Goal: Task Accomplishment & Management: Manage account settings

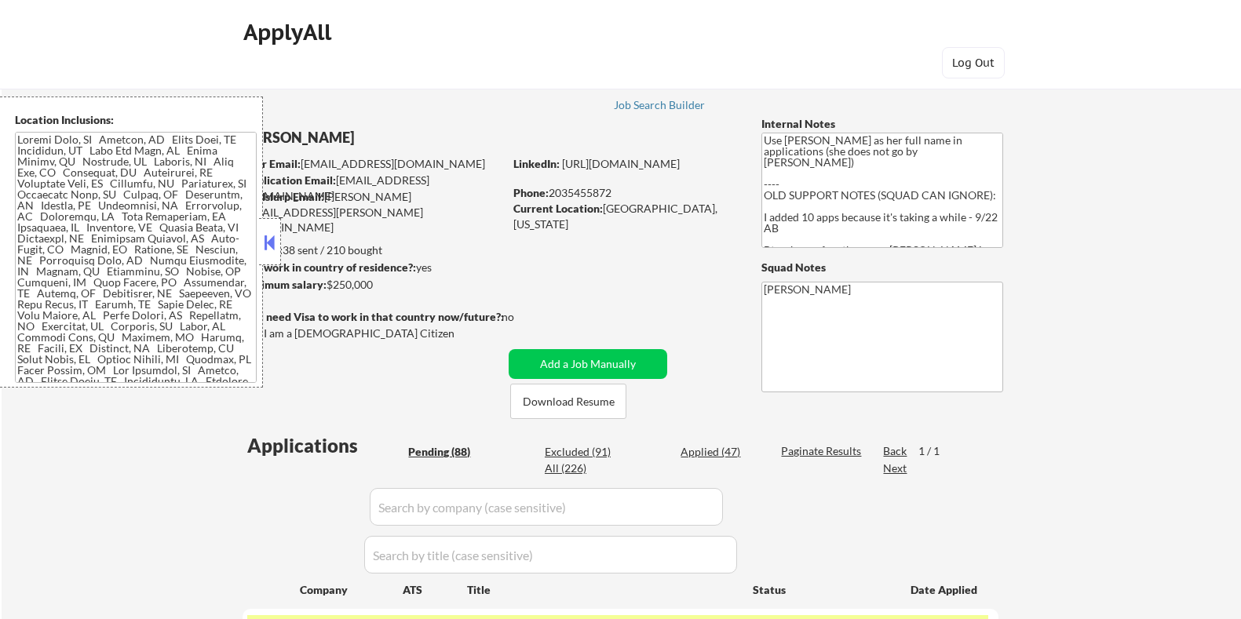
select select ""pending""
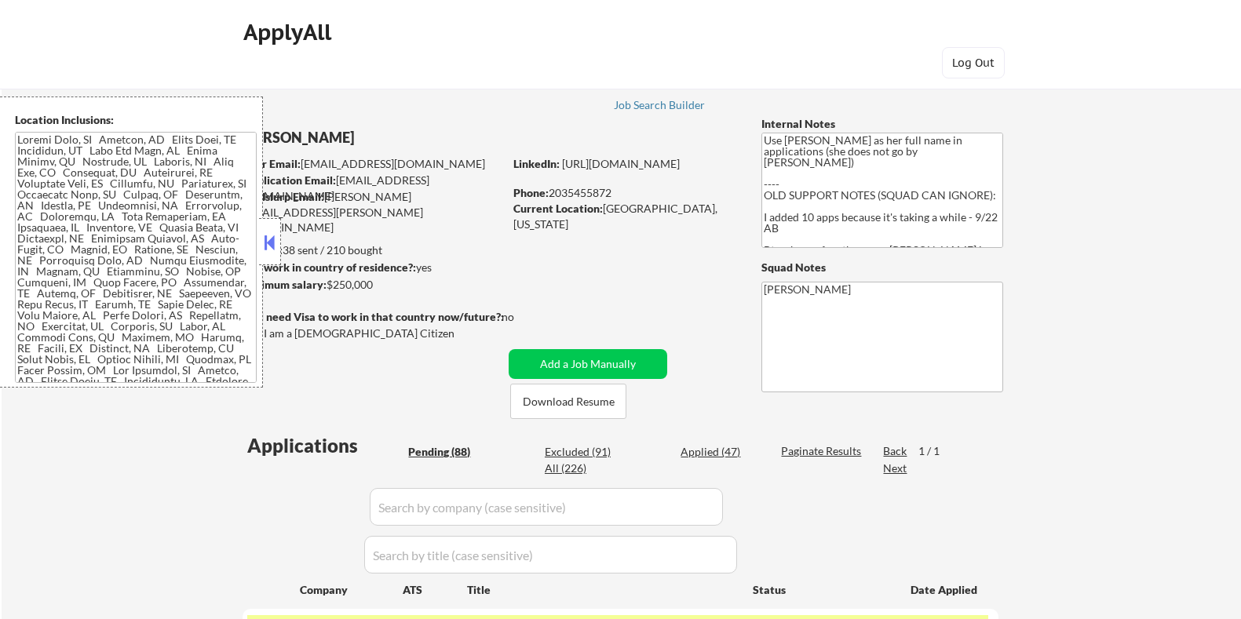
select select ""pending""
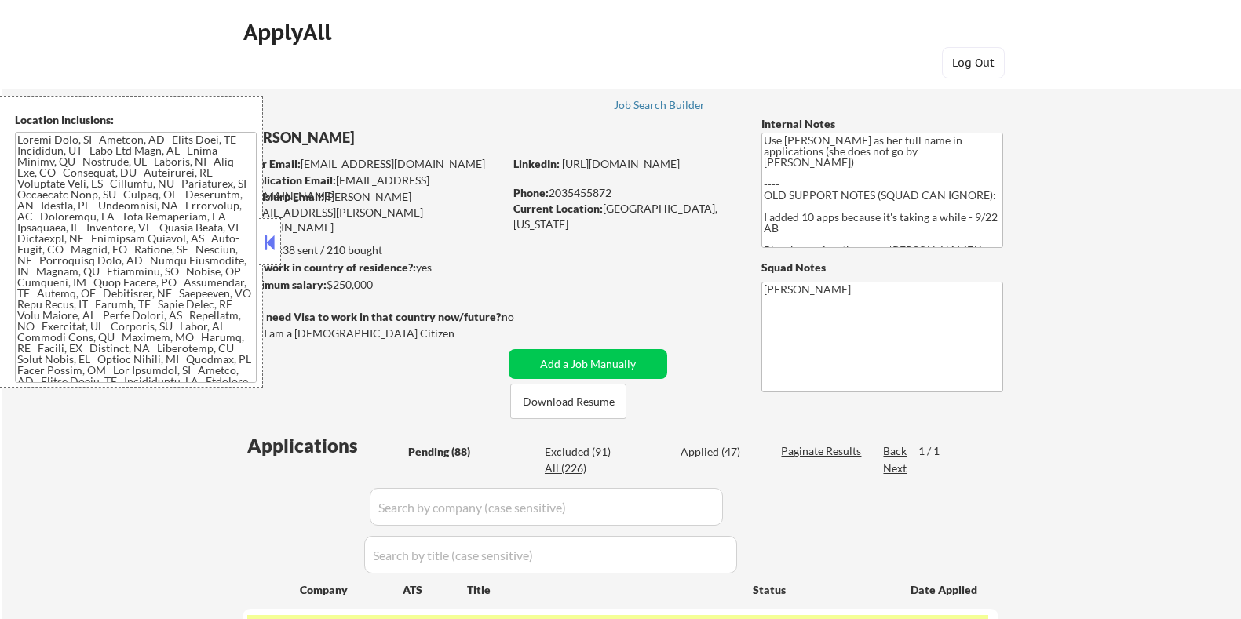
select select ""pending""
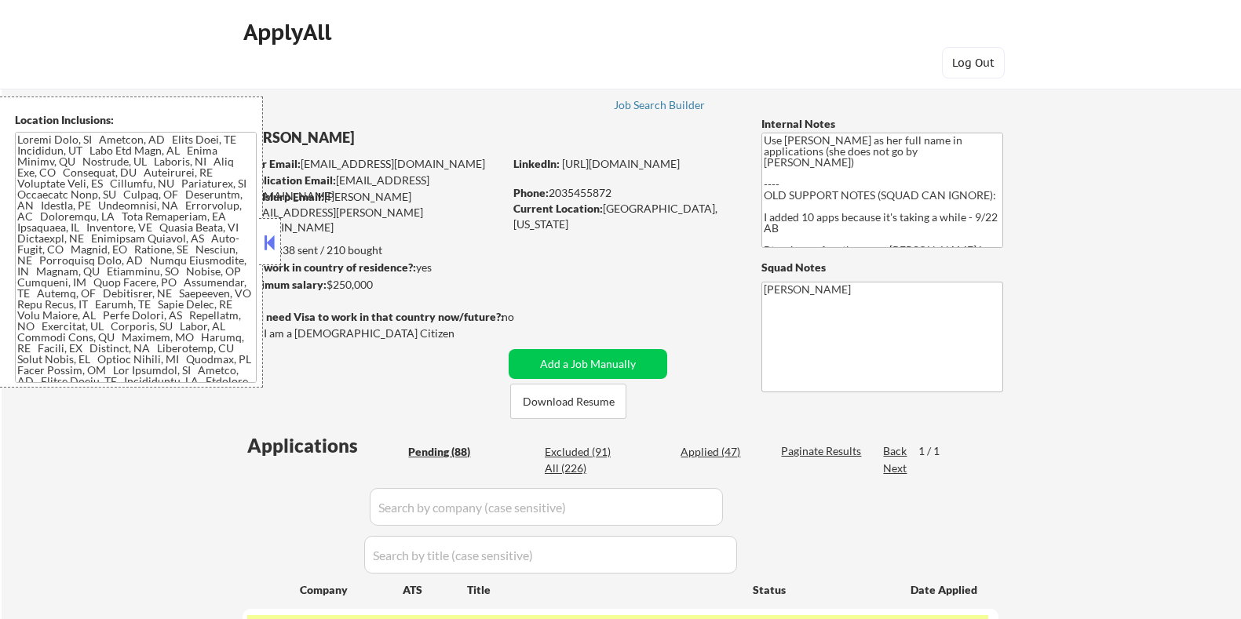
select select ""pending""
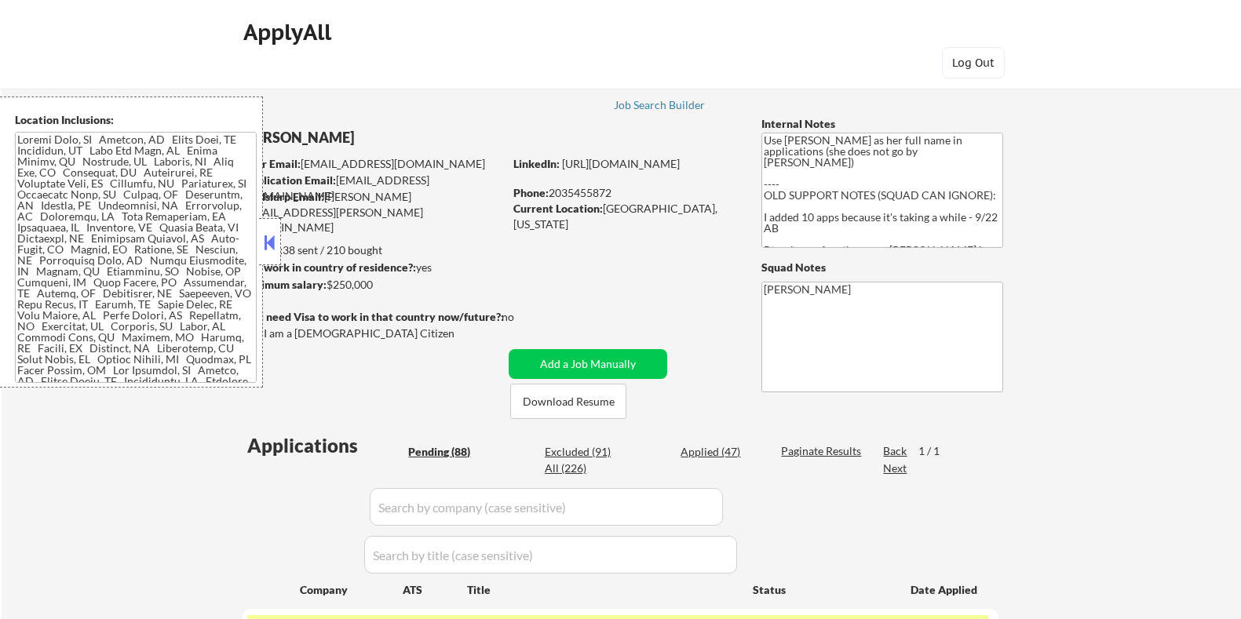
select select ""pending""
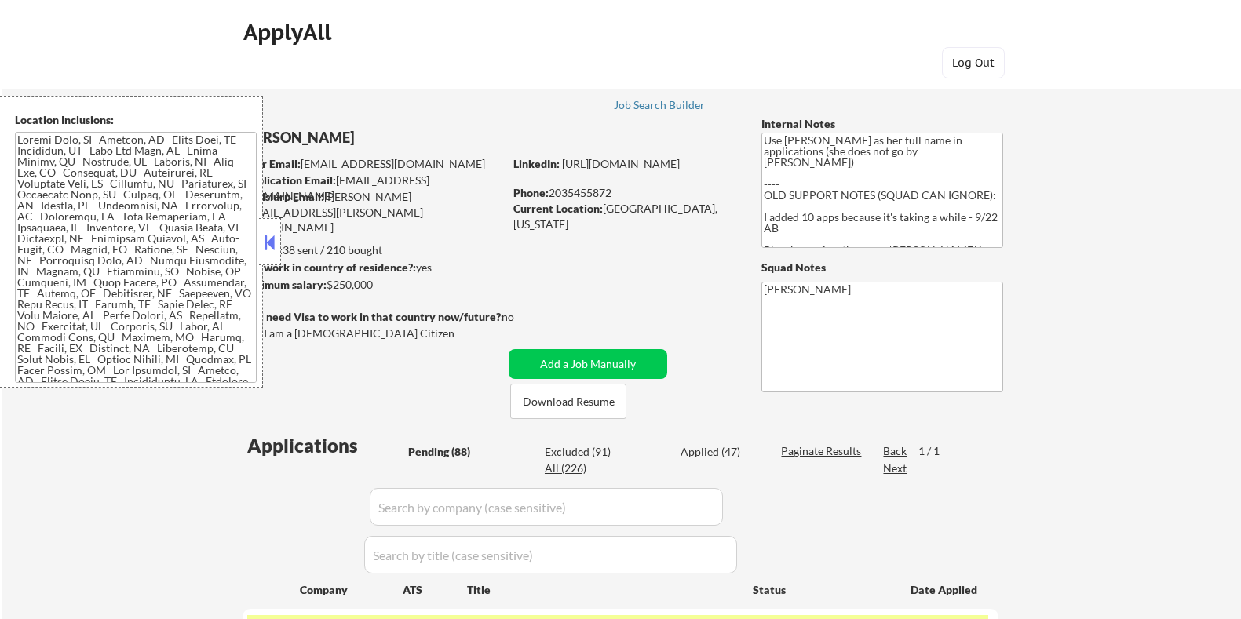
select select ""pending""
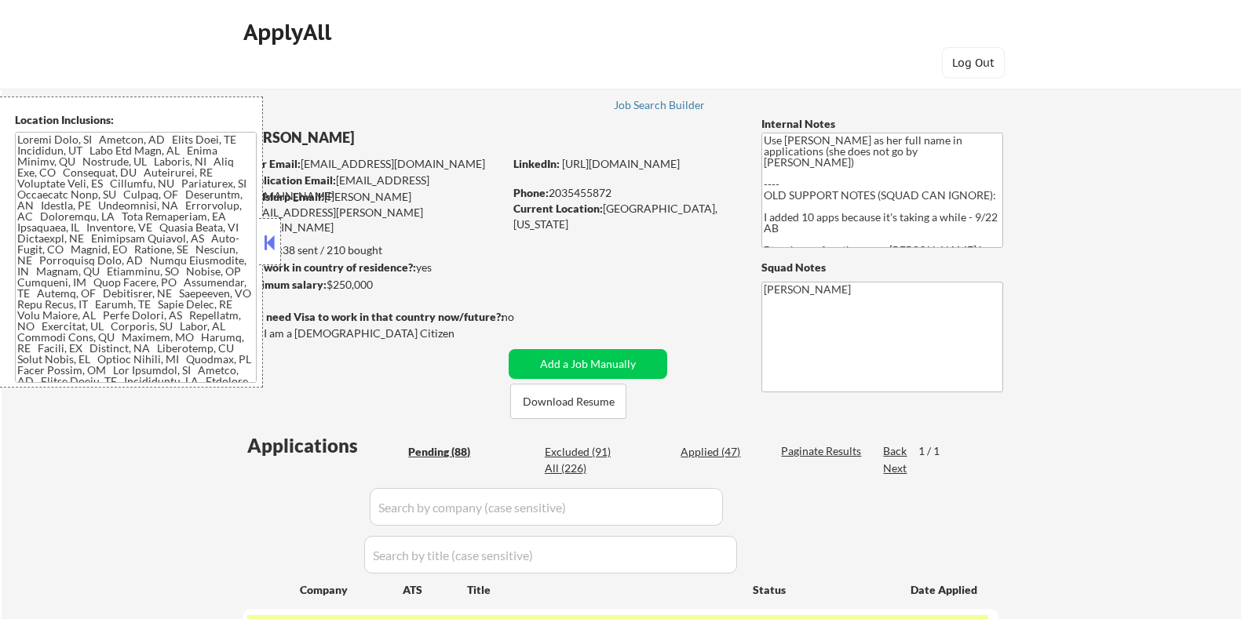
select select ""pending""
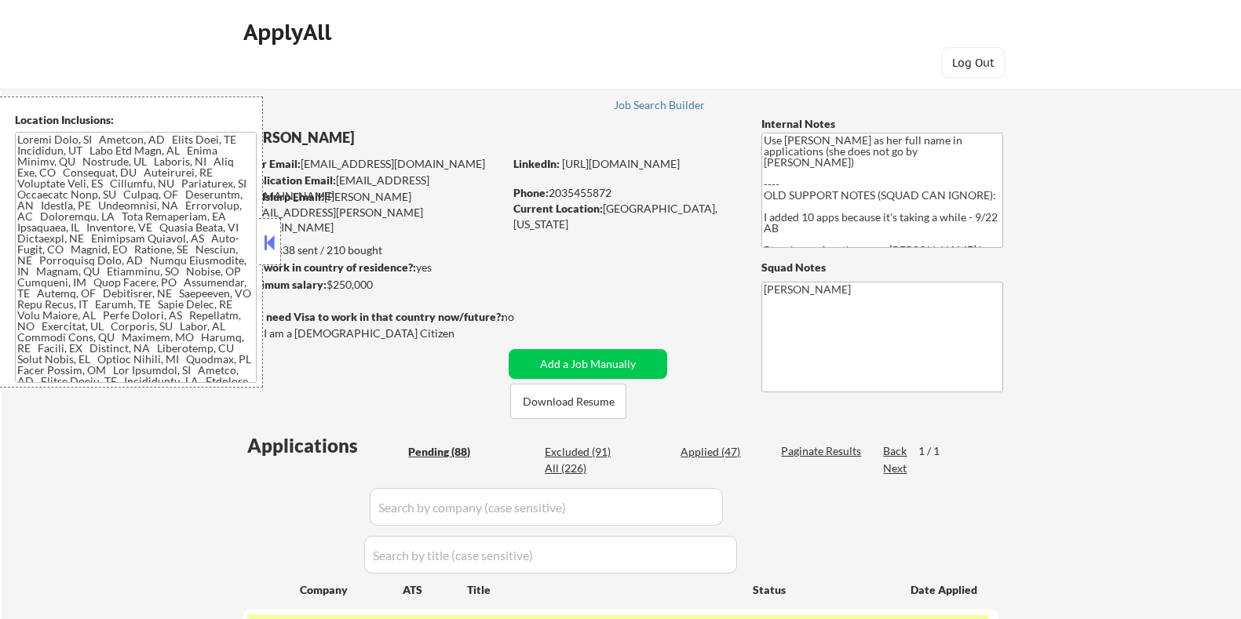
select select ""pending""
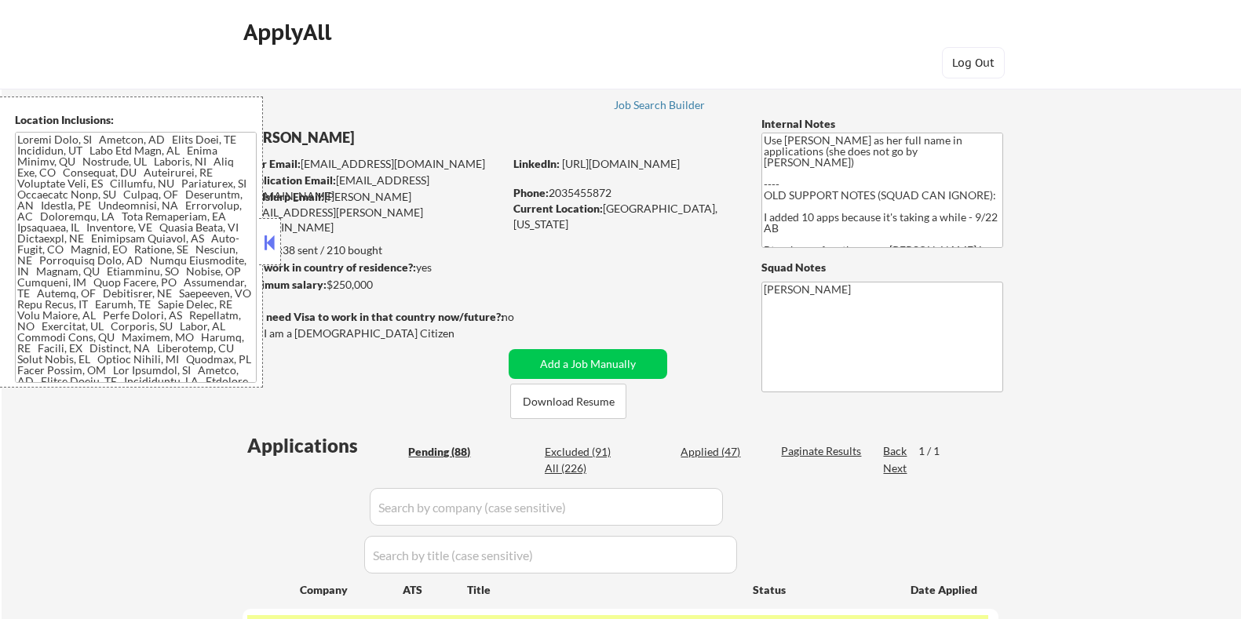
select select ""pending""
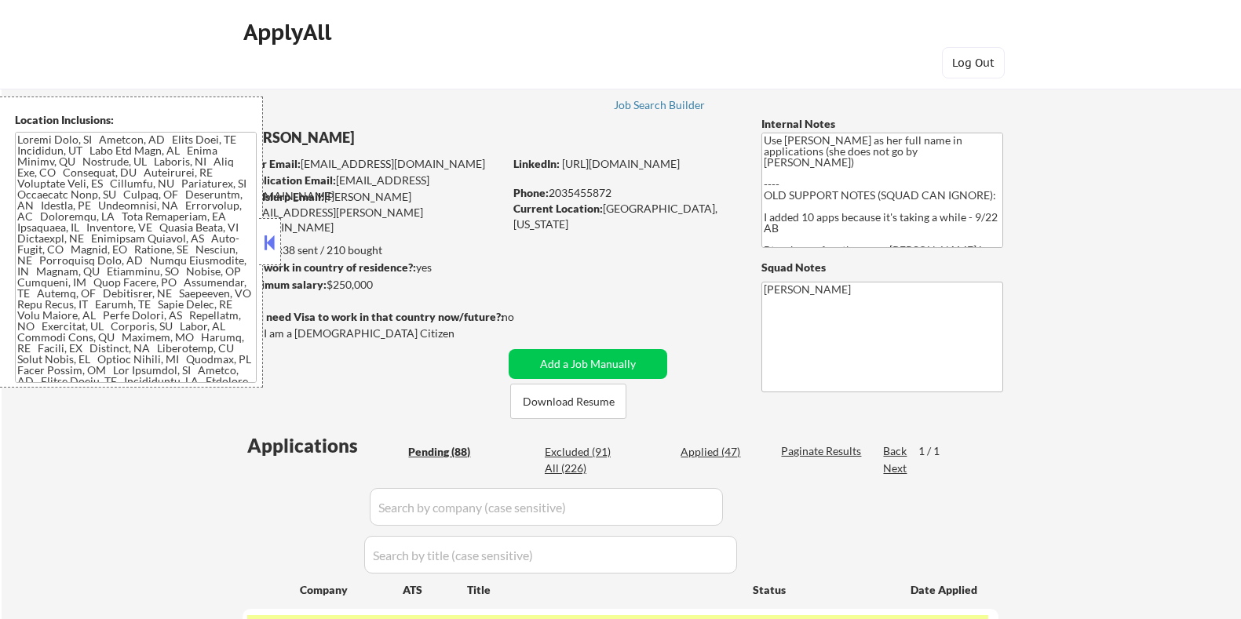
select select ""pending""
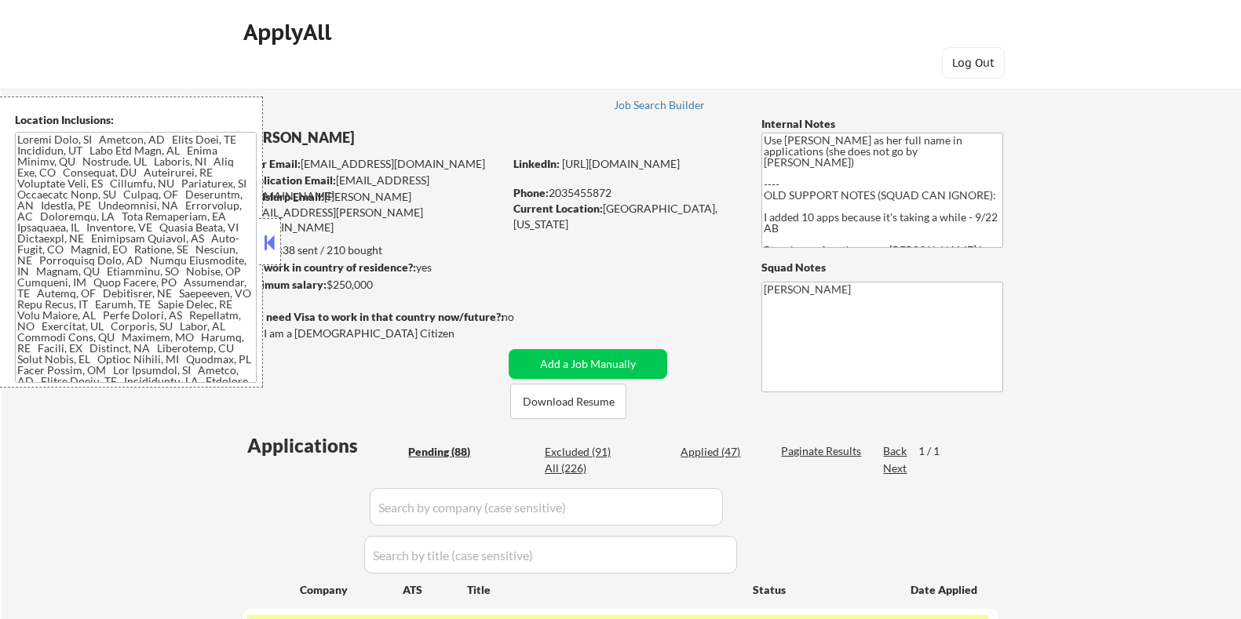
select select ""pending""
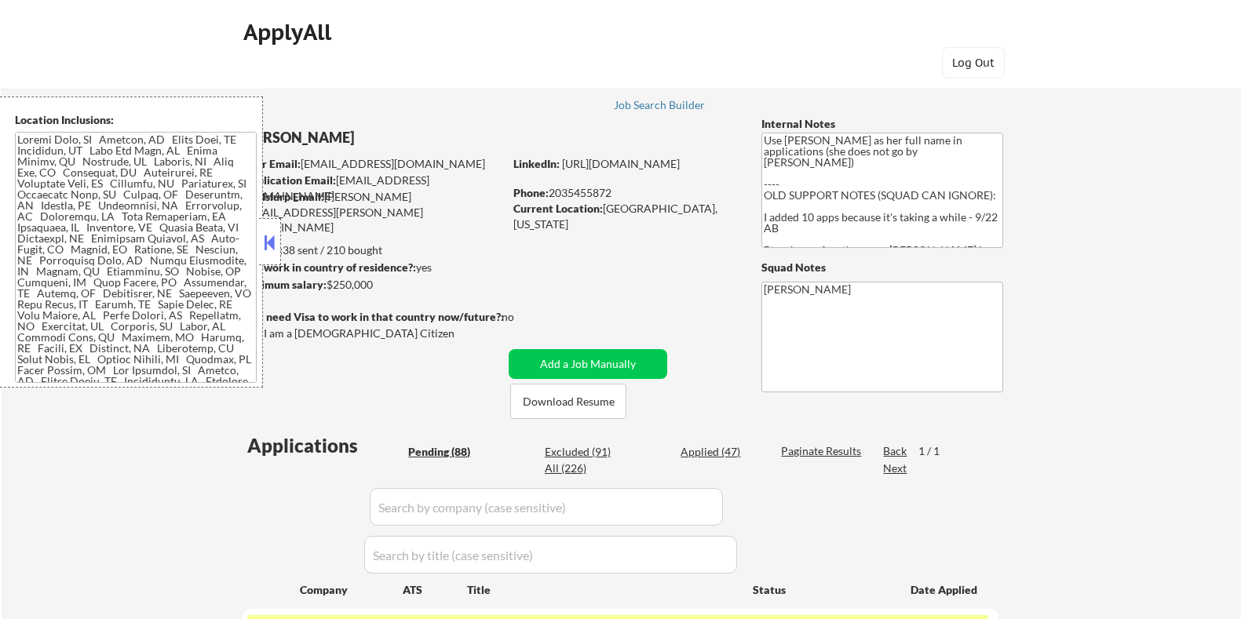
select select ""pending""
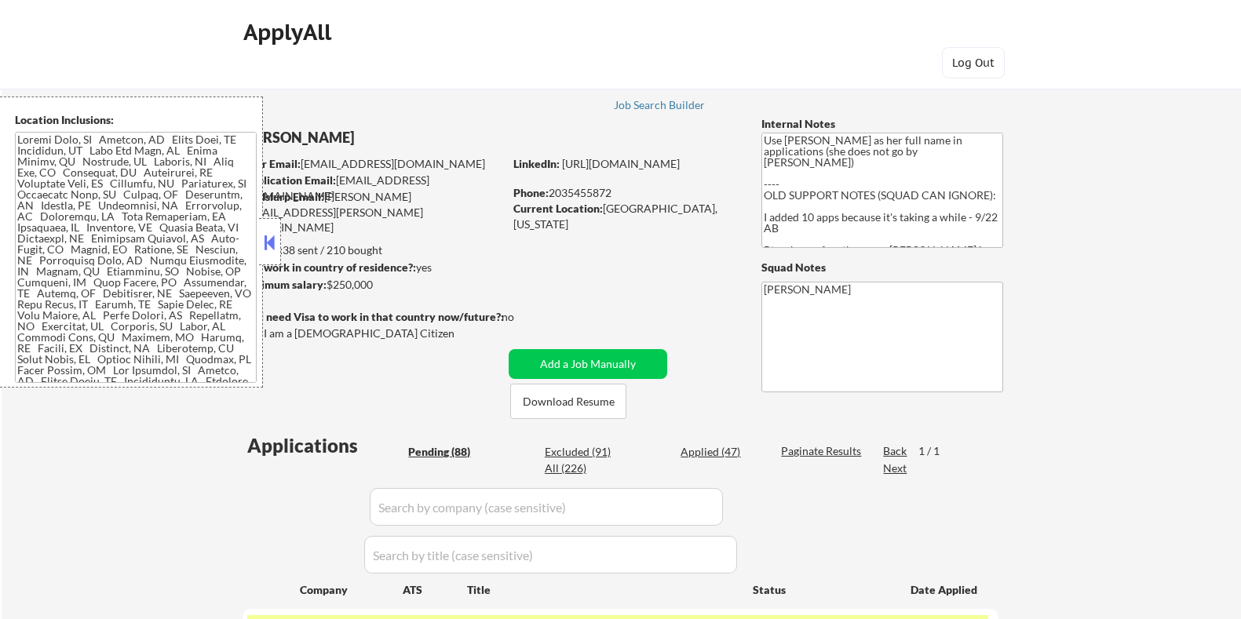
select select ""pending""
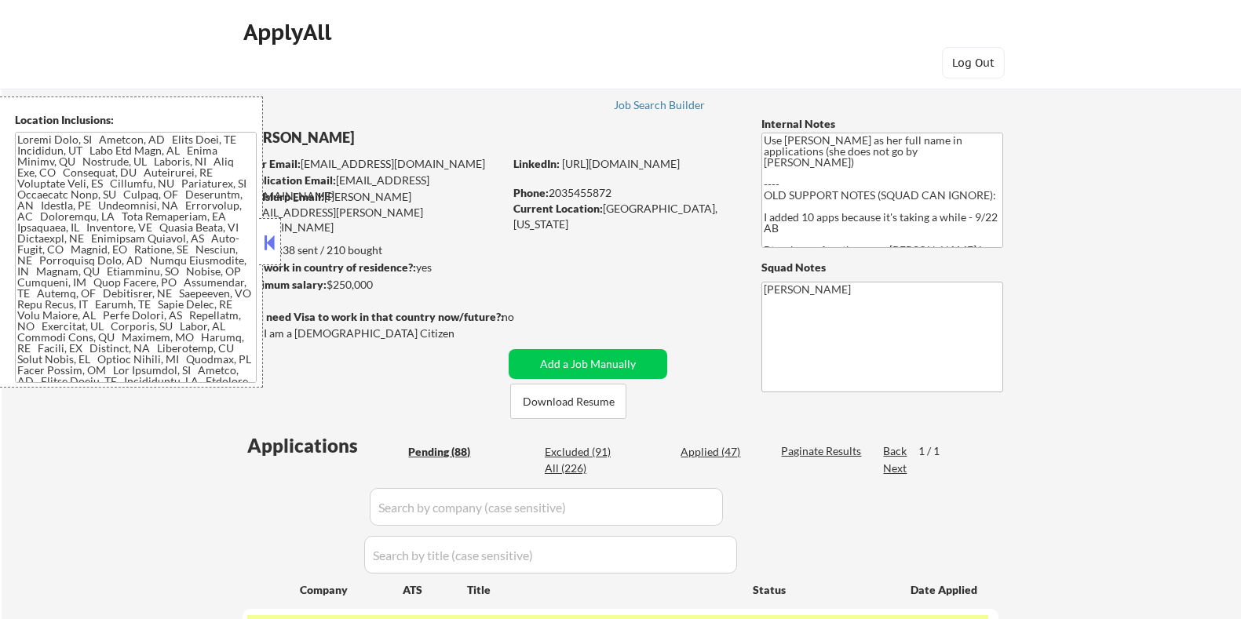
select select ""pending""
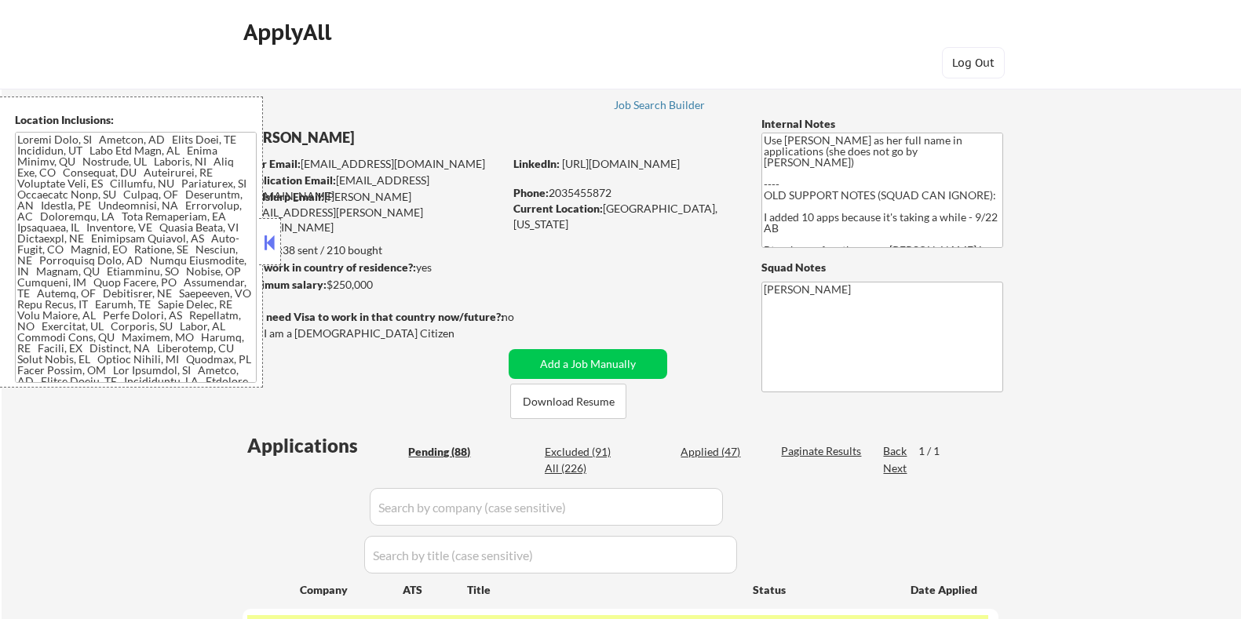
select select ""pending""
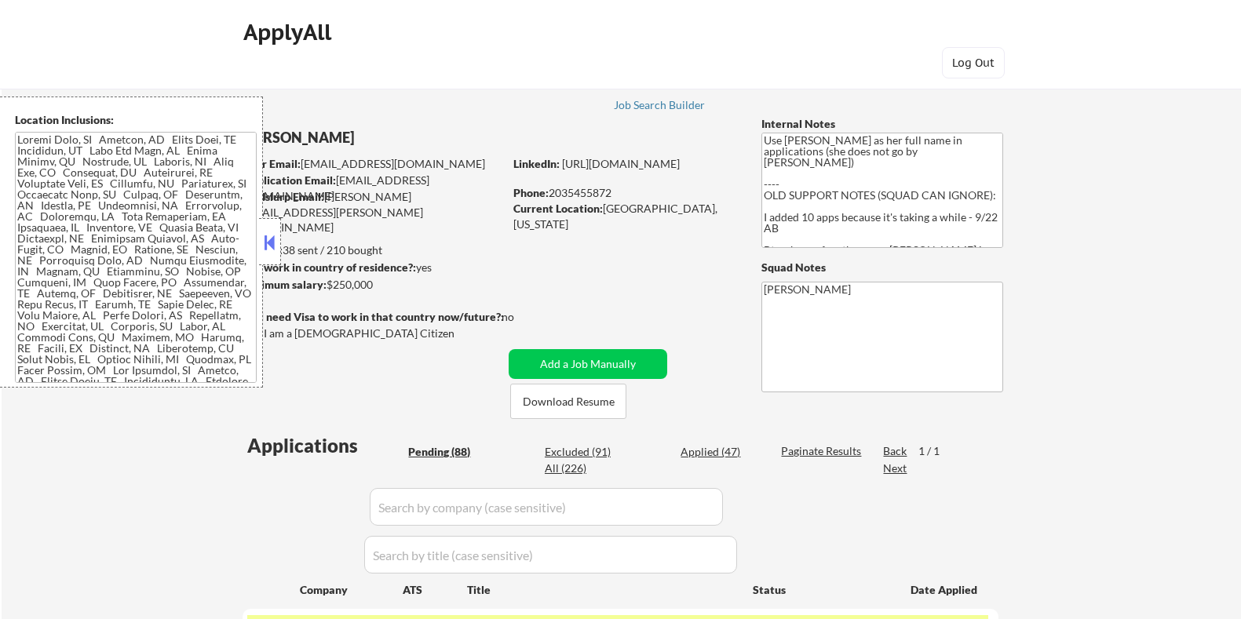
select select ""pending""
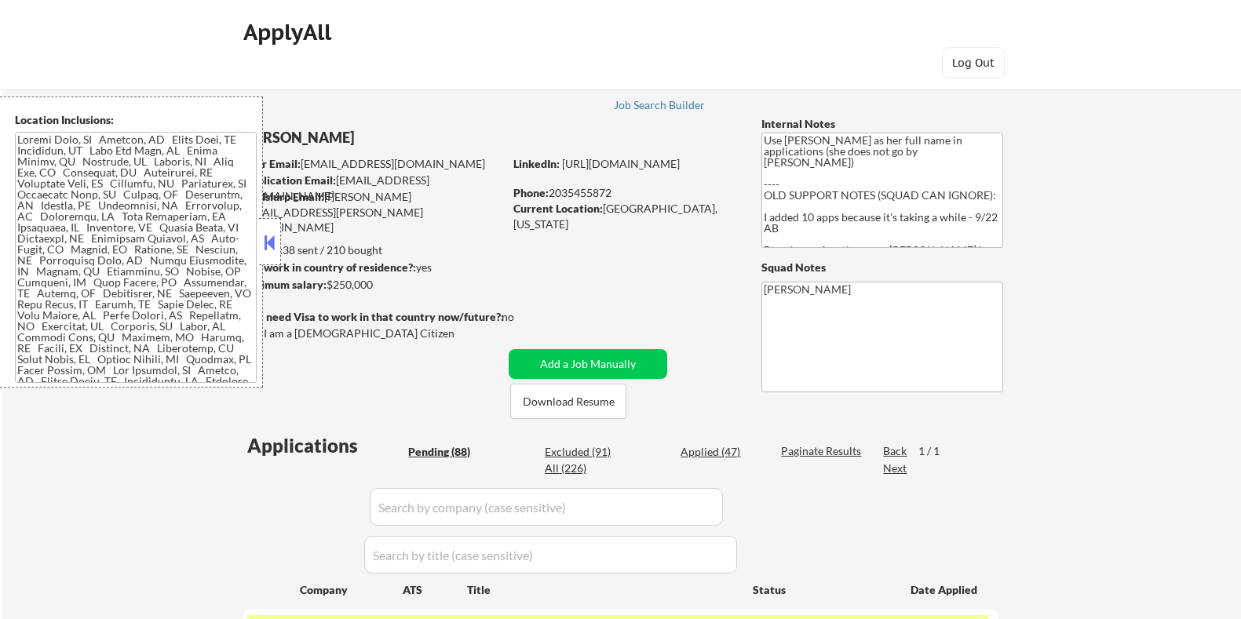
select select ""pending""
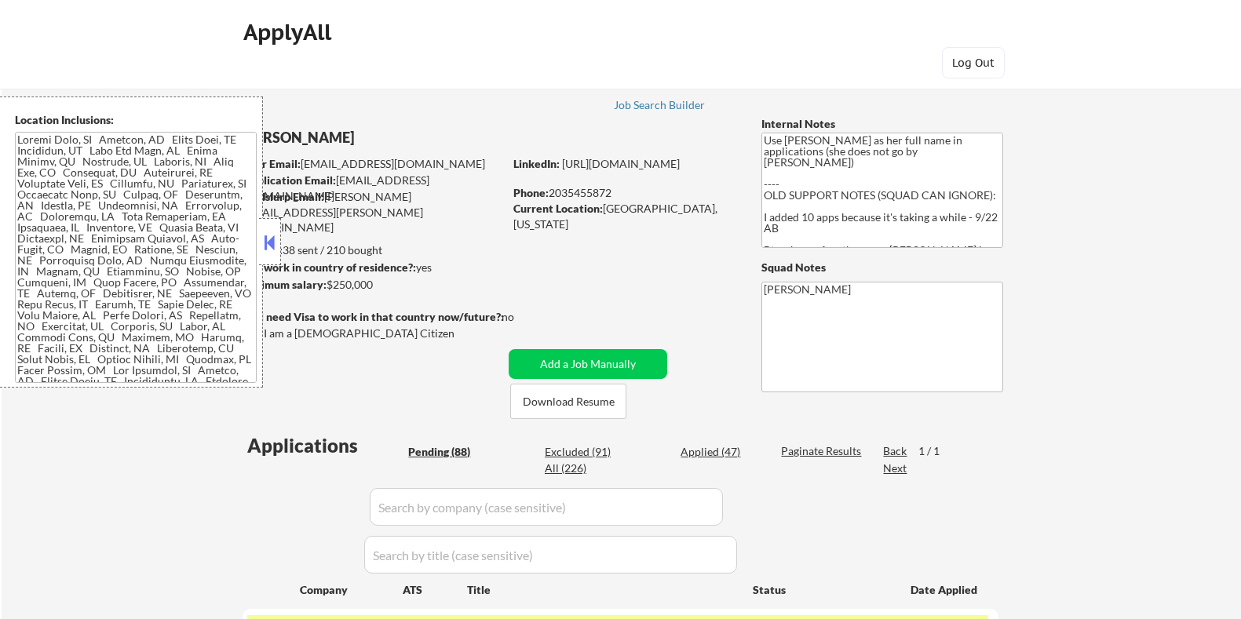
select select ""pending""
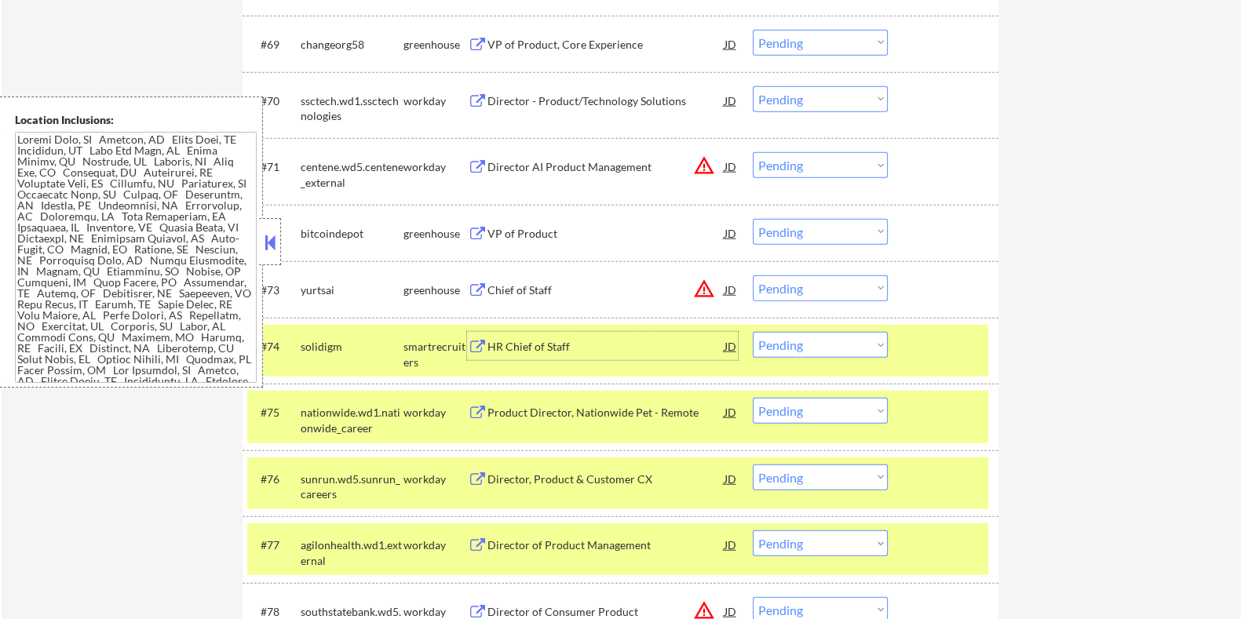
scroll to position [819, 0]
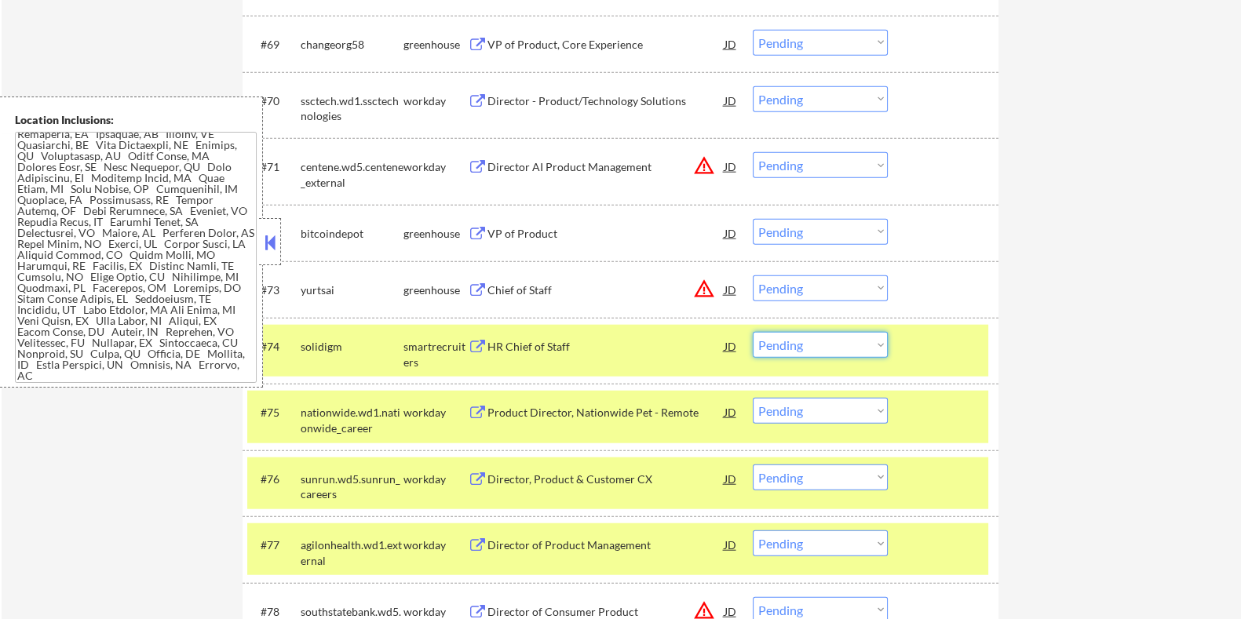
click at [858, 341] on select "Choose an option... Pending Applied Excluded (Questions) Excluded (Expired) Exc…" at bounding box center [820, 345] width 135 height 26
click at [753, 332] on select "Choose an option... Pending Applied Excluded (Questions) Excluded (Expired) Exc…" at bounding box center [820, 345] width 135 height 26
select select ""pending""
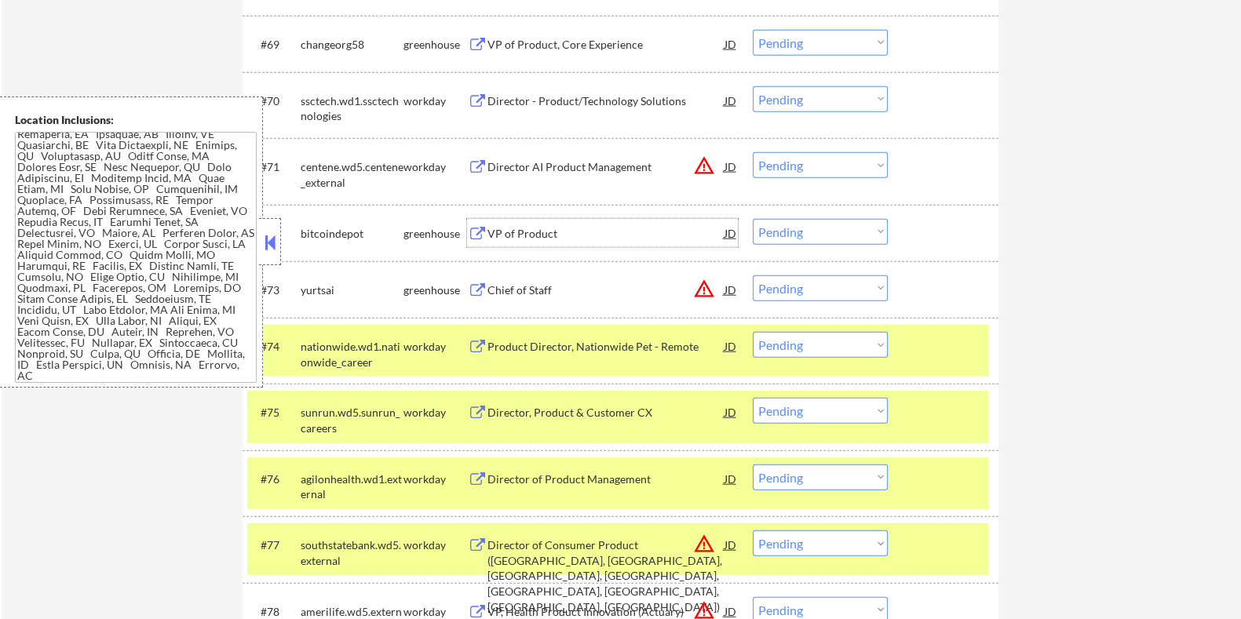
click at [510, 230] on div "VP of Product" at bounding box center [605, 234] width 237 height 16
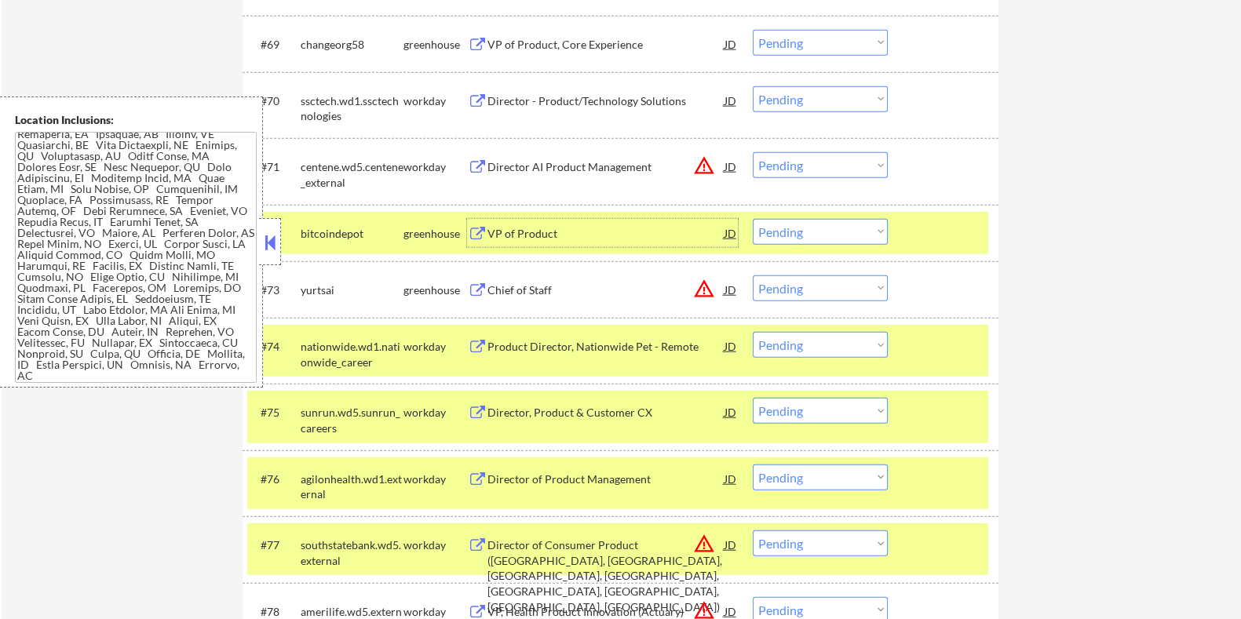
click at [859, 232] on select "Choose an option... Pending Applied Excluded (Questions) Excluded (Expired) Exc…" at bounding box center [820, 232] width 135 height 26
click at [753, 219] on select "Choose an option... Pending Applied Excluded (Questions) Excluded (Expired) Exc…" at bounding box center [820, 232] width 135 height 26
select select ""pending""
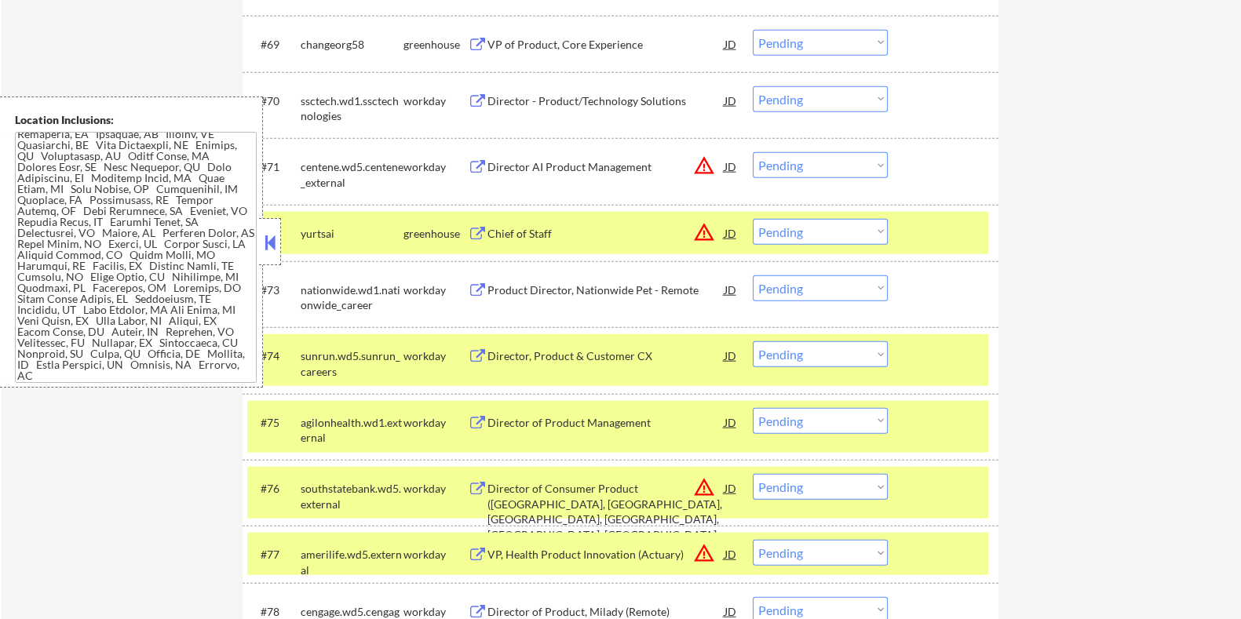
click at [478, 233] on button at bounding box center [477, 234] width 20 height 15
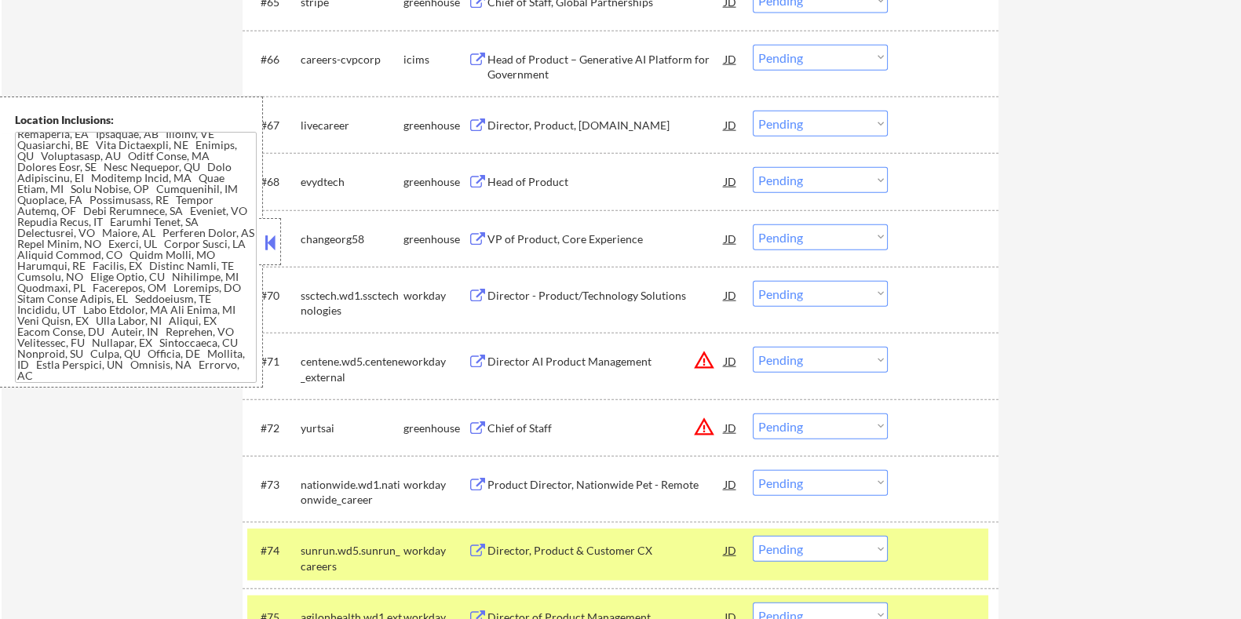
scroll to position [4519, 0]
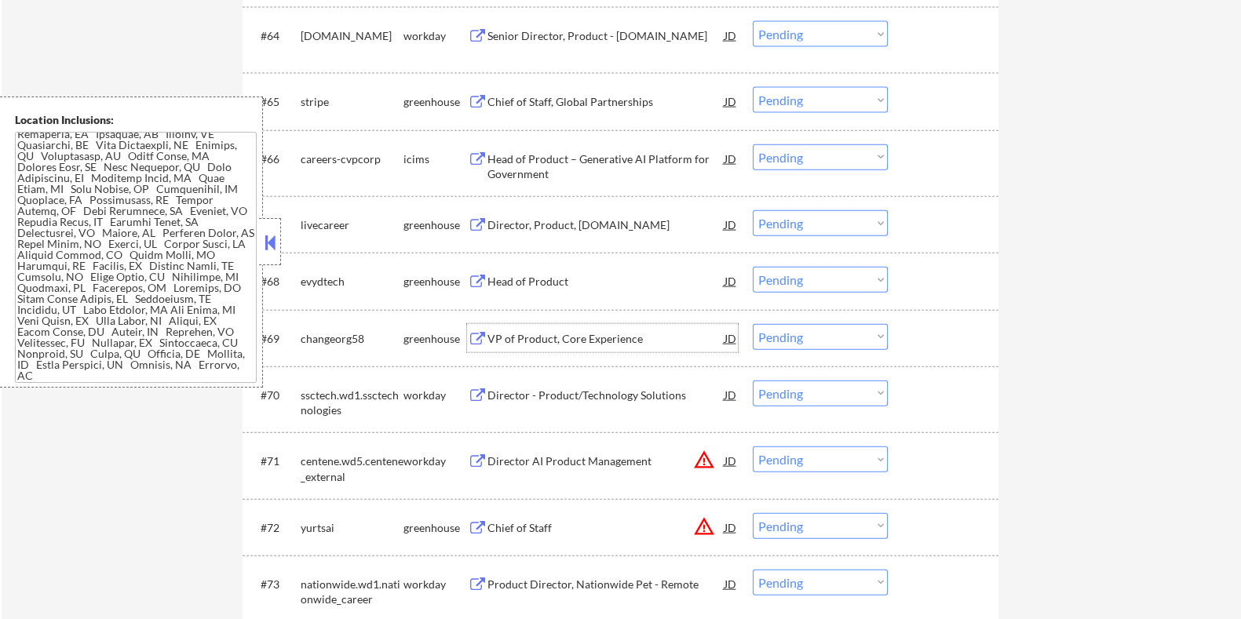
click at [539, 335] on div "VP of Product, Core Experience" at bounding box center [605, 339] width 237 height 16
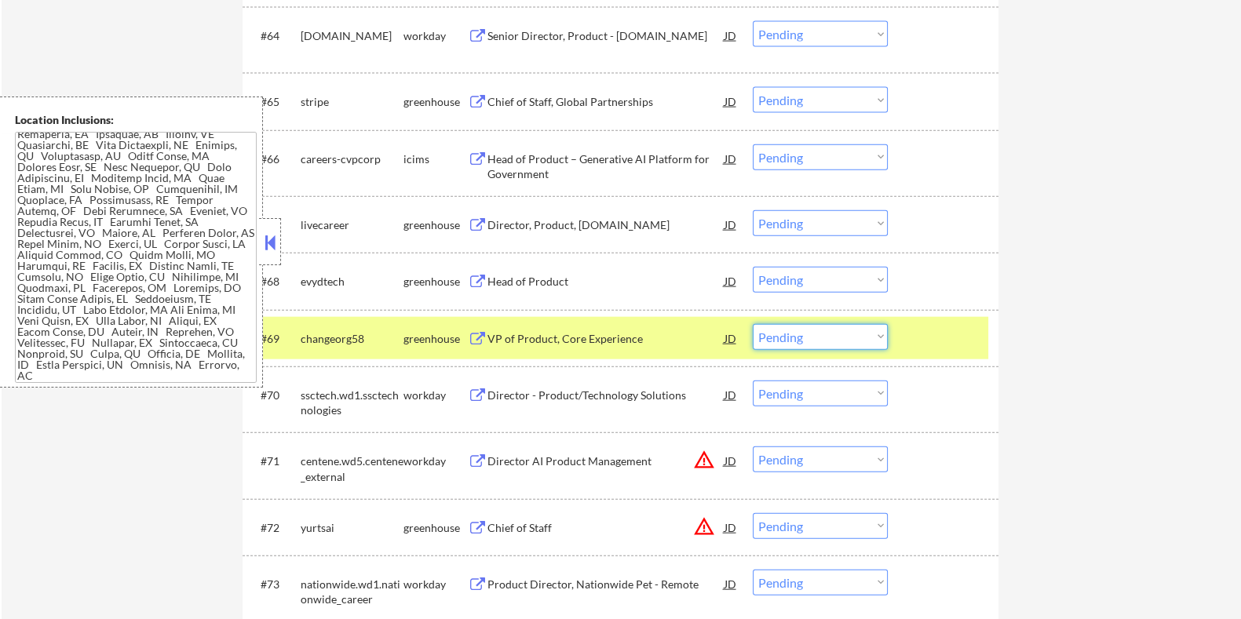
click at [828, 340] on select "Choose an option... Pending Applied Excluded (Questions) Excluded (Expired) Exc…" at bounding box center [820, 337] width 135 height 26
click at [753, 324] on select "Choose an option... Pending Applied Excluded (Questions) Excluded (Expired) Exc…" at bounding box center [820, 337] width 135 height 26
select select ""pending""
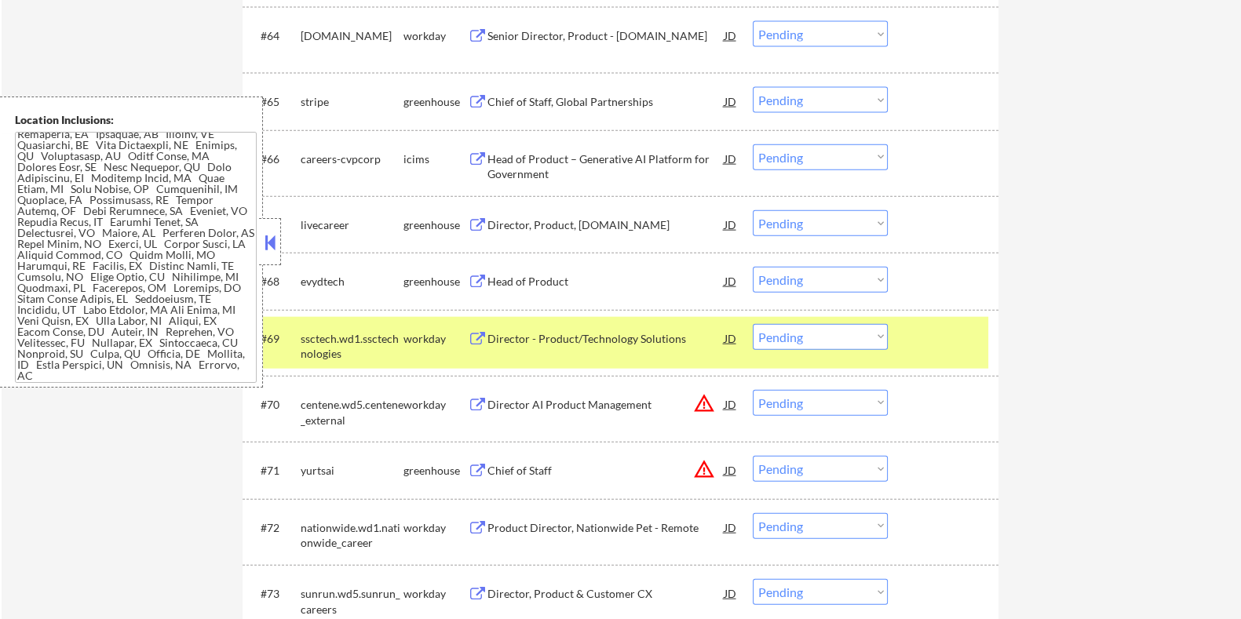
click at [532, 274] on div "Head of Product" at bounding box center [605, 282] width 237 height 16
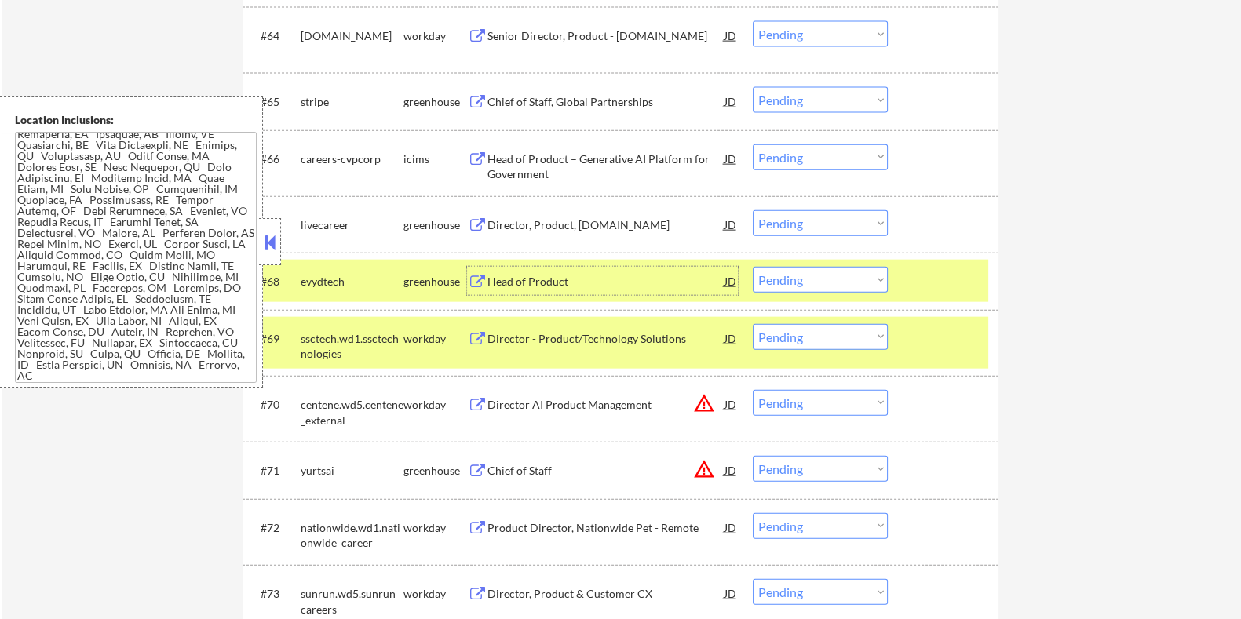
click at [531, 224] on div "Director, Product, BOLD.pro" at bounding box center [605, 225] width 237 height 16
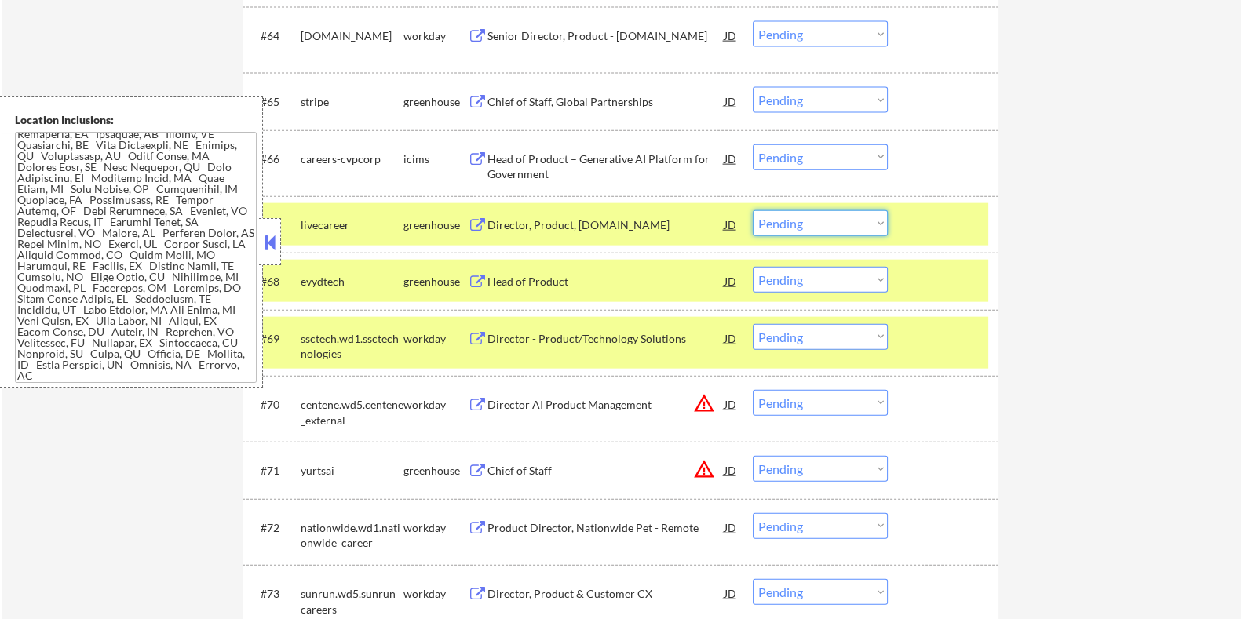
click at [873, 218] on select "Choose an option... Pending Applied Excluded (Questions) Excluded (Expired) Exc…" at bounding box center [820, 223] width 135 height 26
click at [753, 210] on select "Choose an option... Pending Applied Excluded (Questions) Excluded (Expired) Exc…" at bounding box center [820, 223] width 135 height 26
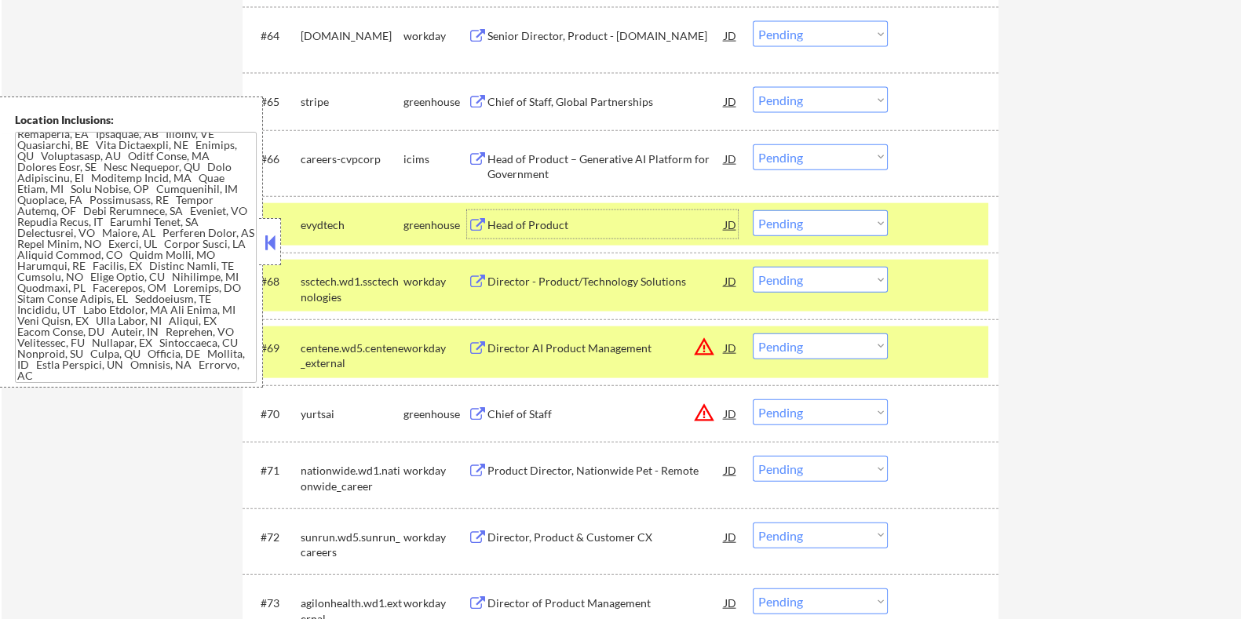
click at [546, 219] on div "Head of Product" at bounding box center [605, 225] width 237 height 16
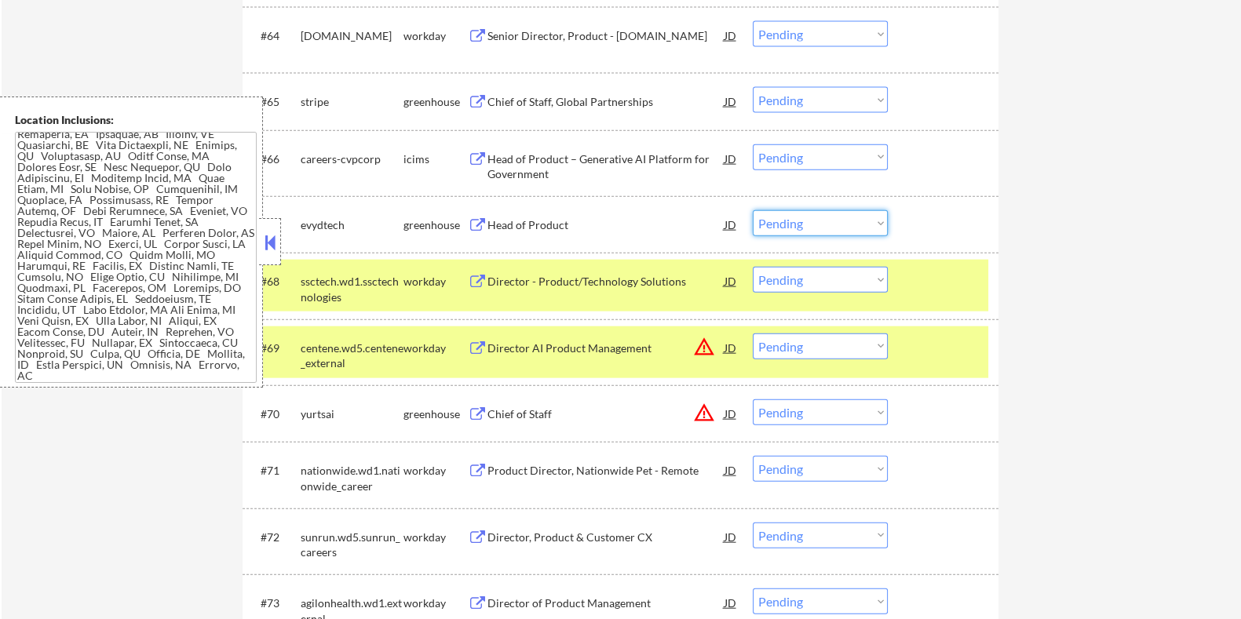
click at [802, 221] on select "Choose an option... Pending Applied Excluded (Questions) Excluded (Expired) Exc…" at bounding box center [820, 223] width 135 height 26
click at [753, 210] on select "Choose an option... Pending Applied Excluded (Questions) Excluded (Expired) Exc…" at bounding box center [820, 223] width 135 height 26
select select ""pending""
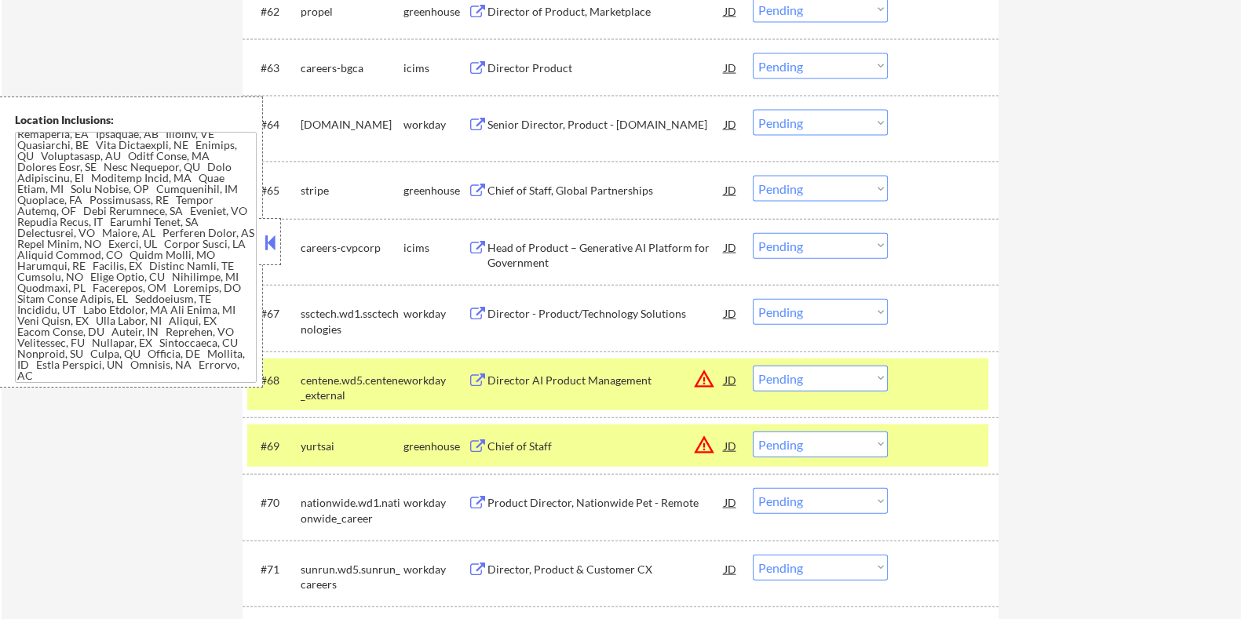
scroll to position [4421, 0]
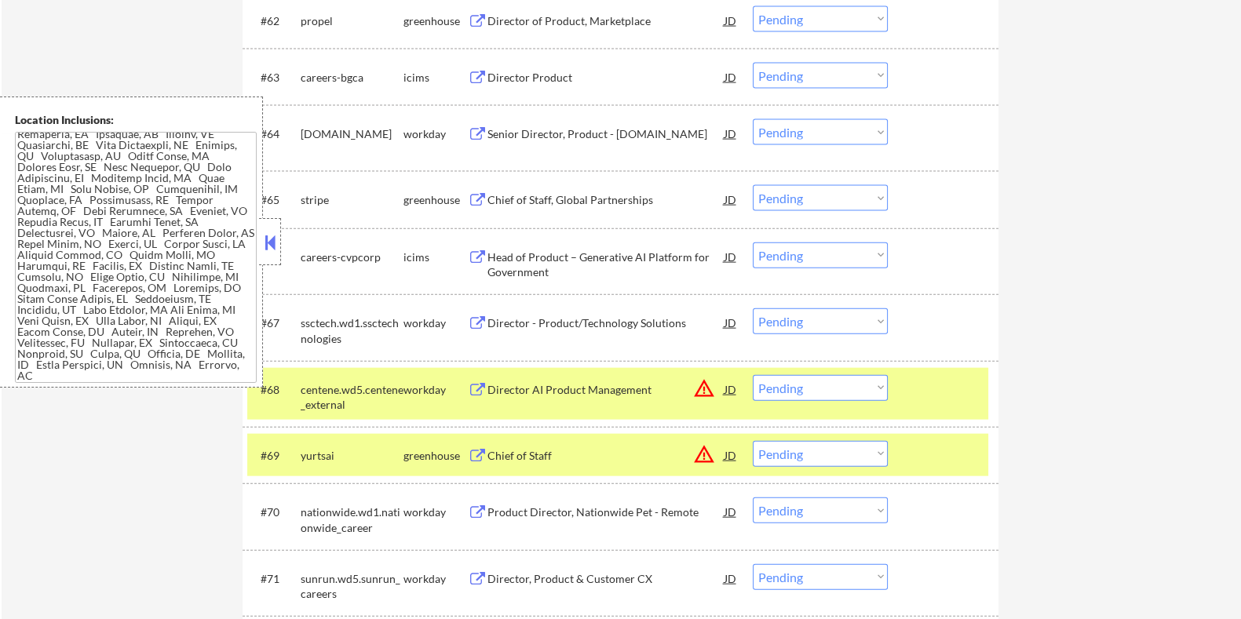
click at [539, 191] on div "Chief of Staff, Global Partnerships" at bounding box center [605, 199] width 237 height 28
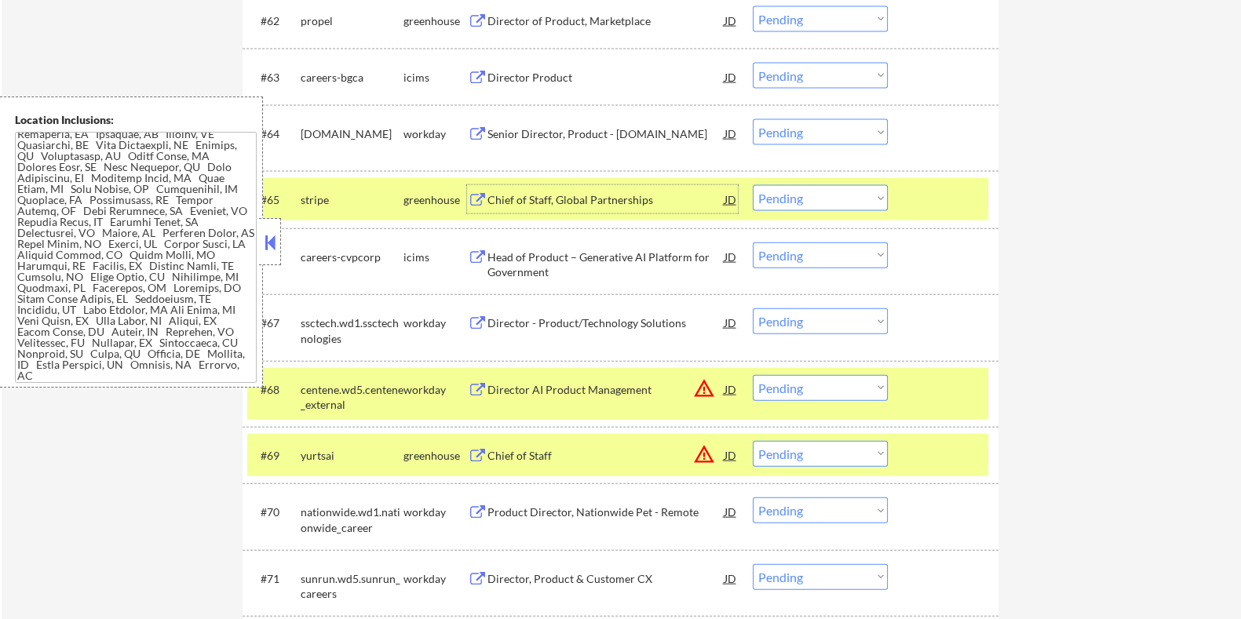
click at [852, 208] on select "Choose an option... Pending Applied Excluded (Questions) Excluded (Expired) Exc…" at bounding box center [820, 198] width 135 height 26
click at [753, 185] on select "Choose an option... Pending Applied Excluded (Questions) Excluded (Expired) Exc…" at bounding box center [820, 198] width 135 height 26
select select ""pending""
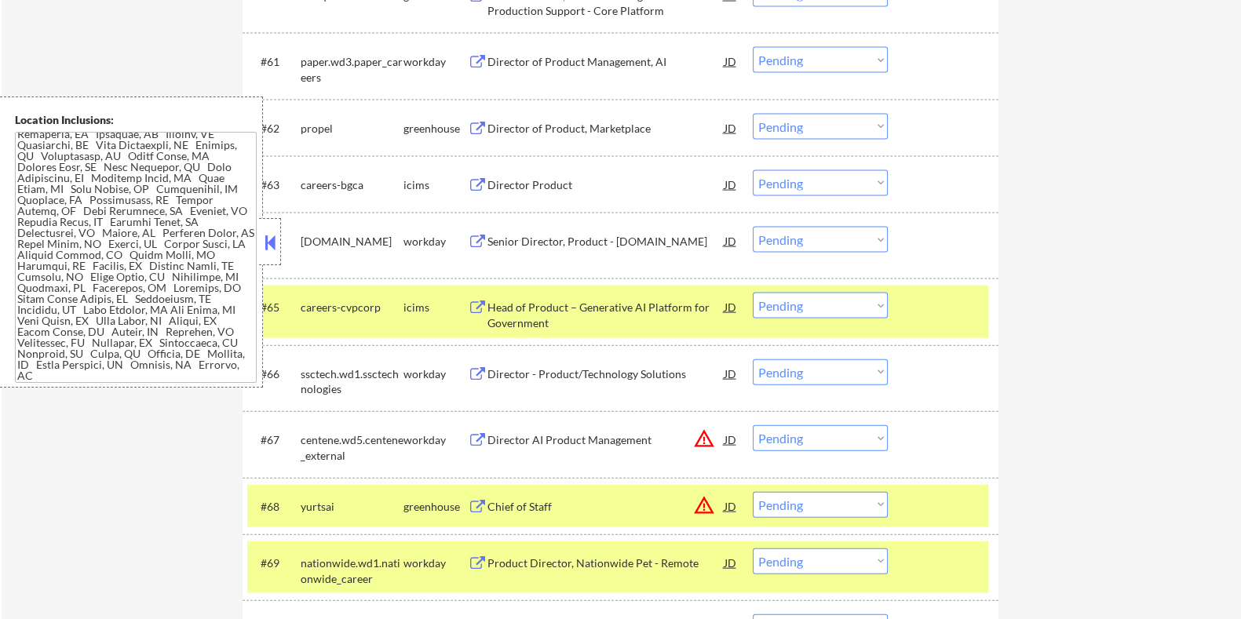
scroll to position [4225, 0]
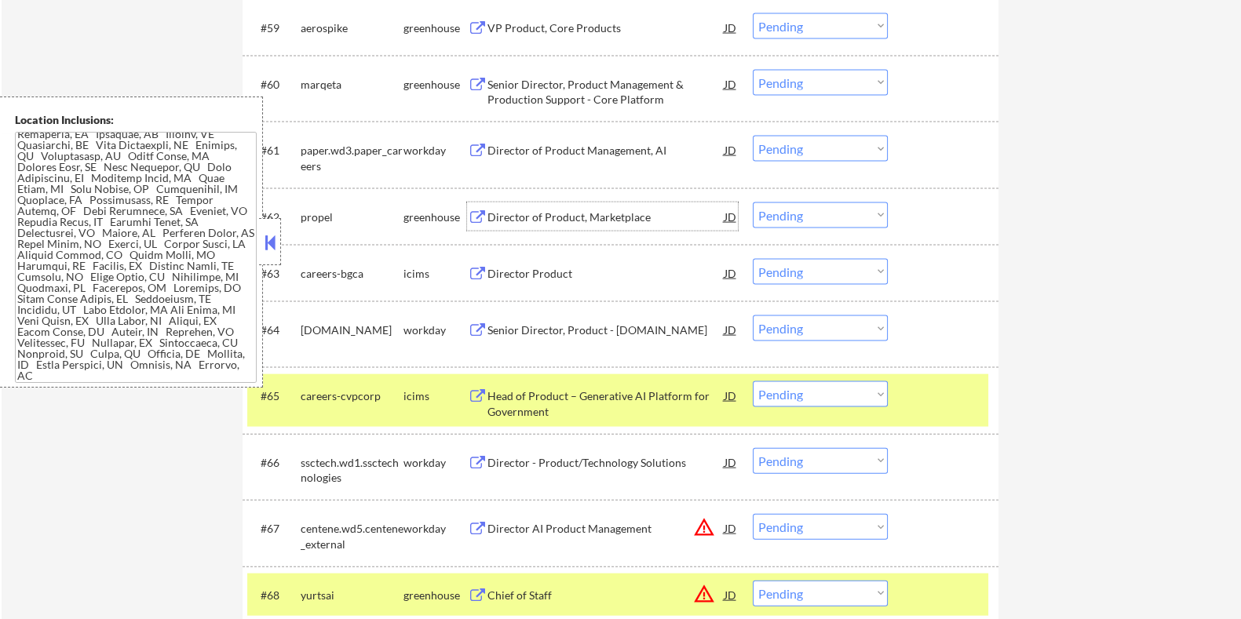
click at [552, 219] on div "Director of Product, Marketplace" at bounding box center [605, 218] width 237 height 16
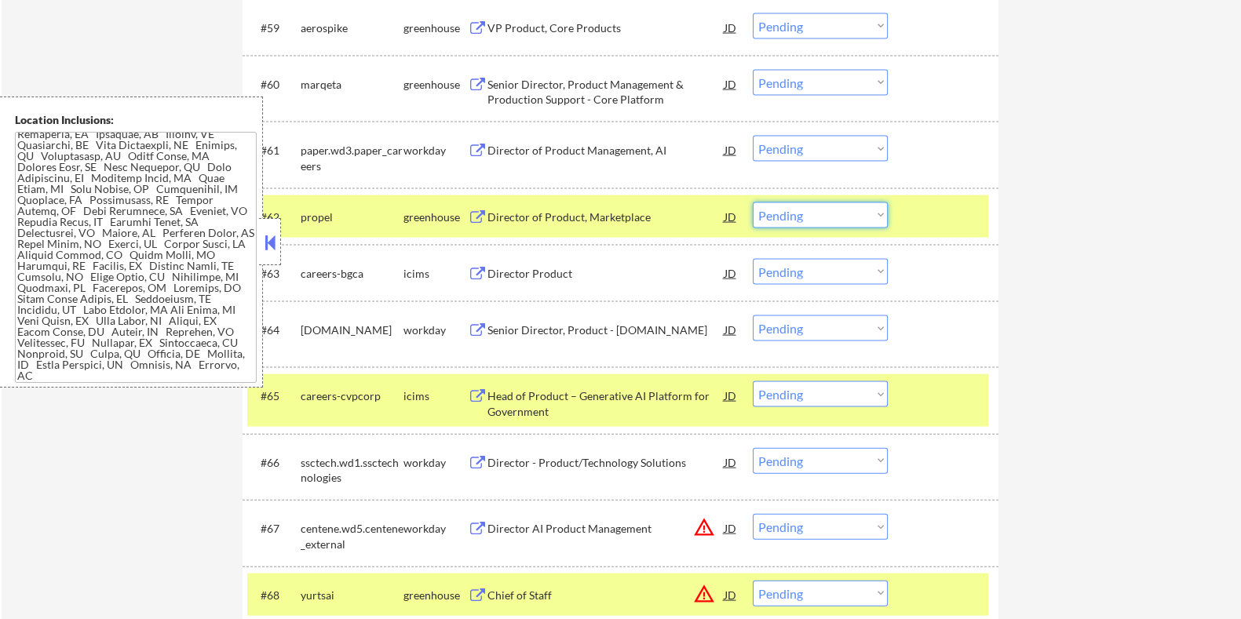
click at [812, 211] on select "Choose an option... Pending Applied Excluded (Questions) Excluded (Expired) Exc…" at bounding box center [820, 215] width 135 height 26
click at [753, 202] on select "Choose an option... Pending Applied Excluded (Questions) Excluded (Expired) Exc…" at bounding box center [820, 215] width 135 height 26
select select ""pending""
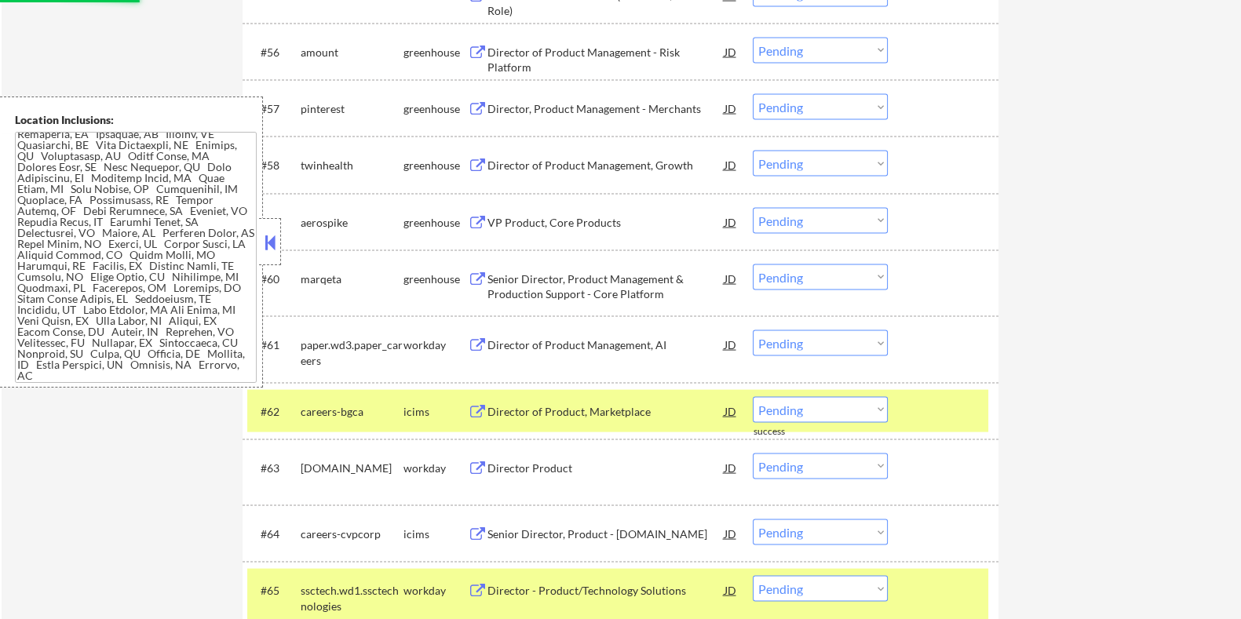
scroll to position [4029, 0]
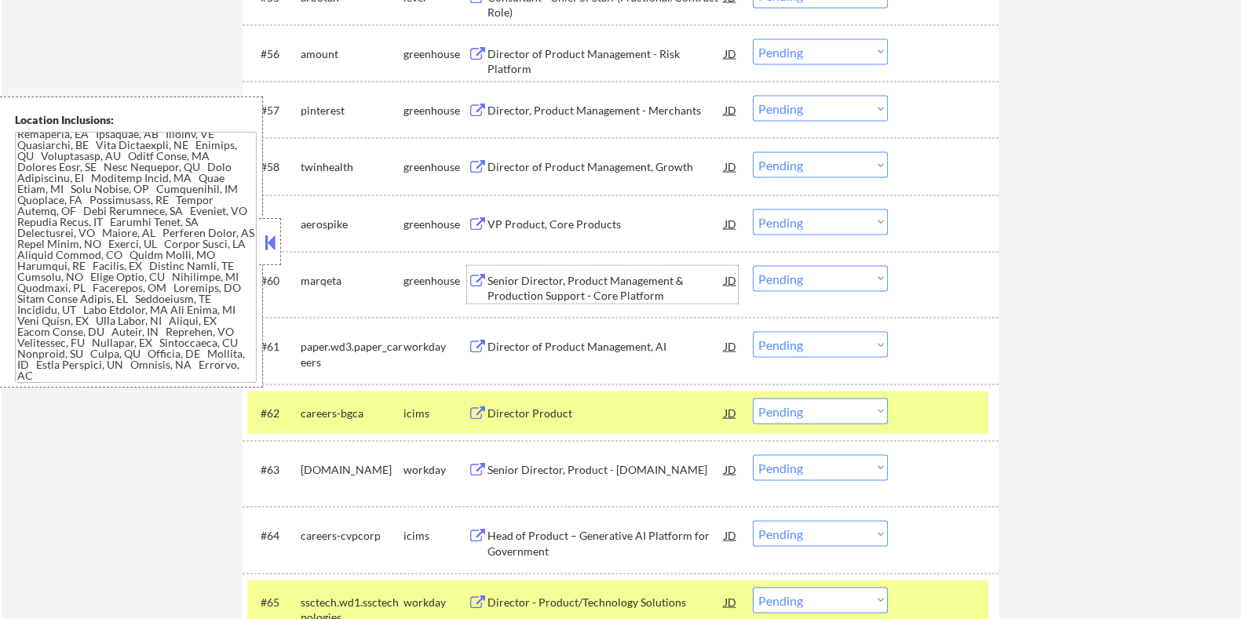
click at [573, 287] on div "Senior Director, Product Management & Production Support - Core Platform" at bounding box center [605, 288] width 237 height 31
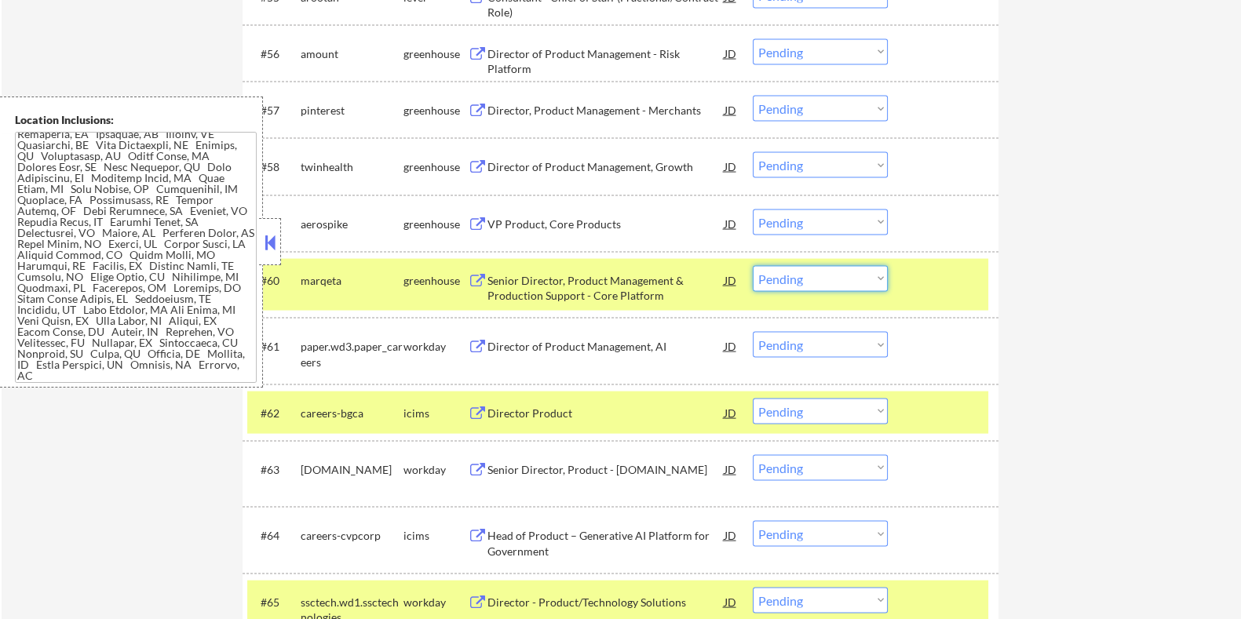
click at [841, 279] on select "Choose an option... Pending Applied Excluded (Questions) Excluded (Expired) Exc…" at bounding box center [820, 279] width 135 height 26
click at [753, 266] on select "Choose an option... Pending Applied Excluded (Questions) Excluded (Expired) Exc…" at bounding box center [820, 279] width 135 height 26
select select ""pending""
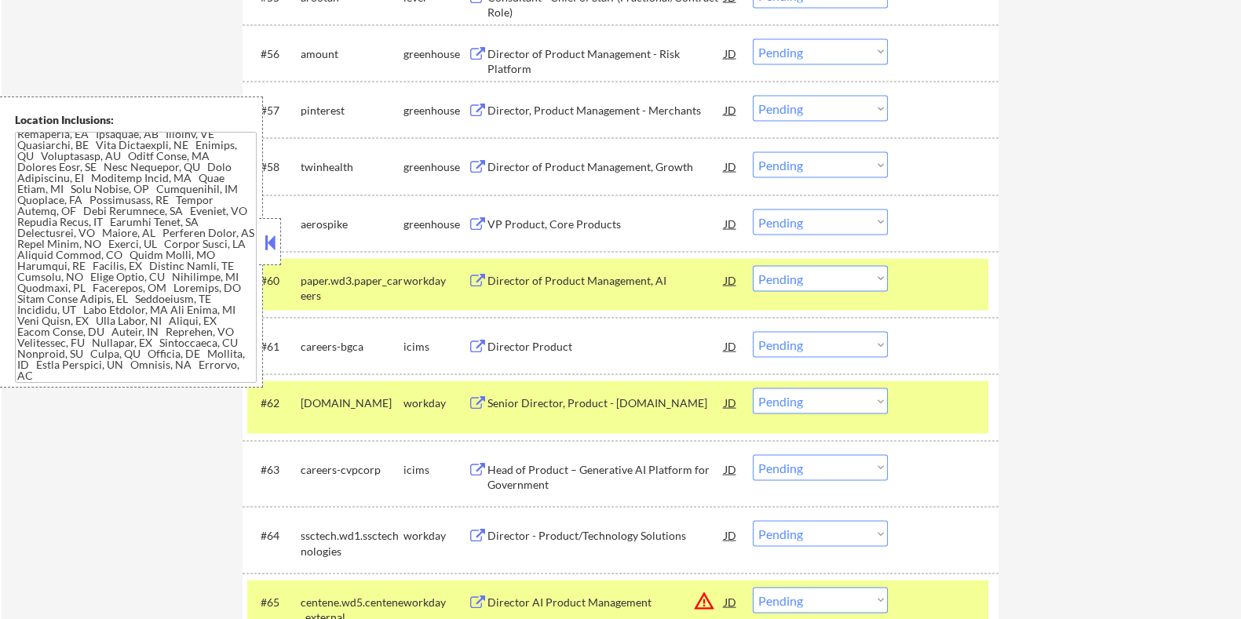
click at [517, 219] on div "VP Product, Core Products" at bounding box center [605, 225] width 237 height 16
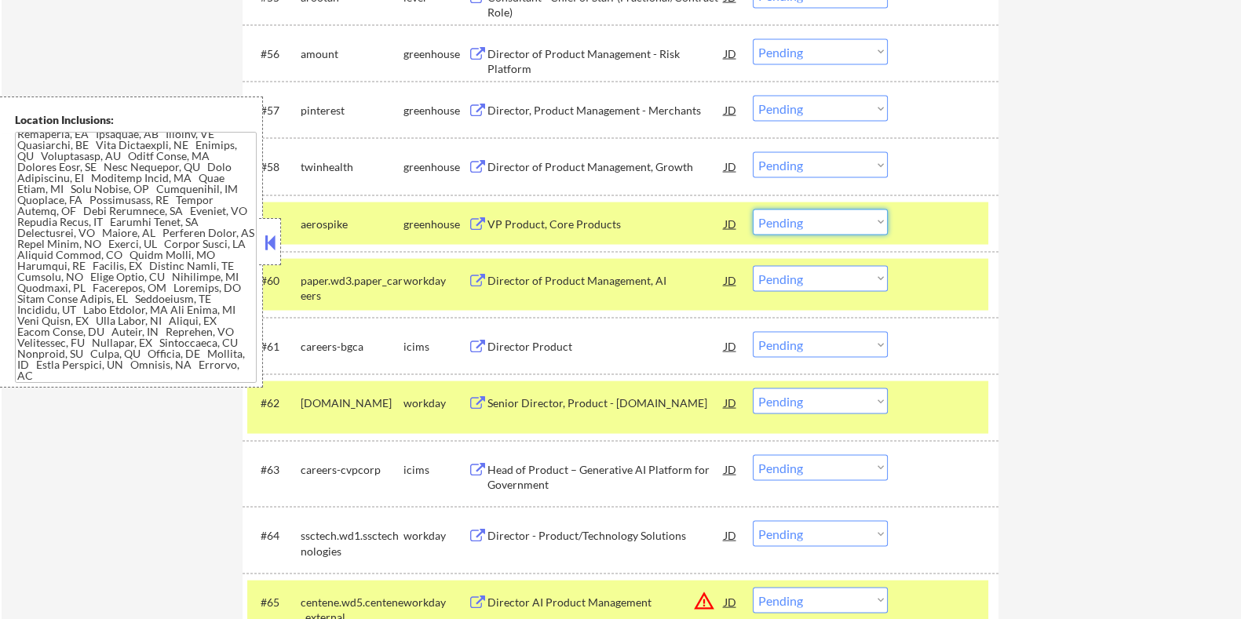
click at [821, 221] on select "Choose an option... Pending Applied Excluded (Questions) Excluded (Expired) Exc…" at bounding box center [820, 223] width 135 height 26
click at [753, 210] on select "Choose an option... Pending Applied Excluded (Questions) Excluded (Expired) Exc…" at bounding box center [820, 223] width 135 height 26
select select ""pending""
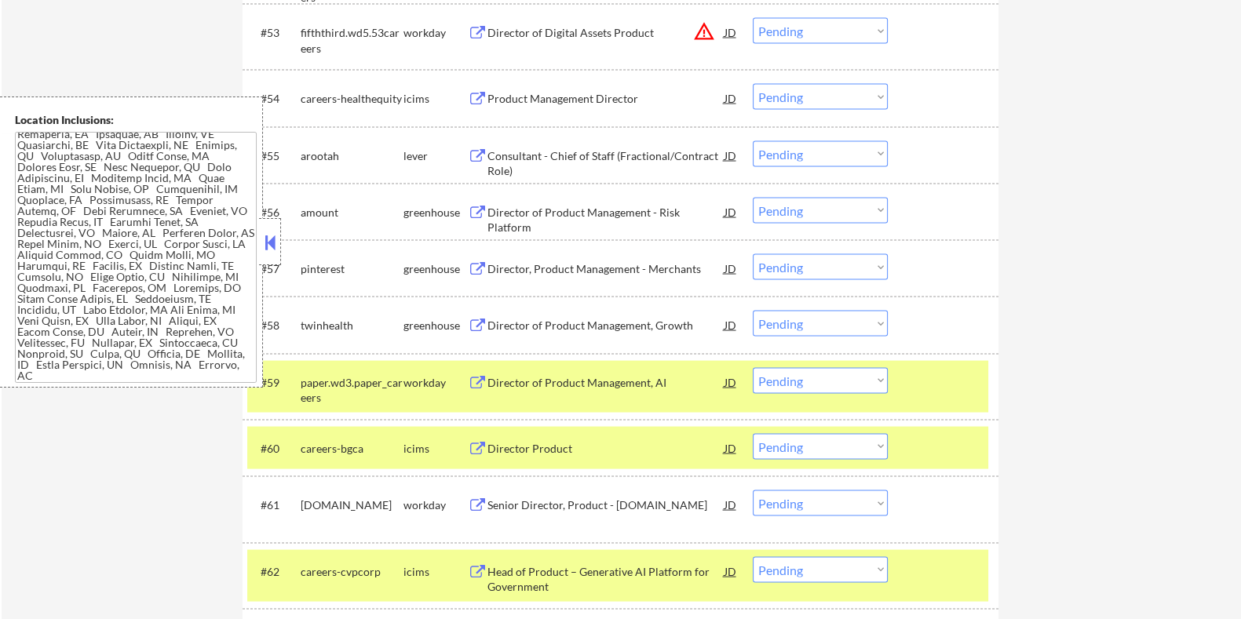
scroll to position [3832, 0]
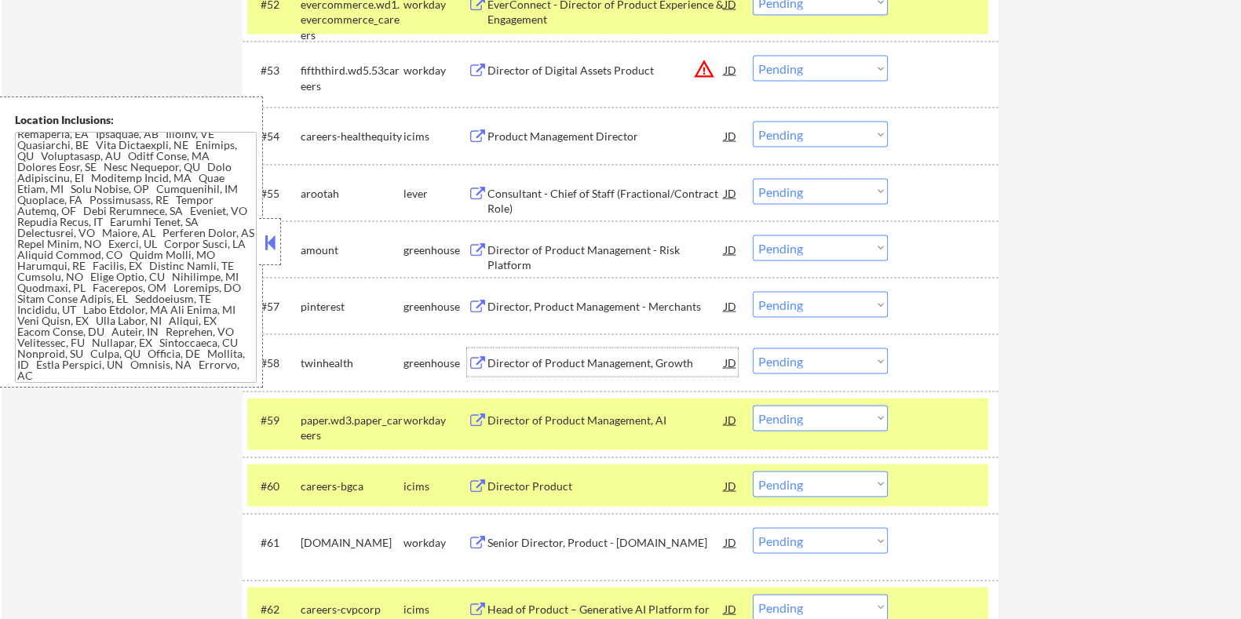
click at [523, 356] on div "Director of Product Management, Growth" at bounding box center [605, 364] width 237 height 16
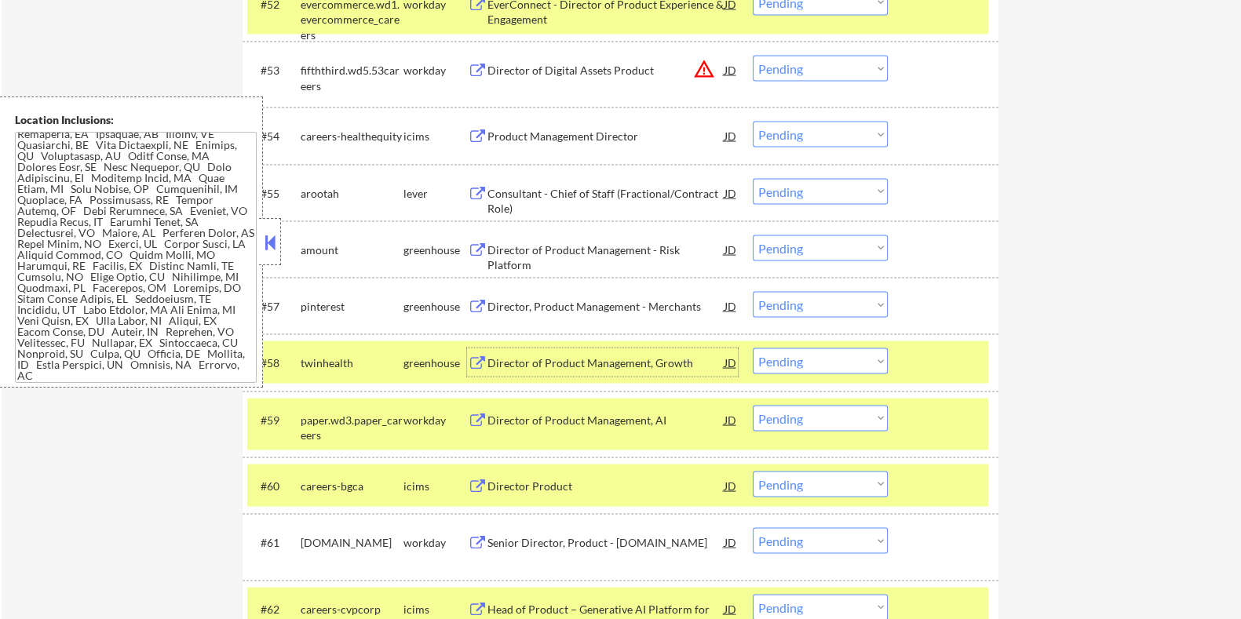
click at [540, 357] on div "Director of Product Management, Growth" at bounding box center [605, 364] width 237 height 16
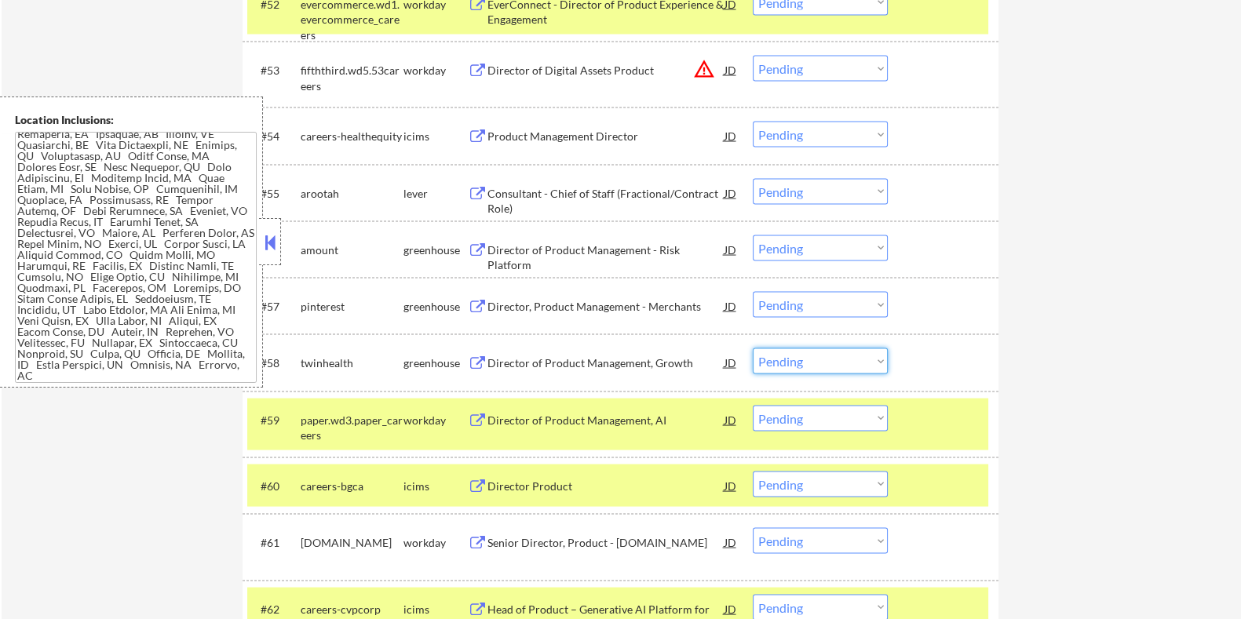
click at [806, 367] on select "Choose an option... Pending Applied Excluded (Questions) Excluded (Expired) Exc…" at bounding box center [820, 361] width 135 height 26
click at [753, 348] on select "Choose an option... Pending Applied Excluded (Questions) Excluded (Expired) Exc…" at bounding box center [820, 361] width 135 height 26
select select ""pending""
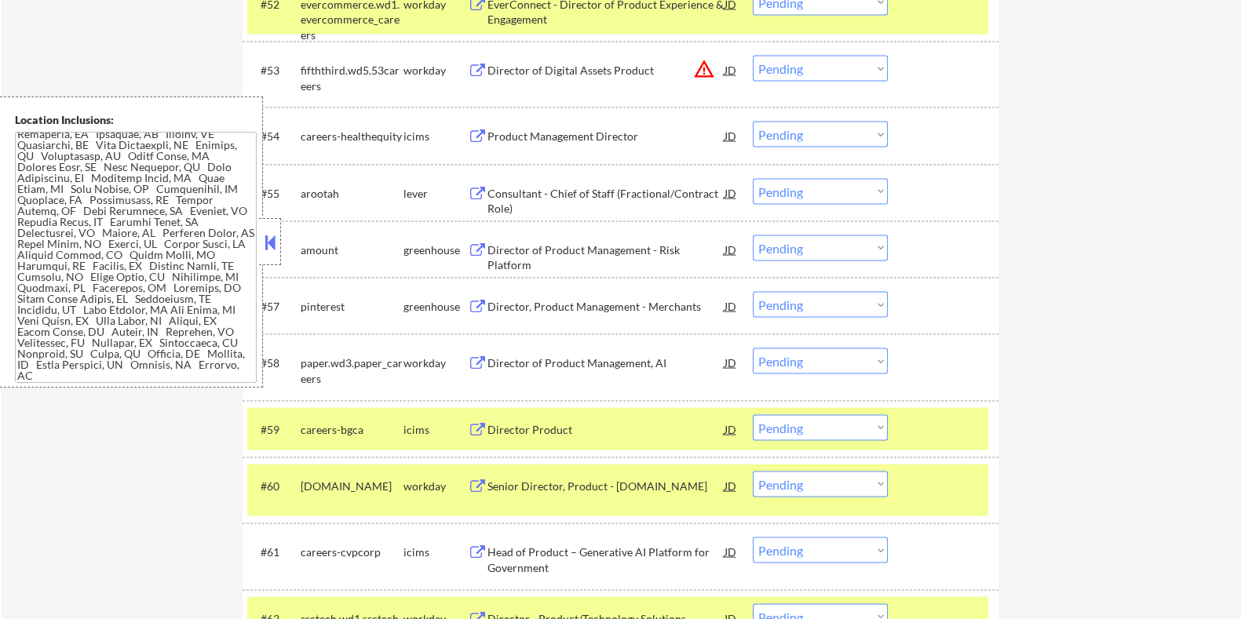
click at [538, 304] on div "Director, Product Management - Merchants" at bounding box center [605, 307] width 237 height 16
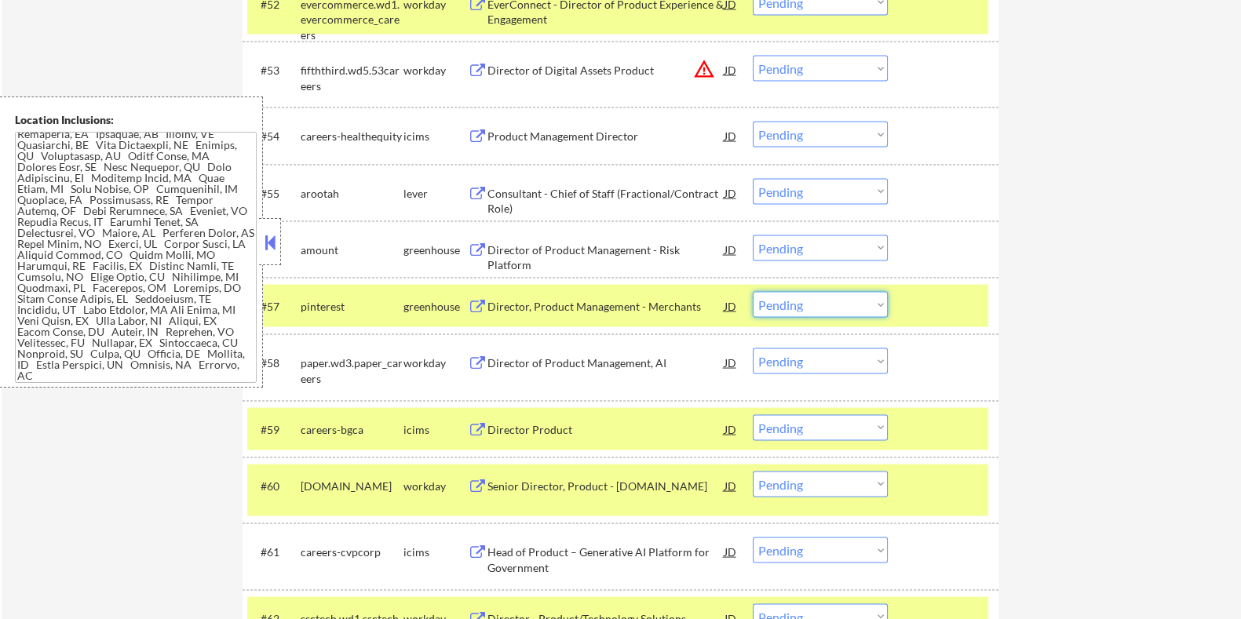
click at [846, 306] on select "Choose an option... Pending Applied Excluded (Questions) Excluded (Expired) Exc…" at bounding box center [820, 305] width 135 height 26
click at [753, 292] on select "Choose an option... Pending Applied Excluded (Questions) Excluded (Expired) Exc…" at bounding box center [820, 305] width 135 height 26
select select ""pending""
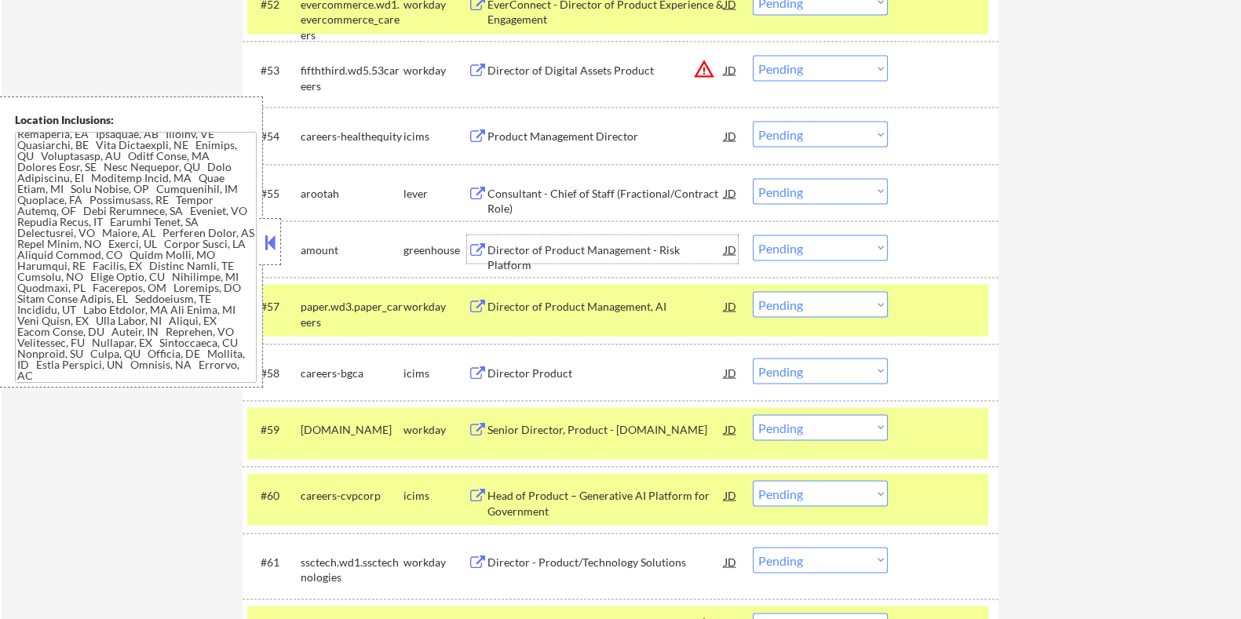
click at [539, 243] on div "Director of Product Management - Risk Platform" at bounding box center [605, 258] width 237 height 31
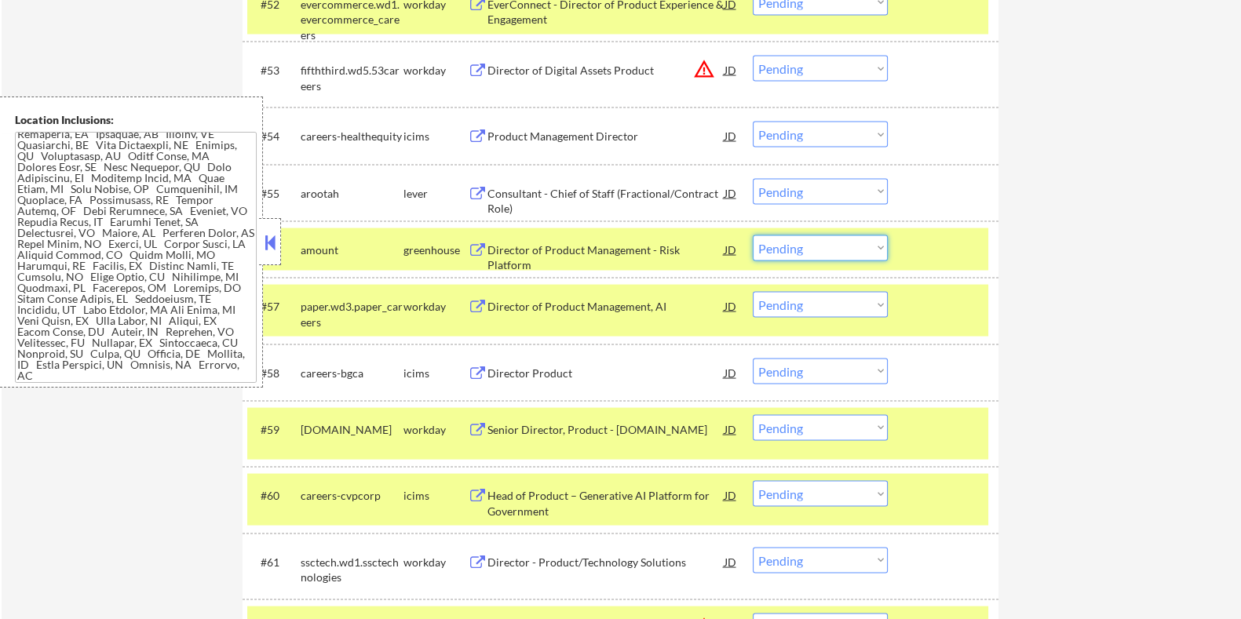
click at [844, 250] on select "Choose an option... Pending Applied Excluded (Questions) Excluded (Expired) Exc…" at bounding box center [820, 248] width 135 height 26
click at [753, 235] on select "Choose an option... Pending Applied Excluded (Questions) Excluded (Expired) Exc…" at bounding box center [820, 248] width 135 height 26
select select ""pending""
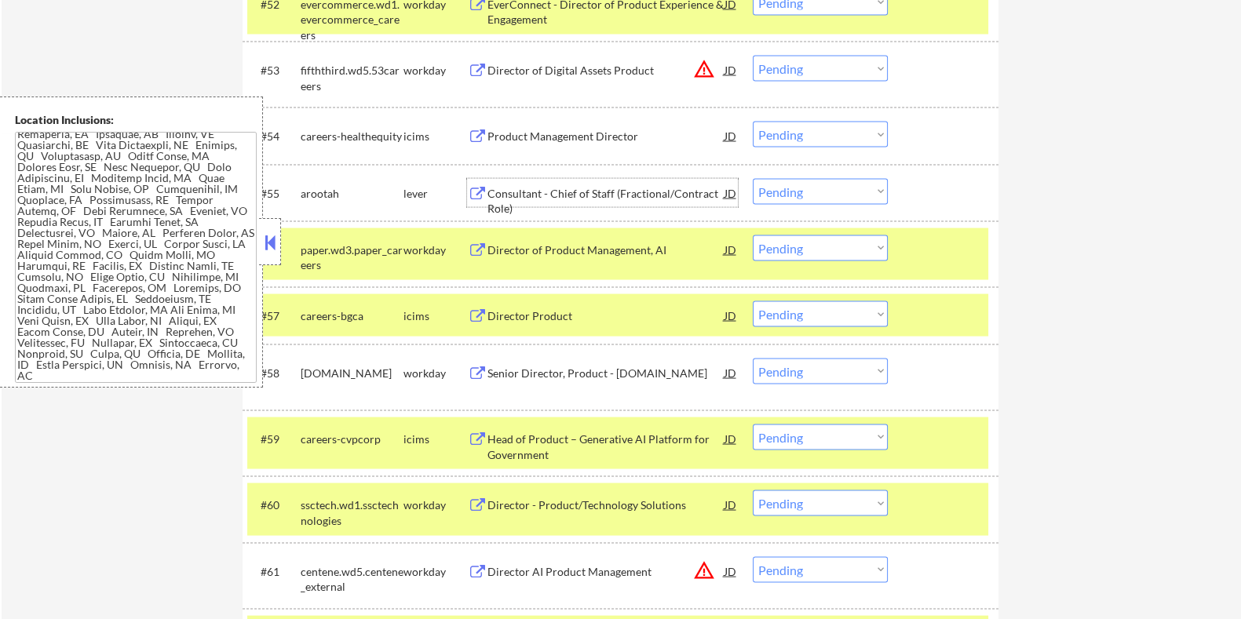
click at [592, 193] on div "Consultant - Chief of Staff (Fractional/Contract Role)" at bounding box center [605, 201] width 237 height 31
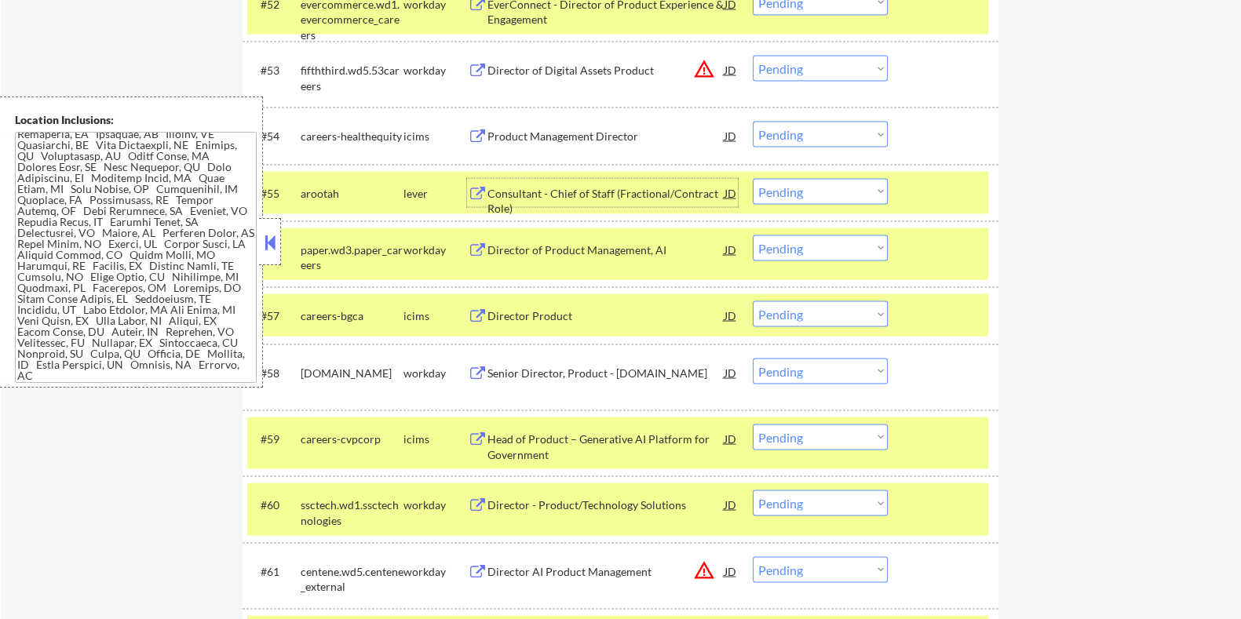
click at [602, 184] on div "Consultant - Chief of Staff (Fractional/Contract Role)" at bounding box center [605, 193] width 237 height 28
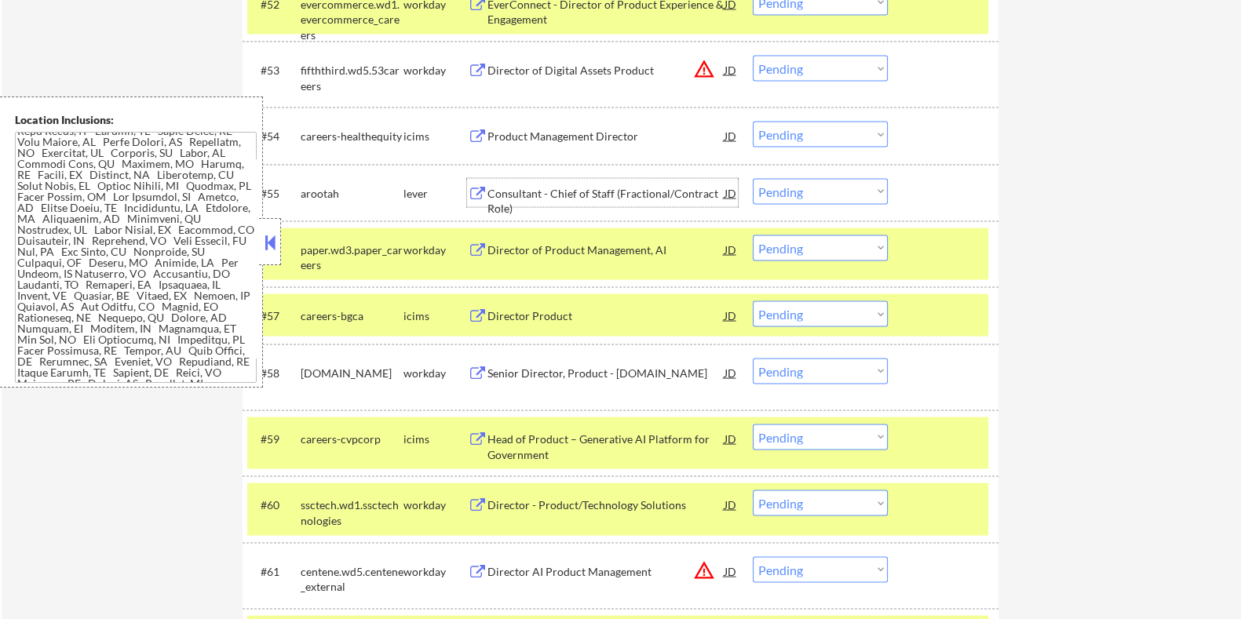
scroll to position [132, 0]
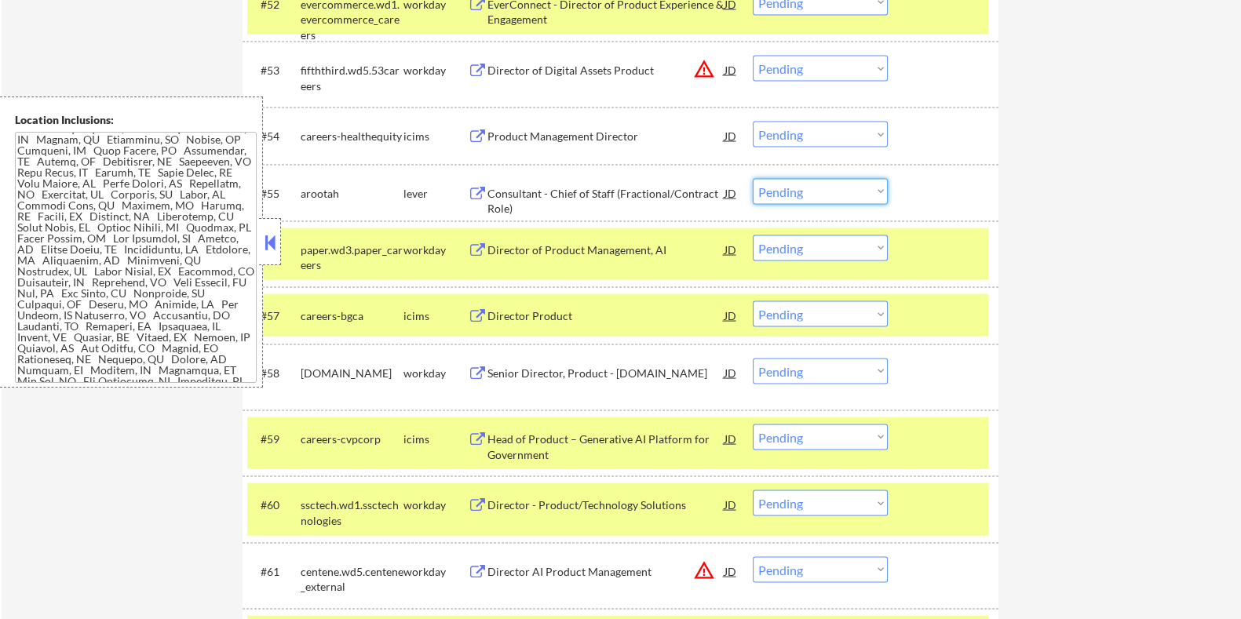
click at [833, 191] on select "Choose an option... Pending Applied Excluded (Questions) Excluded (Expired) Exc…" at bounding box center [820, 192] width 135 height 26
click at [753, 179] on select "Choose an option... Pending Applied Excluded (Questions) Excluded (Expired) Exc…" at bounding box center [820, 192] width 135 height 26
select select ""pending""
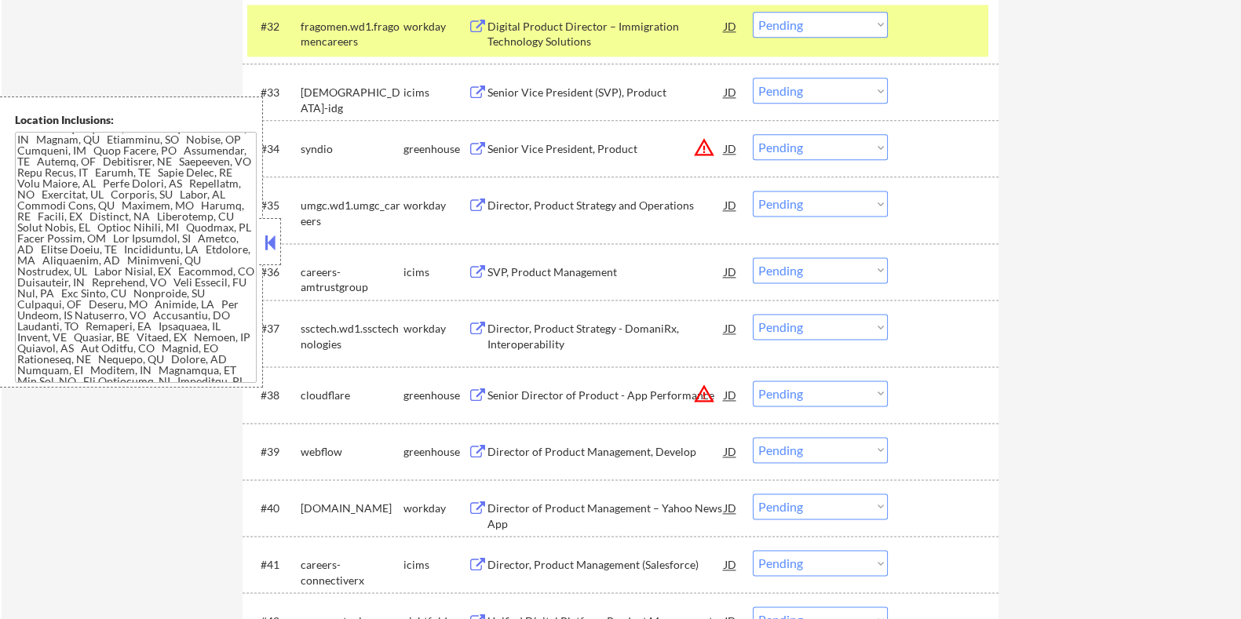
scroll to position [2851, 0]
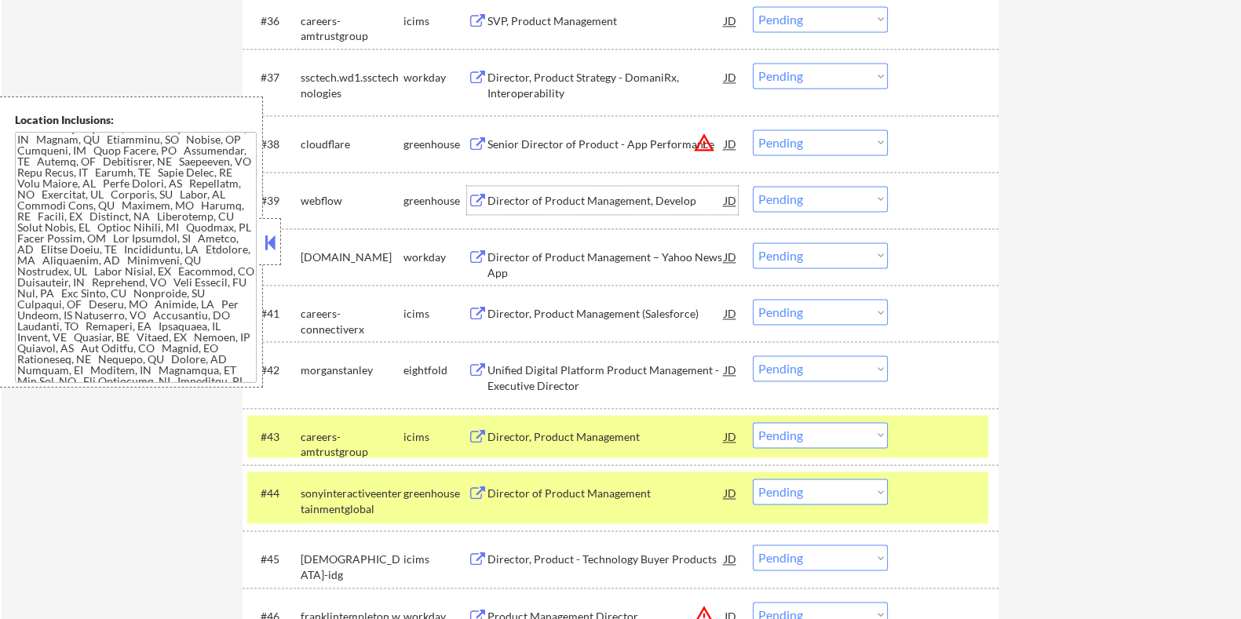
click at [492, 195] on div "Director of Product Management, Develop" at bounding box center [605, 201] width 237 height 16
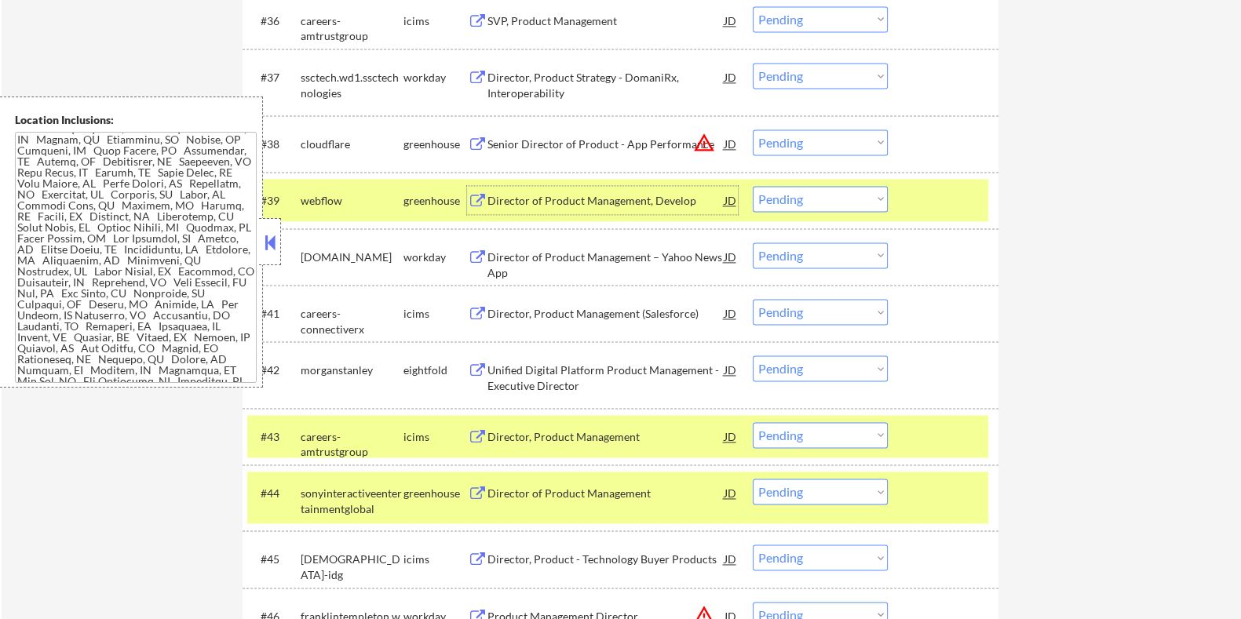
click at [804, 192] on select "Choose an option... Pending Applied Excluded (Questions) Excluded (Expired) Exc…" at bounding box center [820, 199] width 135 height 26
click at [753, 186] on select "Choose an option... Pending Applied Excluded (Questions) Excluded (Expired) Exc…" at bounding box center [820, 199] width 135 height 26
select select ""pending""
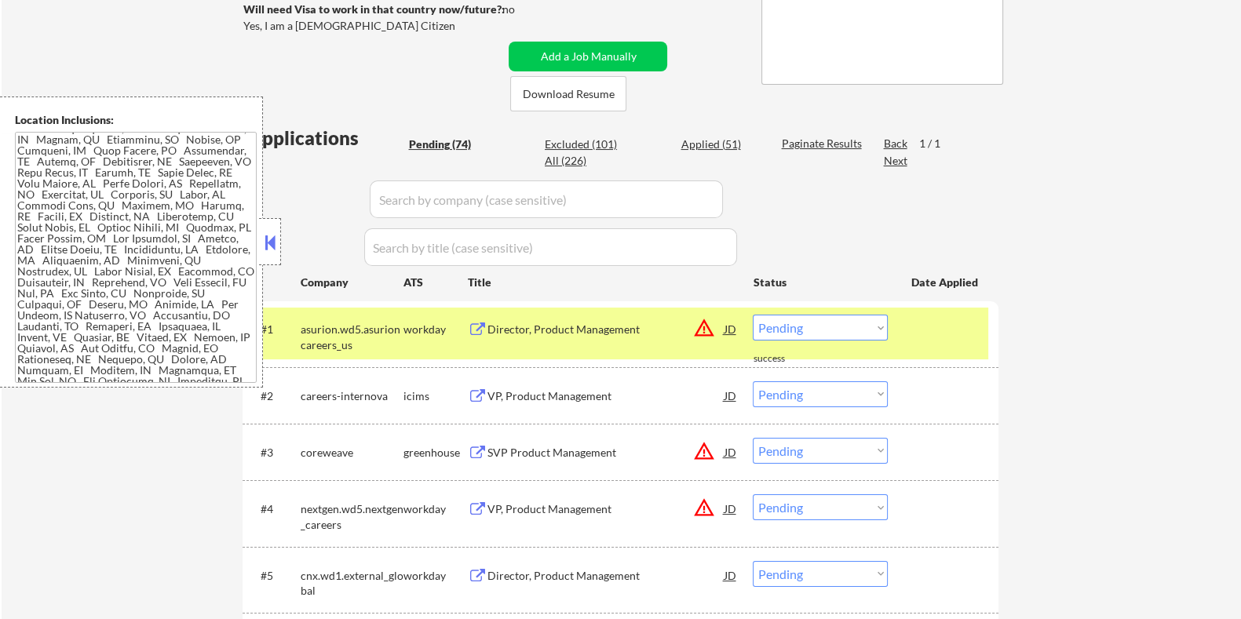
scroll to position [301, 0]
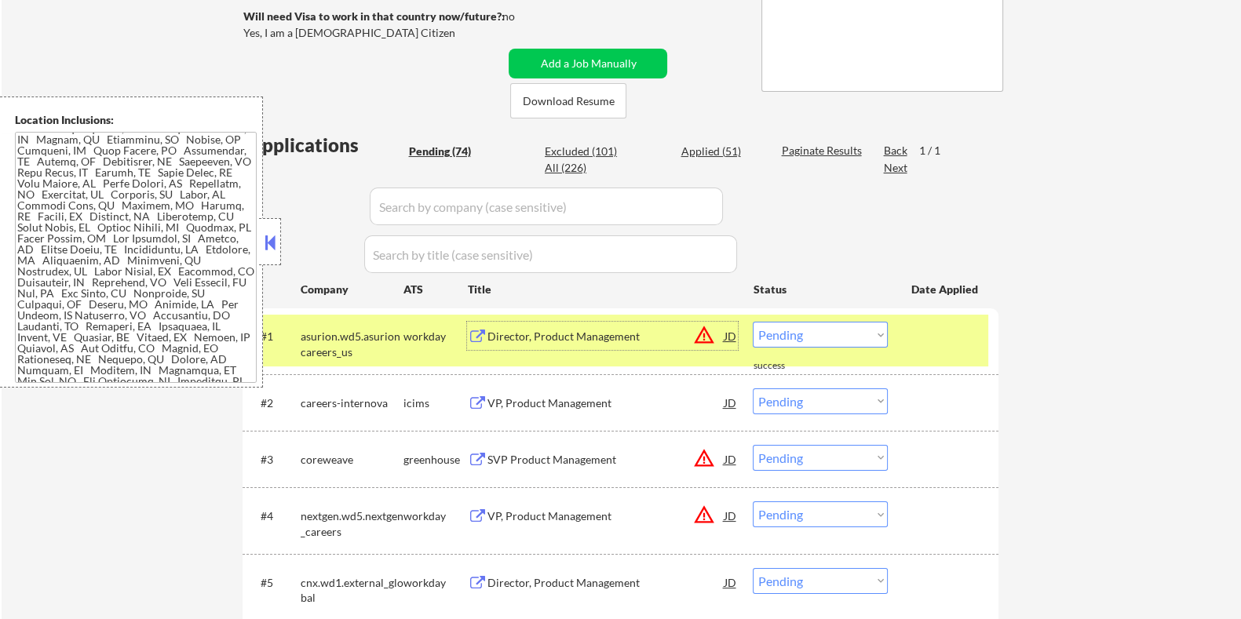
click at [553, 337] on div "Director, Product Management" at bounding box center [605, 337] width 237 height 16
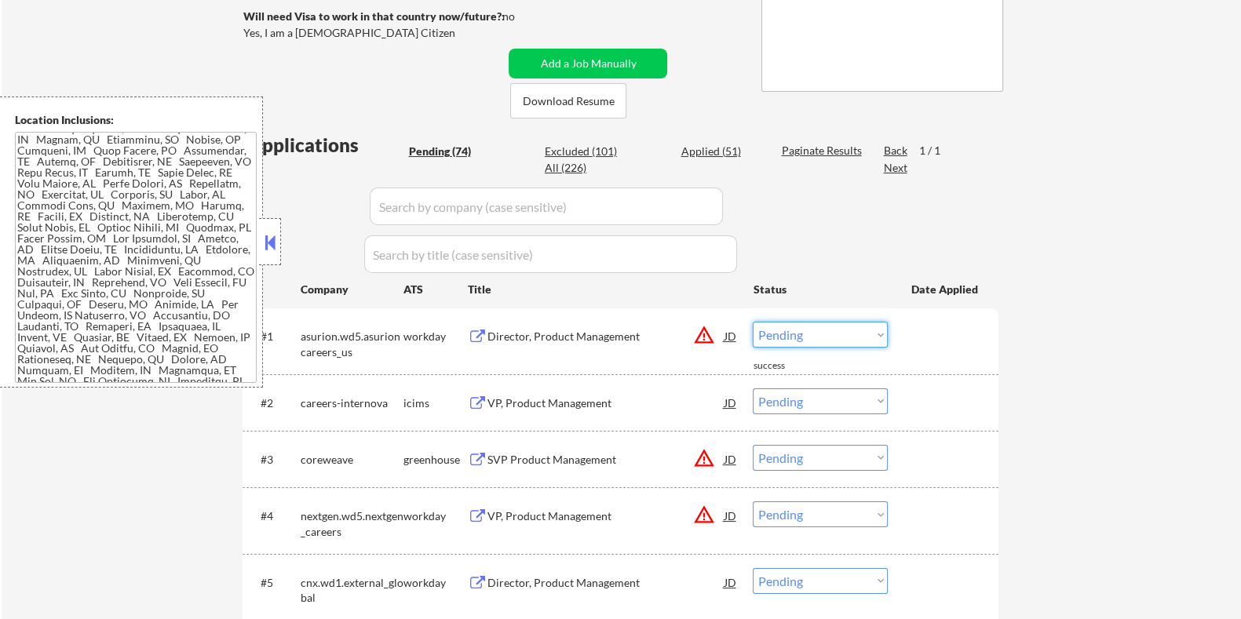
click at [810, 332] on select "Choose an option... Pending Applied Excluded (Questions) Excluded (Expired) Exc…" at bounding box center [820, 335] width 135 height 26
click at [753, 322] on select "Choose an option... Pending Applied Excluded (Questions) Excluded (Expired) Exc…" at bounding box center [820, 335] width 135 height 26
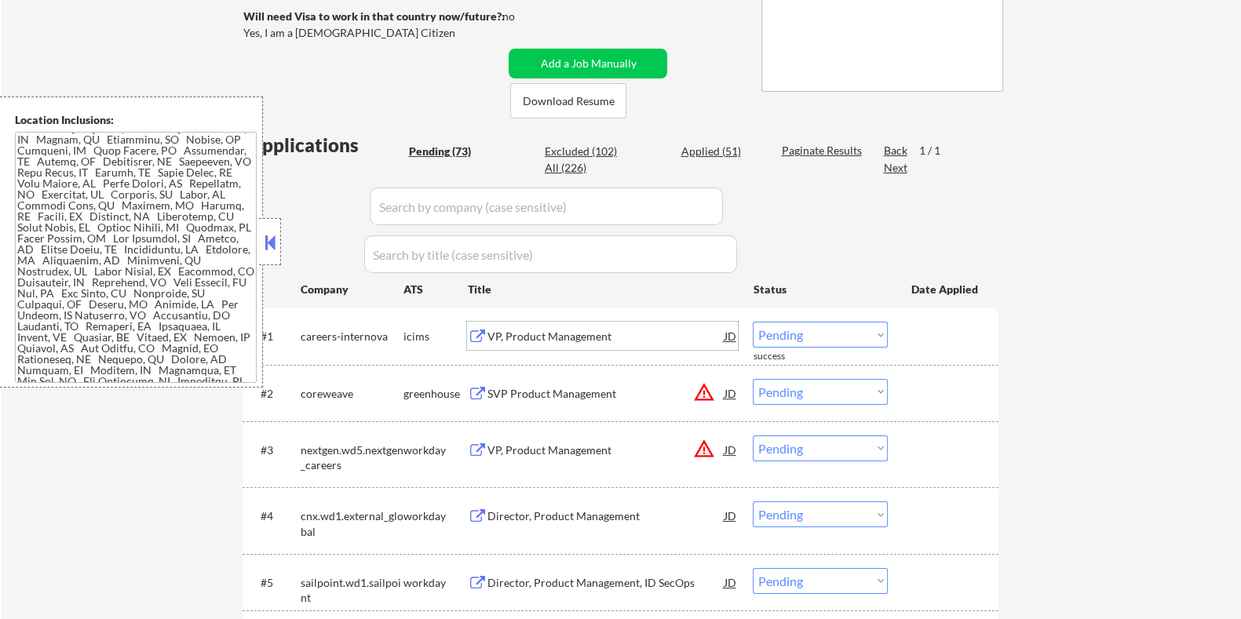
click at [565, 337] on div "VP, Product Management" at bounding box center [605, 337] width 237 height 16
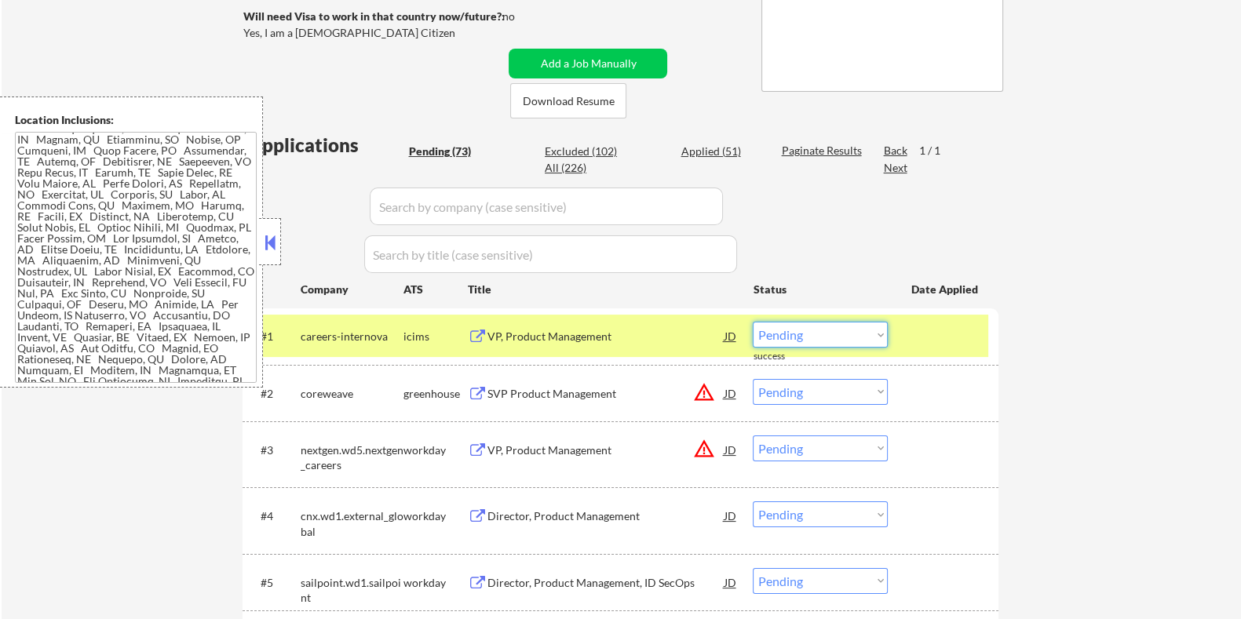
click at [801, 333] on select "Choose an option... Pending Applied Excluded (Questions) Excluded (Expired) Exc…" at bounding box center [820, 335] width 135 height 26
click at [753, 322] on select "Choose an option... Pending Applied Excluded (Questions) Excluded (Expired) Exc…" at bounding box center [820, 335] width 135 height 26
select select ""pending""
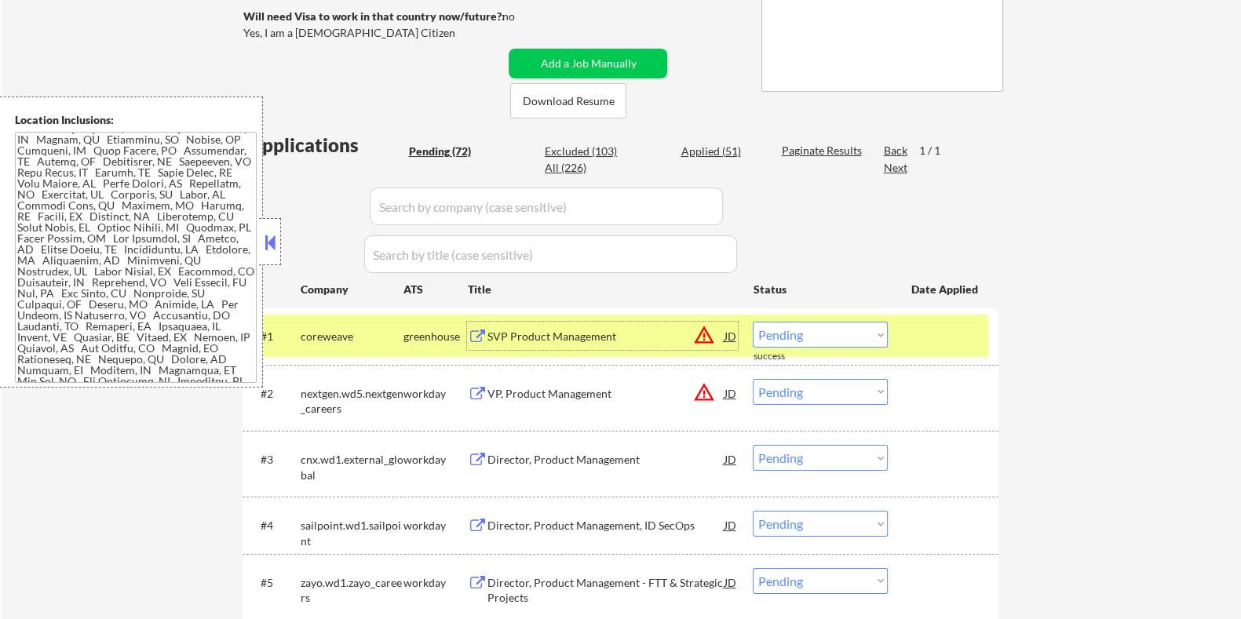
click at [553, 340] on div "SVP Product Management" at bounding box center [605, 337] width 237 height 16
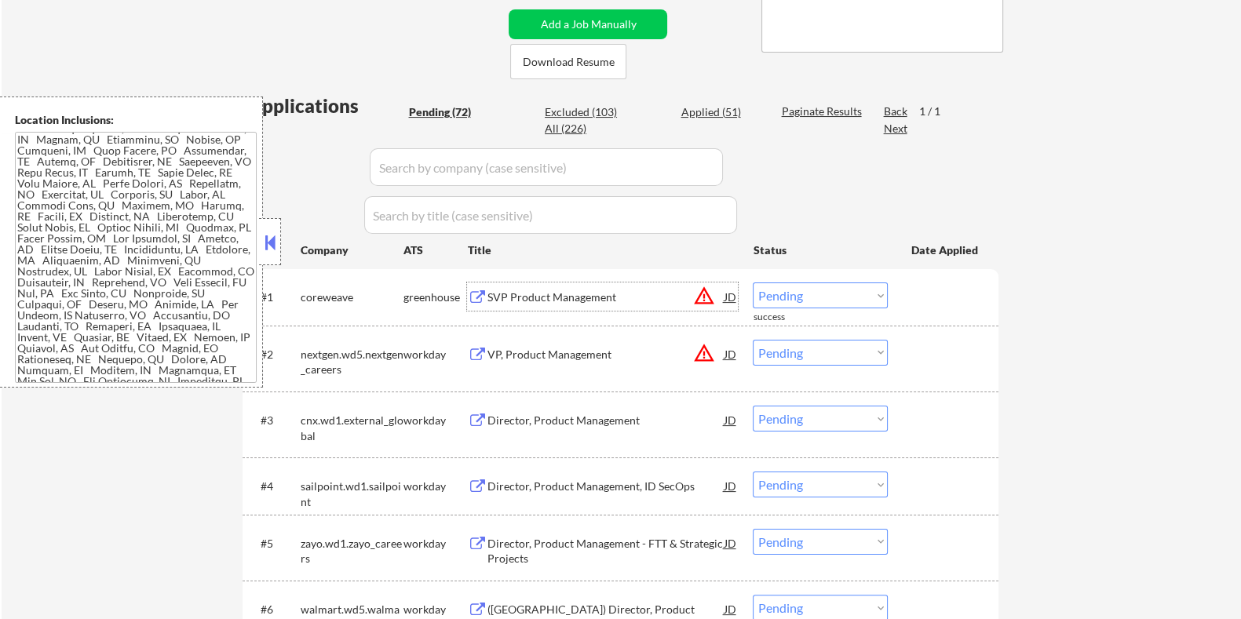
scroll to position [399, 0]
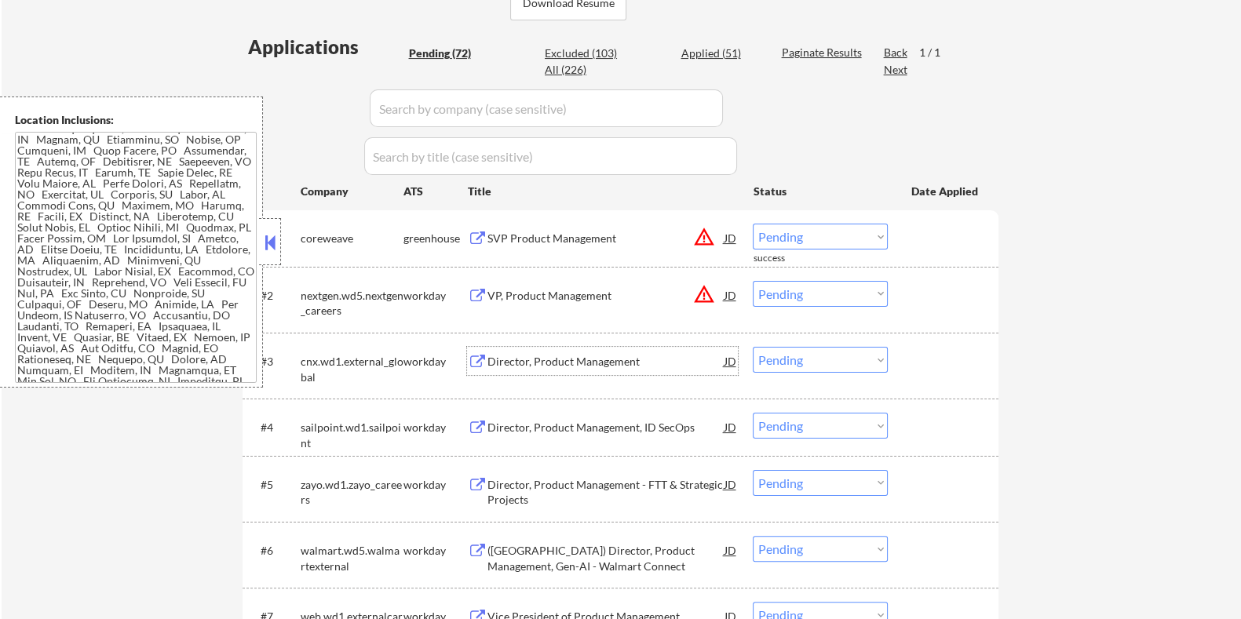
click at [587, 359] on div "Director, Product Management" at bounding box center [605, 362] width 237 height 16
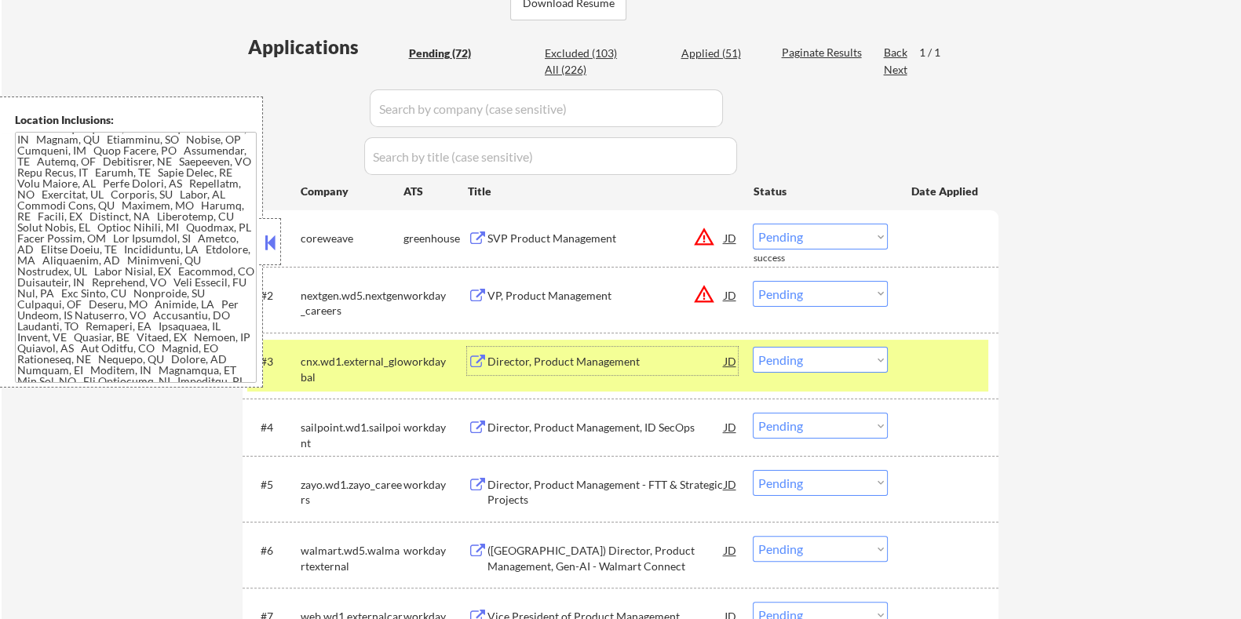
click at [835, 354] on select "Choose an option... Pending Applied Excluded (Questions) Excluded (Expired) Exc…" at bounding box center [820, 360] width 135 height 26
click at [753, 347] on select "Choose an option... Pending Applied Excluded (Questions) Excluded (Expired) Exc…" at bounding box center [820, 360] width 135 height 26
select select ""pending""
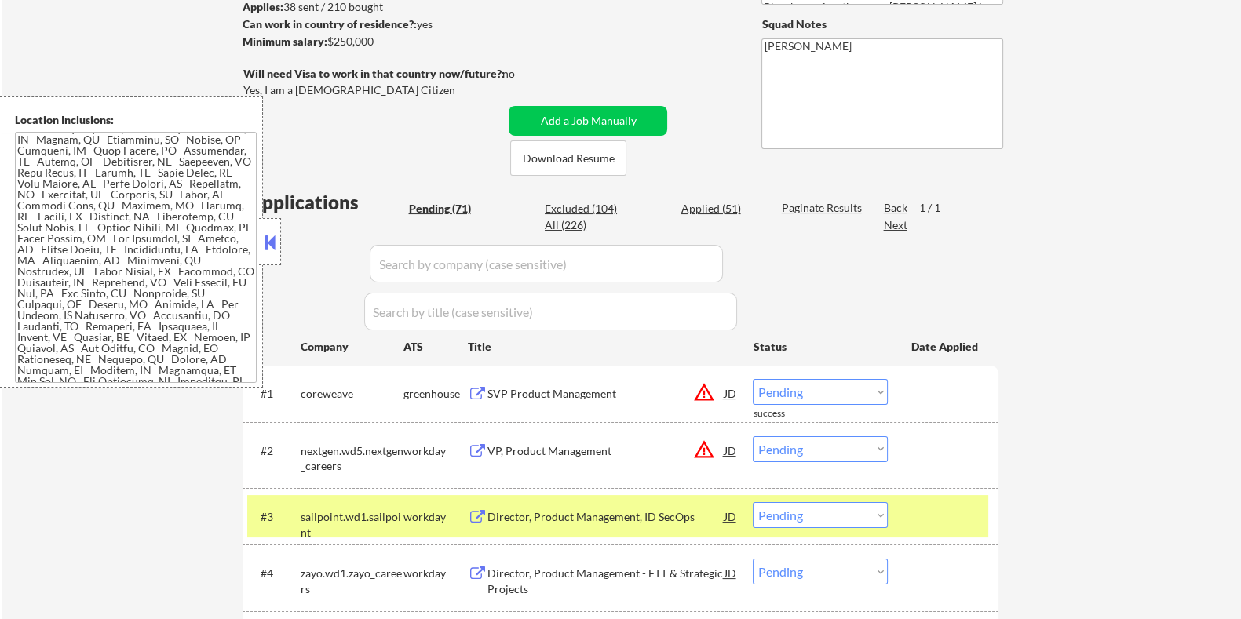
scroll to position [301, 0]
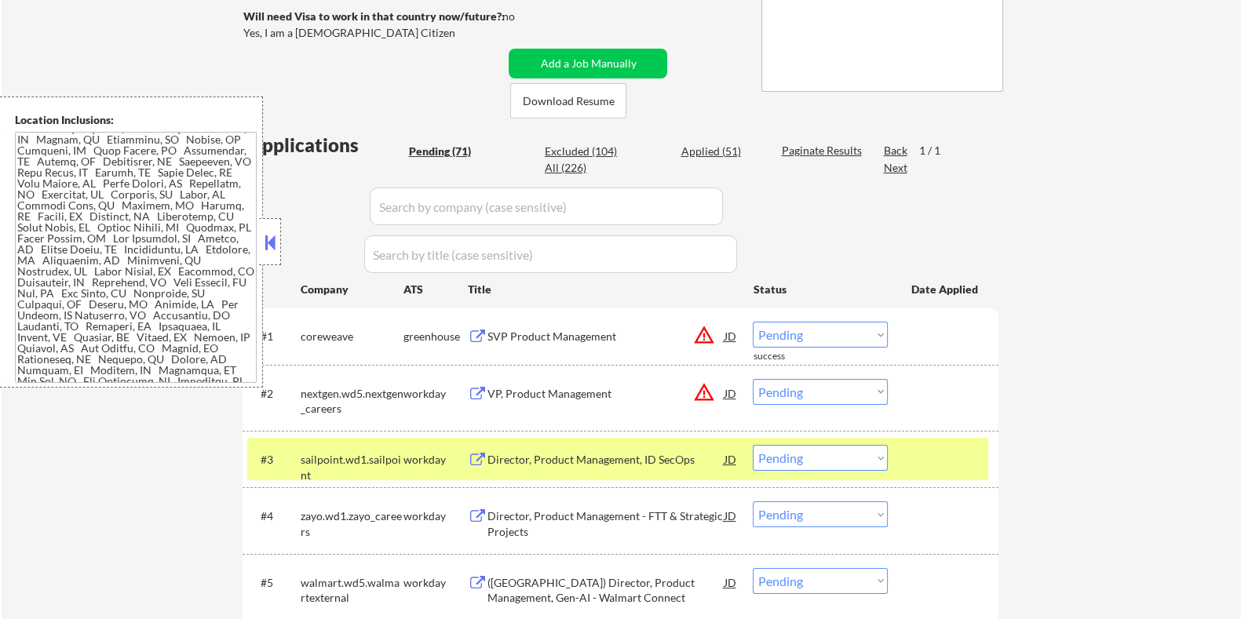
click at [548, 332] on div "SVP Product Management" at bounding box center [605, 337] width 237 height 16
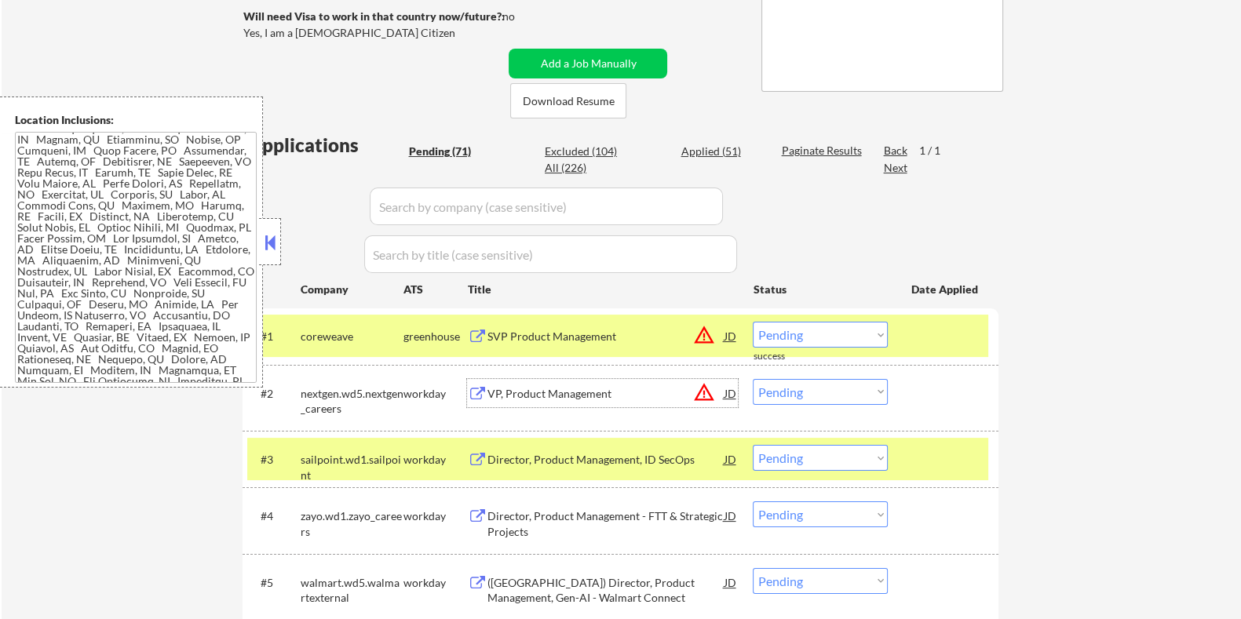
click at [581, 398] on div "VP, Product Management" at bounding box center [605, 394] width 237 height 16
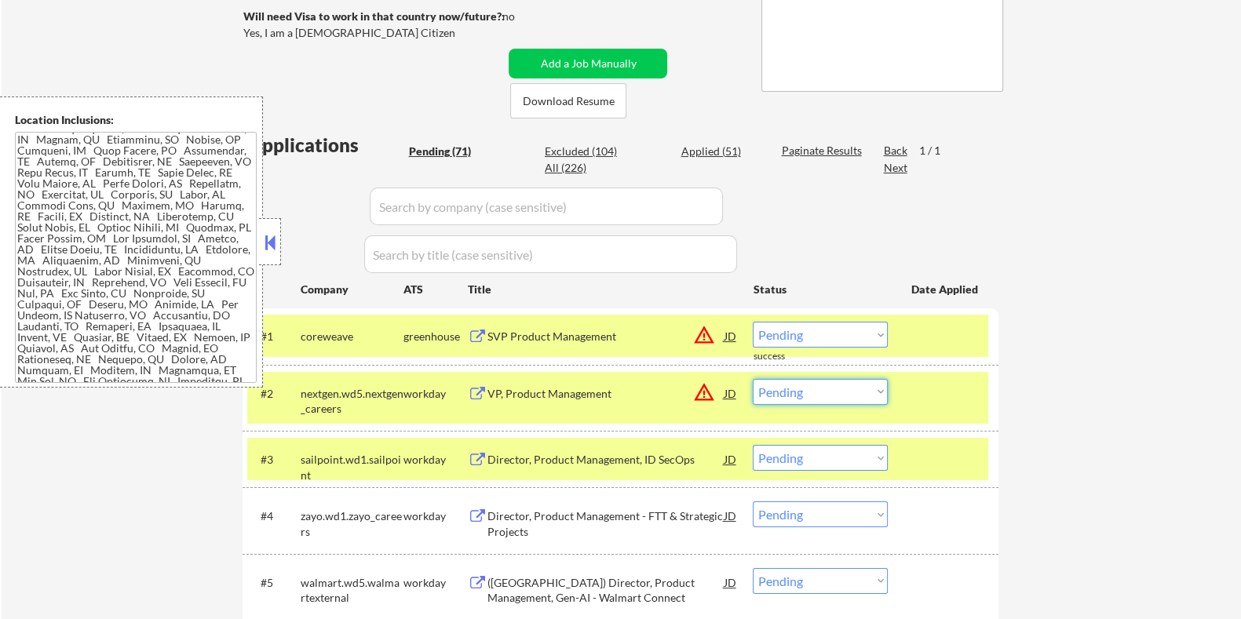
click at [812, 390] on select "Choose an option... Pending Applied Excluded (Questions) Excluded (Expired) Exc…" at bounding box center [820, 392] width 135 height 26
click at [753, 379] on select "Choose an option... Pending Applied Excluded (Questions) Excluded (Expired) Exc…" at bounding box center [820, 392] width 135 height 26
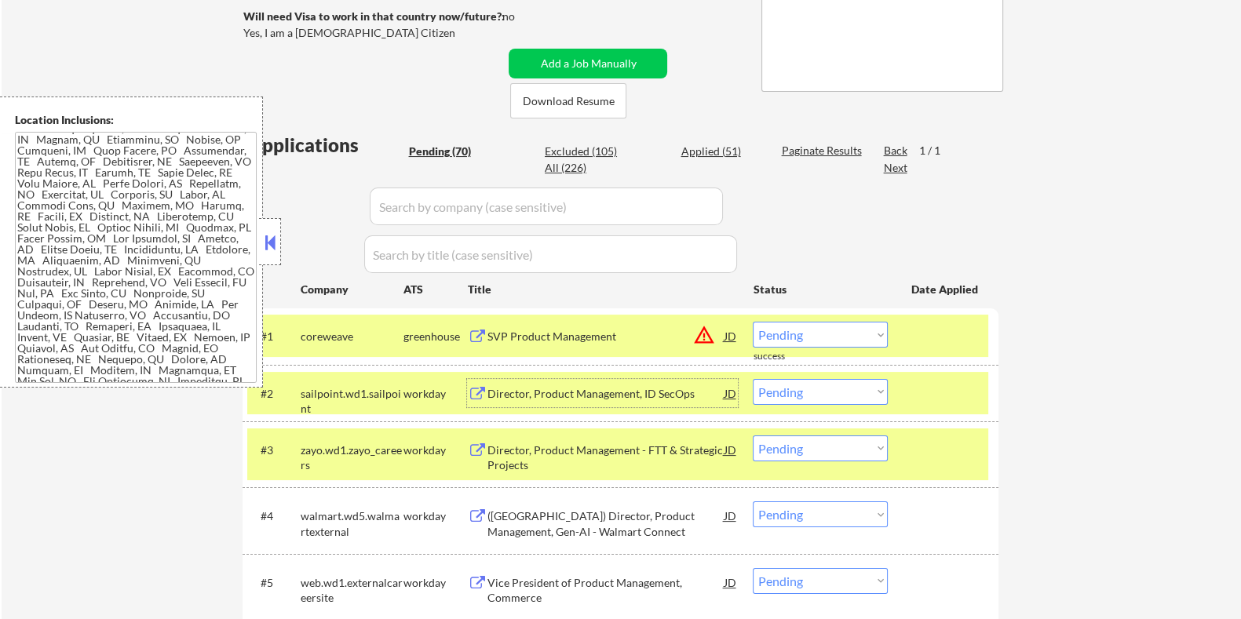
click at [581, 398] on div "Director, Product Management, ID SecOps" at bounding box center [605, 394] width 237 height 16
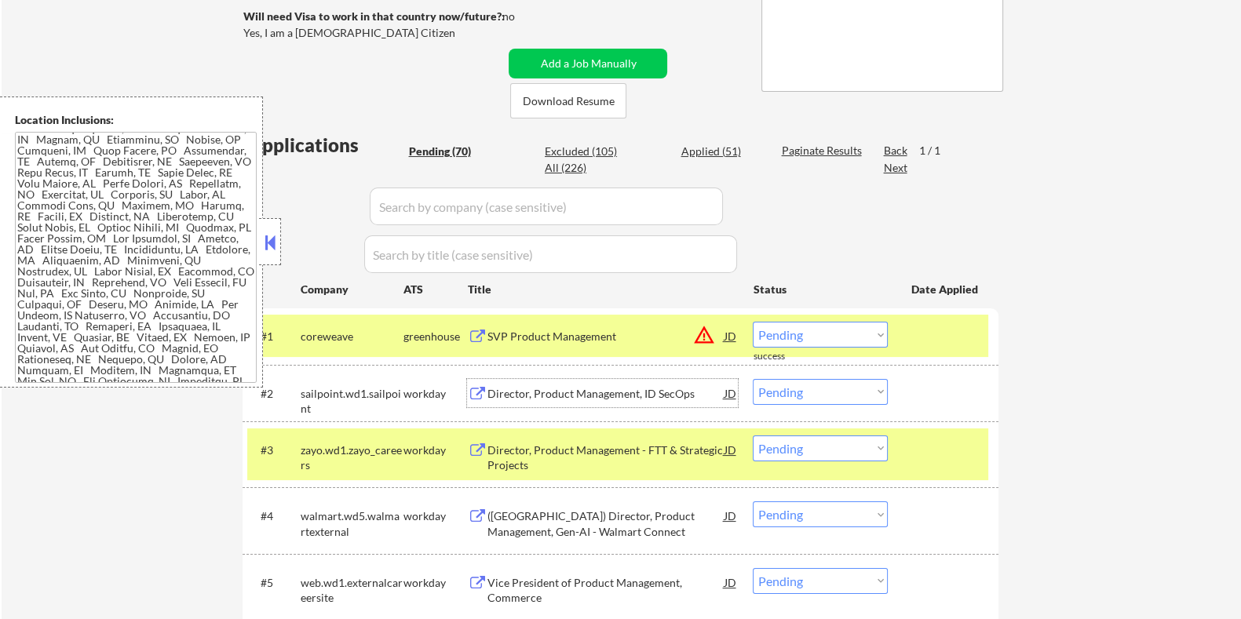
click at [816, 390] on select "Choose an option... Pending Applied Excluded (Questions) Excluded (Expired) Exc…" at bounding box center [820, 392] width 135 height 26
click at [753, 379] on select "Choose an option... Pending Applied Excluded (Questions) Excluded (Expired) Exc…" at bounding box center [820, 392] width 135 height 26
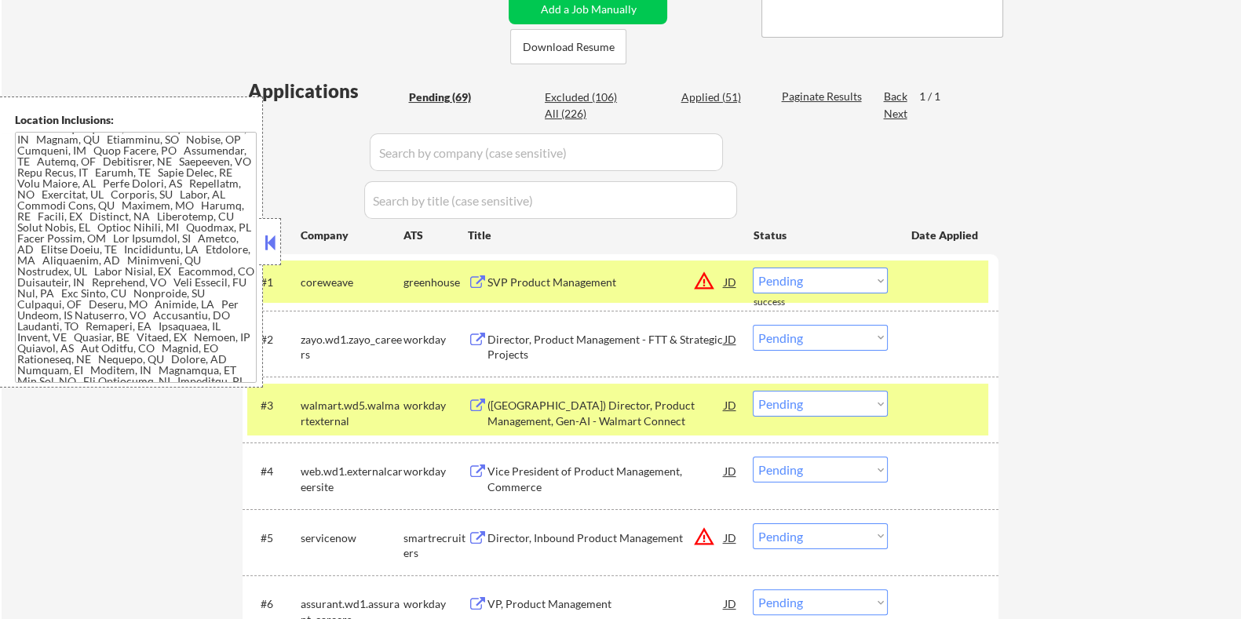
scroll to position [497, 0]
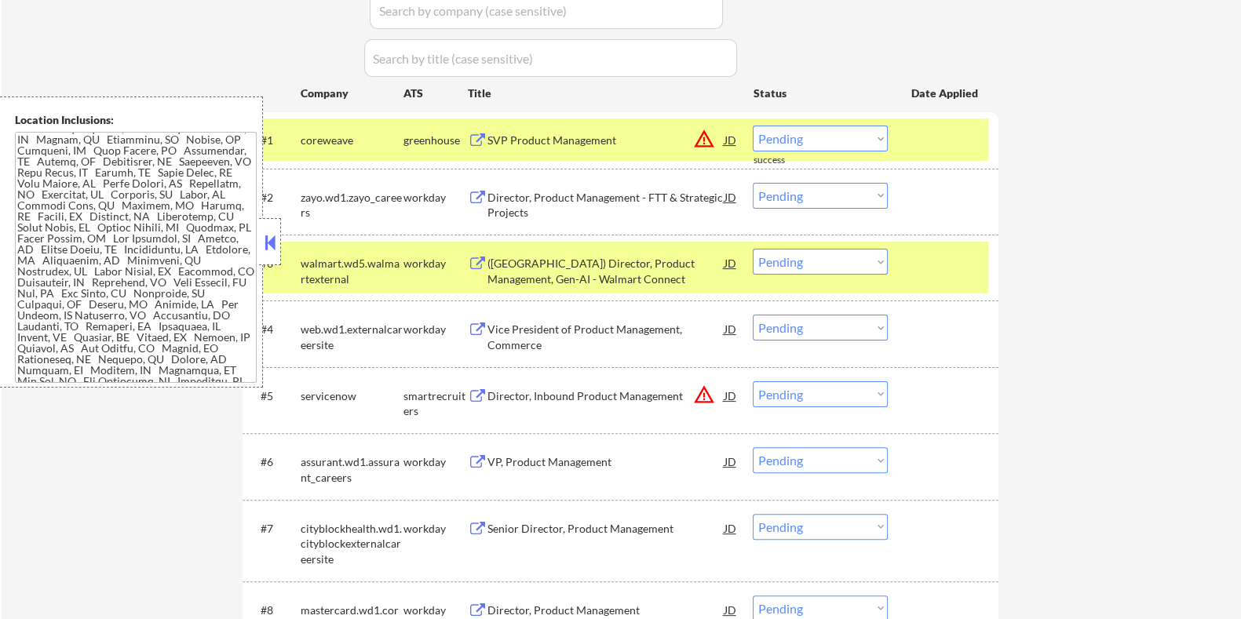
click at [611, 201] on div "Director, Product Management - FTT & Strategic Projects" at bounding box center [605, 205] width 237 height 31
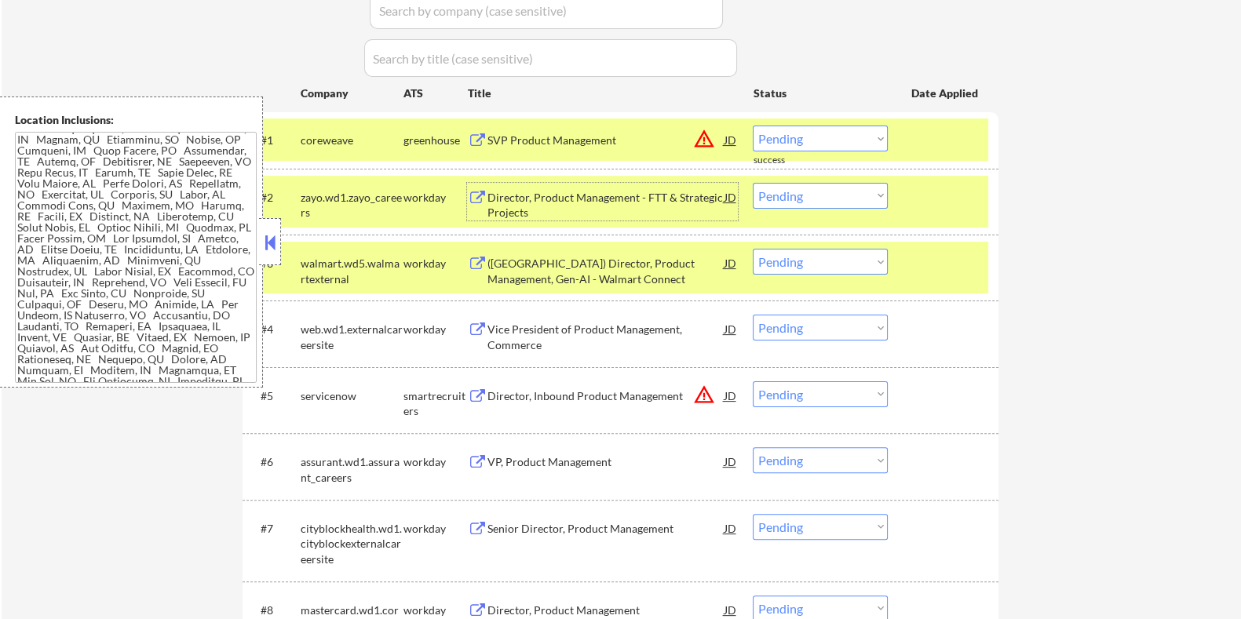
click at [811, 193] on select "Choose an option... Pending Applied Excluded (Questions) Excluded (Expired) Exc…" at bounding box center [820, 196] width 135 height 26
click at [753, 183] on select "Choose an option... Pending Applied Excluded (Questions) Excluded (Expired) Exc…" at bounding box center [820, 196] width 135 height 26
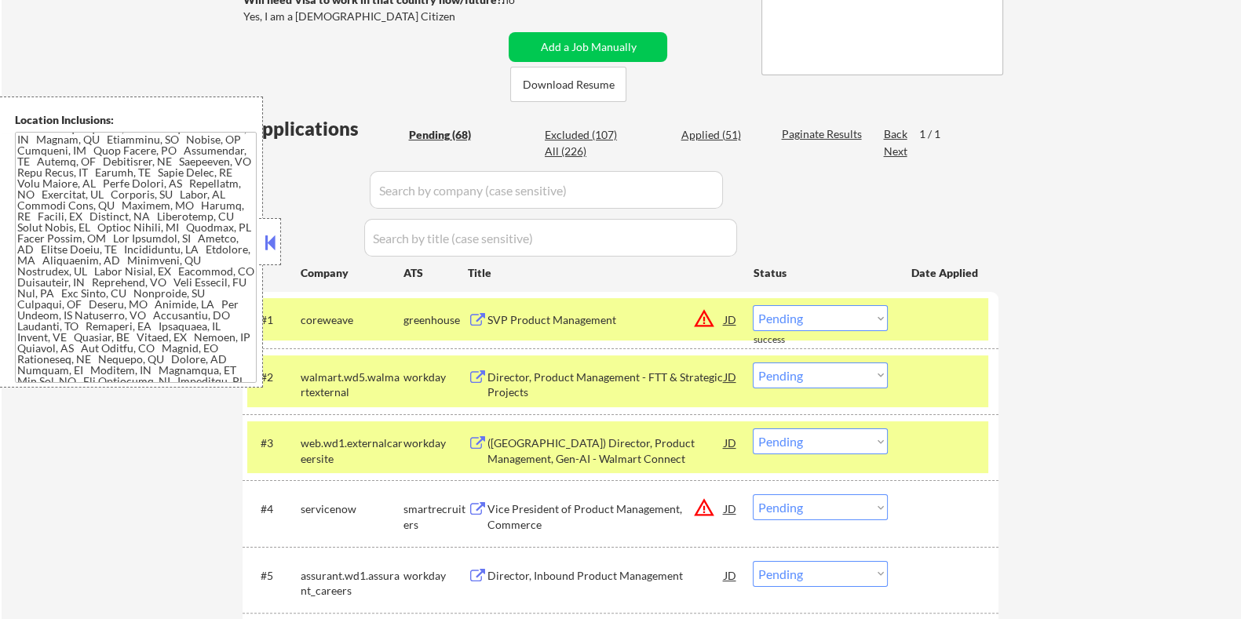
scroll to position [301, 0]
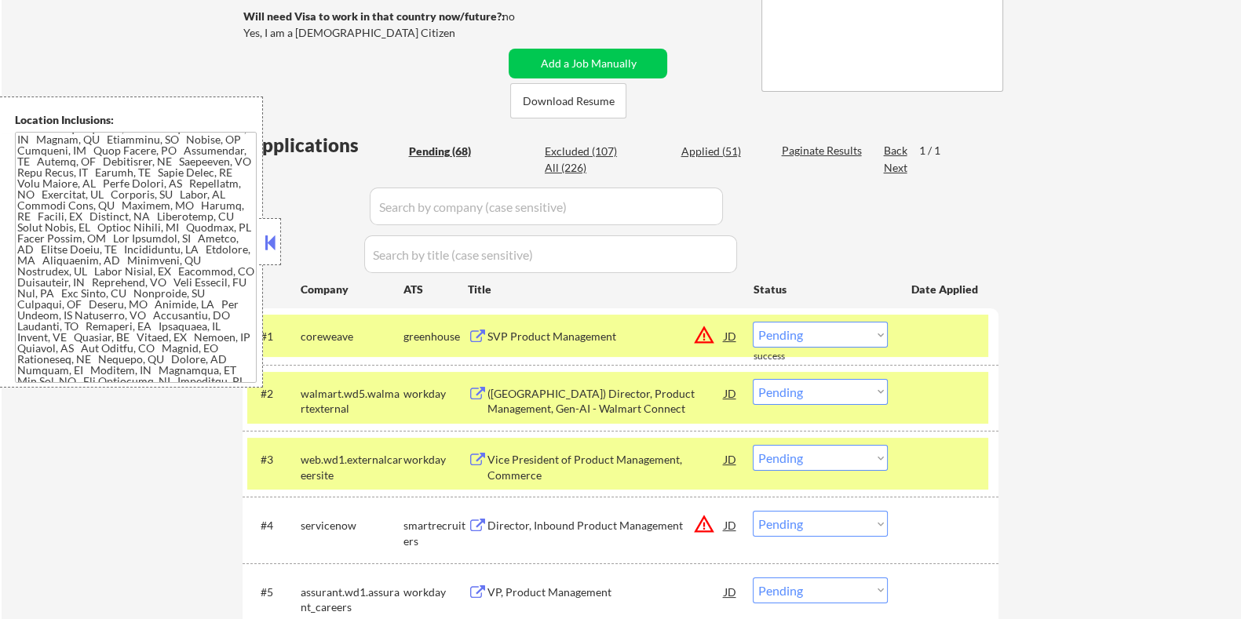
click at [565, 407] on div "(USA) Director, Product Management, Gen-AI - Walmart Connect" at bounding box center [605, 401] width 237 height 31
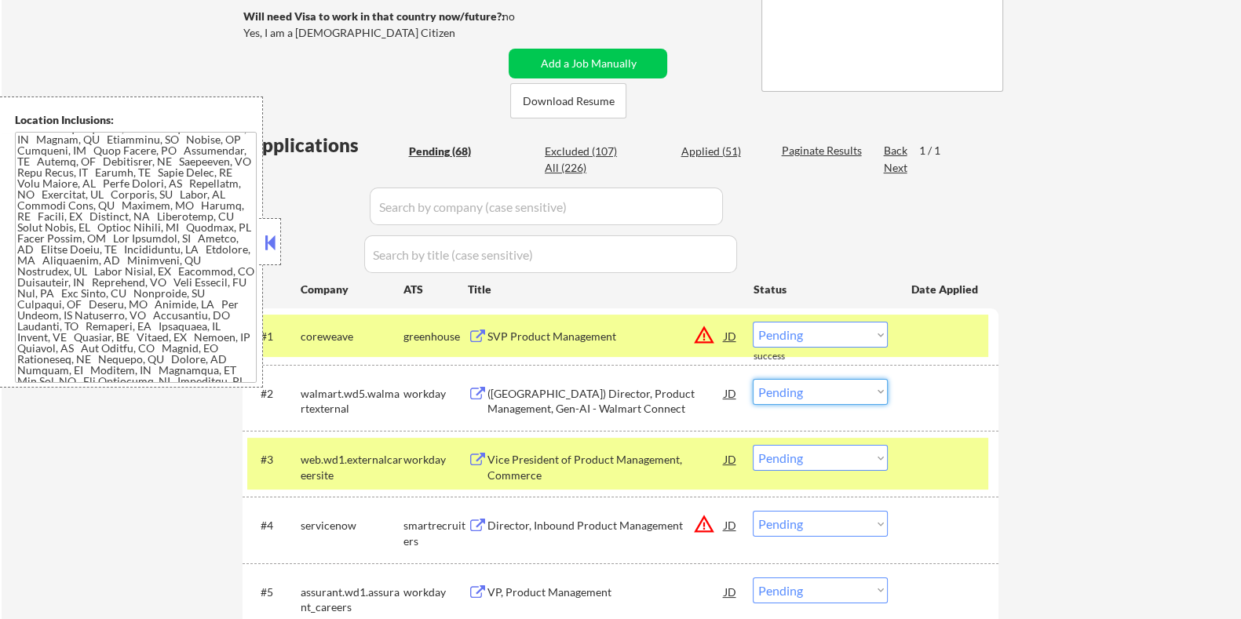
drag, startPoint x: 843, startPoint y: 392, endPoint x: 843, endPoint y: 402, distance: 10.2
click at [843, 396] on select "Choose an option... Pending Applied Excluded (Questions) Excluded (Expired) Exc…" at bounding box center [820, 392] width 135 height 26
click at [753, 379] on select "Choose an option... Pending Applied Excluded (Questions) Excluded (Expired) Exc…" at bounding box center [820, 392] width 135 height 26
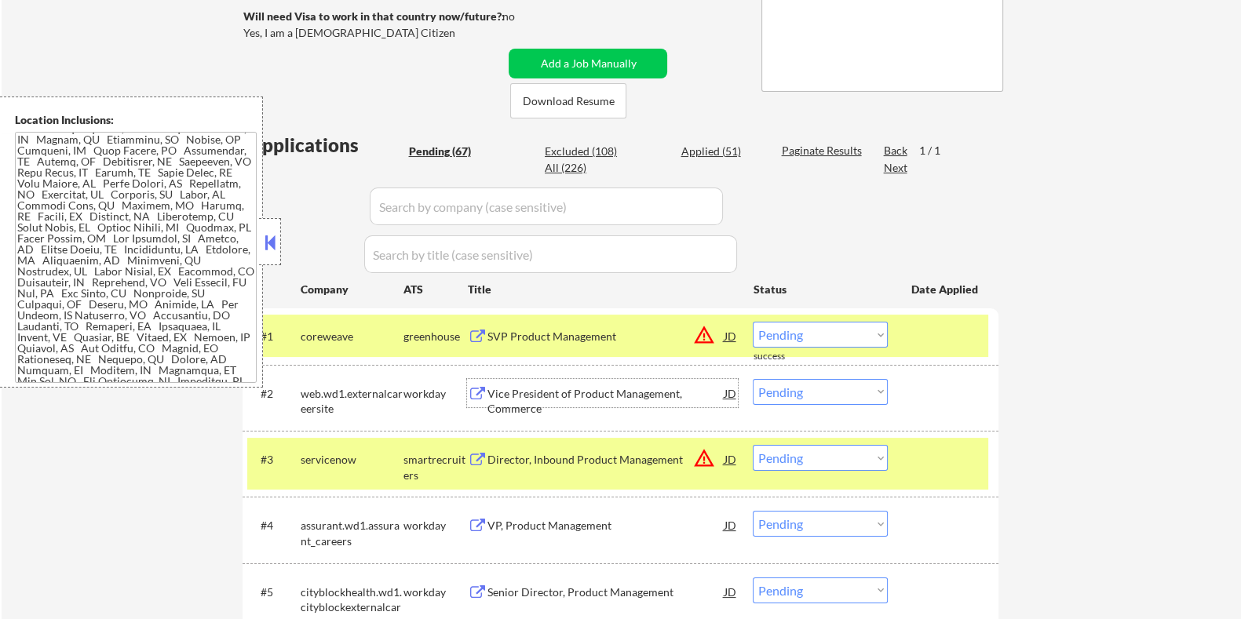
click at [498, 402] on div "Vice President of Product Management, Commerce" at bounding box center [605, 393] width 237 height 28
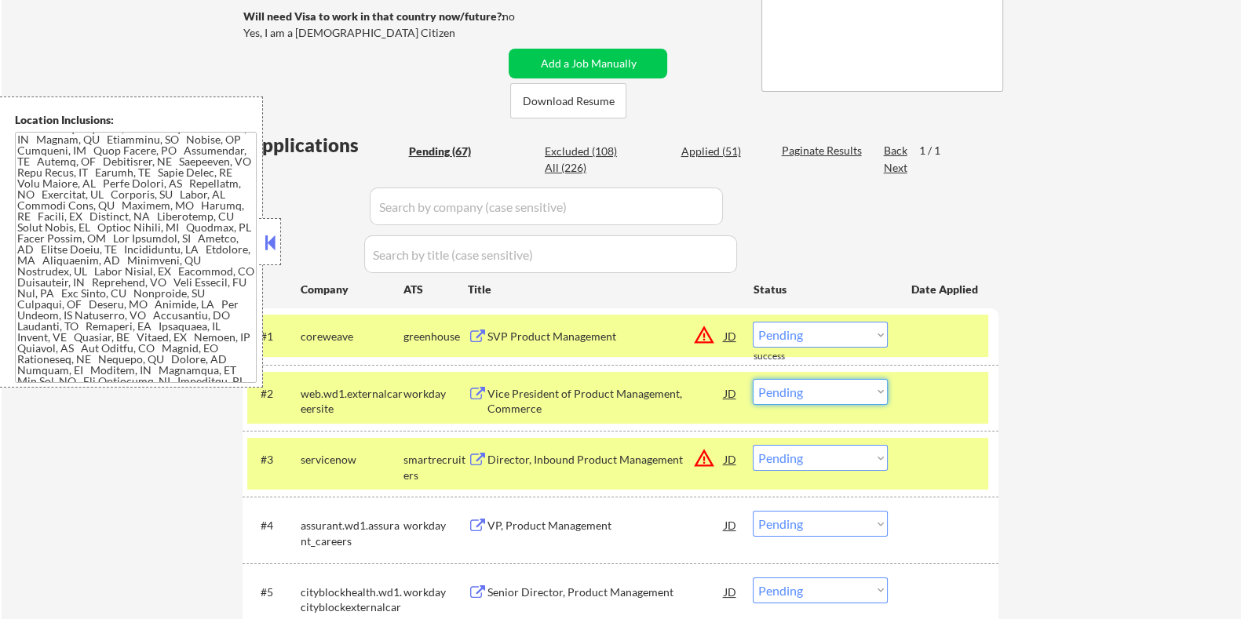
click at [790, 392] on select "Choose an option... Pending Applied Excluded (Questions) Excluded (Expired) Exc…" at bounding box center [820, 392] width 135 height 26
click at [867, 398] on select "Choose an option... Pending Applied Excluded (Questions) Excluded (Expired) Exc…" at bounding box center [820, 392] width 135 height 26
click at [753, 379] on select "Choose an option... Pending Applied Excluded (Questions) Excluded (Expired) Exc…" at bounding box center [820, 392] width 135 height 26
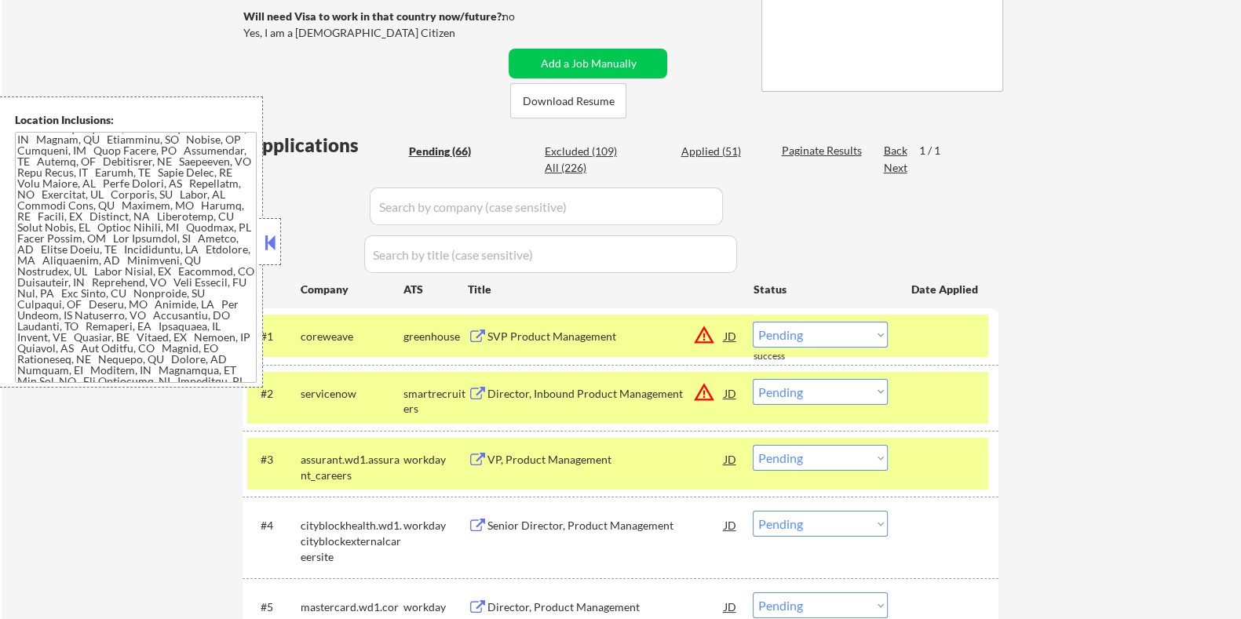
click at [553, 387] on div "Director, Inbound Product Management" at bounding box center [605, 394] width 237 height 16
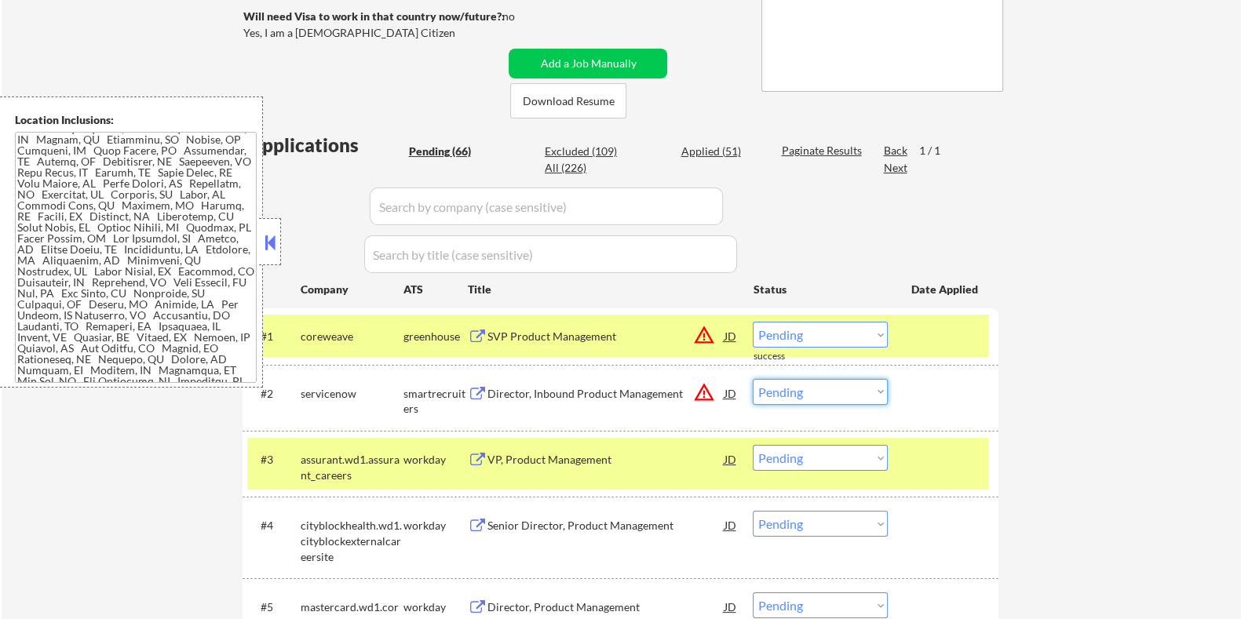
click at [788, 390] on select "Choose an option... Pending Applied Excluded (Questions) Excluded (Expired) Exc…" at bounding box center [820, 392] width 135 height 26
click at [753, 379] on select "Choose an option... Pending Applied Excluded (Questions) Excluded (Expired) Exc…" at bounding box center [820, 392] width 135 height 26
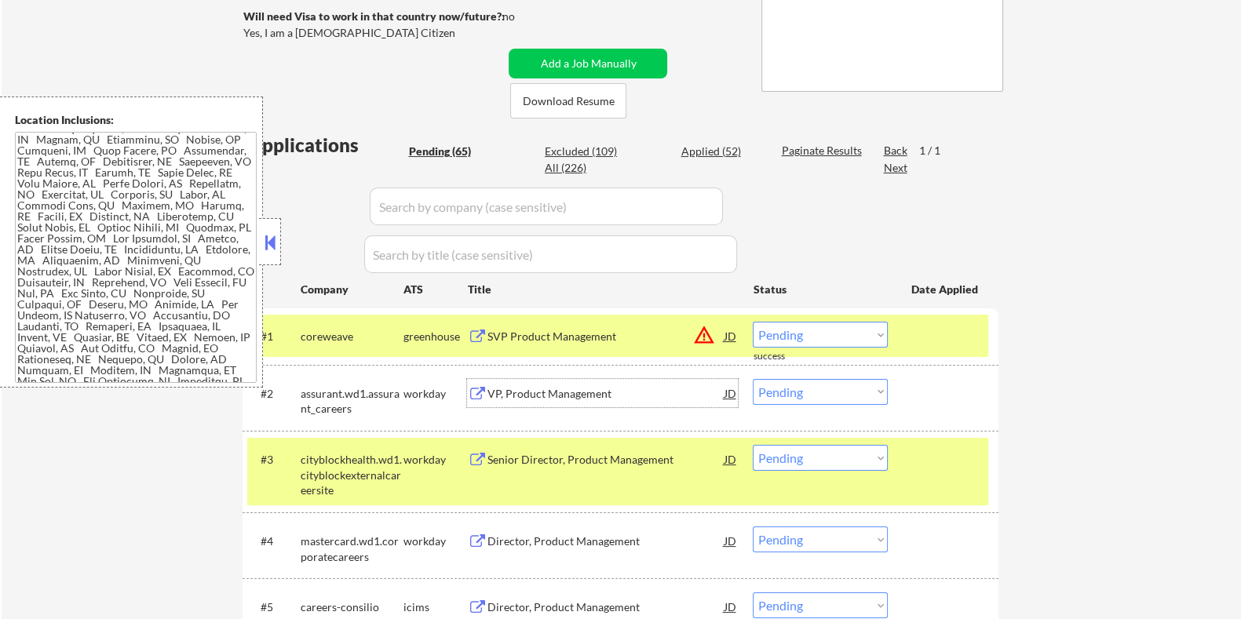
click at [524, 392] on div "VP, Product Management" at bounding box center [605, 394] width 237 height 16
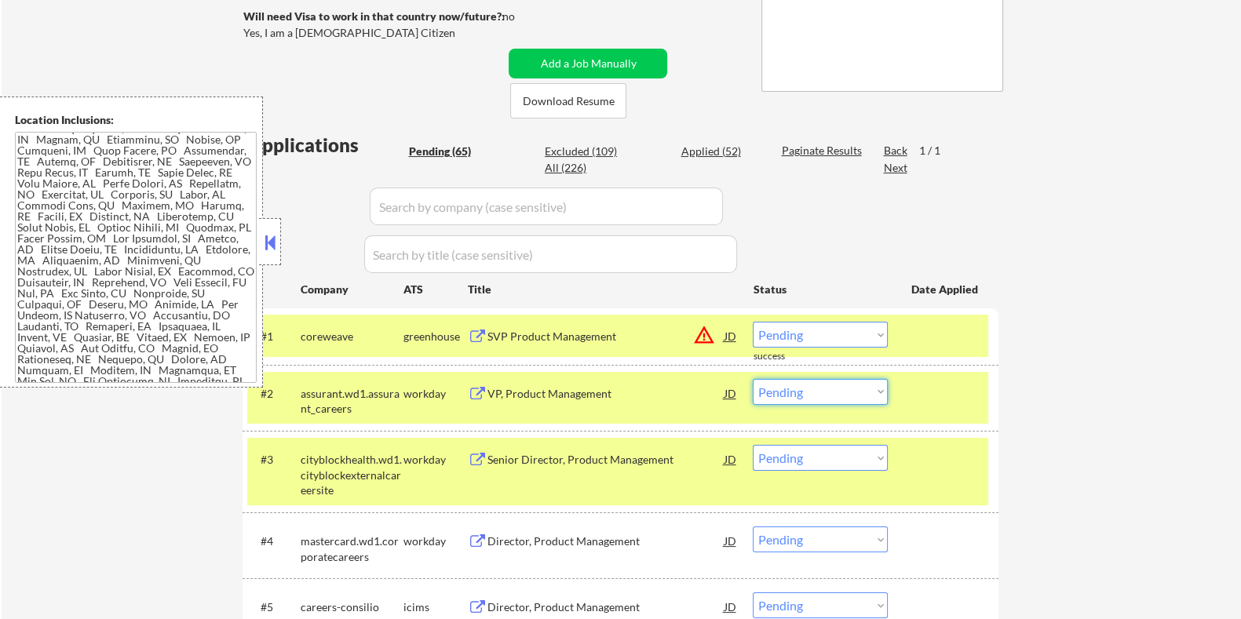
click at [816, 392] on select "Choose an option... Pending Applied Excluded (Questions) Excluded (Expired) Exc…" at bounding box center [820, 392] width 135 height 26
click at [753, 379] on select "Choose an option... Pending Applied Excluded (Questions) Excluded (Expired) Exc…" at bounding box center [820, 392] width 135 height 26
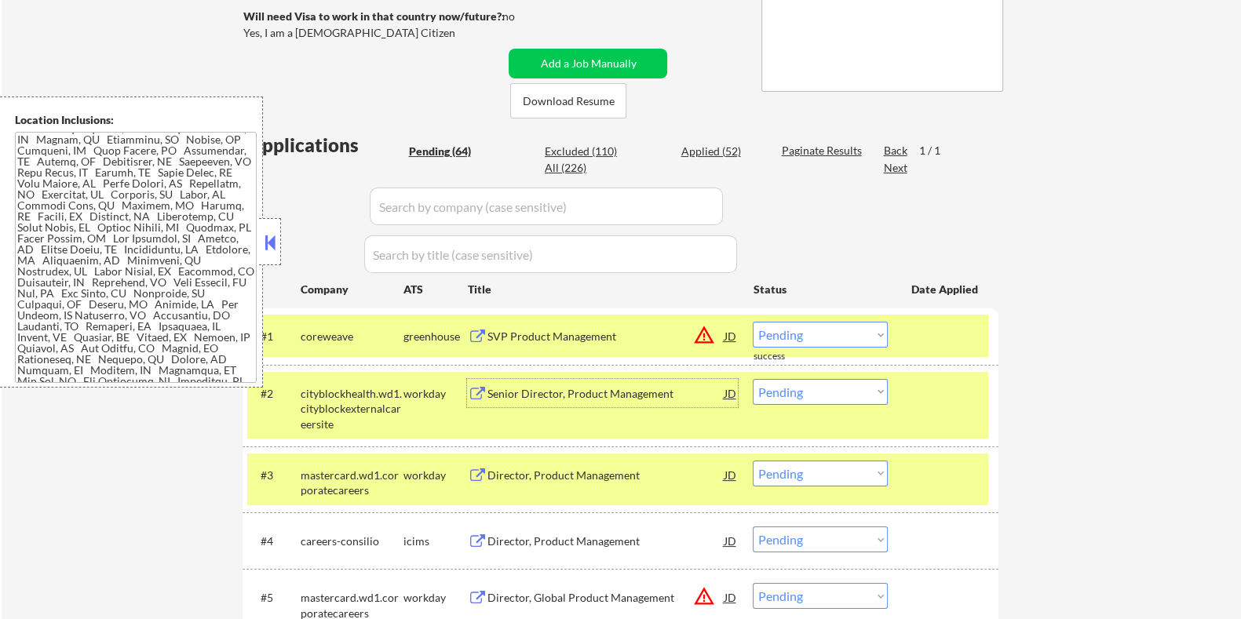
click at [539, 396] on div "Senior Director, Product Management" at bounding box center [605, 394] width 237 height 16
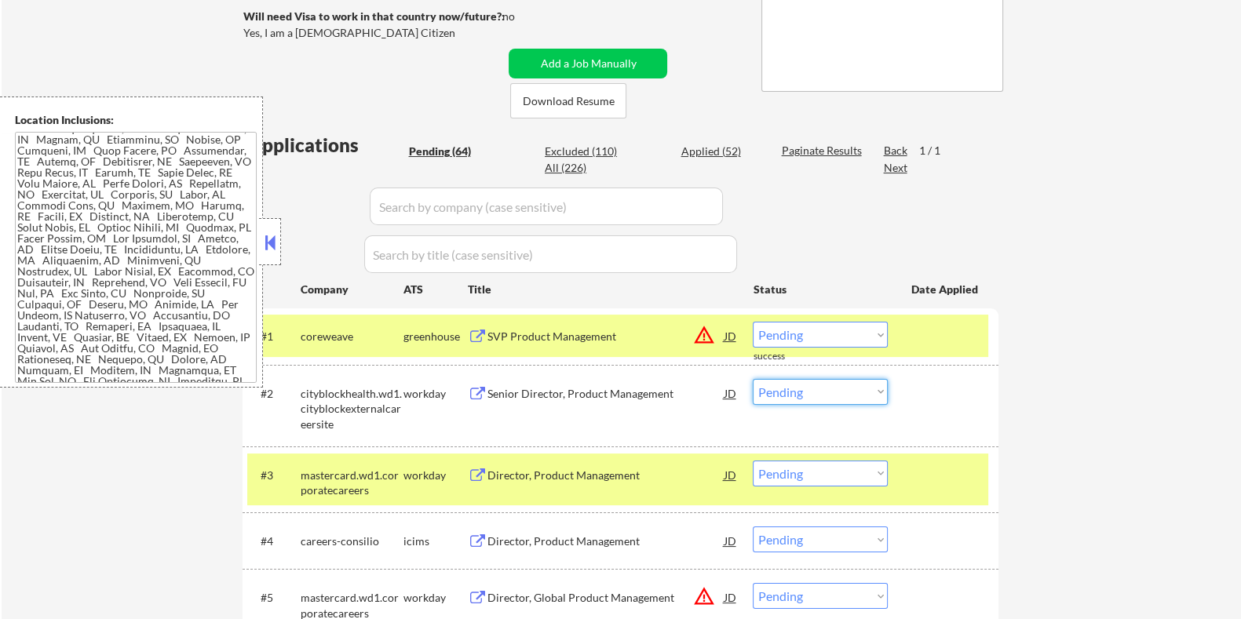
click at [775, 385] on select "Choose an option... Pending Applied Excluded (Questions) Excluded (Expired) Exc…" at bounding box center [820, 392] width 135 height 26
click at [753, 379] on select "Choose an option... Pending Applied Excluded (Questions) Excluded (Expired) Exc…" at bounding box center [820, 392] width 135 height 26
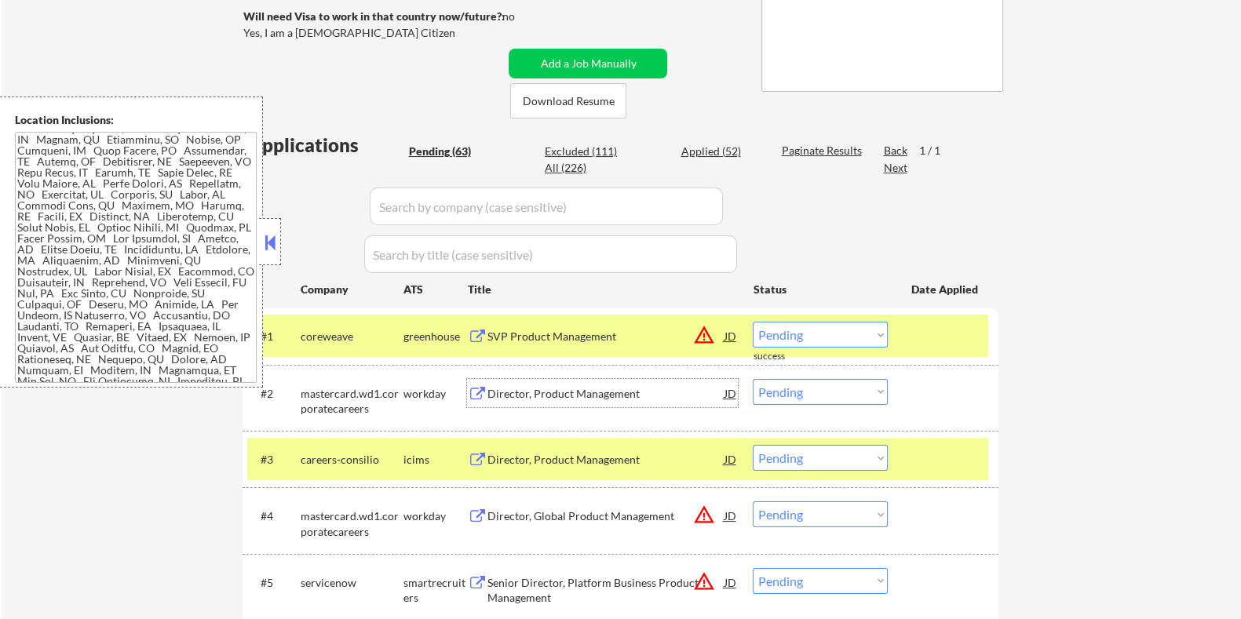
click at [560, 392] on div "Director, Product Management" at bounding box center [605, 394] width 237 height 16
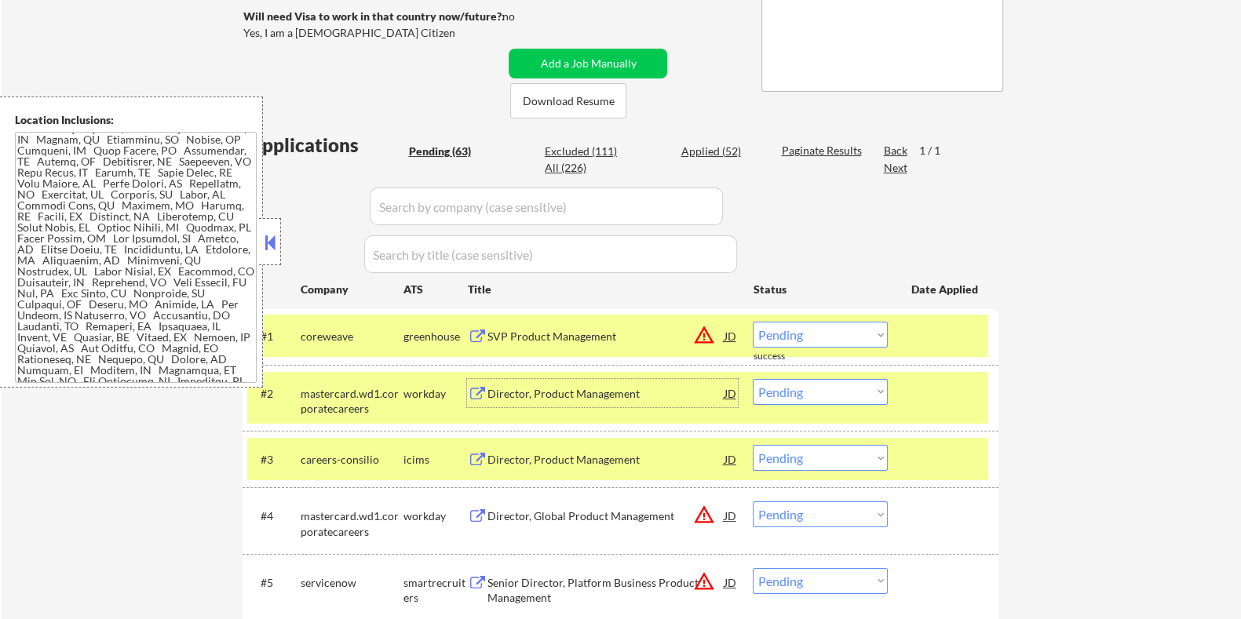
click at [829, 392] on select "Choose an option... Pending Applied Excluded (Questions) Excluded (Expired) Exc…" at bounding box center [820, 392] width 135 height 26
click at [753, 379] on select "Choose an option... Pending Applied Excluded (Questions) Excluded (Expired) Exc…" at bounding box center [820, 392] width 135 height 26
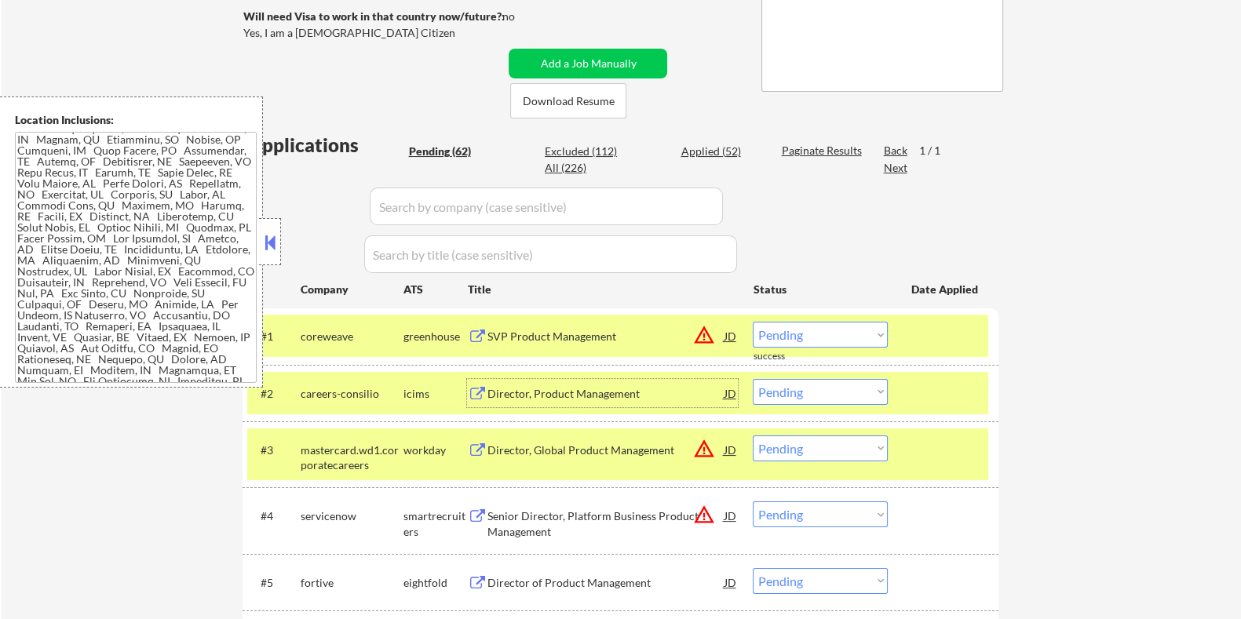
click at [517, 386] on div "Director, Product Management" at bounding box center [605, 394] width 237 height 16
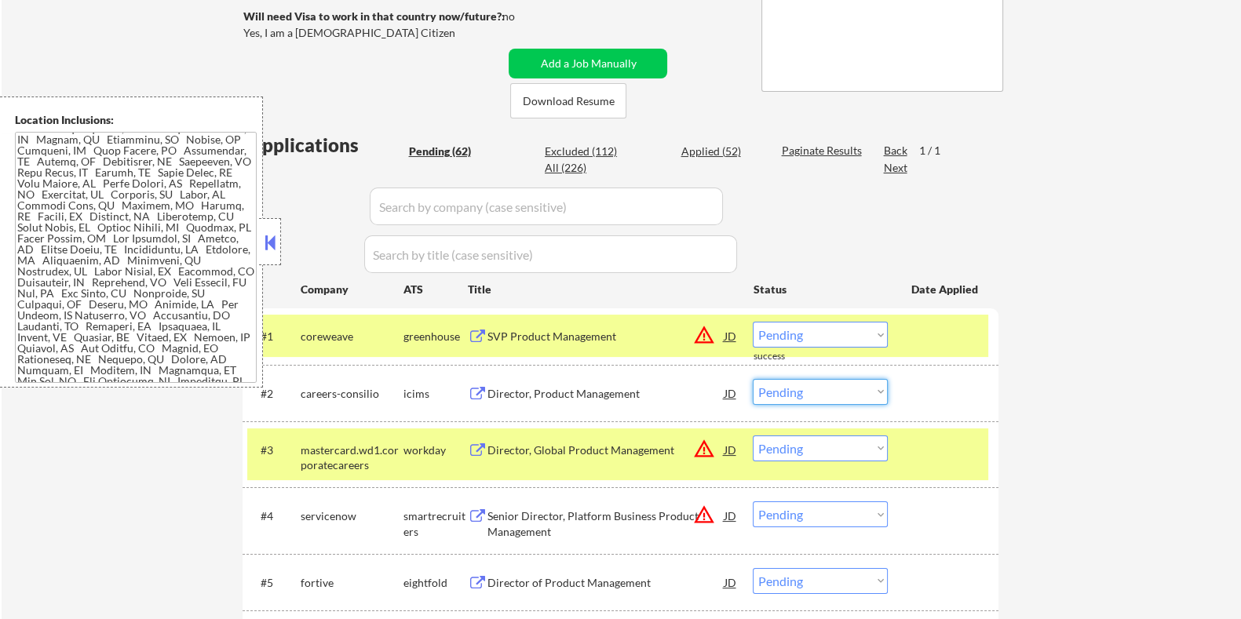
click at [833, 389] on select "Choose an option... Pending Applied Excluded (Questions) Excluded (Expired) Exc…" at bounding box center [820, 392] width 135 height 26
click at [753, 379] on select "Choose an option... Pending Applied Excluded (Questions) Excluded (Expired) Exc…" at bounding box center [820, 392] width 135 height 26
select select ""pending""
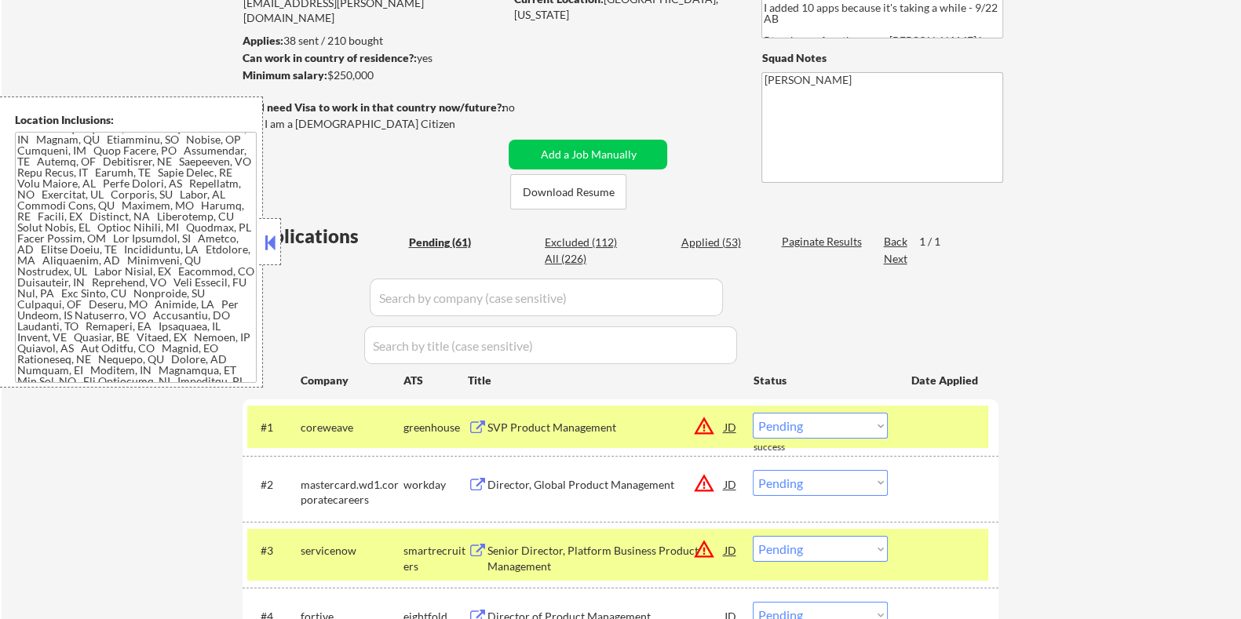
scroll to position [202, 0]
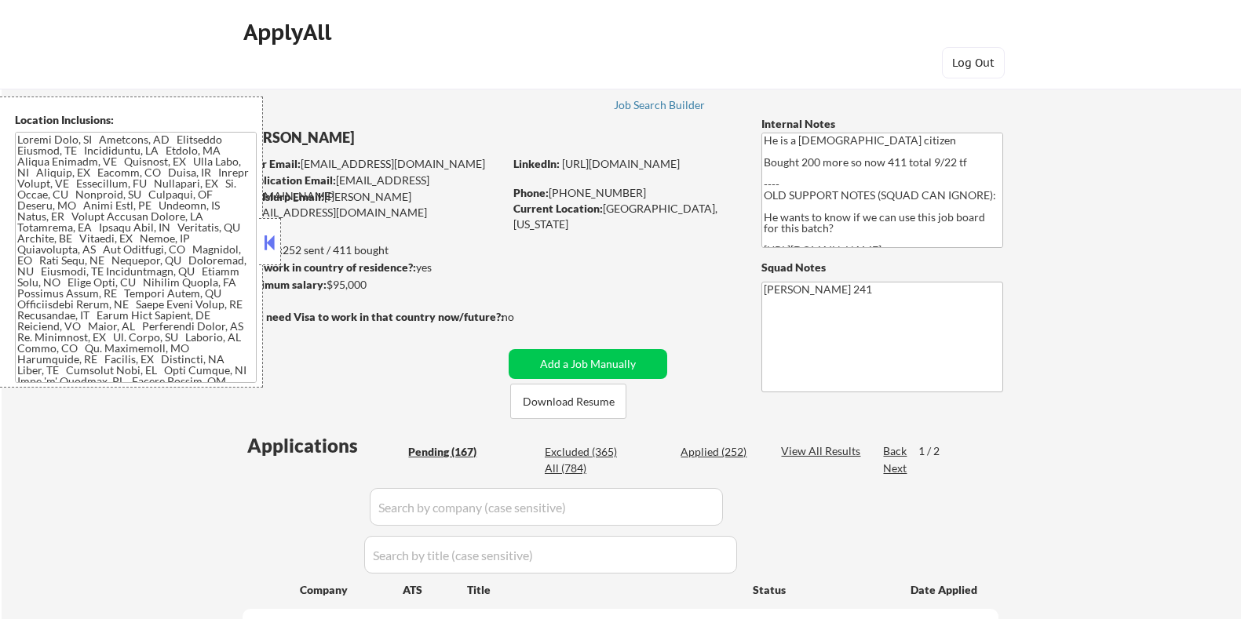
select select ""pending""
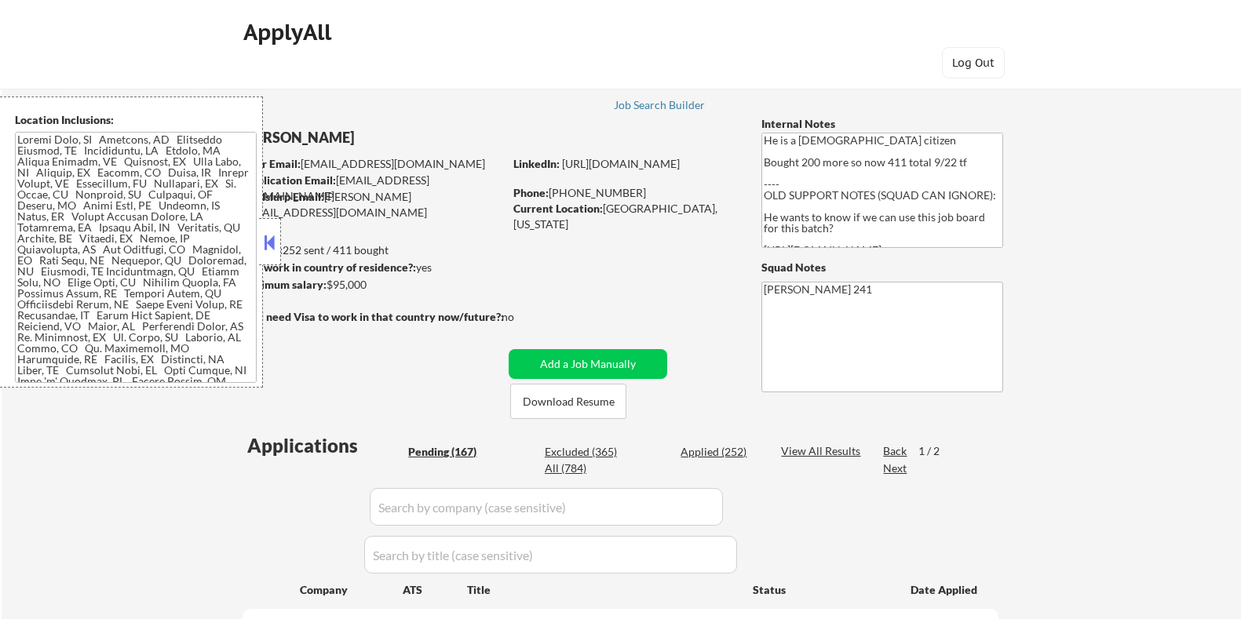
select select ""pending""
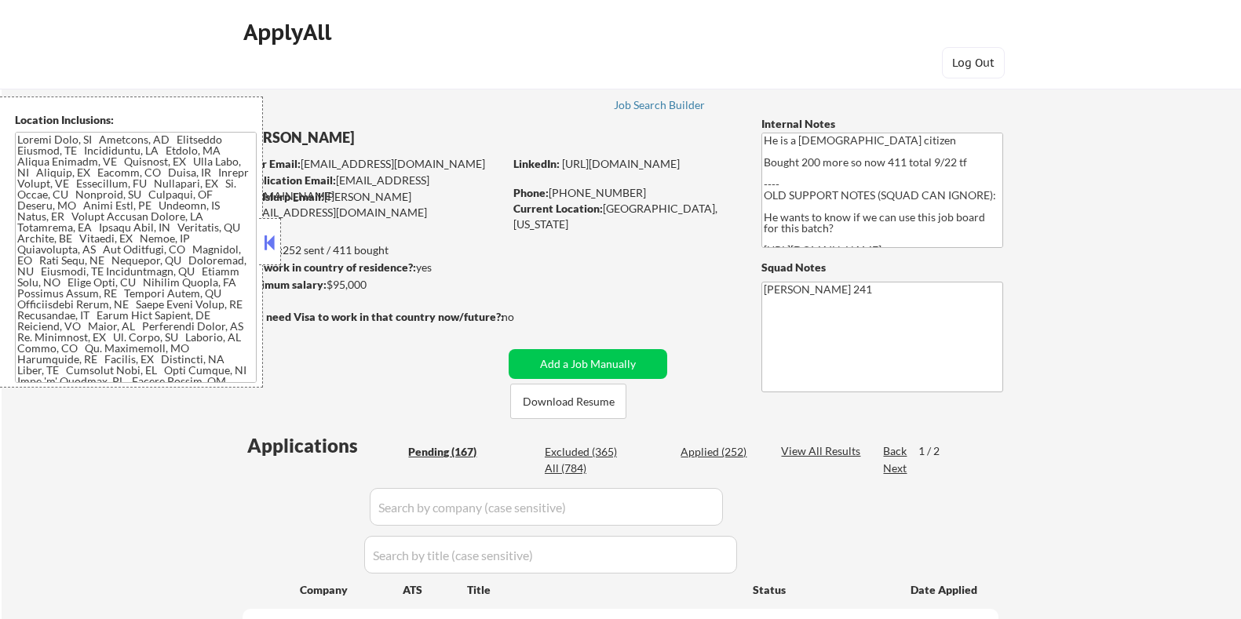
select select ""pending""
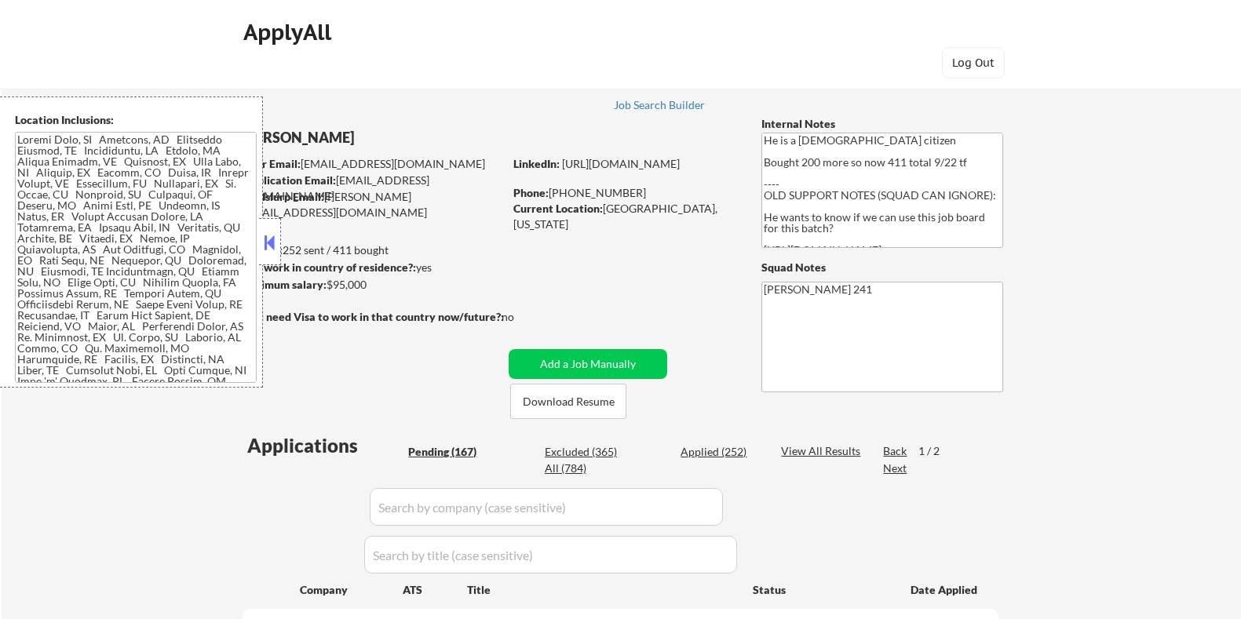
select select ""pending""
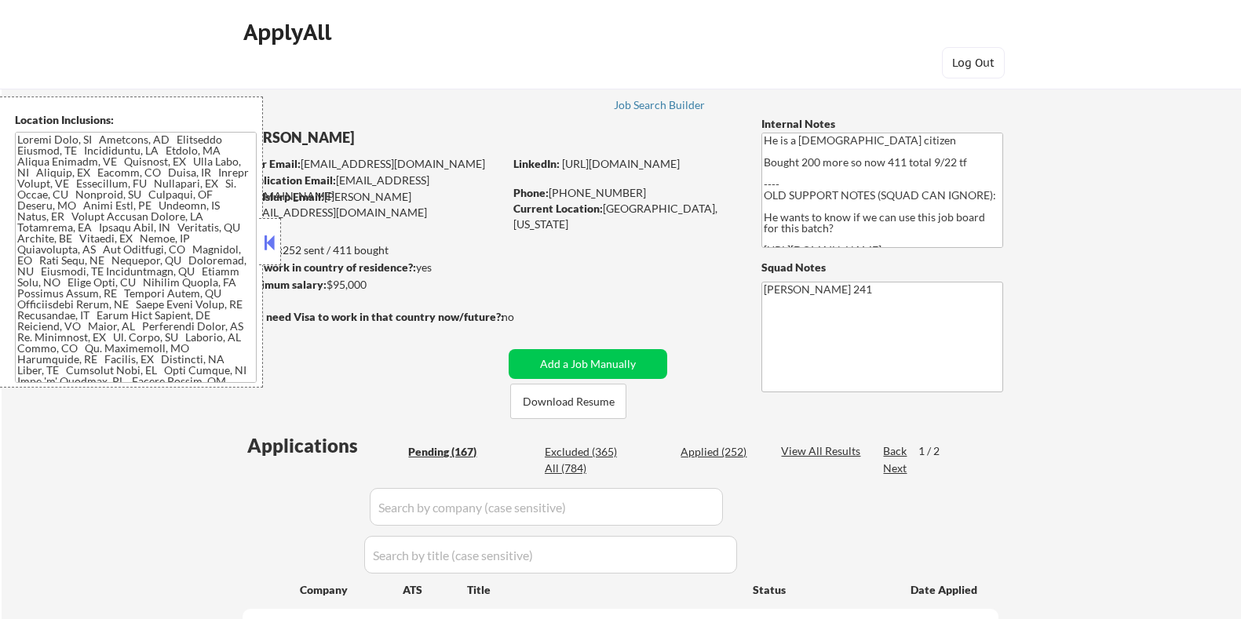
select select ""pending""
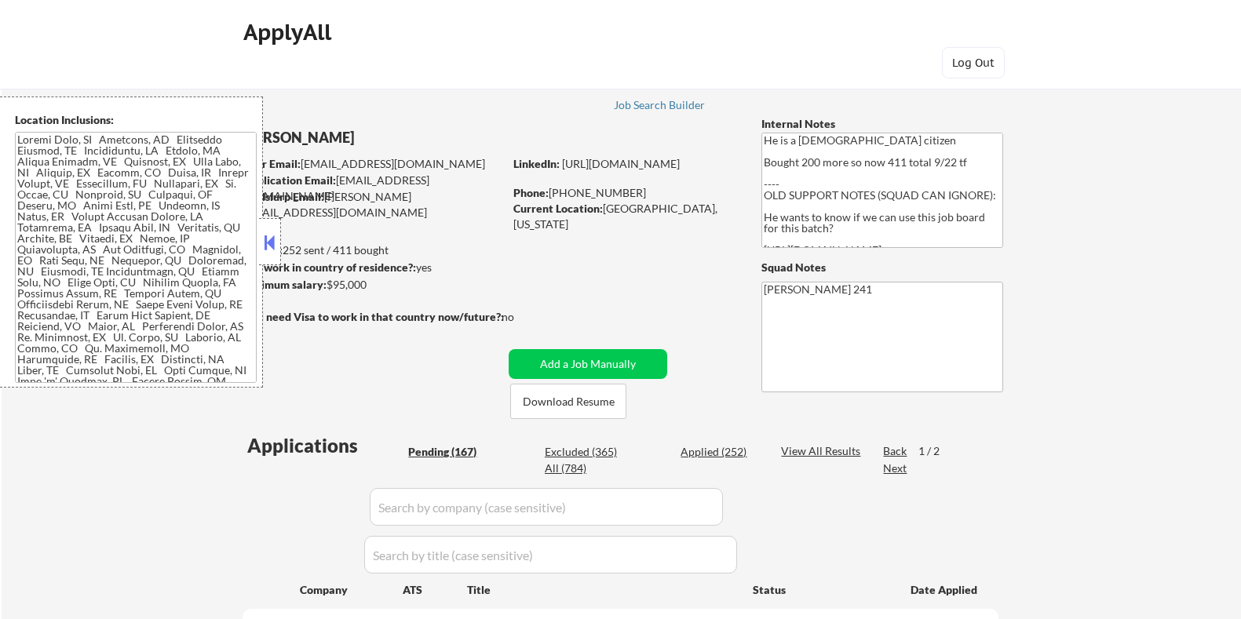
select select ""pending""
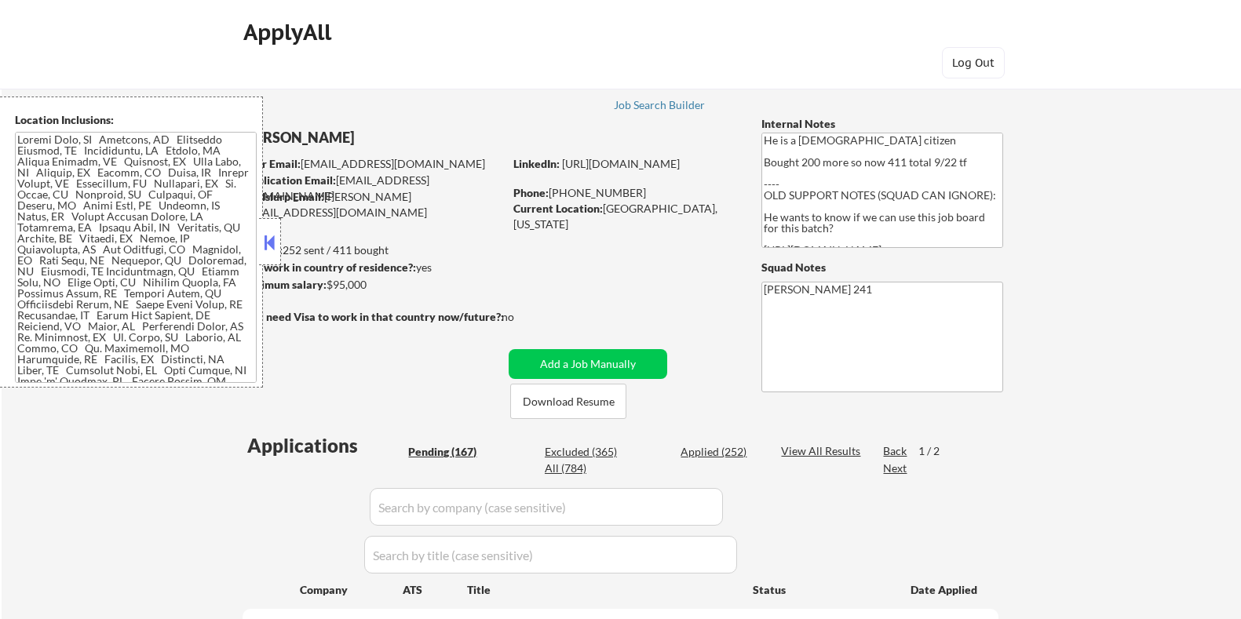
select select ""pending""
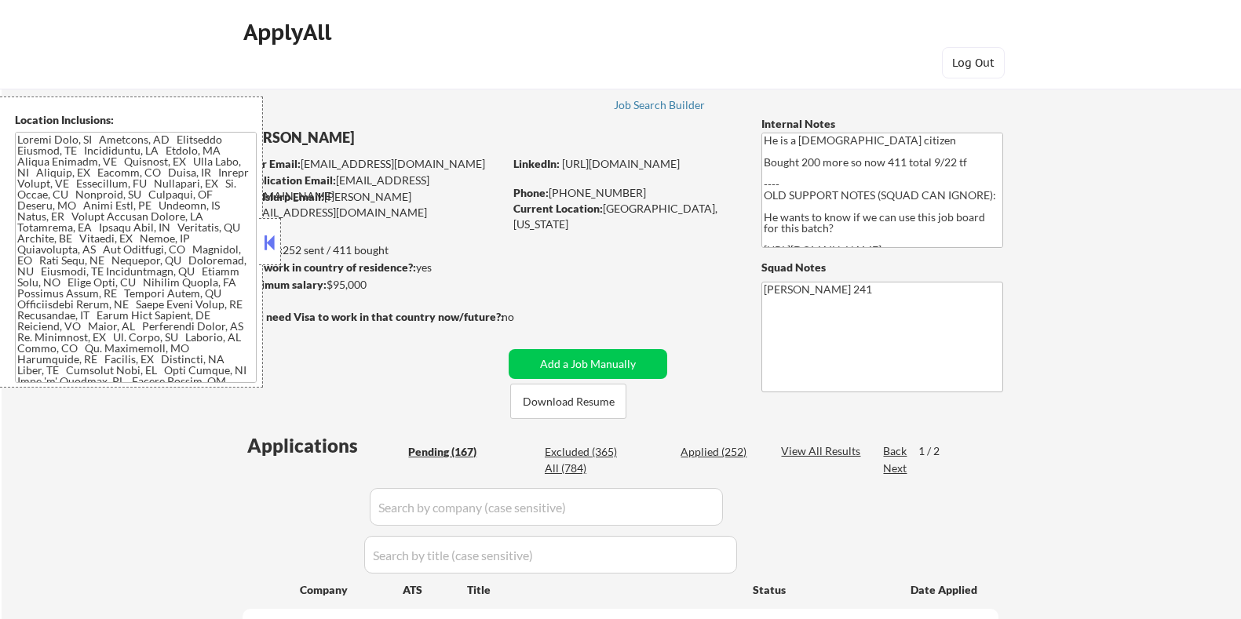
select select ""pending""
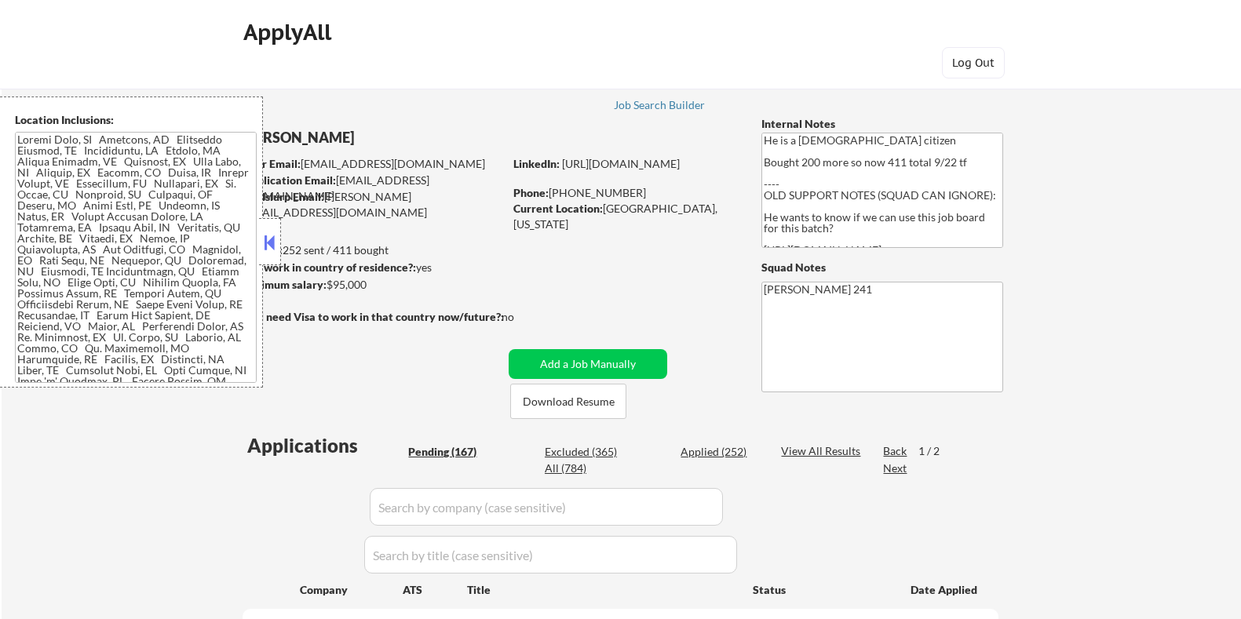
select select ""pending""
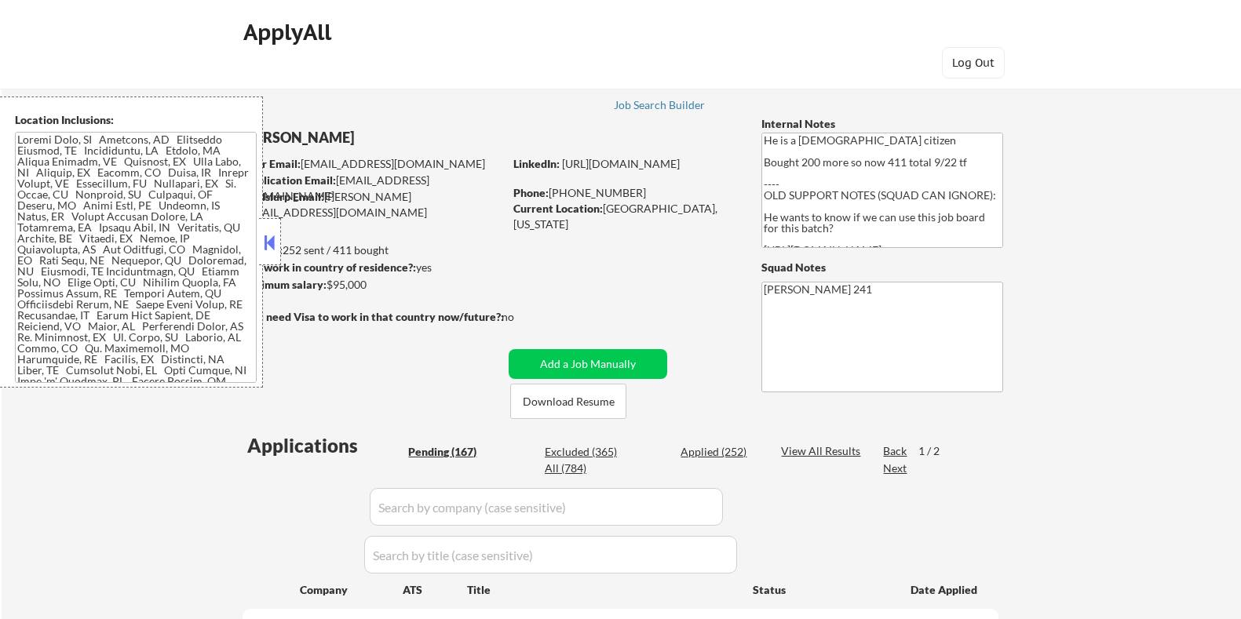
select select ""pending""
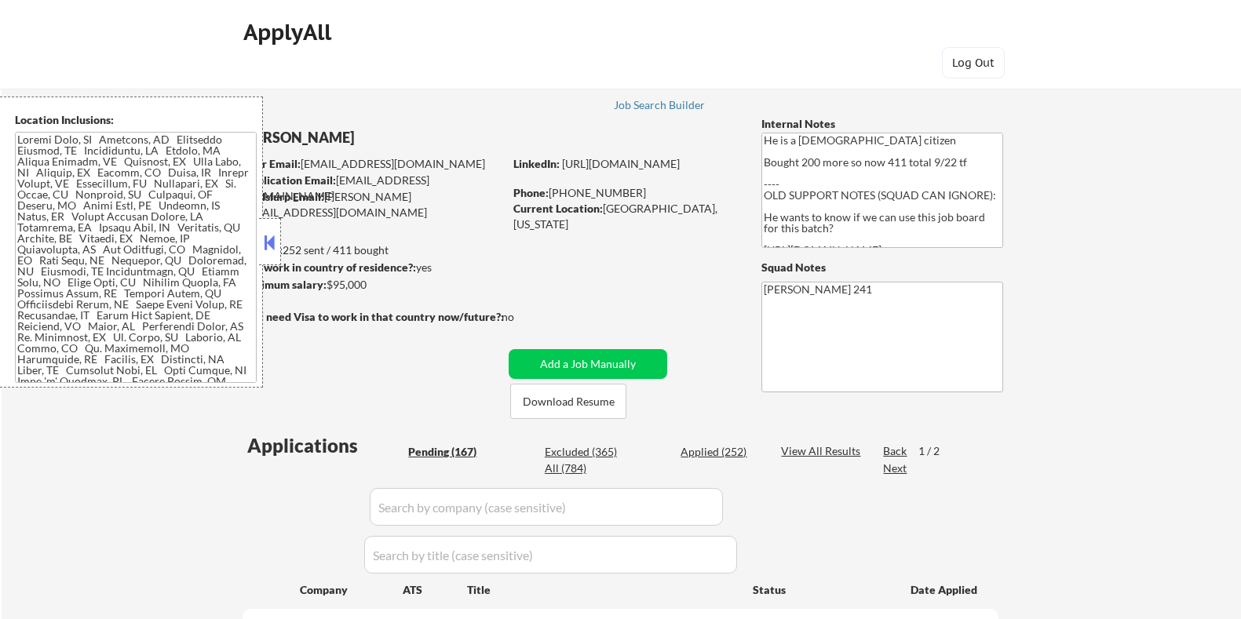
select select ""pending""
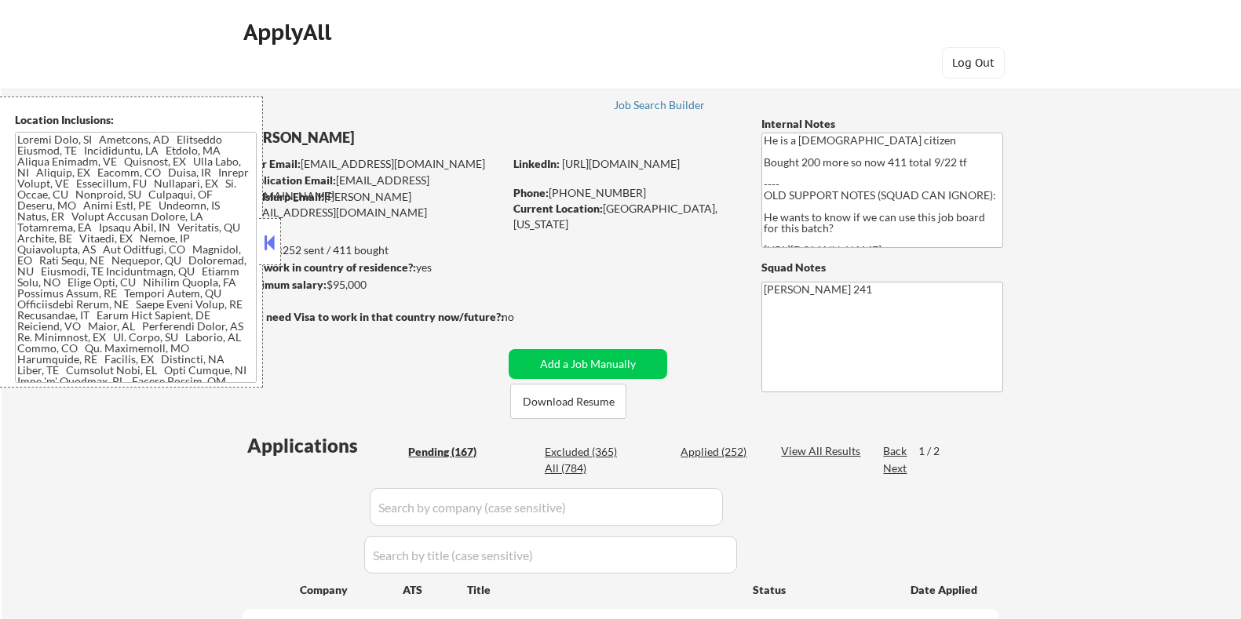
select select ""pending""
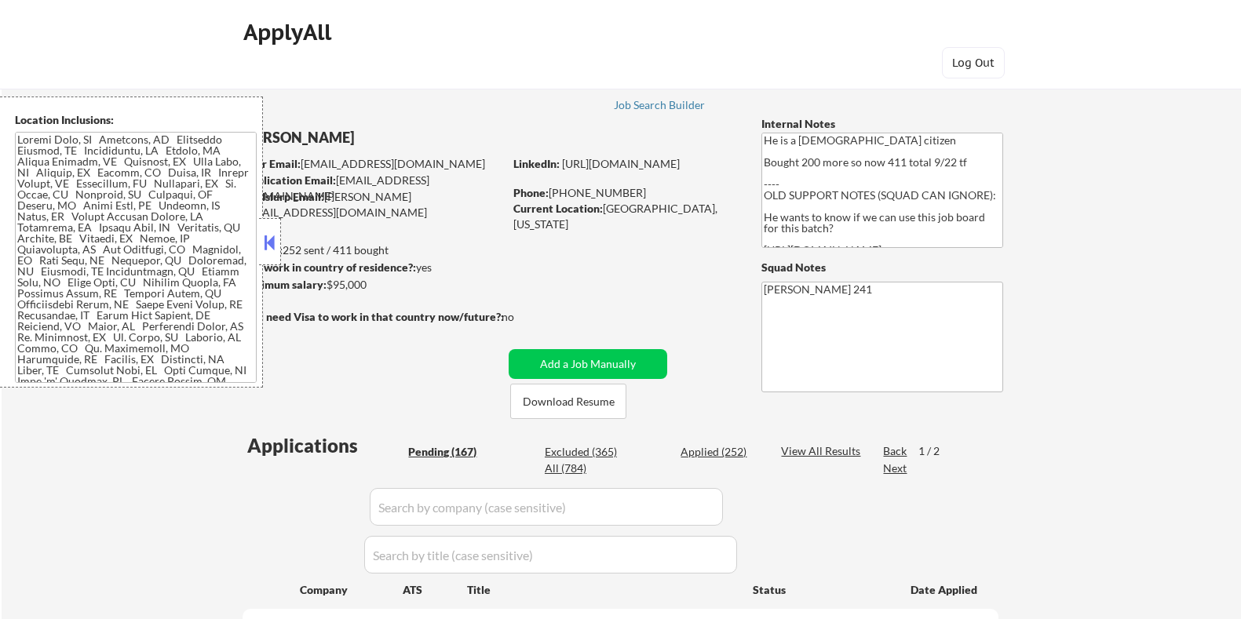
select select ""pending""
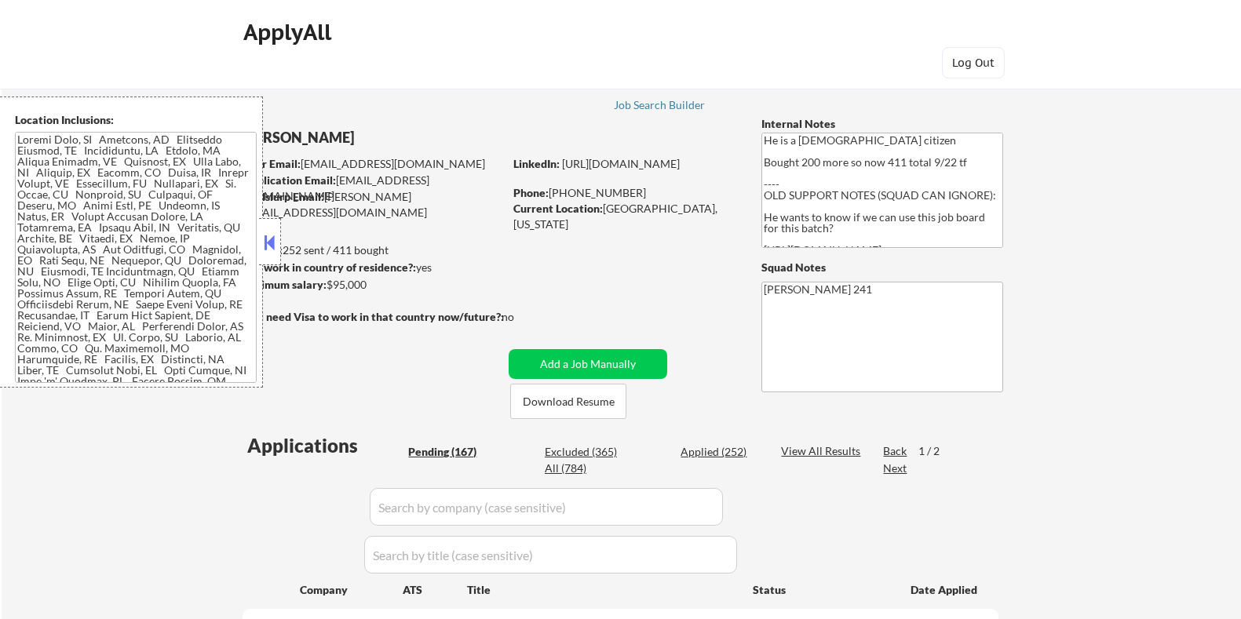
select select ""pending""
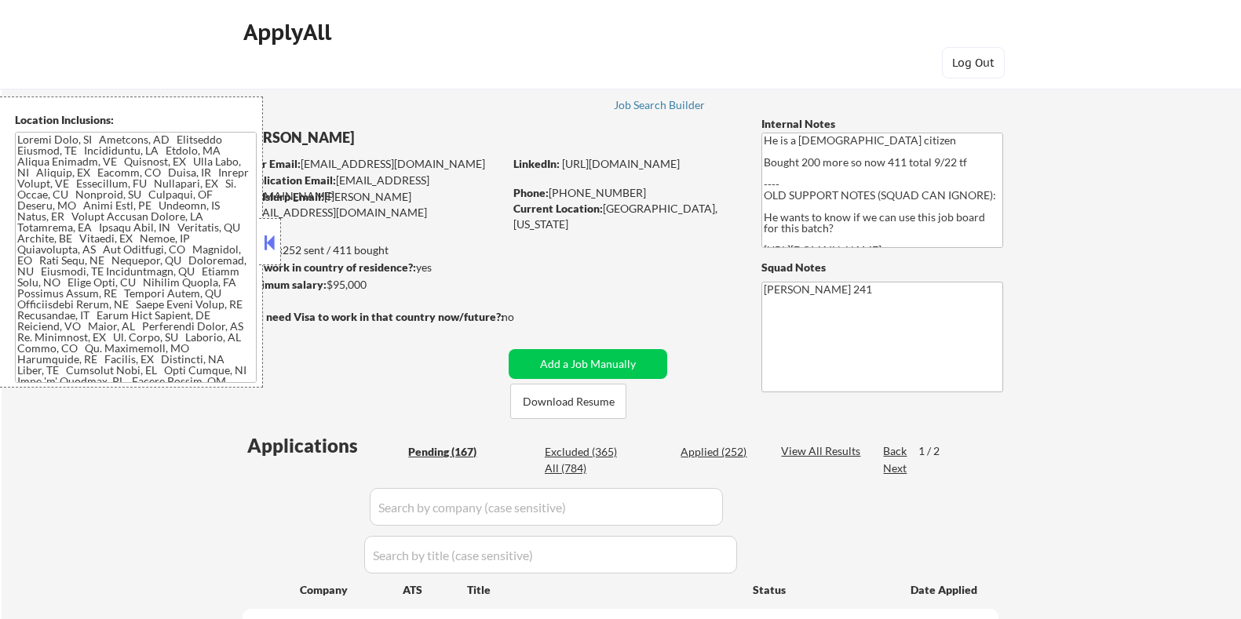
select select ""pending""
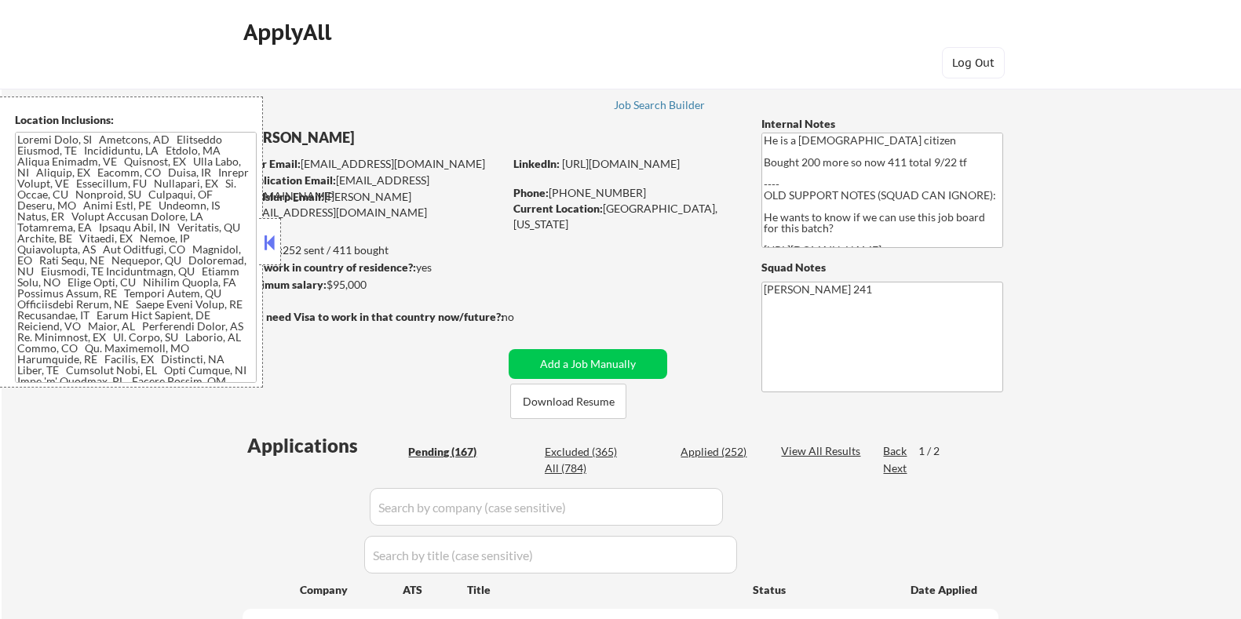
select select ""pending""
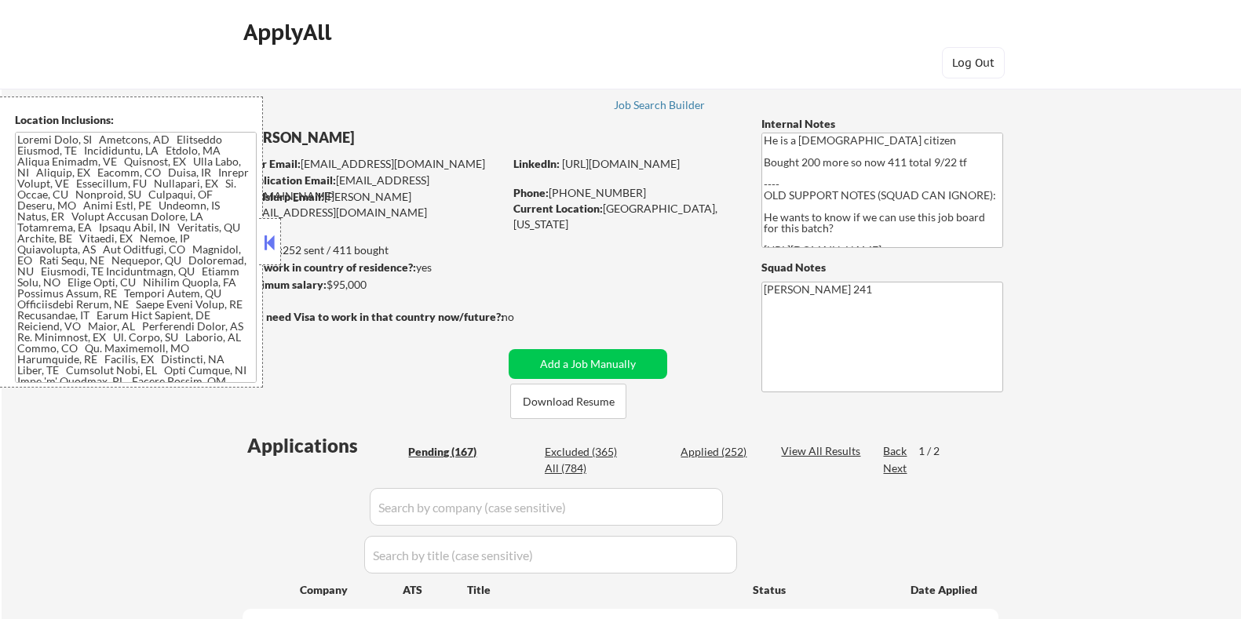
select select ""pending""
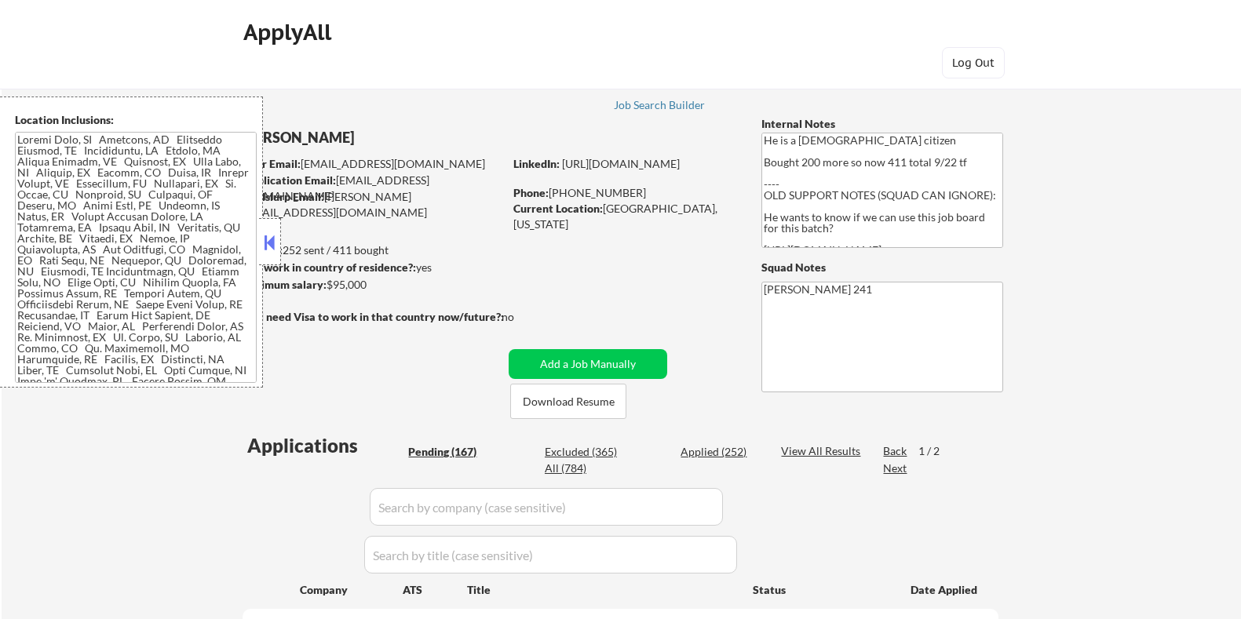
select select ""pending""
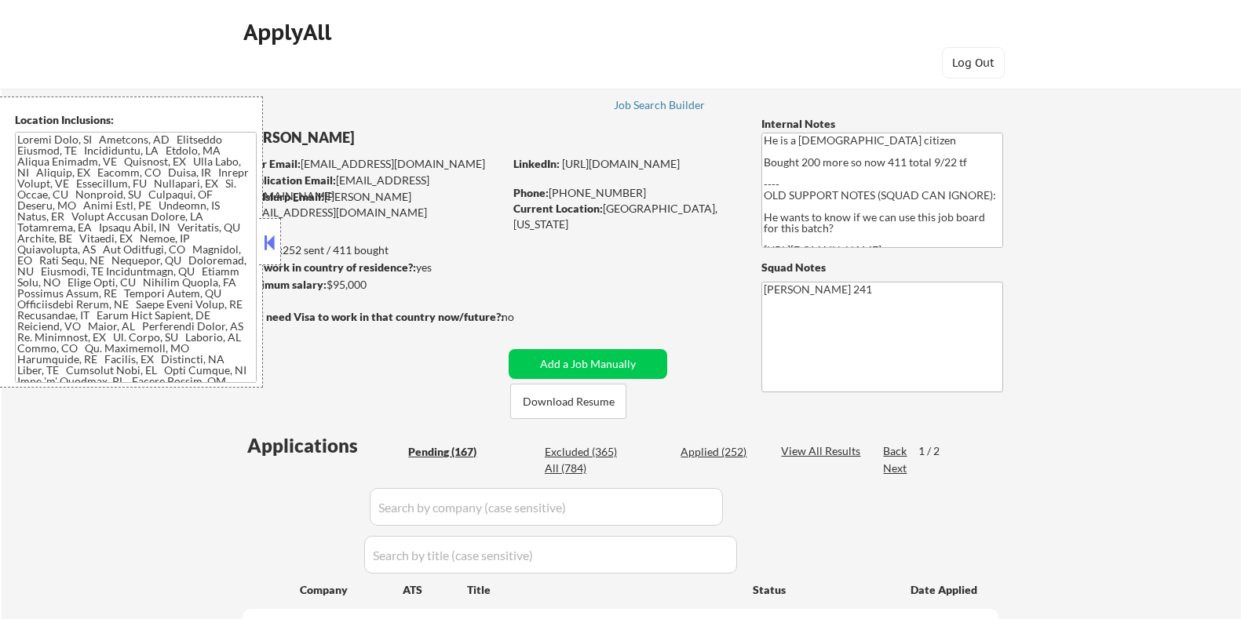
select select ""pending""
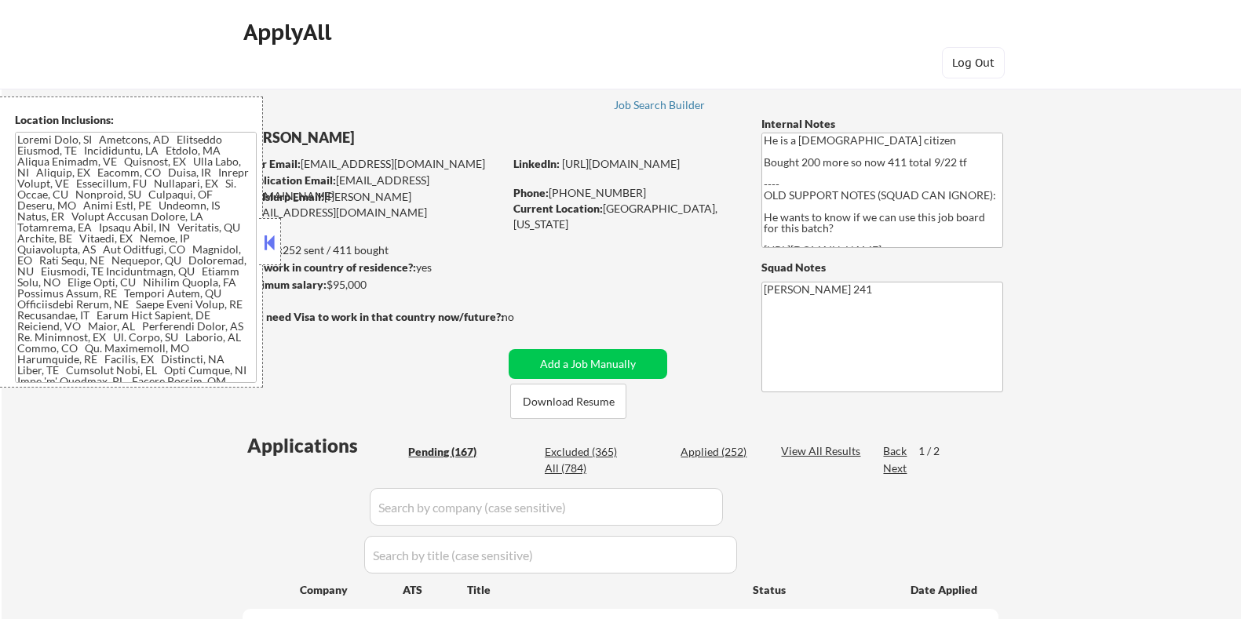
select select ""pending""
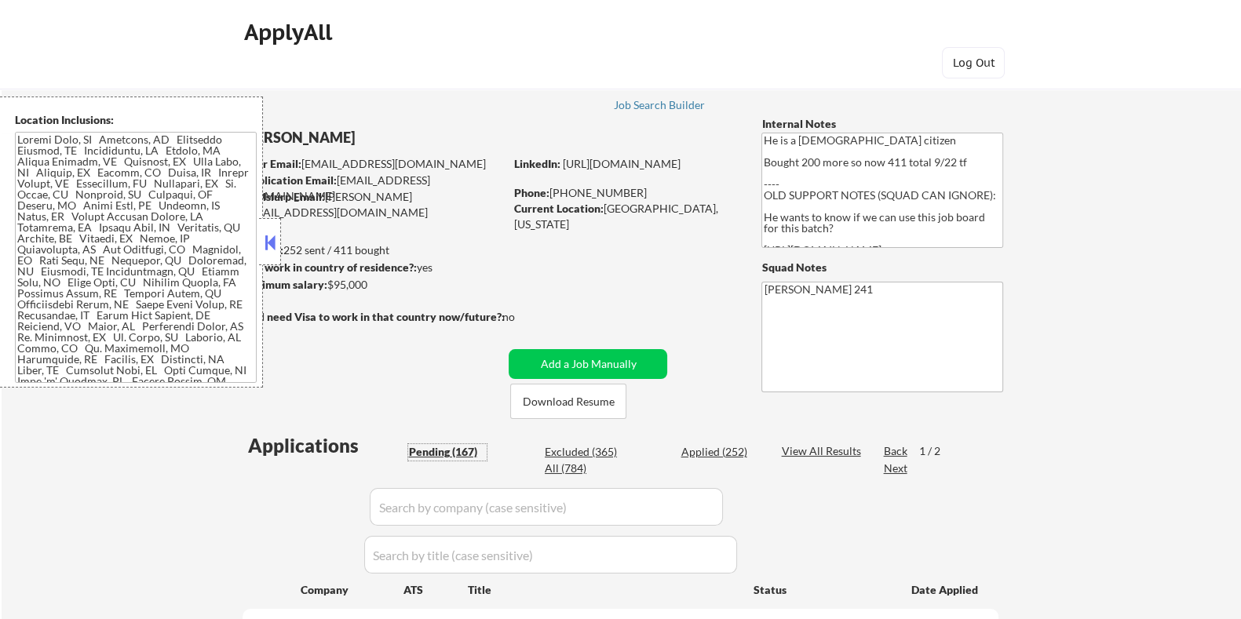
click at [443, 448] on div "Pending (167)" at bounding box center [447, 452] width 78 height 16
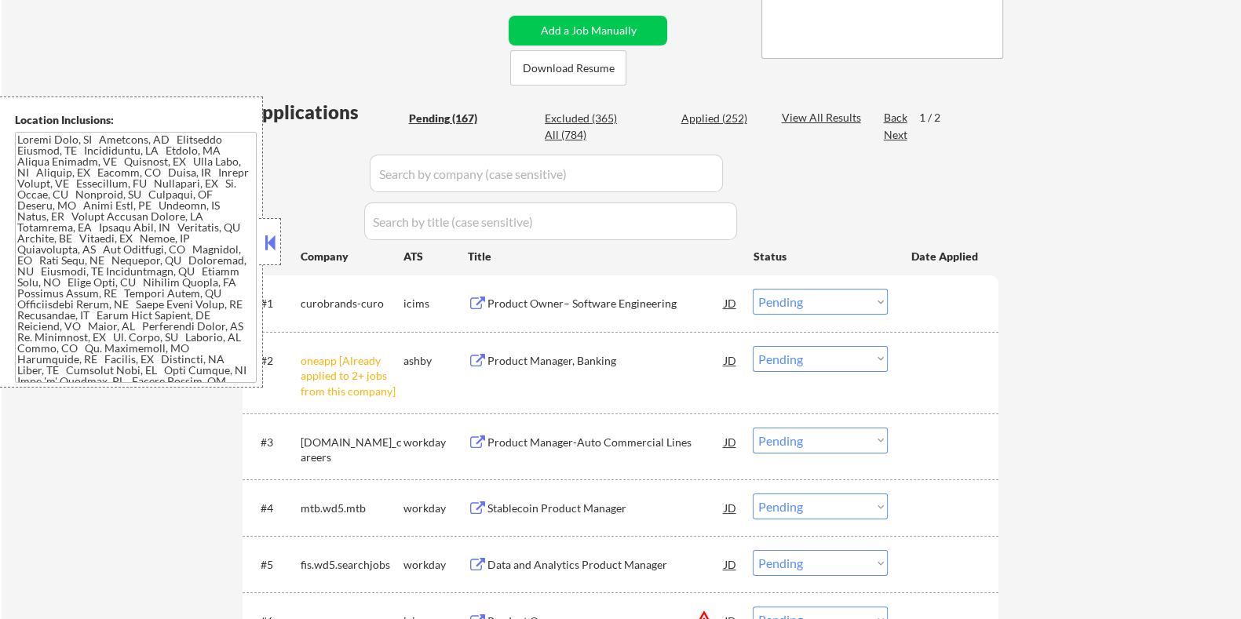
scroll to position [392, 0]
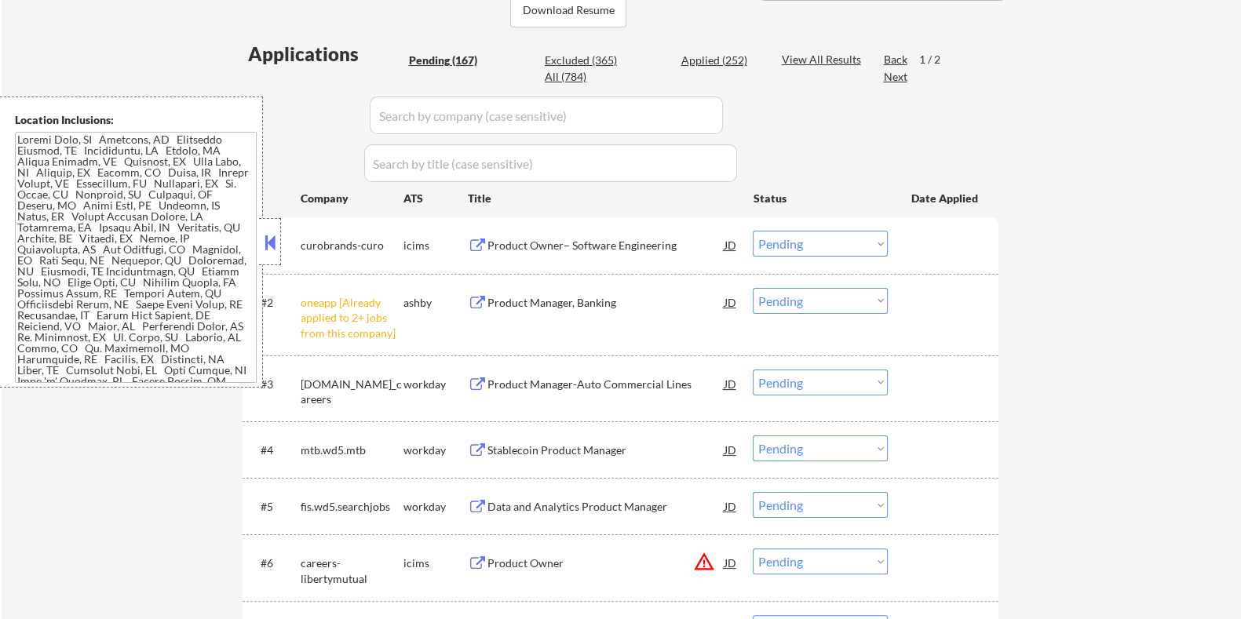
click at [811, 299] on select "Choose an option... Pending Applied Excluded (Questions) Excluded (Expired) Exc…" at bounding box center [820, 301] width 135 height 26
click at [753, 288] on select "Choose an option... Pending Applied Excluded (Questions) Excluded (Expired) Exc…" at bounding box center [820, 301] width 135 height 26
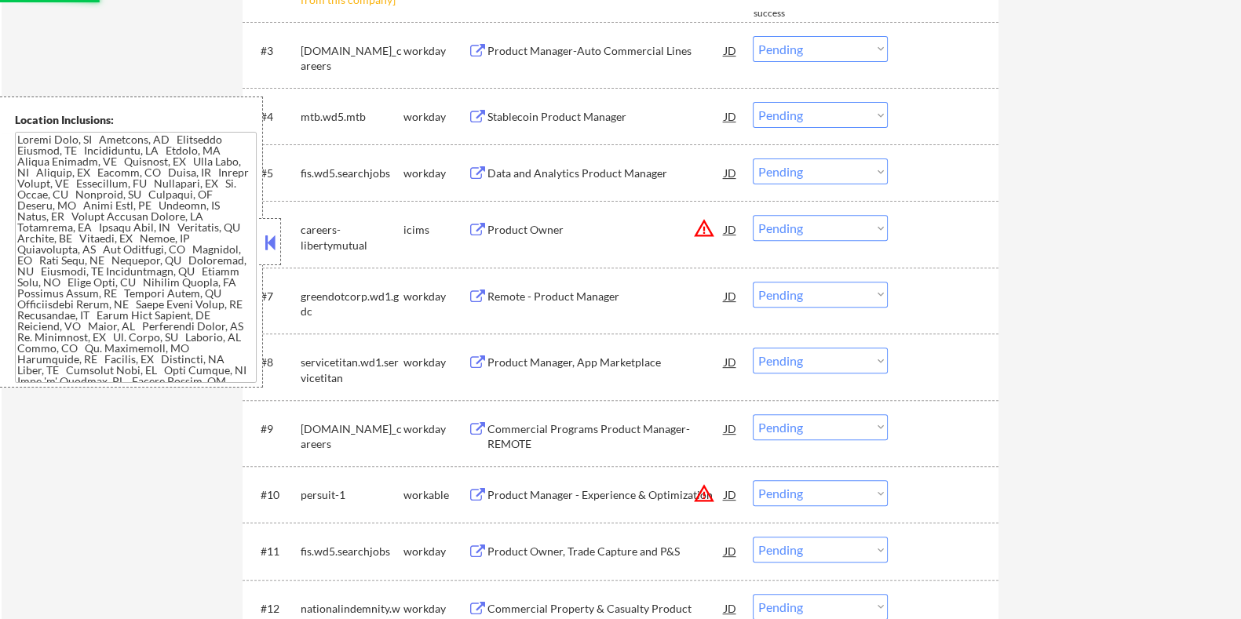
select select ""pending""
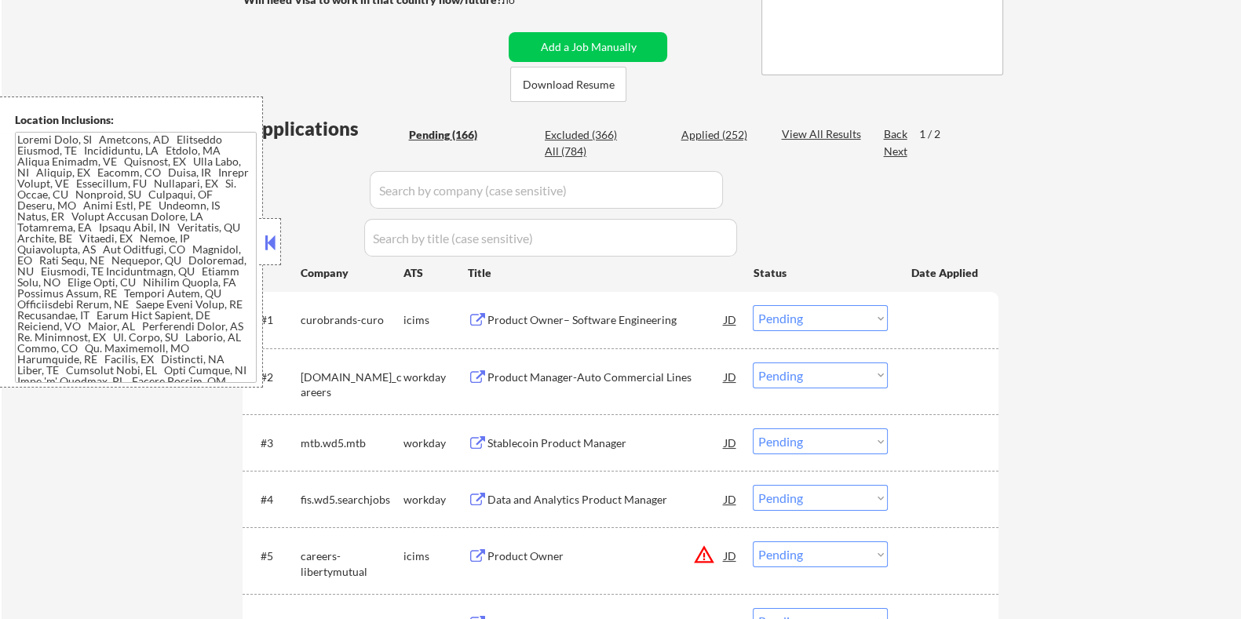
scroll to position [195, 0]
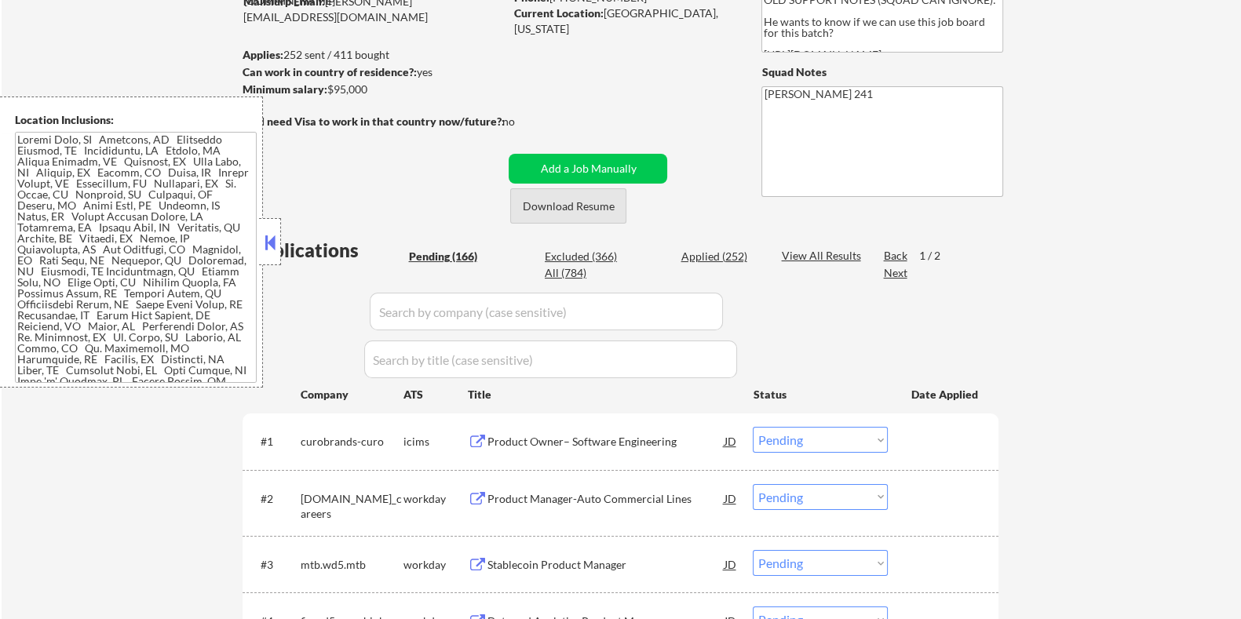
click at [589, 208] on button "Download Resume" at bounding box center [568, 205] width 116 height 35
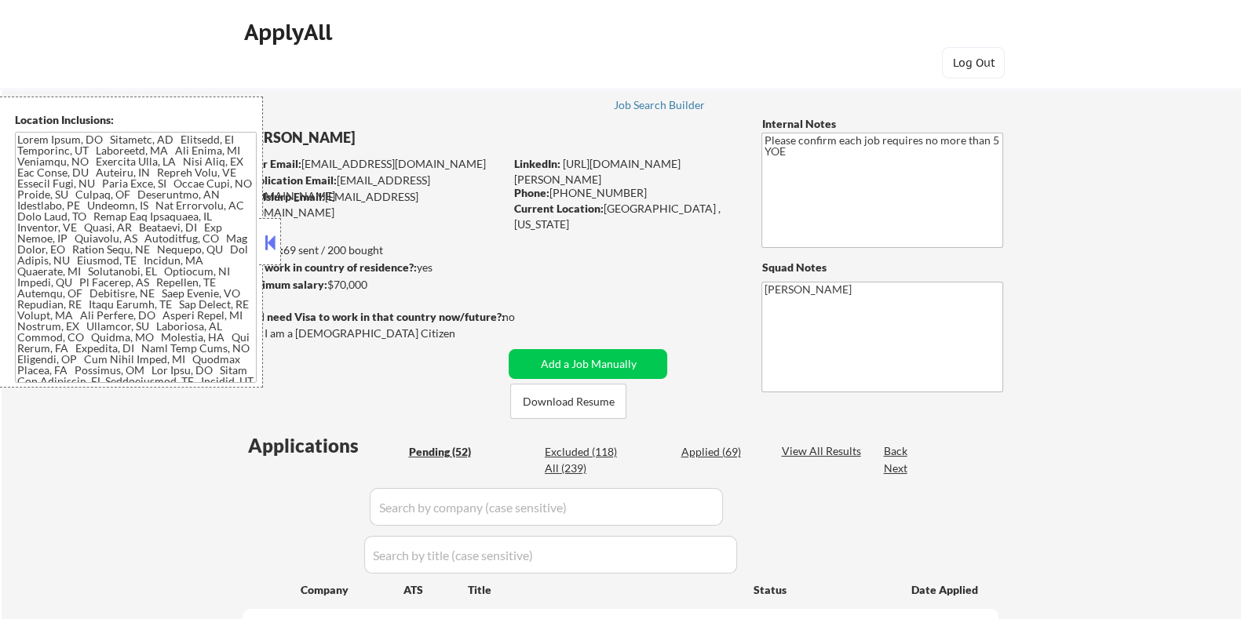
select select ""pending""
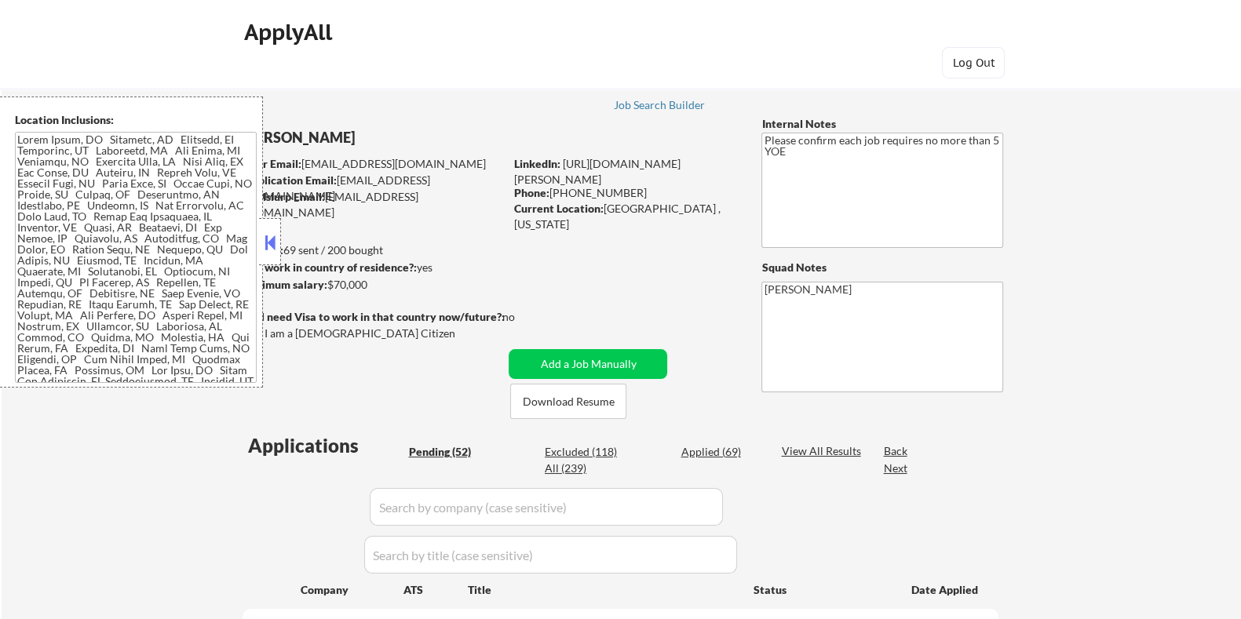
select select ""pending""
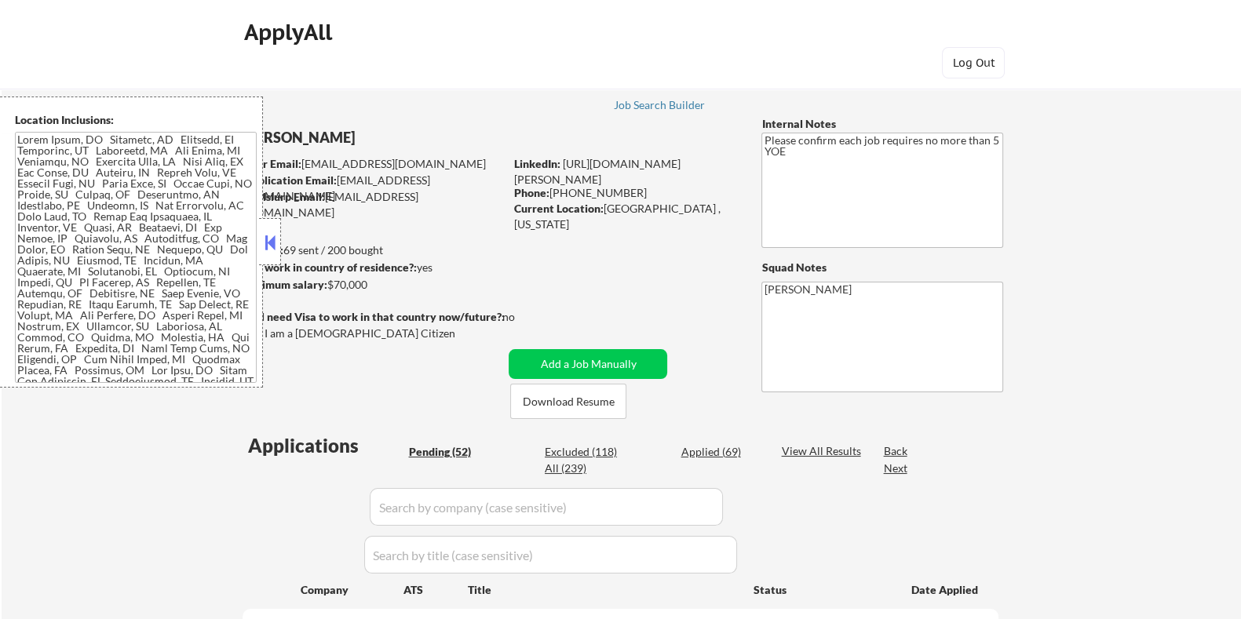
select select ""pending""
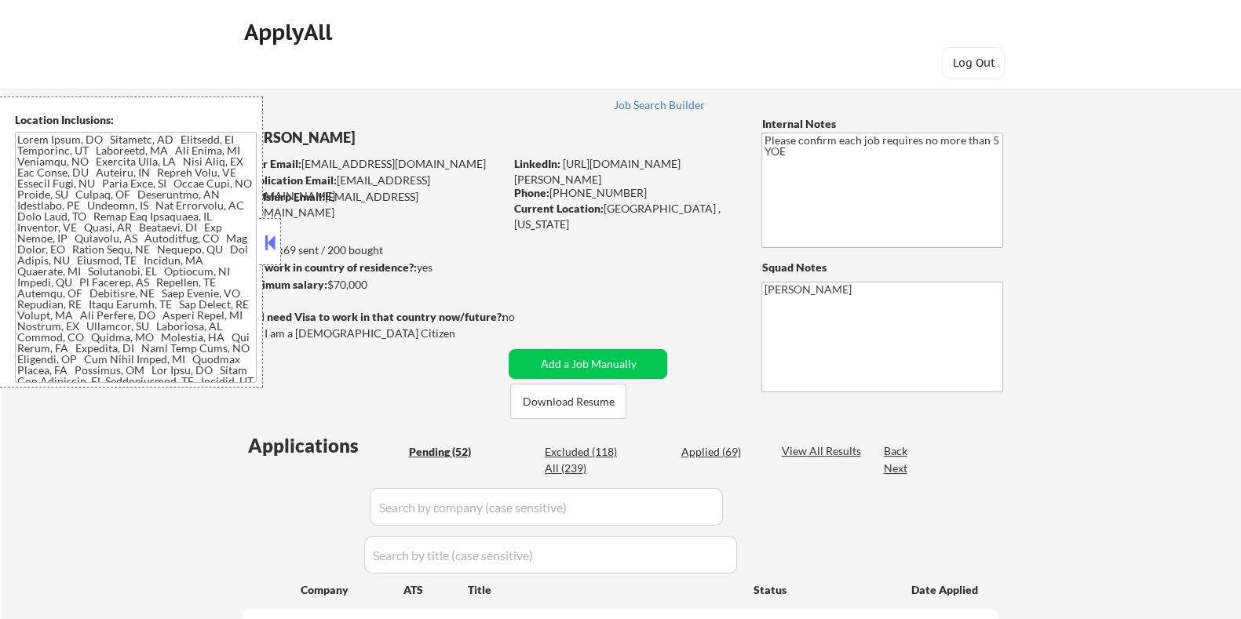
select select ""pending""
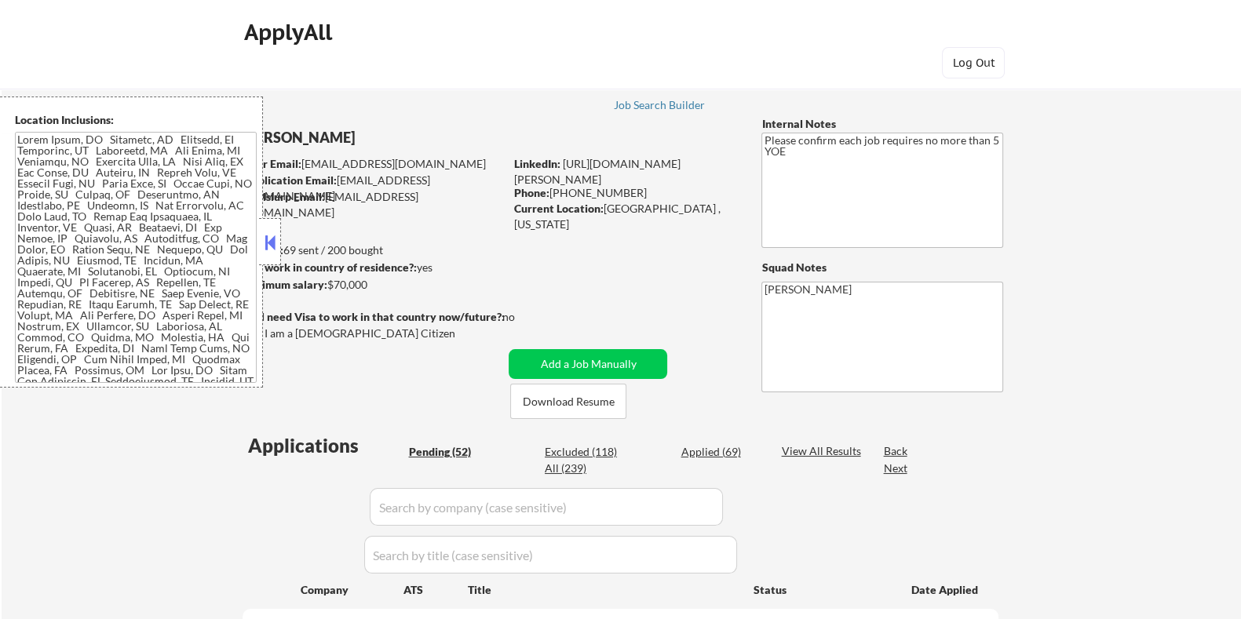
select select ""pending""
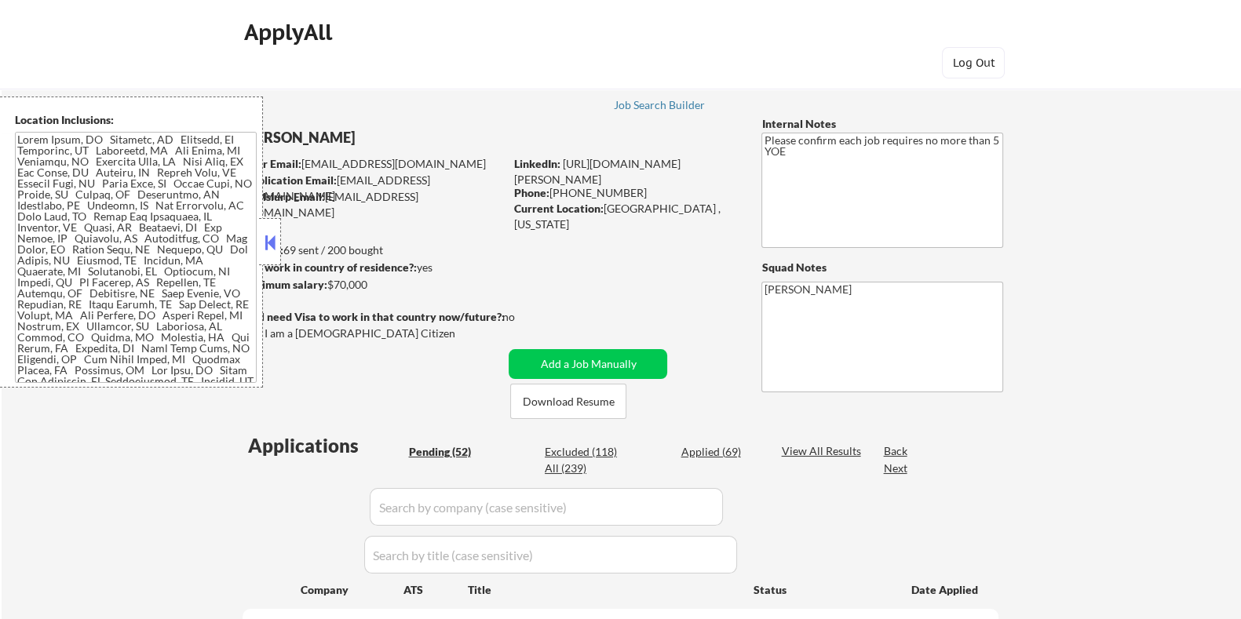
select select ""pending""
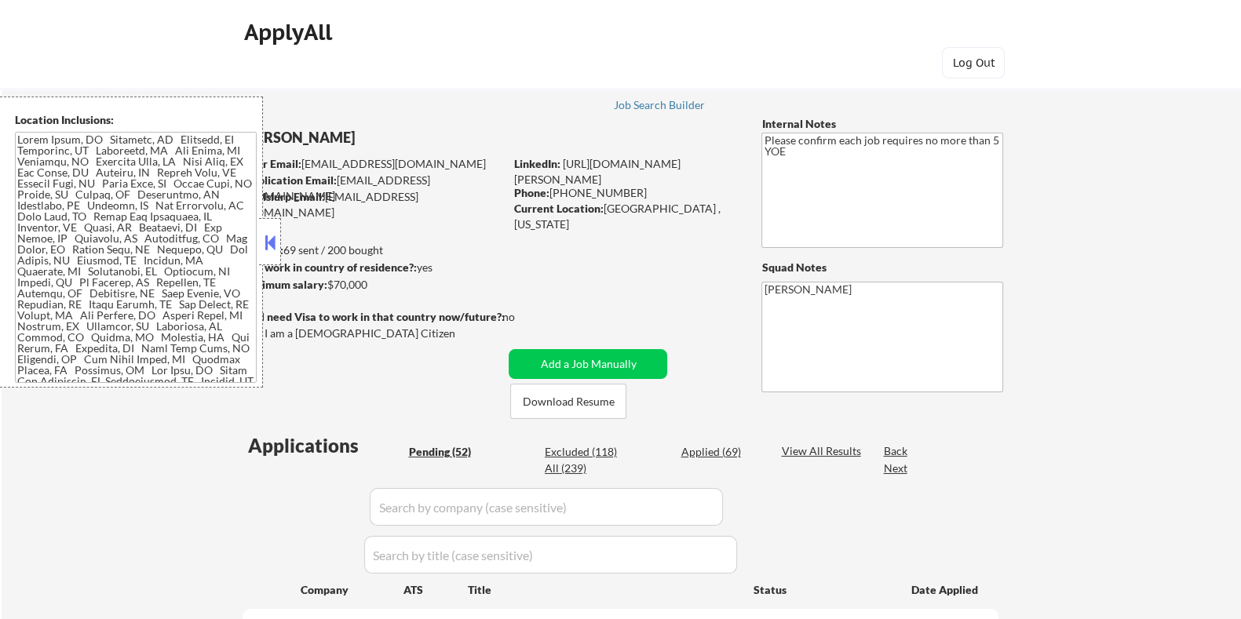
select select ""pending""
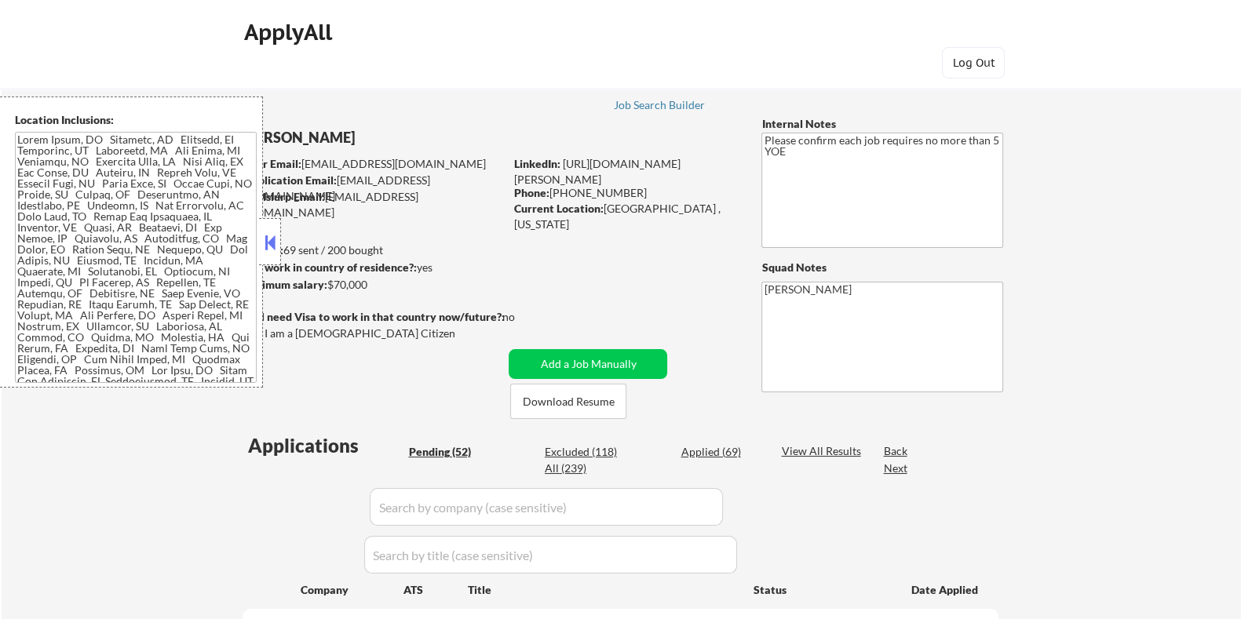
select select ""pending""
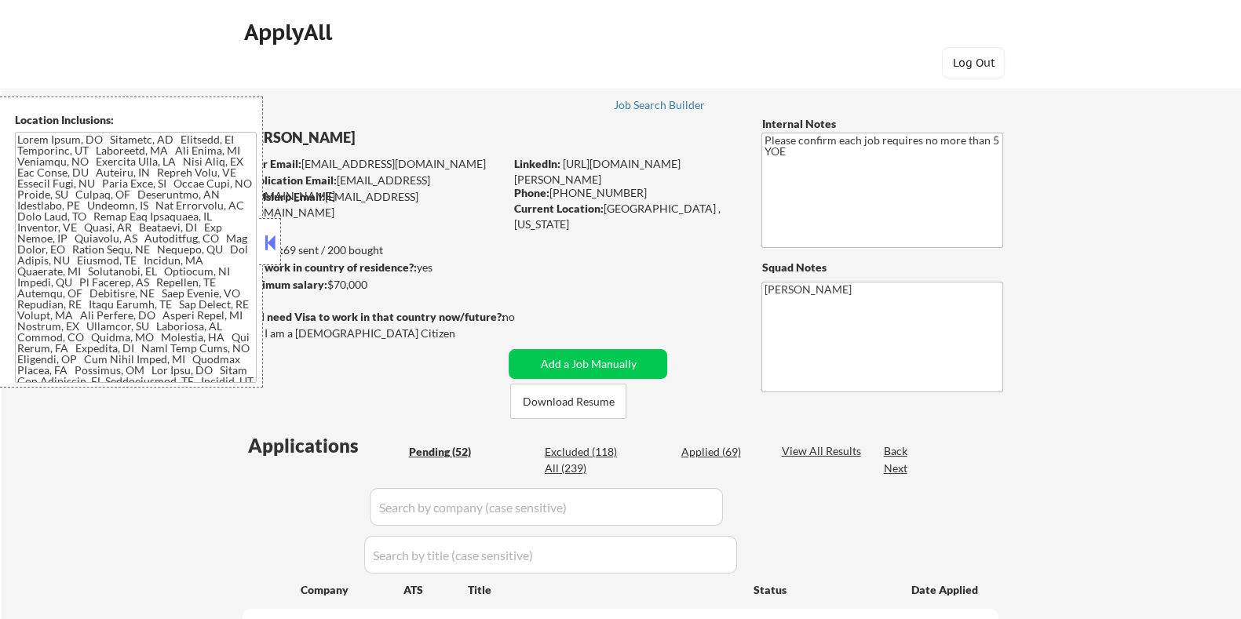
select select ""pending""
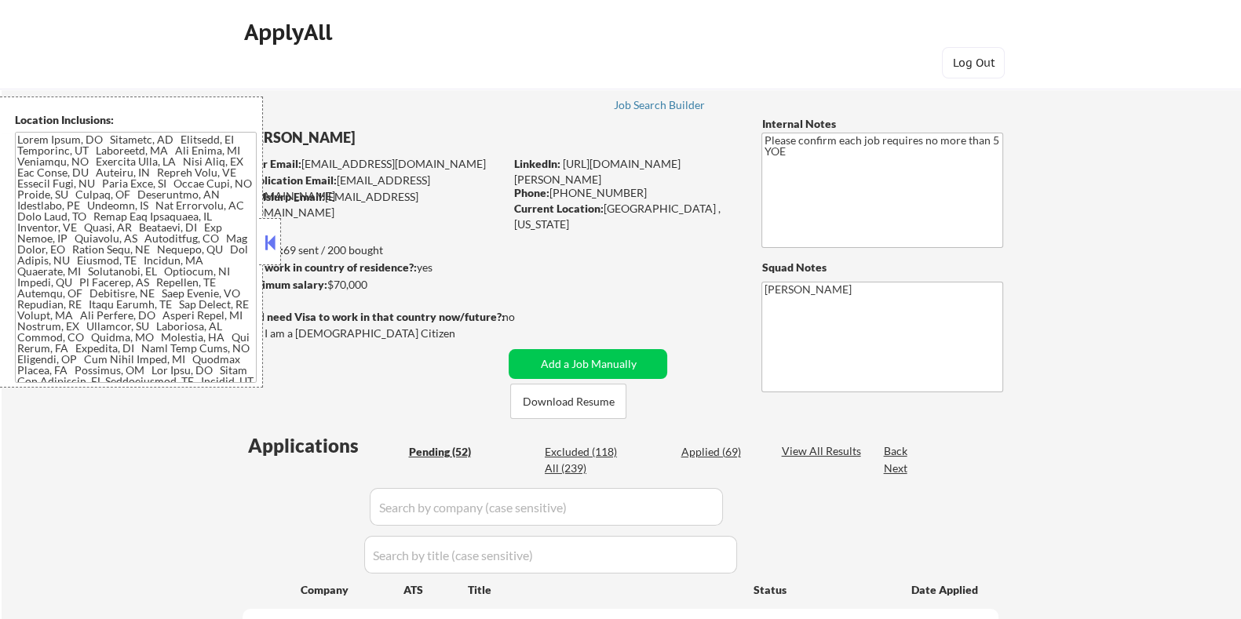
select select ""pending""
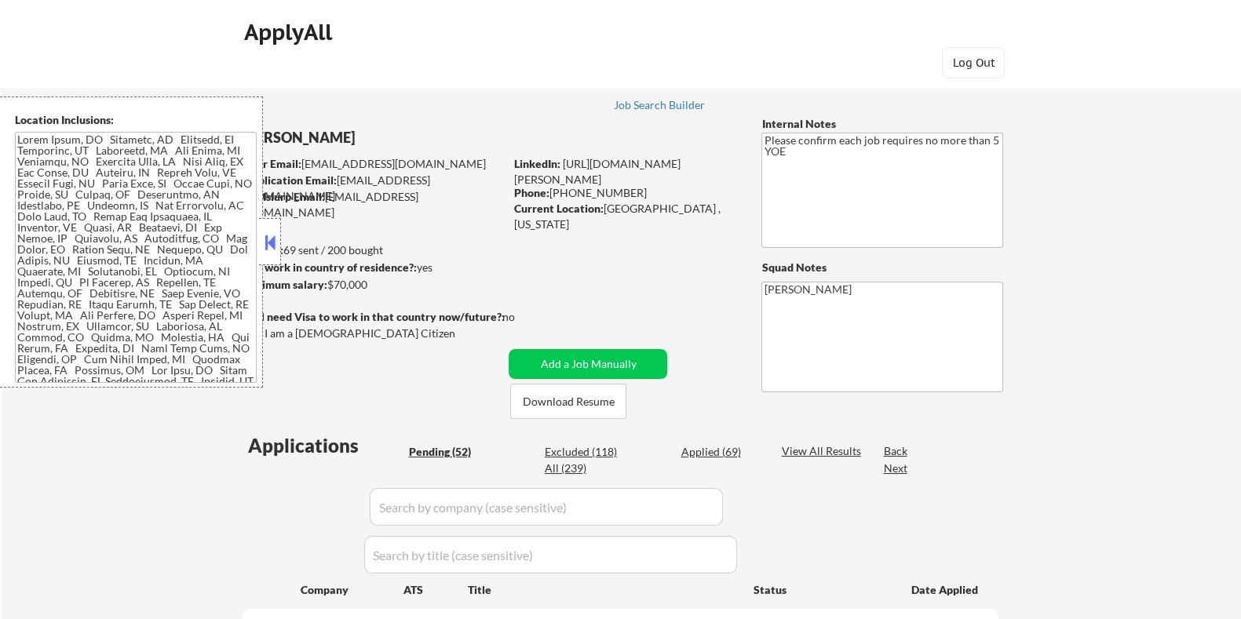
select select ""pending""
click at [268, 238] on button at bounding box center [269, 243] width 17 height 24
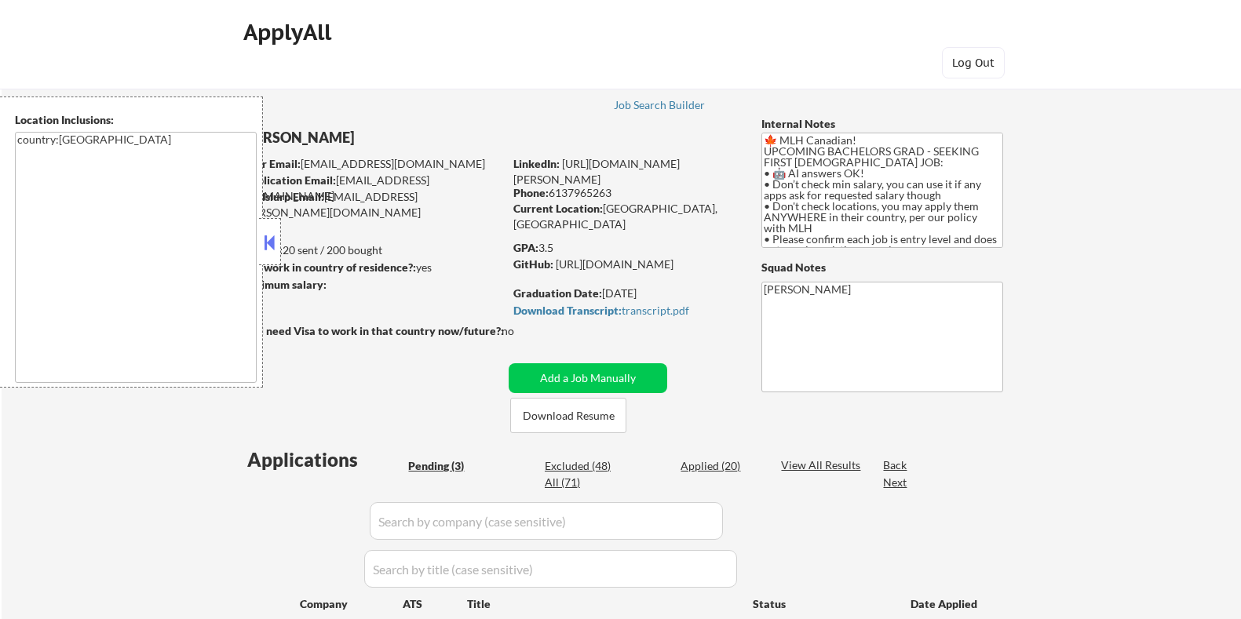
select select ""pending""
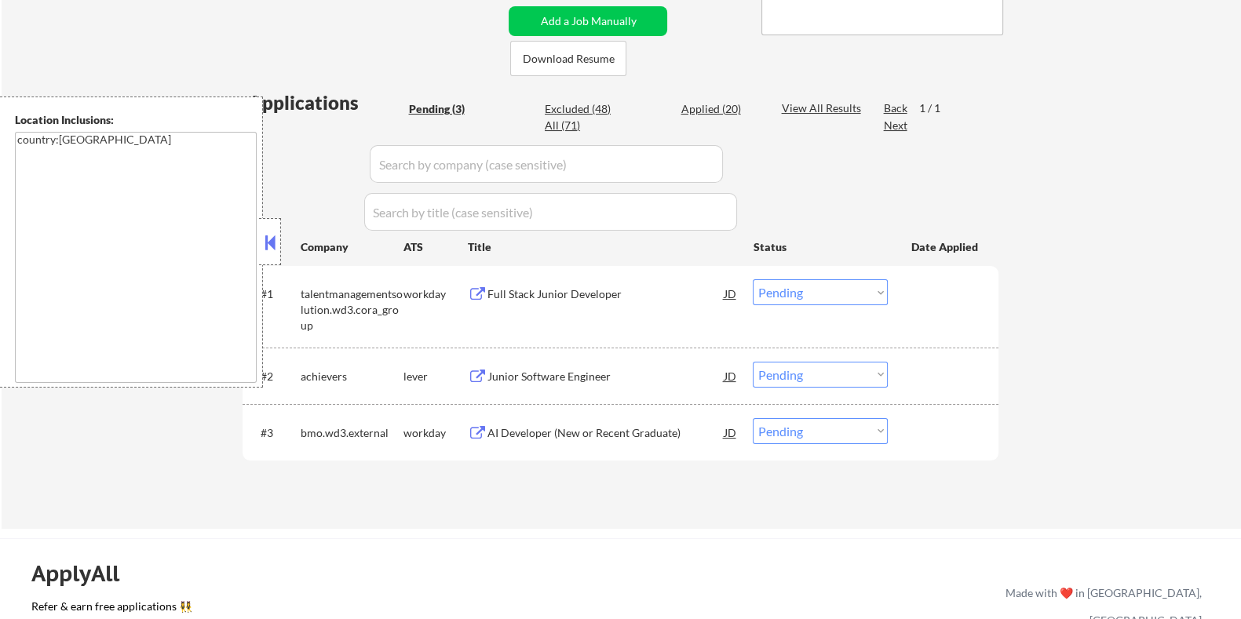
scroll to position [491, 0]
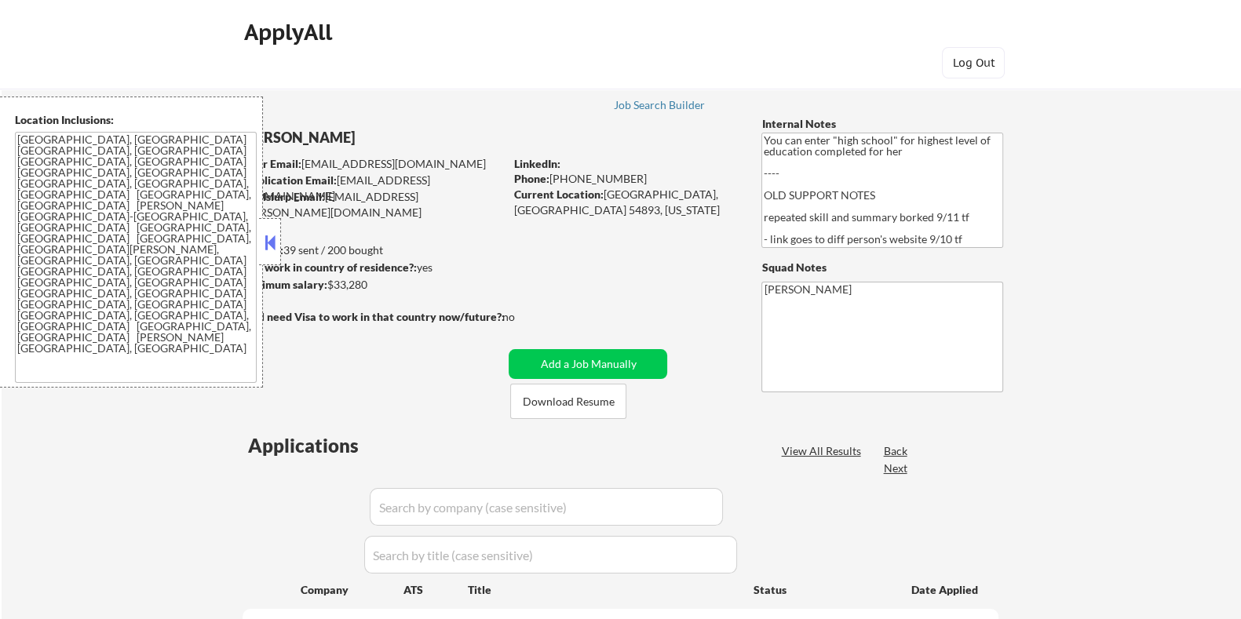
select select ""pending""
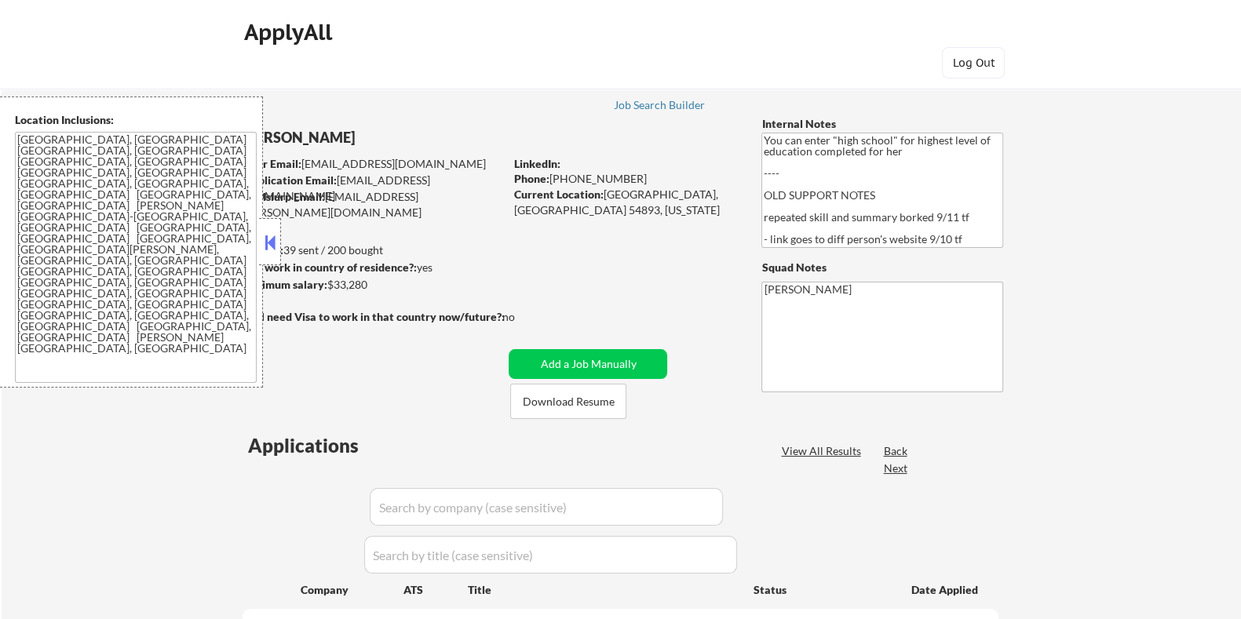
select select ""pending""
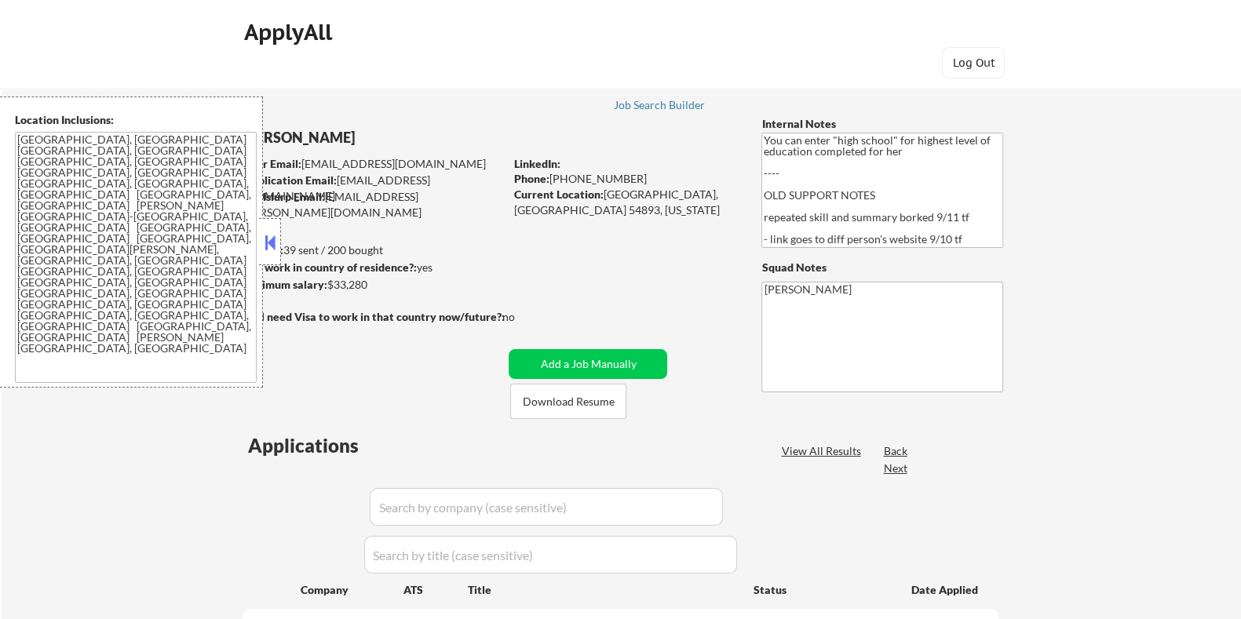
select select ""pending""
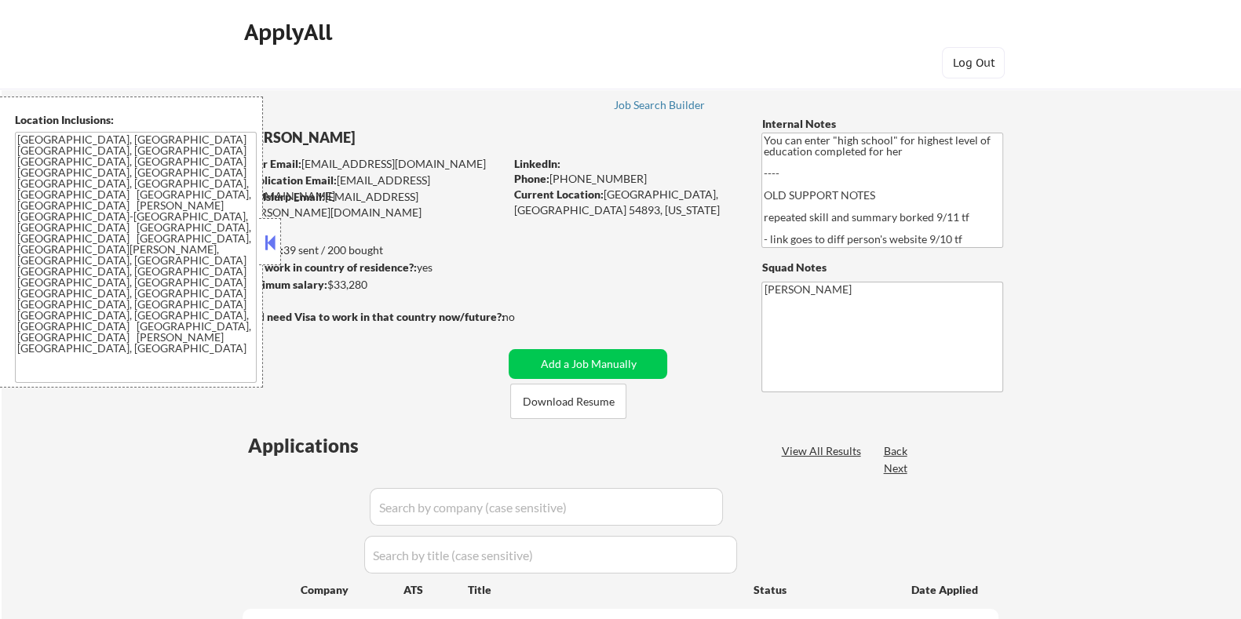
select select ""pending""
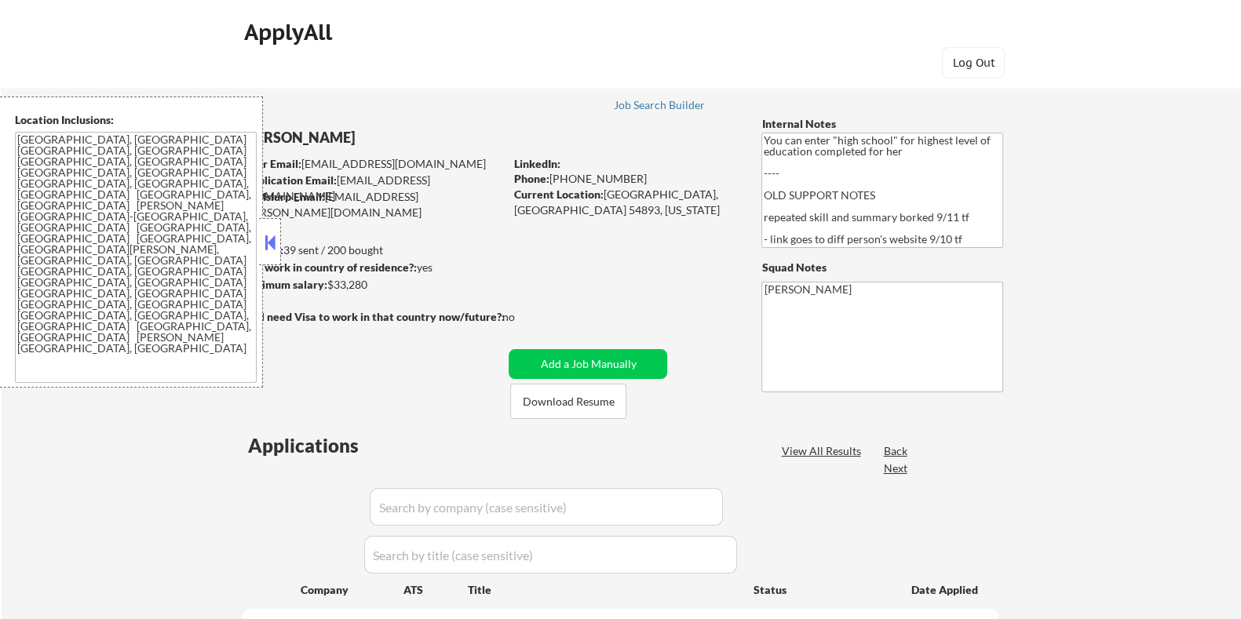
select select ""pending""
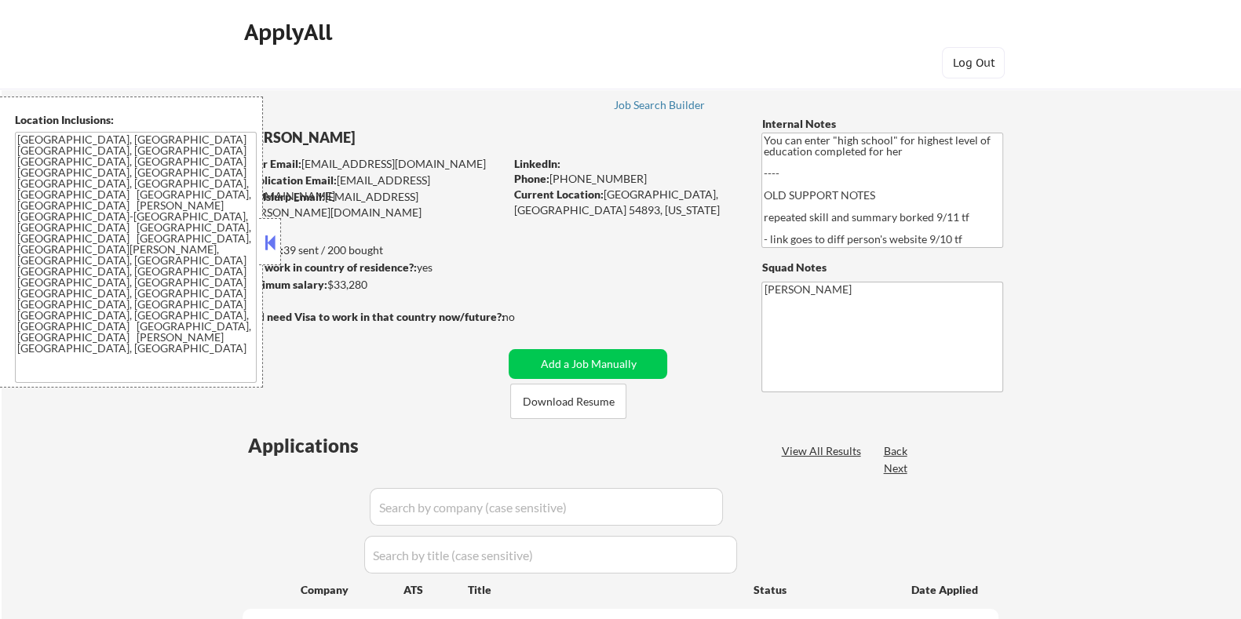
select select ""pending""
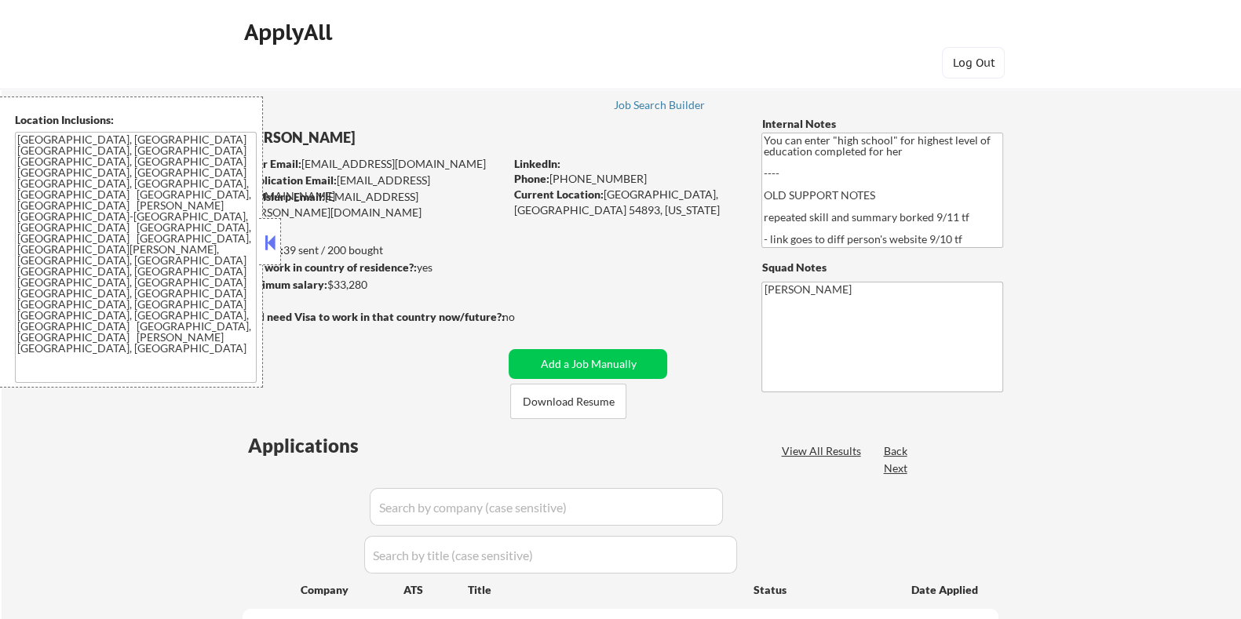
select select ""pending""
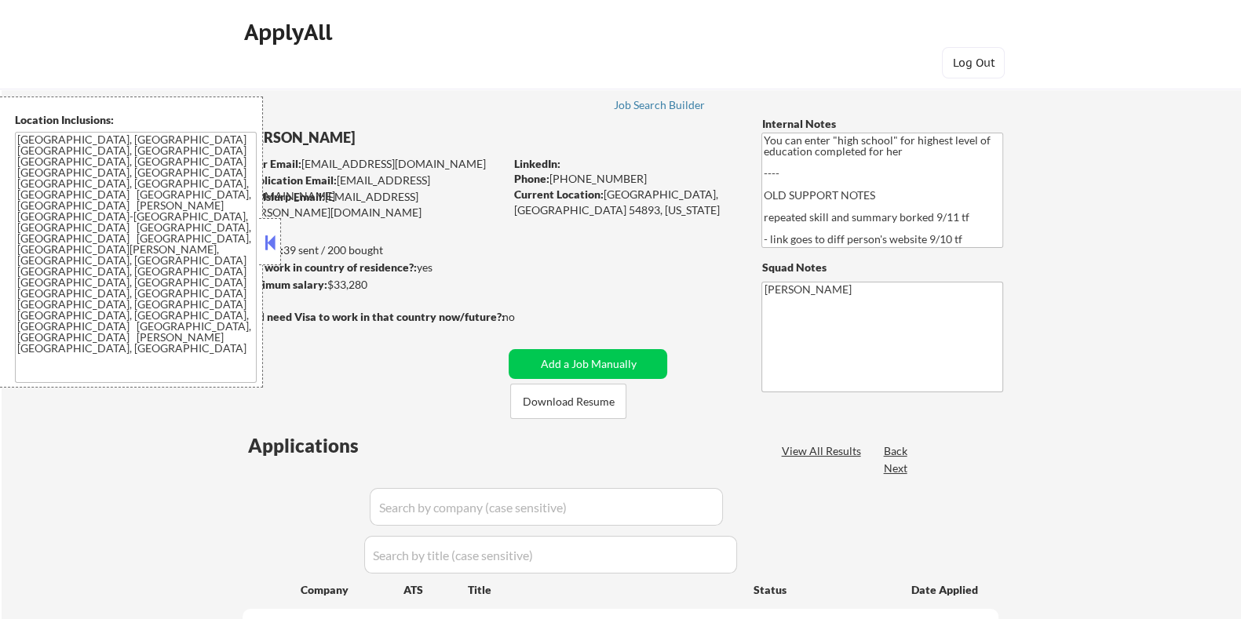
select select ""pending""
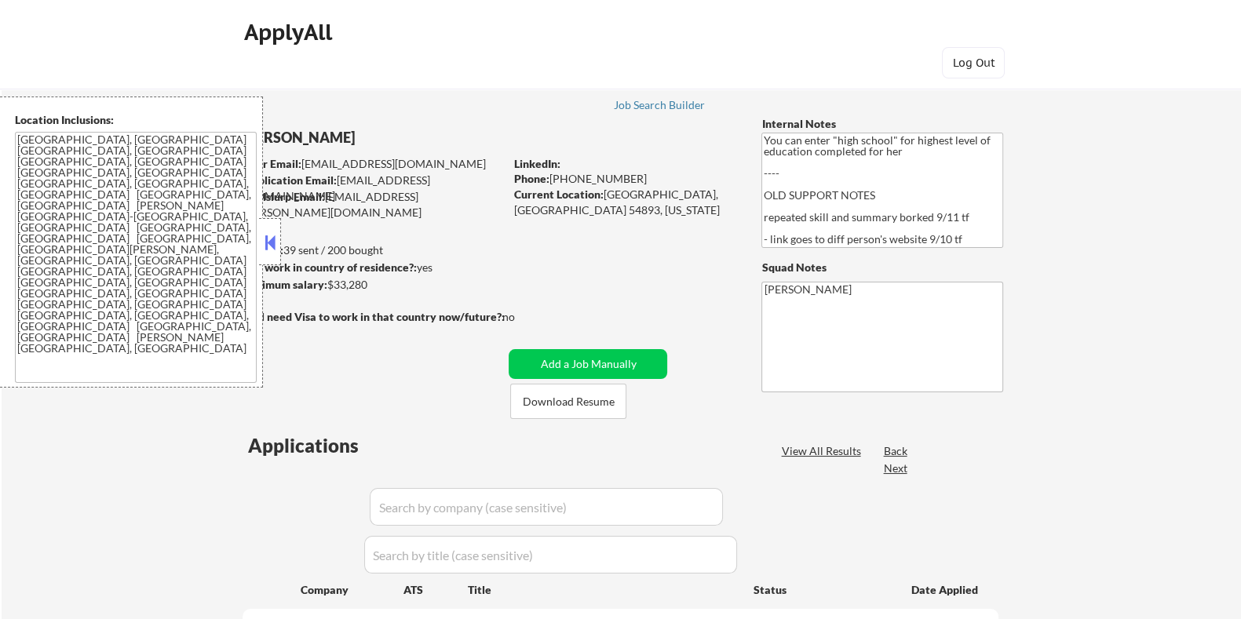
select select ""pending""
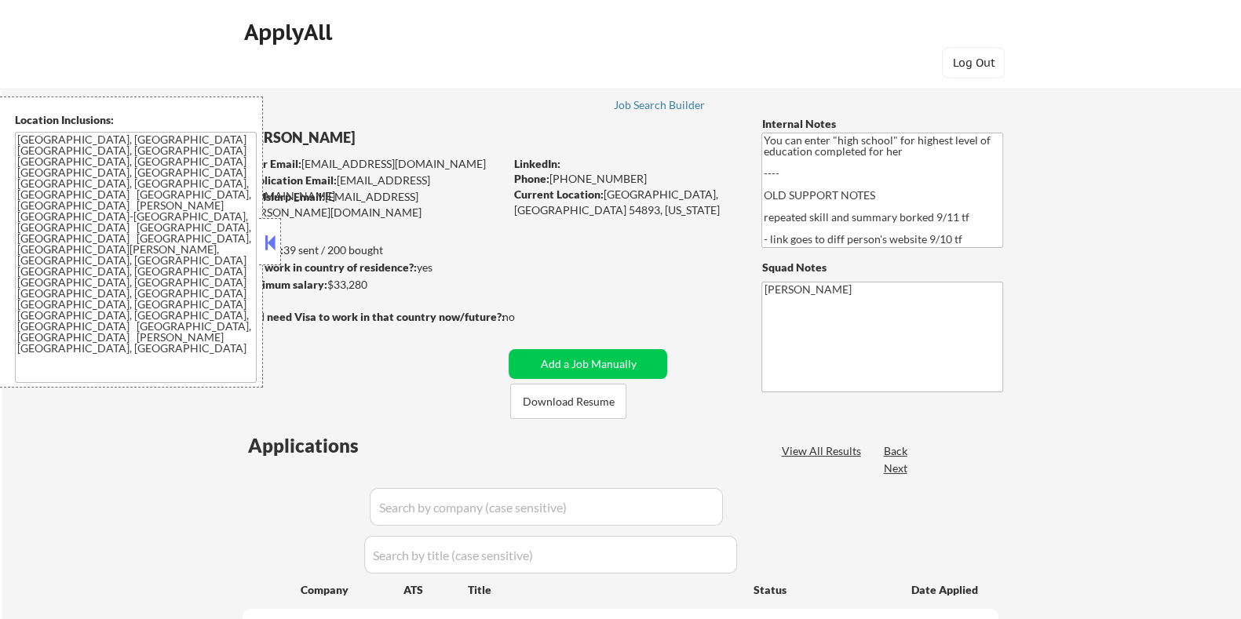
select select ""pending""
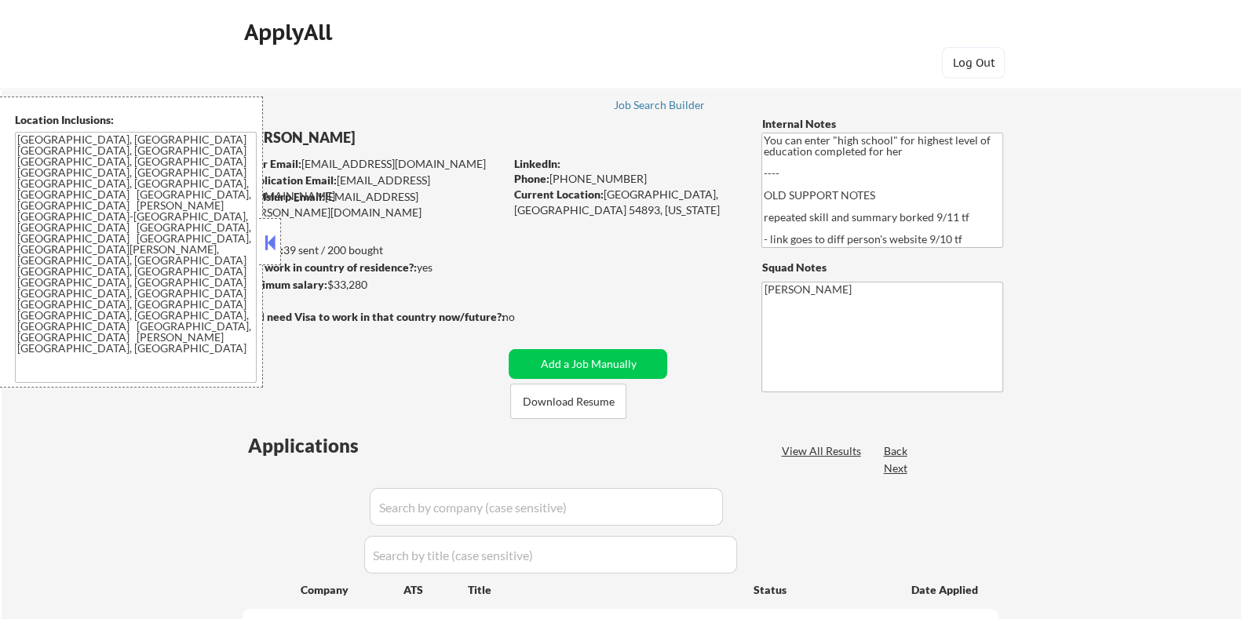
select select ""pending""
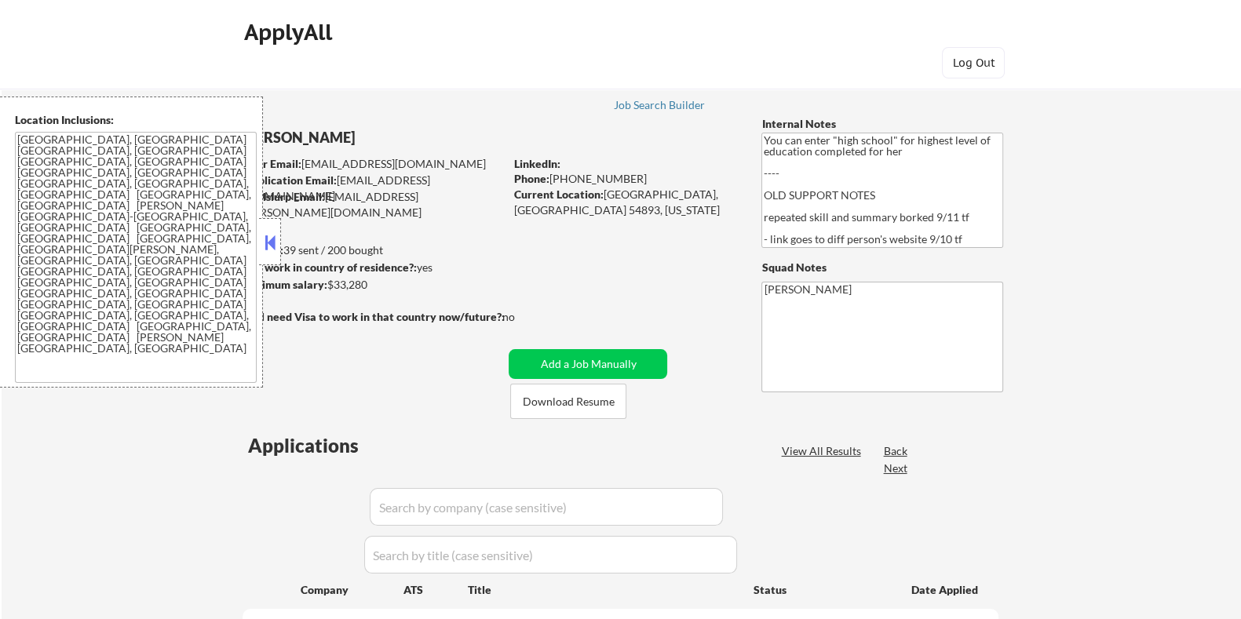
select select ""pending""
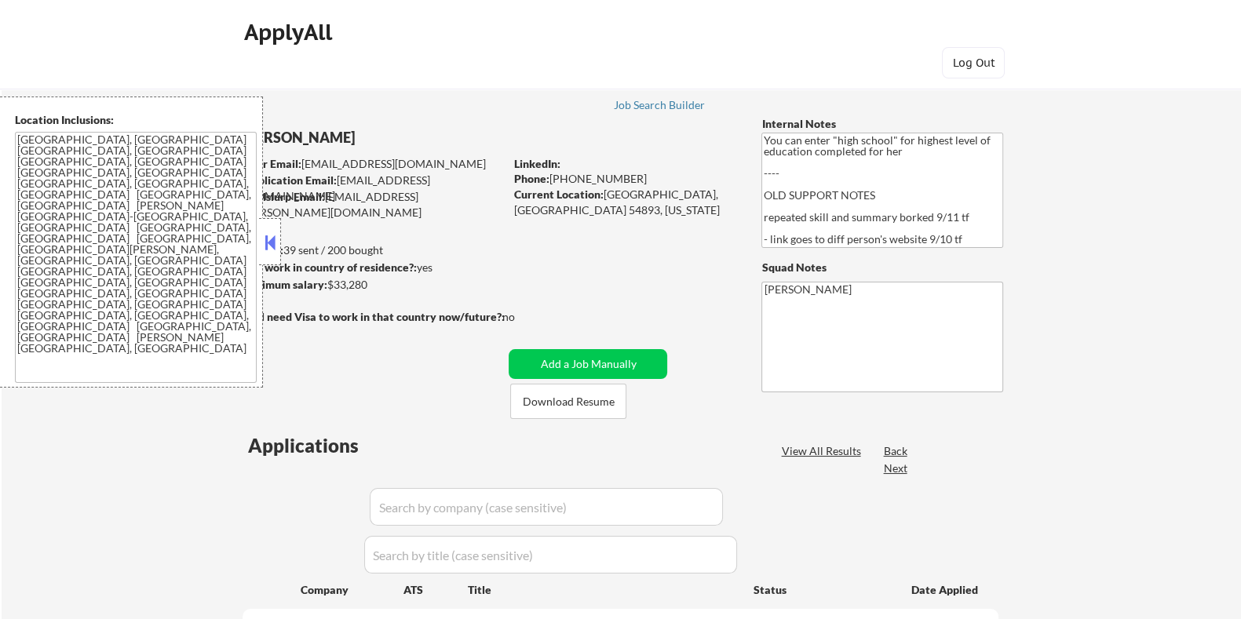
select select ""pending""
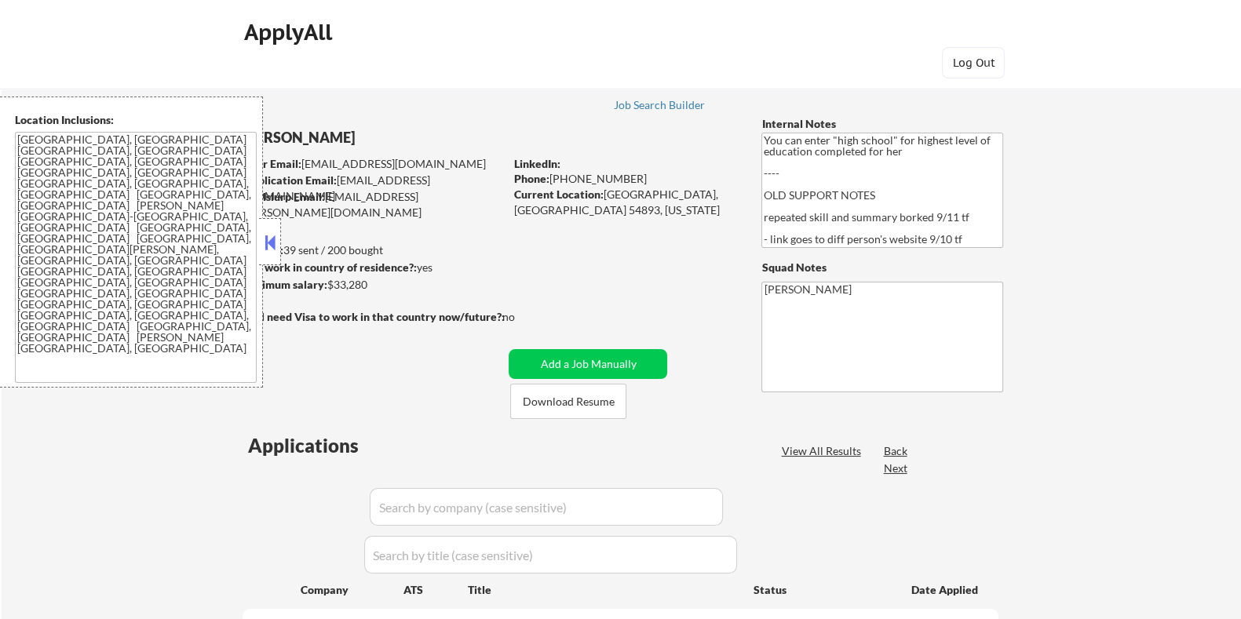
select select ""pending""
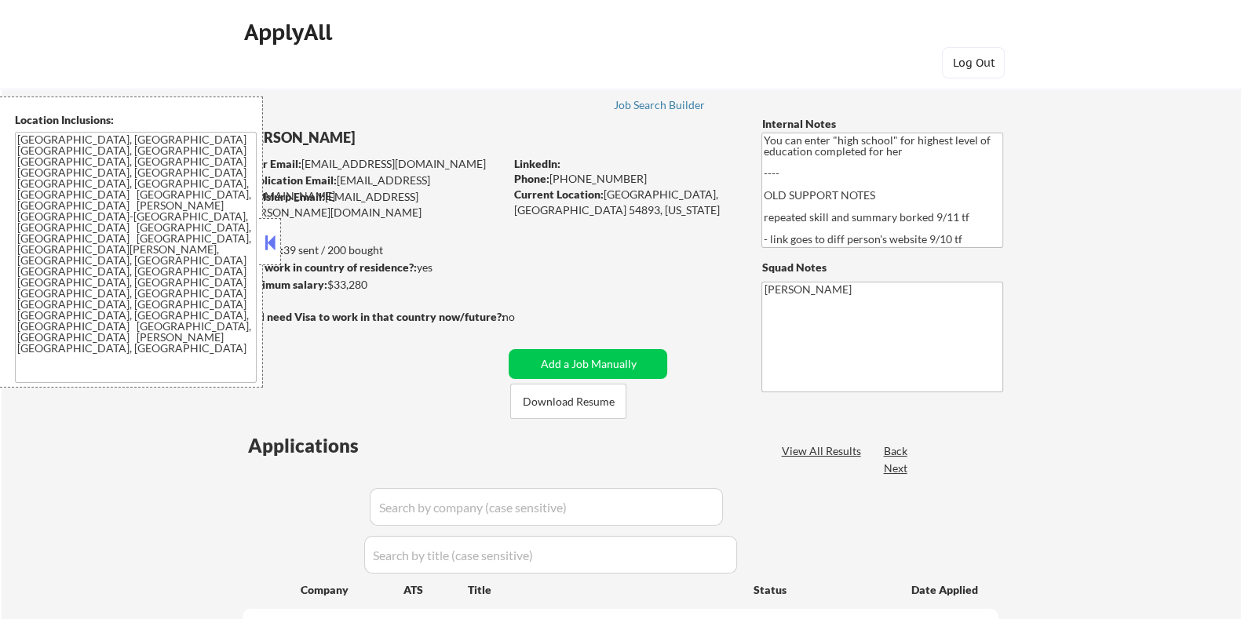
select select ""pending""
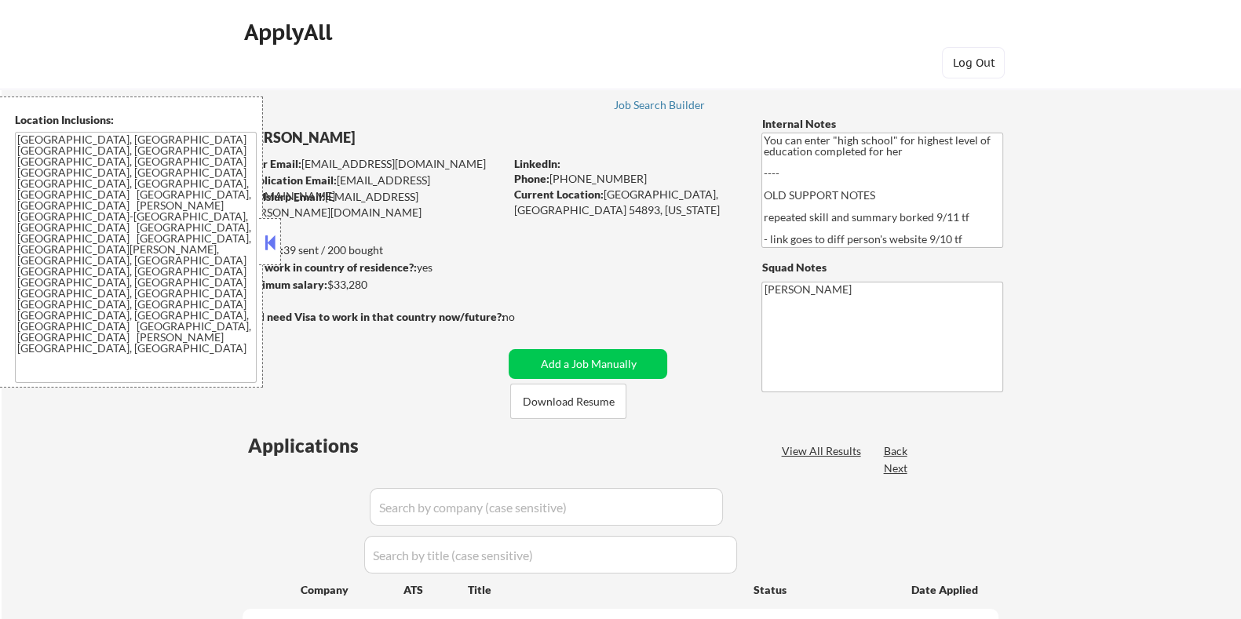
select select ""pending""
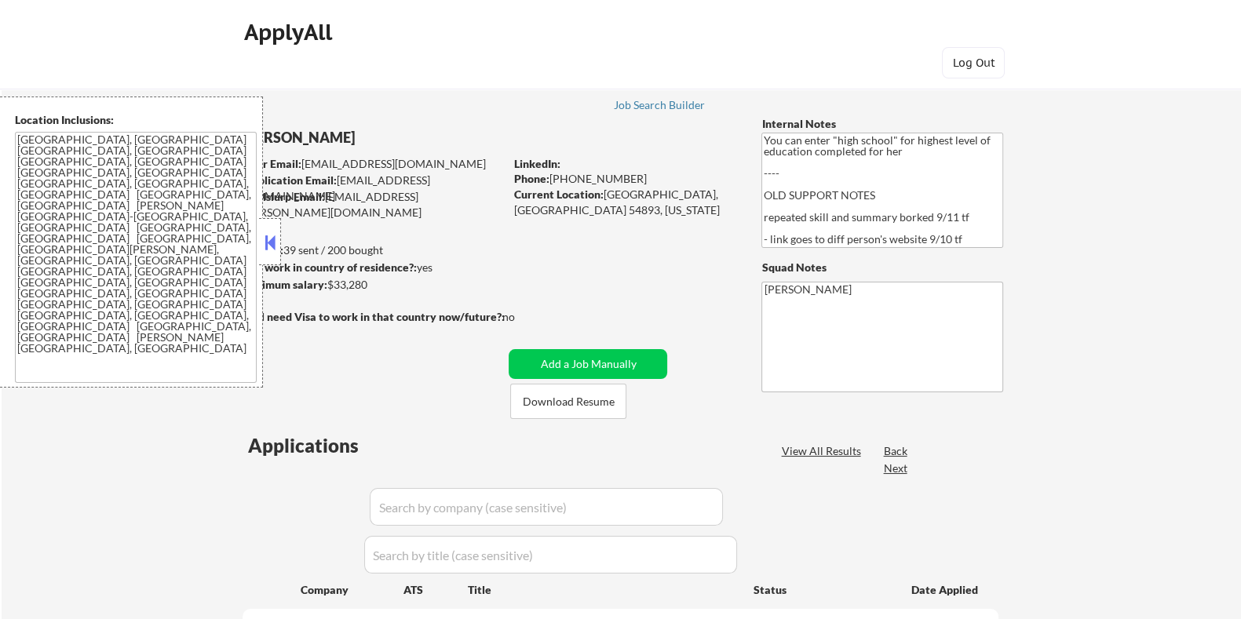
select select ""pending""
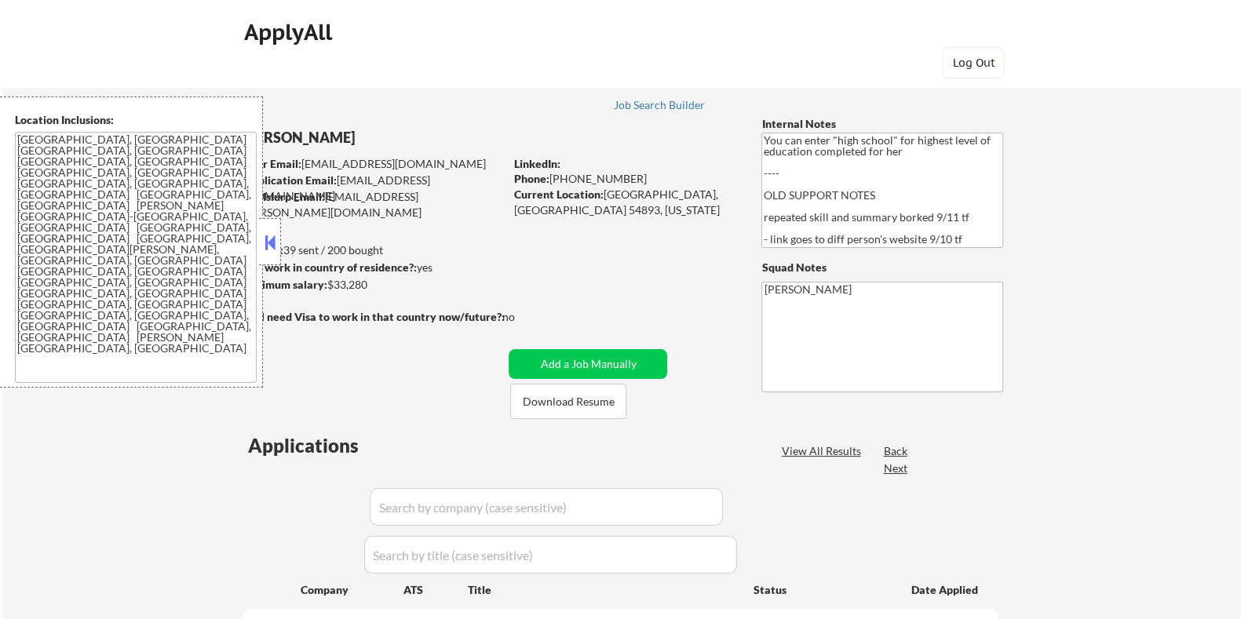
select select ""pending""
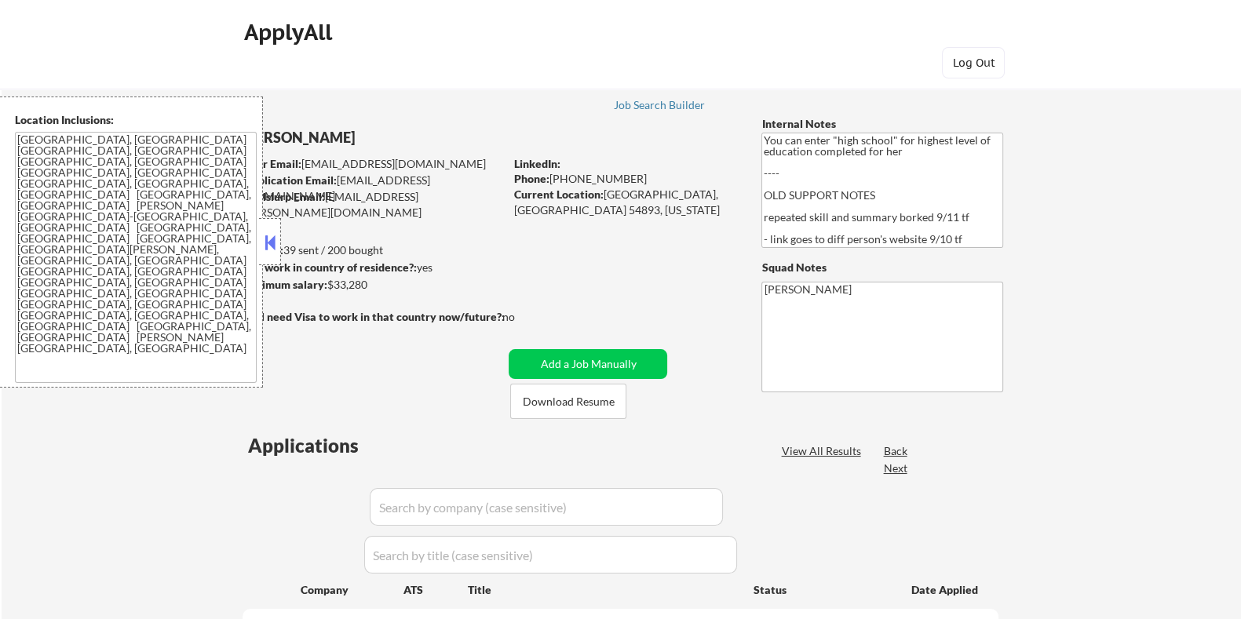
select select ""pending""
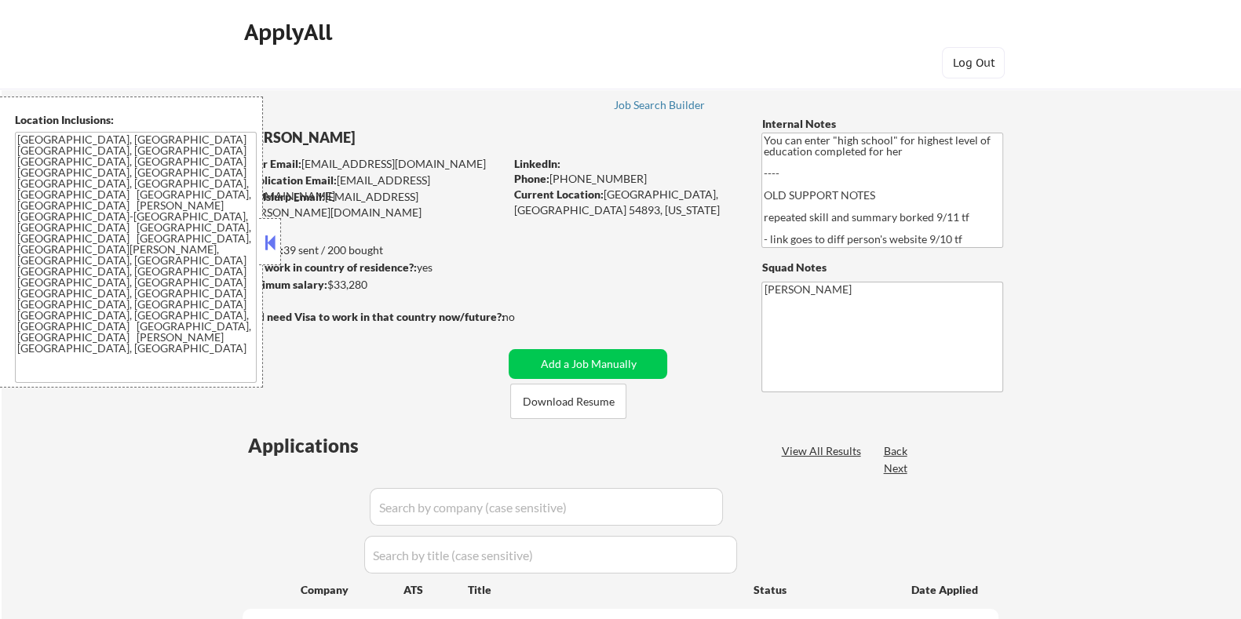
select select ""pending""
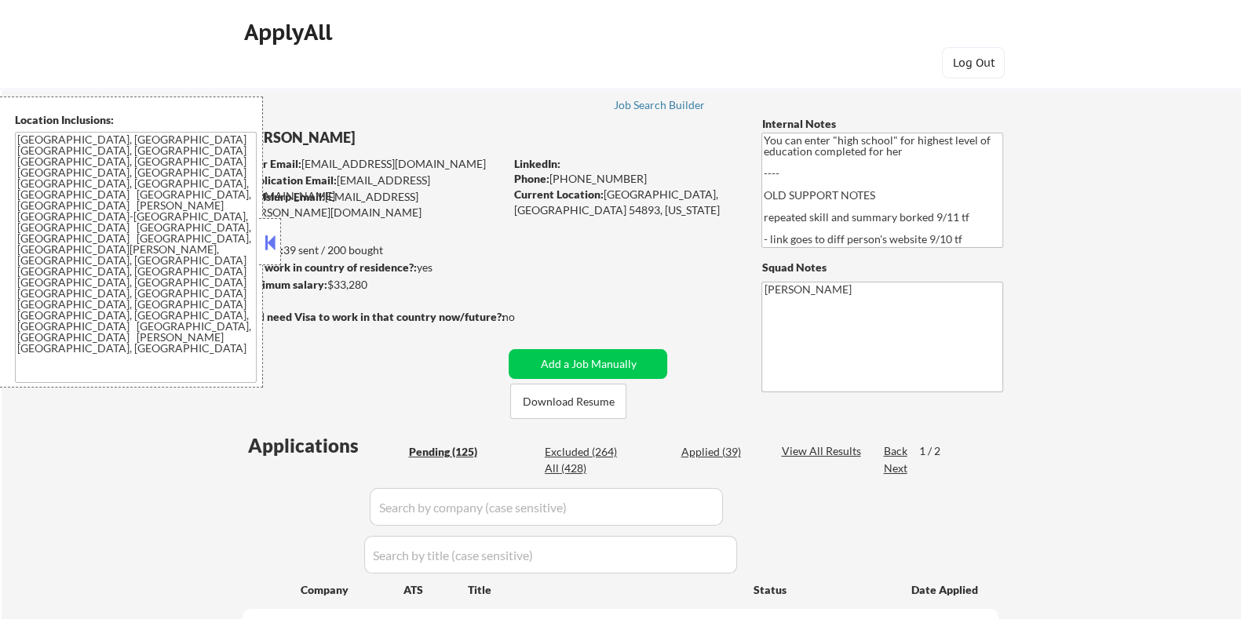
click at [268, 238] on button at bounding box center [269, 243] width 17 height 24
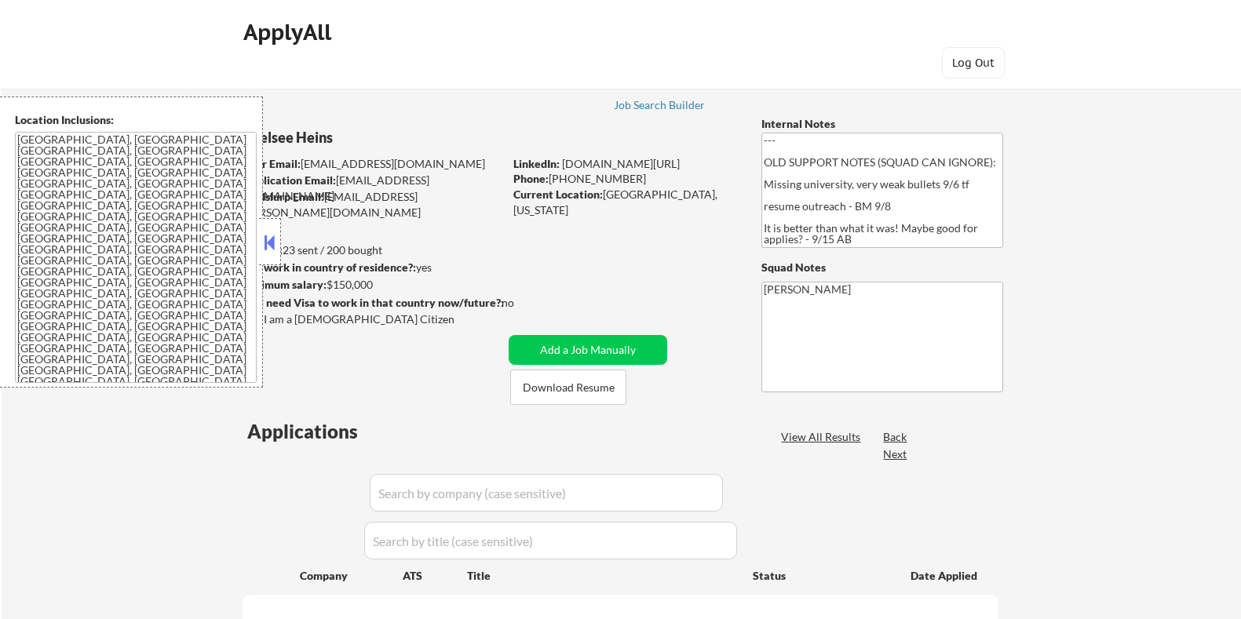
select select ""pending""
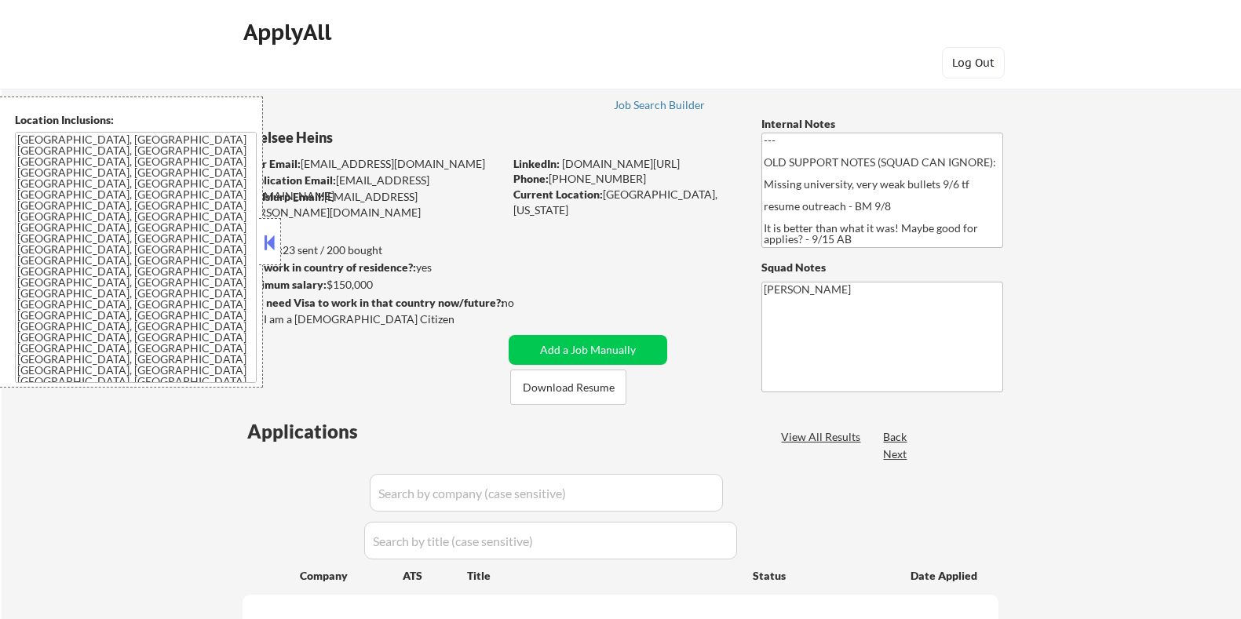
select select ""pending""
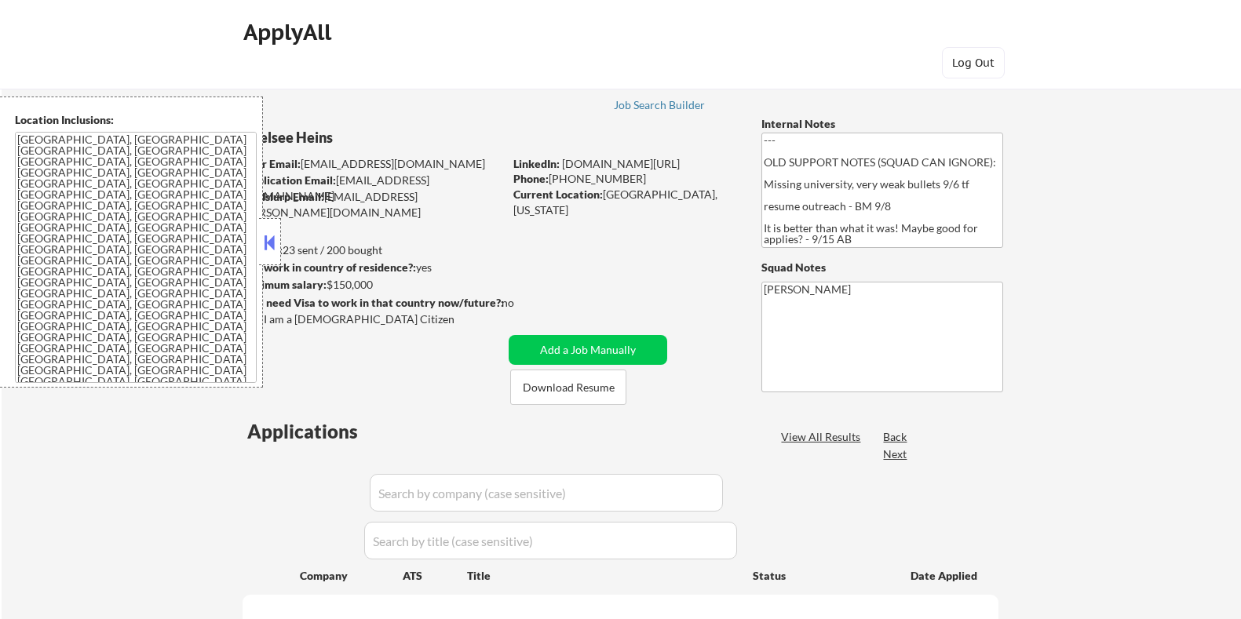
select select ""pending""
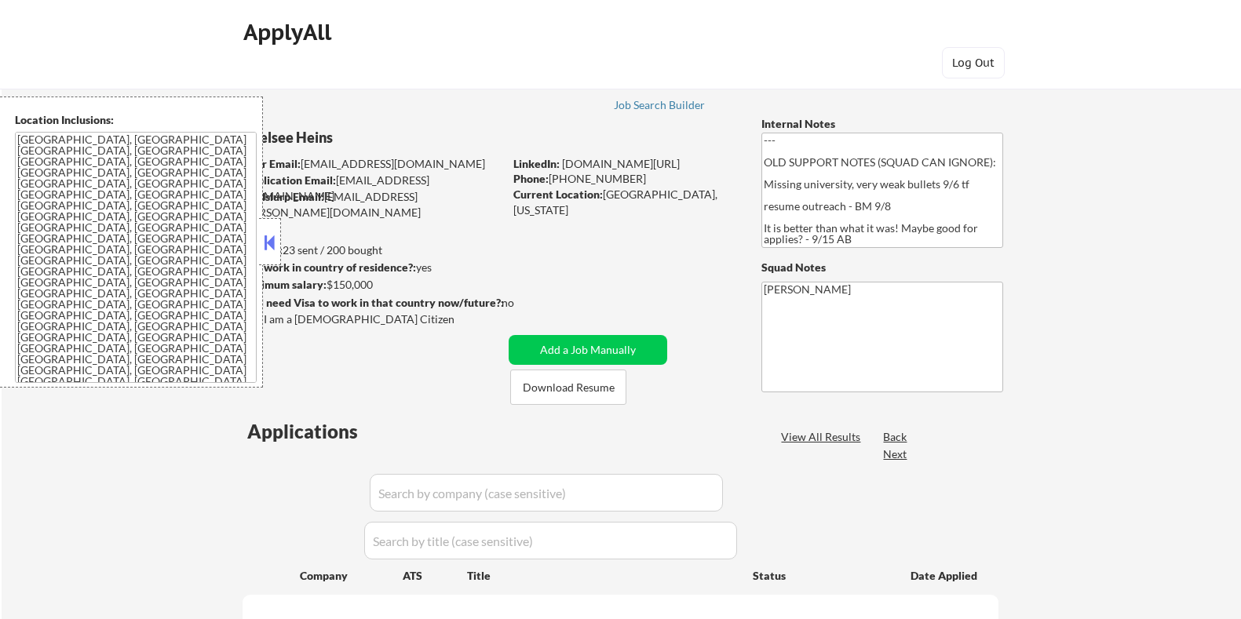
select select ""pending""
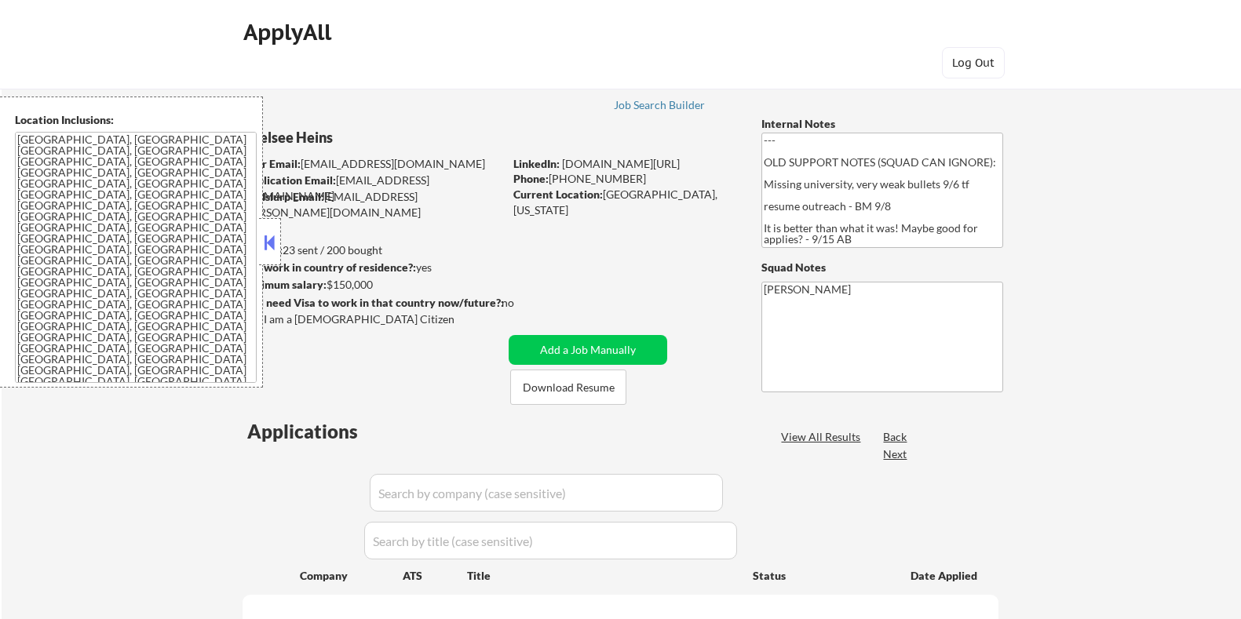
select select ""pending""
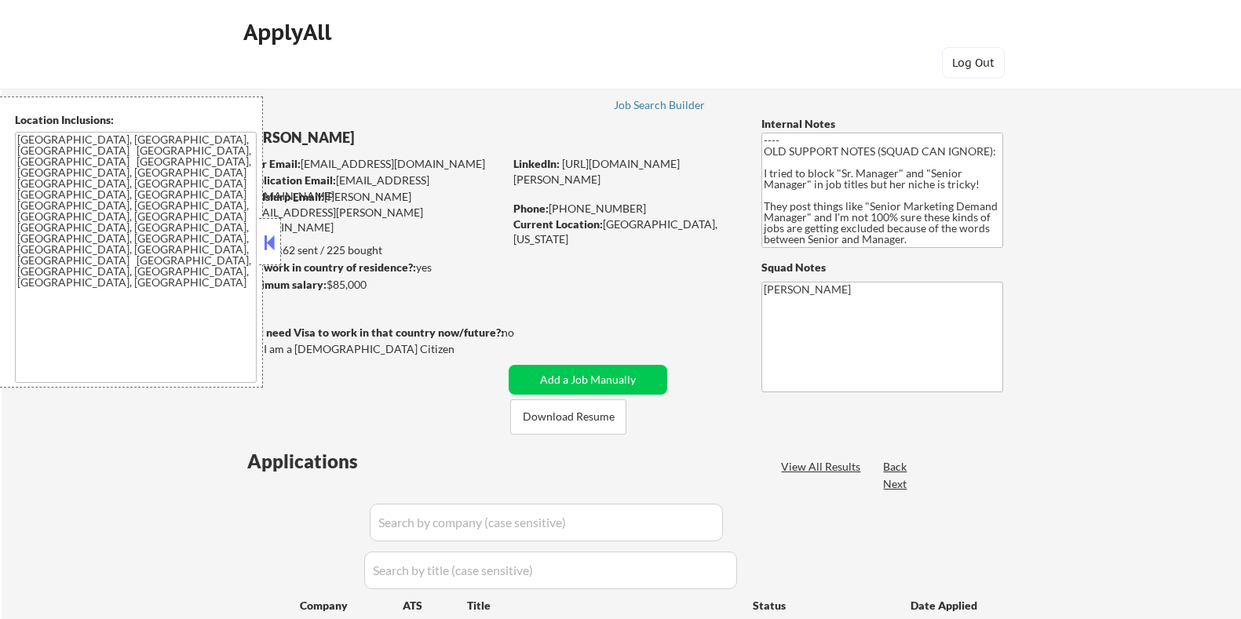
select select ""pending""
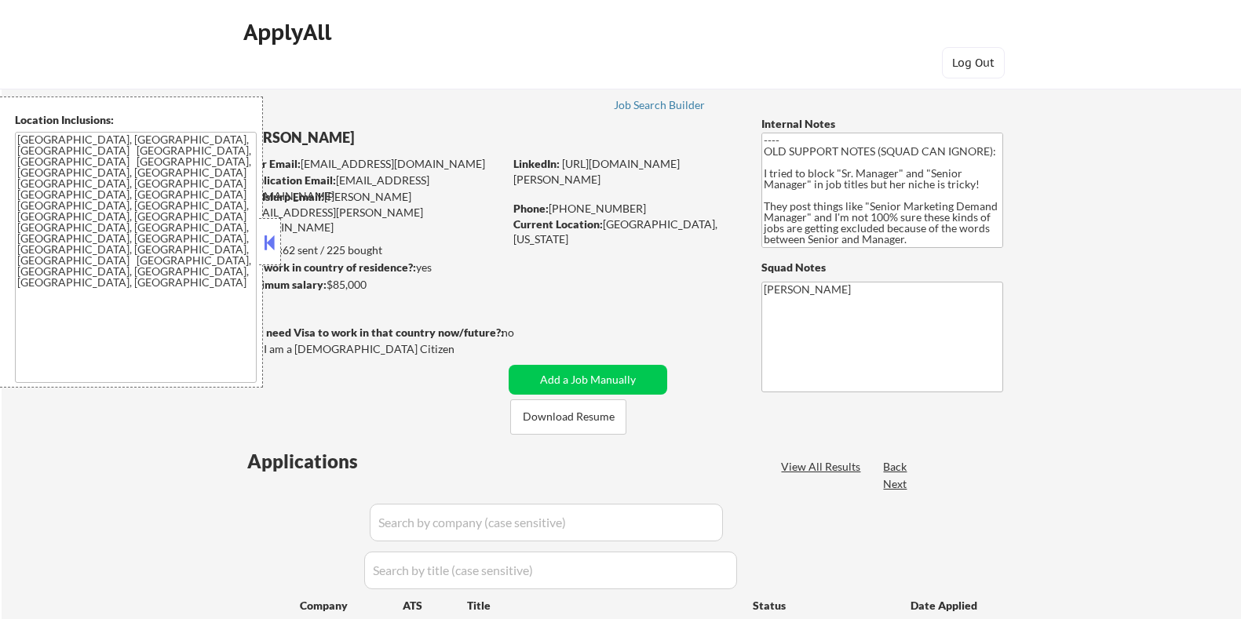
select select ""pending""
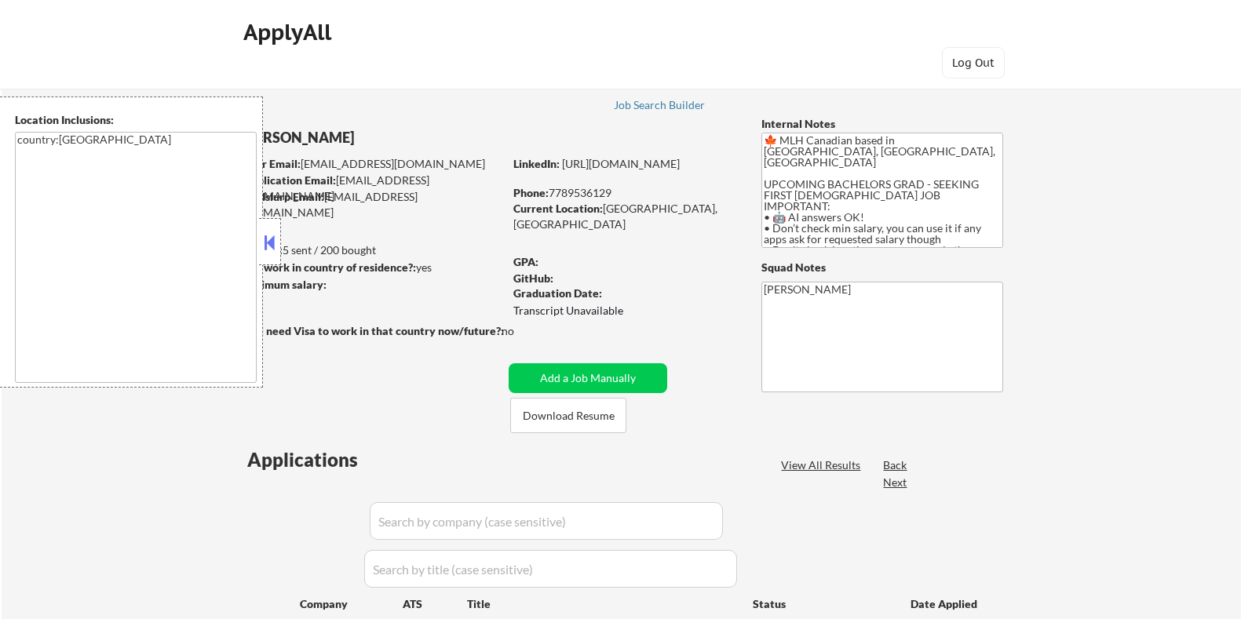
select select ""pending""
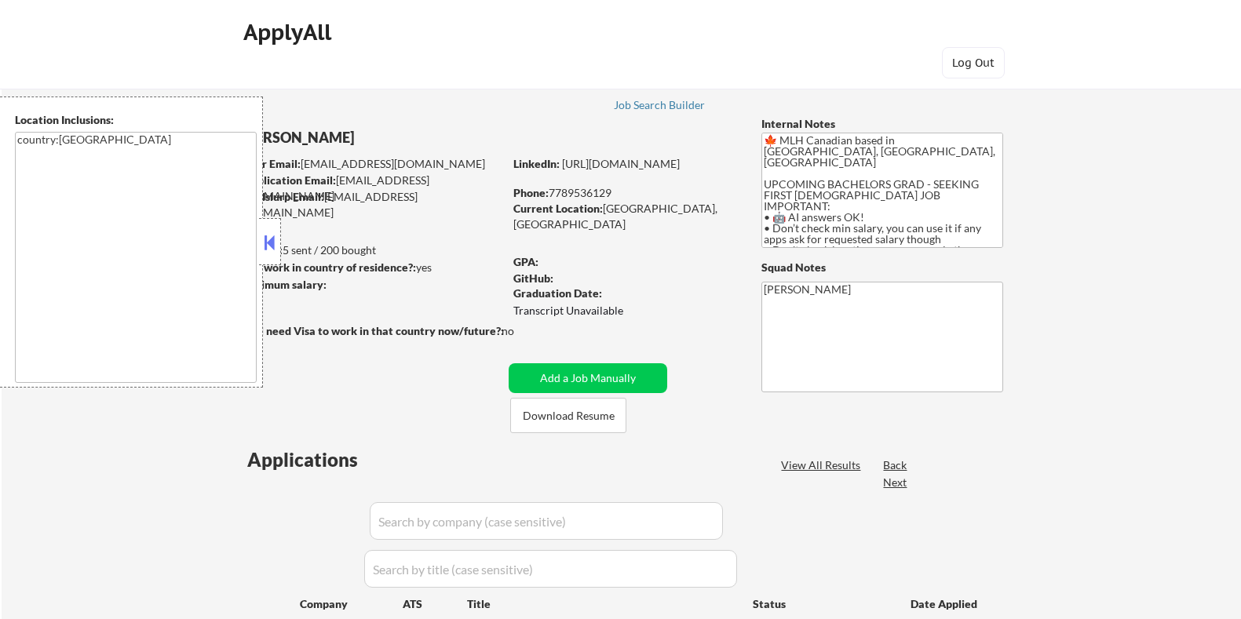
select select ""pending""
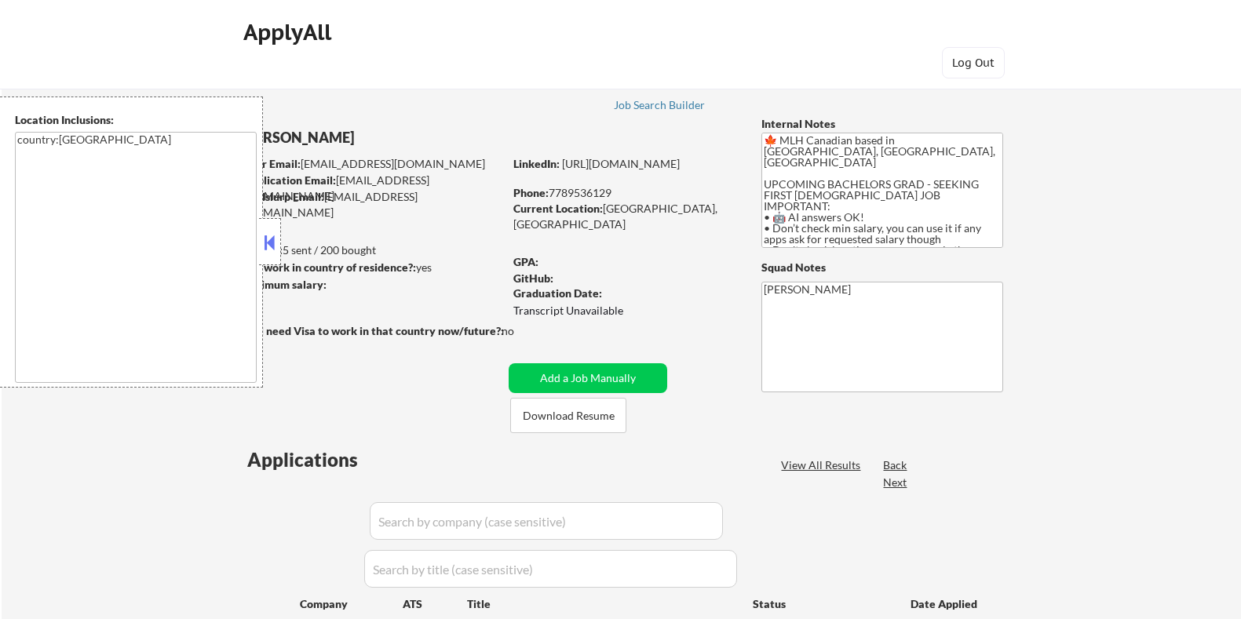
select select ""pending""
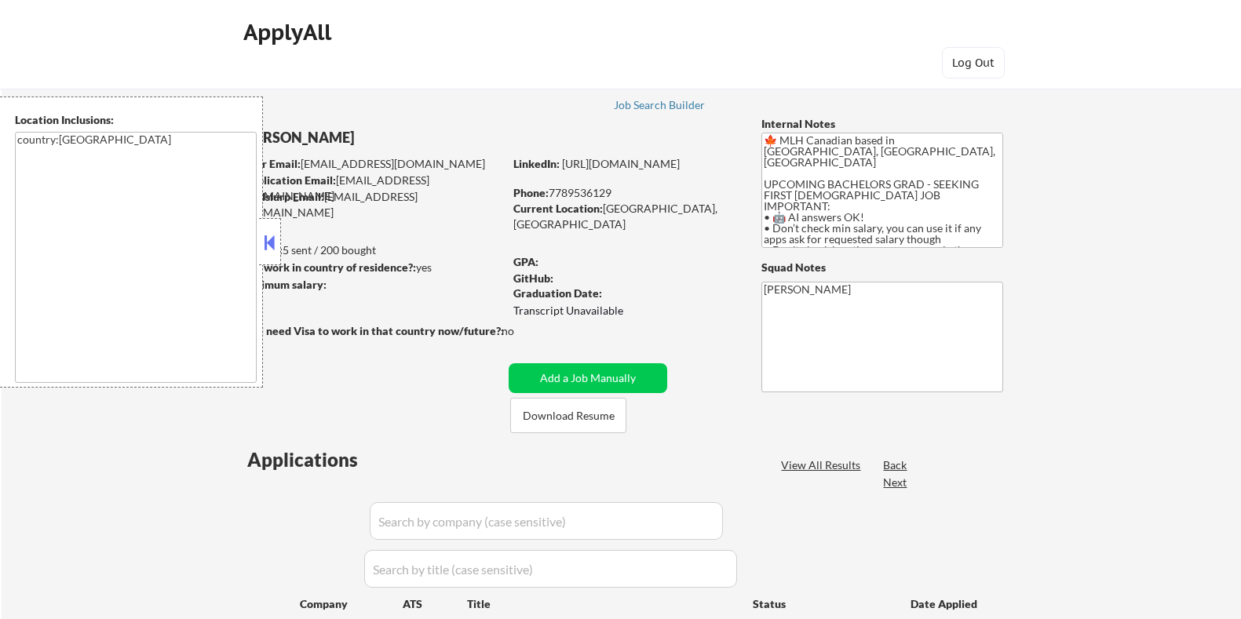
select select ""pending""
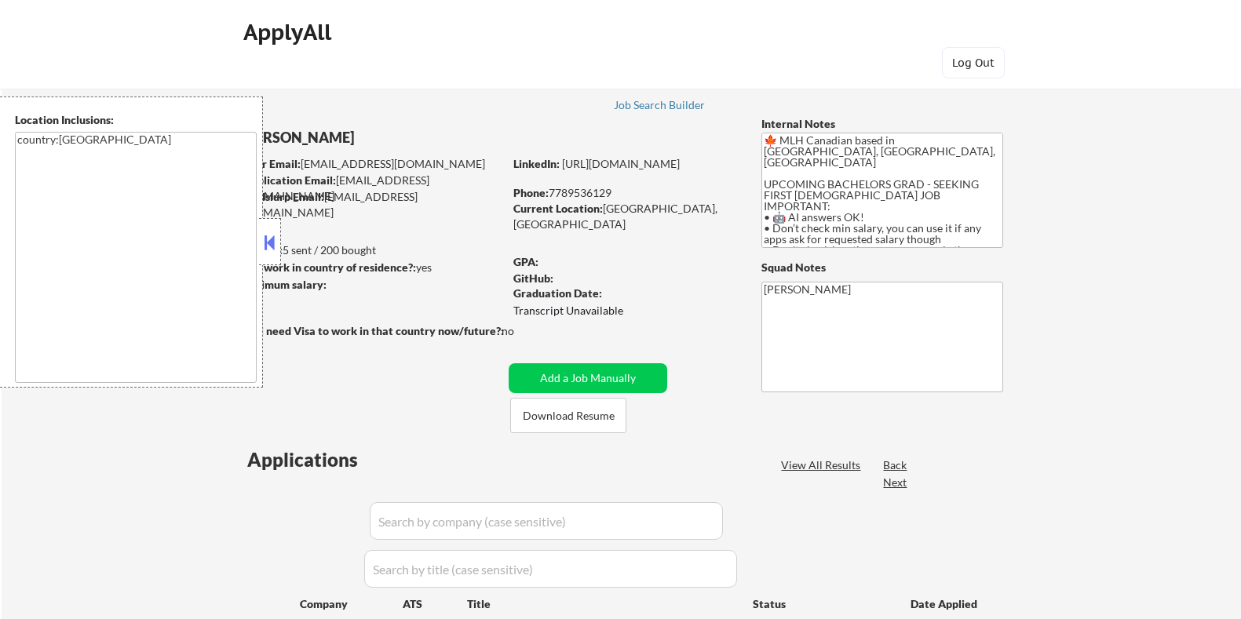
select select ""pending""
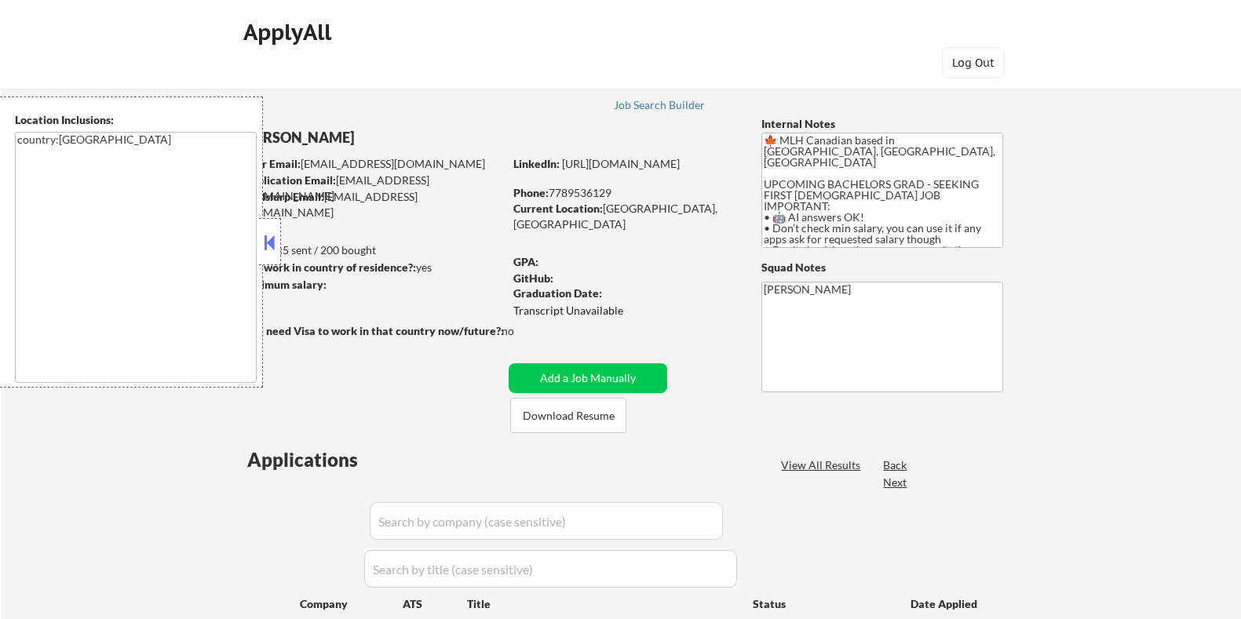
select select ""pending""
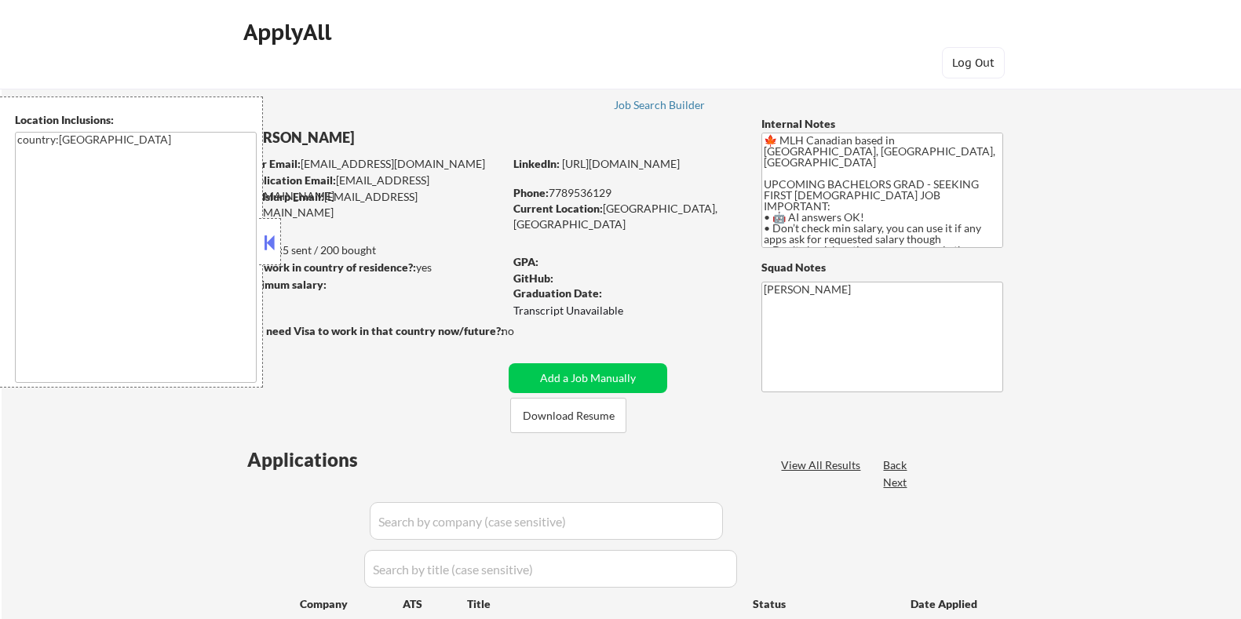
select select ""pending""
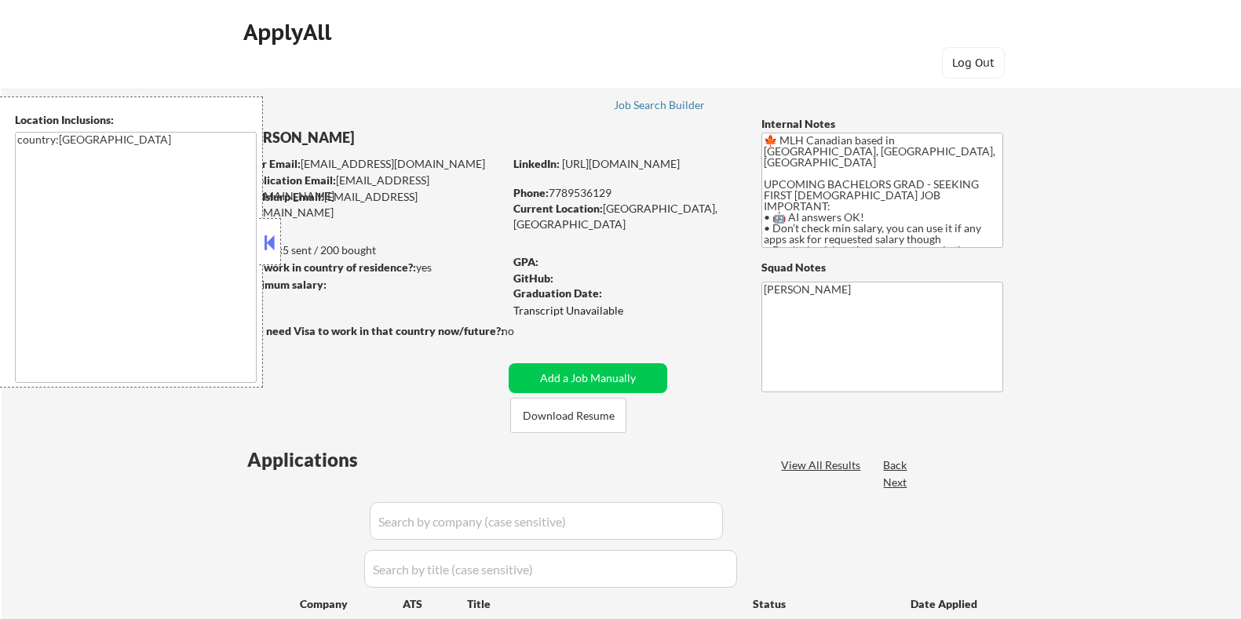
select select ""pending""
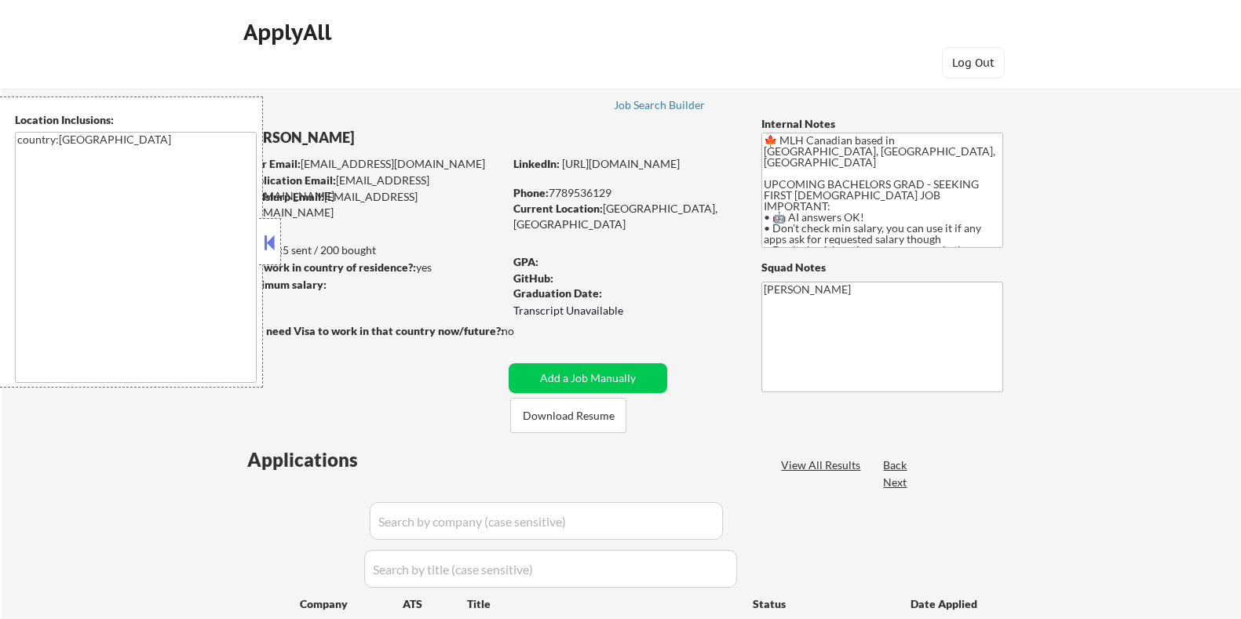
select select ""pending""
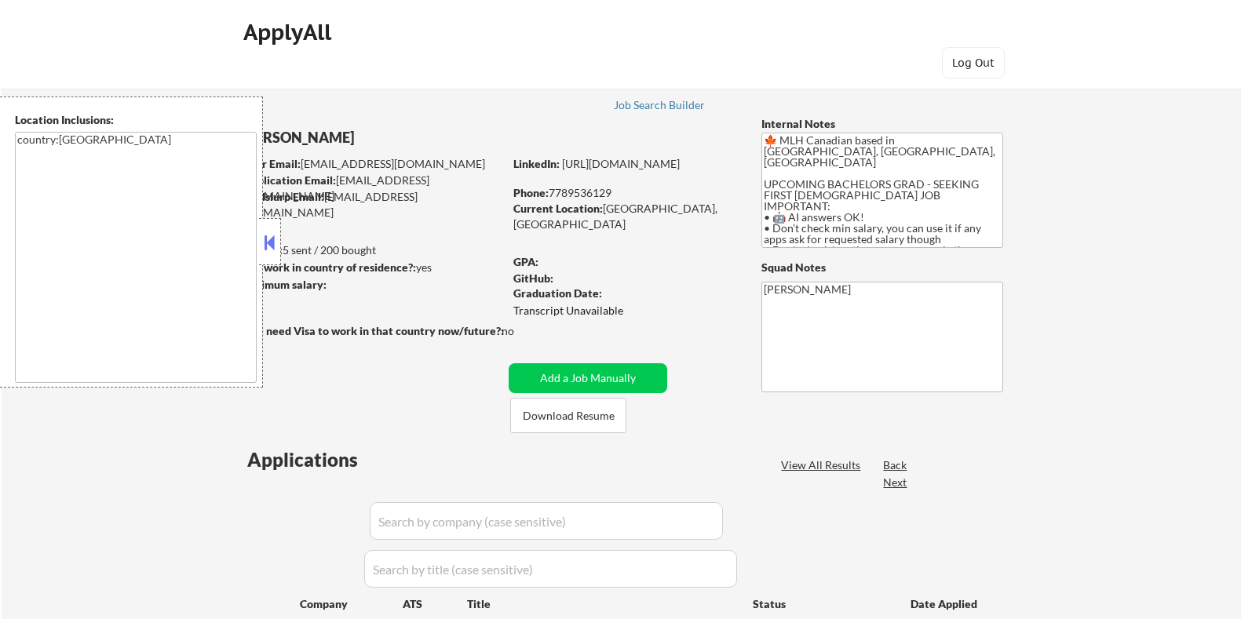
select select ""pending""
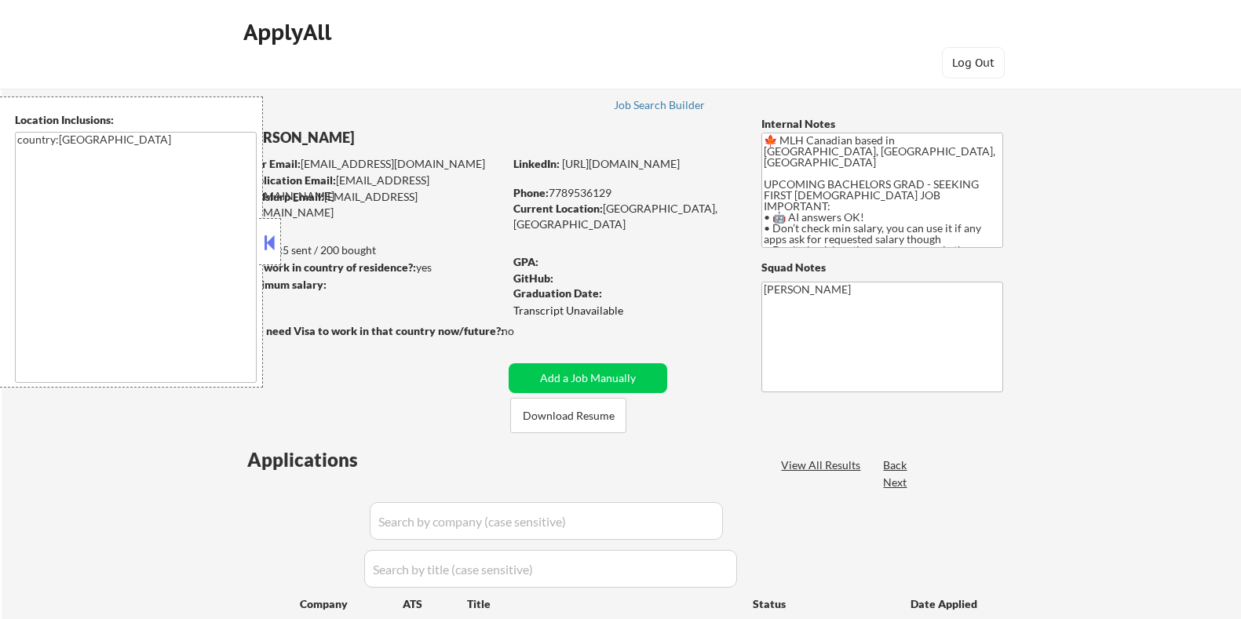
select select ""pending""
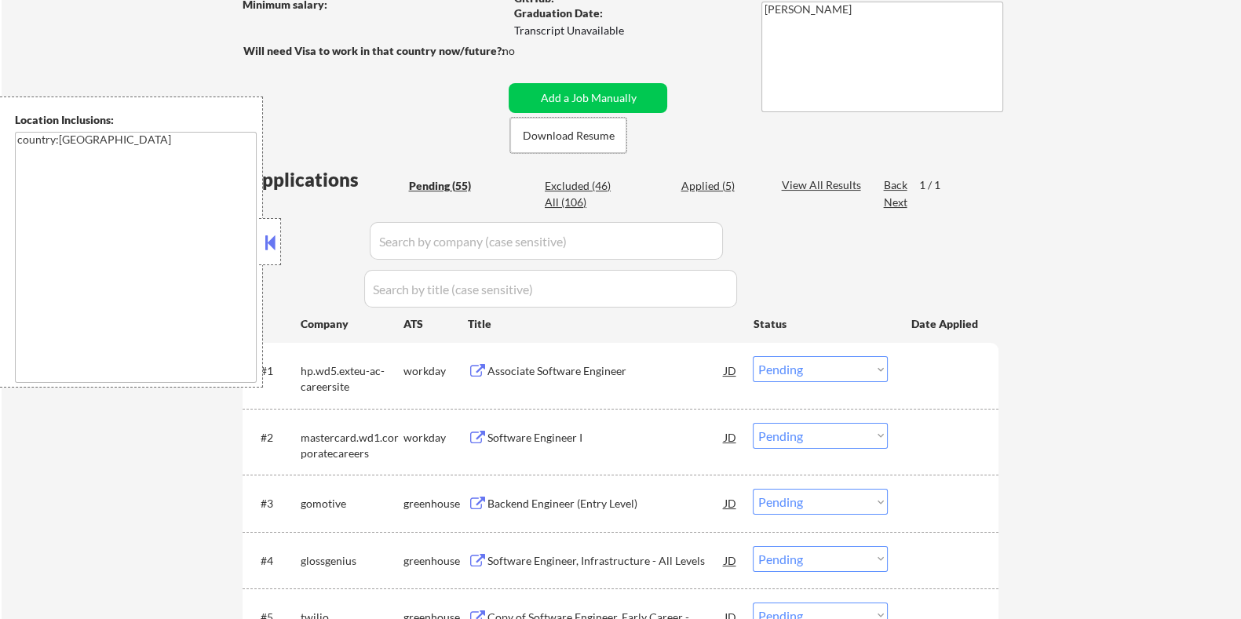
scroll to position [294, 0]
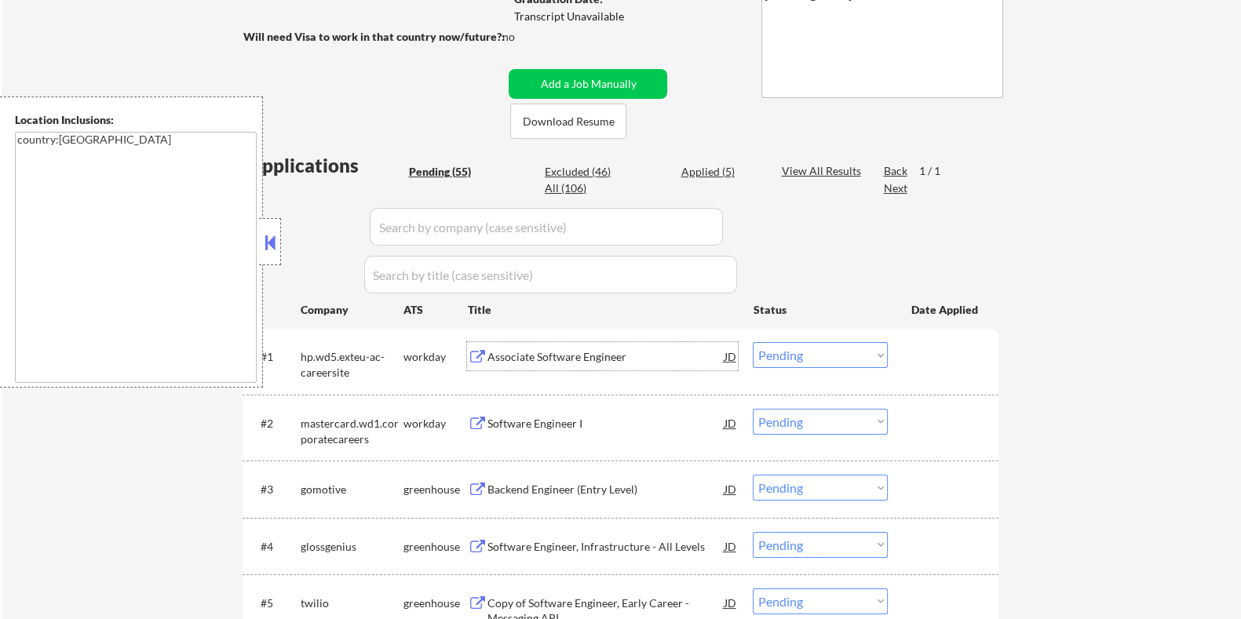
click at [528, 355] on div "Associate Software Engineer" at bounding box center [605, 357] width 237 height 16
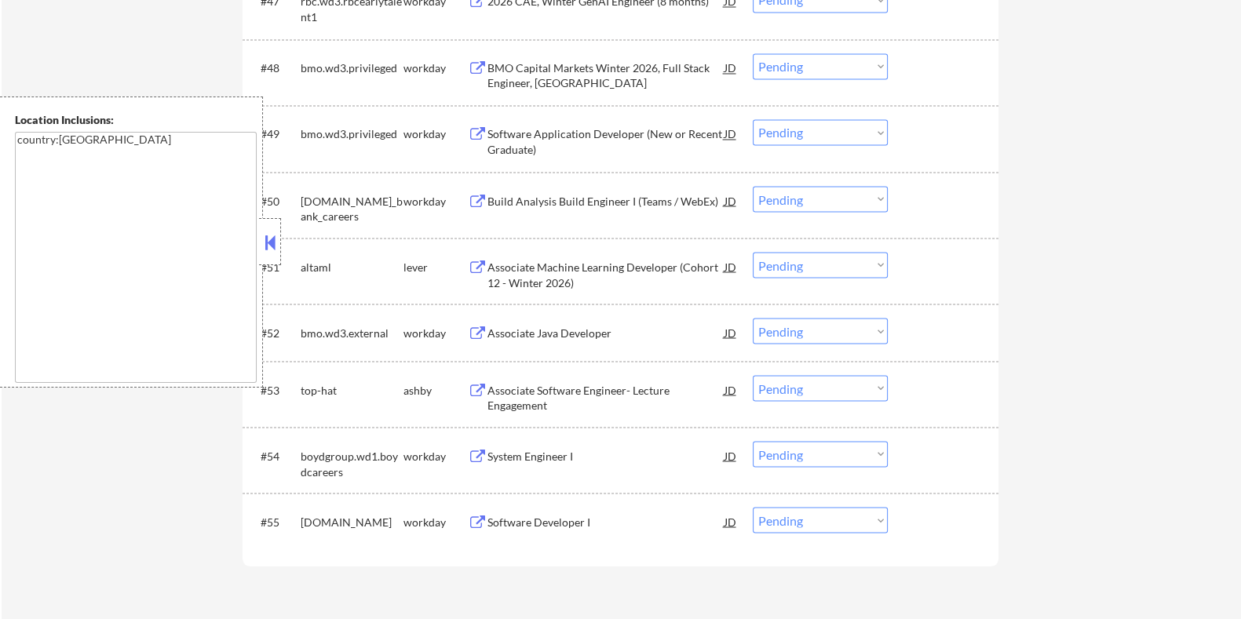
scroll to position [3630, 0]
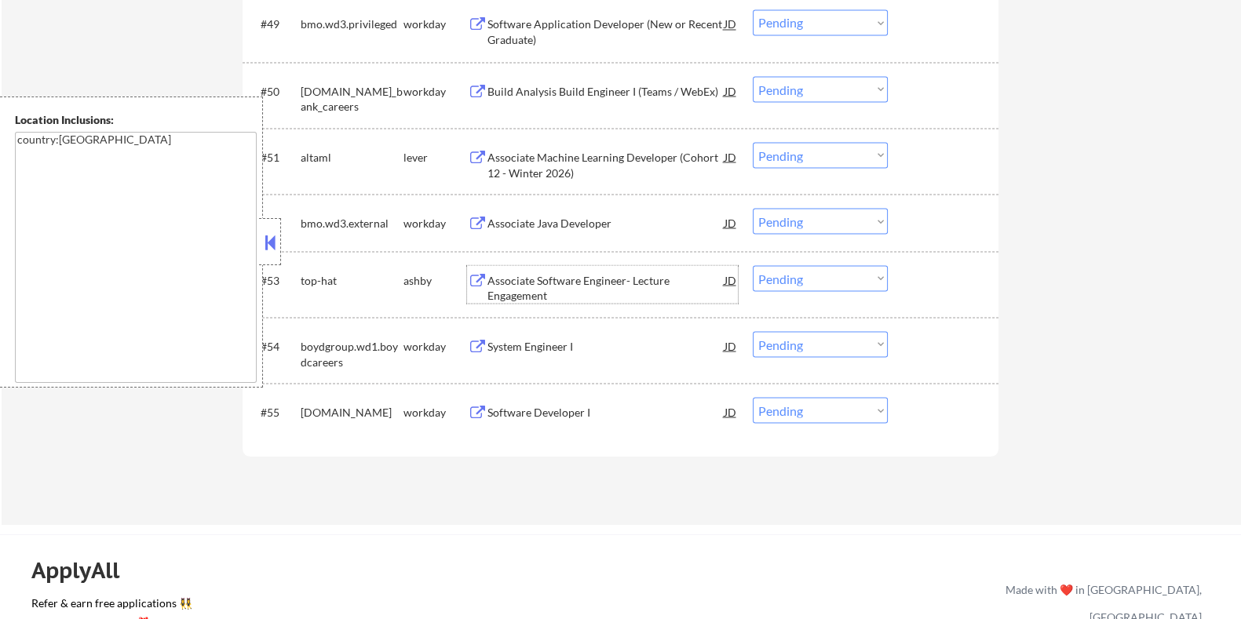
click at [547, 274] on div "Associate Software Engineer- Lecture Engagement" at bounding box center [605, 287] width 237 height 31
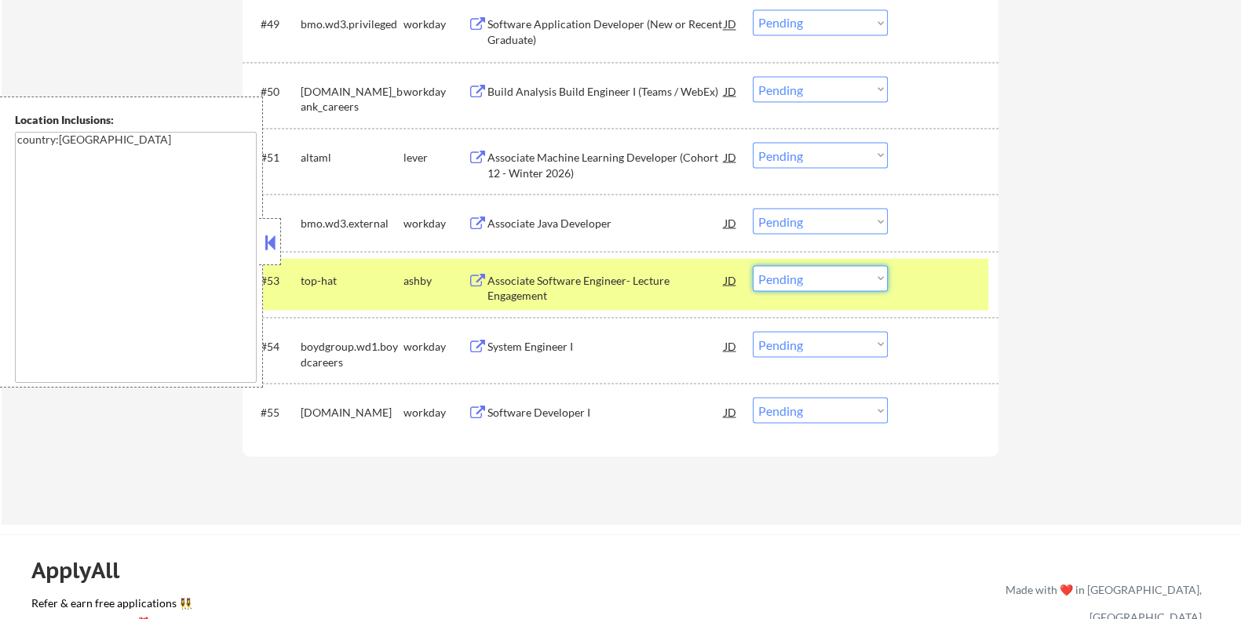
click at [848, 286] on select "Choose an option... Pending Applied Excluded (Questions) Excluded (Expired) Exc…" at bounding box center [820, 278] width 135 height 26
click at [753, 265] on select "Choose an option... Pending Applied Excluded (Questions) Excluded (Expired) Exc…" at bounding box center [820, 278] width 135 height 26
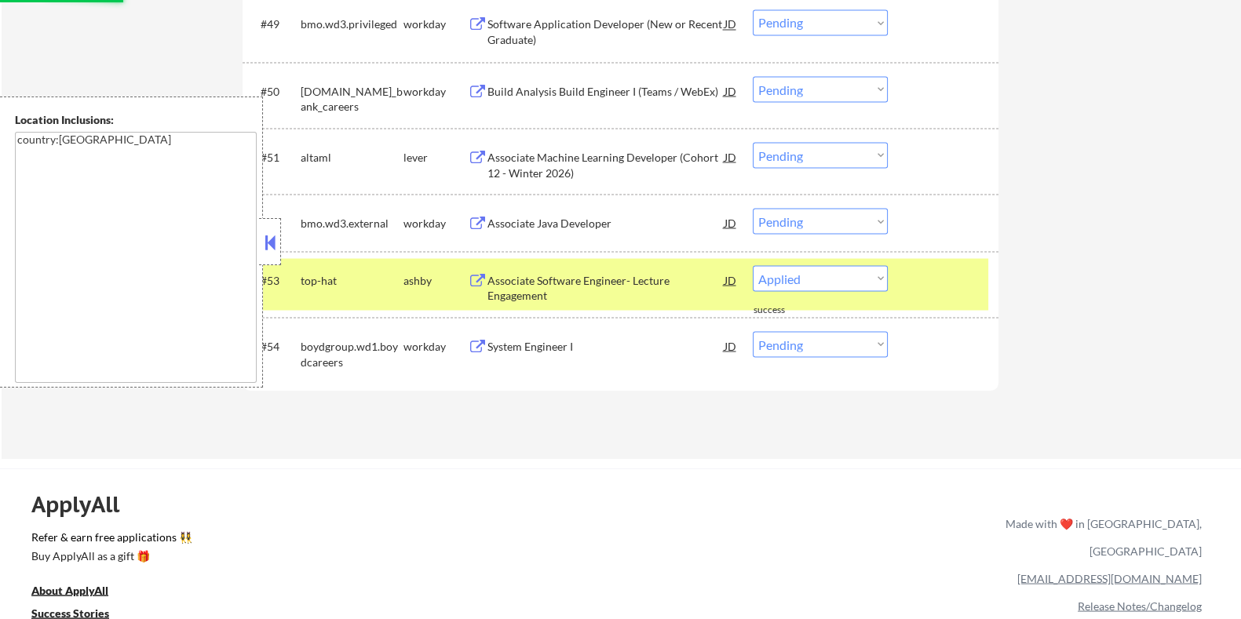
select select ""pending""
click at [548, 161] on div "Associate Machine Learning Developer (Cohort 12 - Winter 2026)" at bounding box center [605, 164] width 237 height 31
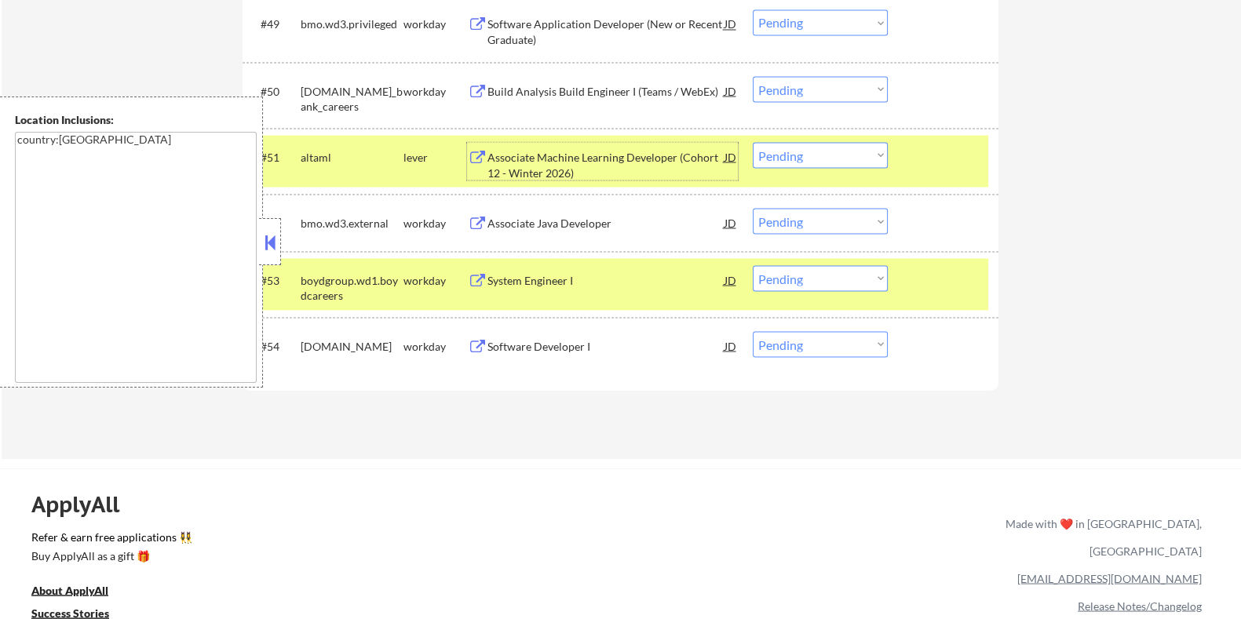
click at [815, 157] on select "Choose an option... Pending Applied Excluded (Questions) Excluded (Expired) Exc…" at bounding box center [820, 155] width 135 height 26
click at [753, 142] on select "Choose an option... Pending Applied Excluded (Questions) Excluded (Expired) Exc…" at bounding box center [820, 155] width 135 height 26
select select ""pending""
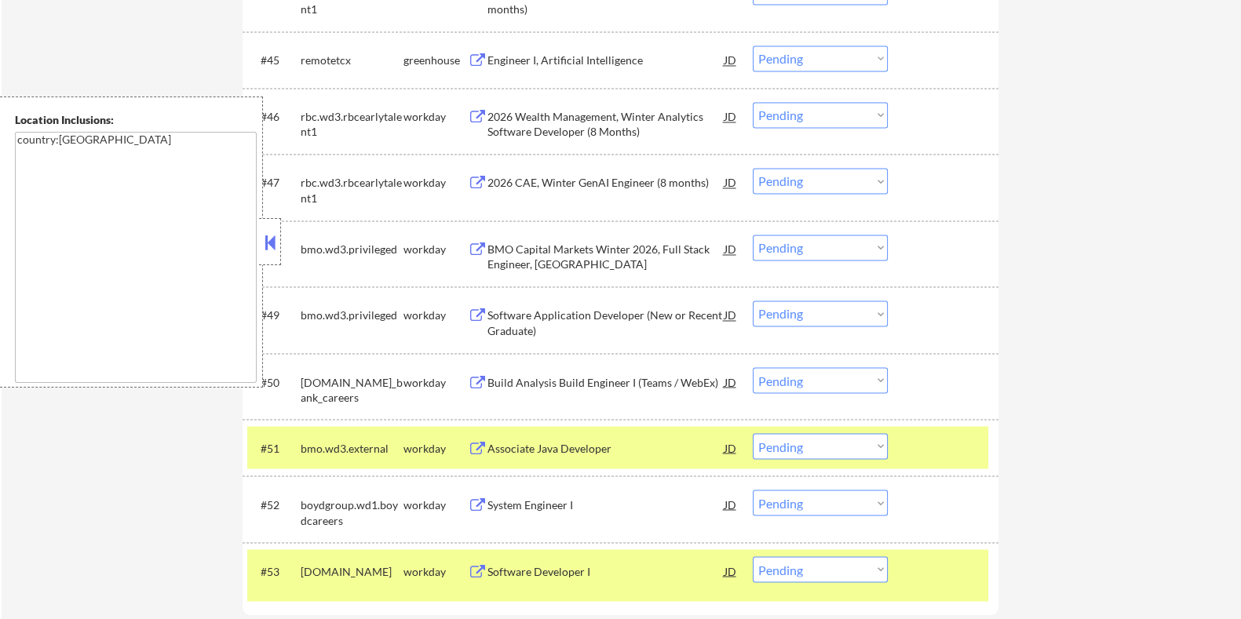
scroll to position [3237, 0]
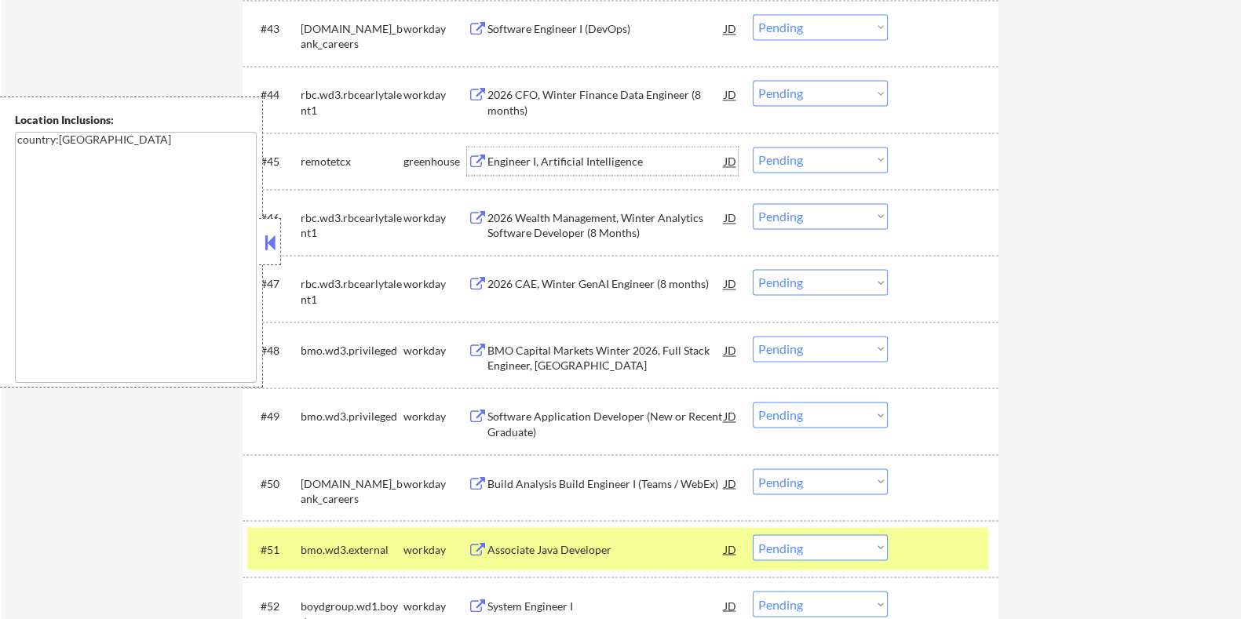
click at [508, 160] on div "Engineer I, Artificial Intelligence" at bounding box center [605, 162] width 237 height 16
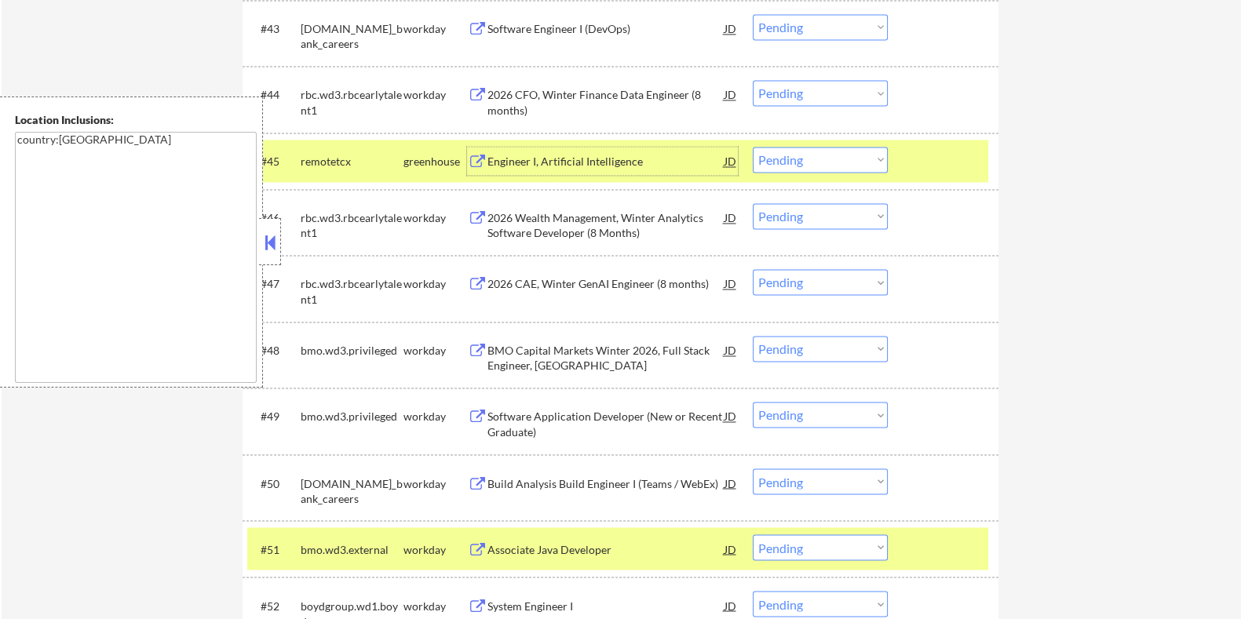
click at [269, 239] on button at bounding box center [269, 243] width 17 height 24
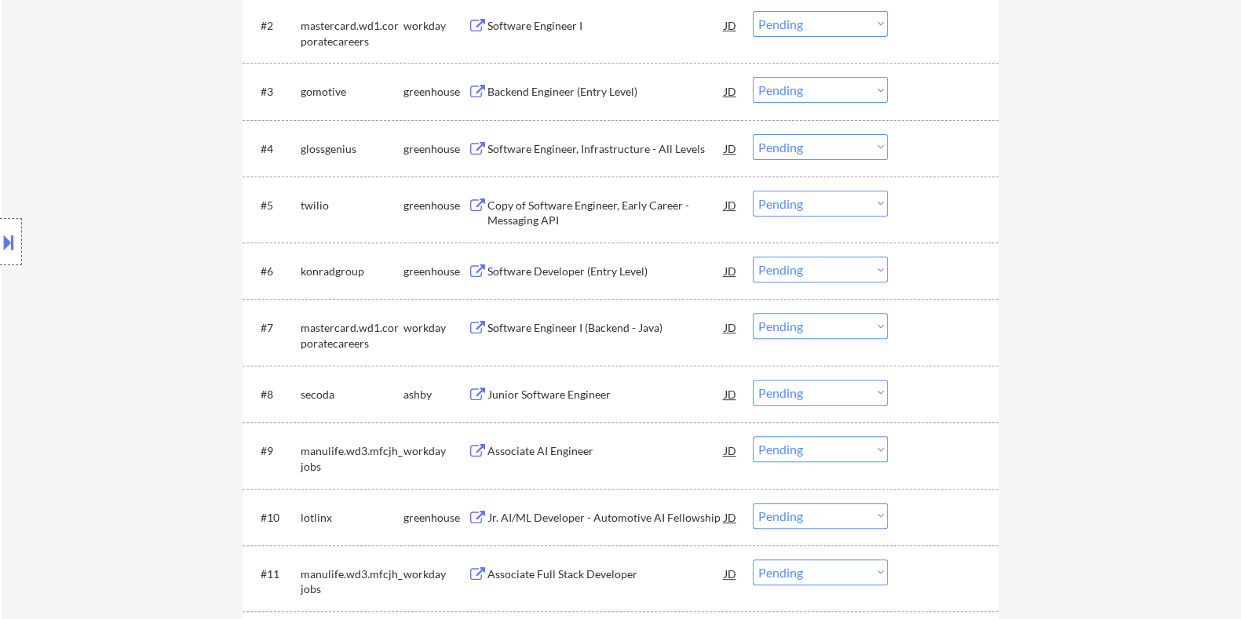
scroll to position [741, 0]
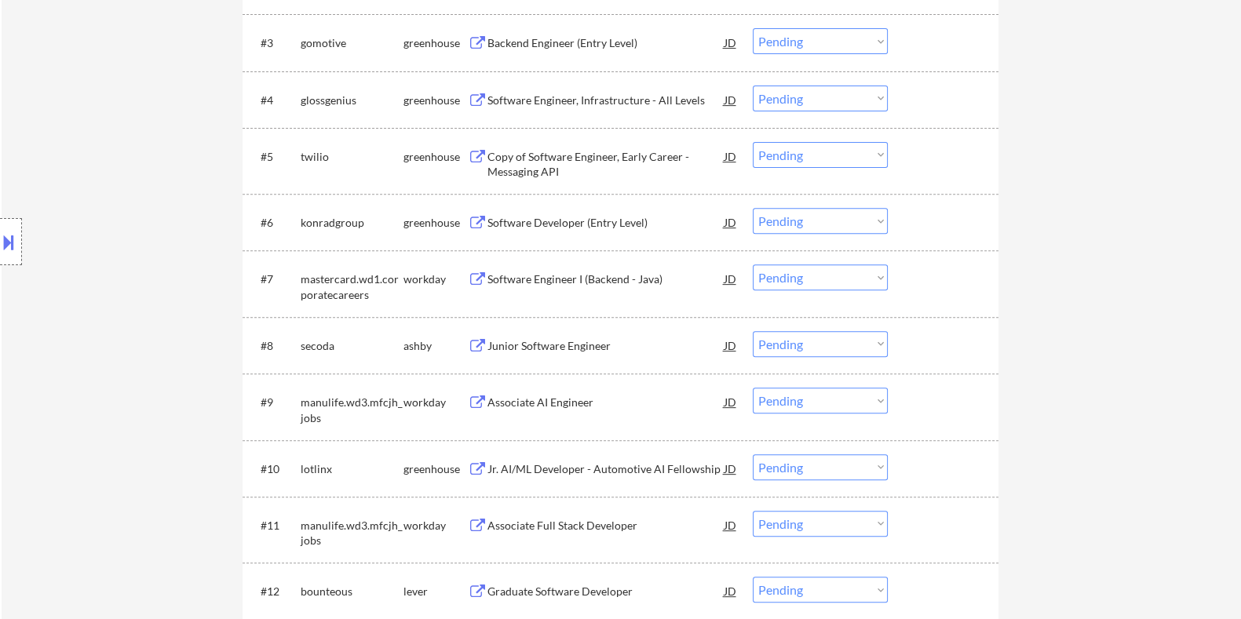
click at [542, 341] on div "Junior Software Engineer" at bounding box center [605, 346] width 237 height 16
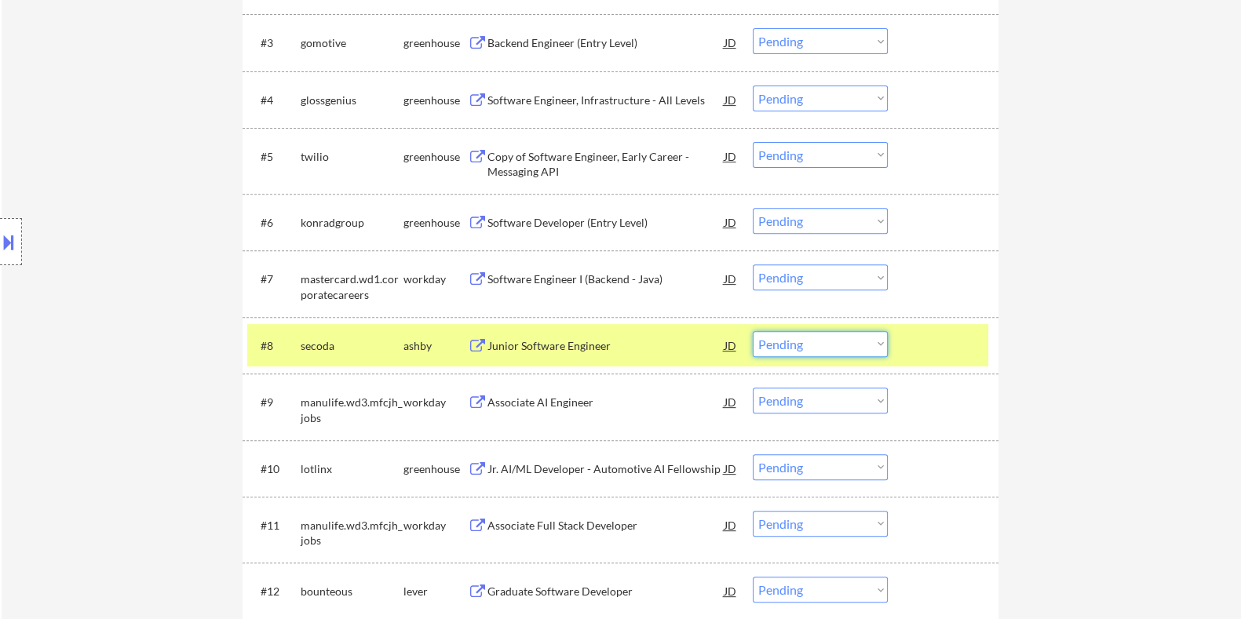
click at [855, 343] on select "Choose an option... Pending Applied Excluded (Questions) Excluded (Expired) Exc…" at bounding box center [820, 344] width 135 height 26
click at [753, 331] on select "Choose an option... Pending Applied Excluded (Questions) Excluded (Expired) Exc…" at bounding box center [820, 344] width 135 height 26
select select ""pending""
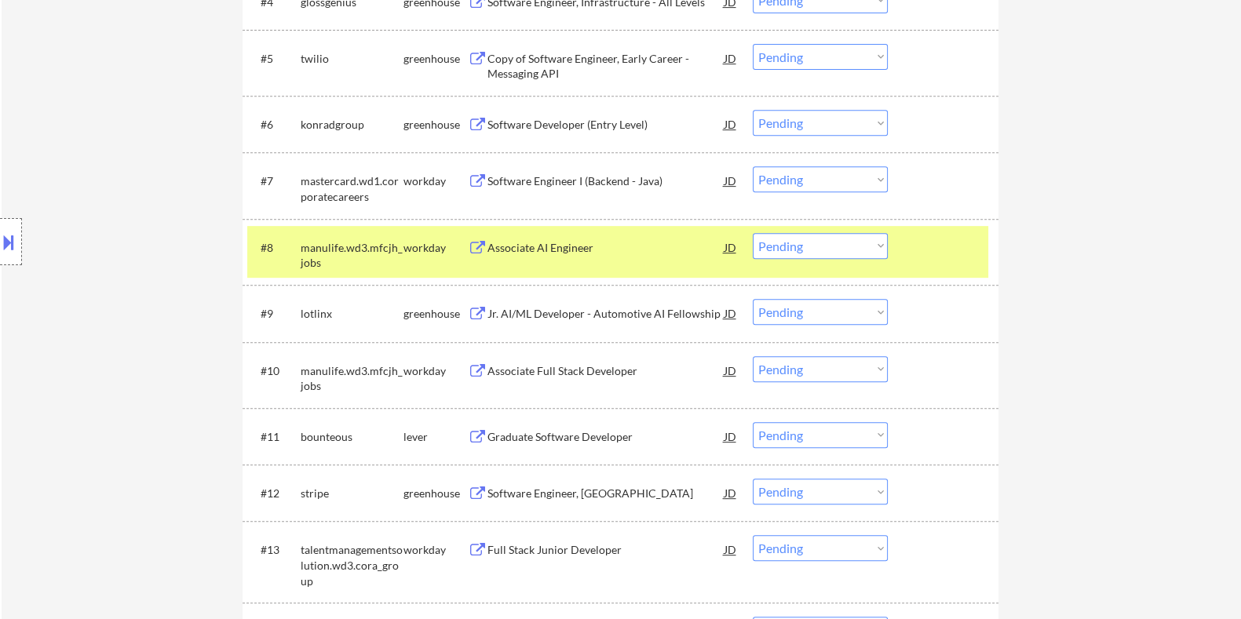
scroll to position [938, 0]
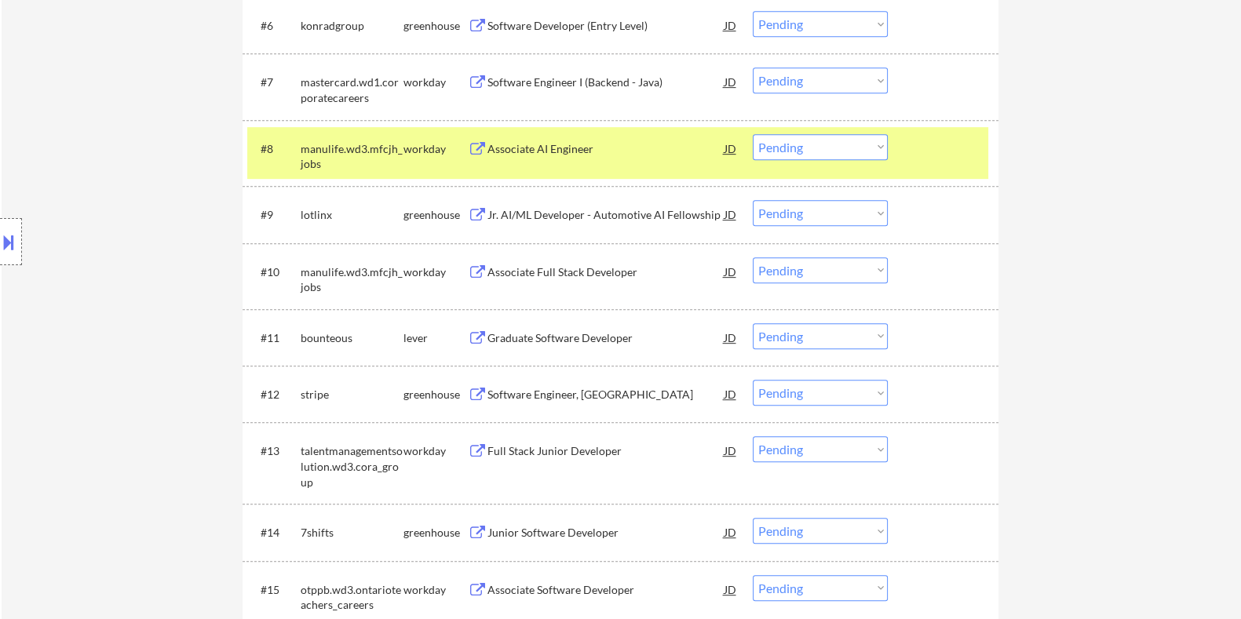
click at [527, 334] on div "Graduate Software Developer" at bounding box center [605, 338] width 237 height 16
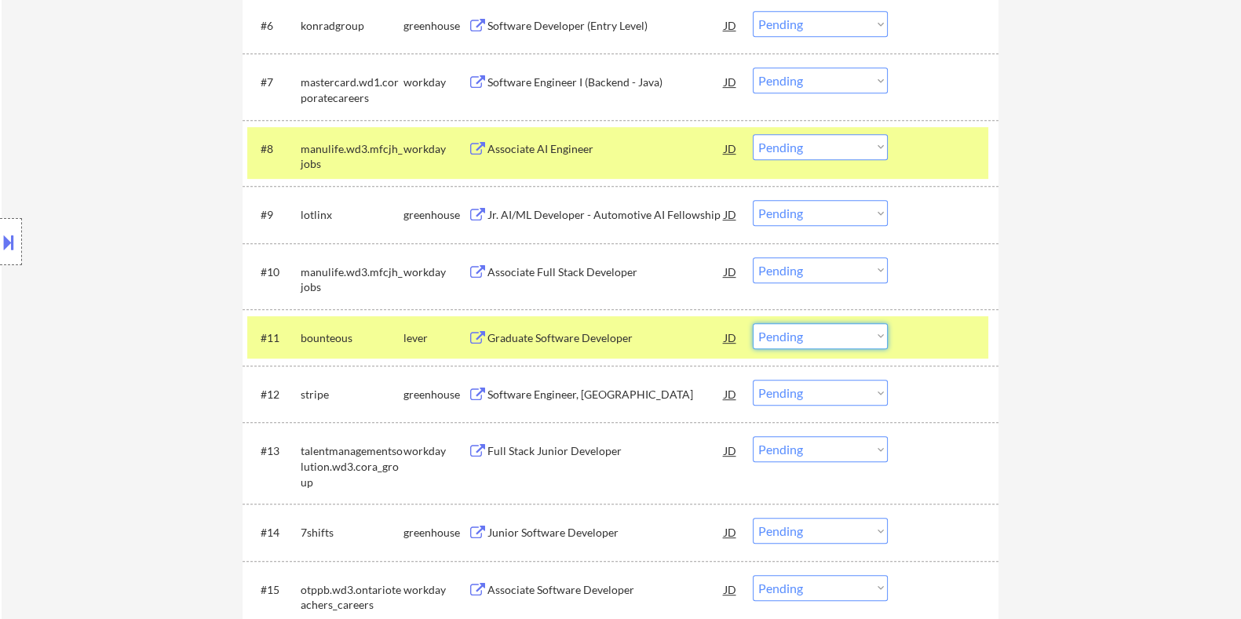
click at [819, 336] on select "Choose an option... Pending Applied Excluded (Questions) Excluded (Expired) Exc…" at bounding box center [820, 336] width 135 height 26
click at [753, 323] on select "Choose an option... Pending Applied Excluded (Questions) Excluded (Expired) Exc…" at bounding box center [820, 336] width 135 height 26
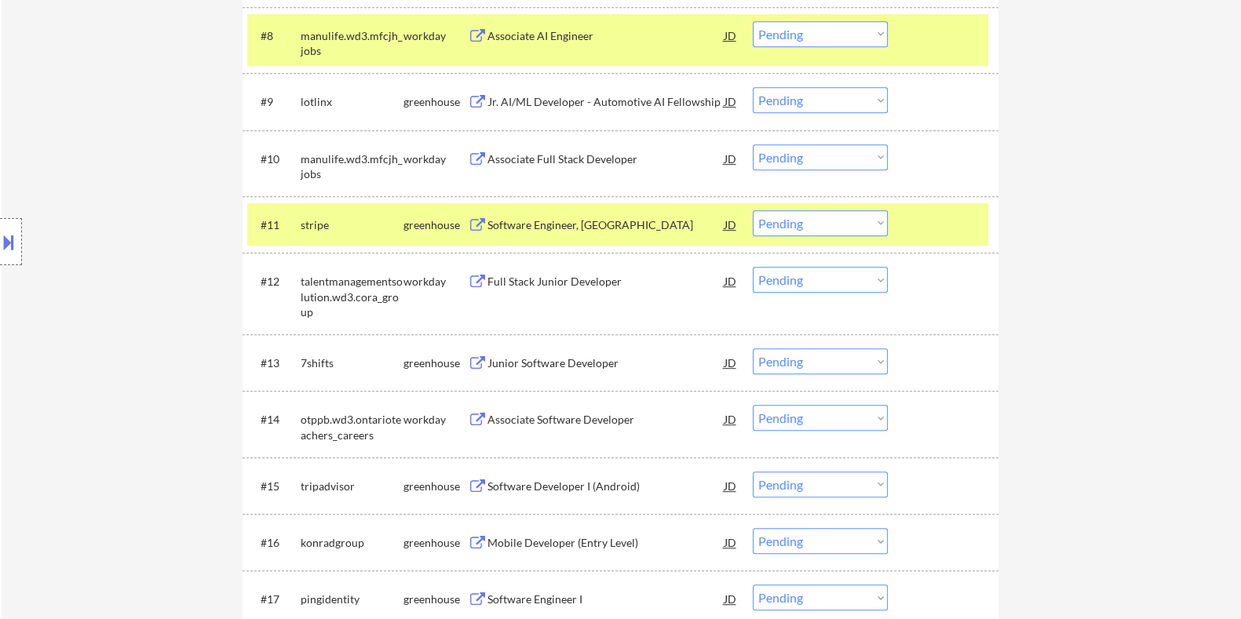
scroll to position [1056, 0]
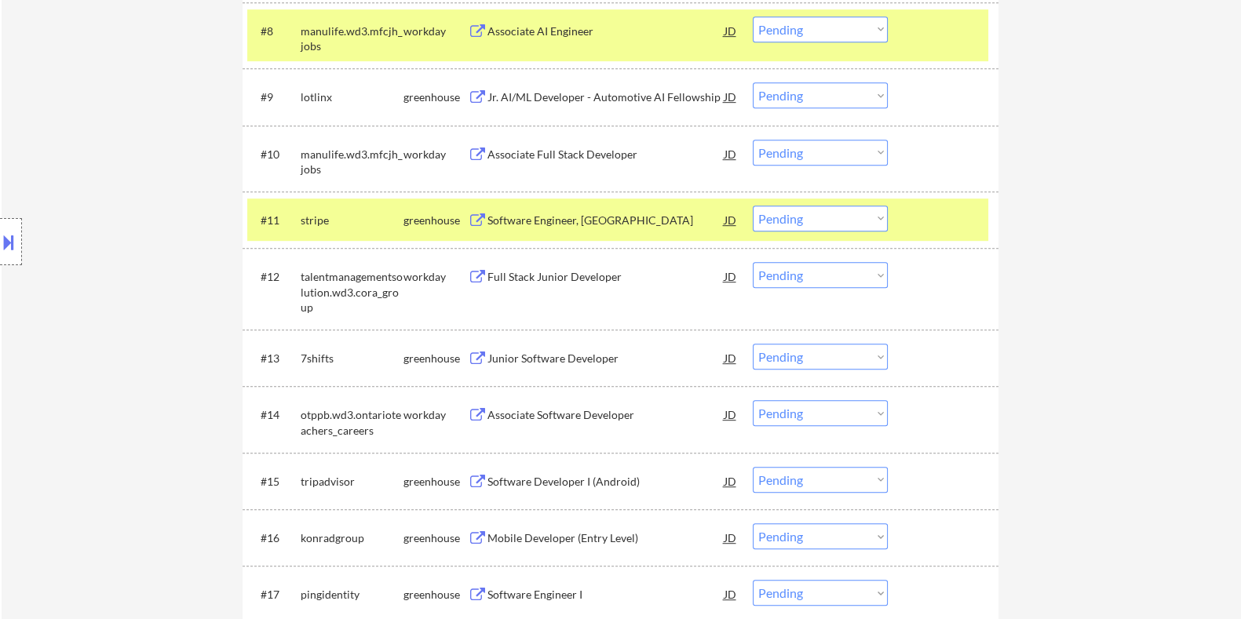
click at [556, 224] on div "Software Engineer, New Grad" at bounding box center [605, 221] width 237 height 16
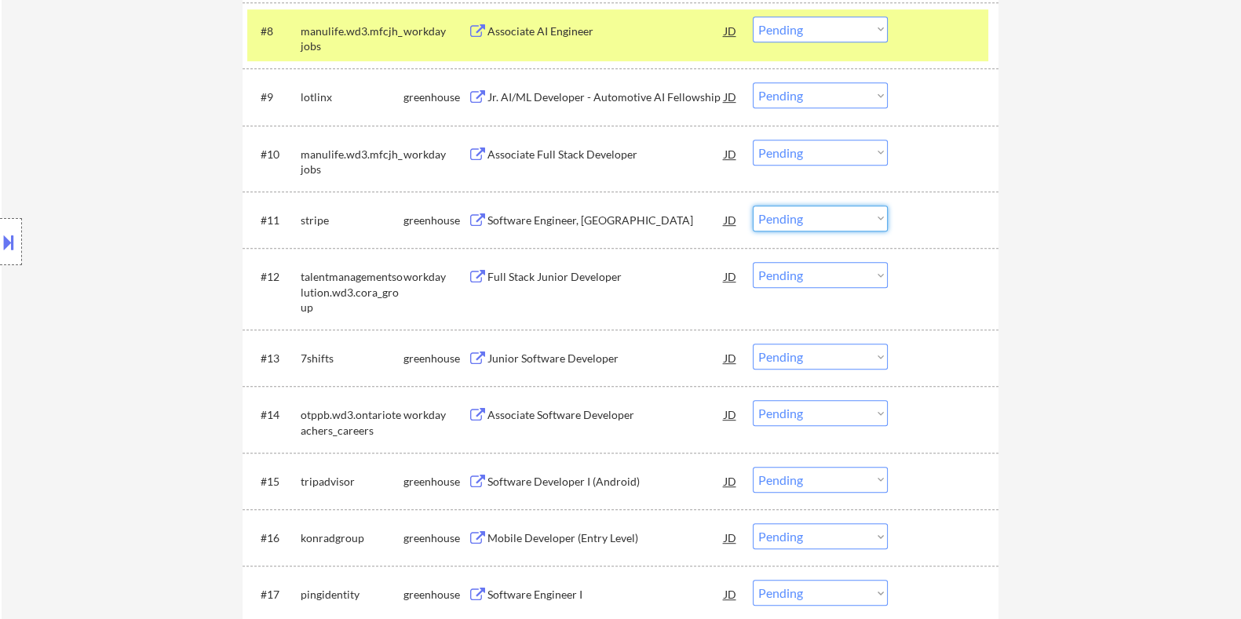
click at [804, 223] on select "Choose an option... Pending Applied Excluded (Questions) Excluded (Expired) Exc…" at bounding box center [820, 219] width 135 height 26
click at [753, 206] on select "Choose an option... Pending Applied Excluded (Questions) Excluded (Expired) Exc…" at bounding box center [820, 219] width 135 height 26
select select ""pending""
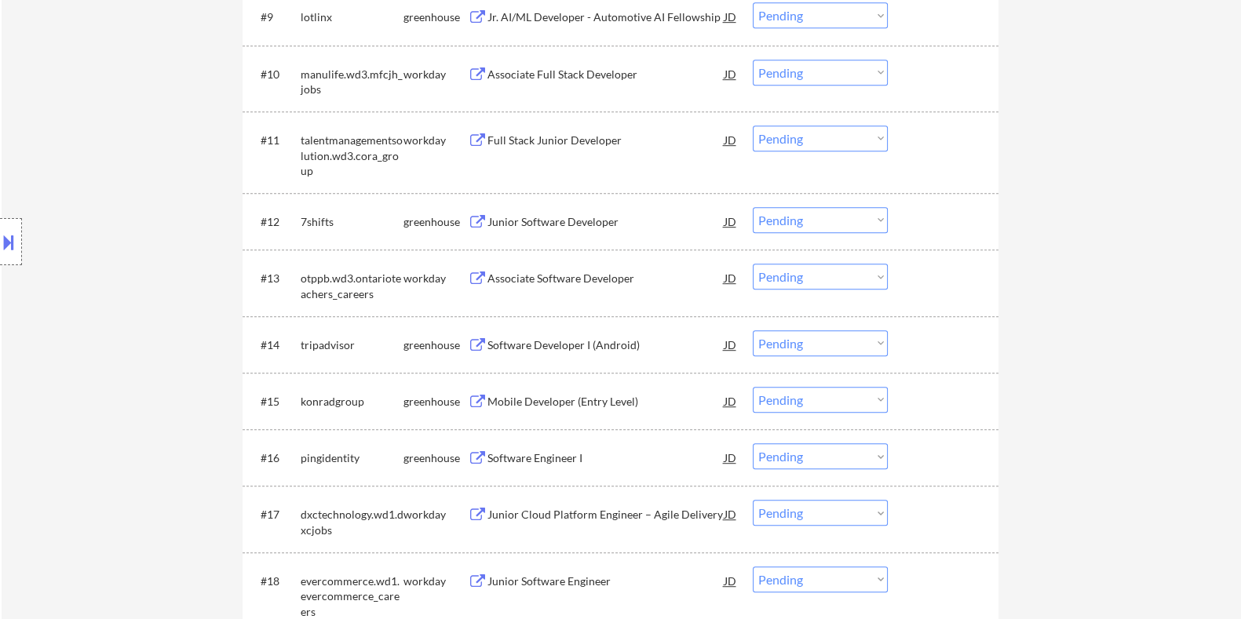
scroll to position [1252, 0]
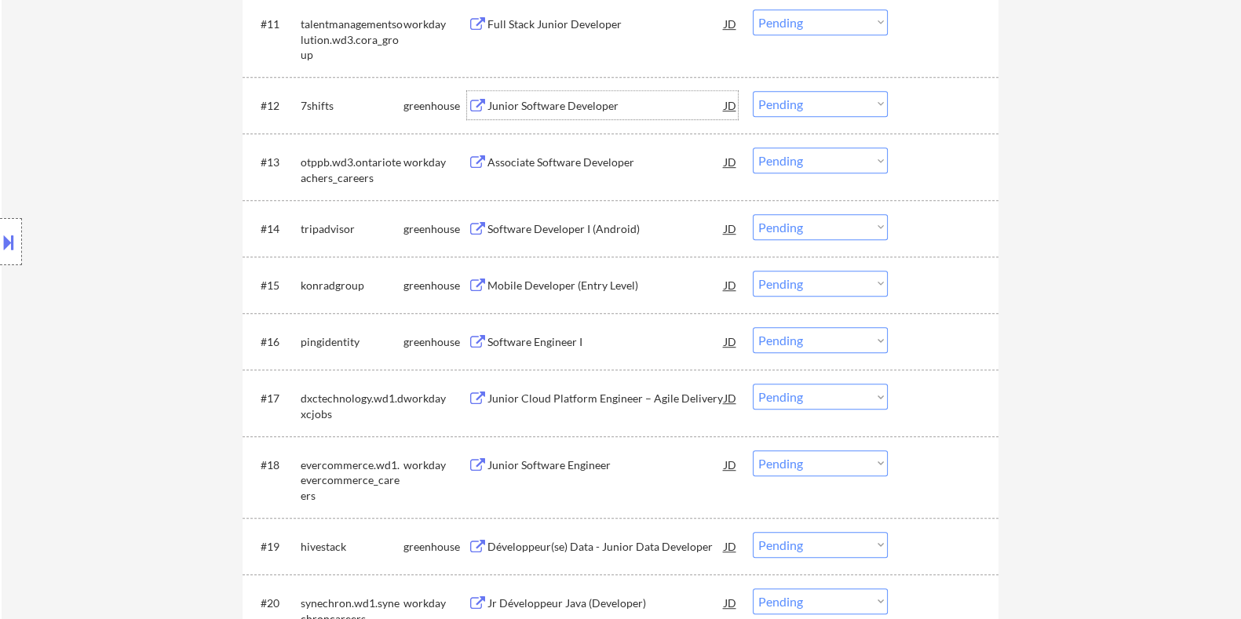
click at [515, 104] on div "Junior Software Developer" at bounding box center [605, 106] width 237 height 16
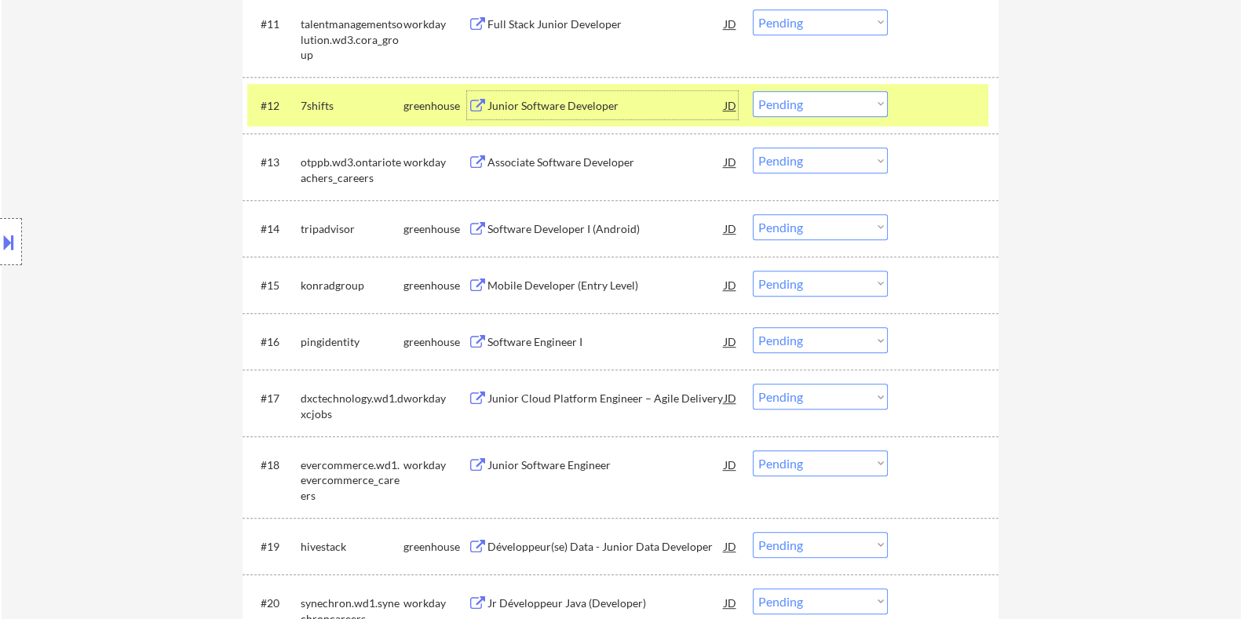
click at [810, 97] on select "Choose an option... Pending Applied Excluded (Questions) Excluded (Expired) Exc…" at bounding box center [820, 104] width 135 height 26
click at [753, 91] on select "Choose an option... Pending Applied Excluded (Questions) Excluded (Expired) Exc…" at bounding box center [820, 104] width 135 height 26
select select ""pending""
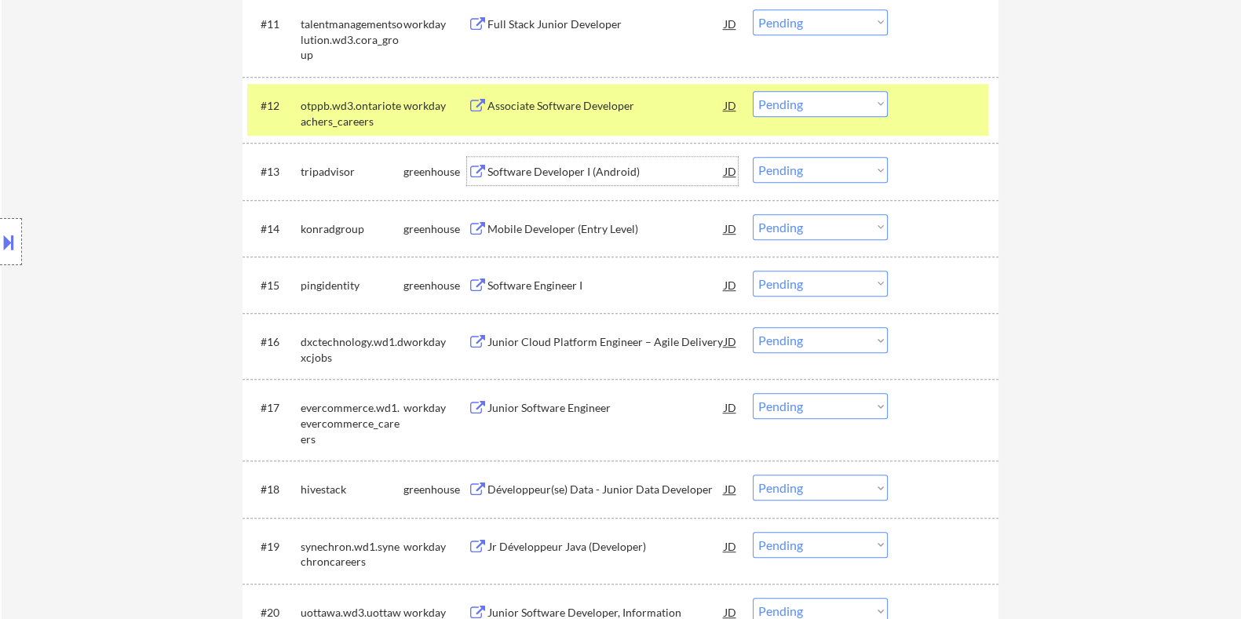
click at [523, 171] on div "Software Developer I (Android)" at bounding box center [605, 172] width 237 height 16
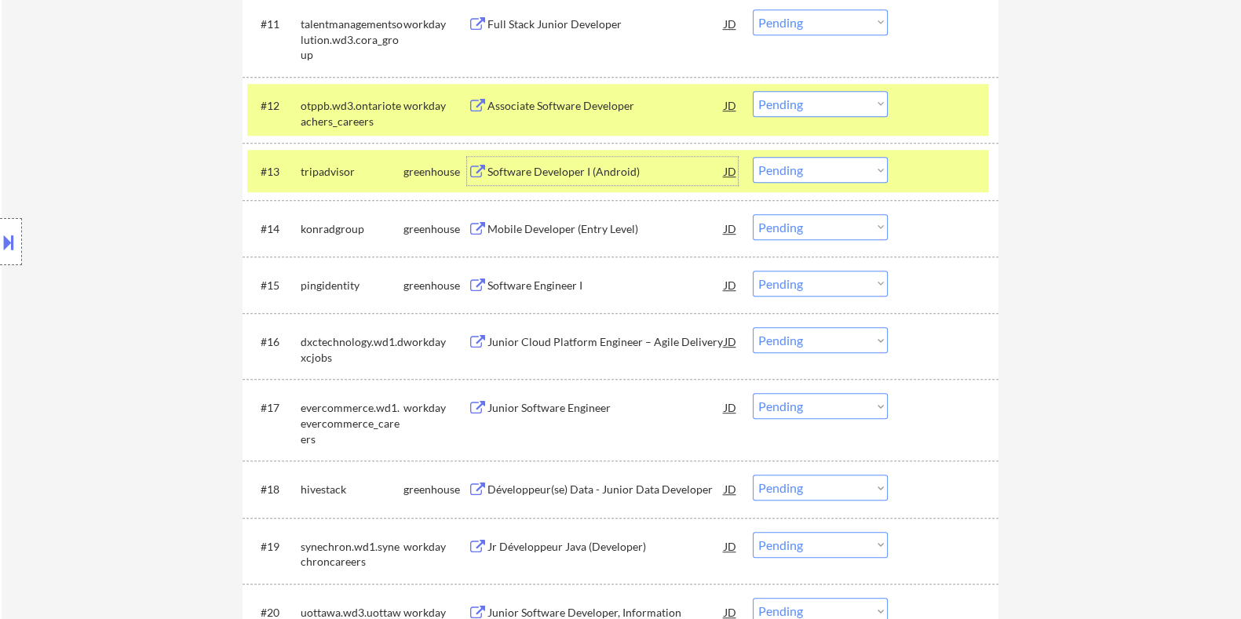
click at [807, 164] on select "Choose an option... Pending Applied Excluded (Questions) Excluded (Expired) Exc…" at bounding box center [820, 170] width 135 height 26
click at [753, 157] on select "Choose an option... Pending Applied Excluded (Questions) Excluded (Expired) Exc…" at bounding box center [820, 170] width 135 height 26
select select ""pending""
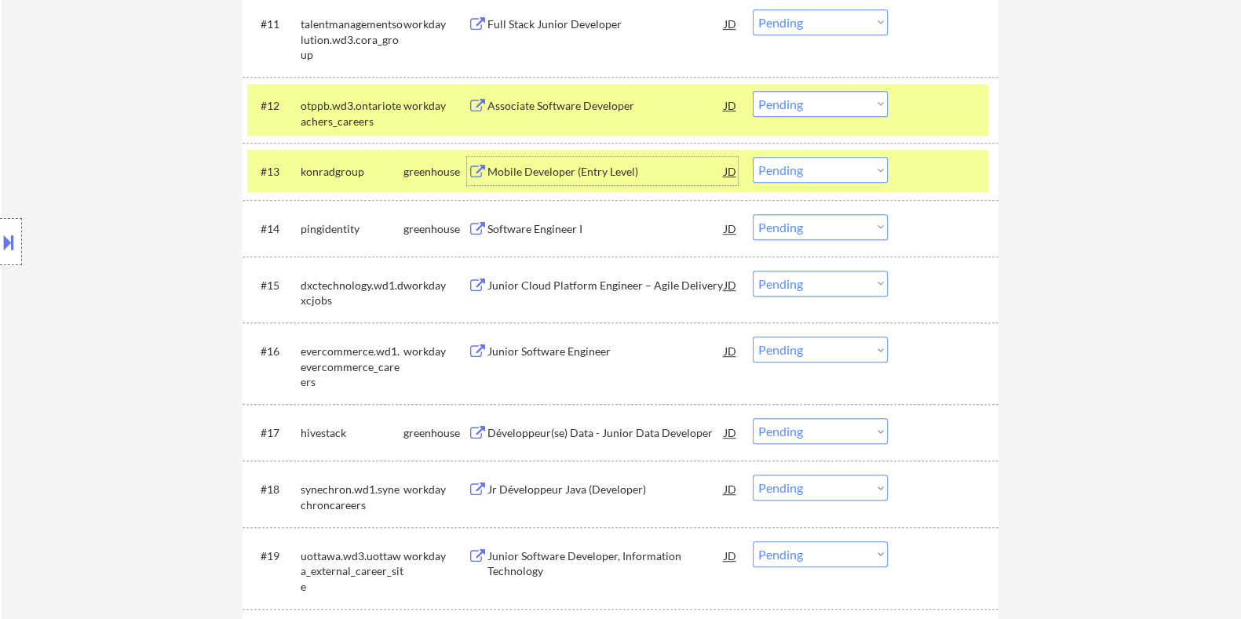
click at [496, 162] on div "Mobile Developer (Entry Level)" at bounding box center [605, 171] width 237 height 28
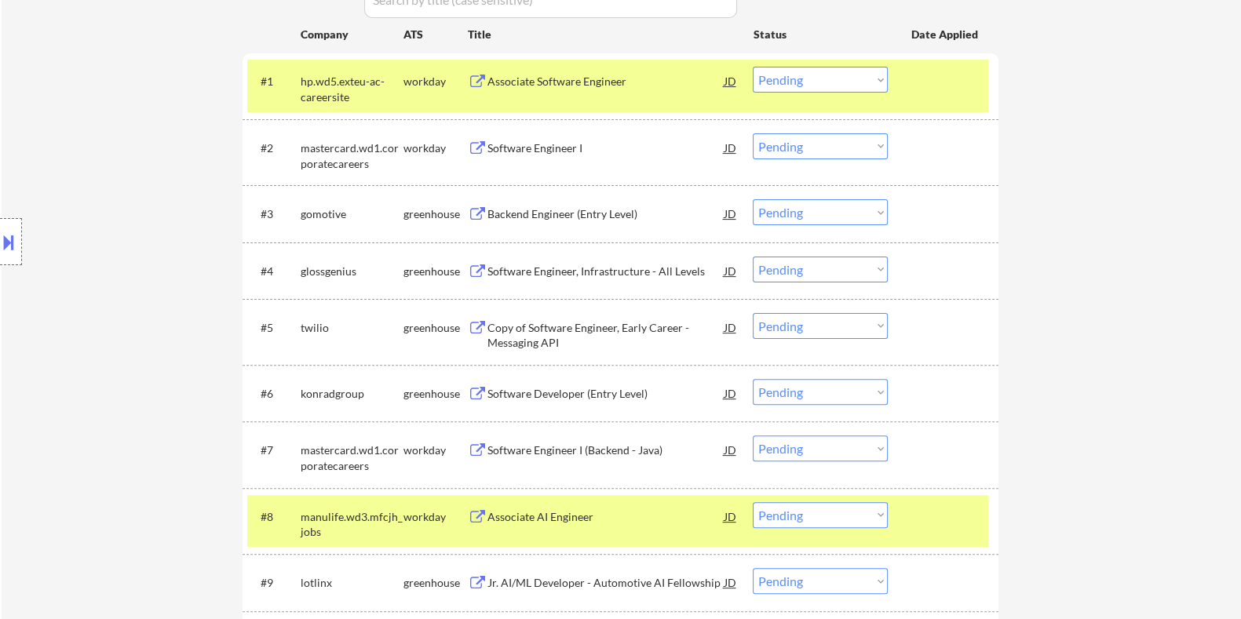
scroll to position [369, 0]
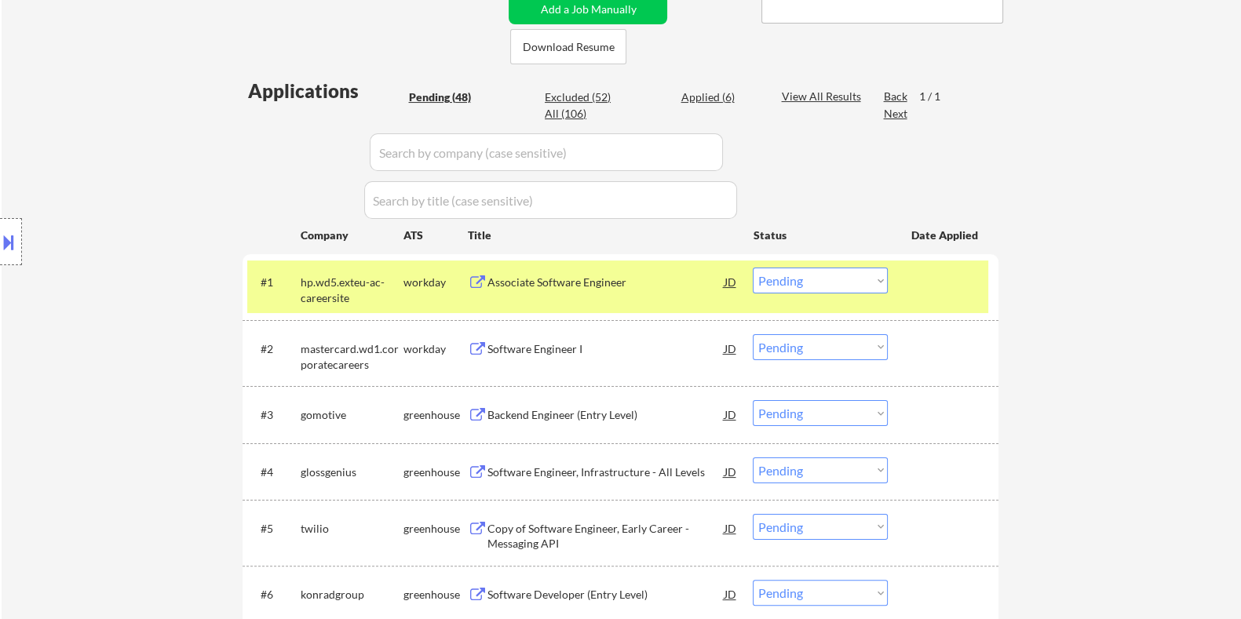
click at [511, 409] on div "Backend Engineer (Entry Level)" at bounding box center [605, 415] width 237 height 16
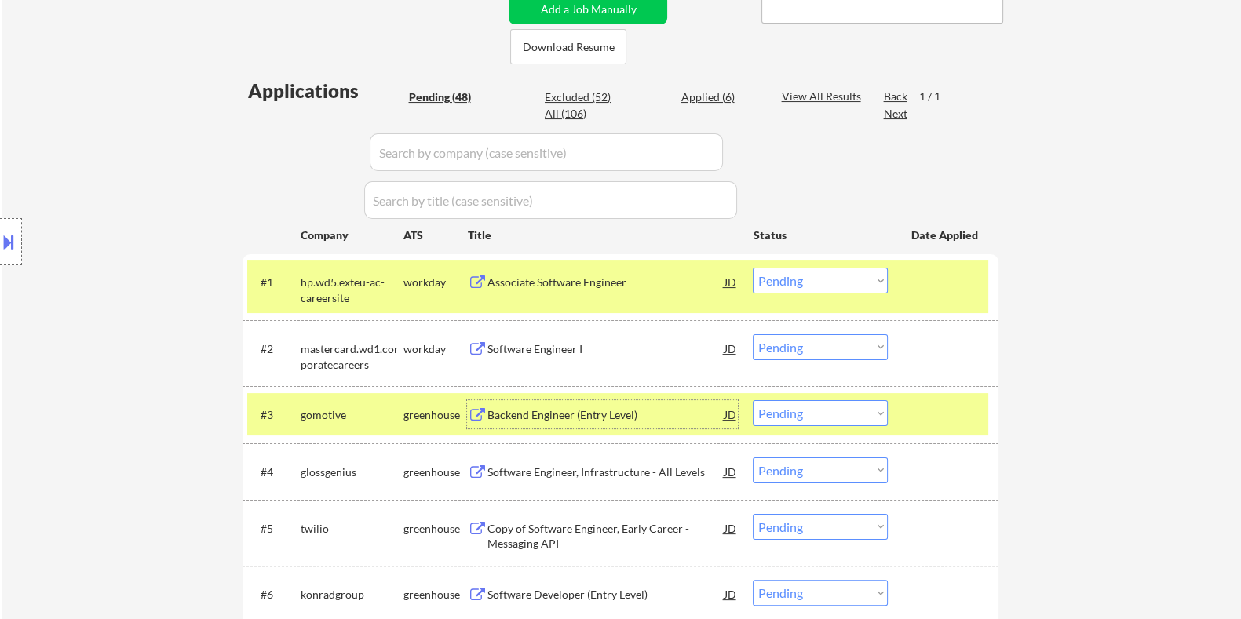
click at [840, 416] on select "Choose an option... Pending Applied Excluded (Questions) Excluded (Expired) Exc…" at bounding box center [820, 413] width 135 height 26
click at [753, 400] on select "Choose an option... Pending Applied Excluded (Questions) Excluded (Expired) Exc…" at bounding box center [820, 413] width 135 height 26
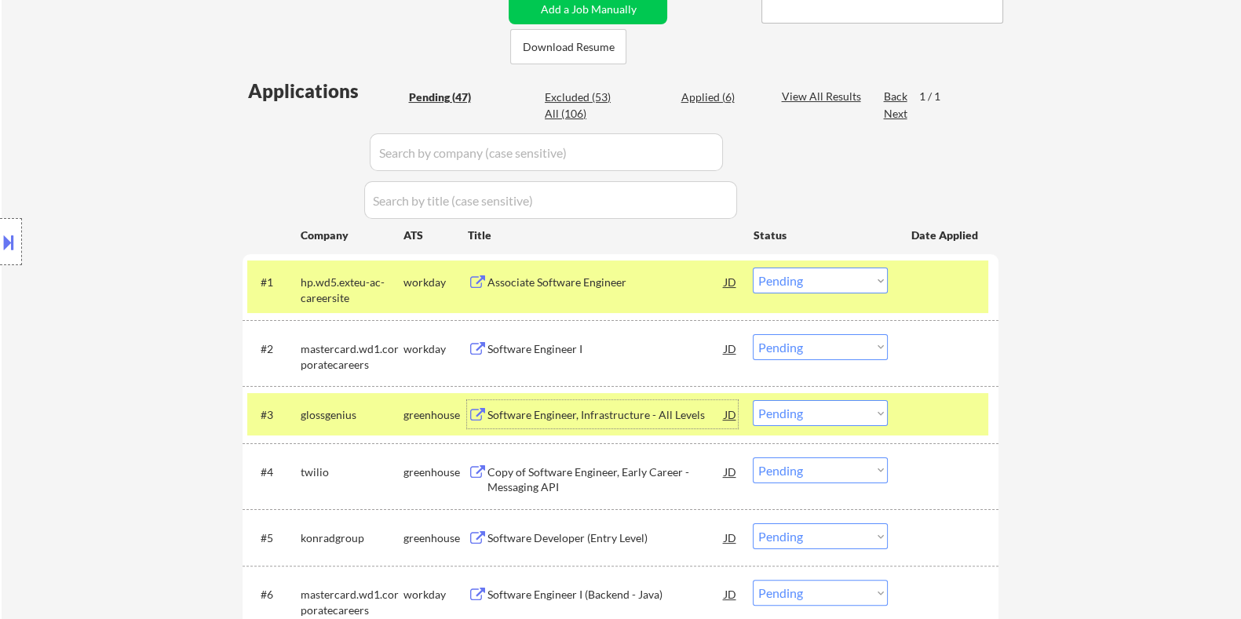
click at [577, 410] on div "Software Engineer, Infrastructure - All Levels" at bounding box center [605, 415] width 237 height 16
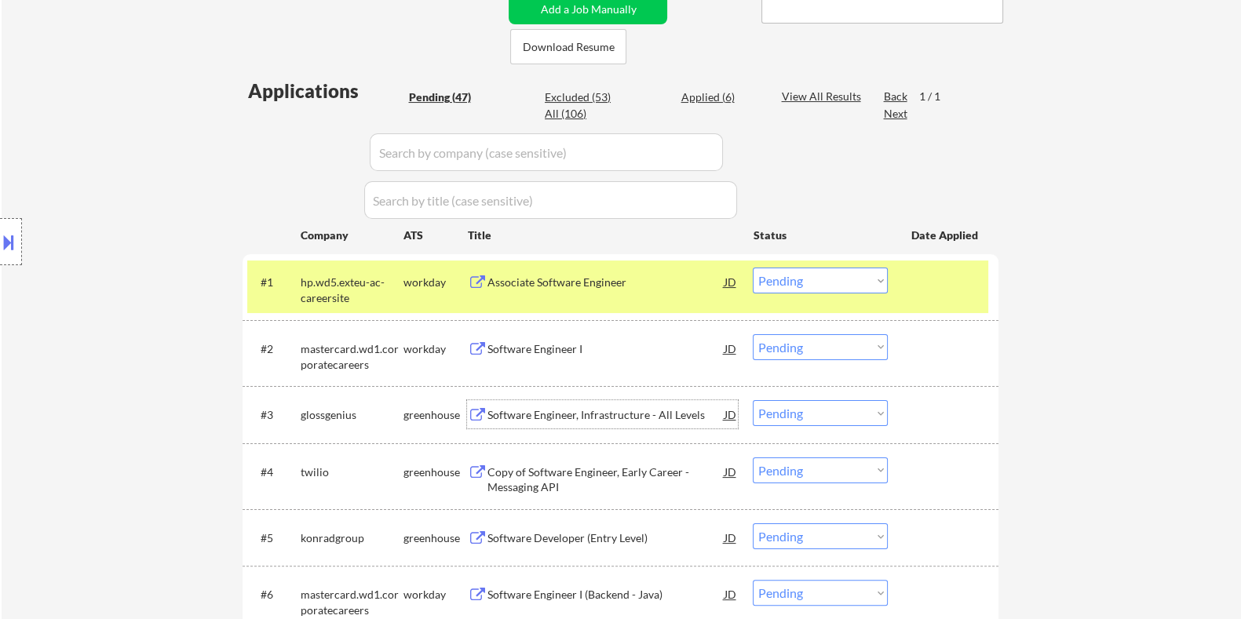
click at [795, 414] on select "Choose an option... Pending Applied Excluded (Questions) Excluded (Expired) Exc…" at bounding box center [820, 413] width 135 height 26
click at [753, 400] on select "Choose an option... Pending Applied Excluded (Questions) Excluded (Expired) Exc…" at bounding box center [820, 413] width 135 height 26
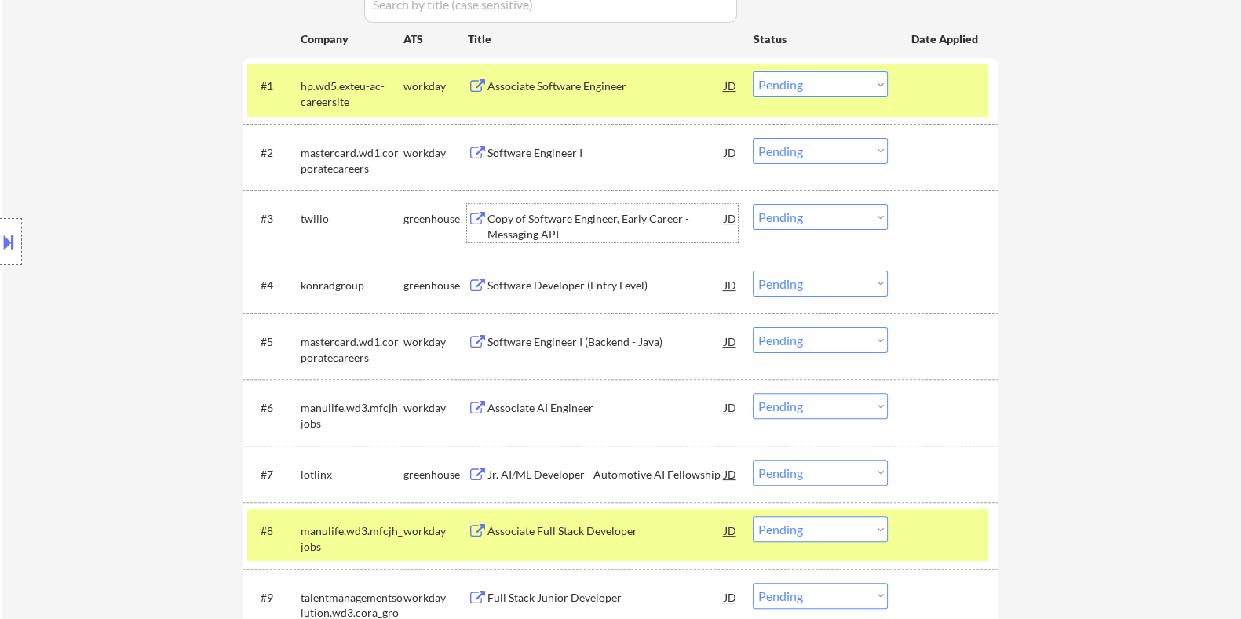
click at [557, 225] on div "Copy of Software Engineer, Early Career - Messaging API" at bounding box center [605, 226] width 237 height 31
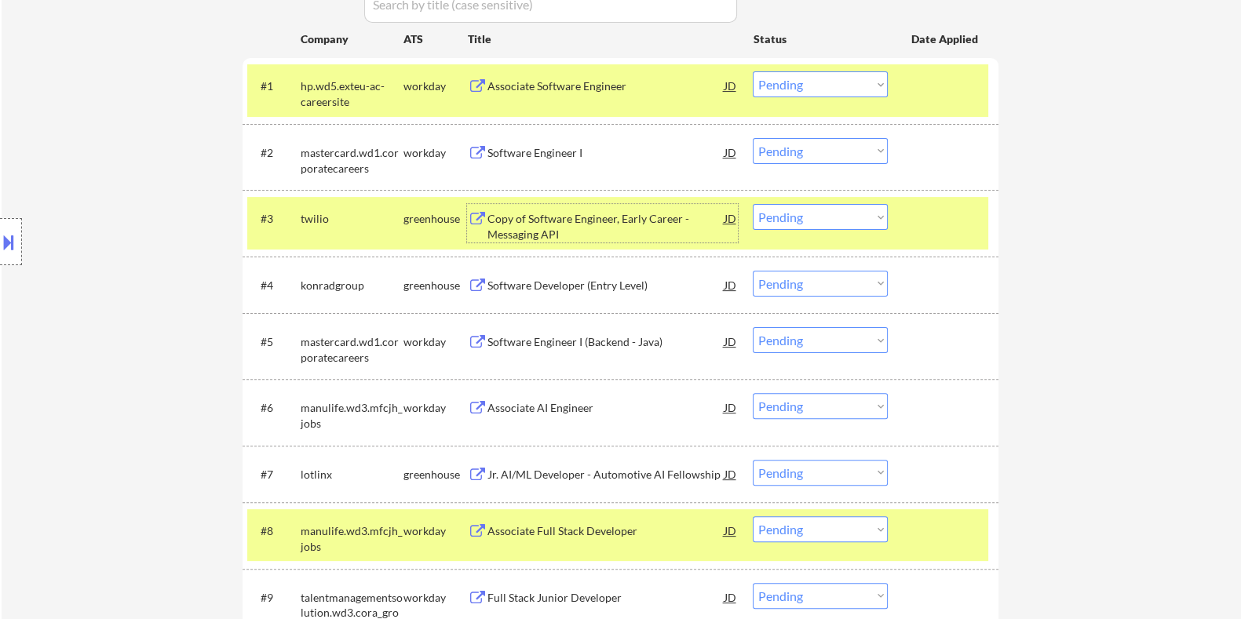
click at [848, 213] on select "Choose an option... Pending Applied Excluded (Questions) Excluded (Expired) Exc…" at bounding box center [820, 217] width 135 height 26
click at [753, 204] on select "Choose an option... Pending Applied Excluded (Questions) Excluded (Expired) Exc…" at bounding box center [820, 217] width 135 height 26
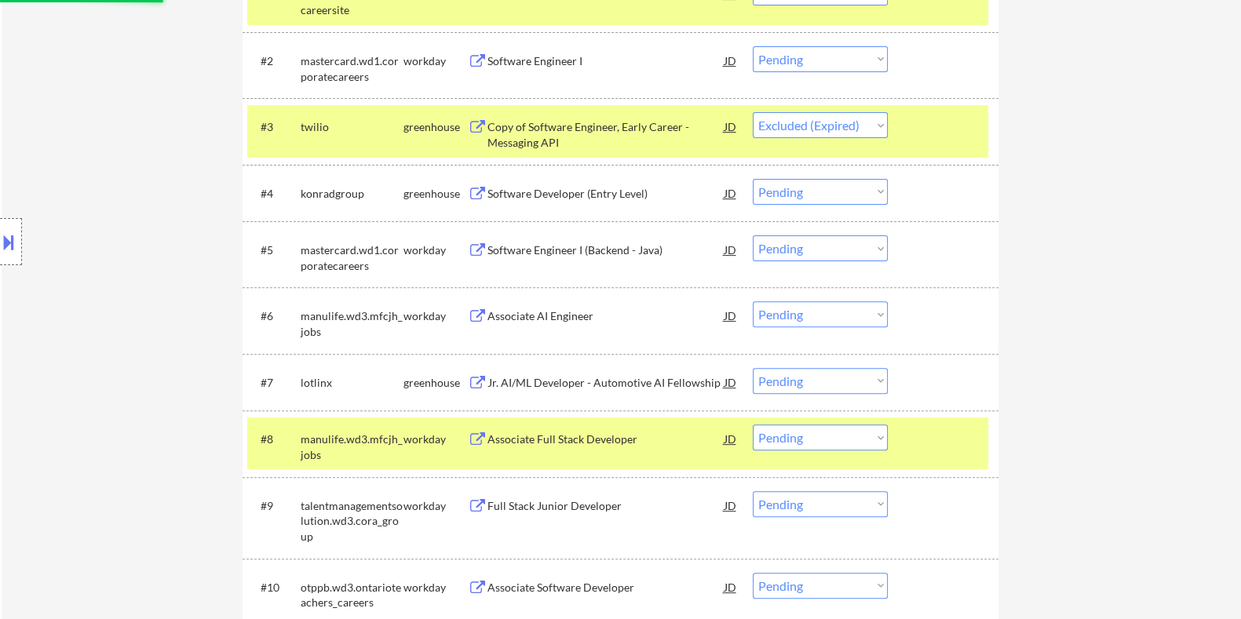
scroll to position [663, 0]
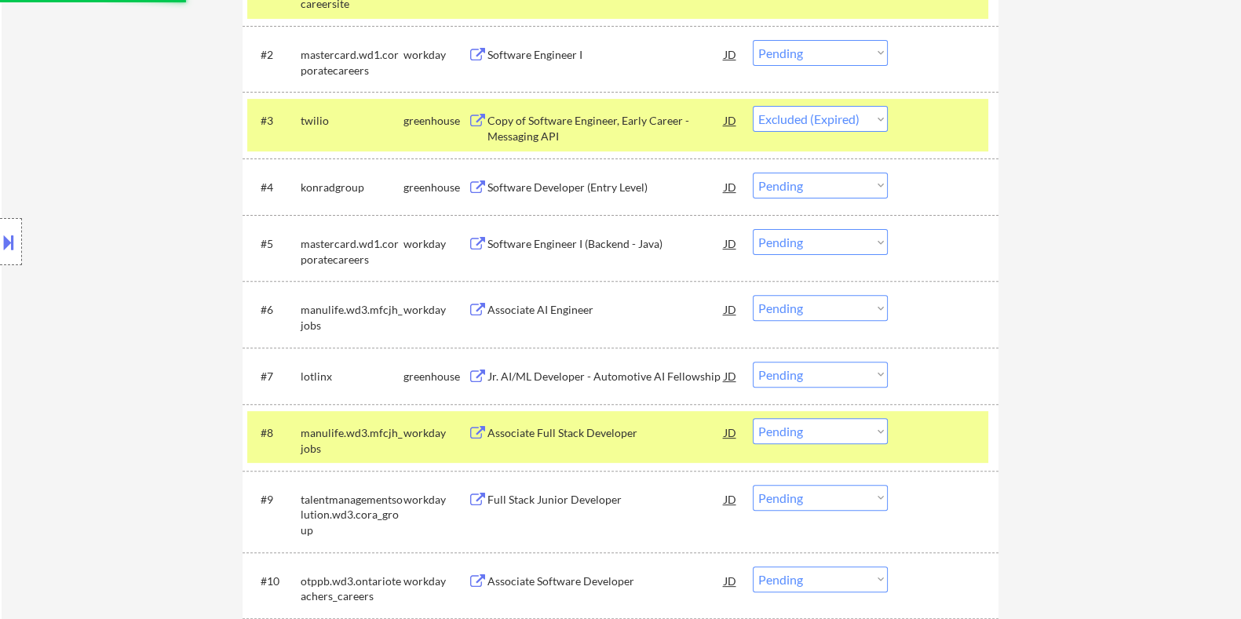
click at [555, 185] on div "Software Developer (Entry Level)" at bounding box center [605, 188] width 237 height 16
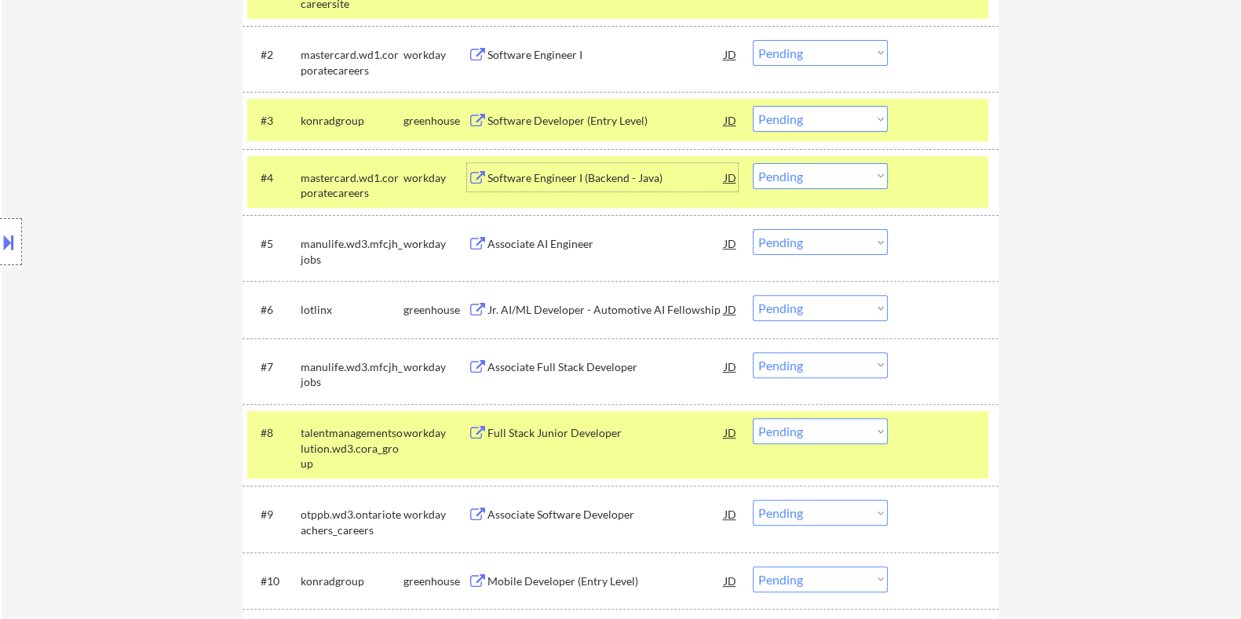
click at [797, 117] on select "Choose an option... Pending Applied Excluded (Questions) Excluded (Expired) Exc…" at bounding box center [820, 119] width 135 height 26
click at [753, 106] on select "Choose an option... Pending Applied Excluded (Questions) Excluded (Expired) Exc…" at bounding box center [820, 119] width 135 height 26
select select ""pending""
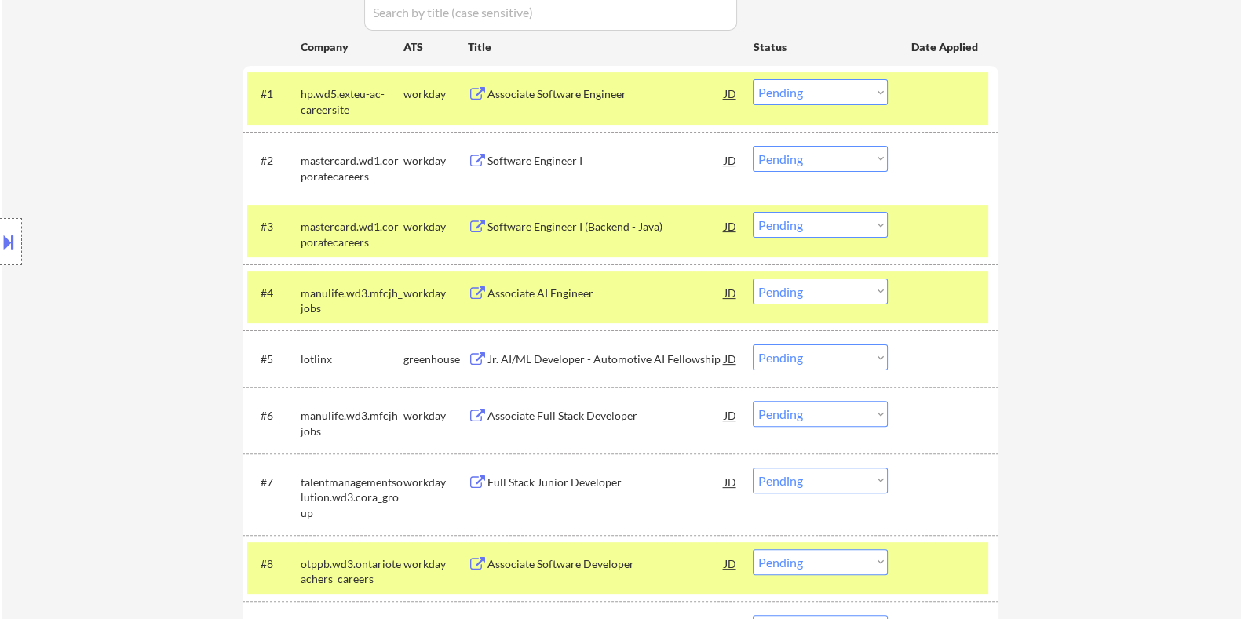
scroll to position [565, 0]
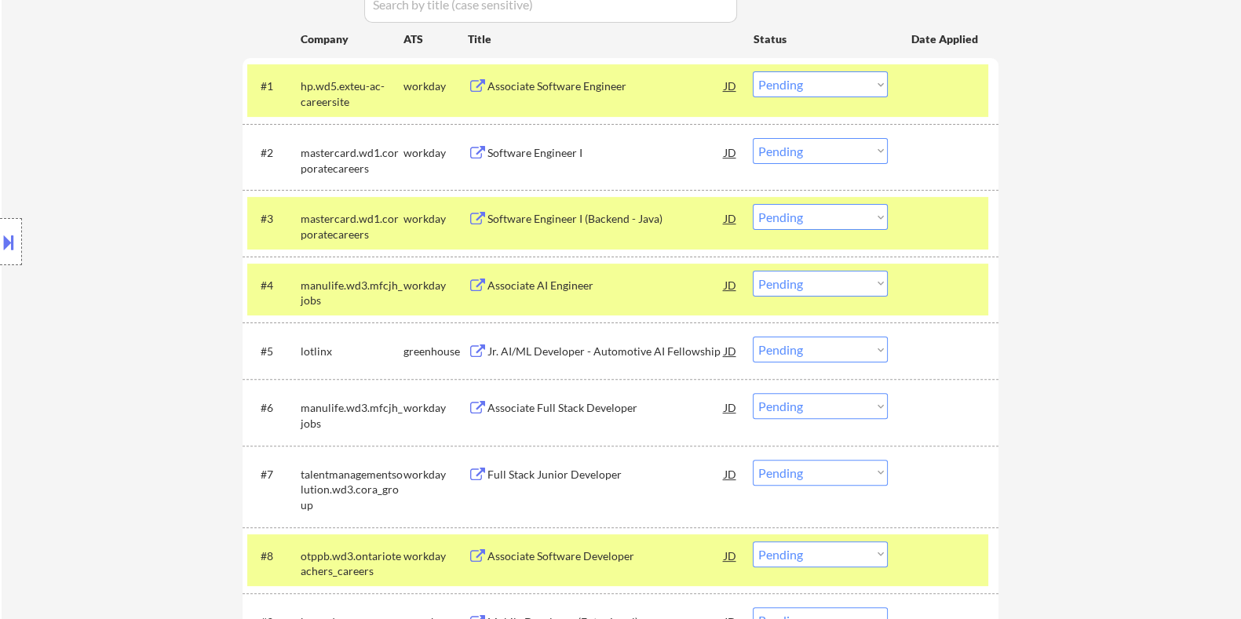
click at [512, 356] on div "Jr. AI/ML Developer - Automotive AI Fellowship" at bounding box center [605, 352] width 237 height 16
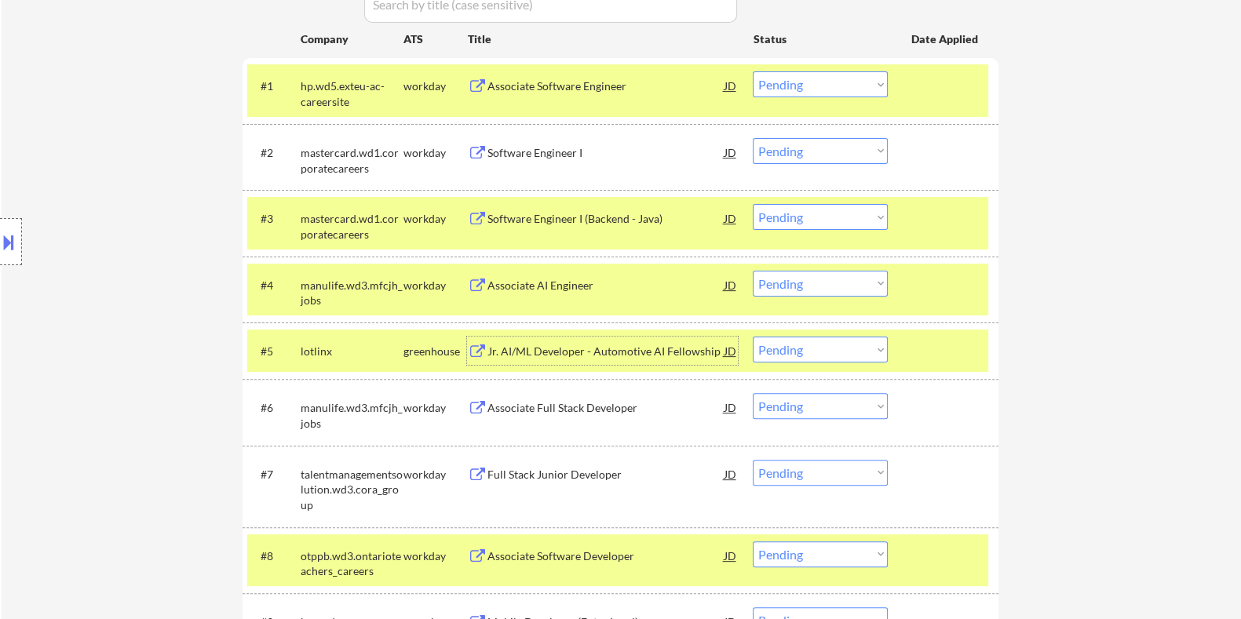
click at [816, 350] on select "Choose an option... Pending Applied Excluded (Questions) Excluded (Expired) Exc…" at bounding box center [820, 350] width 135 height 26
click at [753, 337] on select "Choose an option... Pending Applied Excluded (Questions) Excluded (Expired) Exc…" at bounding box center [820, 350] width 135 height 26
select select ""pending""
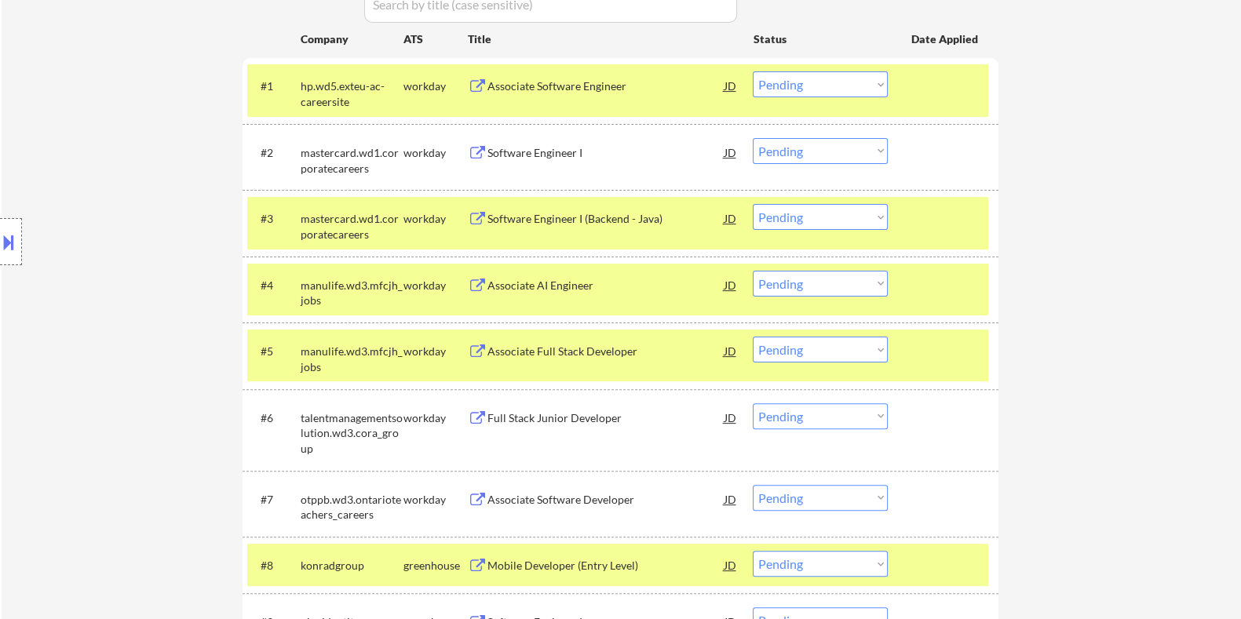
scroll to position [761, 0]
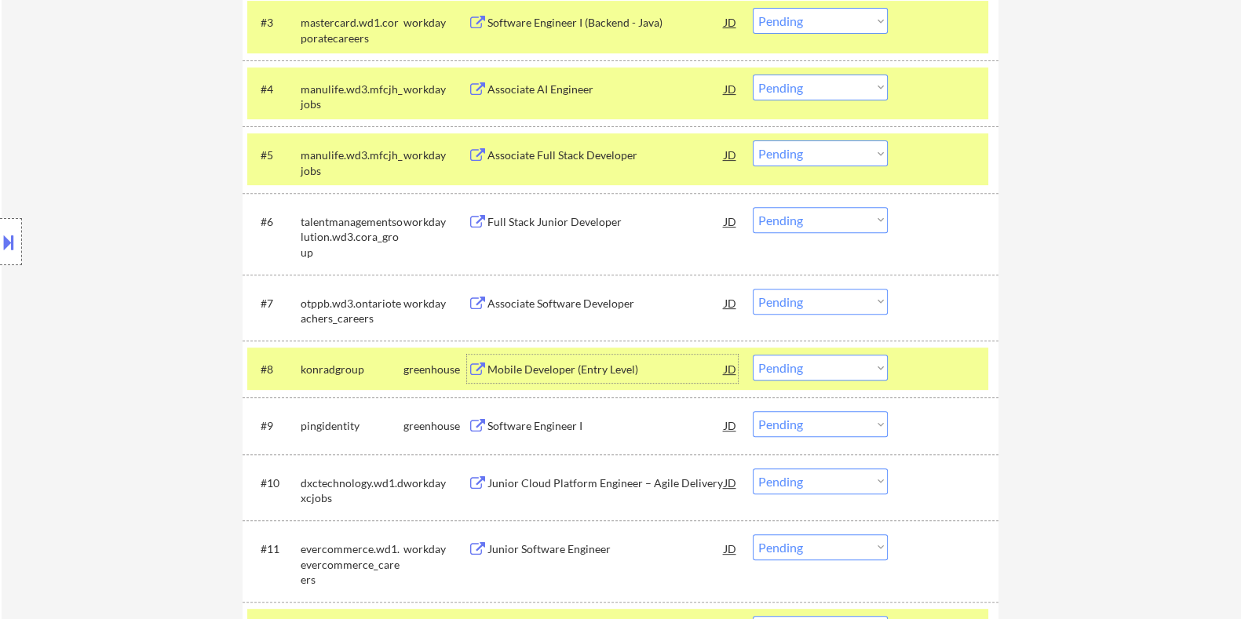
click at [544, 363] on div "Mobile Developer (Entry Level)" at bounding box center [605, 370] width 237 height 16
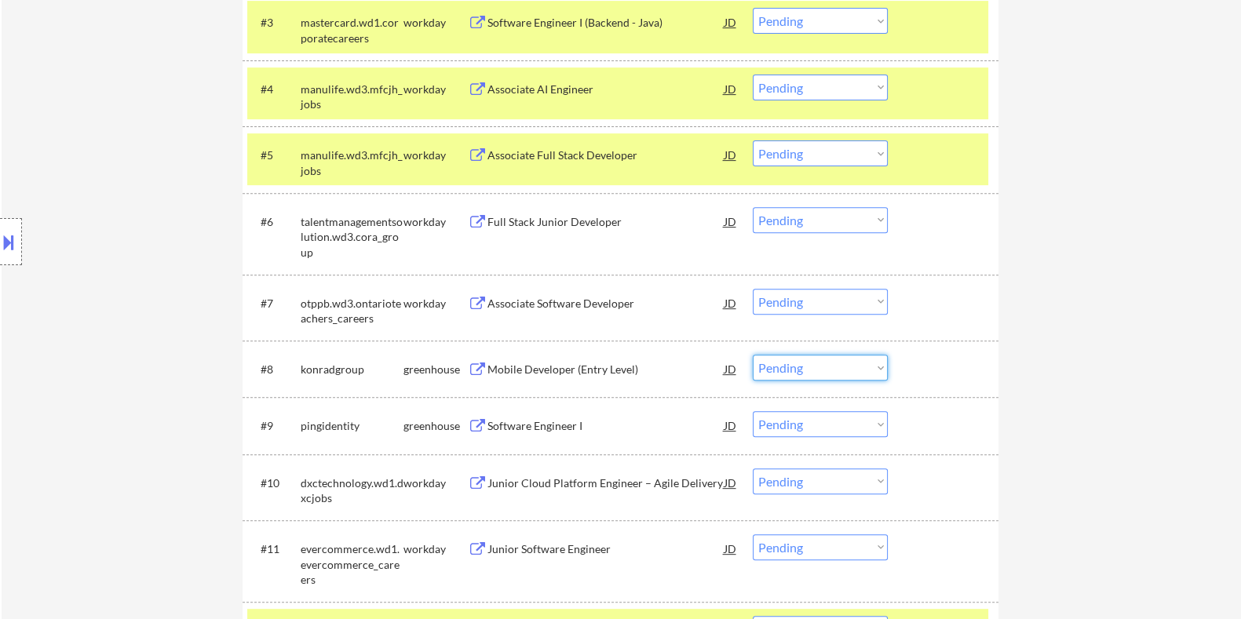
click at [785, 368] on select "Choose an option... Pending Applied Excluded (Questions) Excluded (Expired) Exc…" at bounding box center [820, 368] width 135 height 26
click at [753, 355] on select "Choose an option... Pending Applied Excluded (Questions) Excluded (Expired) Exc…" at bounding box center [820, 368] width 135 height 26
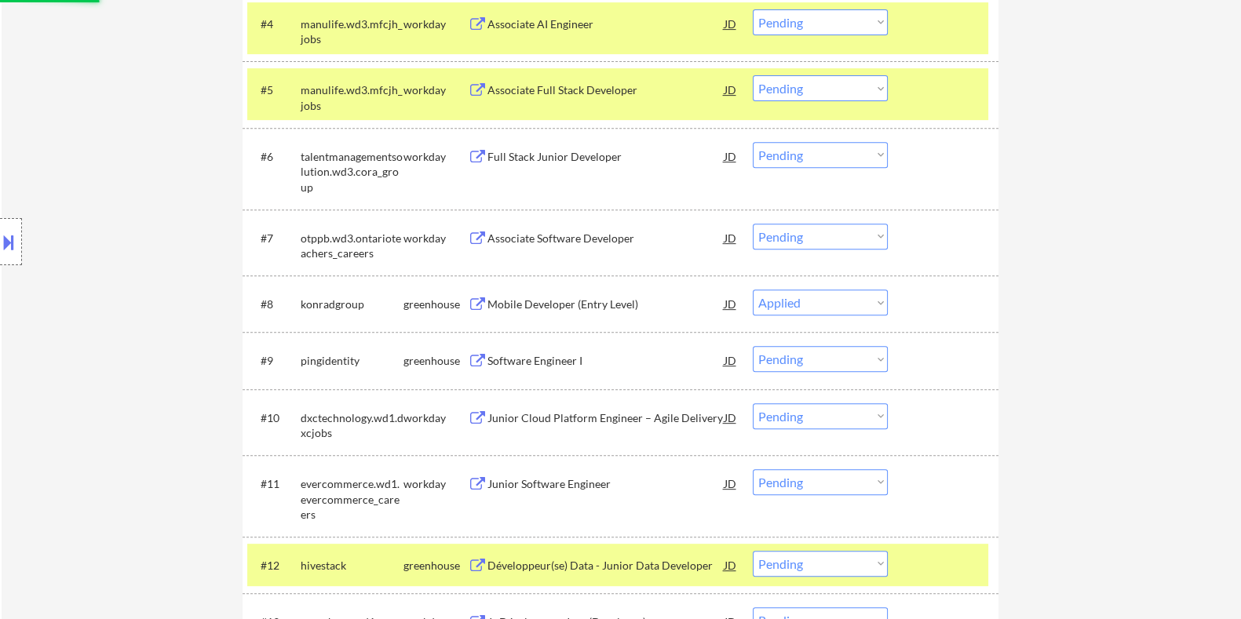
scroll to position [958, 0]
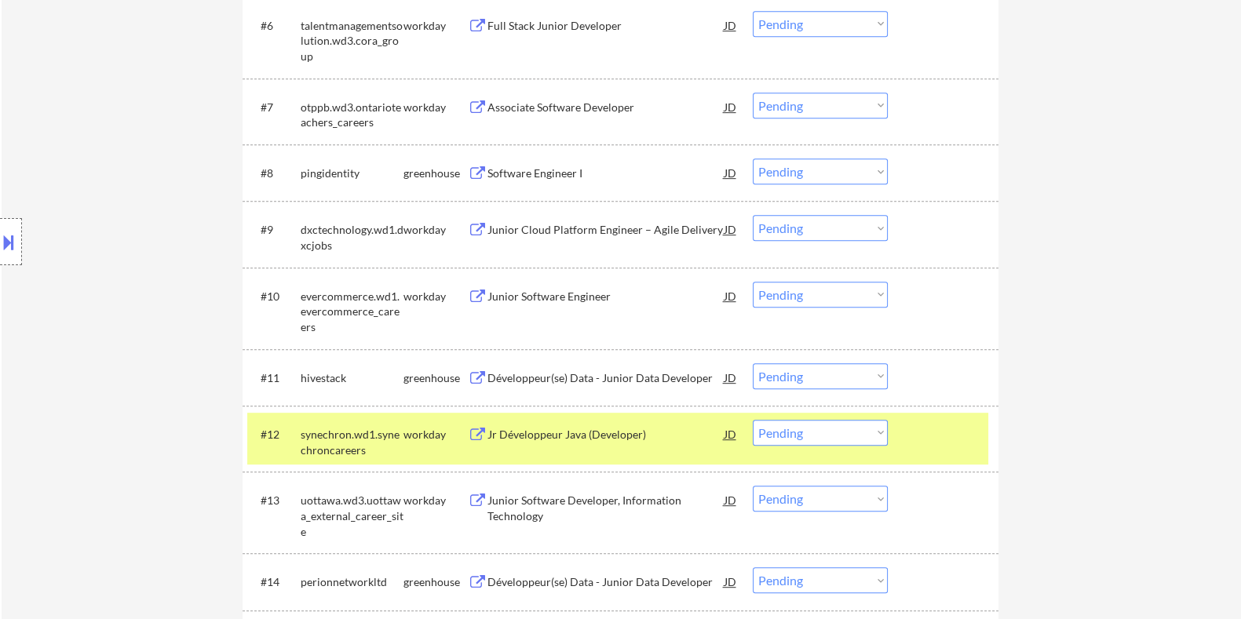
click at [470, 170] on button at bounding box center [477, 173] width 20 height 15
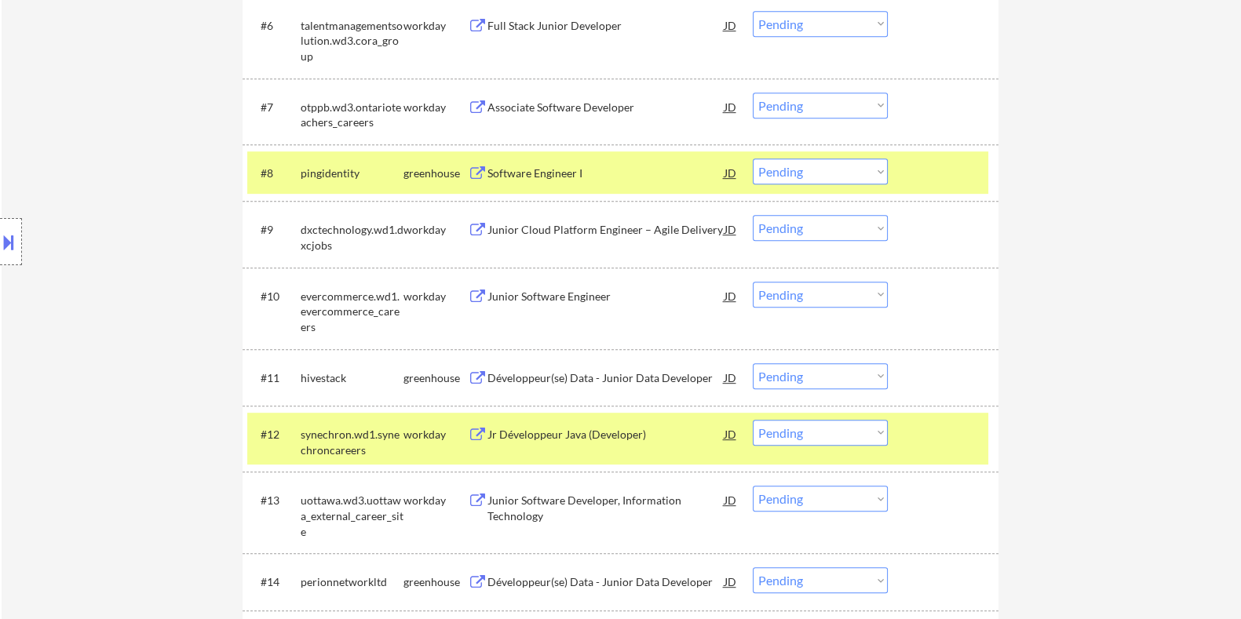
click at [805, 170] on select "Choose an option... Pending Applied Excluded (Questions) Excluded (Expired) Exc…" at bounding box center [820, 172] width 135 height 26
click at [753, 159] on select "Choose an option... Pending Applied Excluded (Questions) Excluded (Expired) Exc…" at bounding box center [820, 172] width 135 height 26
select select ""pending""
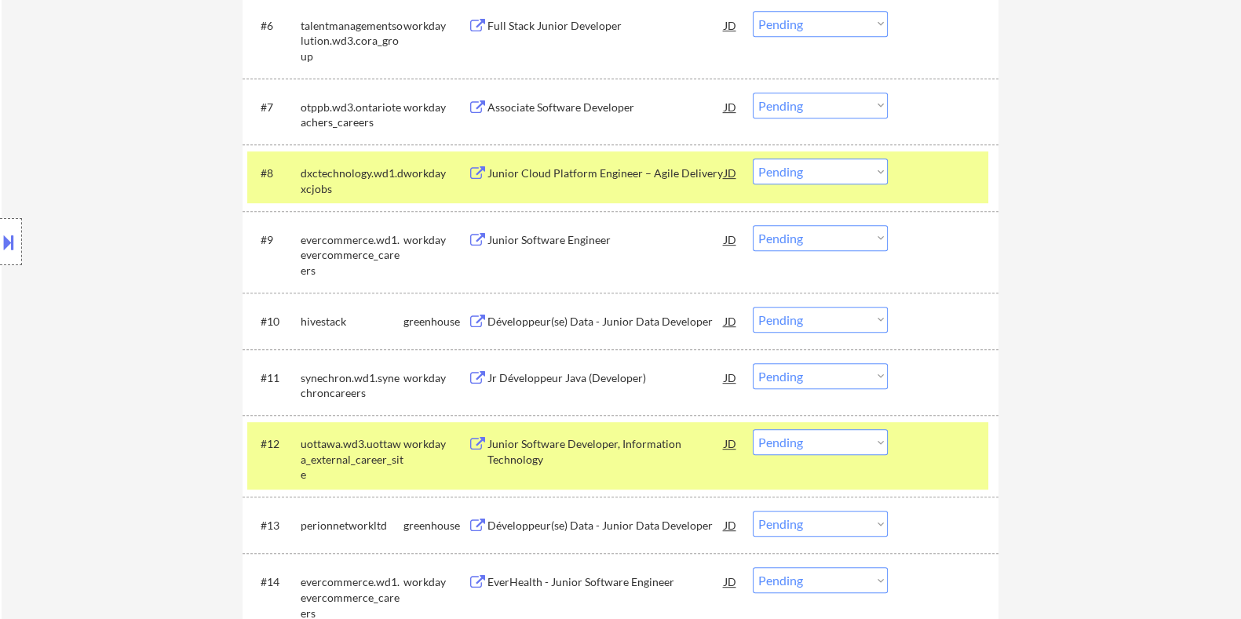
click at [548, 322] on div "Développeur(se) Data - Junior Data Developer" at bounding box center [605, 322] width 237 height 16
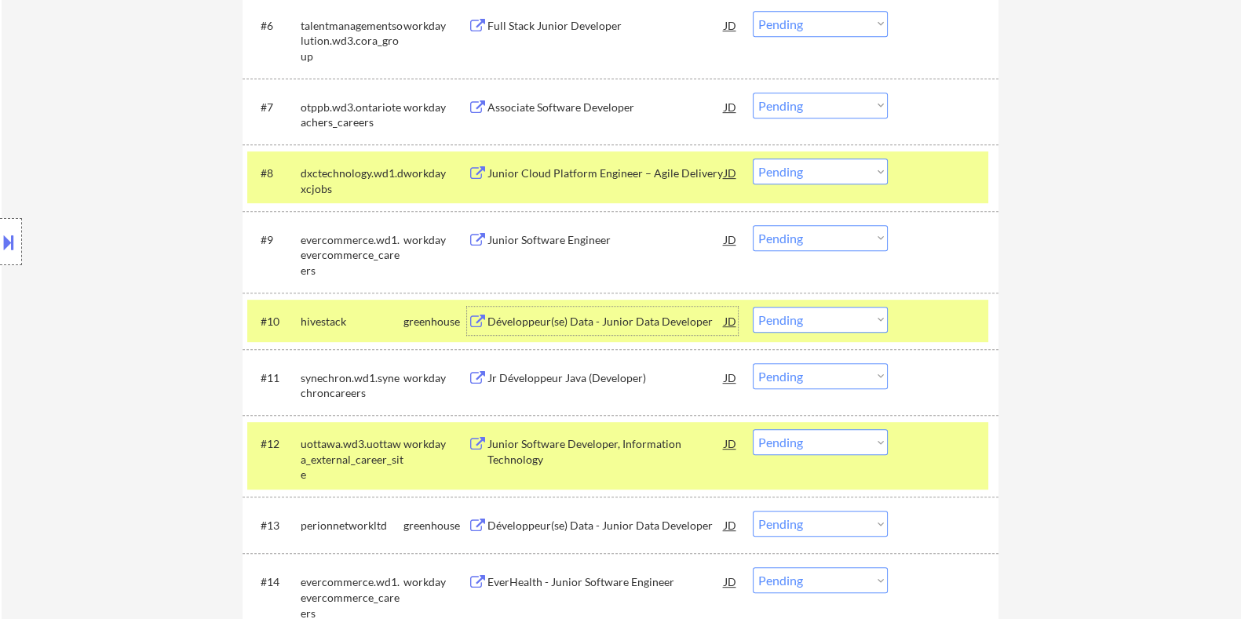
drag, startPoint x: 778, startPoint y: 321, endPoint x: 764, endPoint y: 324, distance: 13.7
click at [778, 319] on select "Choose an option... Pending Applied Excluded (Questions) Excluded (Expired) Exc…" at bounding box center [820, 320] width 135 height 26
click at [753, 307] on select "Choose an option... Pending Applied Excluded (Questions) Excluded (Expired) Exc…" at bounding box center [820, 320] width 135 height 26
select select ""pending""
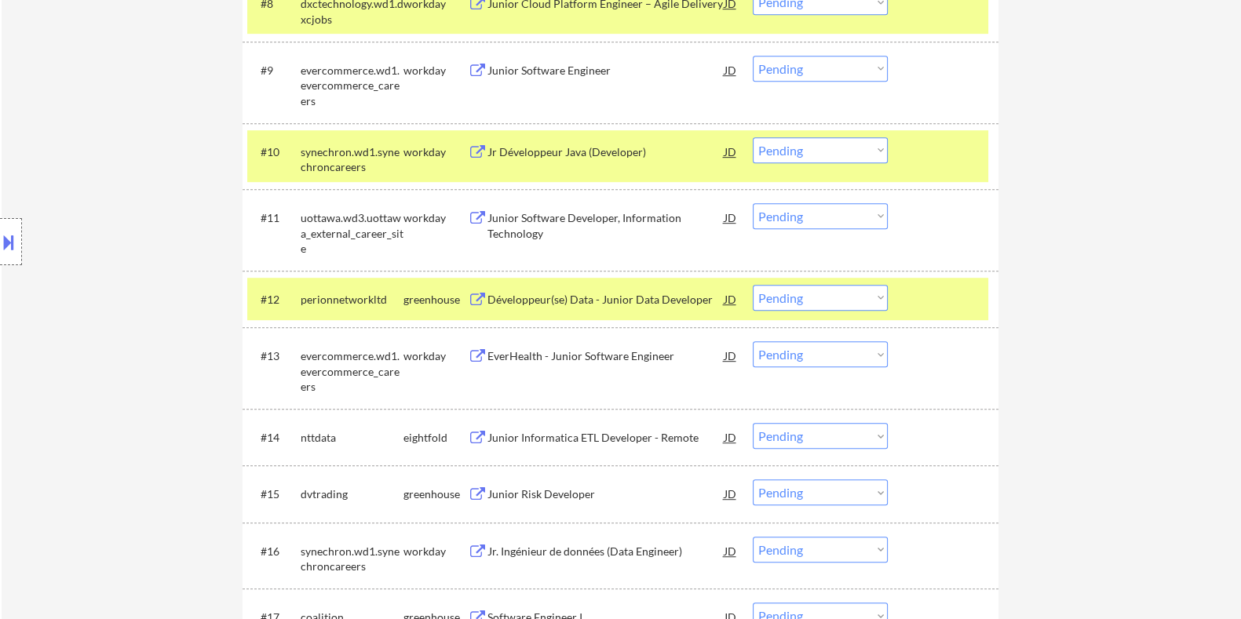
scroll to position [1154, 0]
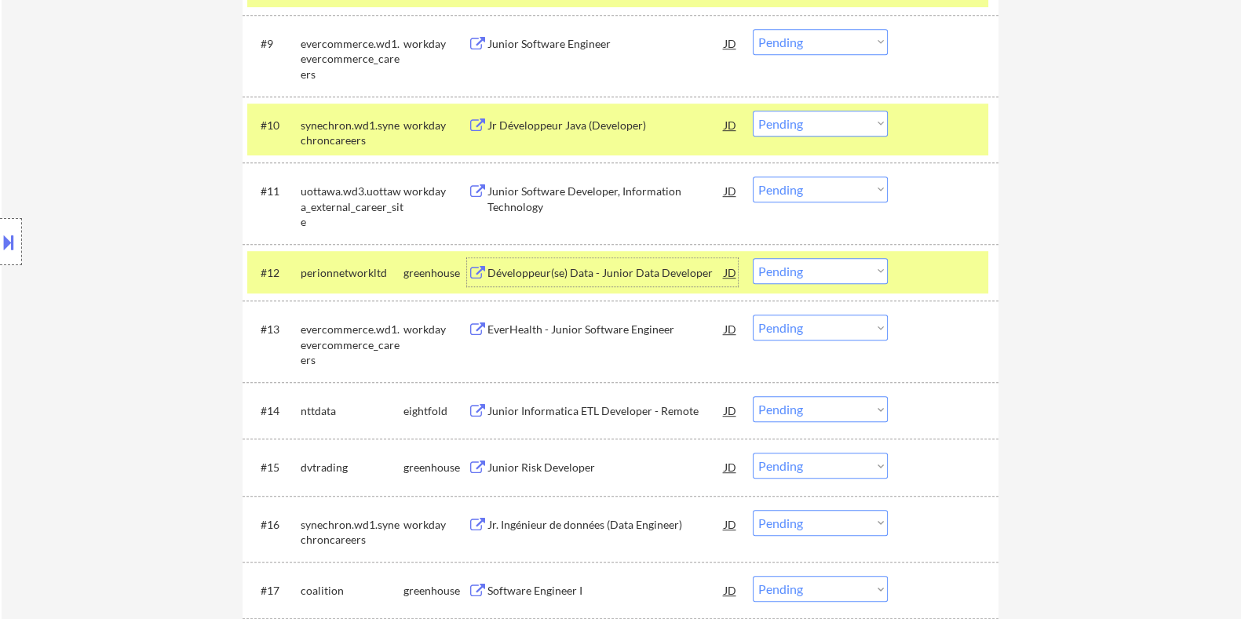
click at [513, 272] on div "Développeur(se) Data - Junior Data Developer" at bounding box center [605, 273] width 237 height 16
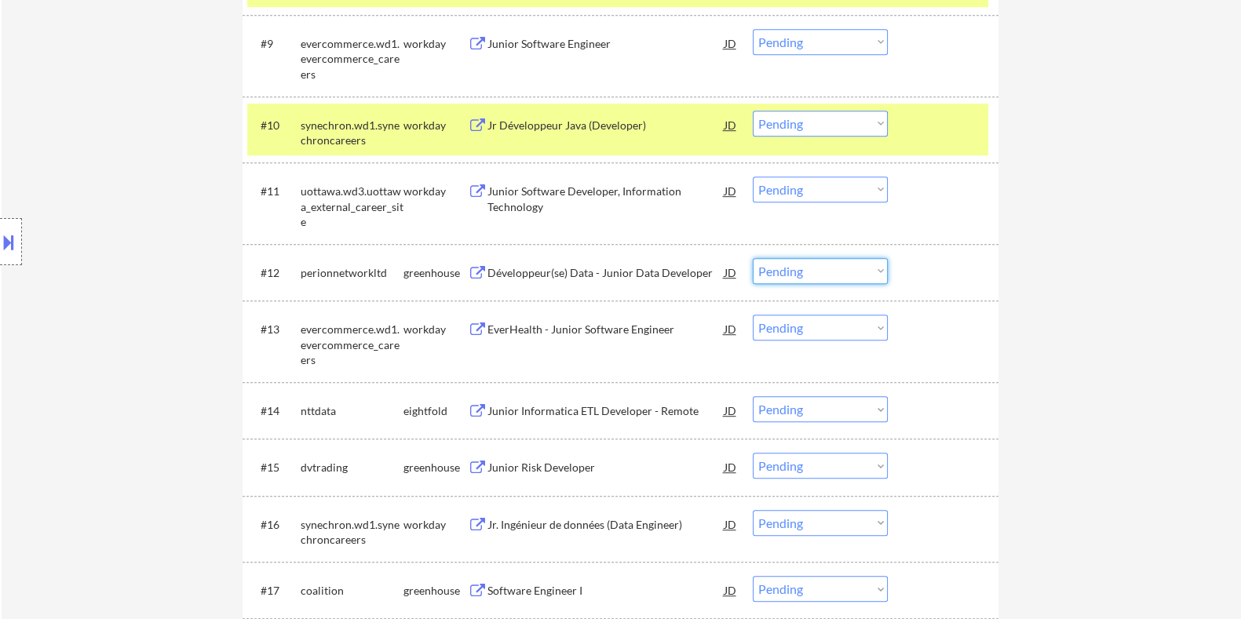
click at [810, 275] on select "Choose an option... Pending Applied Excluded (Questions) Excluded (Expired) Exc…" at bounding box center [820, 271] width 135 height 26
click at [753, 258] on select "Choose an option... Pending Applied Excluded (Questions) Excluded (Expired) Exc…" at bounding box center [820, 271] width 135 height 26
select select ""pending""
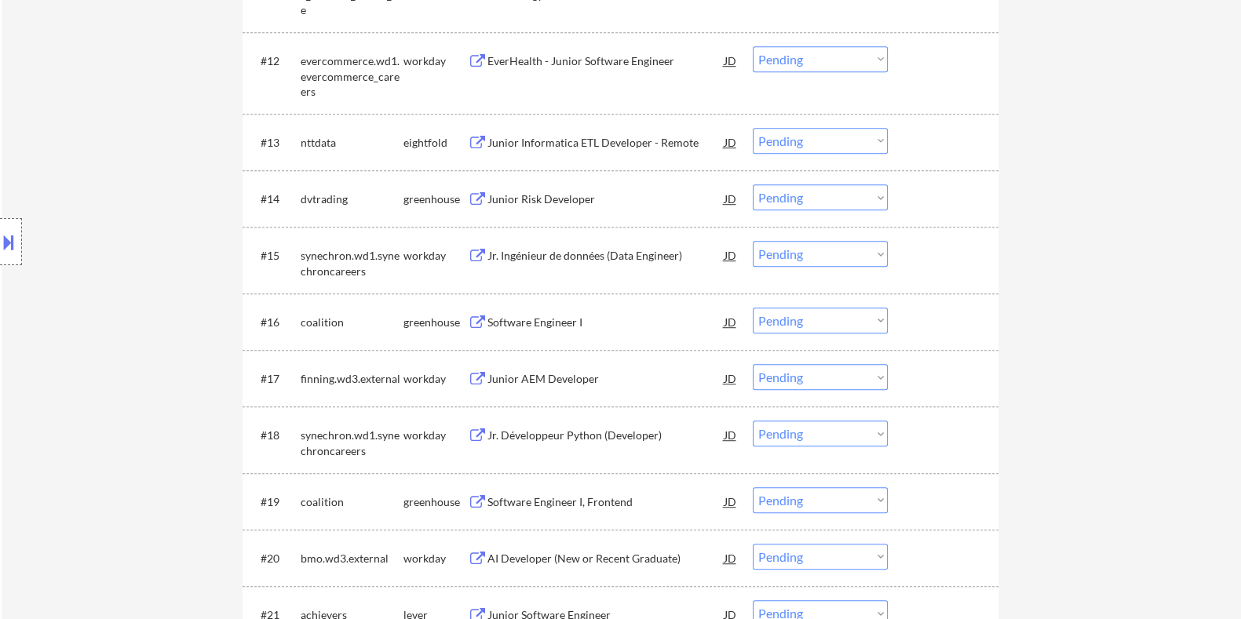
scroll to position [1448, 0]
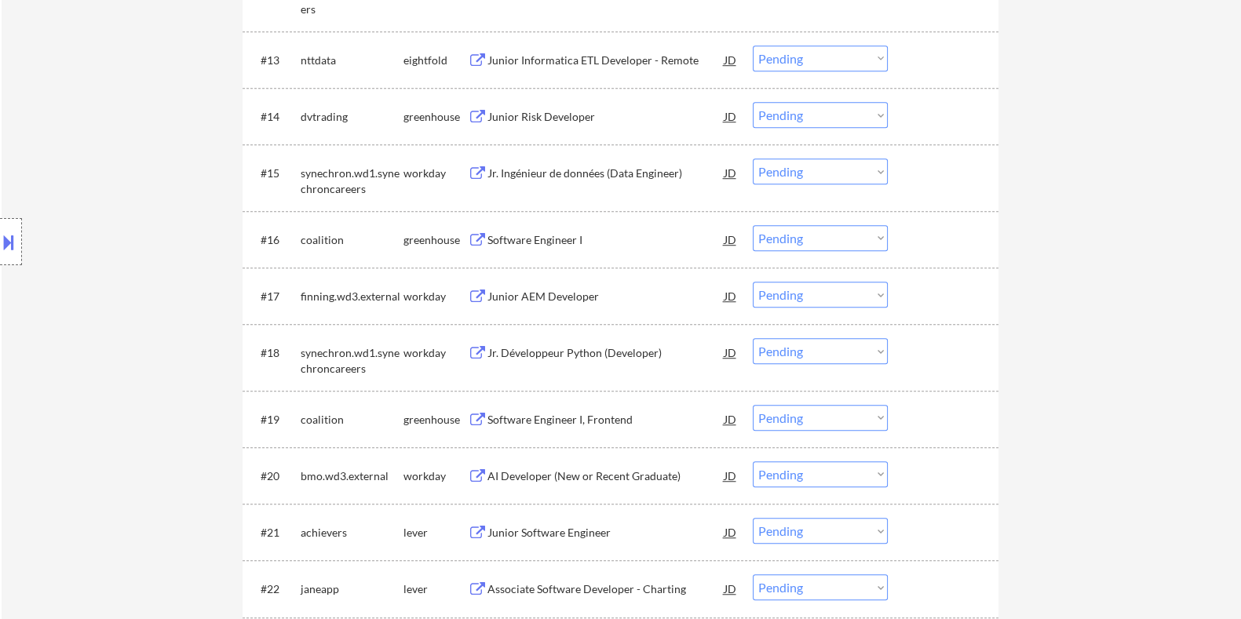
click at [511, 117] on div "Junior Risk Developer" at bounding box center [605, 117] width 237 height 16
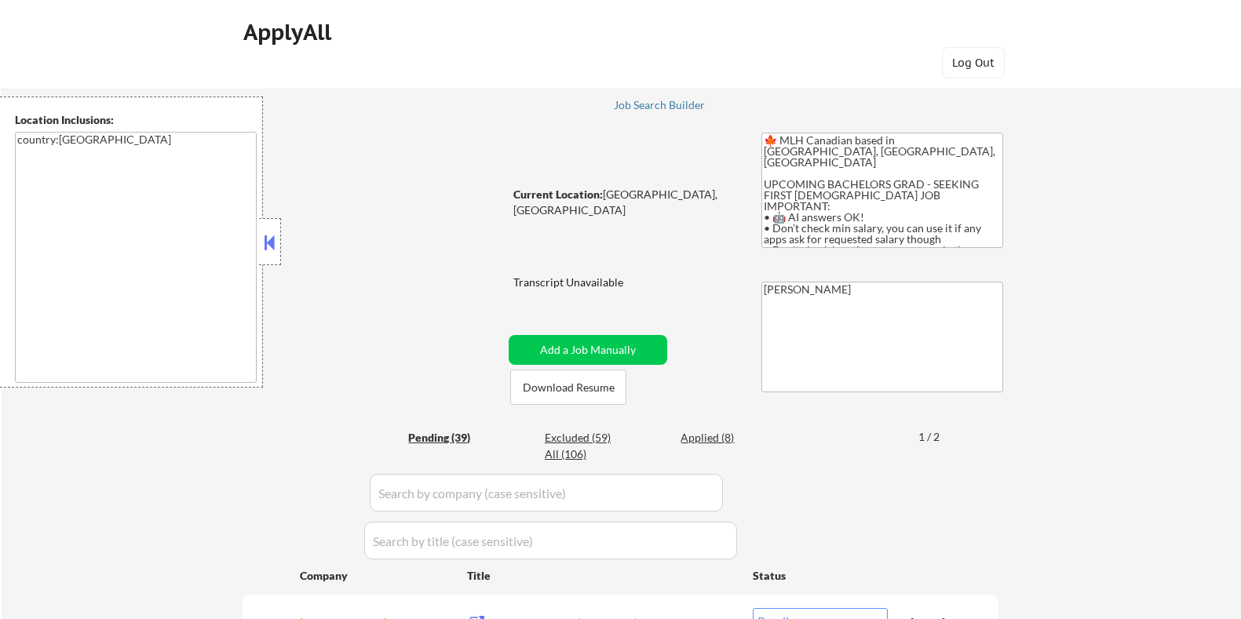
select select ""pending""
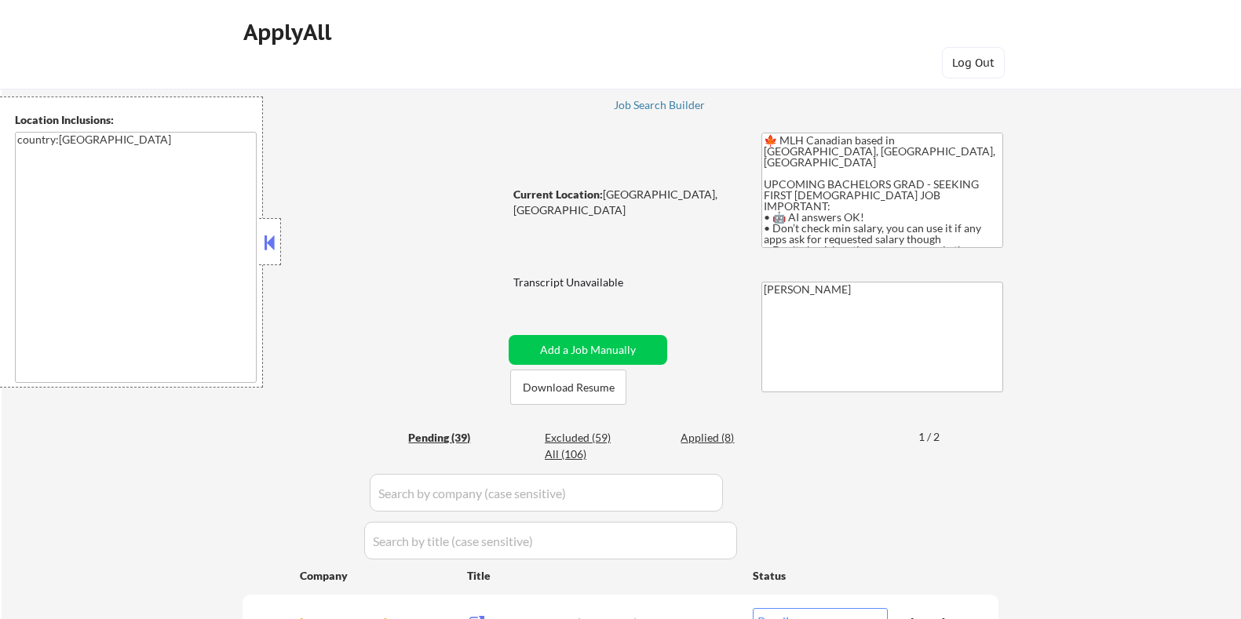
select select ""pending""
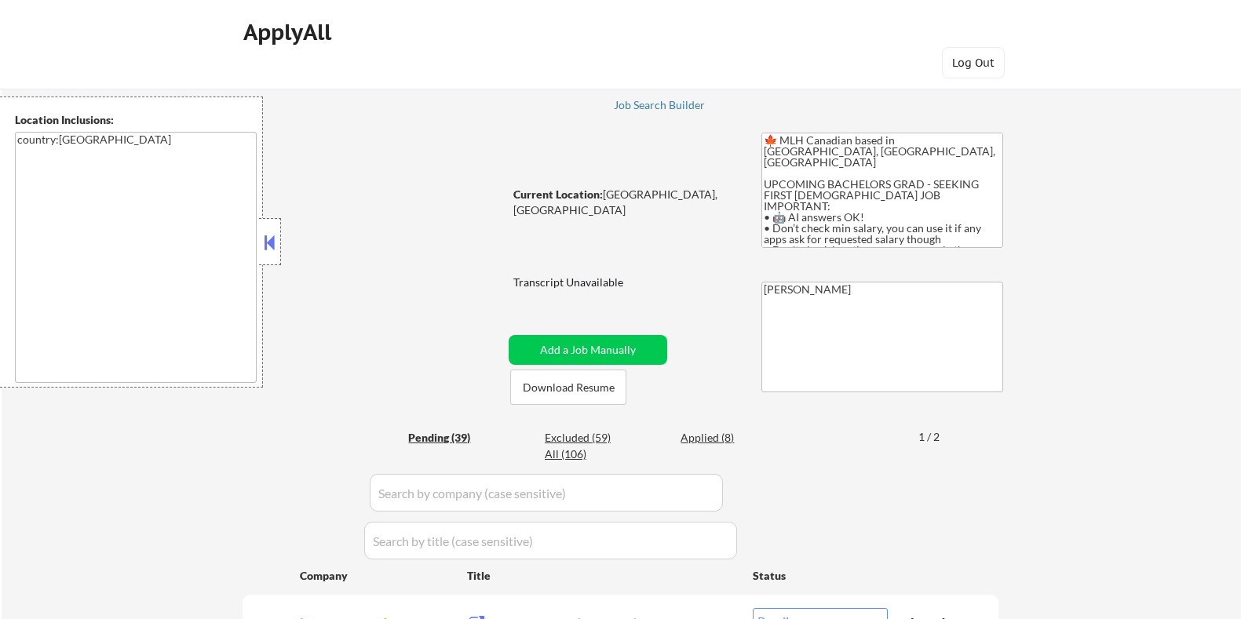
select select ""pending""
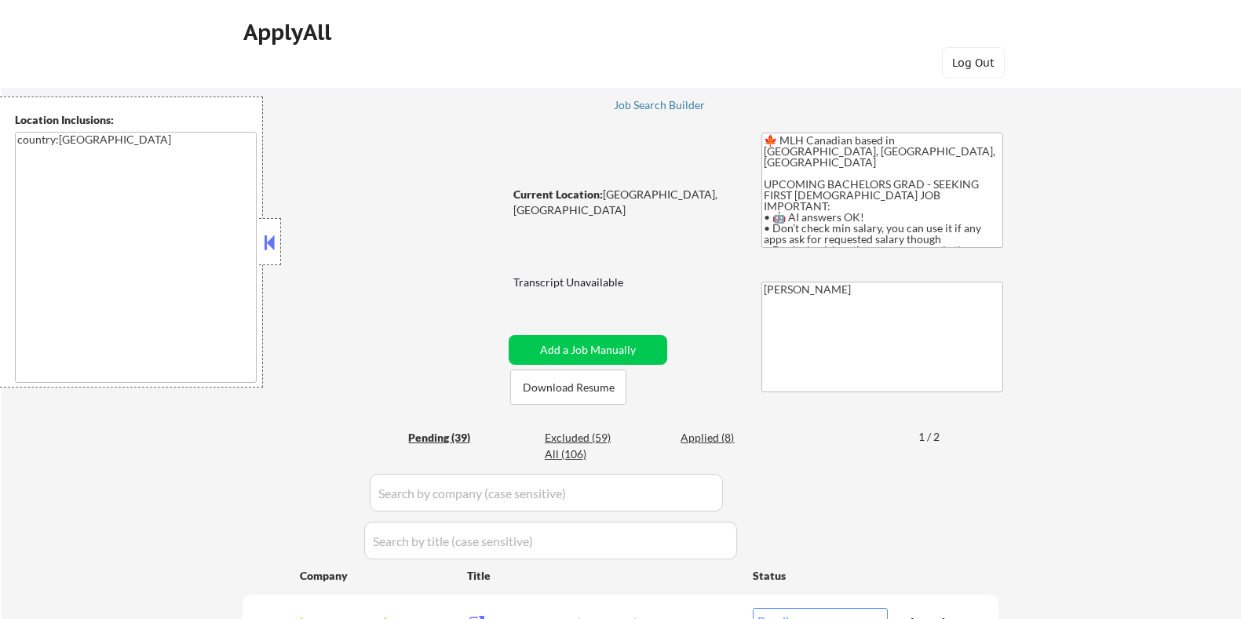
select select ""pending""
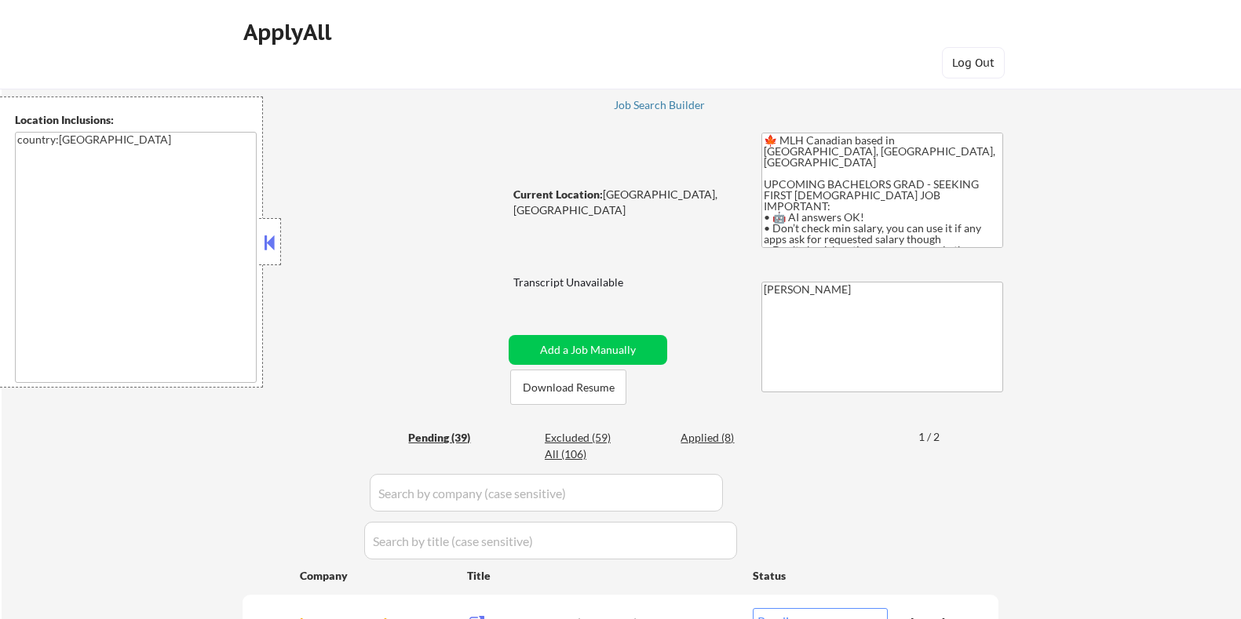
select select ""pending""
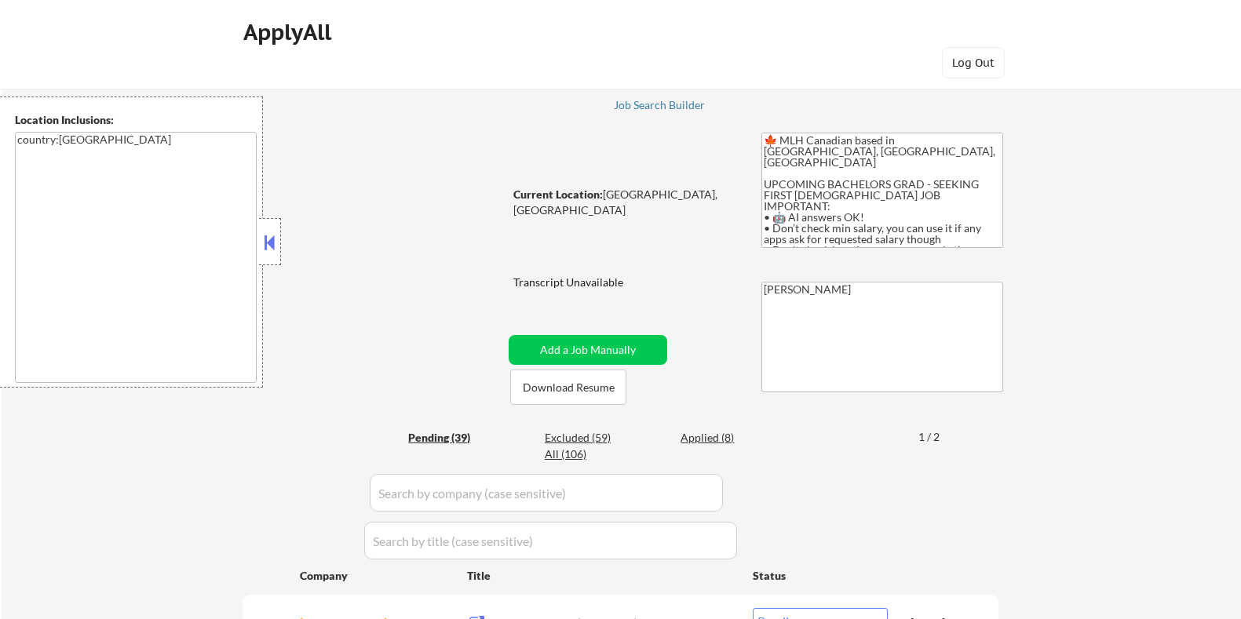
select select ""pending""
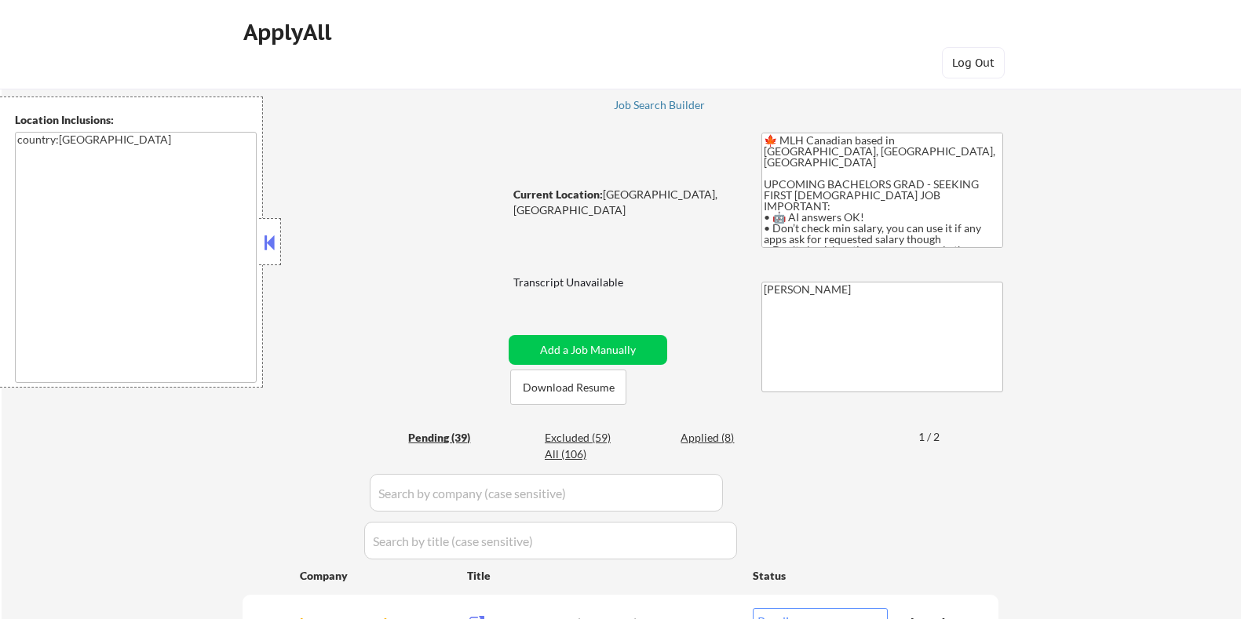
select select ""pending""
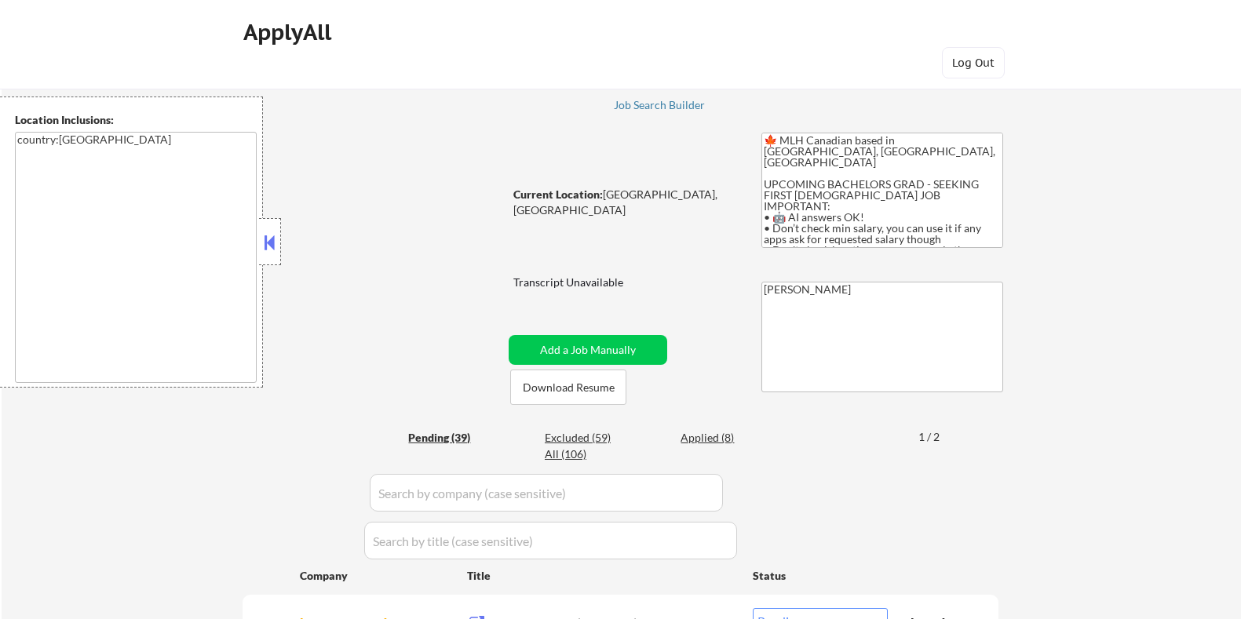
select select ""pending""
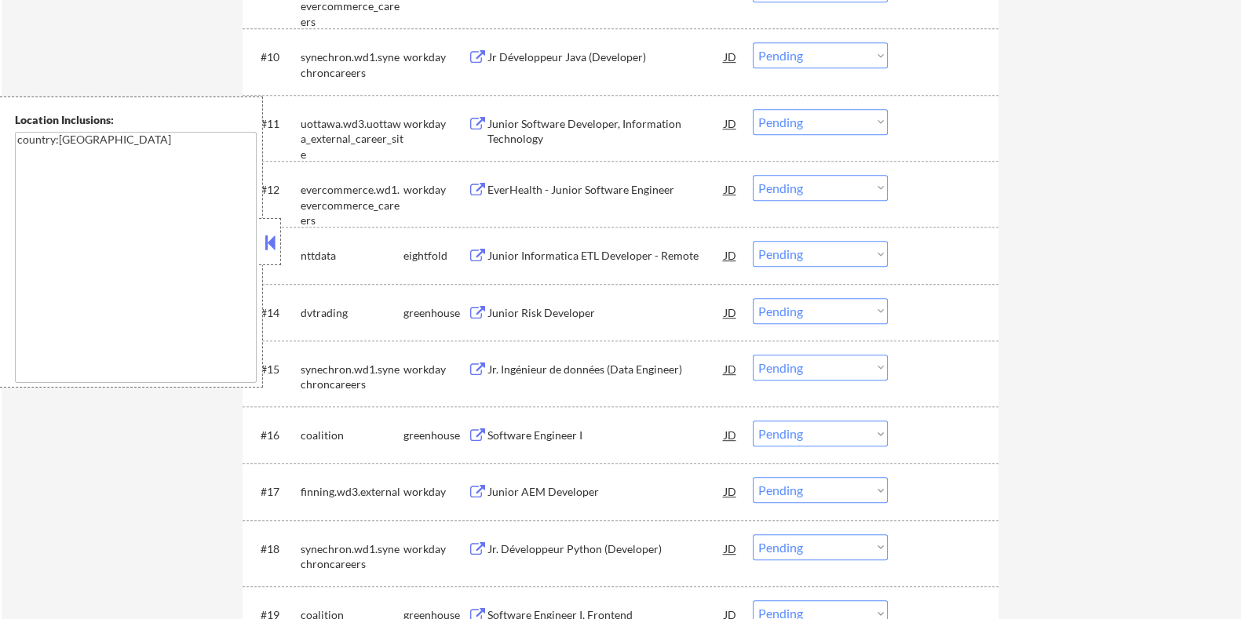
scroll to position [1252, 0]
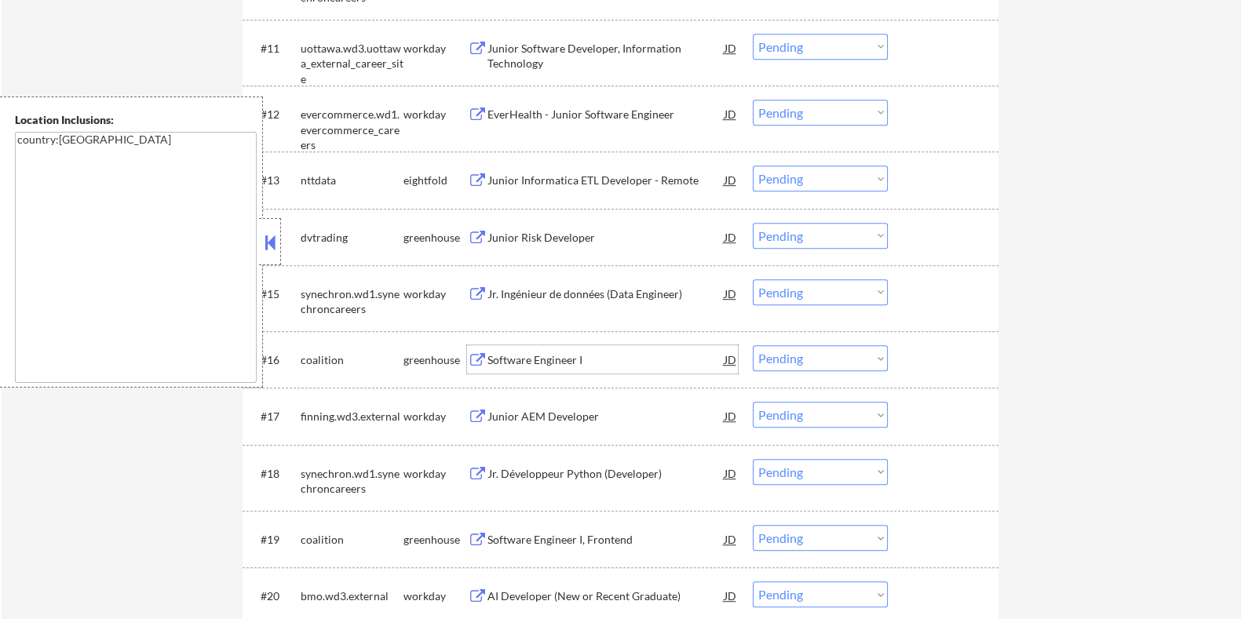
click at [553, 356] on div "Software Engineer I" at bounding box center [605, 360] width 237 height 16
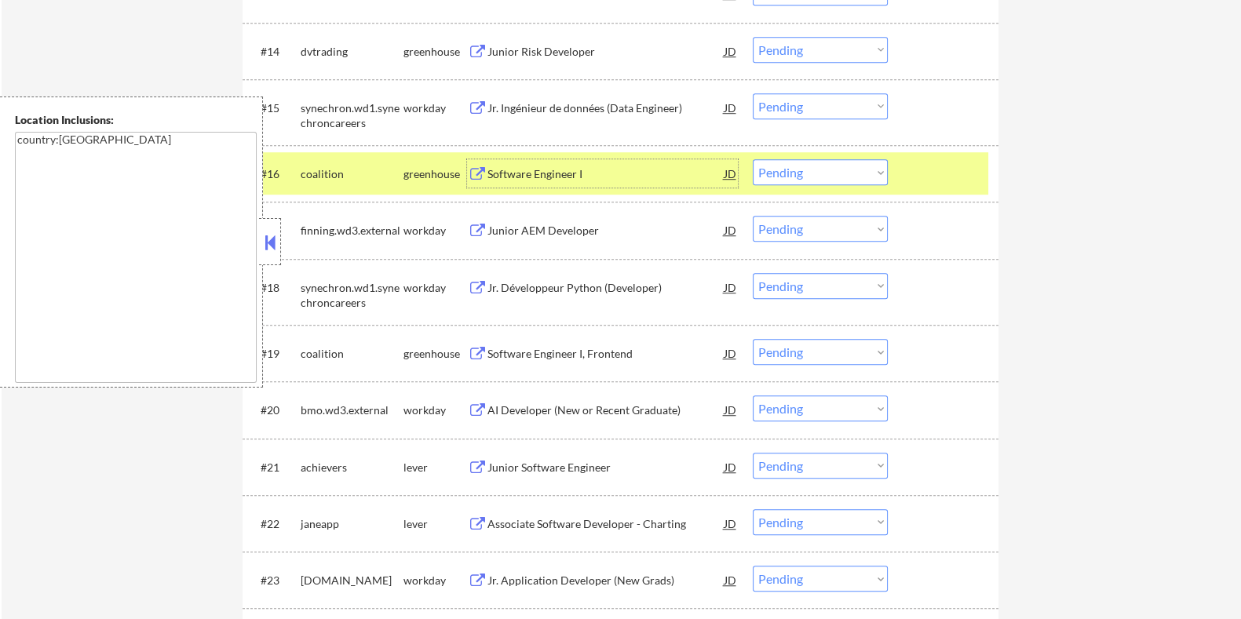
scroll to position [1448, 0]
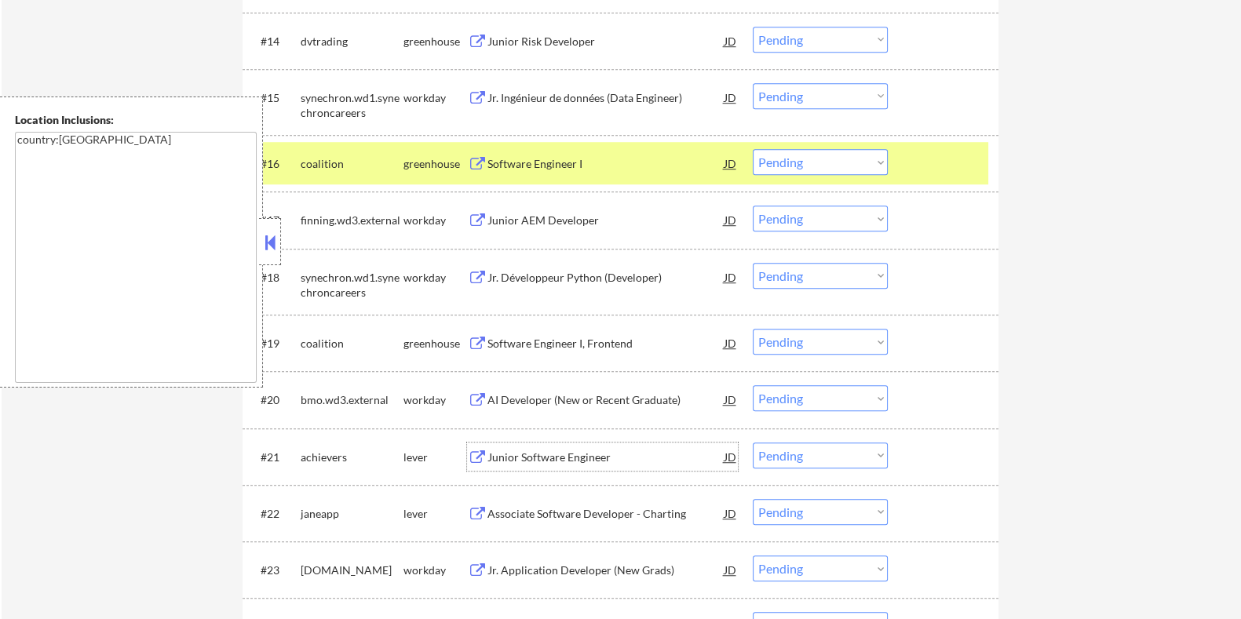
click at [502, 450] on div "Junior Software Engineer" at bounding box center [605, 458] width 237 height 16
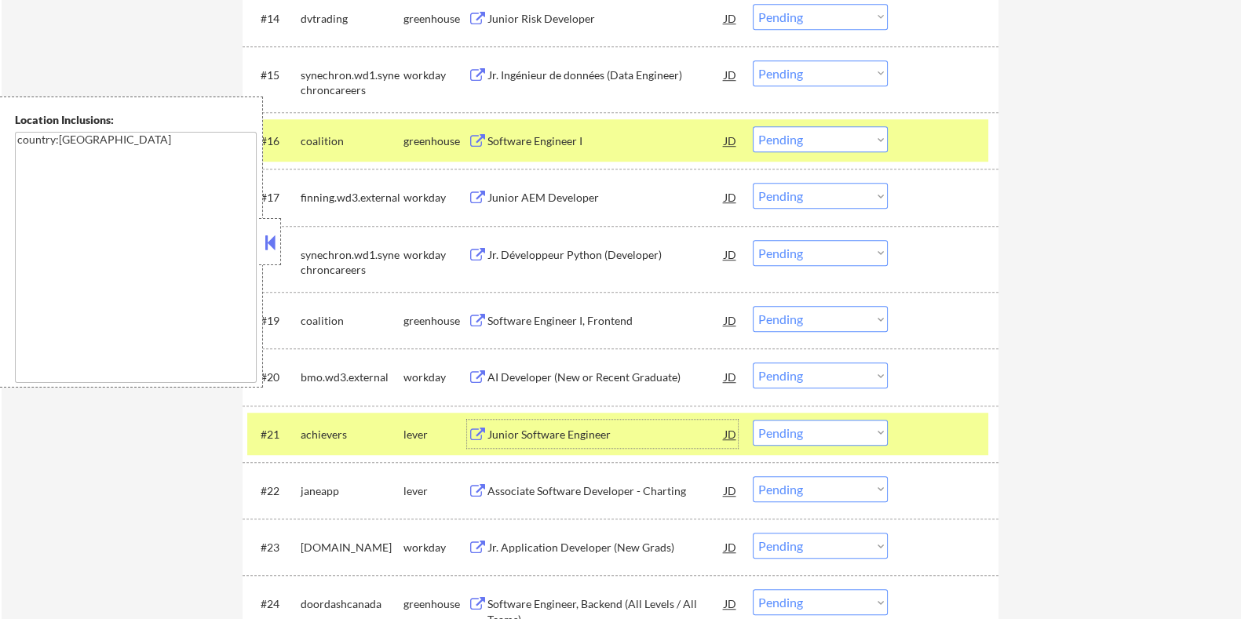
scroll to position [1505, 0]
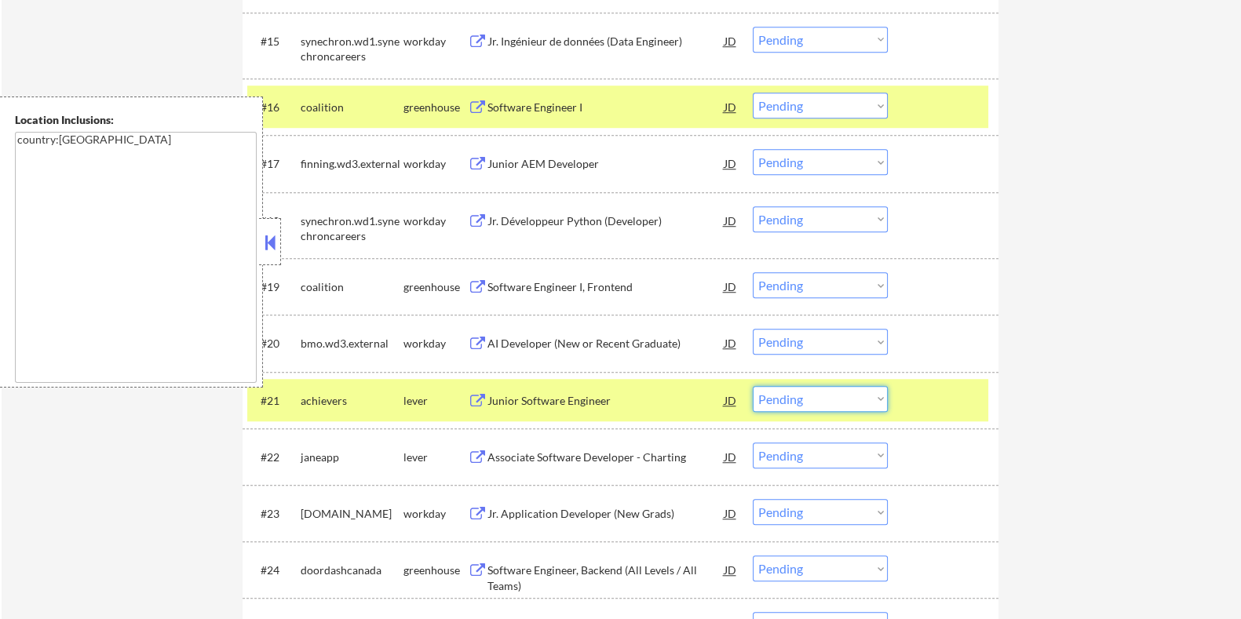
click at [796, 395] on select "Choose an option... Pending Applied Excluded (Questions) Excluded (Expired) Exc…" at bounding box center [820, 399] width 135 height 26
click at [753, 386] on select "Choose an option... Pending Applied Excluded (Questions) Excluded (Expired) Exc…" at bounding box center [820, 399] width 135 height 26
click at [593, 395] on div "Associate Software Developer - Charting" at bounding box center [605, 401] width 237 height 16
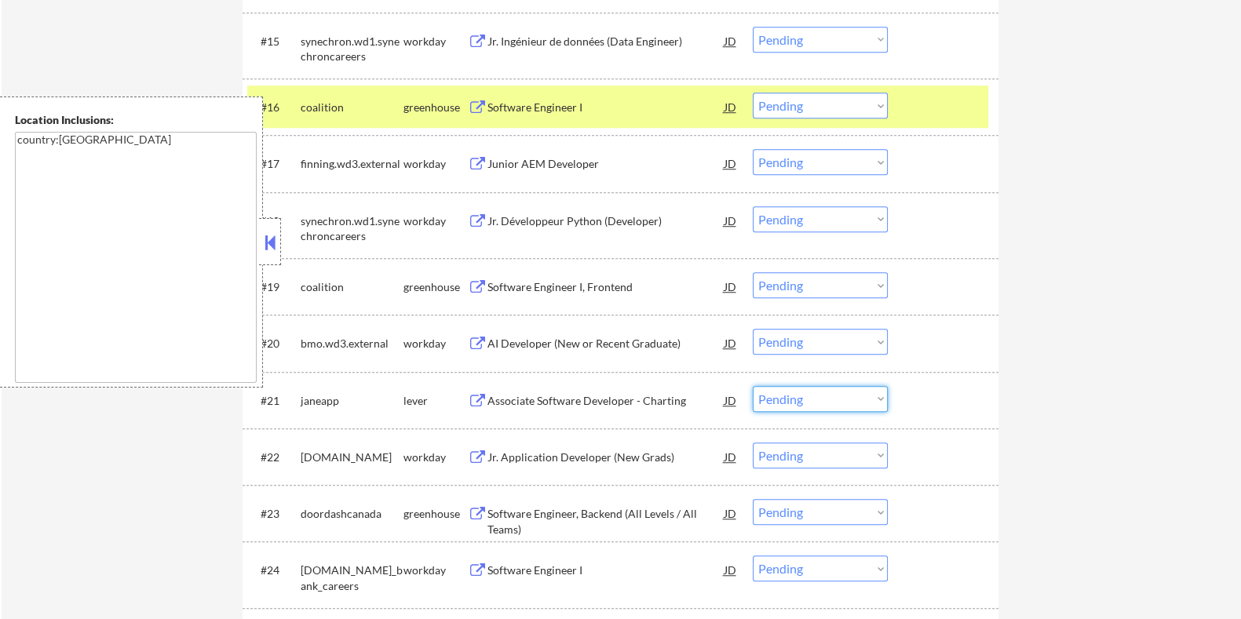
click at [777, 402] on select "Choose an option... Pending Applied Excluded (Questions) Excluded (Expired) Exc…" at bounding box center [820, 399] width 135 height 26
click at [753, 386] on select "Choose an option... Pending Applied Excluded (Questions) Excluded (Expired) Exc…" at bounding box center [820, 399] width 135 height 26
select select ""pending""
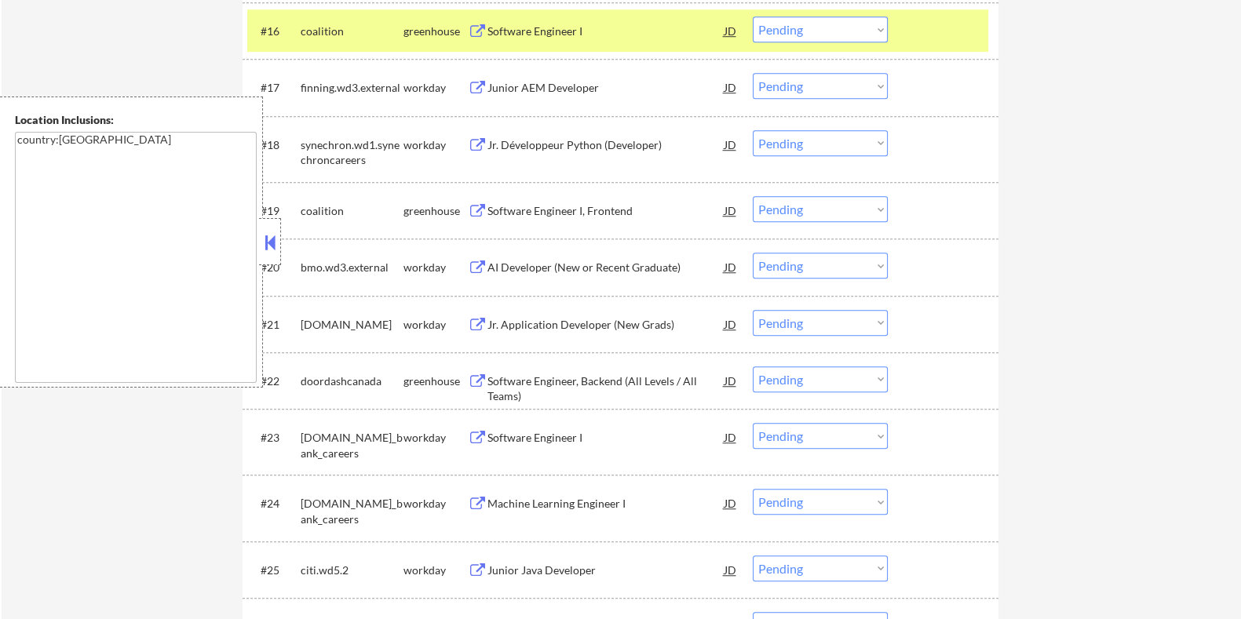
scroll to position [1701, 0]
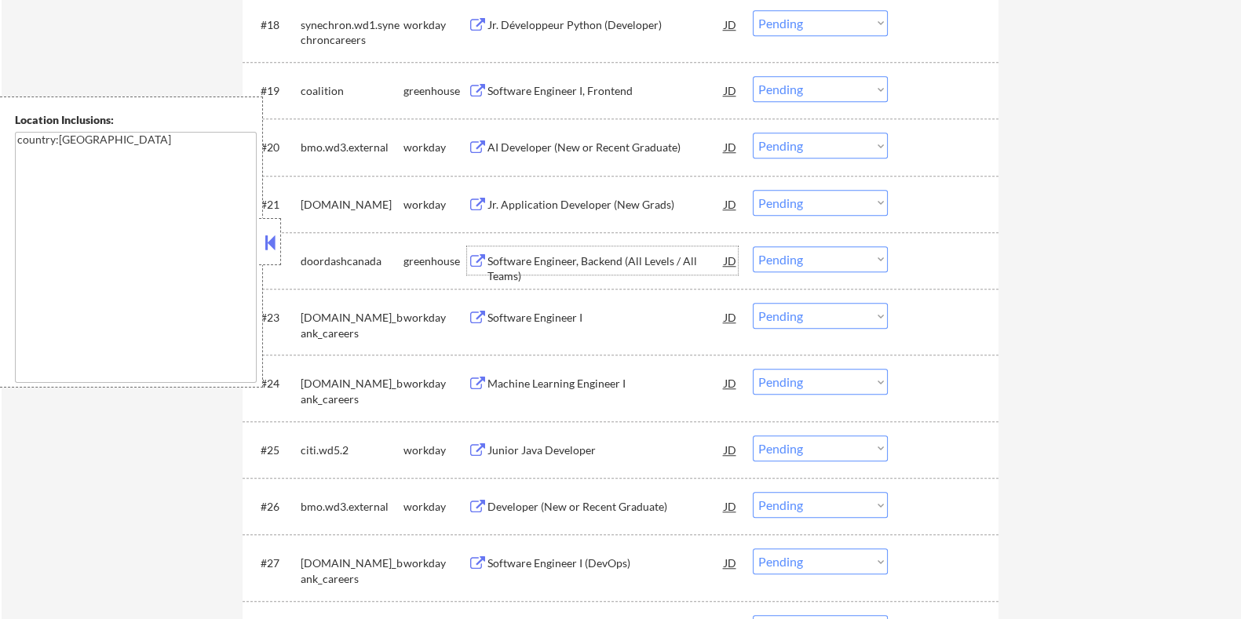
click at [531, 257] on div "Software Engineer, Backend (All Levels / All Teams)" at bounding box center [605, 269] width 237 height 31
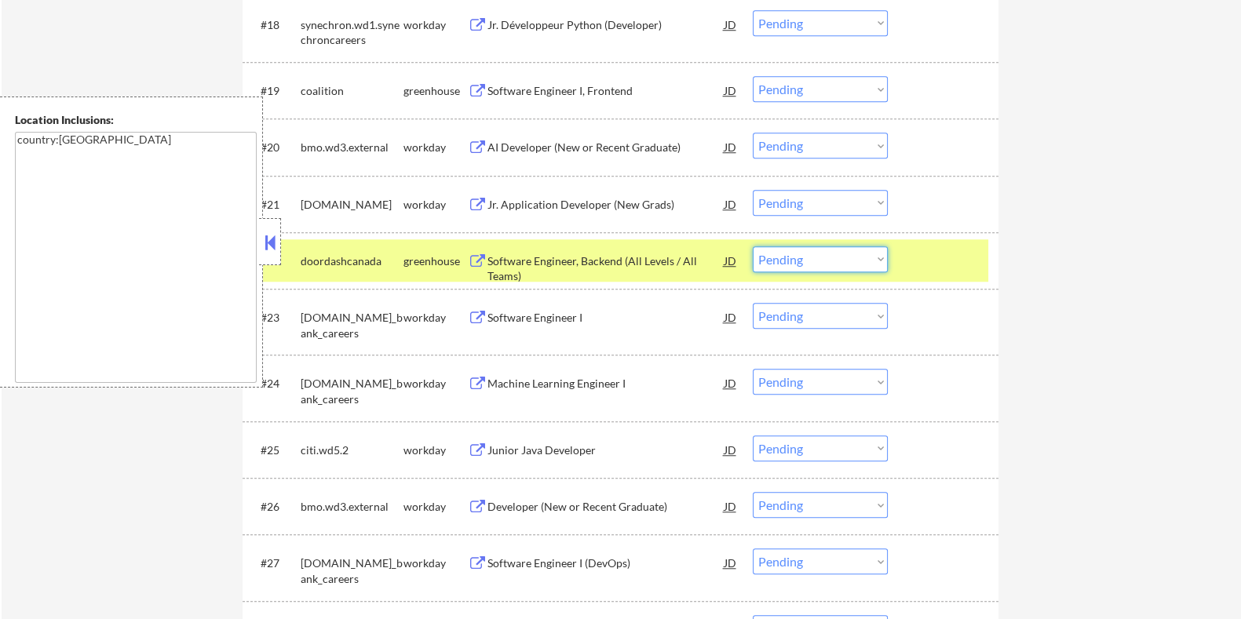
click at [786, 257] on select "Choose an option... Pending Applied Excluded (Questions) Excluded (Expired) Exc…" at bounding box center [820, 259] width 135 height 26
click at [753, 246] on select "Choose an option... Pending Applied Excluded (Questions) Excluded (Expired) Exc…" at bounding box center [820, 259] width 135 height 26
select select ""pending""
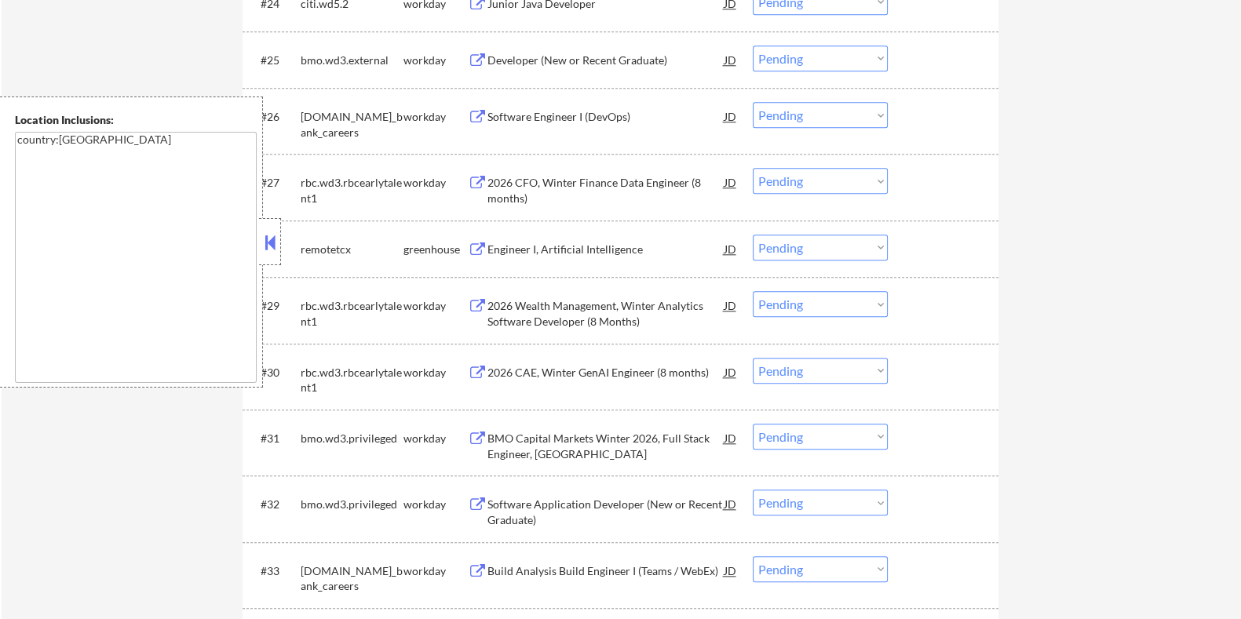
scroll to position [2093, 0]
click at [526, 245] on div "Engineer I, Artificial Intelligence" at bounding box center [605, 247] width 237 height 16
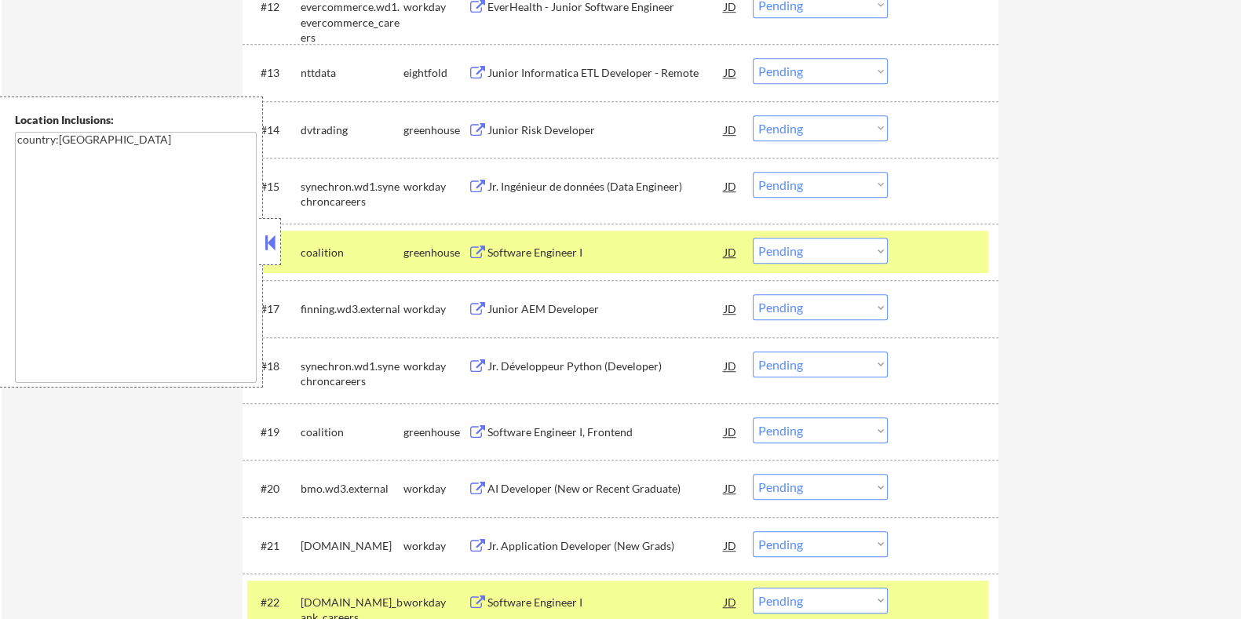
scroll to position [1364, 0]
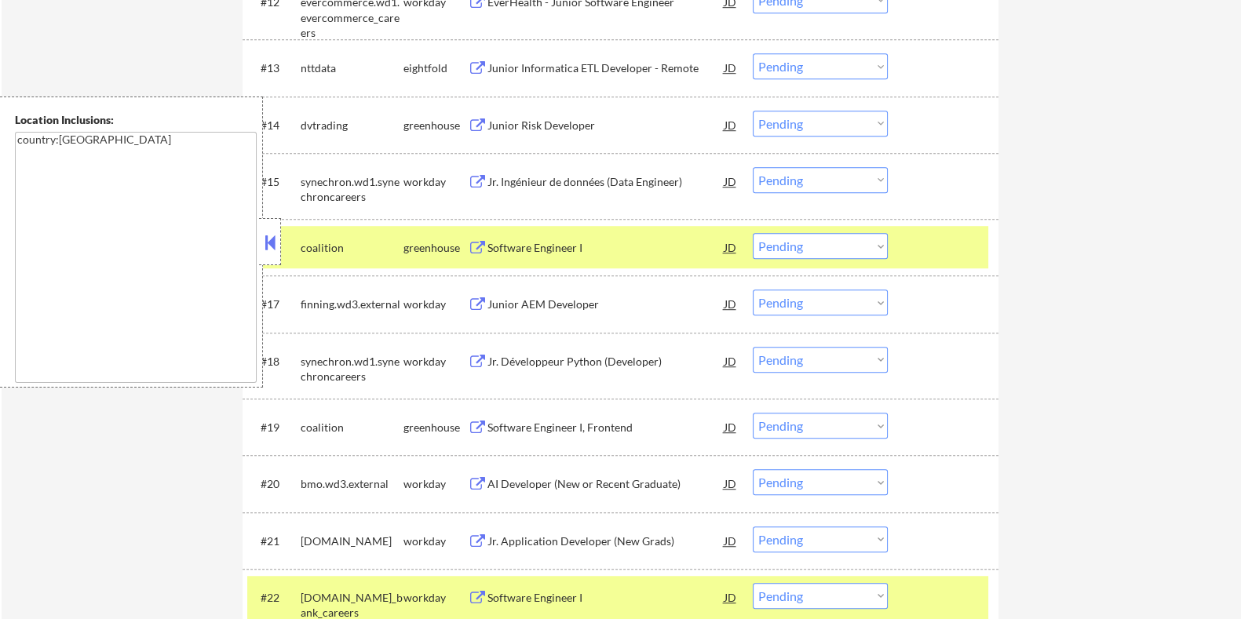
click at [1236, 238] on div "← Return to /applysquad Mailslurp Inbox Job Search Builder [PERSON_NAME] User E…" at bounding box center [621, 143] width 1239 height 2889
drag, startPoint x: 348, startPoint y: 245, endPoint x: 301, endPoint y: 241, distance: 47.3
click at [301, 241] on div "coalition" at bounding box center [351, 248] width 103 height 16
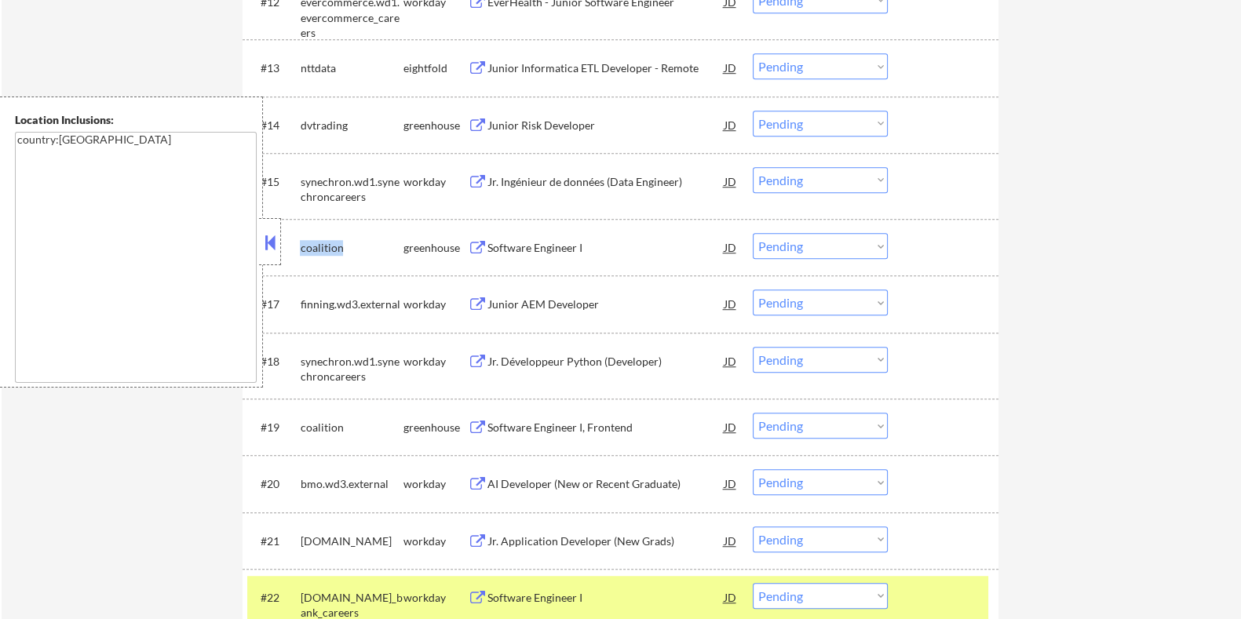
copy div "coalition"
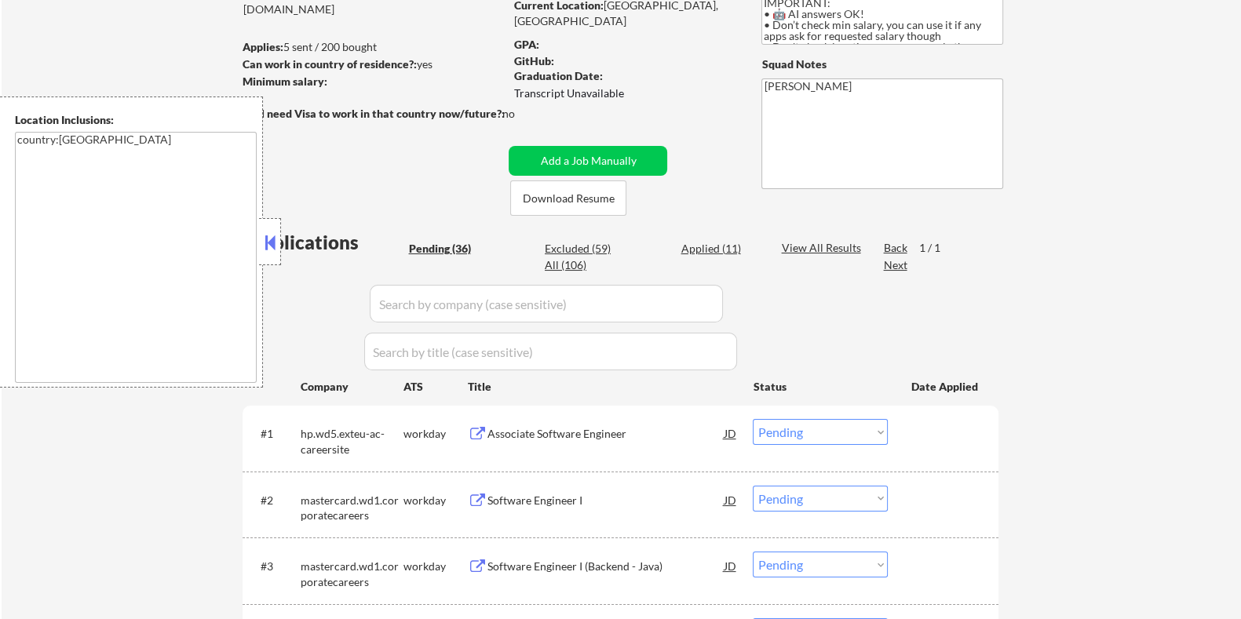
scroll to position [89, 0]
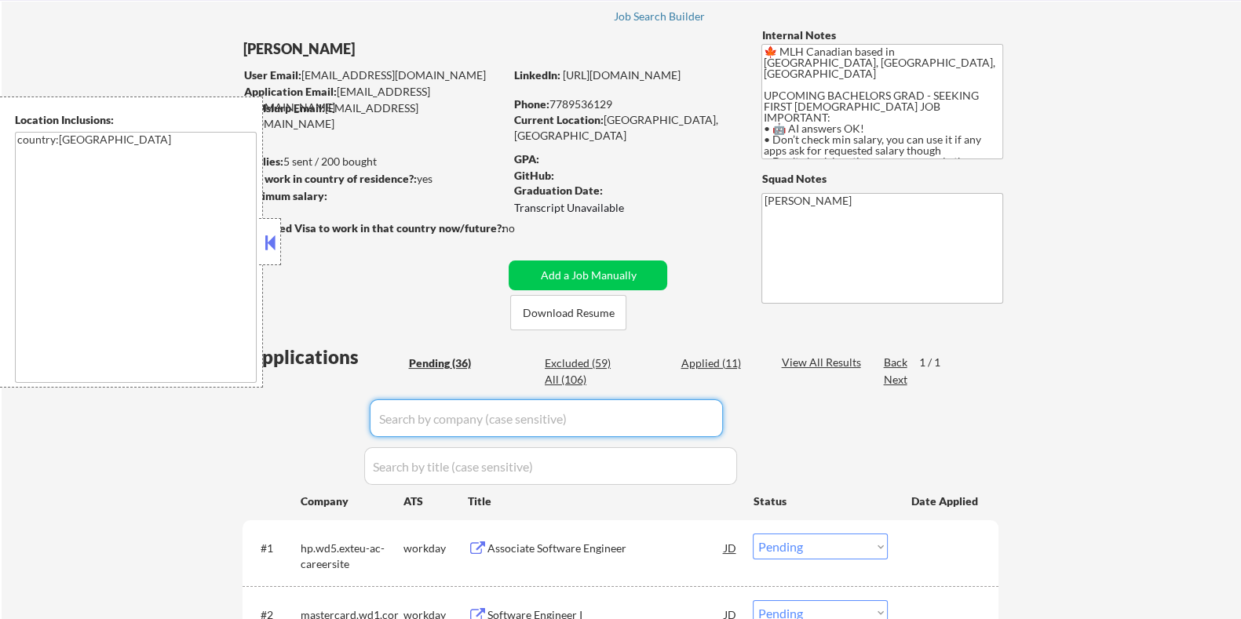
click at [440, 423] on input "input" at bounding box center [546, 418] width 353 height 38
paste input "coalition"
type input "coalition"
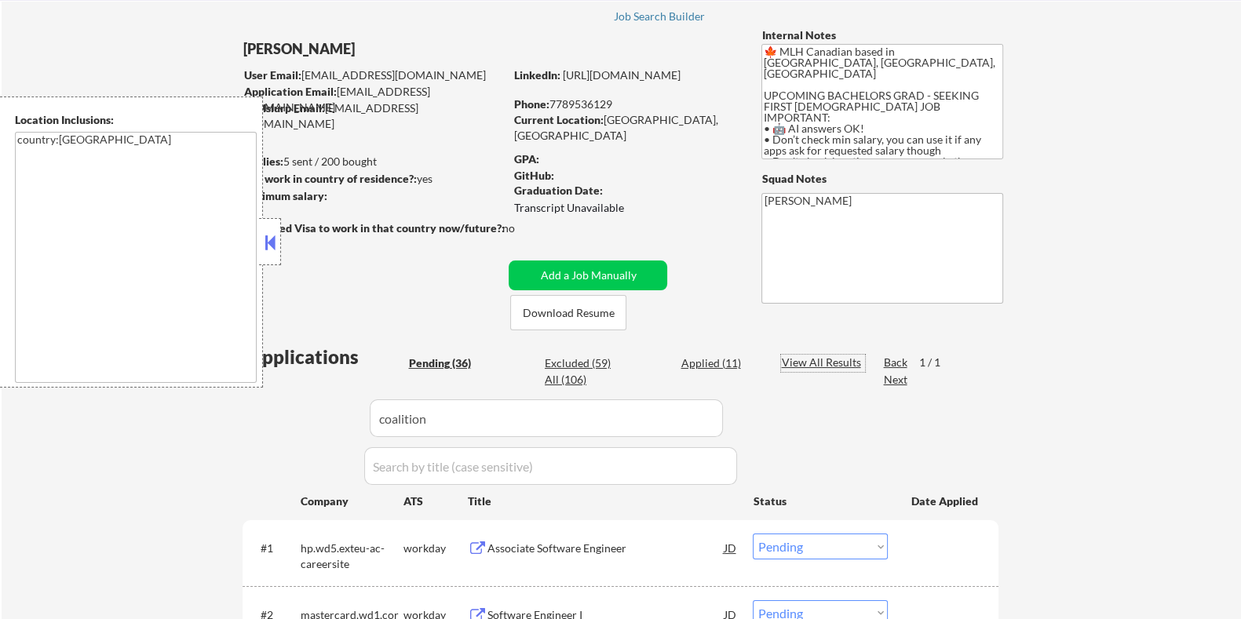
click at [800, 359] on div "View All Results" at bounding box center [823, 363] width 84 height 16
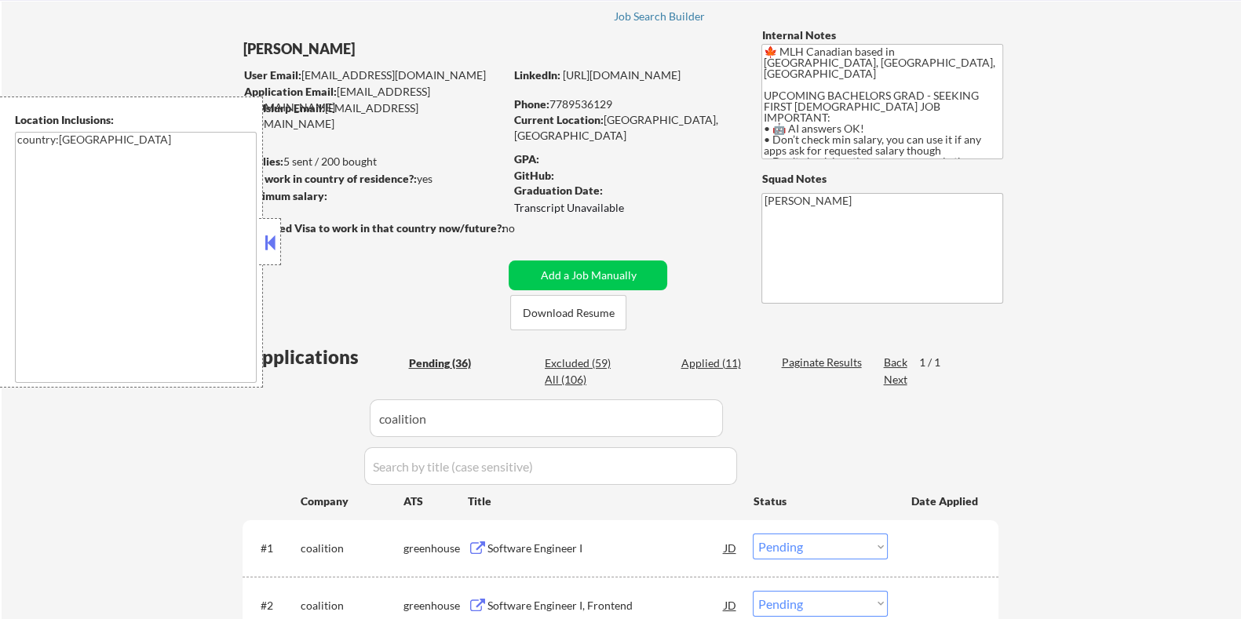
scroll to position [383, 0]
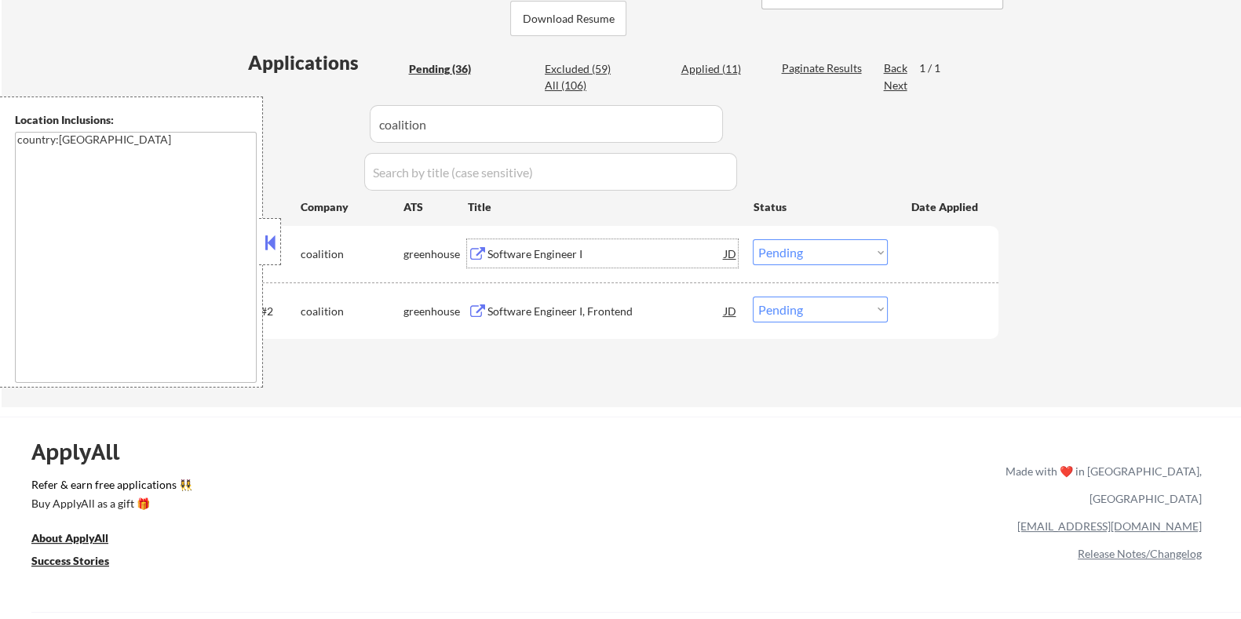
click at [522, 251] on div "Software Engineer I" at bounding box center [605, 254] width 237 height 16
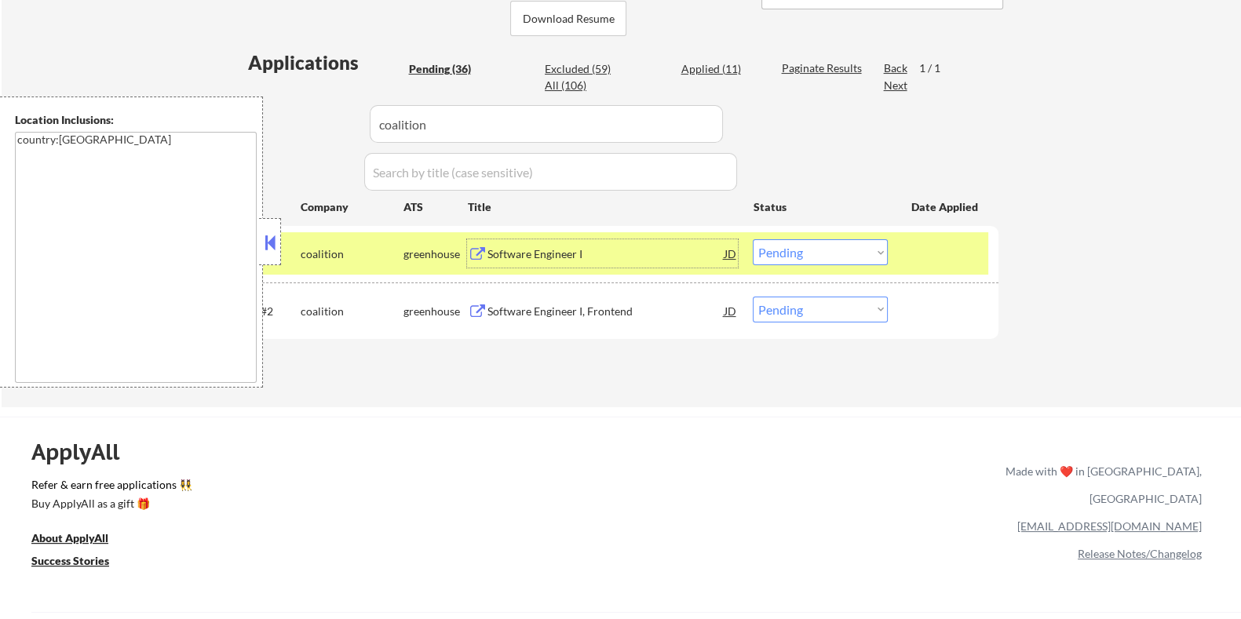
click at [818, 245] on select "Choose an option... Pending Applied Excluded (Questions) Excluded (Expired) Exc…" at bounding box center [820, 252] width 135 height 26
click at [753, 239] on select "Choose an option... Pending Applied Excluded (Questions) Excluded (Expired) Exc…" at bounding box center [820, 252] width 135 height 26
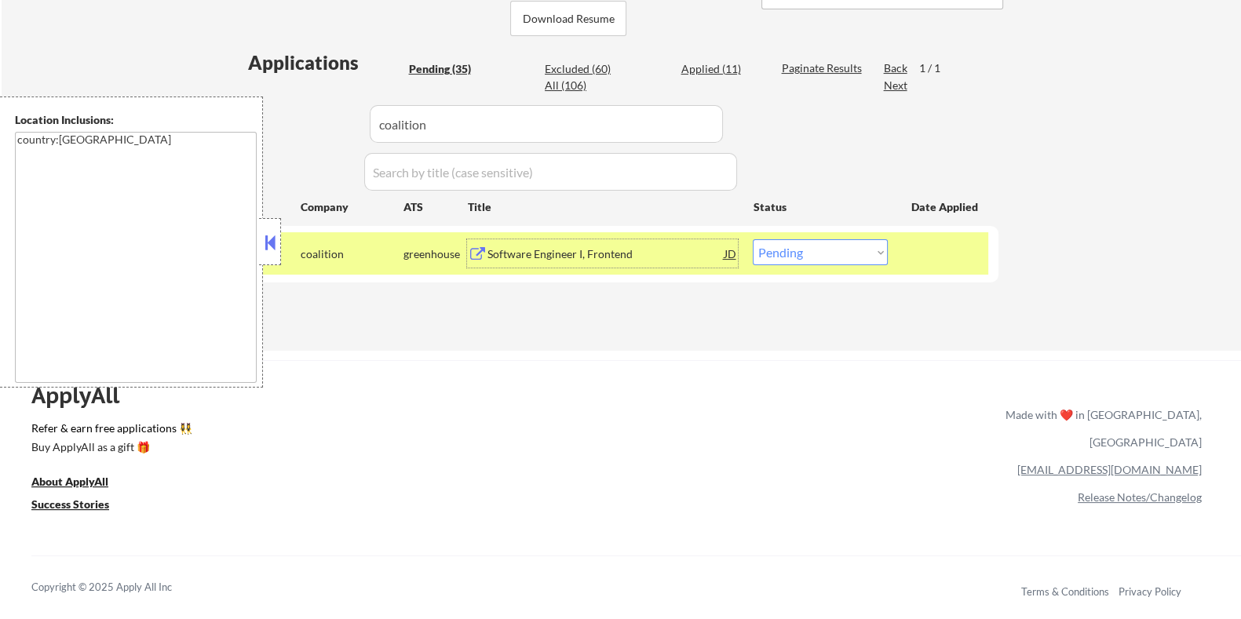
click at [549, 261] on div "Software Engineer I, Frontend" at bounding box center [605, 254] width 237 height 16
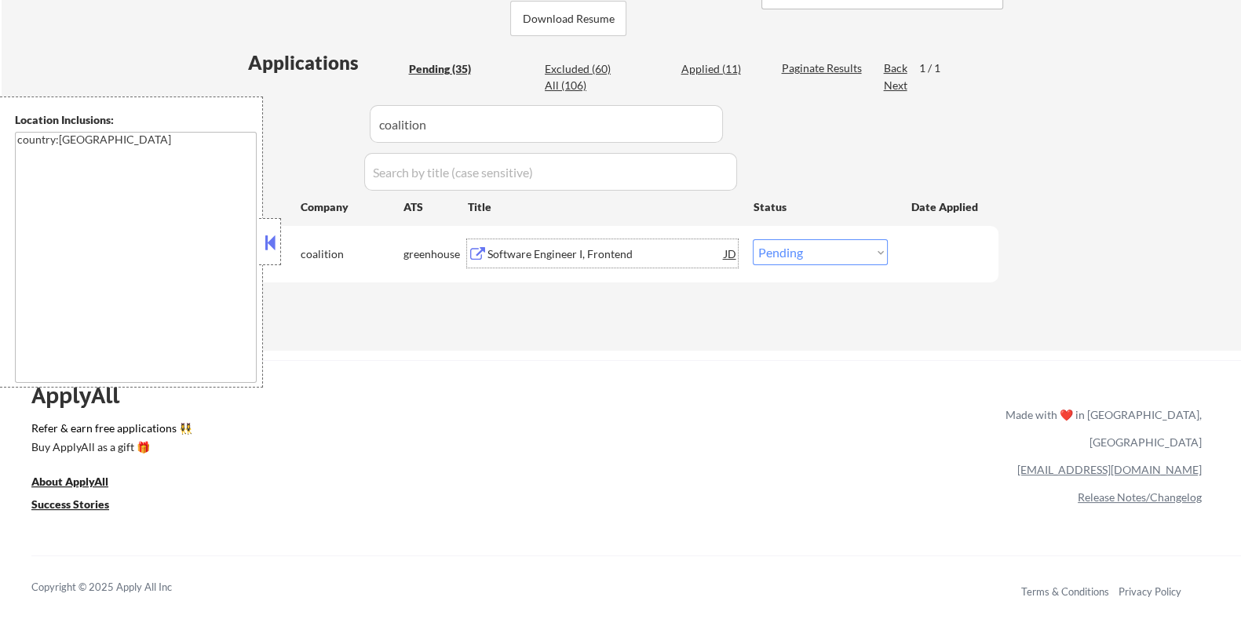
click at [801, 248] on select "Choose an option... Pending Applied Excluded (Questions) Excluded (Expired) Exc…" at bounding box center [820, 252] width 135 height 26
select select ""excluded__expired_""
click at [753, 239] on select "Choose an option... Pending Applied Excluded (Questions) Excluded (Expired) Exc…" at bounding box center [820, 252] width 135 height 26
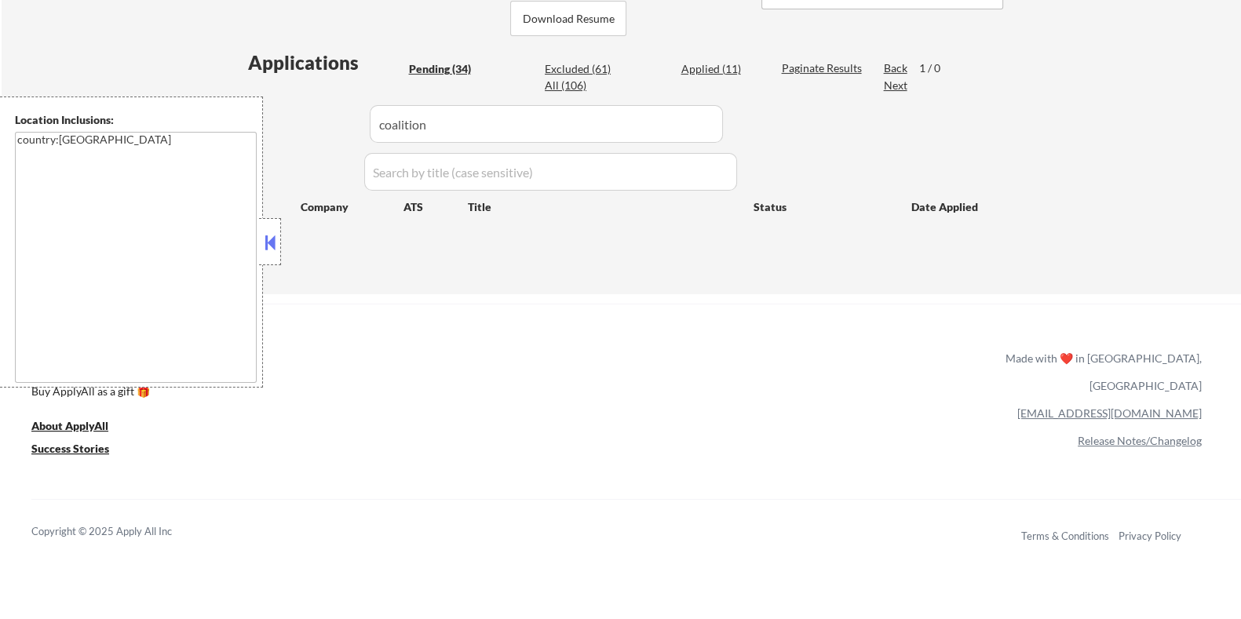
click at [433, 64] on div "Pending (34)" at bounding box center [447, 69] width 78 height 16
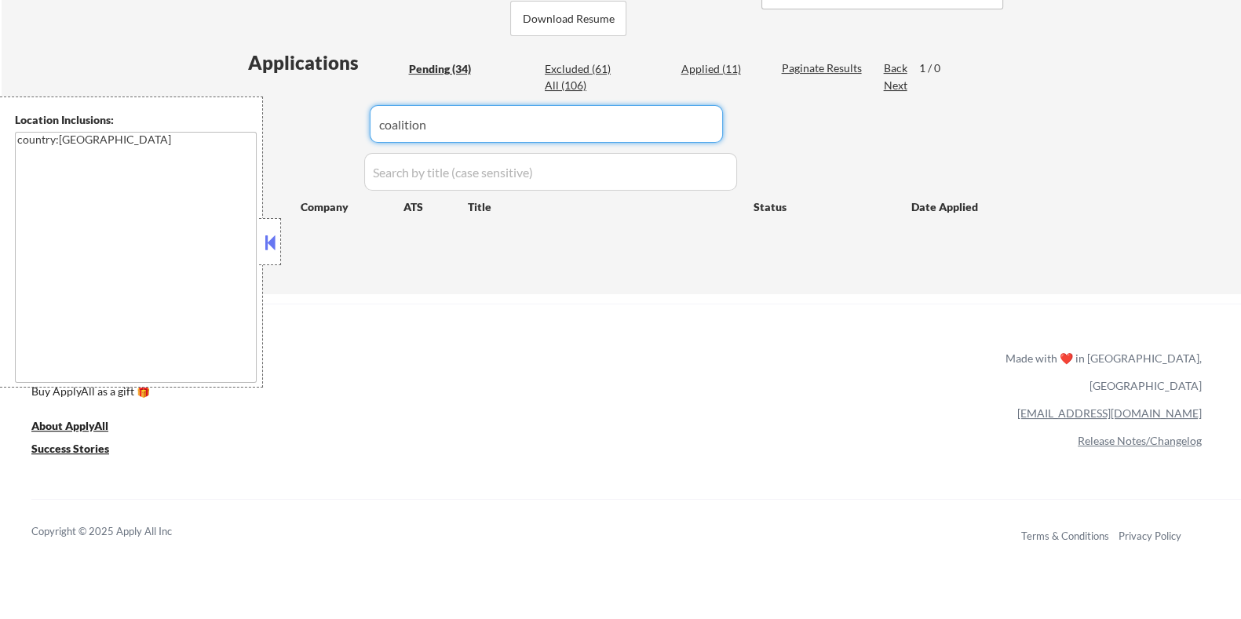
drag, startPoint x: 471, startPoint y: 133, endPoint x: 314, endPoint y: 133, distance: 157.0
click at [314, 133] on div "Applications Pending (34) Excluded (61) Applied (11) All (106) Paginate Results…" at bounding box center [621, 156] width 756 height 215
select select ""pending""
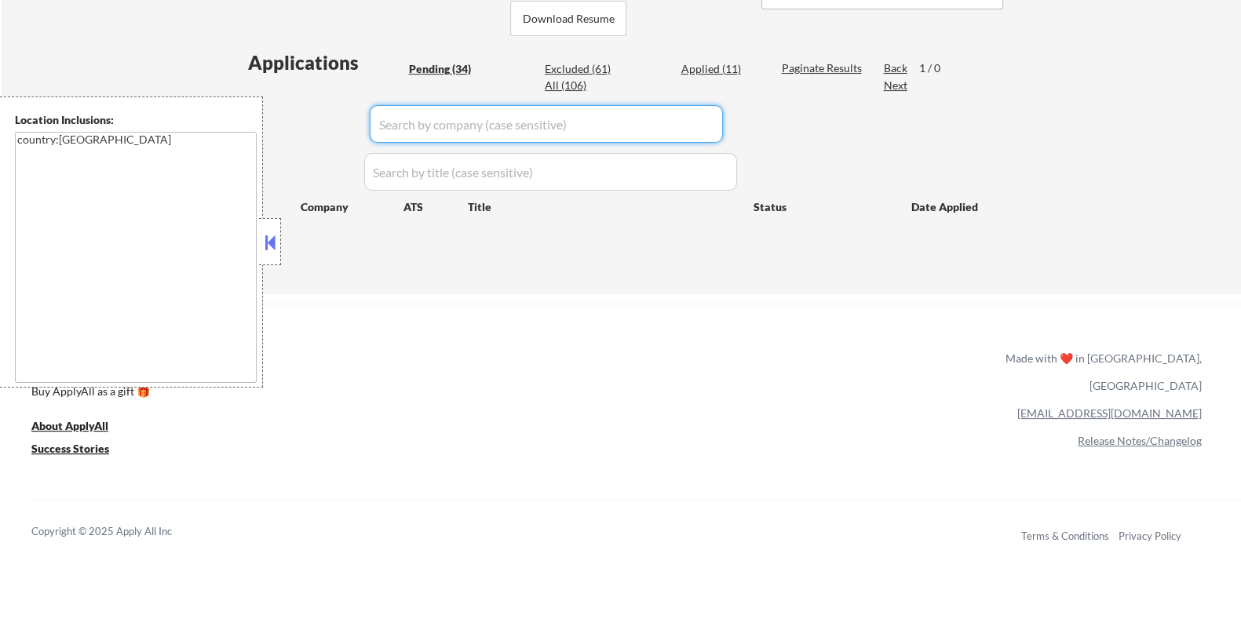
select select ""pending""
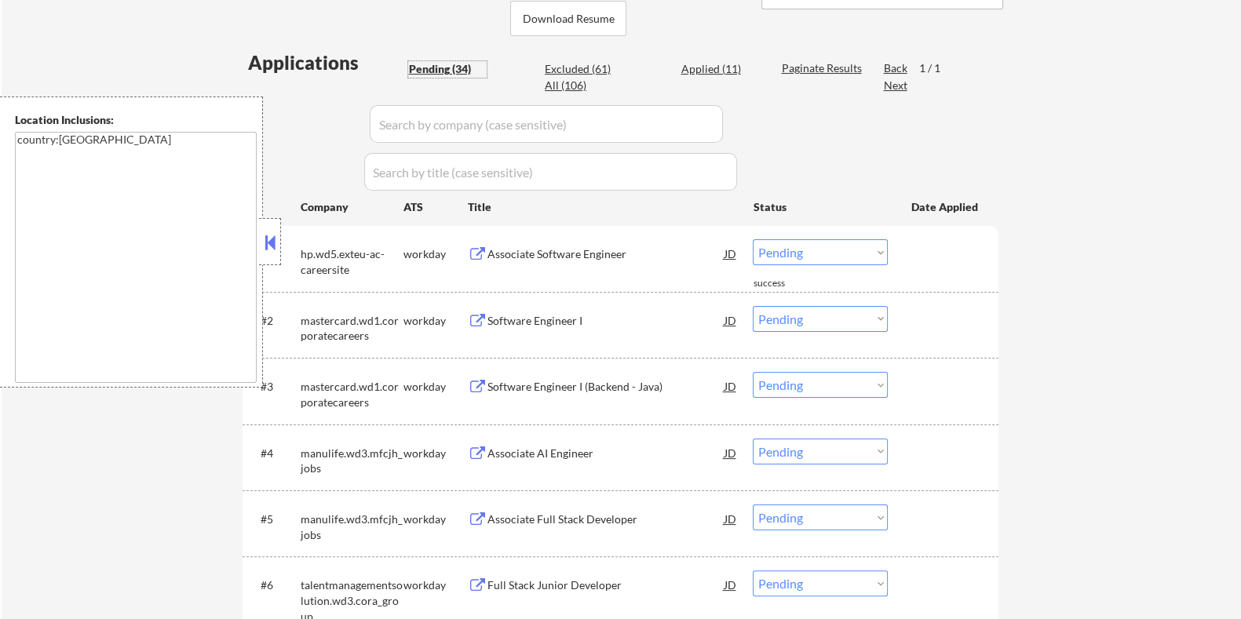
click at [425, 64] on div "Pending (34)" at bounding box center [447, 69] width 78 height 16
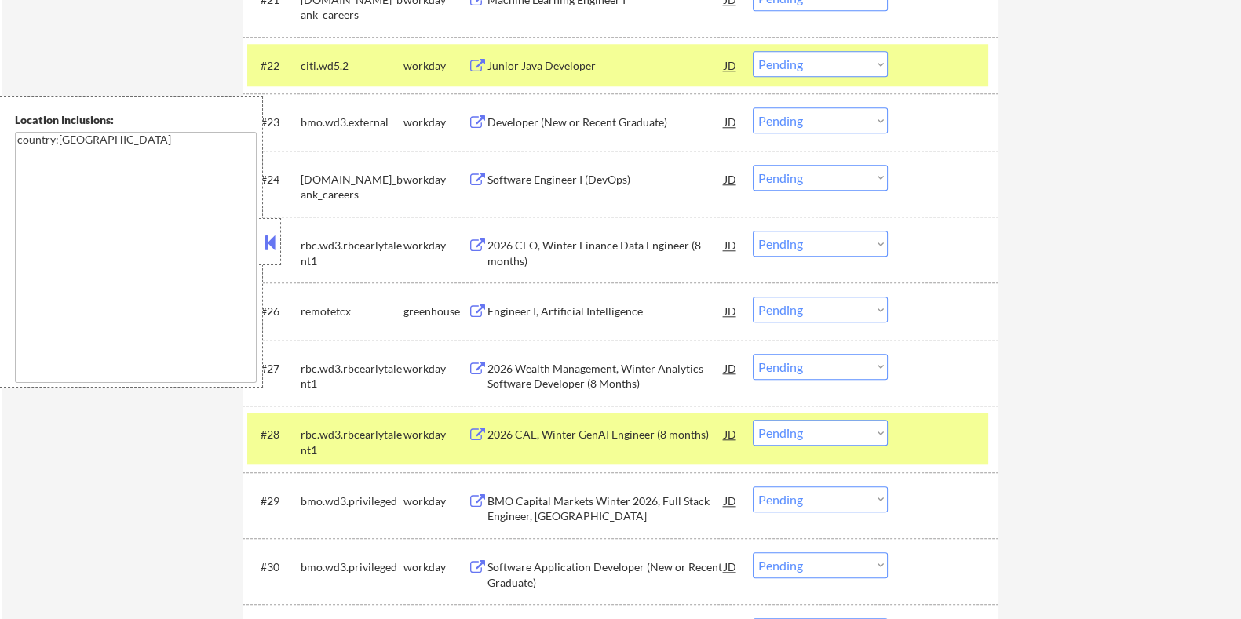
scroll to position [1953, 0]
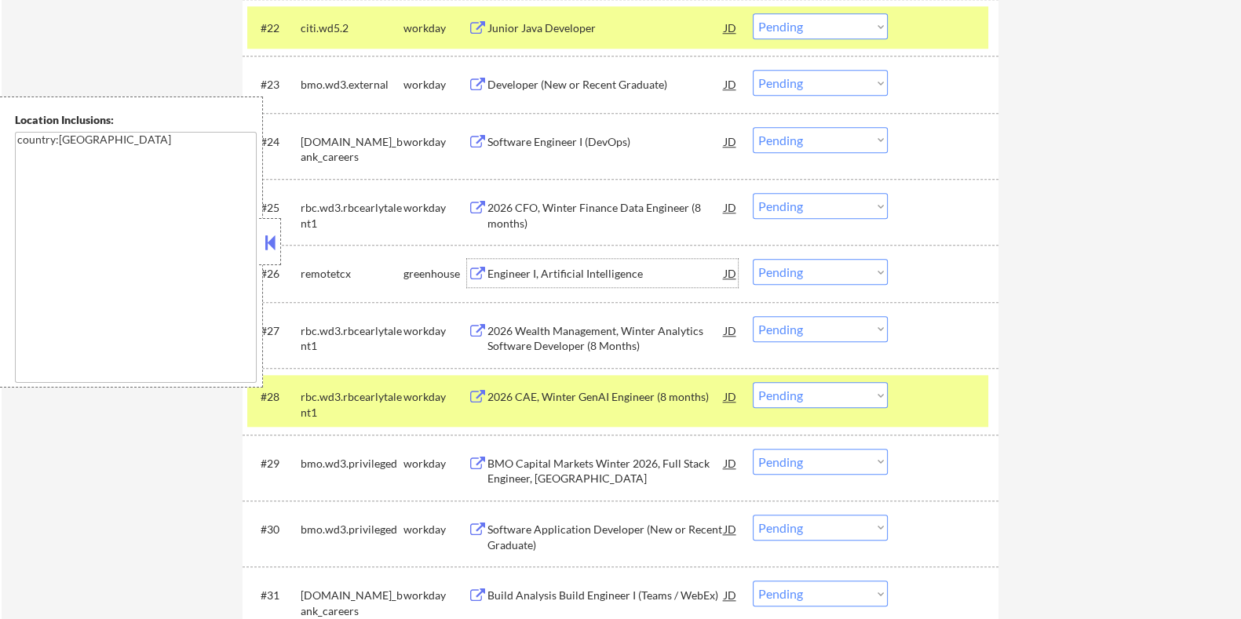
click at [509, 272] on div "Engineer I, Artificial Intelligence" at bounding box center [605, 274] width 237 height 16
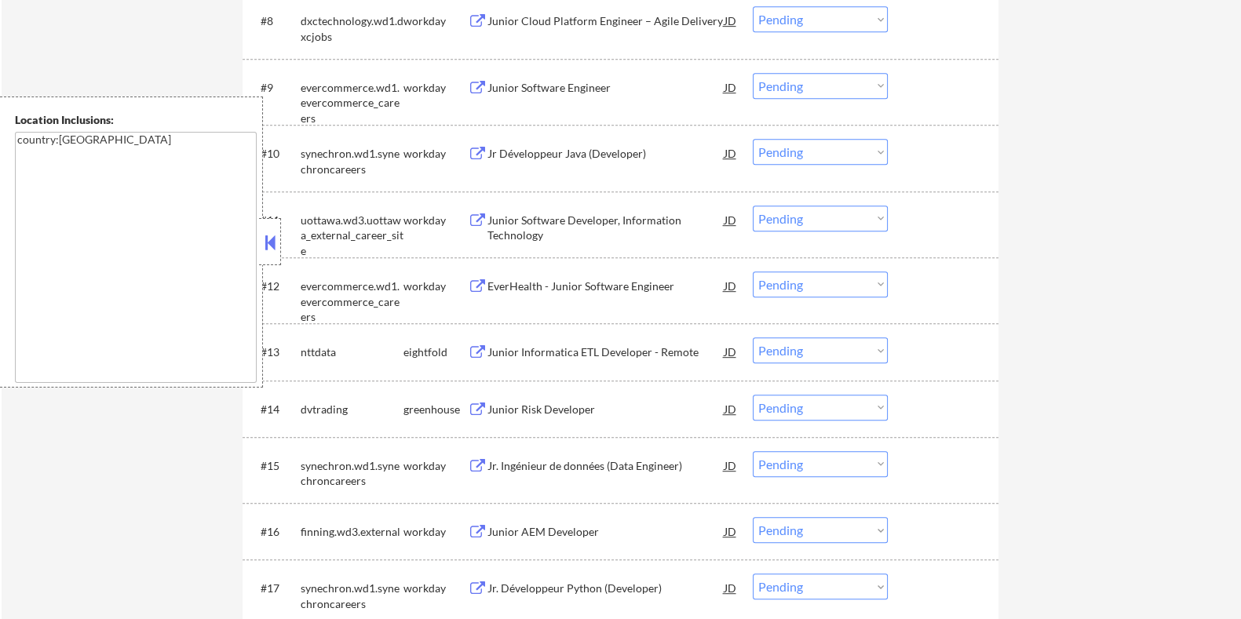
scroll to position [1070, 0]
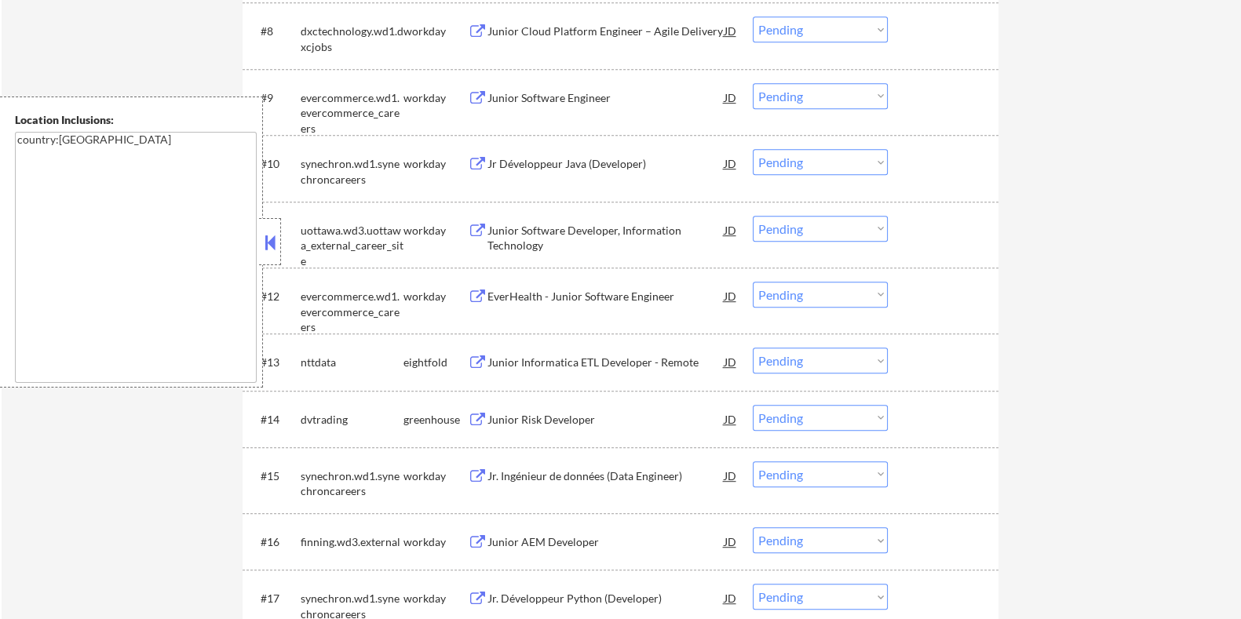
click at [506, 418] on div "Junior Risk Developer" at bounding box center [605, 420] width 237 height 16
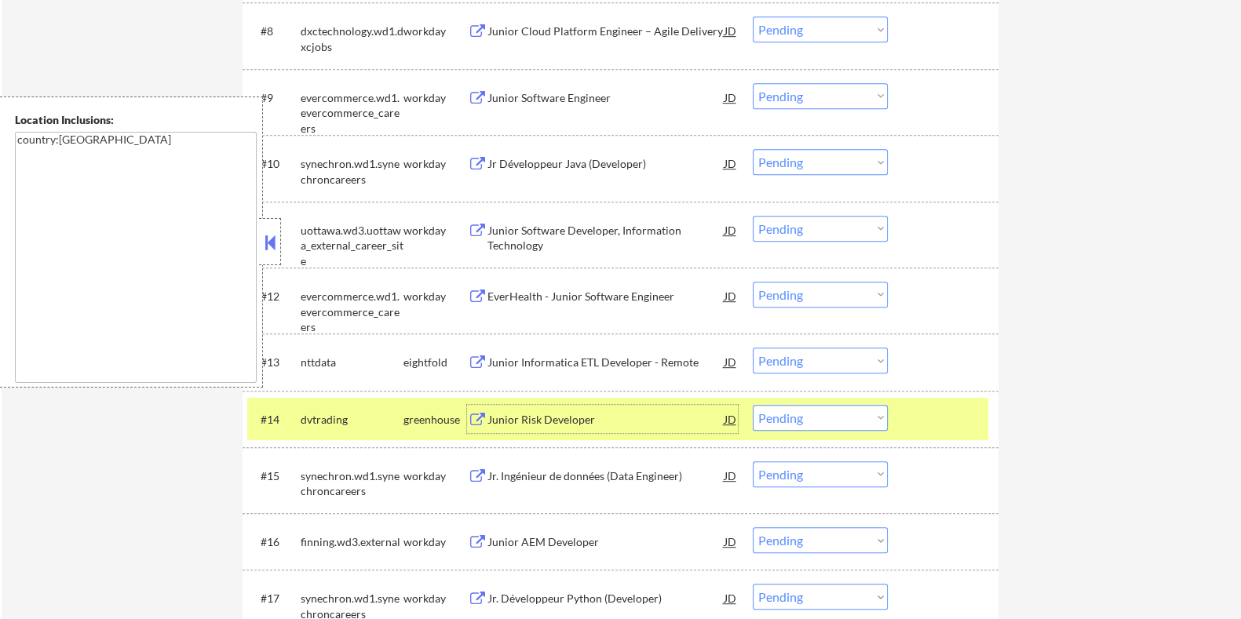
click at [808, 421] on select "Choose an option... Pending Applied Excluded (Questions) Excluded (Expired) Exc…" at bounding box center [820, 418] width 135 height 26
click at [753, 405] on select "Choose an option... Pending Applied Excluded (Questions) Excluded (Expired) Exc…" at bounding box center [820, 418] width 135 height 26
select select ""pending""
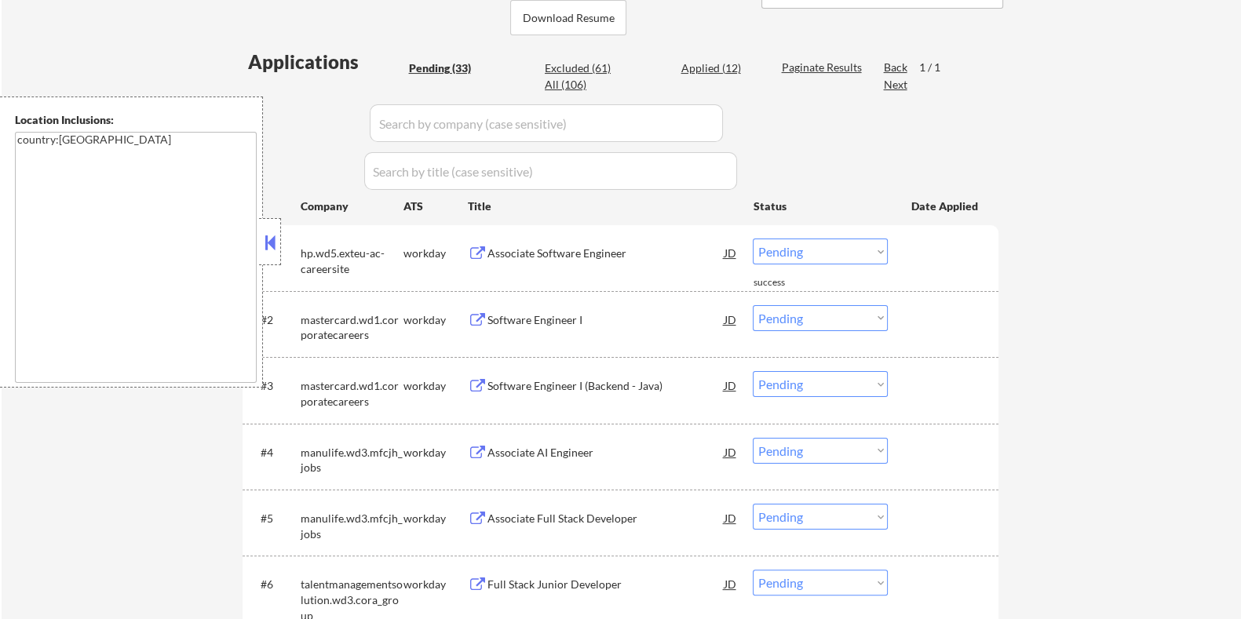
scroll to position [383, 0]
click at [509, 251] on div "Associate Software Engineer" at bounding box center [605, 254] width 237 height 16
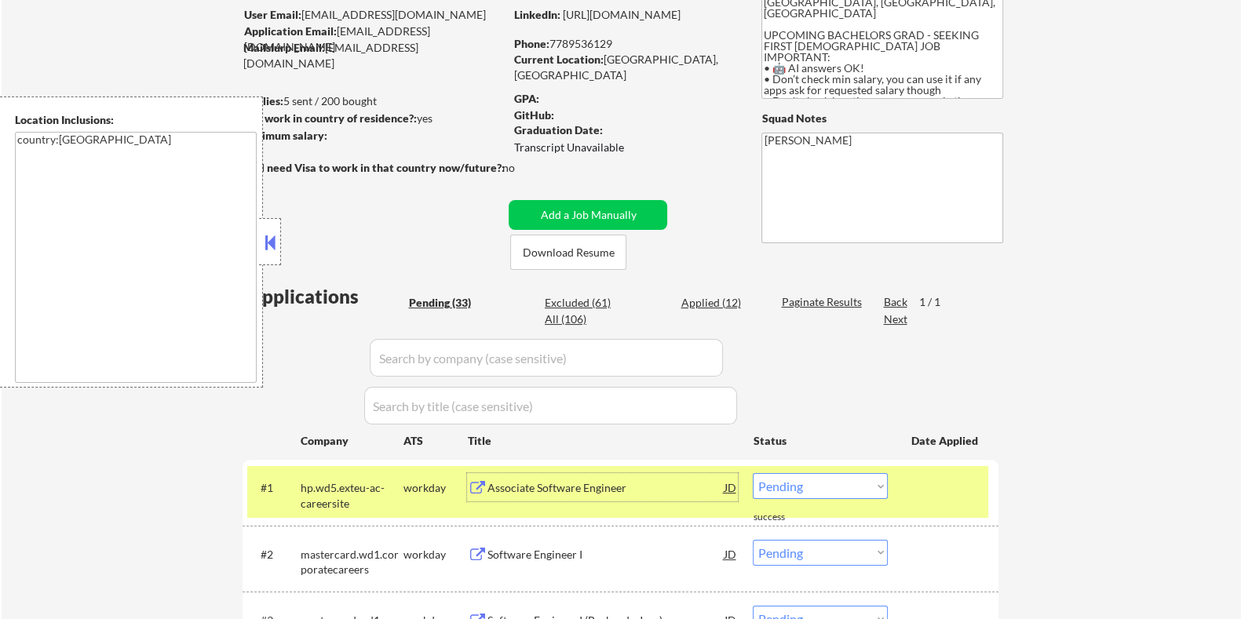
scroll to position [187, 0]
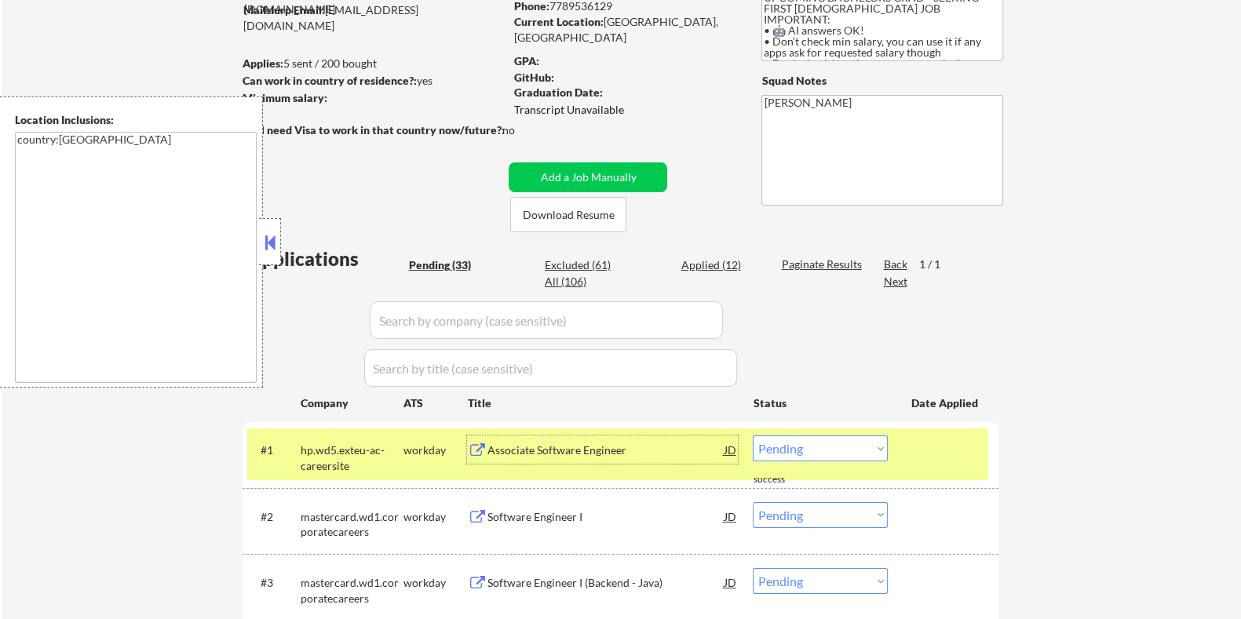
click at [808, 443] on select "Choose an option... Pending Applied Excluded (Questions) Excluded (Expired) Exc…" at bounding box center [820, 449] width 135 height 26
click at [753, 436] on select "Choose an option... Pending Applied Excluded (Questions) Excluded (Expired) Exc…" at bounding box center [820, 449] width 135 height 26
click at [548, 440] on div "Software Engineer I" at bounding box center [605, 450] width 237 height 28
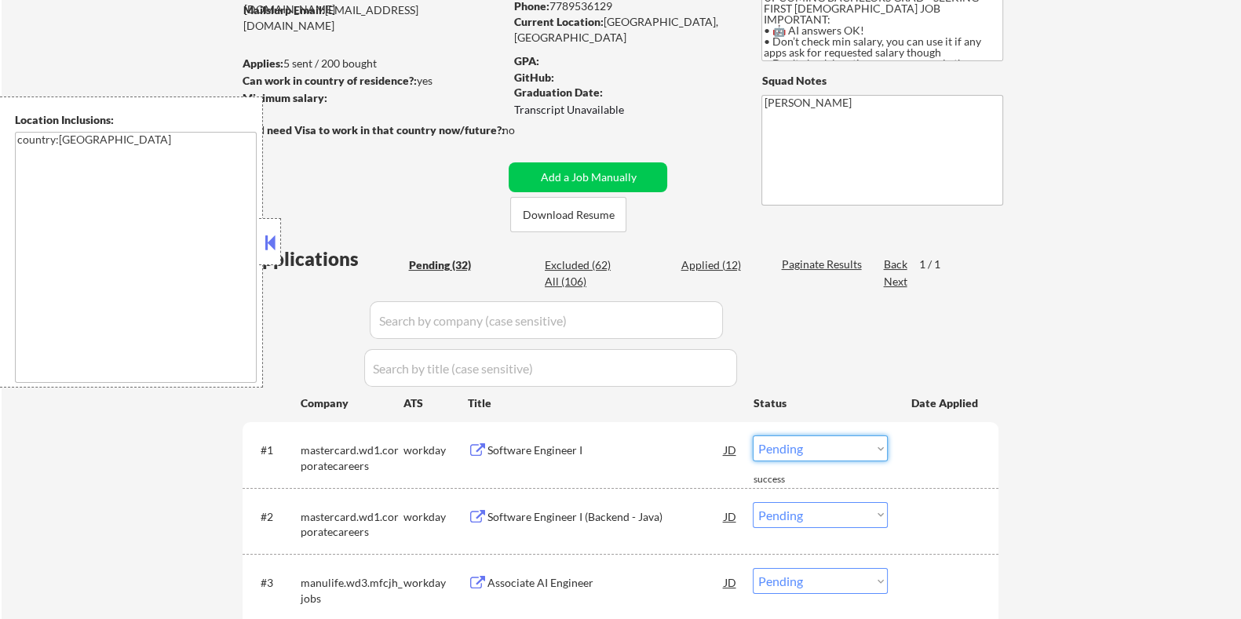
click at [826, 445] on select "Choose an option... Pending Applied Excluded (Questions) Excluded (Expired) Exc…" at bounding box center [820, 449] width 135 height 26
click at [753, 436] on select "Choose an option... Pending Applied Excluded (Questions) Excluded (Expired) Exc…" at bounding box center [820, 449] width 135 height 26
select select ""pending""
click at [577, 445] on div "Software Engineer I (Backend - Java)" at bounding box center [605, 451] width 237 height 16
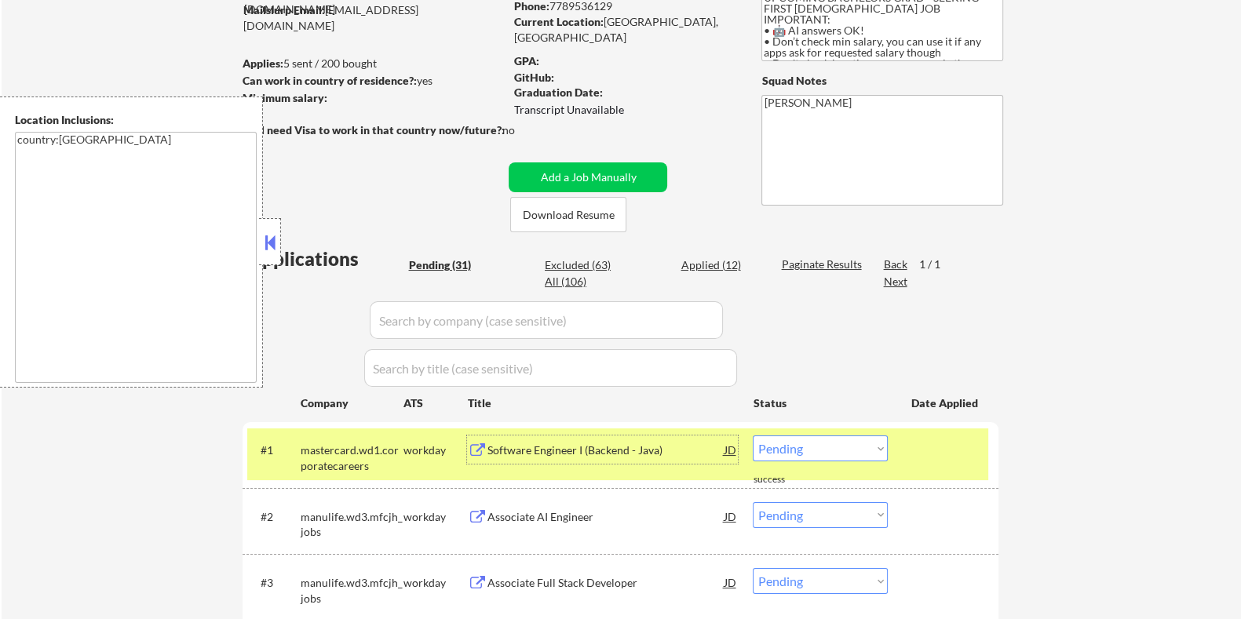
scroll to position [481, 0]
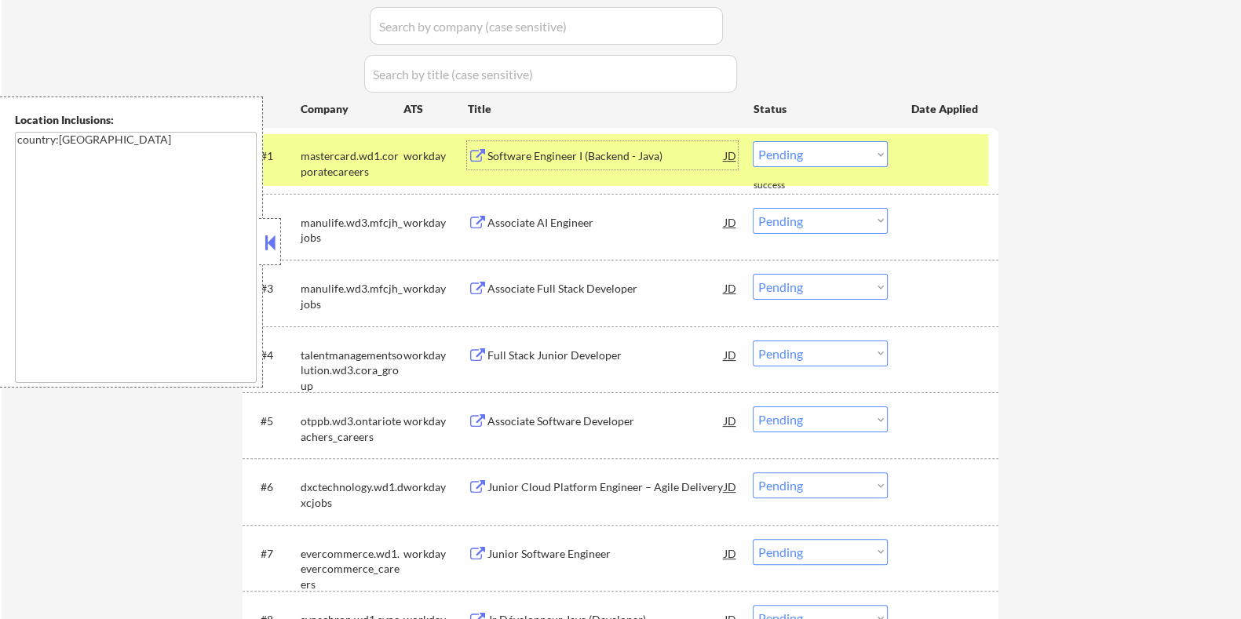
click at [536, 221] on div "Associate AI Engineer" at bounding box center [605, 223] width 237 height 16
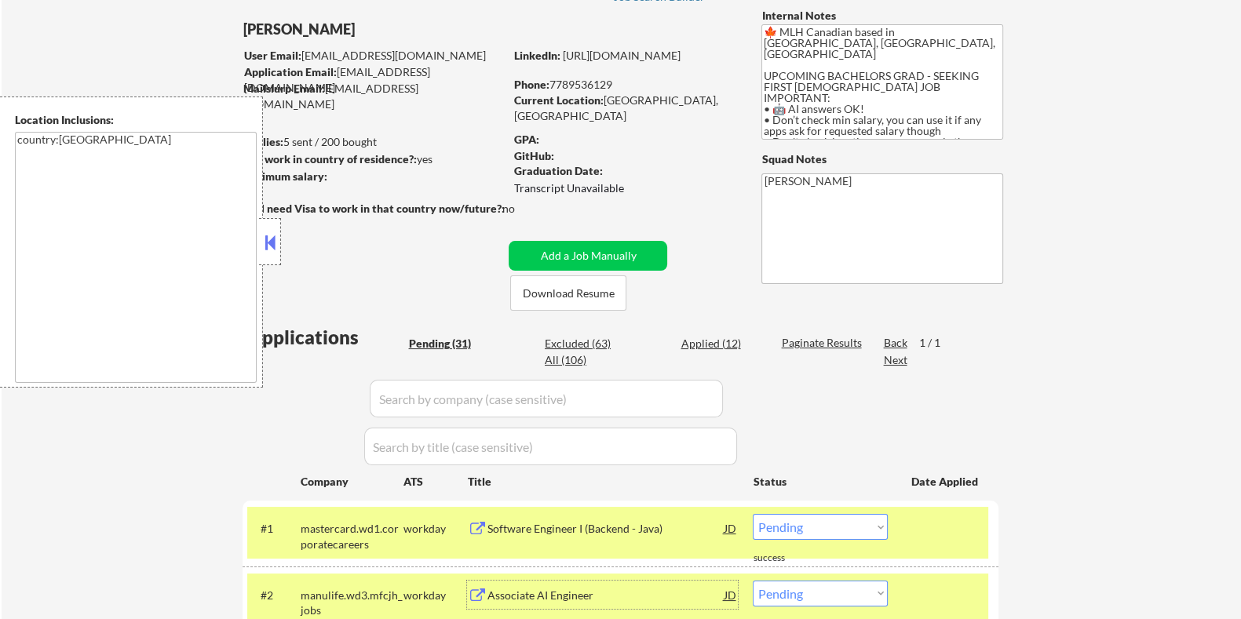
scroll to position [89, 0]
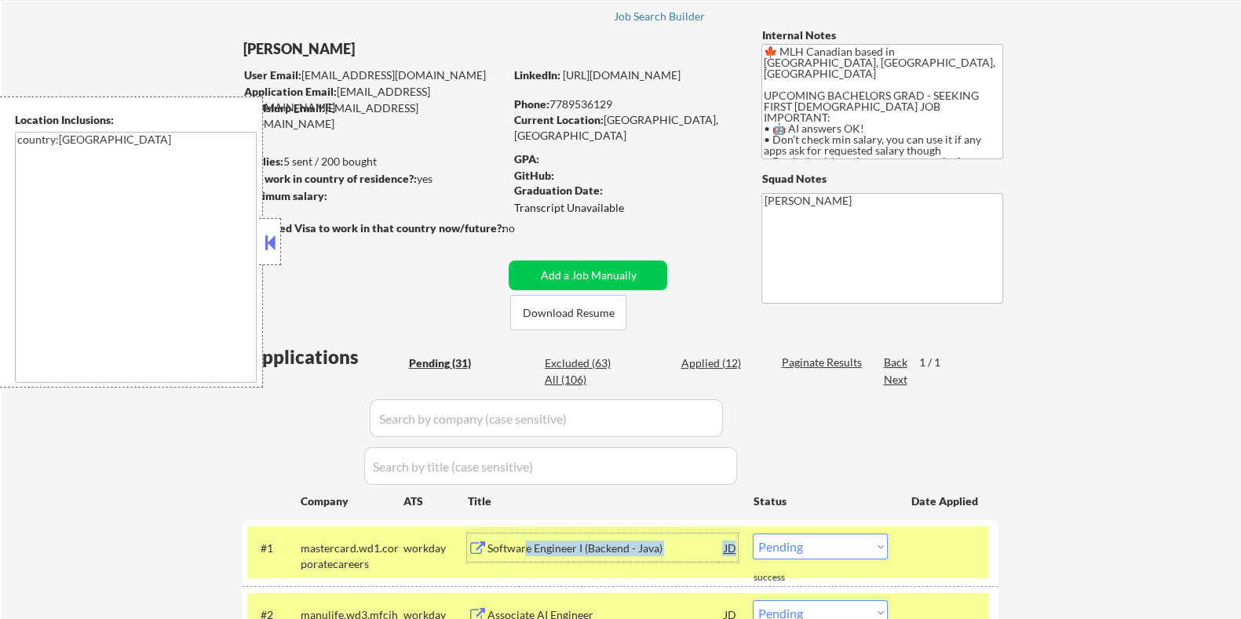
drag, startPoint x: 522, startPoint y: 545, endPoint x: 804, endPoint y: 555, distance: 281.9
click at [804, 555] on div "#1 mastercard.wd1.corporatecareers workday Software Engineer I (Backend - Java)…" at bounding box center [617, 553] width 741 height 38
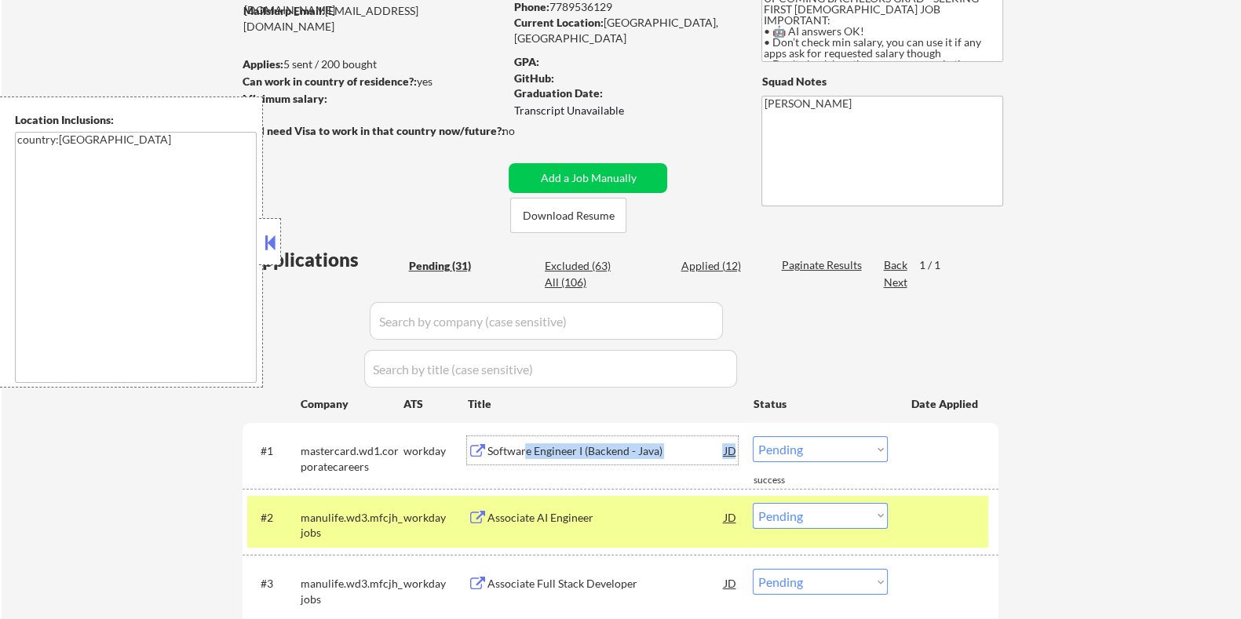
scroll to position [187, 0]
click at [542, 523] on div "Associate AI Engineer" at bounding box center [605, 517] width 237 height 16
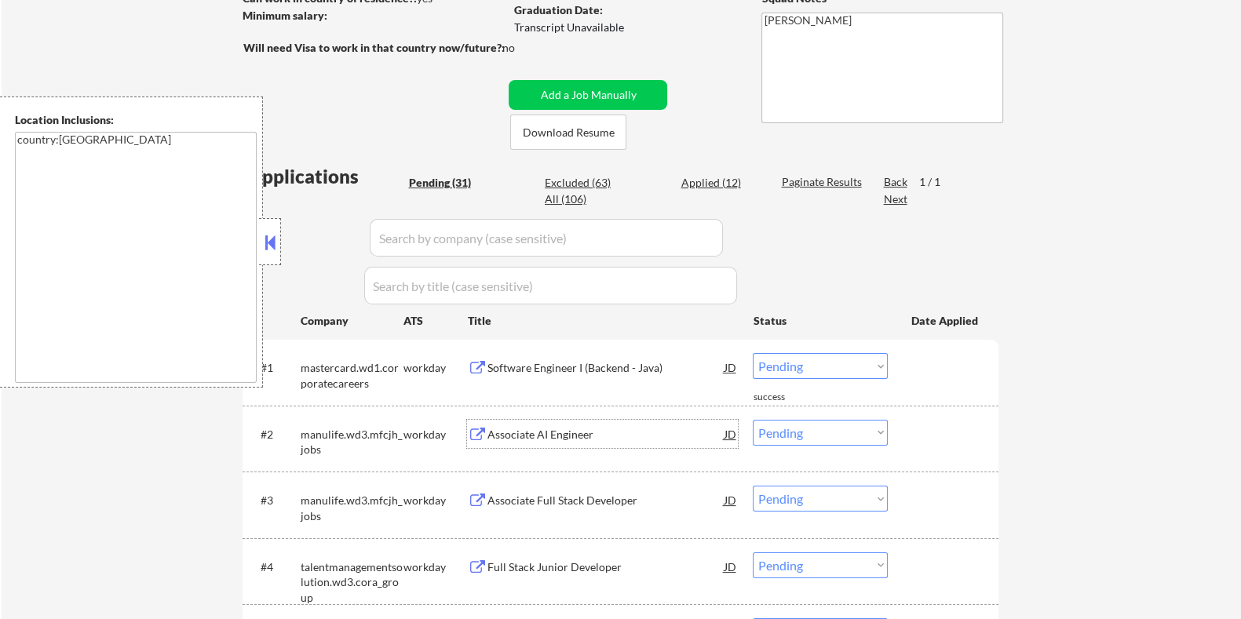
scroll to position [383, 0]
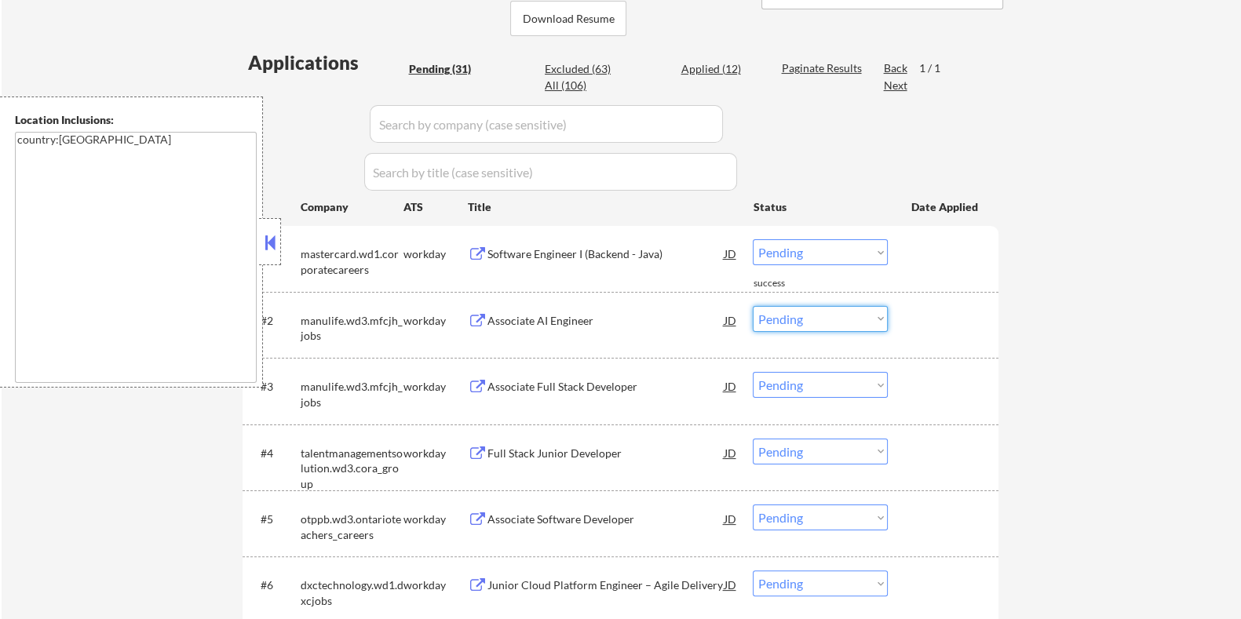
click at [798, 311] on select "Choose an option... Pending Applied Excluded (Questions) Excluded (Expired) Exc…" at bounding box center [820, 319] width 135 height 26
click at [753, 306] on select "Choose an option... Pending Applied Excluded (Questions) Excluded (Expired) Exc…" at bounding box center [820, 319] width 135 height 26
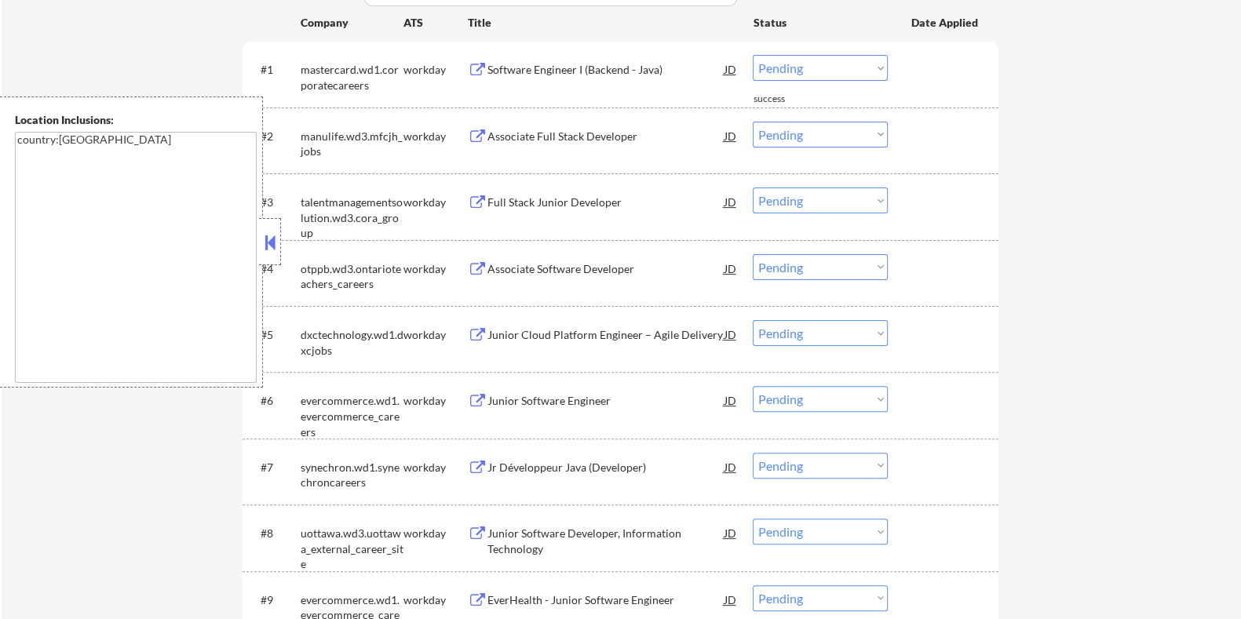
scroll to position [579, 0]
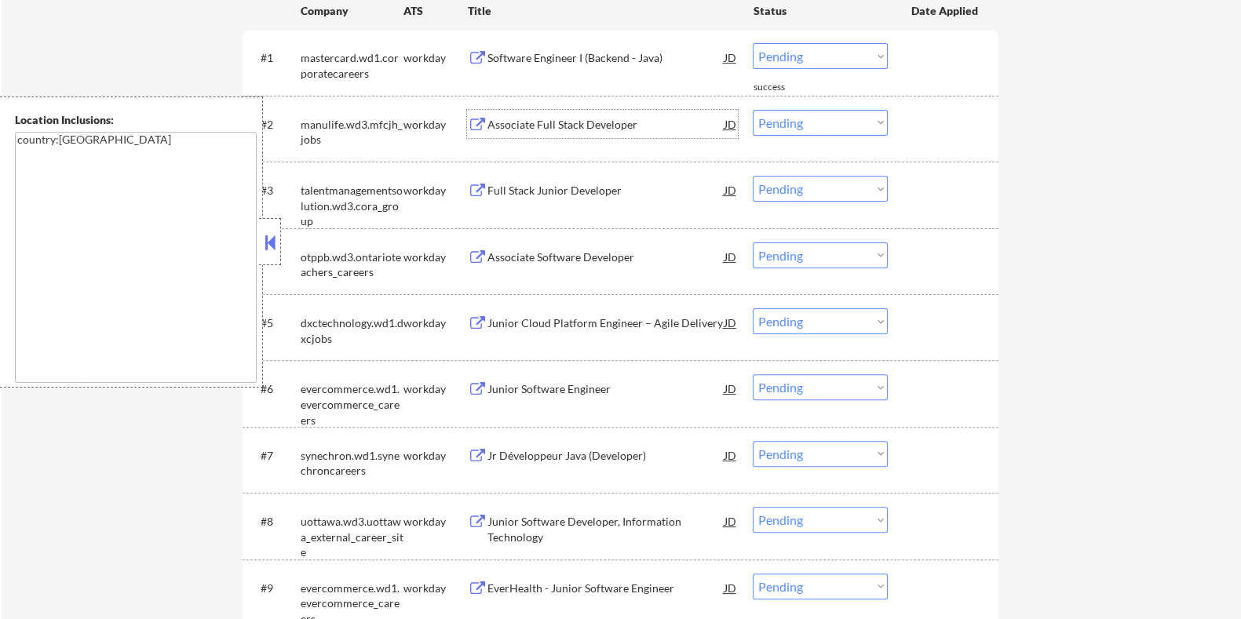
click at [519, 118] on div "Associate Full Stack Developer" at bounding box center [605, 125] width 237 height 16
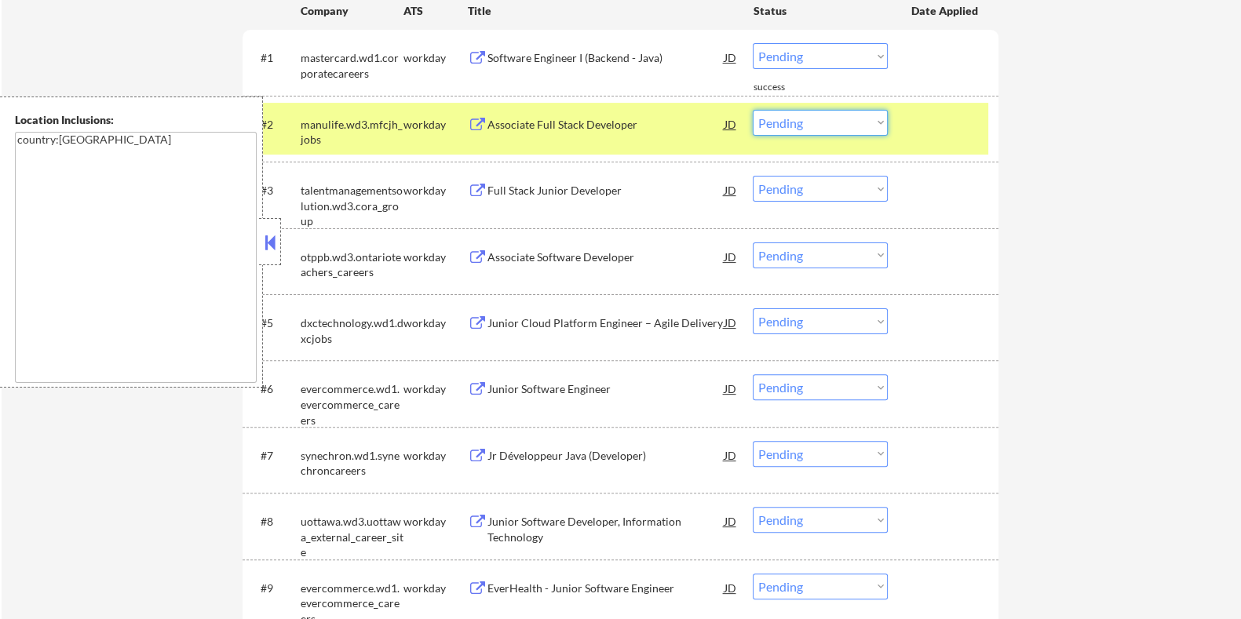
click at [820, 119] on select "Choose an option... Pending Applied Excluded (Questions) Excluded (Expired) Exc…" at bounding box center [820, 123] width 135 height 26
click at [753, 110] on select "Choose an option... Pending Applied Excluded (Questions) Excluded (Expired) Exc…" at bounding box center [820, 123] width 135 height 26
select select ""pending""
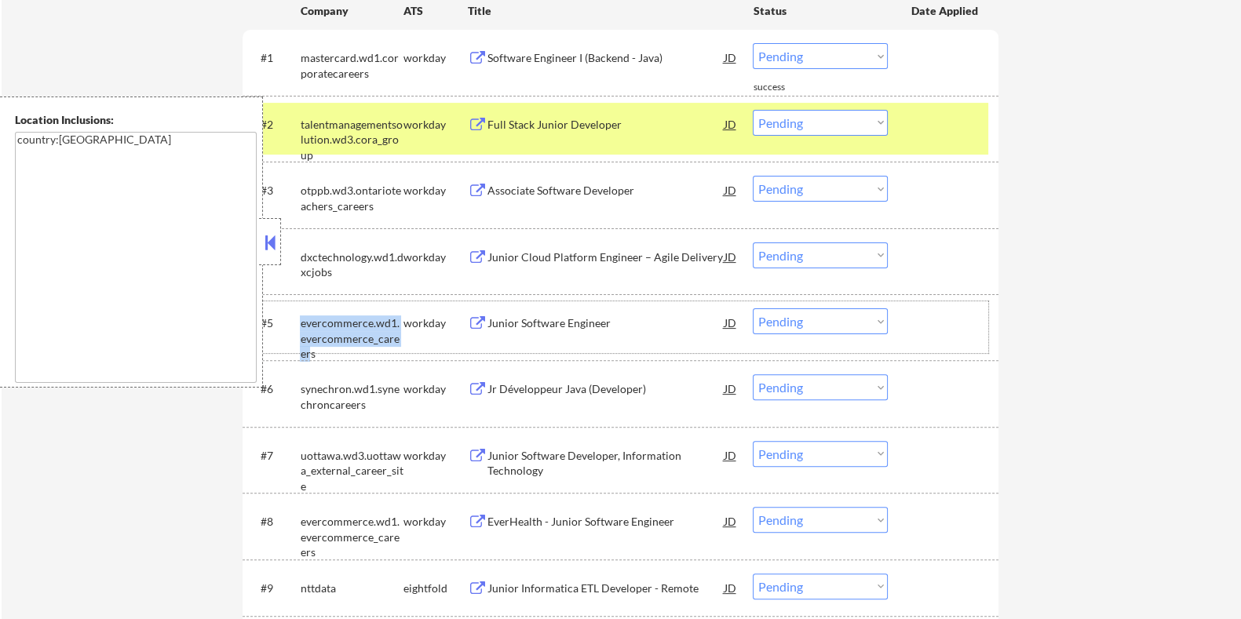
drag, startPoint x: 301, startPoint y: 314, endPoint x: 388, endPoint y: 337, distance: 90.8
click at [388, 337] on div "evercommerce.wd1.evercommerce_careers" at bounding box center [351, 327] width 103 height 38
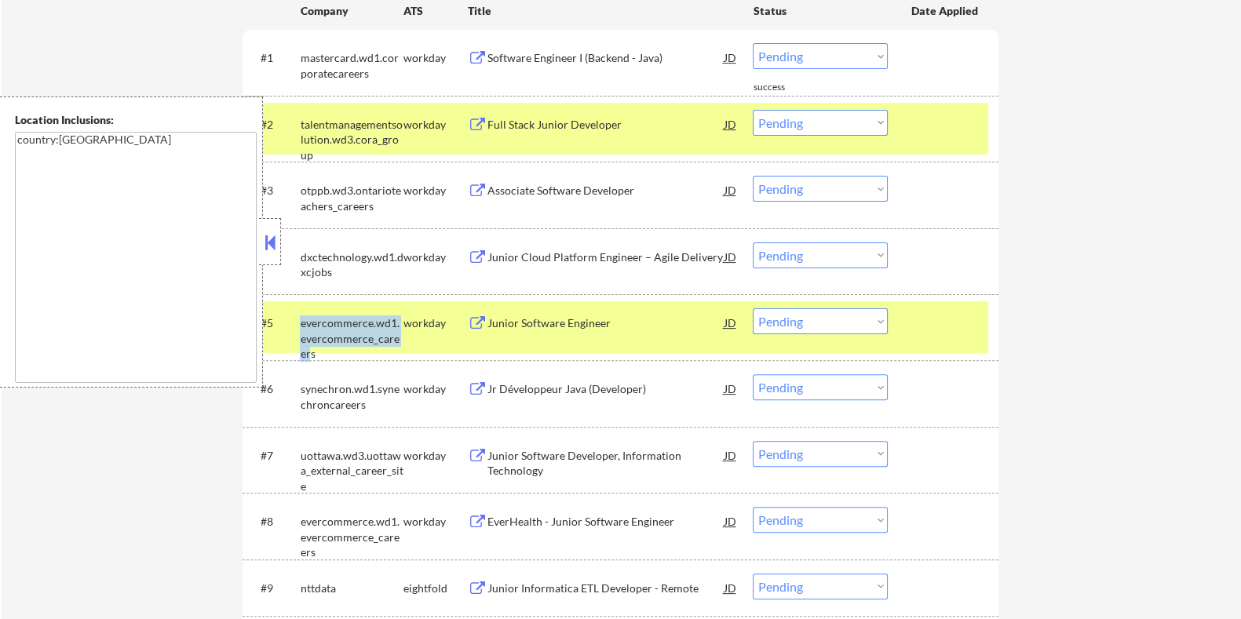
copy div "evercommerce.wd1.evercommerce_career"
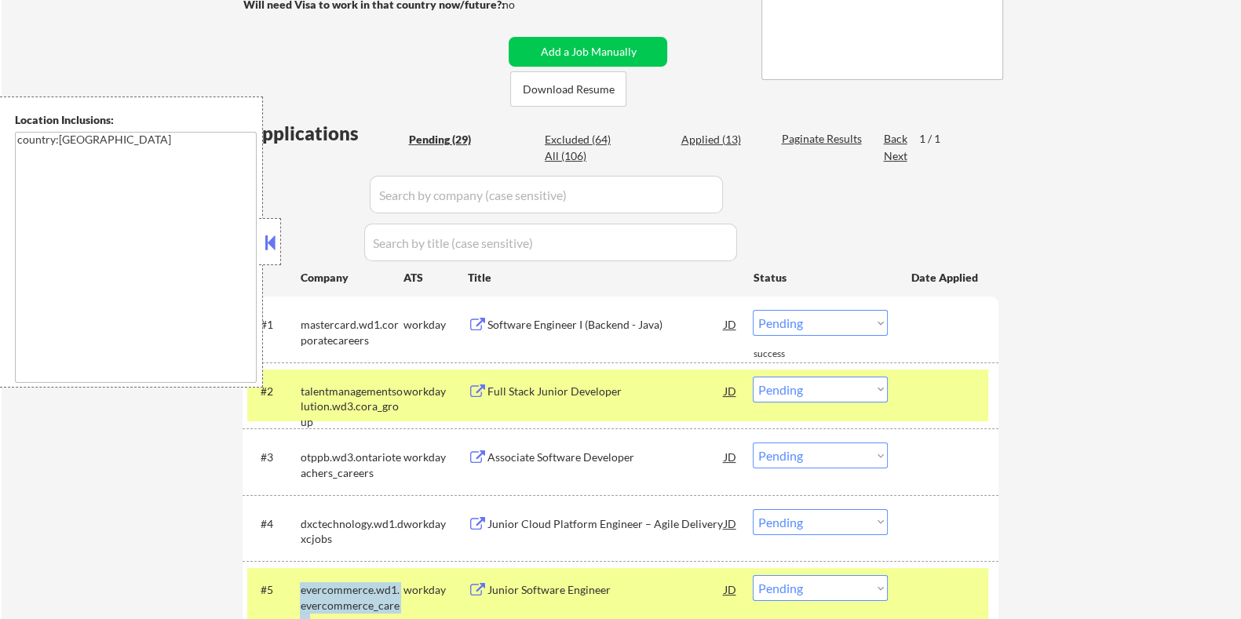
scroll to position [89, 0]
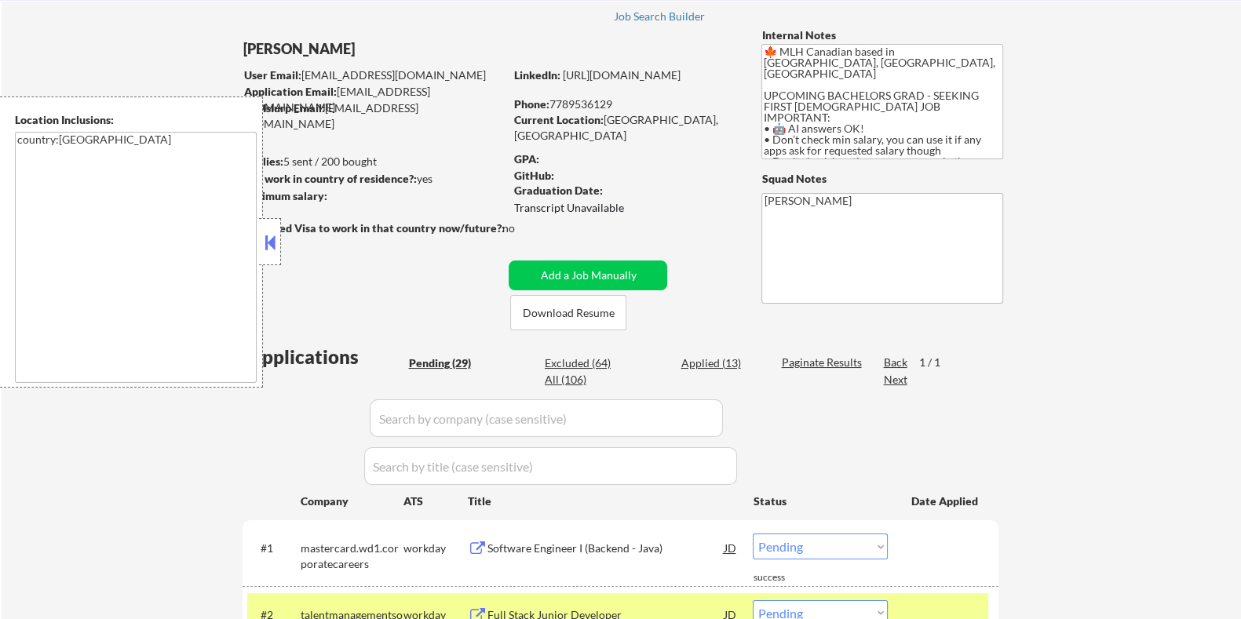
click at [461, 415] on input "input" at bounding box center [546, 418] width 353 height 38
paste input "evercommerce.wd1.evercommerce_career"
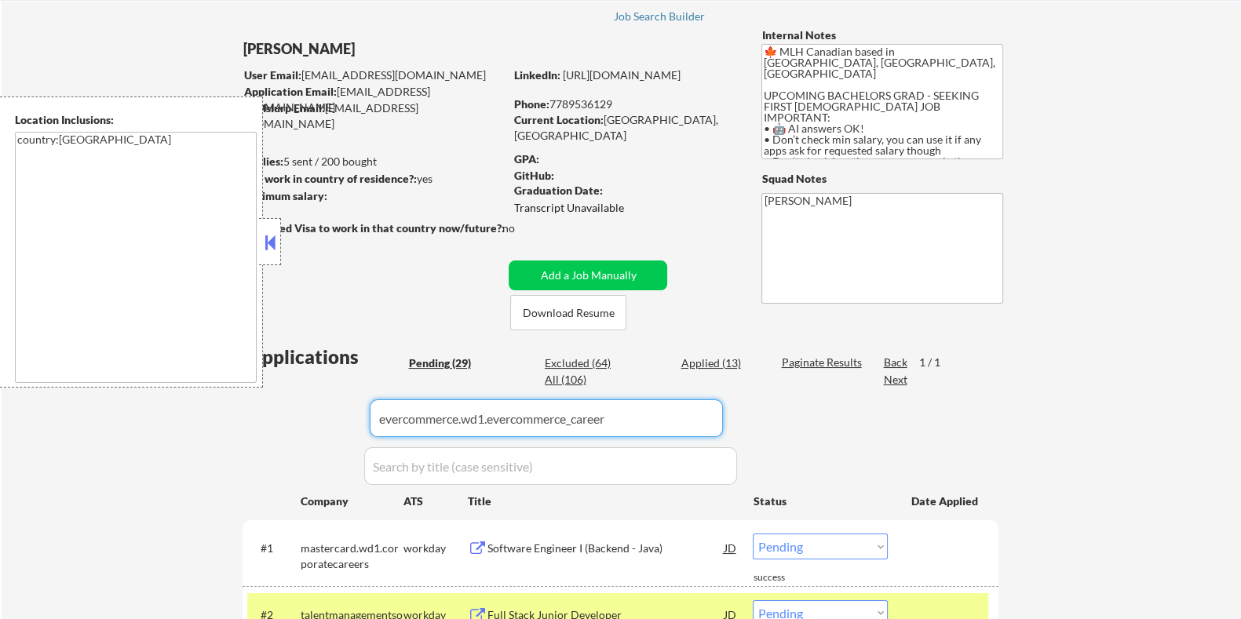
type input "evercommerce.wd1.evercommerce_career"
click at [786, 359] on div "Paginate Results" at bounding box center [823, 363] width 84 height 16
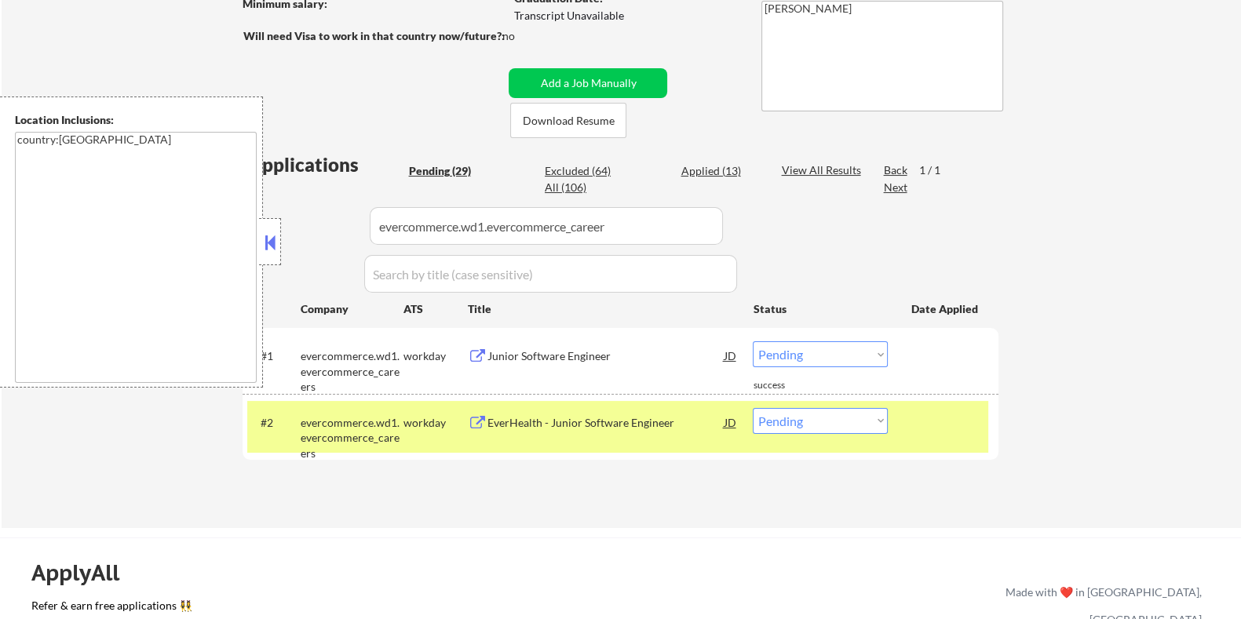
scroll to position [285, 0]
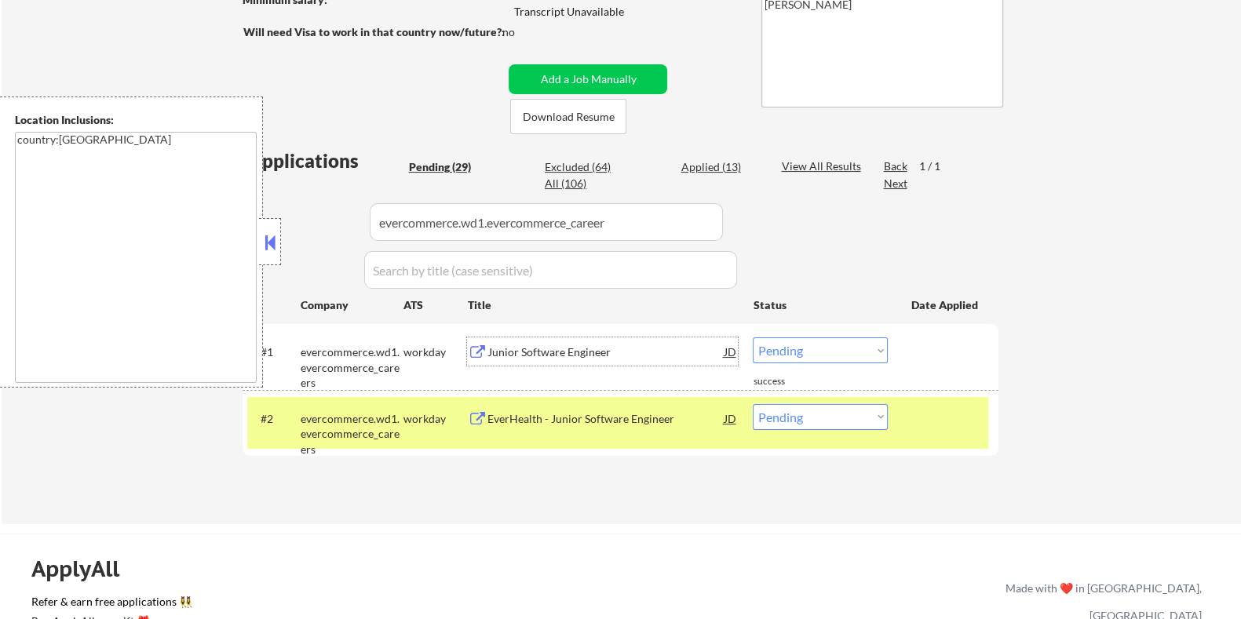
click at [524, 348] on div "Junior Software Engineer" at bounding box center [605, 353] width 237 height 16
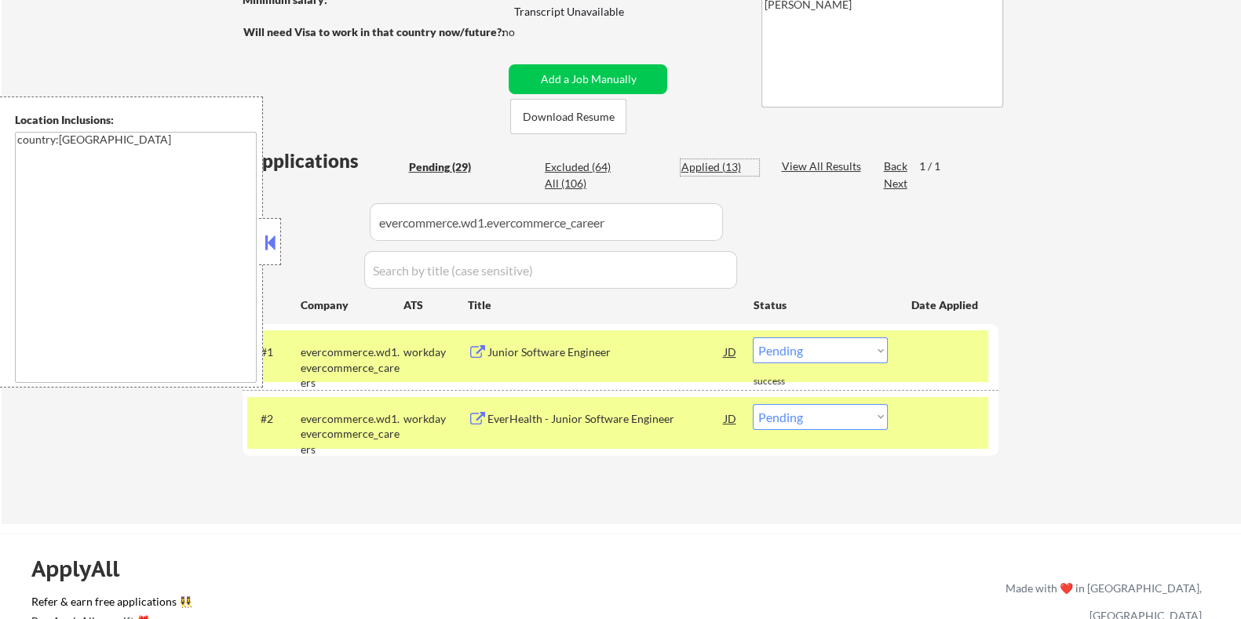
click at [700, 163] on div "Applied (13)" at bounding box center [719, 167] width 78 height 16
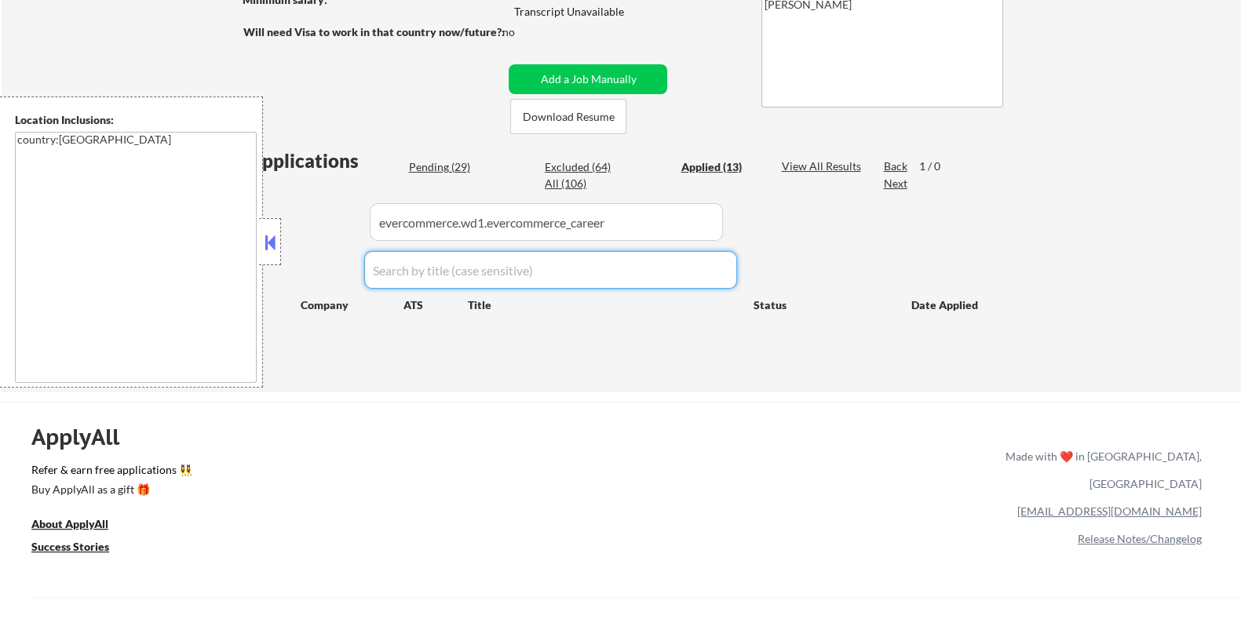
drag, startPoint x: 647, startPoint y: 241, endPoint x: 328, endPoint y: 241, distance: 319.4
click at [328, 241] on div "Applications Pending (29) Excluded (64) Applied (13) All (106) View All Results…" at bounding box center [621, 255] width 756 height 215
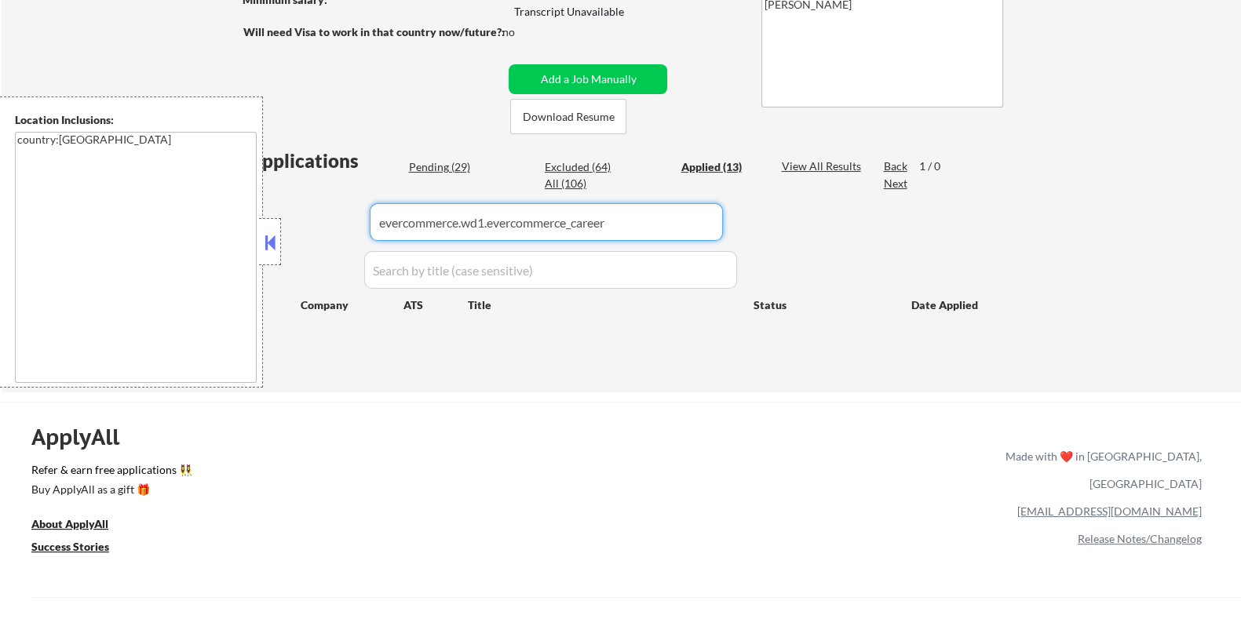
drag, startPoint x: 622, startPoint y: 227, endPoint x: 270, endPoint y: 234, distance: 351.7
click at [270, 234] on body "← Return to /applysquad Mailslurp Inbox Job Search Builder Arman Moztarzadeh Us…" at bounding box center [620, 24] width 1241 height 619
select select ""applied""
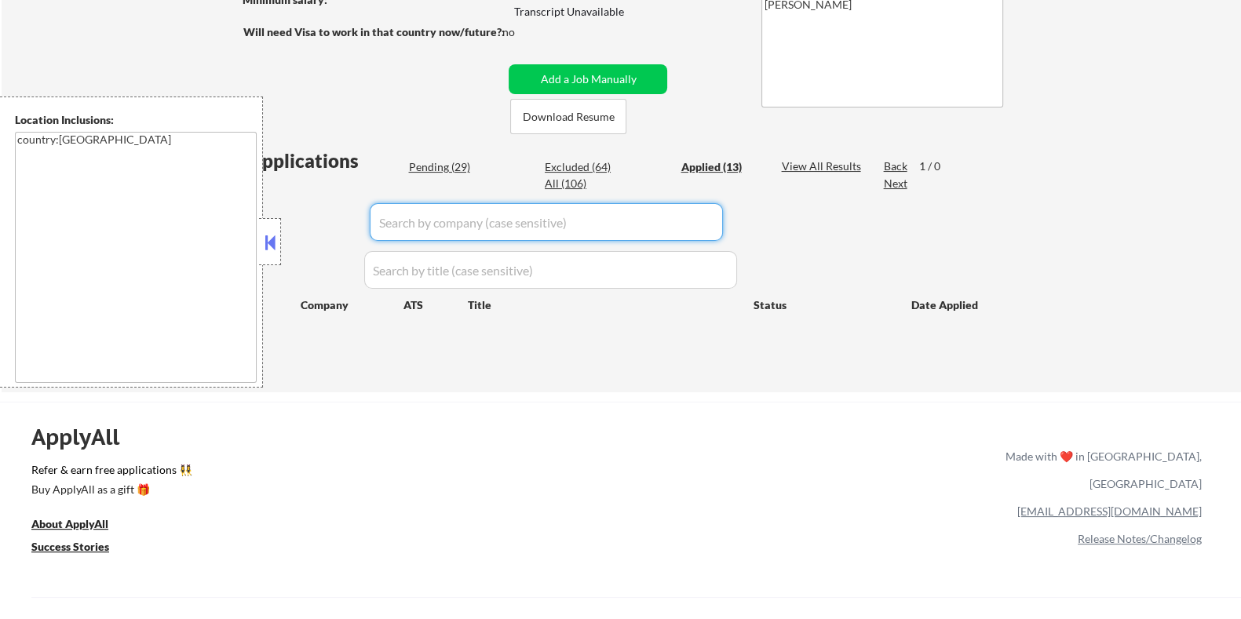
select select ""applied""
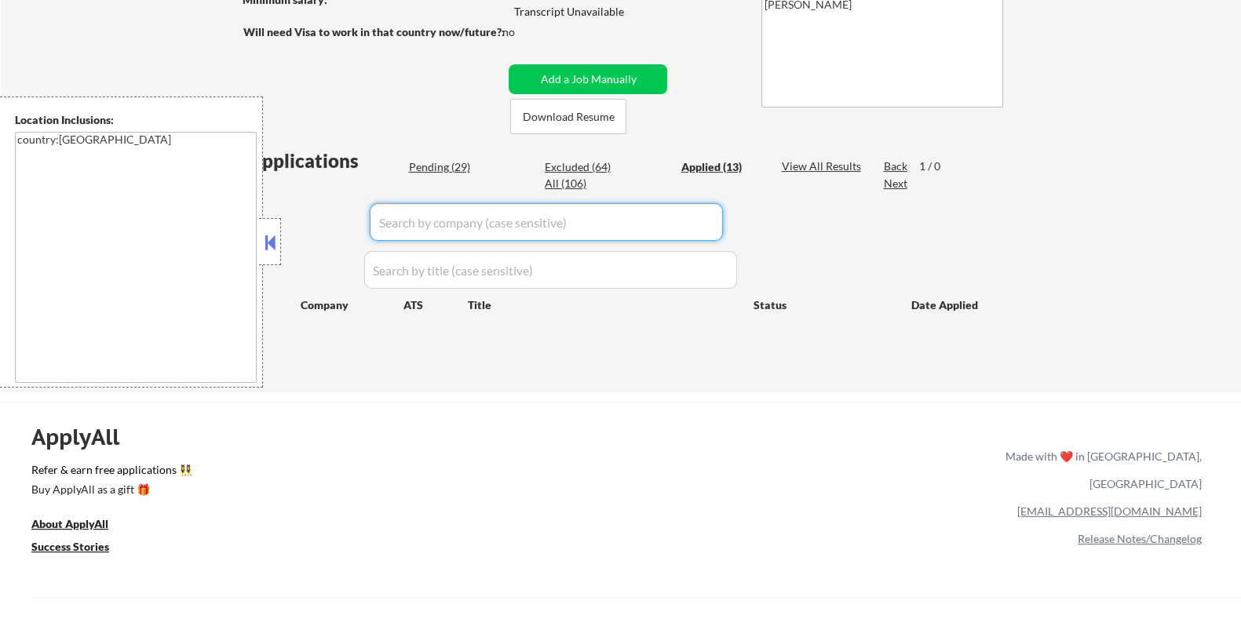
select select ""applied""
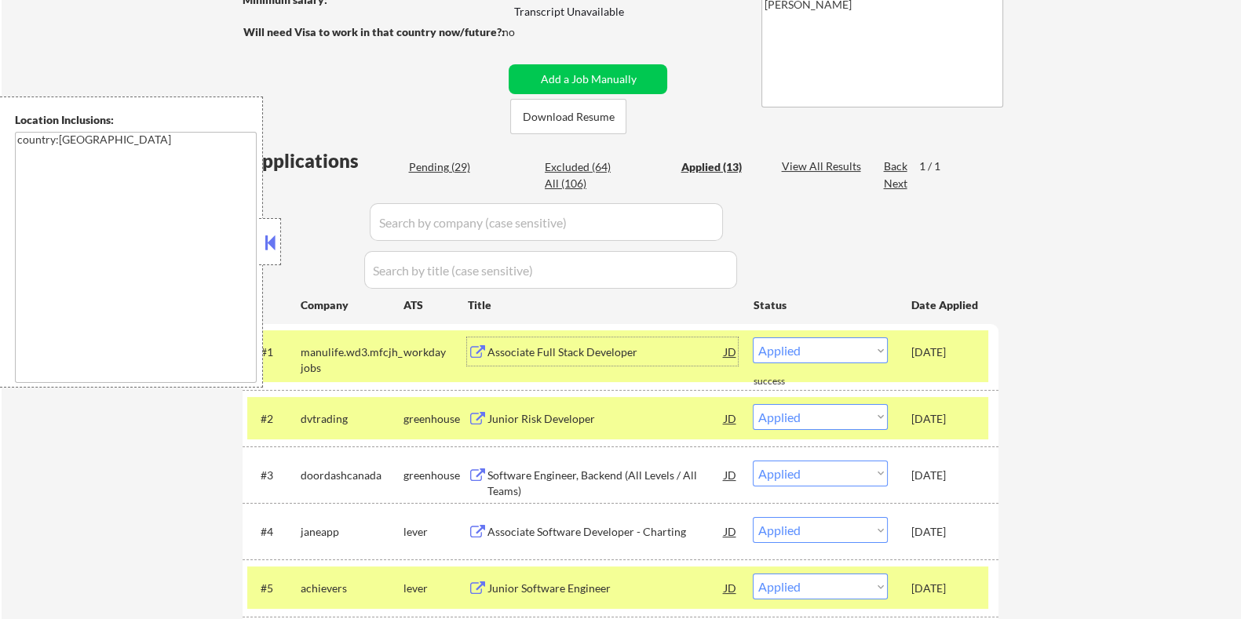
click at [530, 345] on div "Associate Full Stack Developer" at bounding box center [605, 353] width 237 height 16
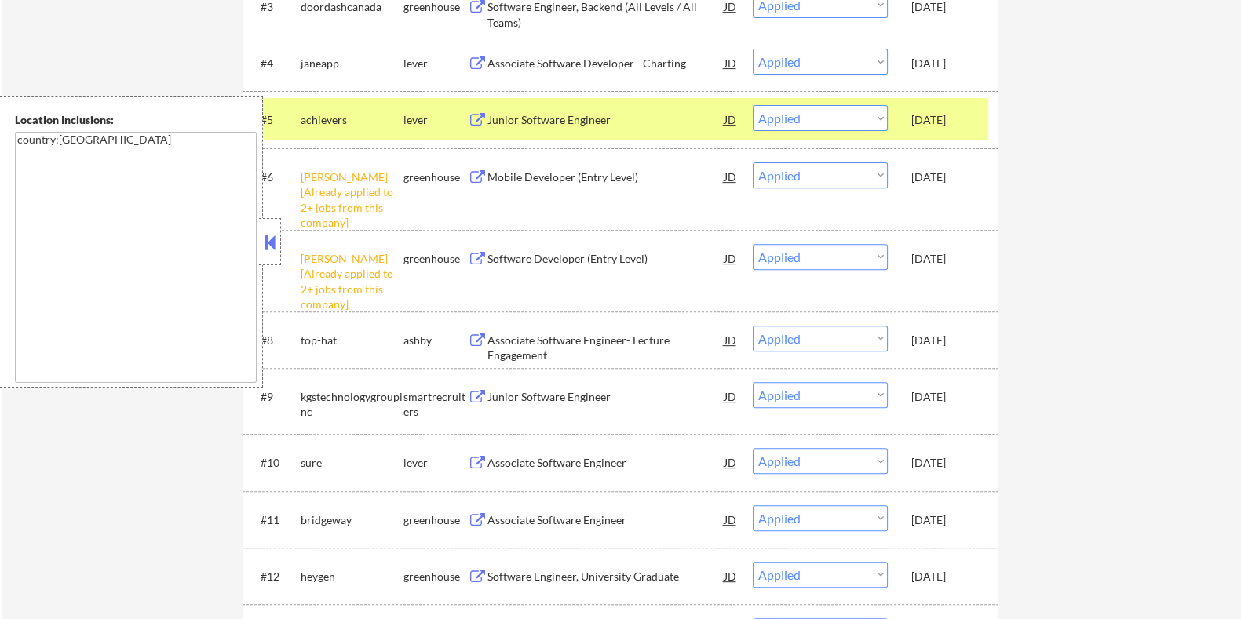
scroll to position [874, 0]
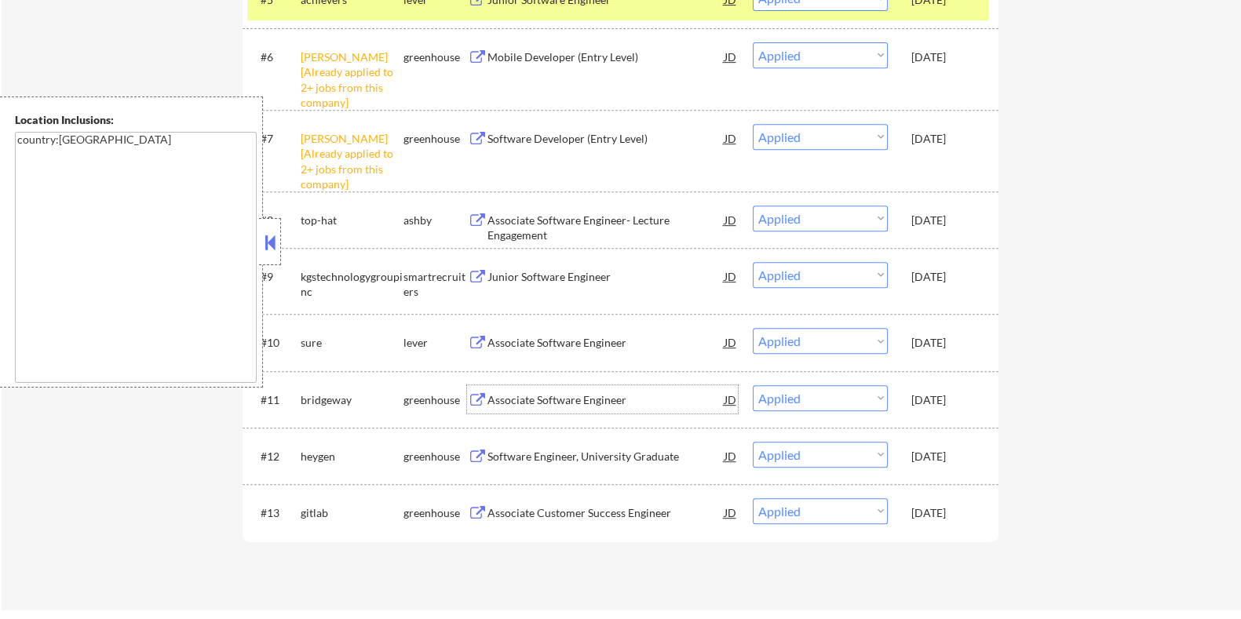
click at [512, 397] on div "Associate Software Engineer" at bounding box center [605, 400] width 237 height 16
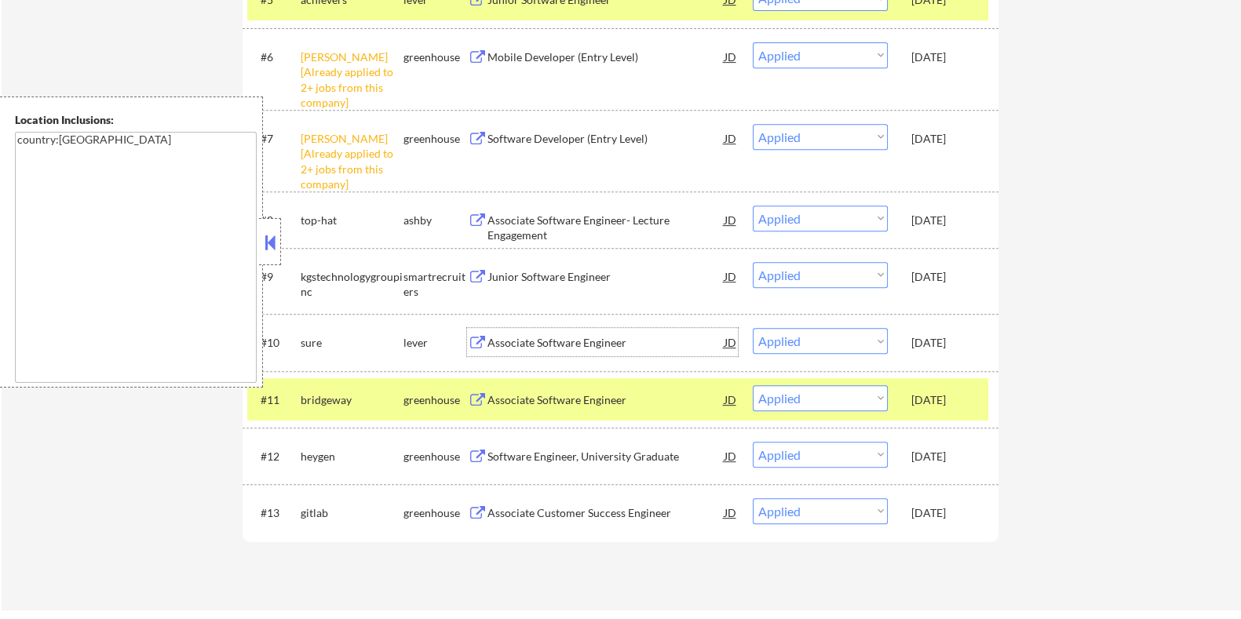
click at [506, 340] on div "Associate Software Engineer" at bounding box center [605, 343] width 237 height 16
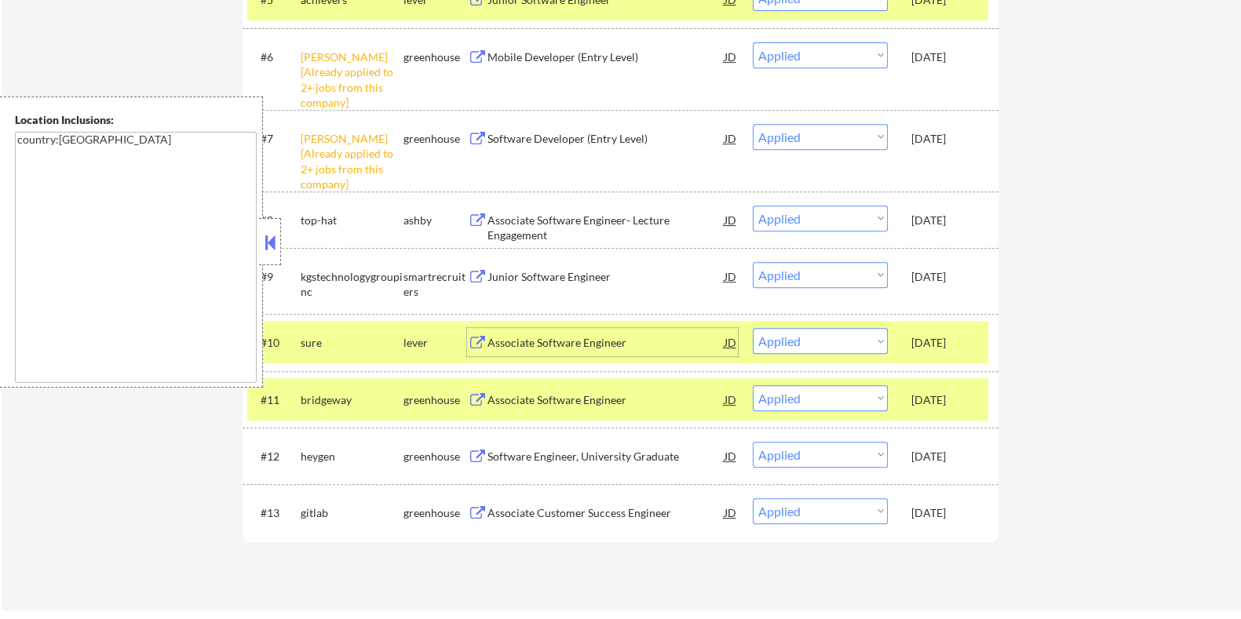
click at [534, 343] on div "Associate Software Engineer" at bounding box center [605, 343] width 237 height 16
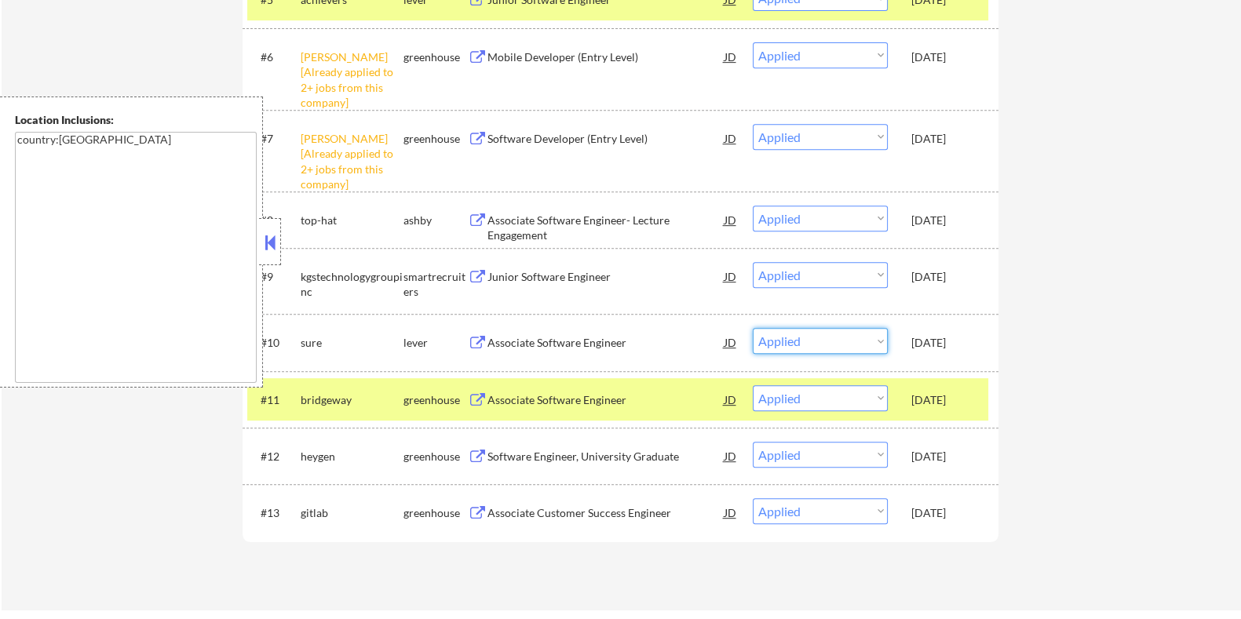
click at [808, 345] on select "Choose an option... Pending Applied Excluded (Questions) Excluded (Expired) Exc…" at bounding box center [820, 341] width 135 height 26
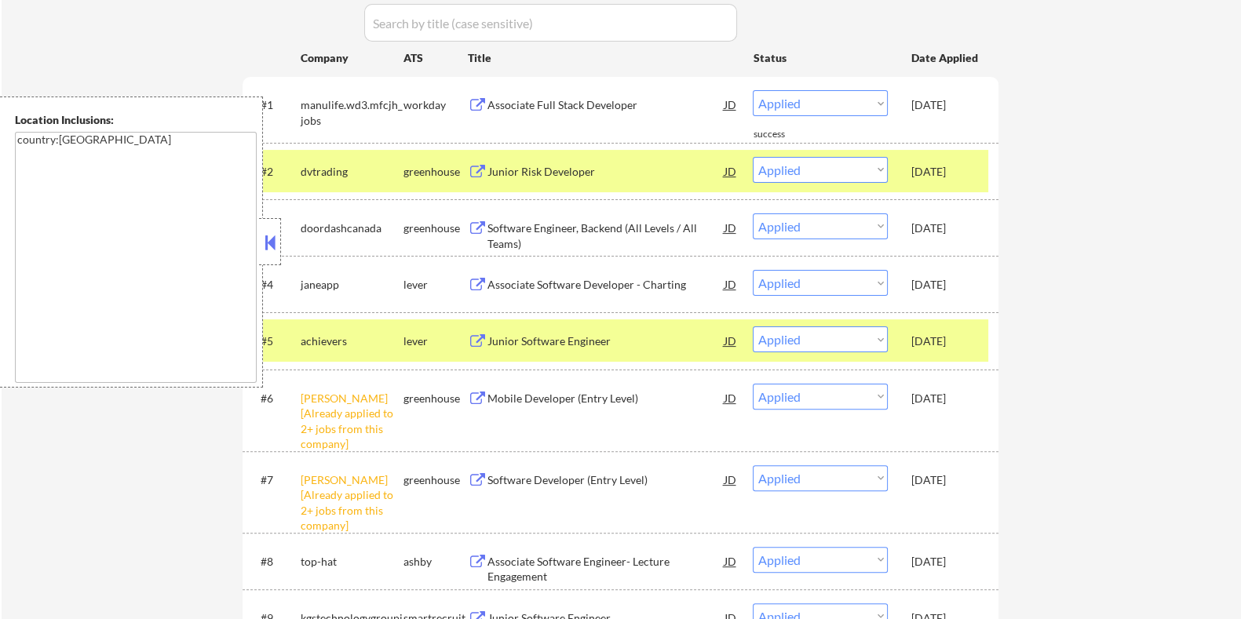
scroll to position [579, 0]
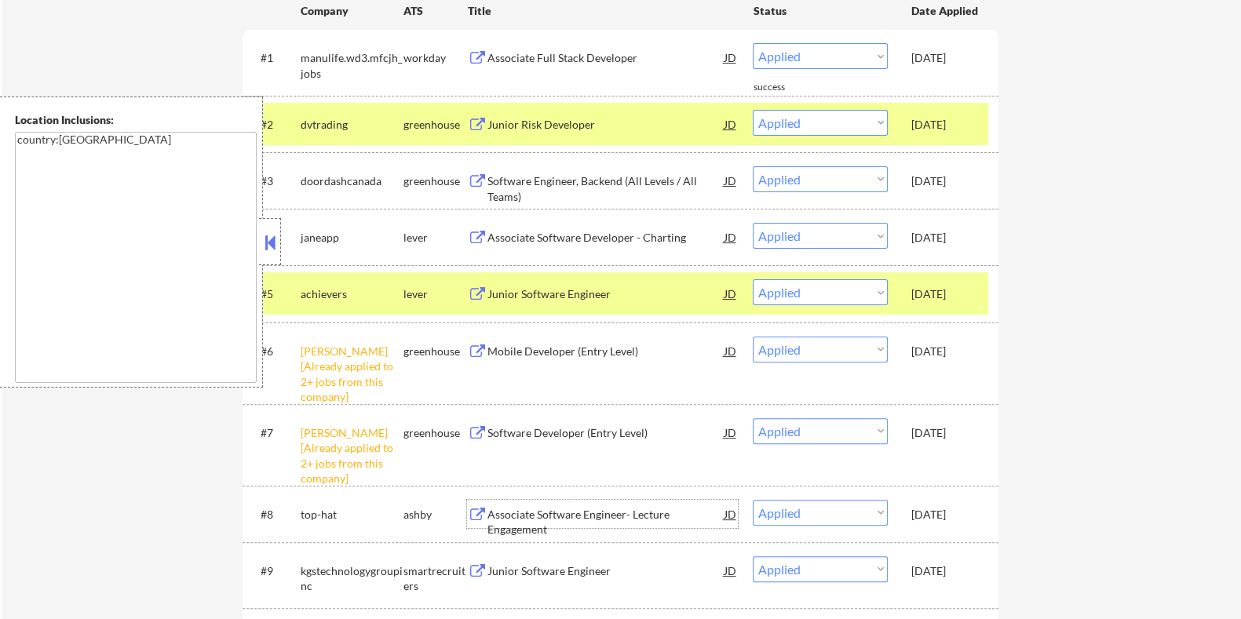
click at [572, 507] on div "Associate Software Engineer- Lecture Engagement" at bounding box center [605, 522] width 237 height 31
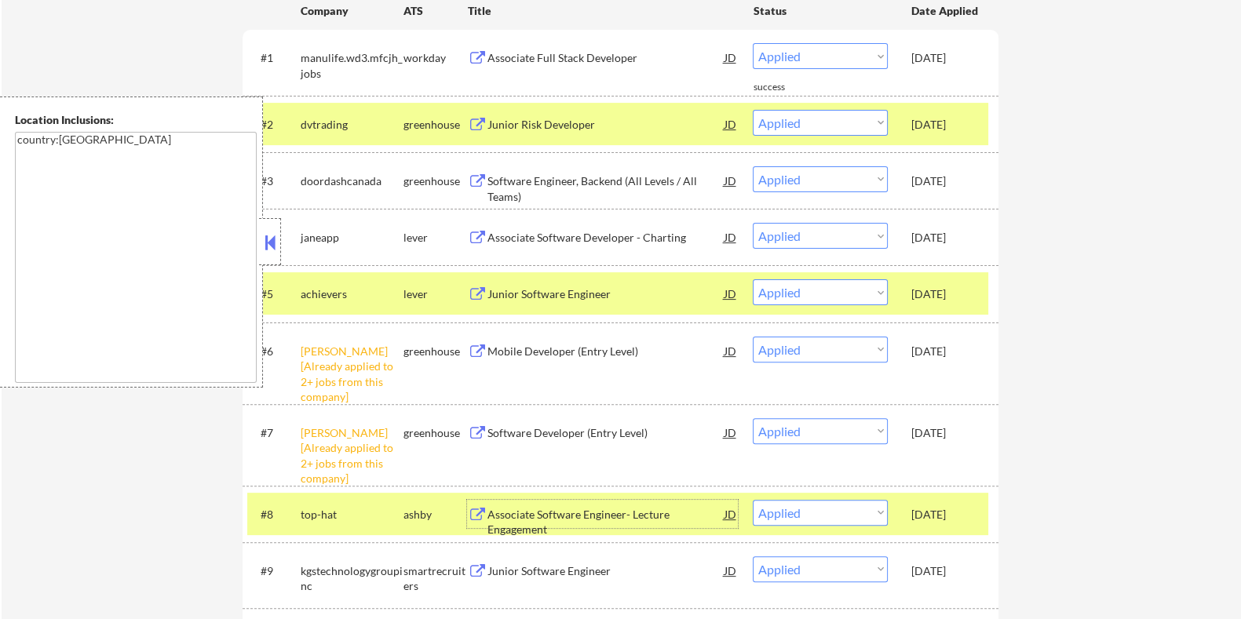
click at [549, 232] on div "Associate Software Developer - Charting" at bounding box center [605, 238] width 237 height 16
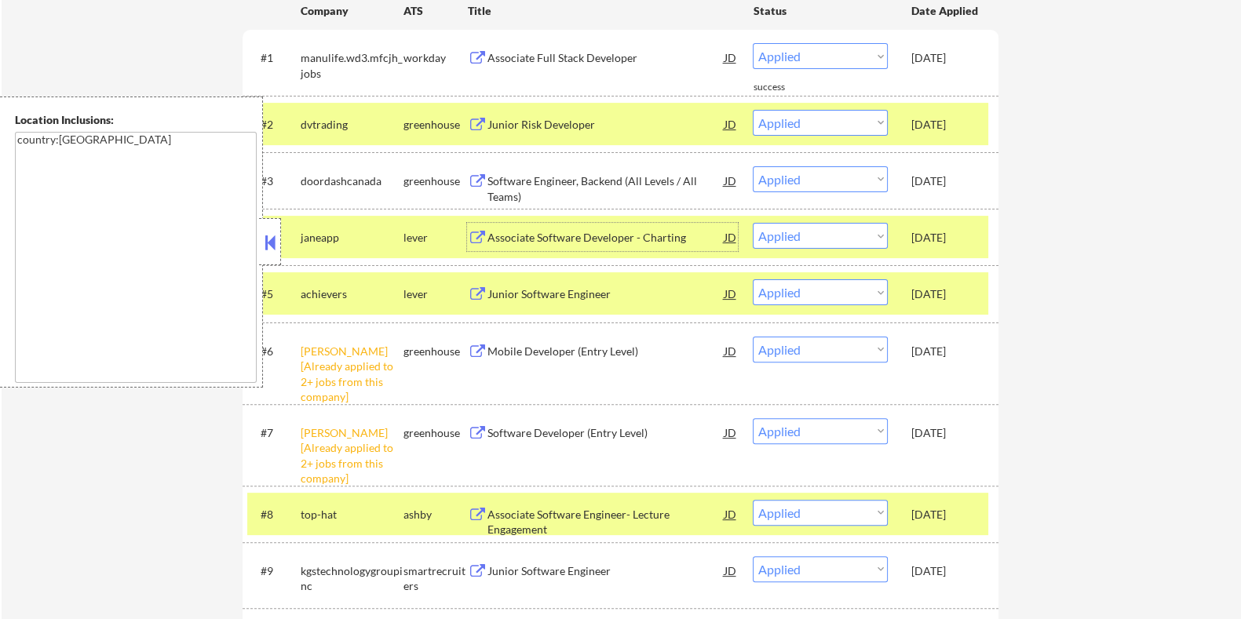
click at [545, 174] on div "Software Engineer, Backend (All Levels / All Teams)" at bounding box center [605, 188] width 237 height 31
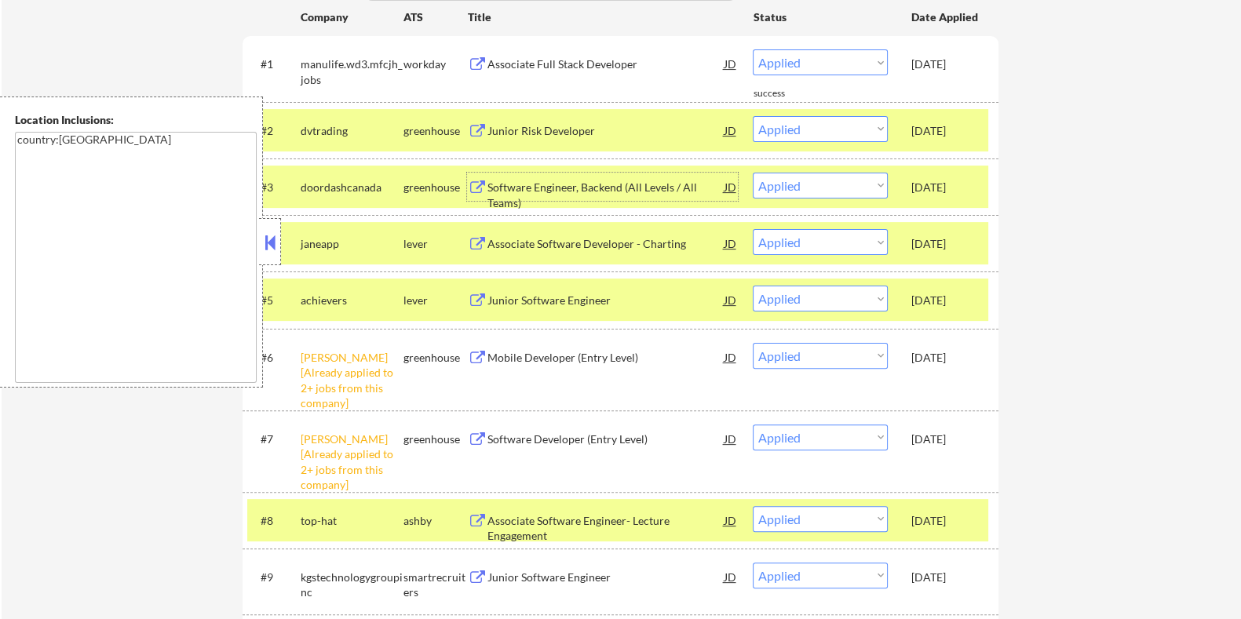
scroll to position [481, 0]
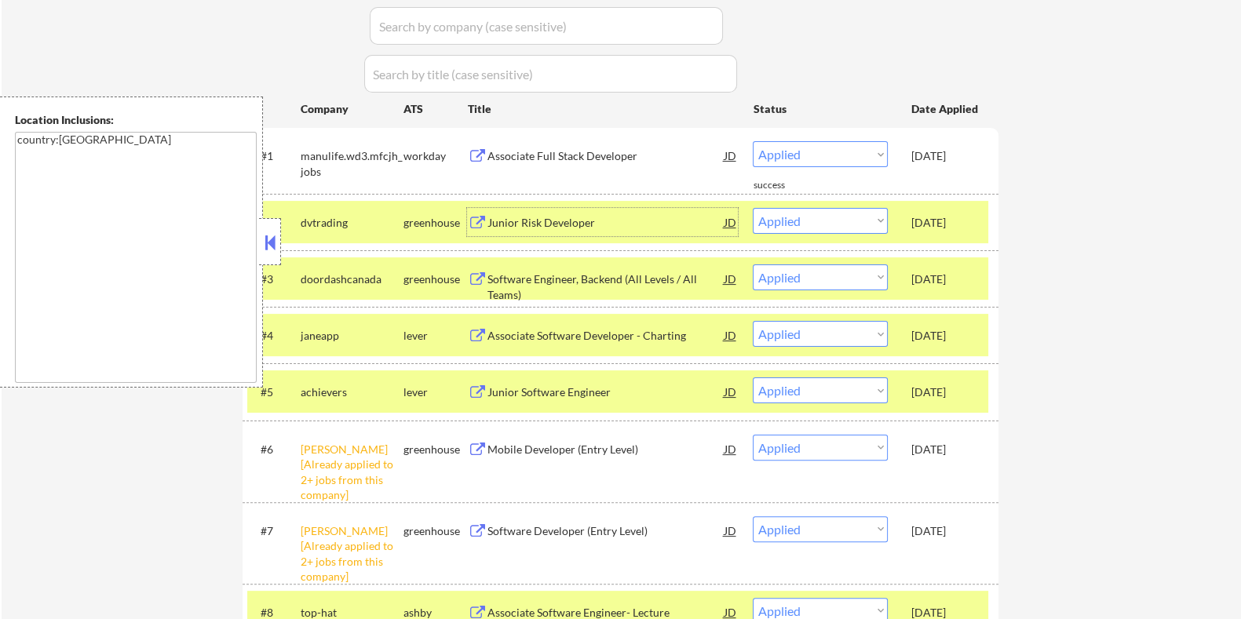
click at [550, 220] on div "Junior Risk Developer" at bounding box center [605, 223] width 237 height 16
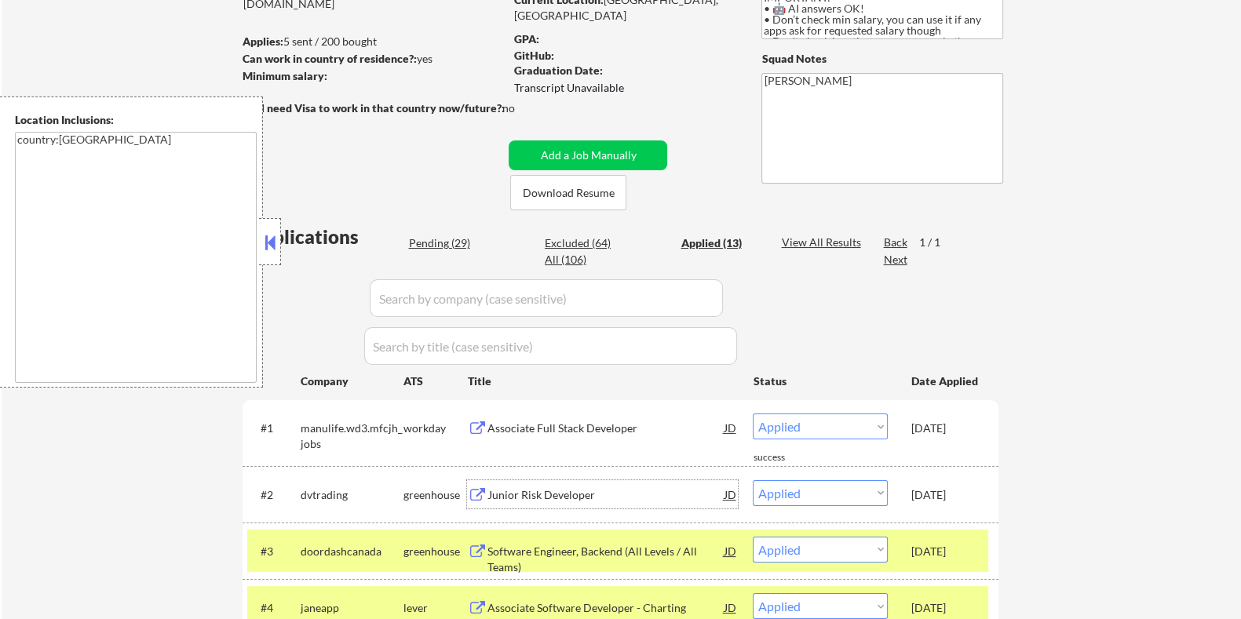
scroll to position [187, 0]
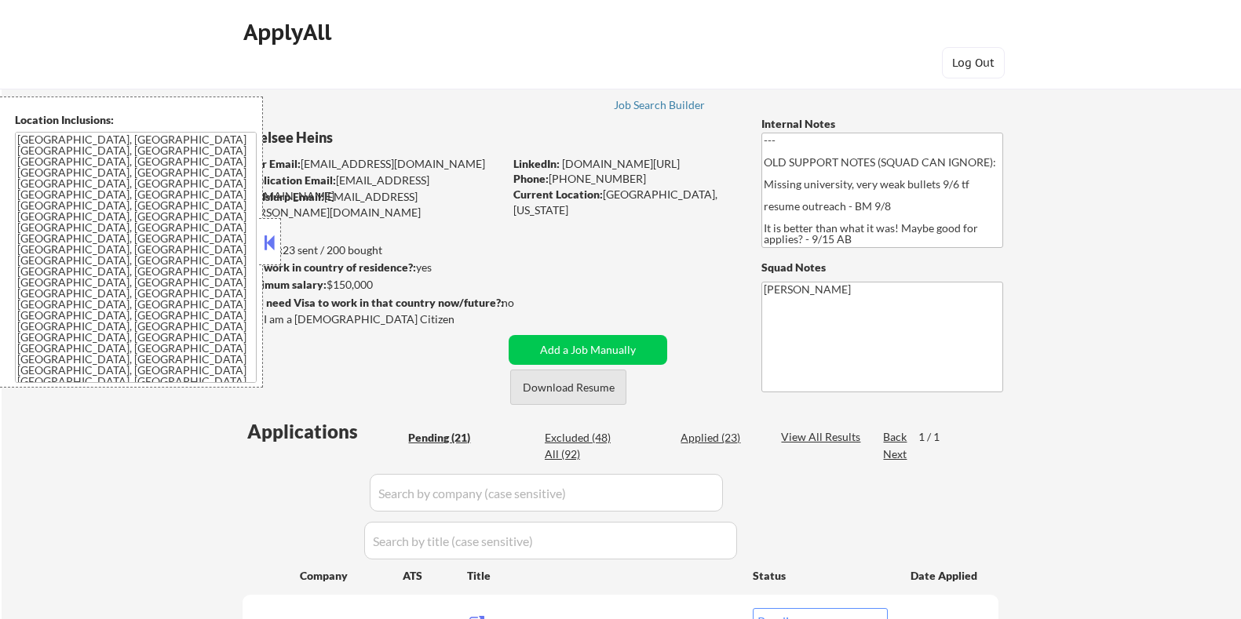
select select ""pending""
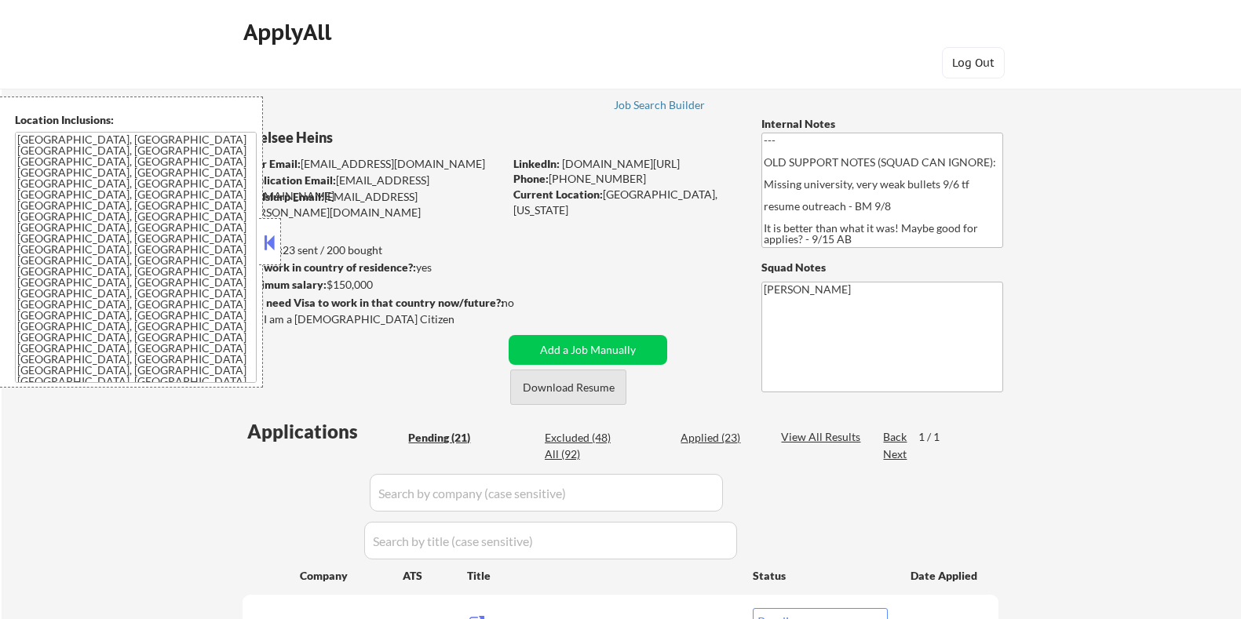
select select ""pending""
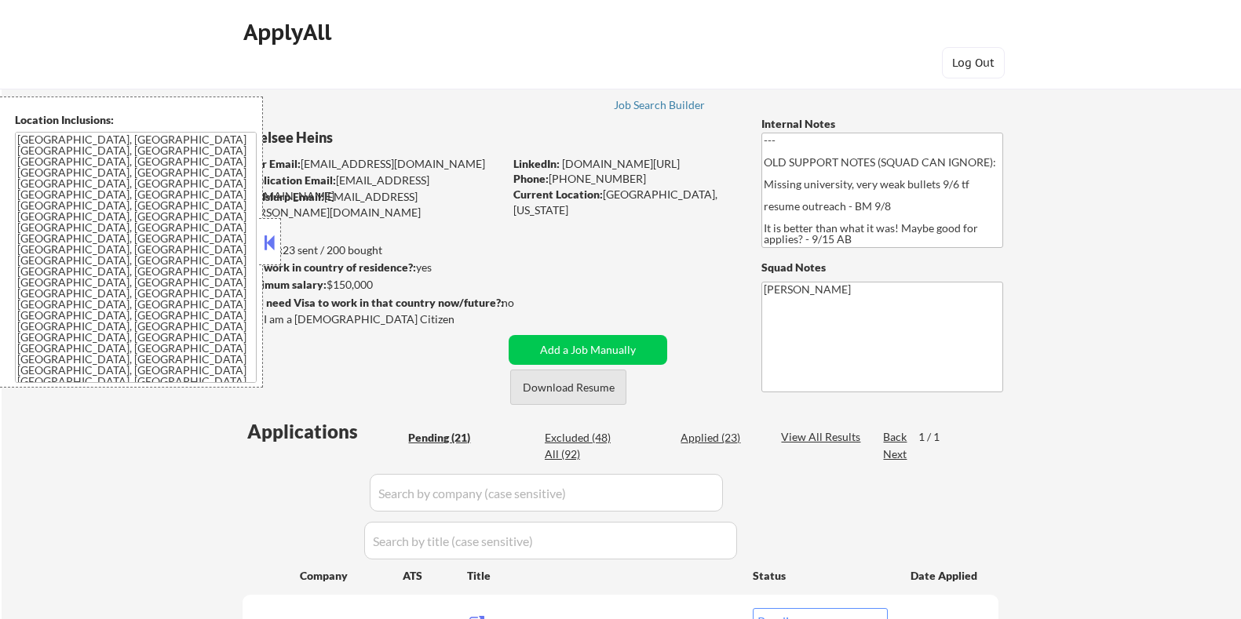
select select ""pending""
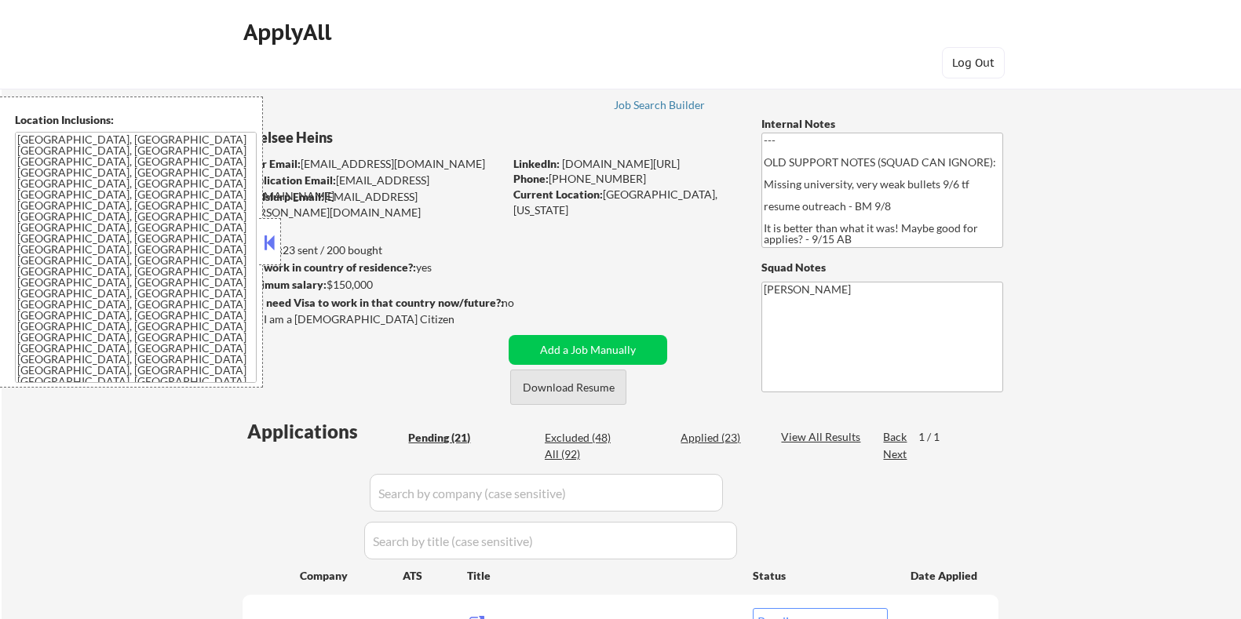
select select ""pending""
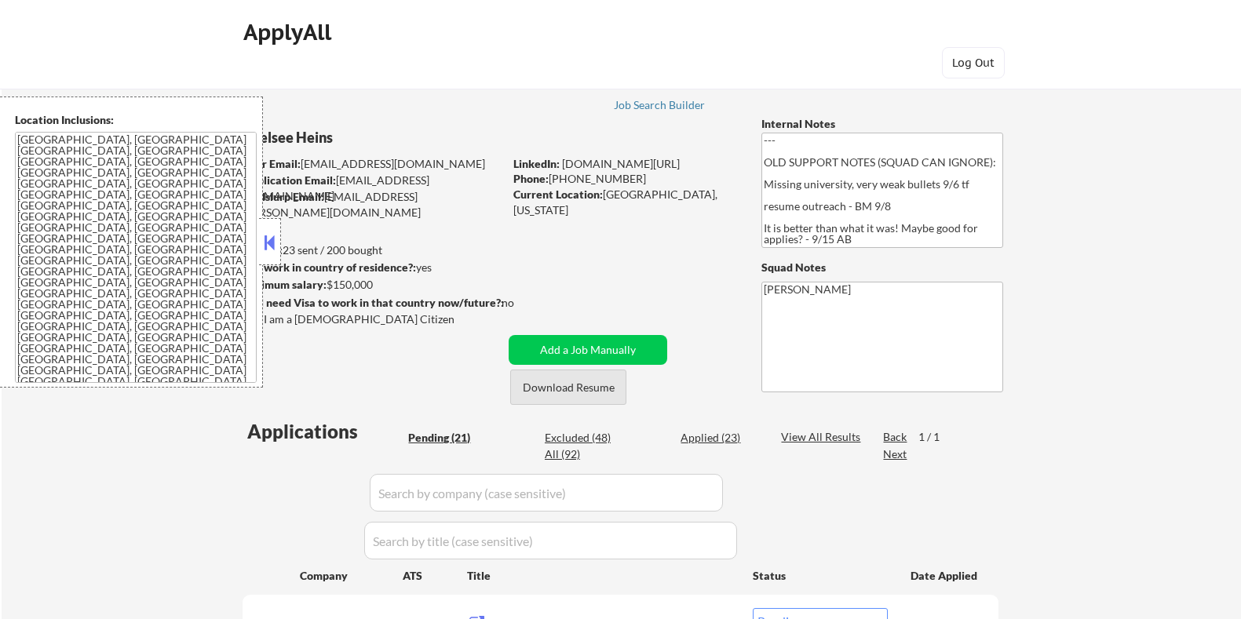
select select ""pending""
click at [549, 389] on button "Download Resume" at bounding box center [568, 387] width 116 height 35
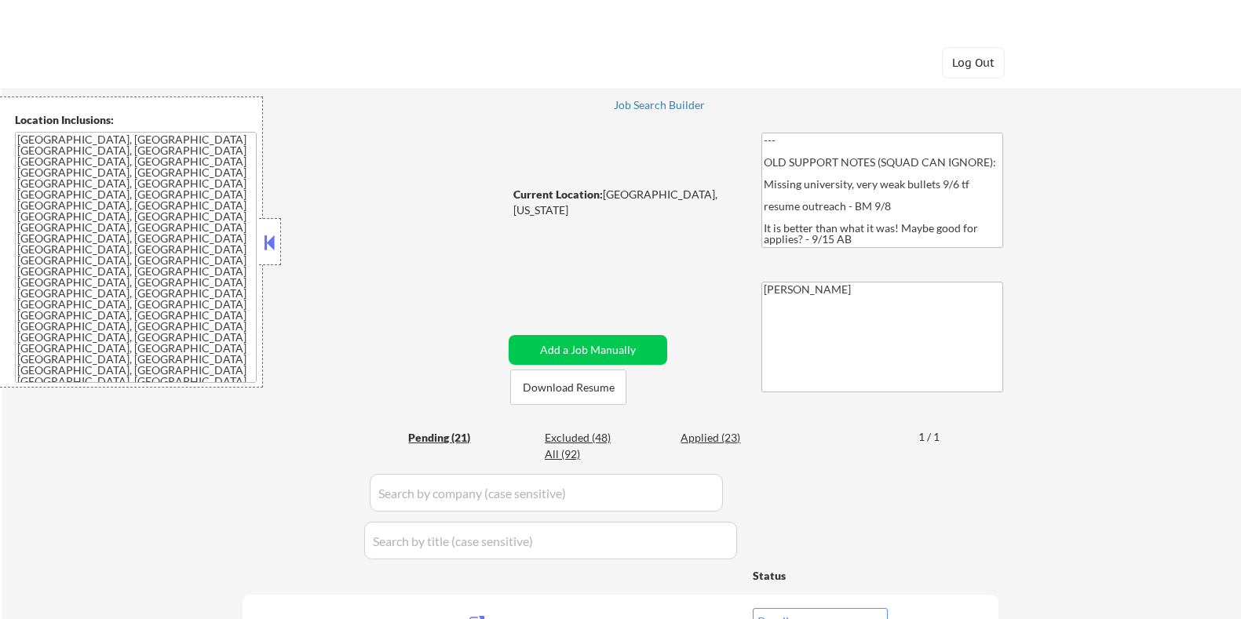
select select ""pending""
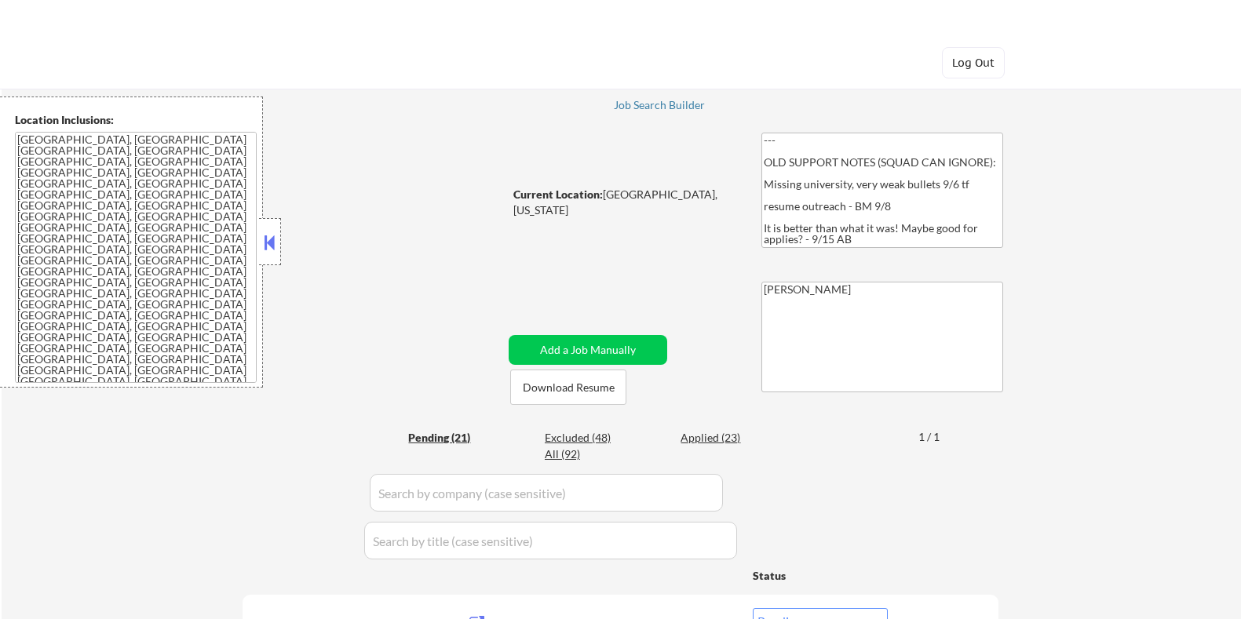
select select ""pending""
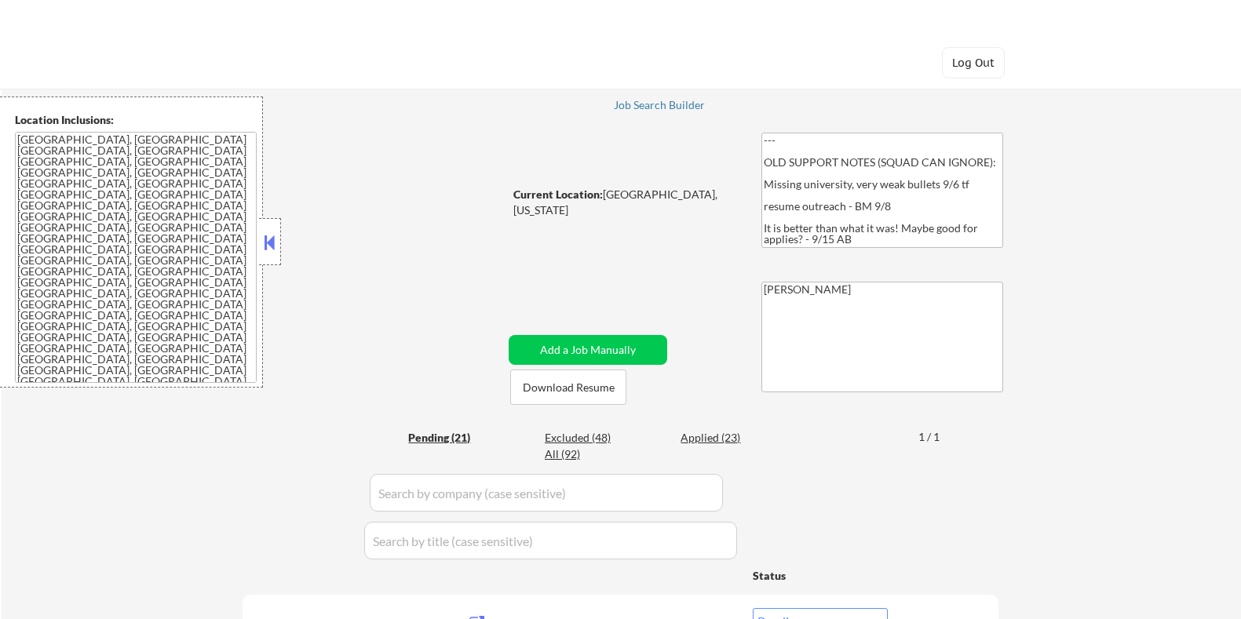
select select ""pending""
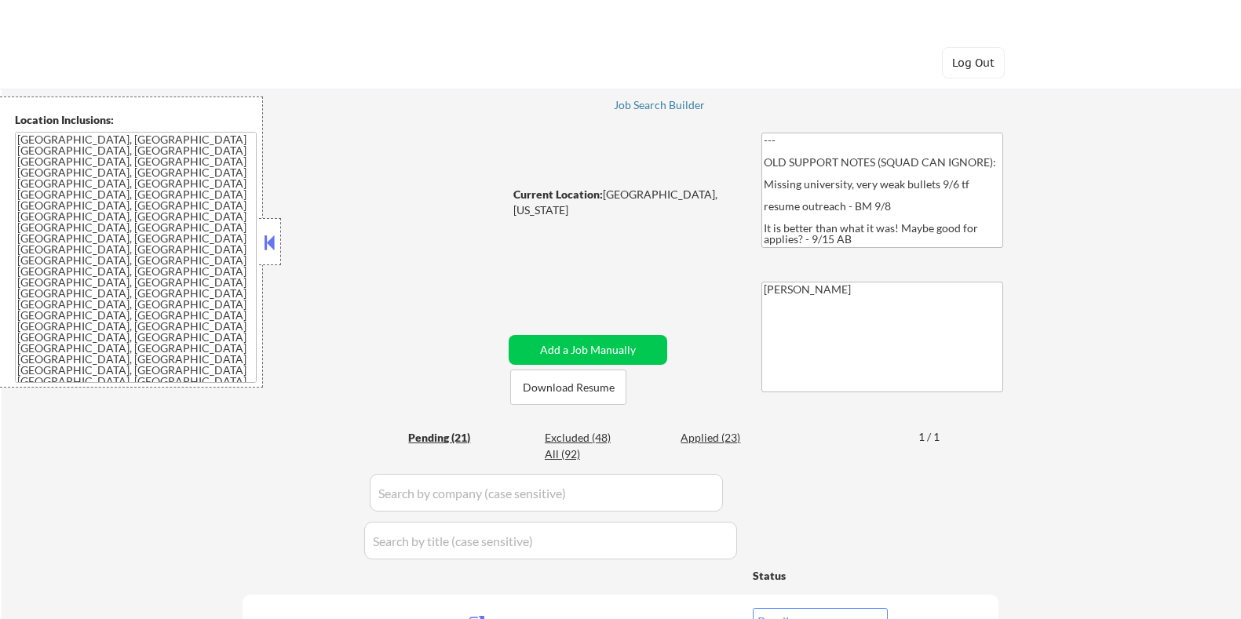
select select ""pending""
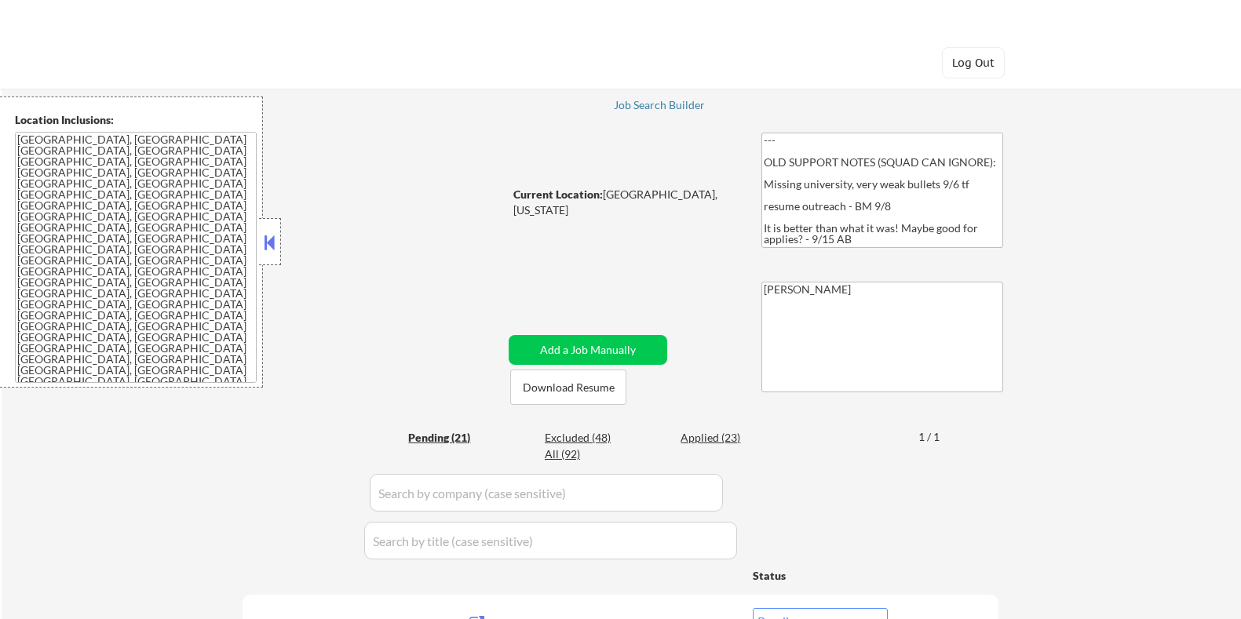
select select ""pending""
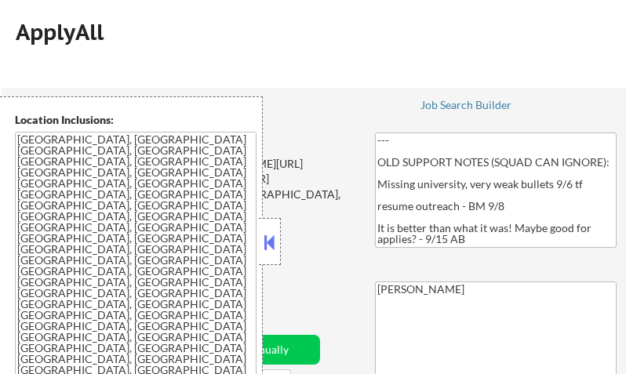
select select ""pending""
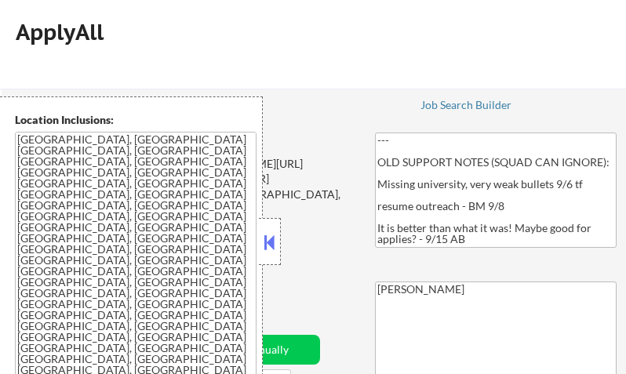
select select ""pending""
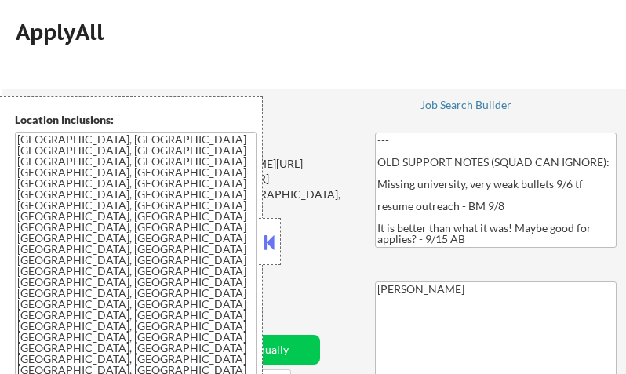
select select ""pending""
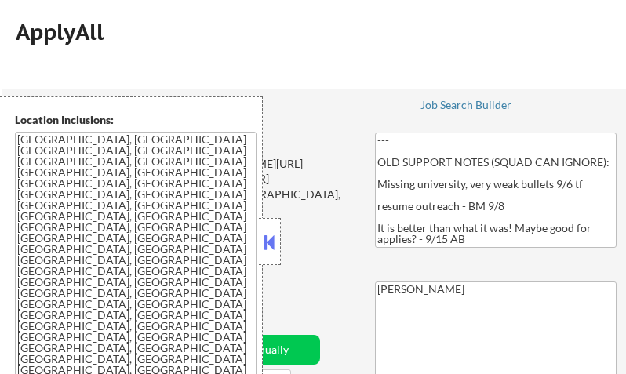
select select ""pending""
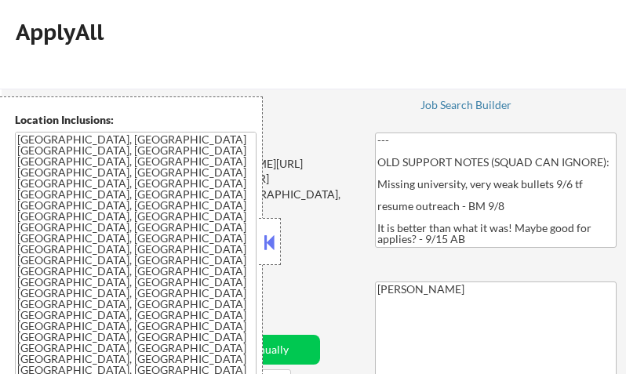
select select ""pending""
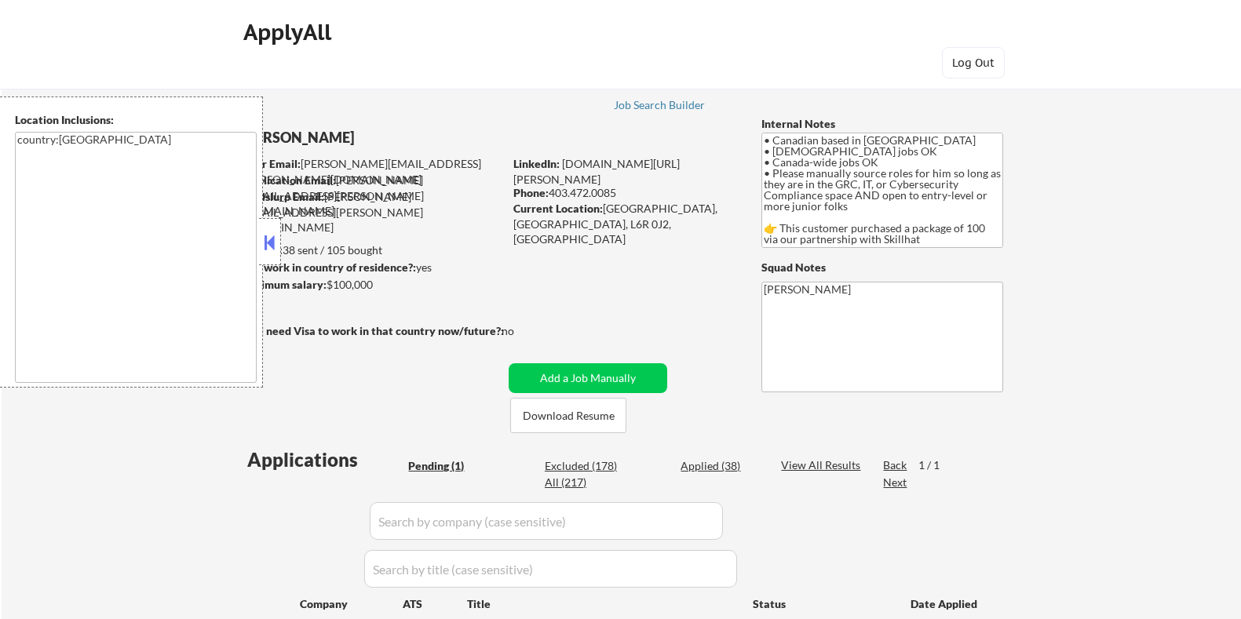
select select ""pending""
click at [267, 243] on button at bounding box center [269, 243] width 17 height 24
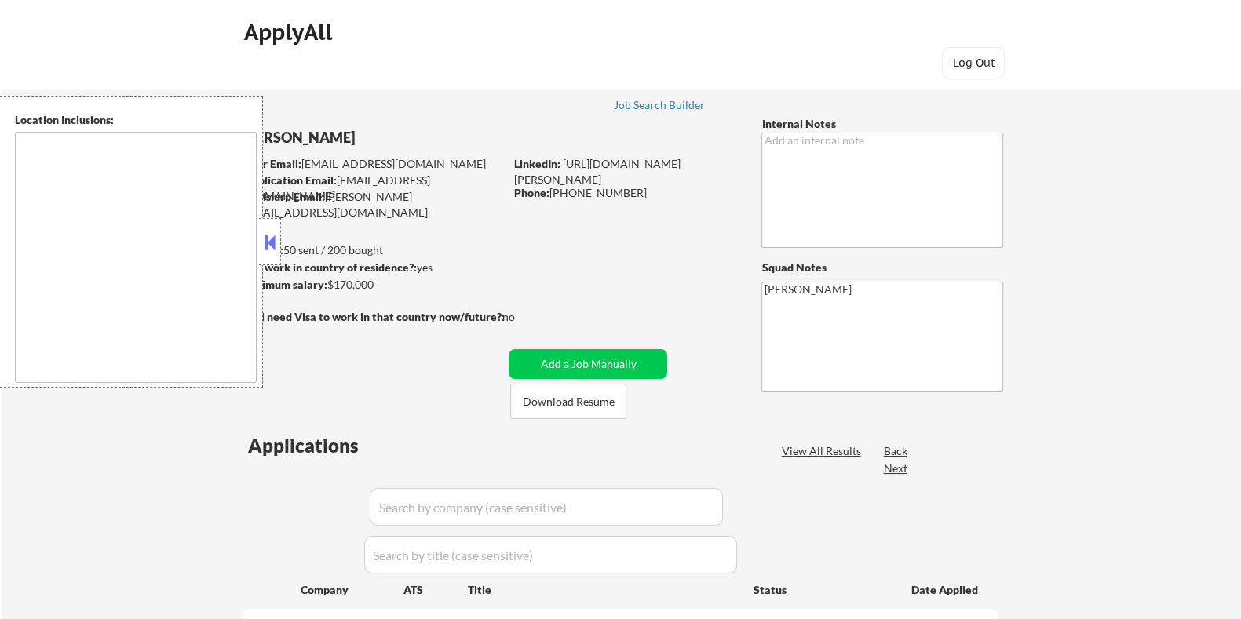
select select ""pending""
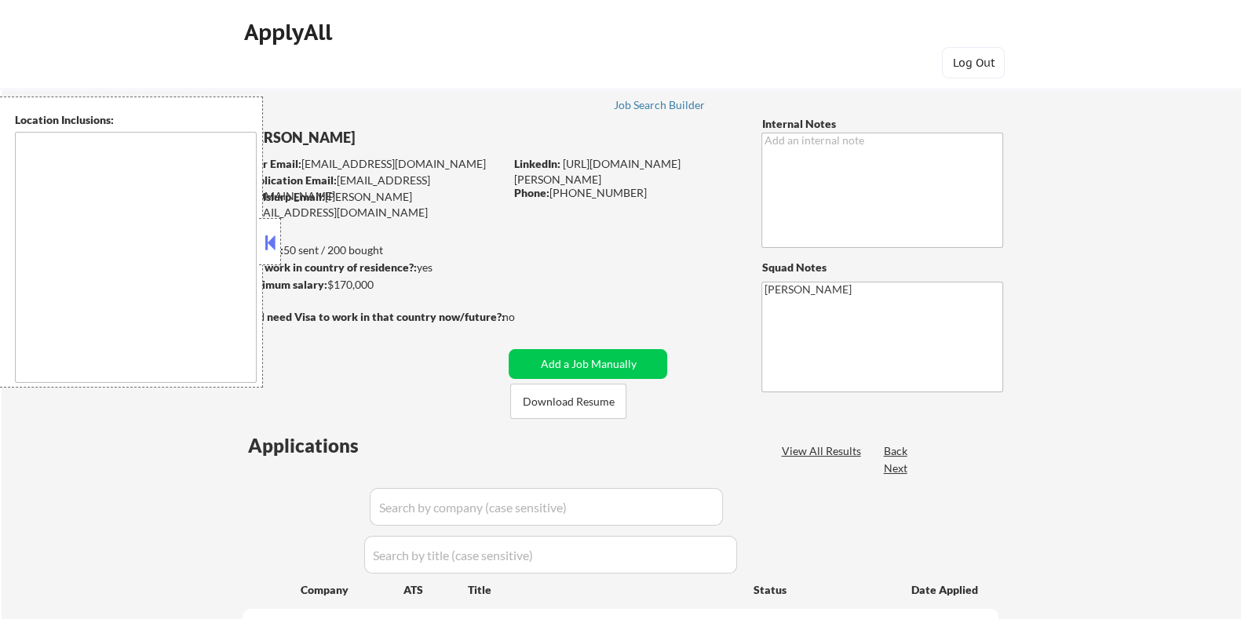
select select ""pending""
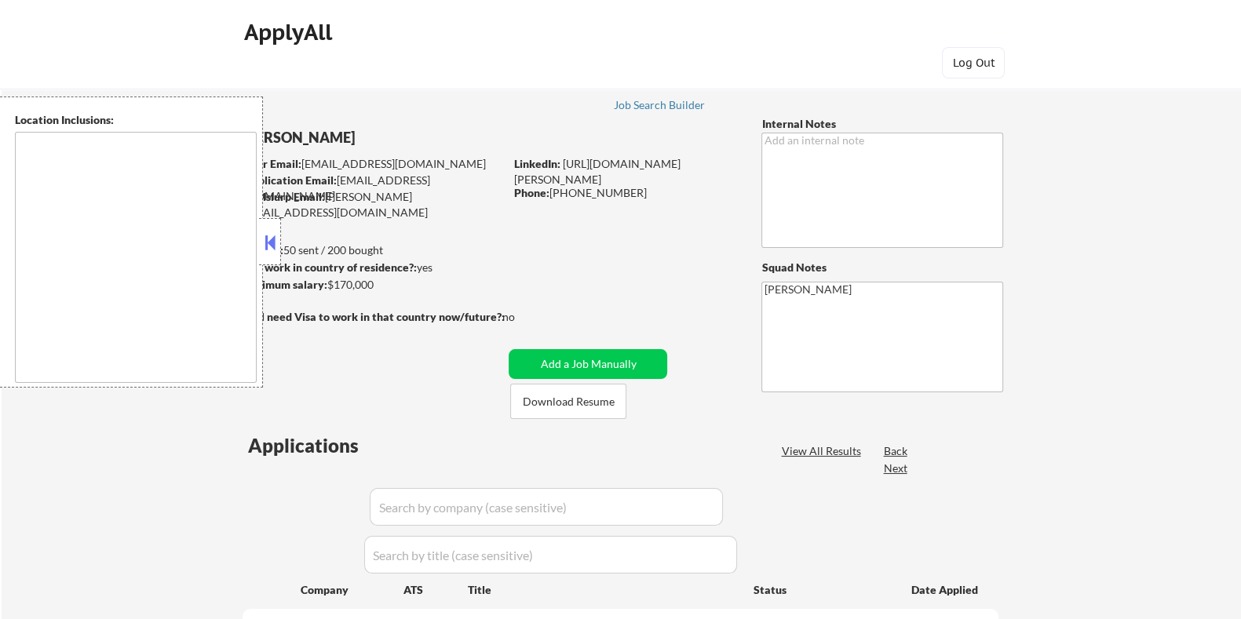
select select ""pending""
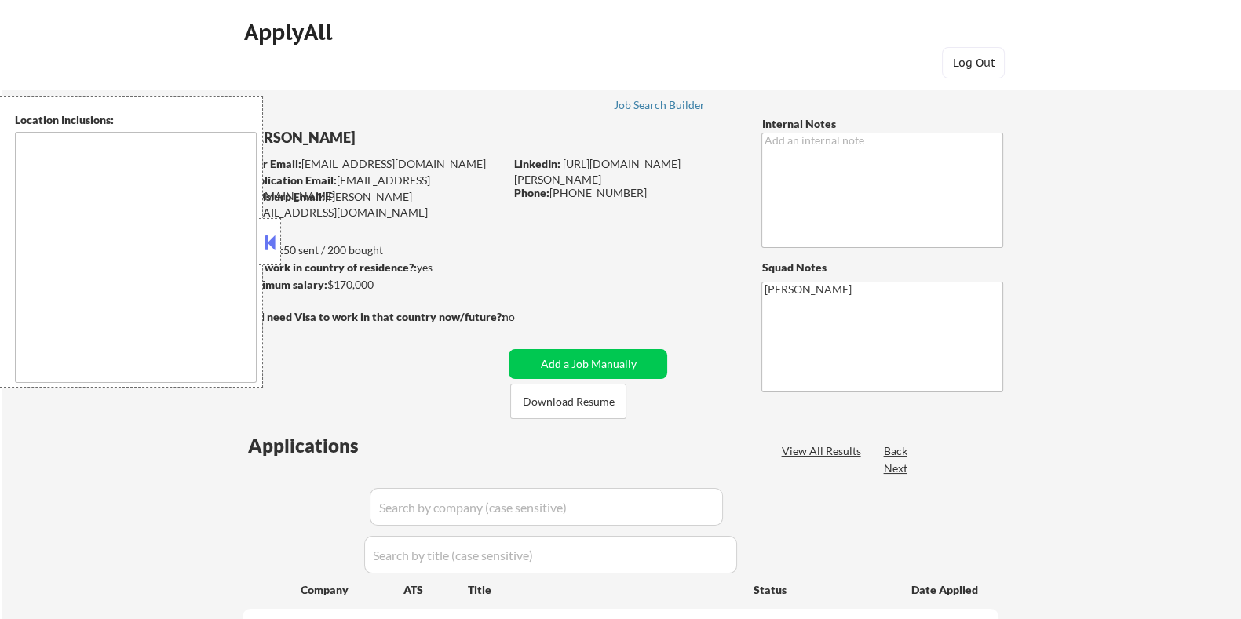
select select ""pending""
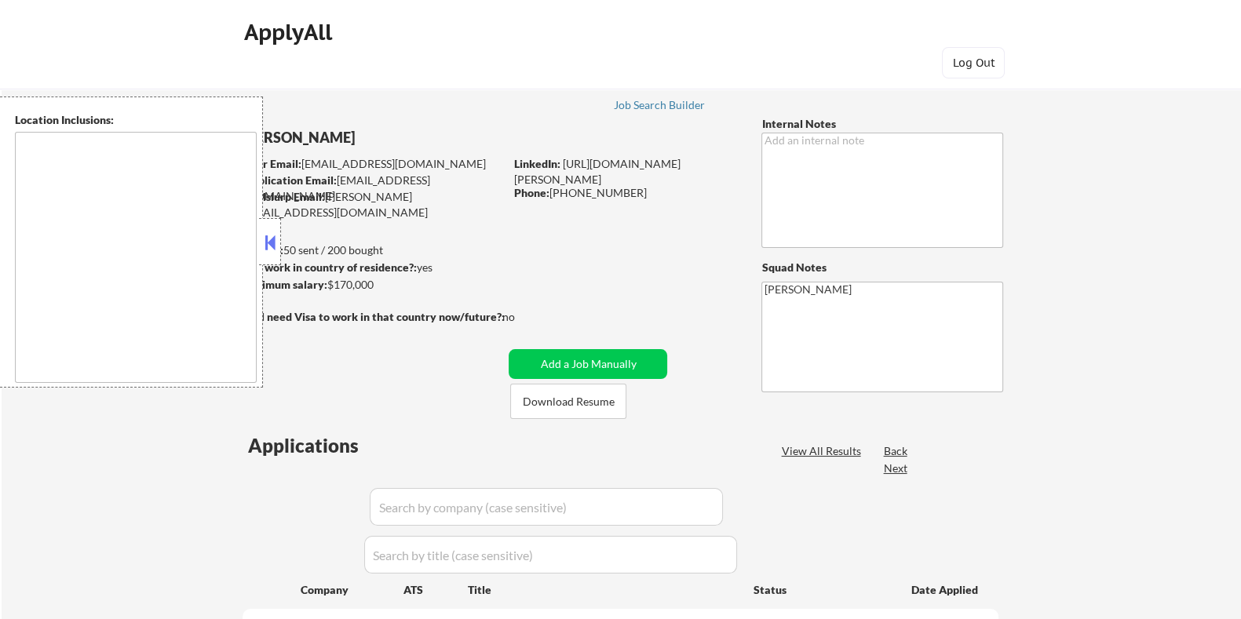
select select ""pending""
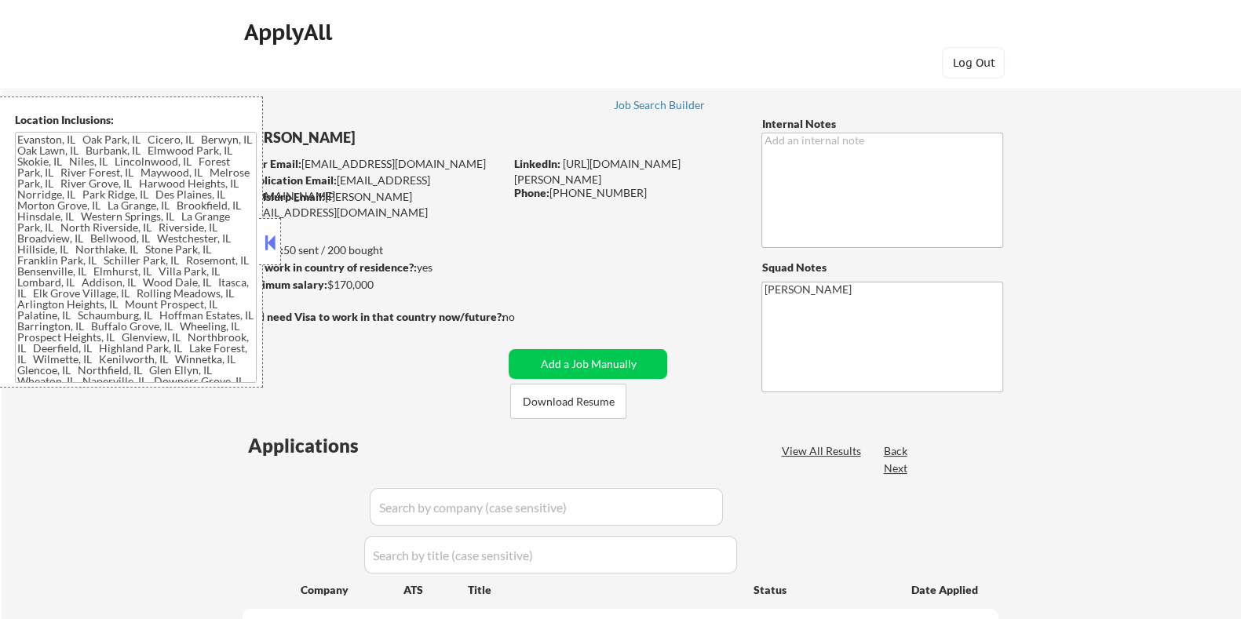
type textarea "[GEOGRAPHIC_DATA], [GEOGRAPHIC_DATA], [GEOGRAPHIC_DATA] [GEOGRAPHIC_DATA], [GEO…"
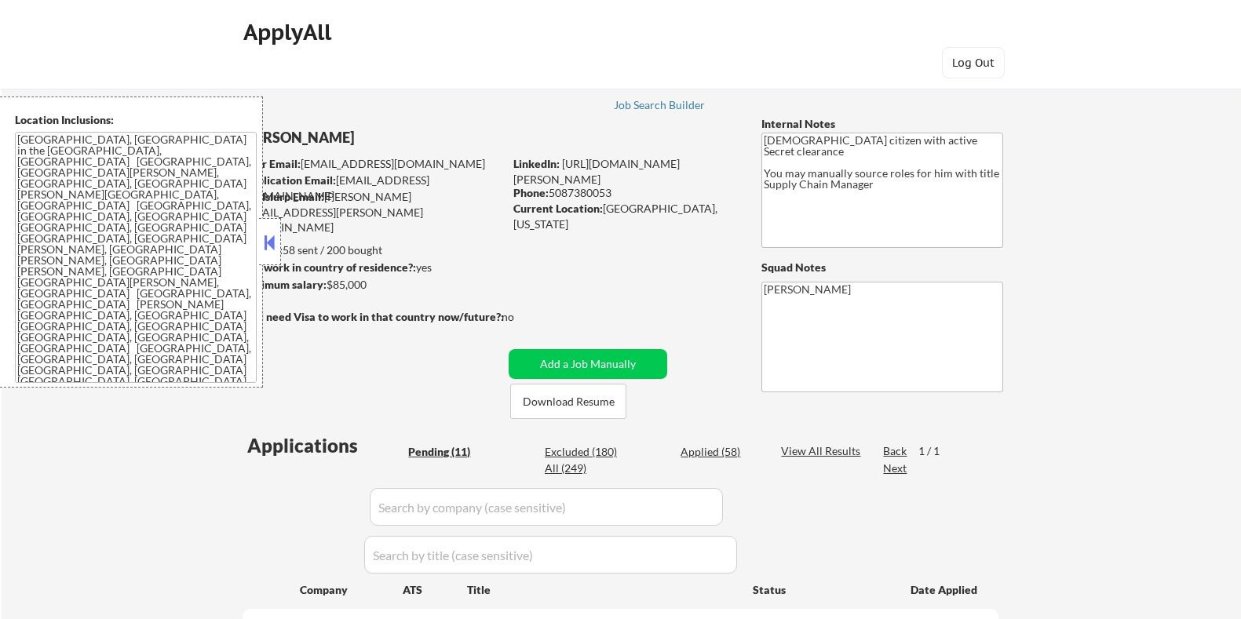
select select ""pending""
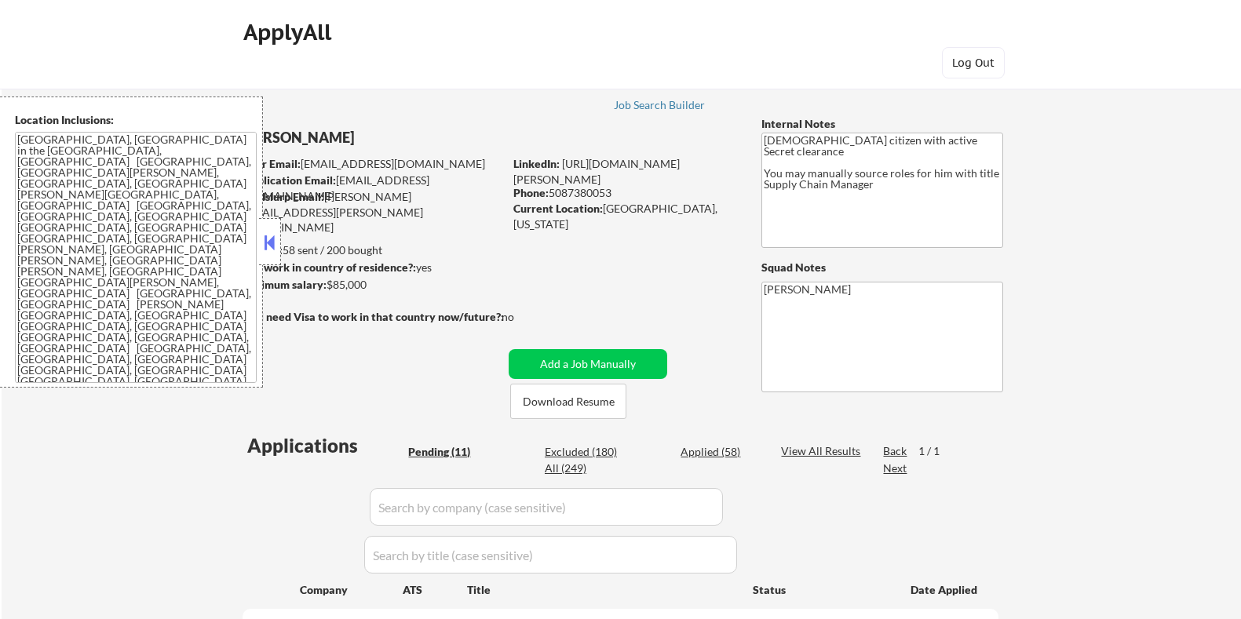
select select ""pending""
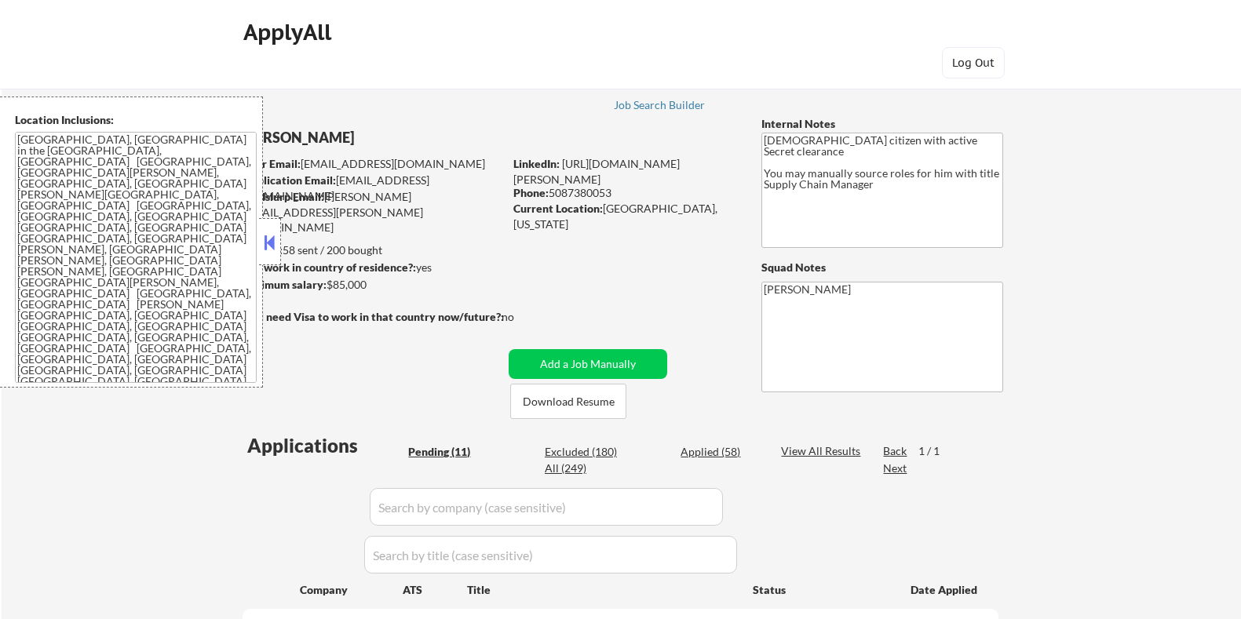
select select ""pending""
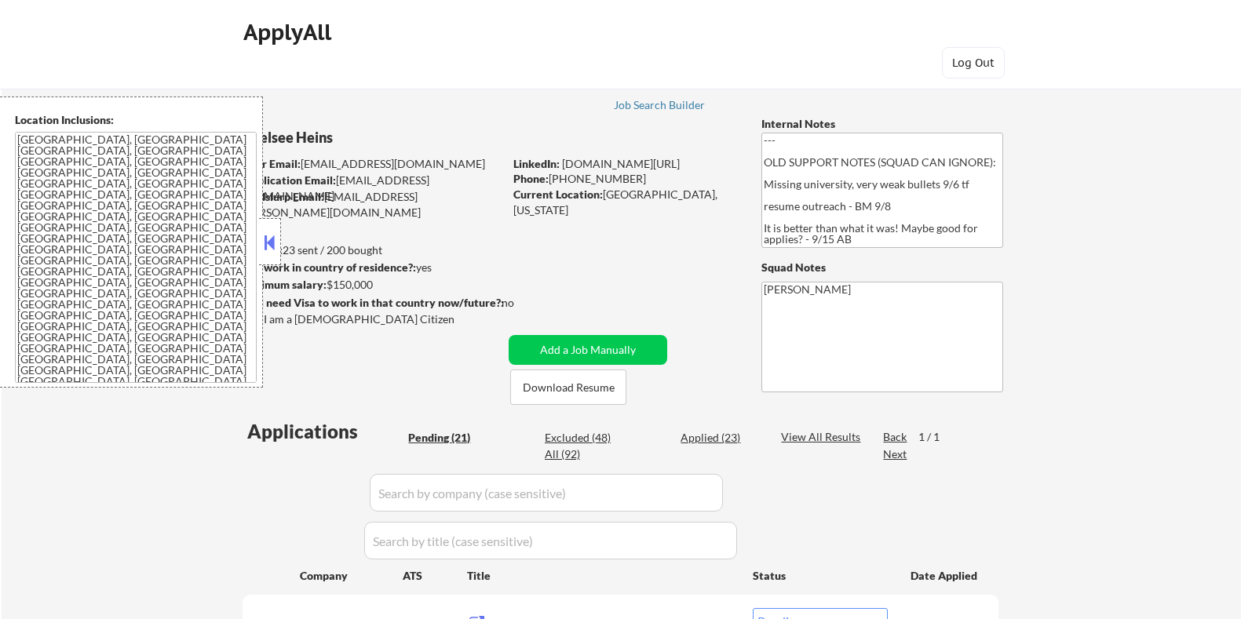
select select ""pending""
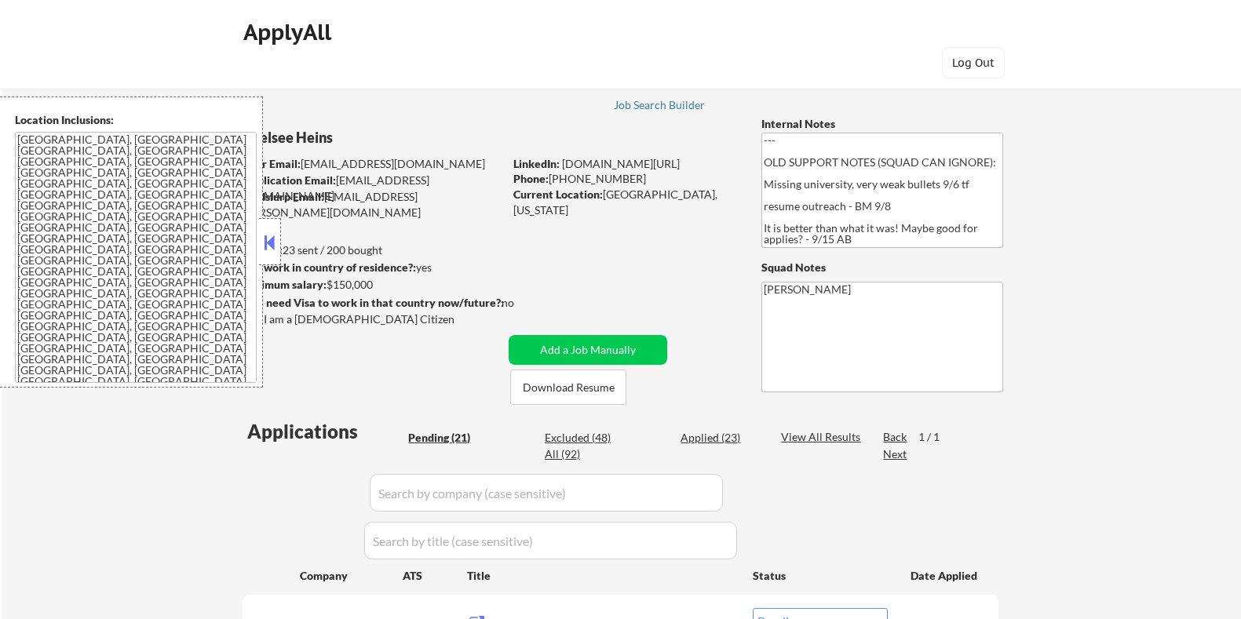
select select ""pending""
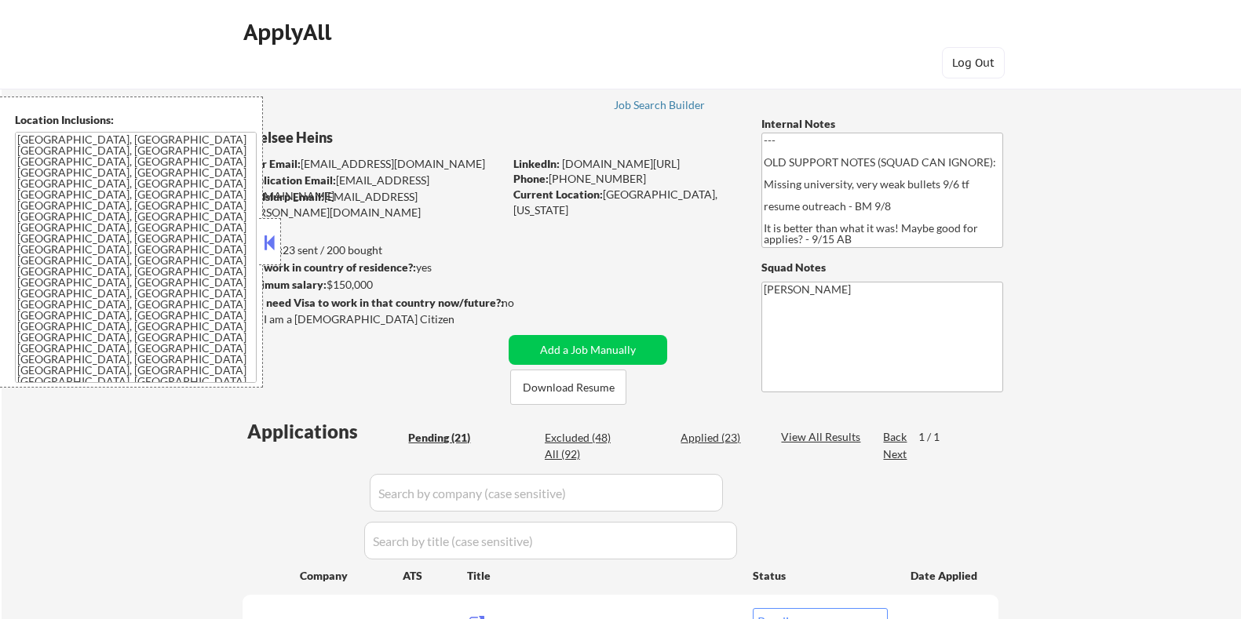
select select ""pending""
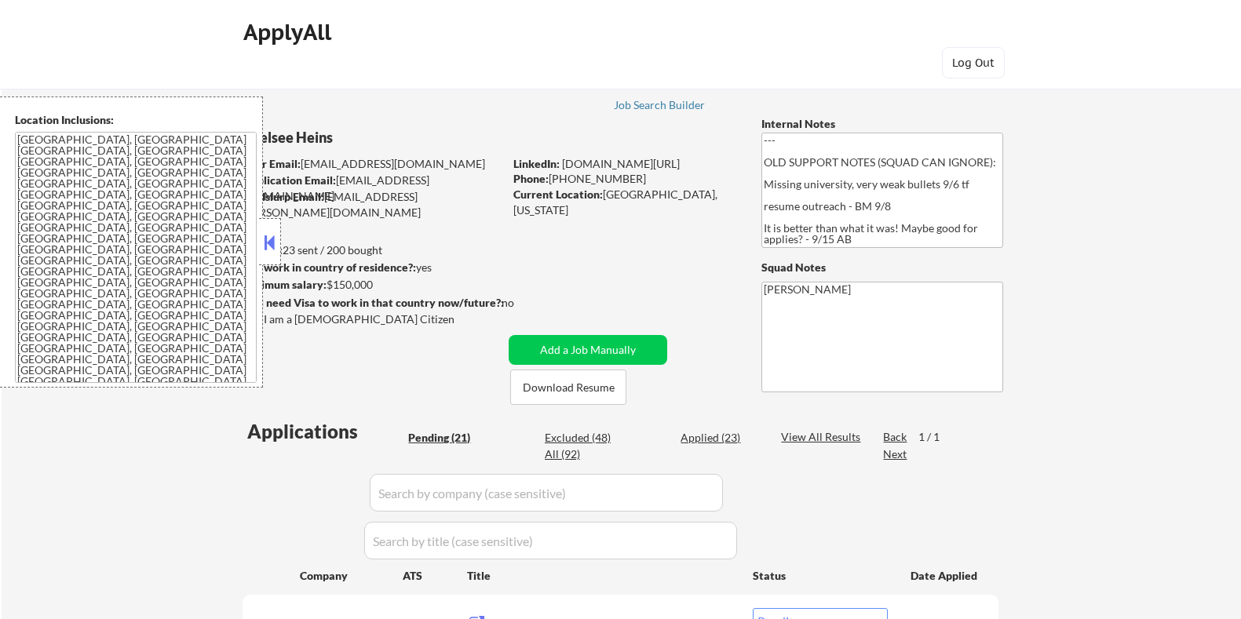
select select ""pending""
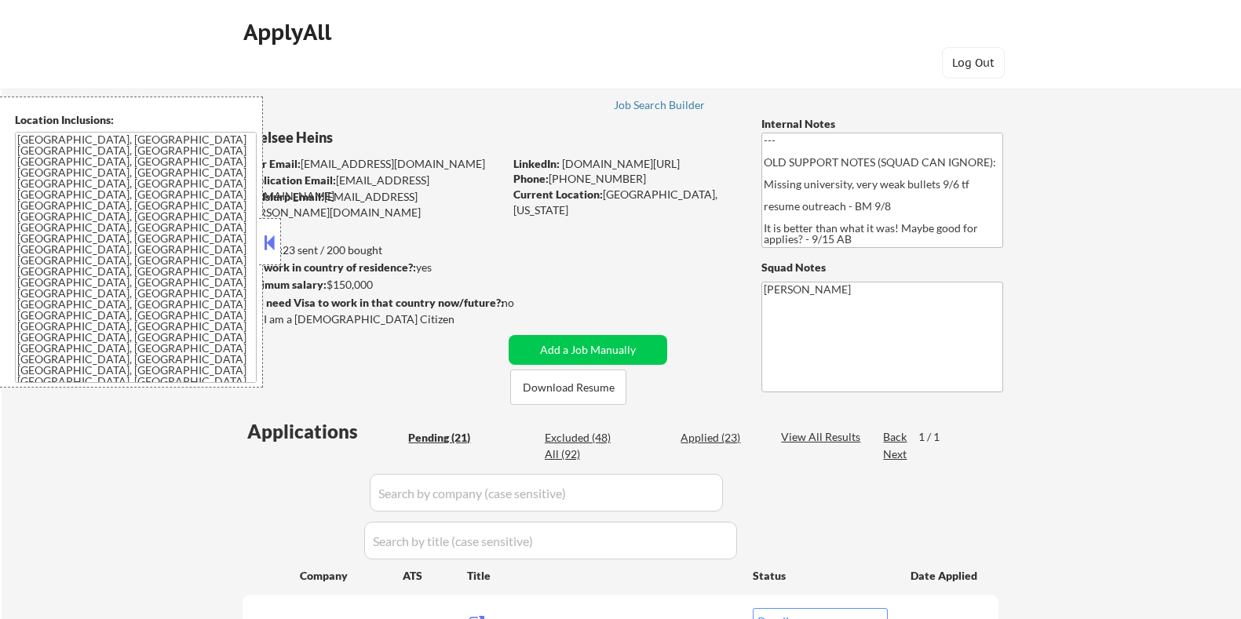
select select ""pending""
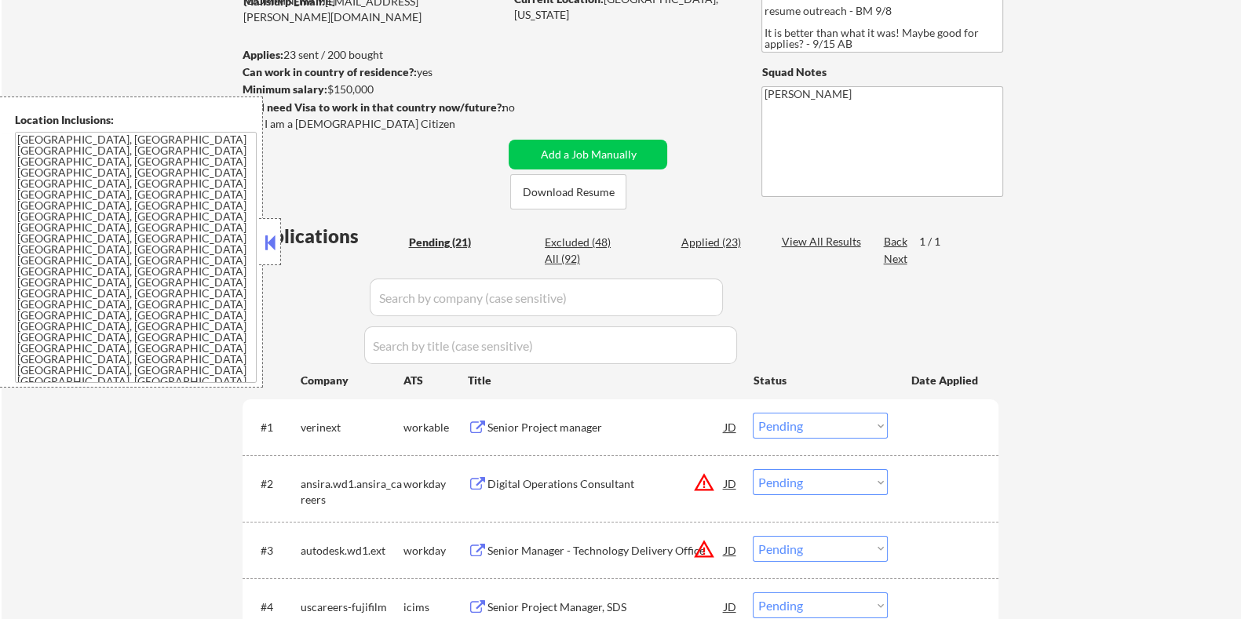
scroll to position [294, 0]
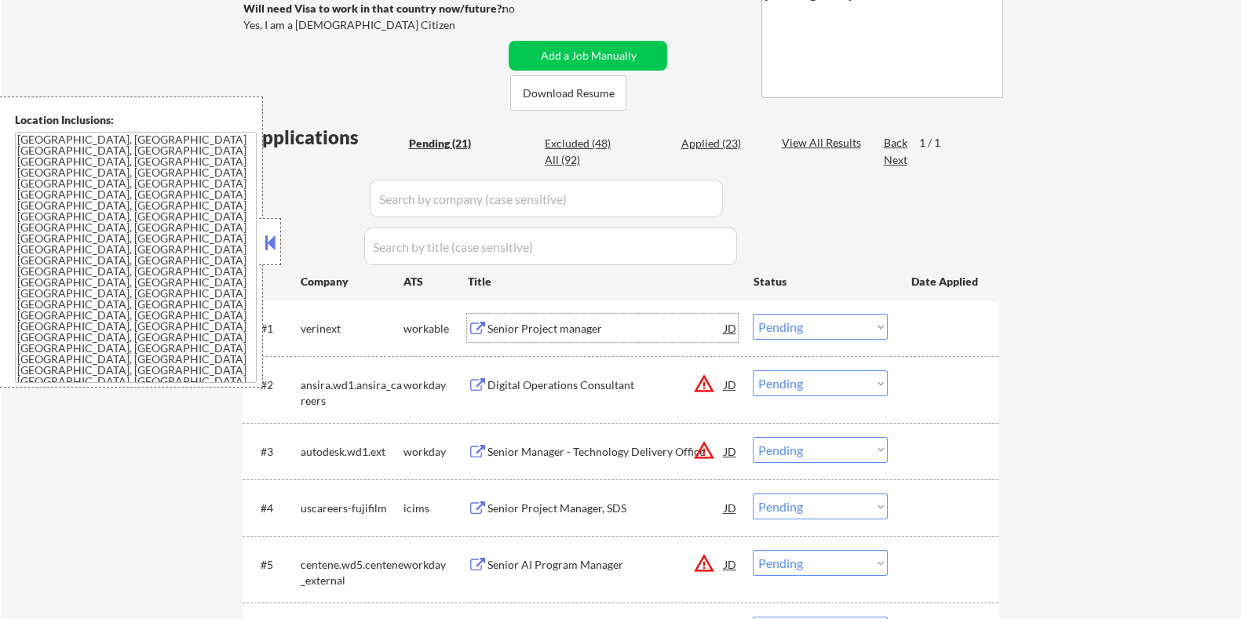
click at [568, 330] on div "Senior Project manager" at bounding box center [605, 329] width 237 height 16
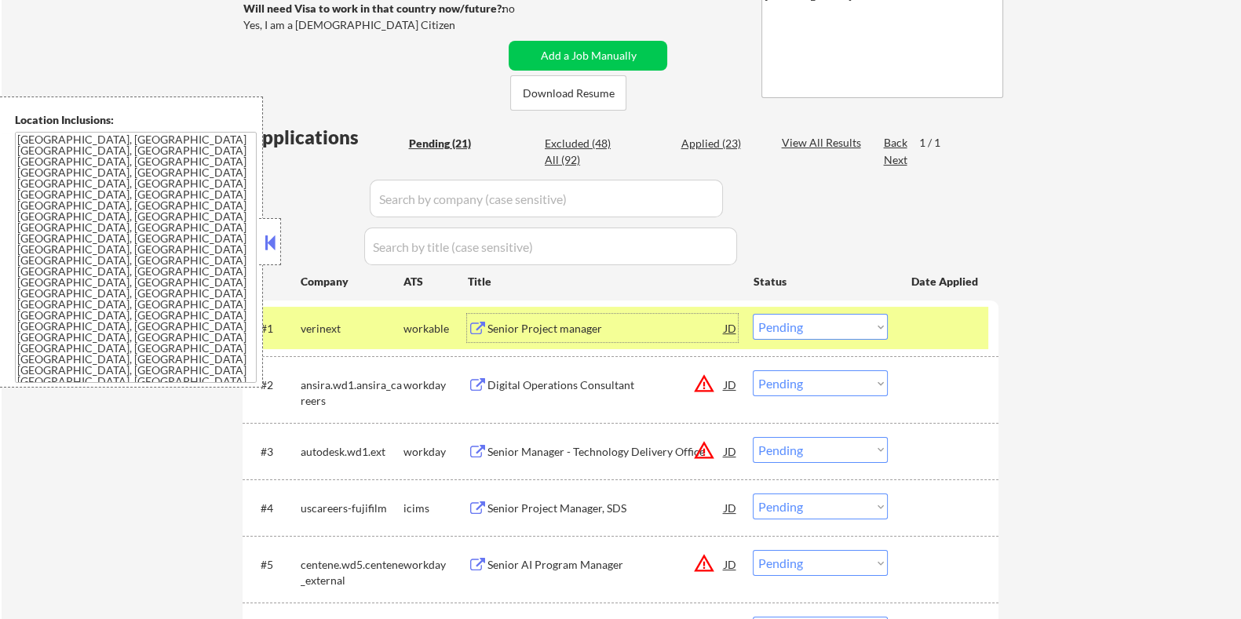
click at [789, 330] on select "Choose an option... Pending Applied Excluded (Questions) Excluded (Expired) Exc…" at bounding box center [820, 327] width 135 height 26
click at [753, 314] on select "Choose an option... Pending Applied Excluded (Questions) Excluded (Expired) Exc…" at bounding box center [820, 327] width 135 height 26
select select ""pending""
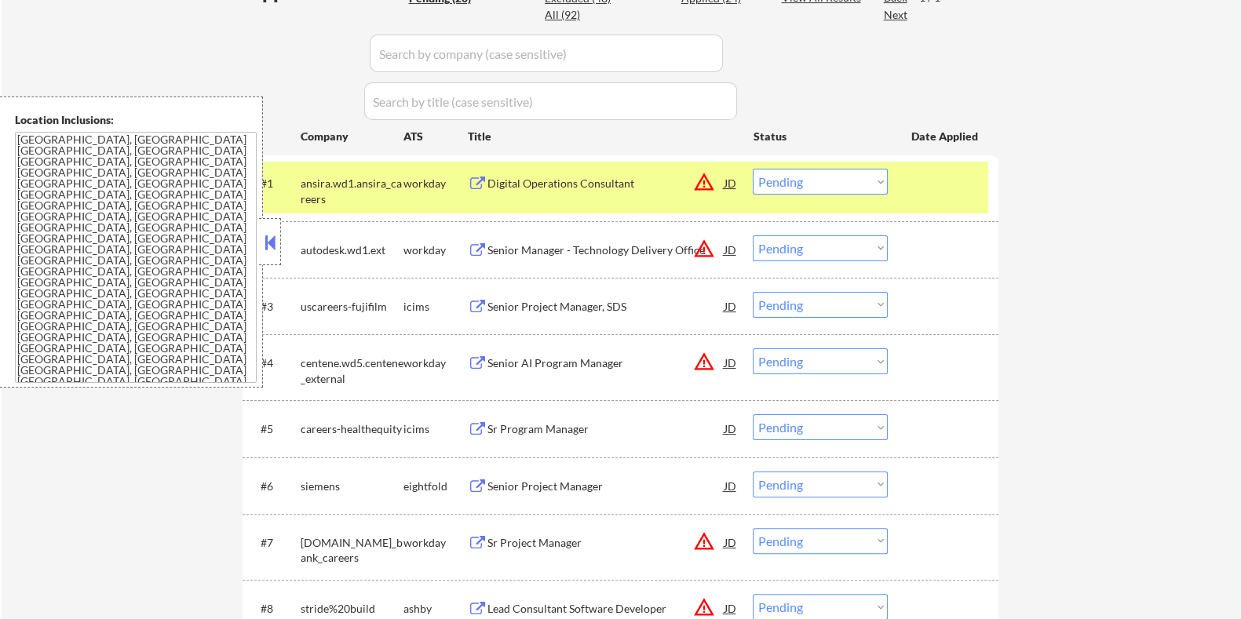
scroll to position [491, 0]
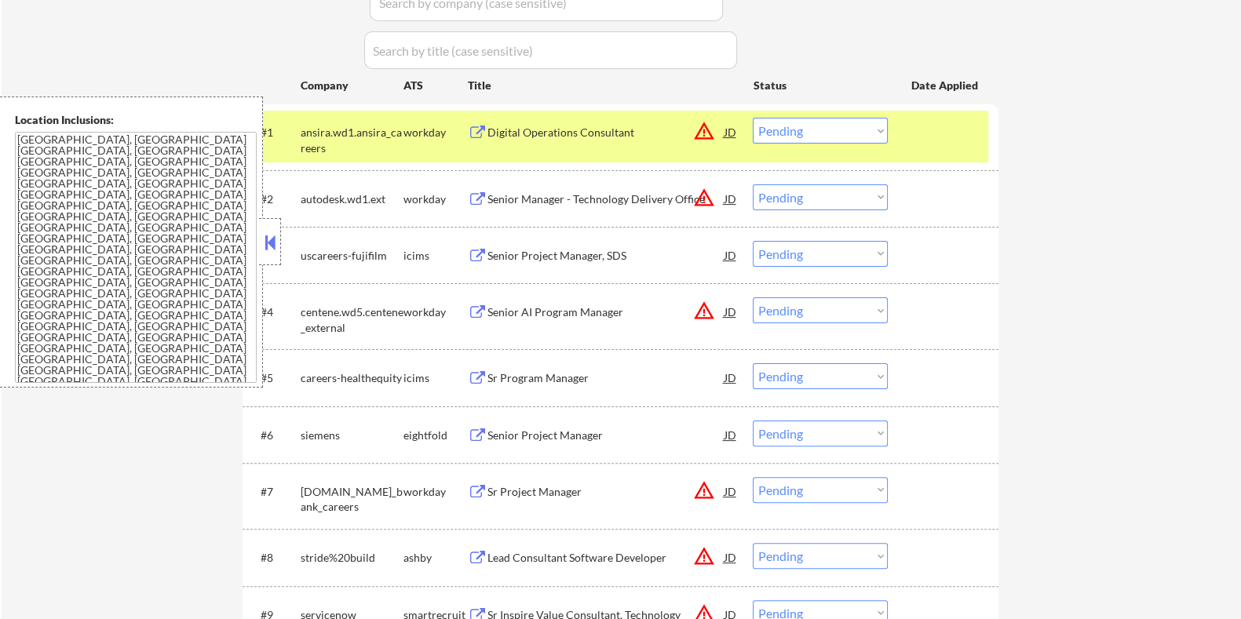
click at [570, 375] on div "Sr Program Manager" at bounding box center [605, 378] width 237 height 16
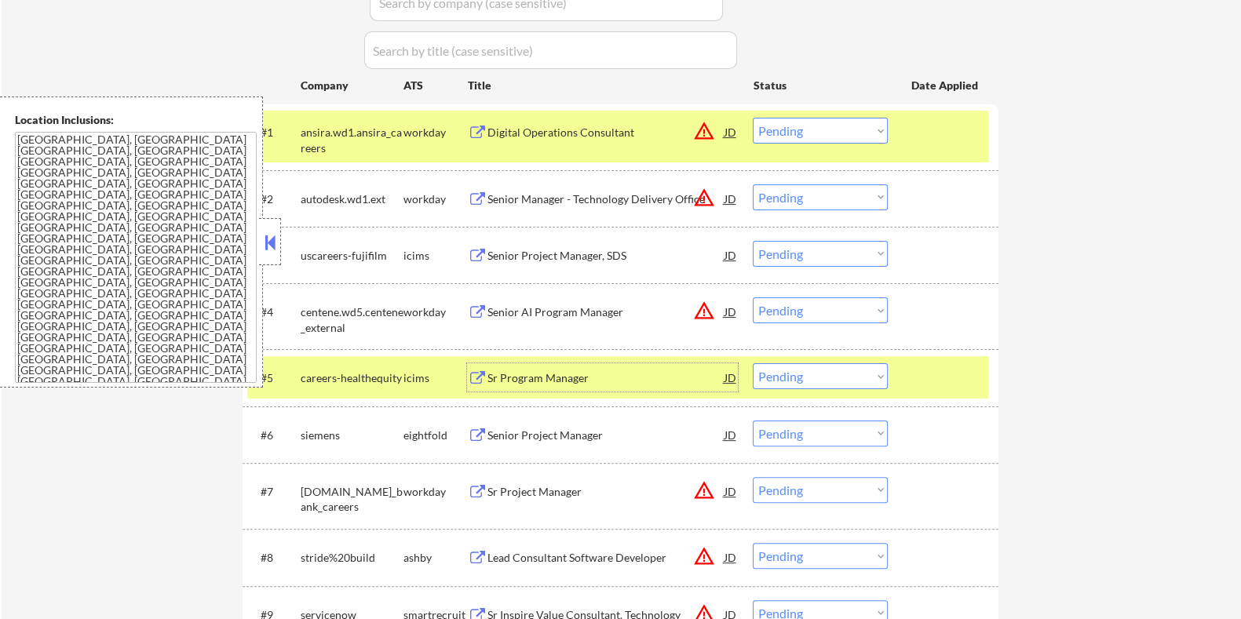
click at [837, 381] on select "Choose an option... Pending Applied Excluded (Questions) Excluded (Expired) Exc…" at bounding box center [820, 376] width 135 height 26
click at [753, 363] on select "Choose an option... Pending Applied Excluded (Questions) Excluded (Expired) Exc…" at bounding box center [820, 376] width 135 height 26
select select ""pending""
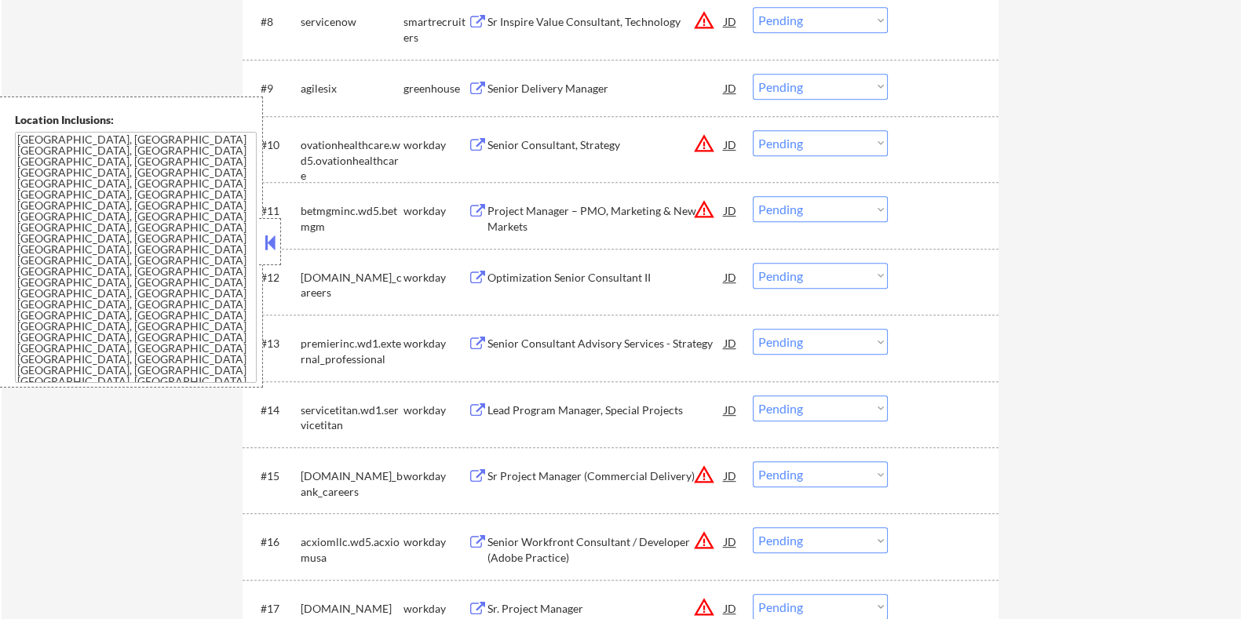
scroll to position [981, 0]
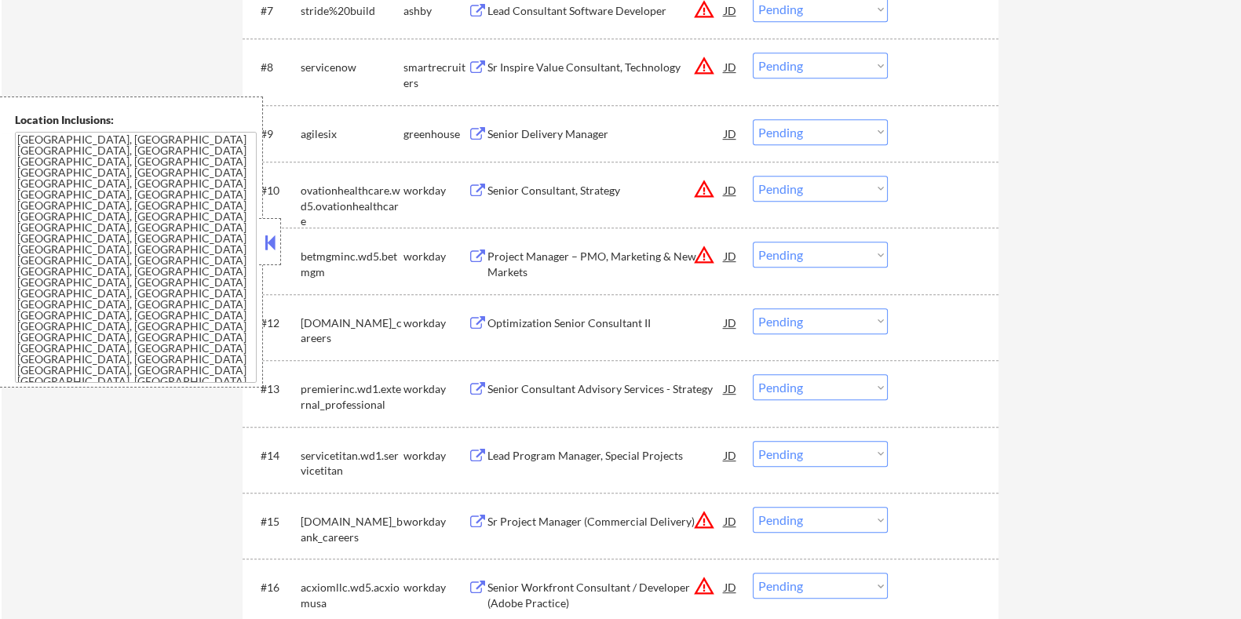
click at [593, 319] on div "Optimization Senior Consultant II" at bounding box center [605, 324] width 237 height 16
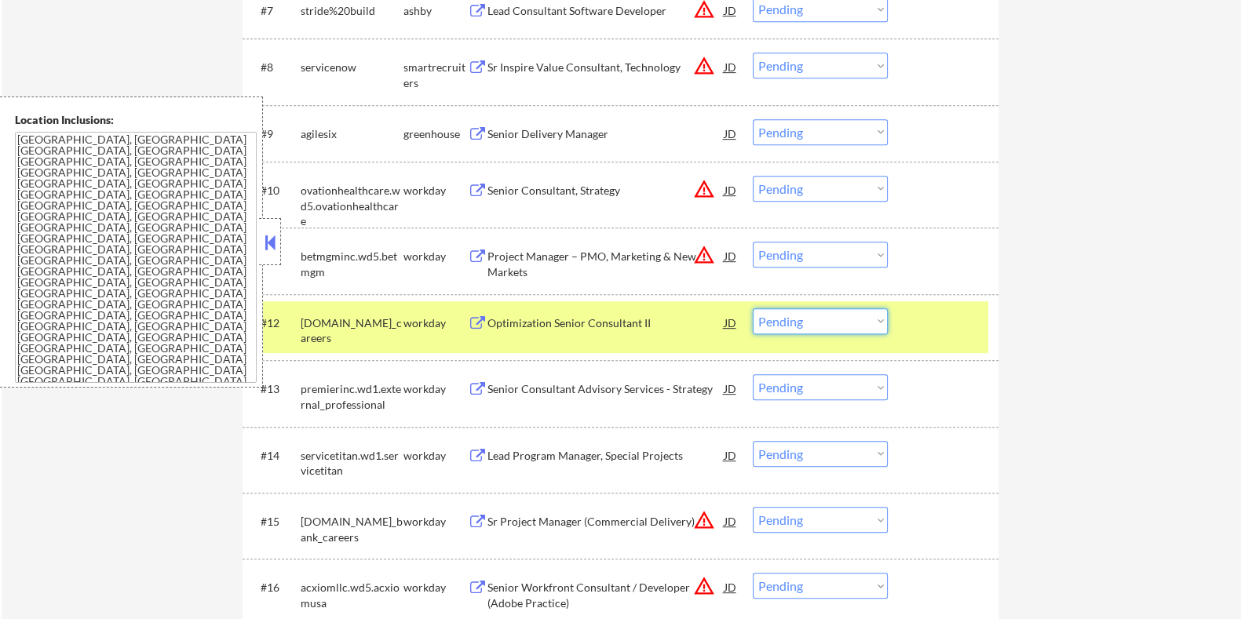
click at [803, 323] on select "Choose an option... Pending Applied Excluded (Questions) Excluded (Expired) Exc…" at bounding box center [820, 321] width 135 height 26
click at [753, 308] on select "Choose an option... Pending Applied Excluded (Questions) Excluded (Expired) Exc…" at bounding box center [820, 321] width 135 height 26
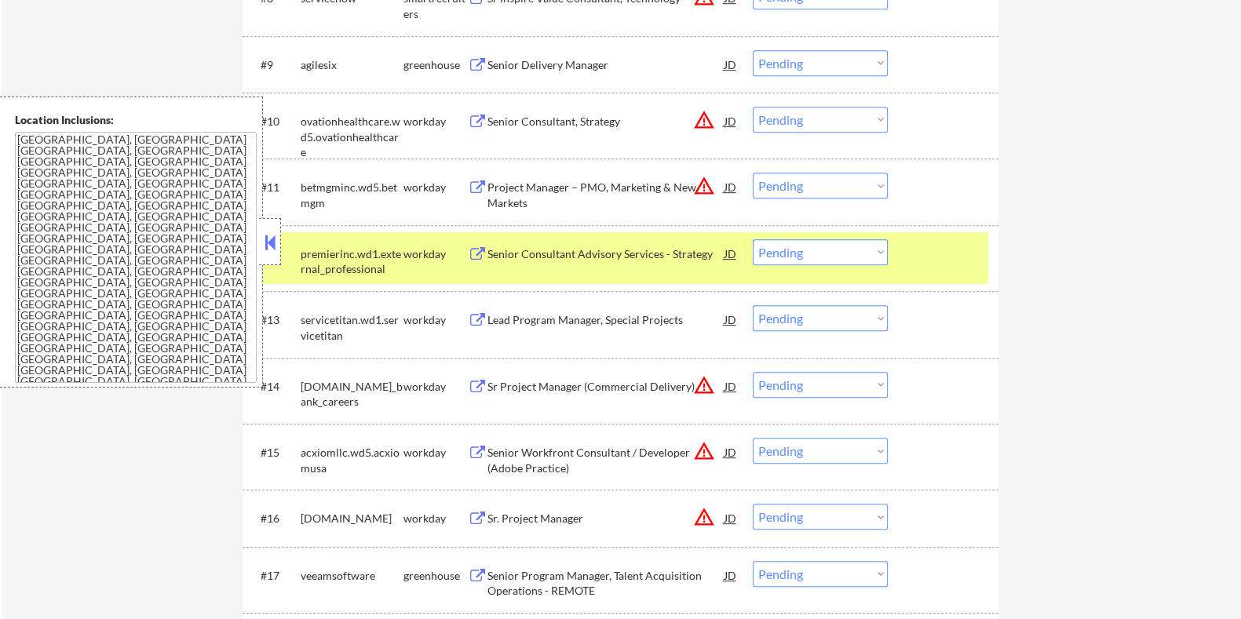
scroll to position [1079, 0]
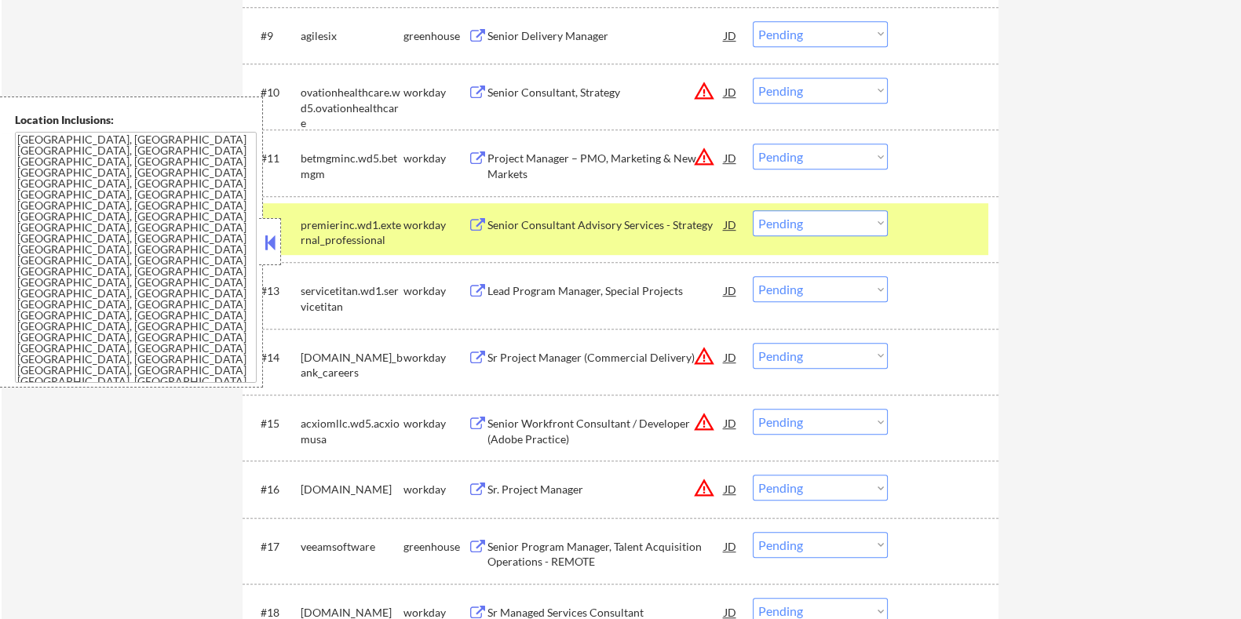
click at [585, 235] on div "Senior Consultant Advisory Services - Strategy" at bounding box center [605, 224] width 237 height 28
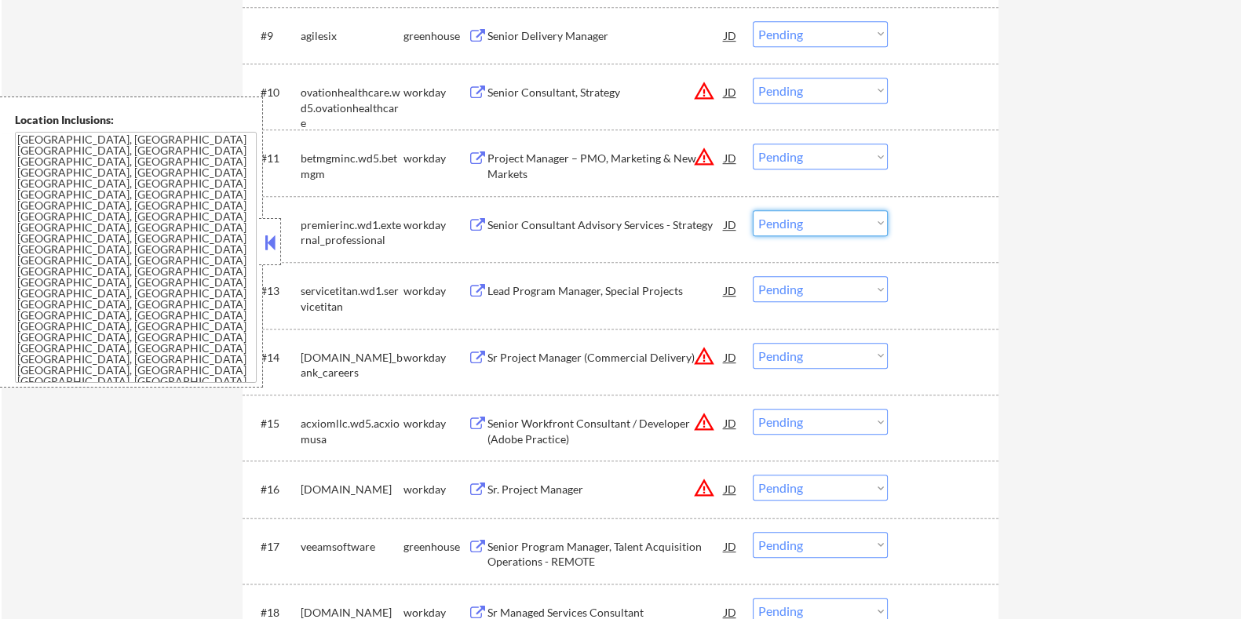
click at [836, 225] on select "Choose an option... Pending Applied Excluded (Questions) Excluded (Expired) Exc…" at bounding box center [820, 223] width 135 height 26
click at [753, 210] on select "Choose an option... Pending Applied Excluded (Questions) Excluded (Expired) Exc…" at bounding box center [820, 223] width 135 height 26
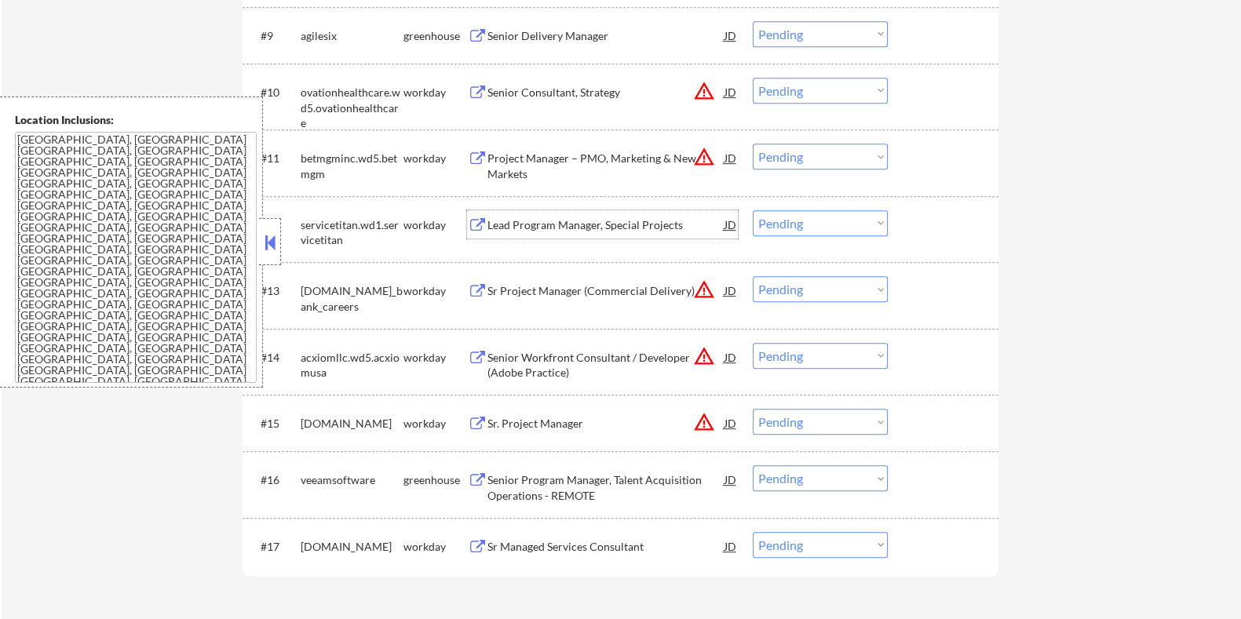
click at [612, 221] on div "Lead Program Manager, Special Projects" at bounding box center [605, 225] width 237 height 16
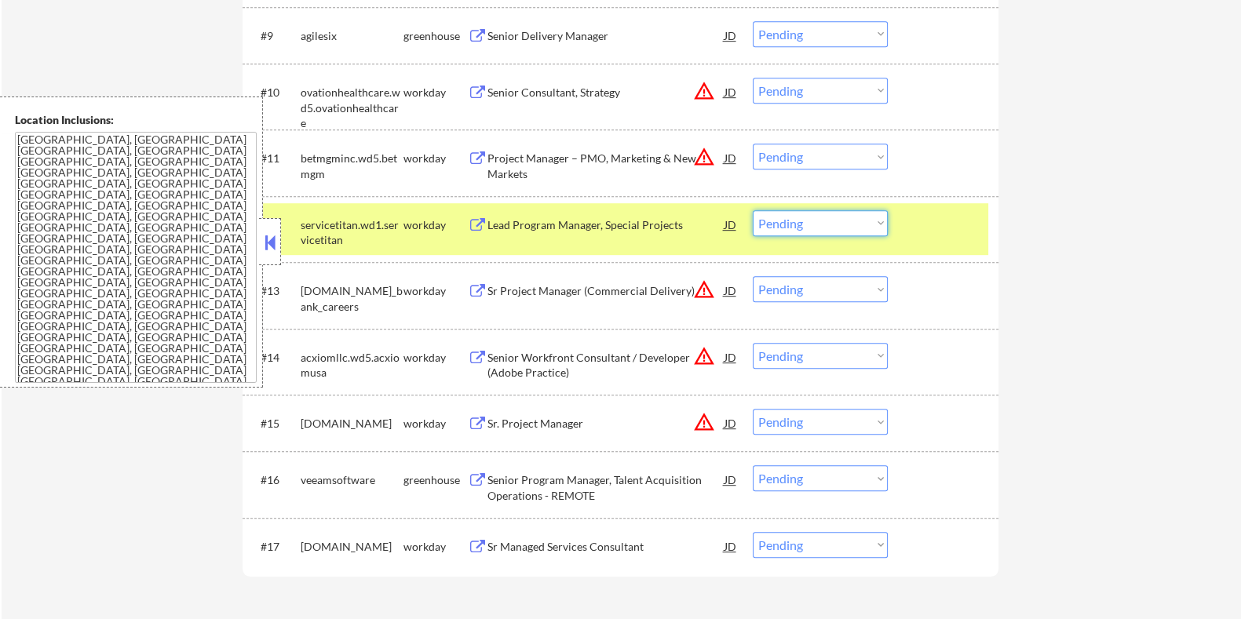
drag, startPoint x: 812, startPoint y: 224, endPoint x: 807, endPoint y: 233, distance: 10.9
click at [812, 224] on select "Choose an option... Pending Applied Excluded (Questions) Excluded (Expired) Exc…" at bounding box center [820, 223] width 135 height 26
click at [753, 210] on select "Choose an option... Pending Applied Excluded (Questions) Excluded (Expired) Exc…" at bounding box center [820, 223] width 135 height 26
select select ""pending""
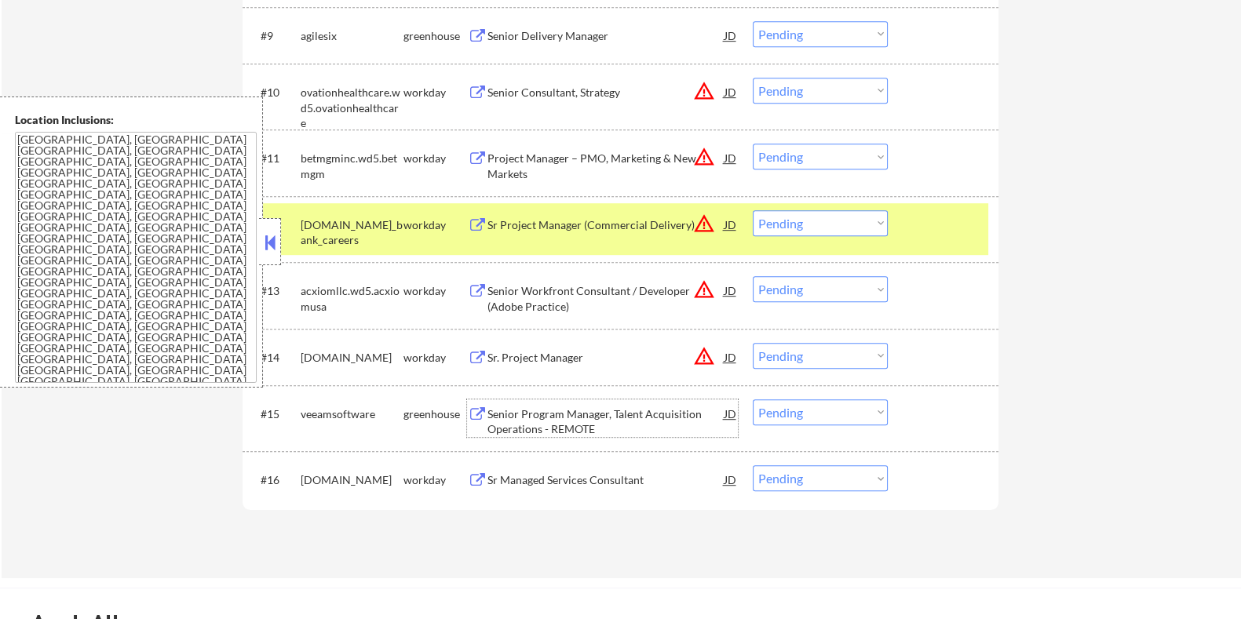
click at [564, 417] on div "Senior Program Manager, Talent Acquisition Operations - REMOTE" at bounding box center [605, 422] width 237 height 31
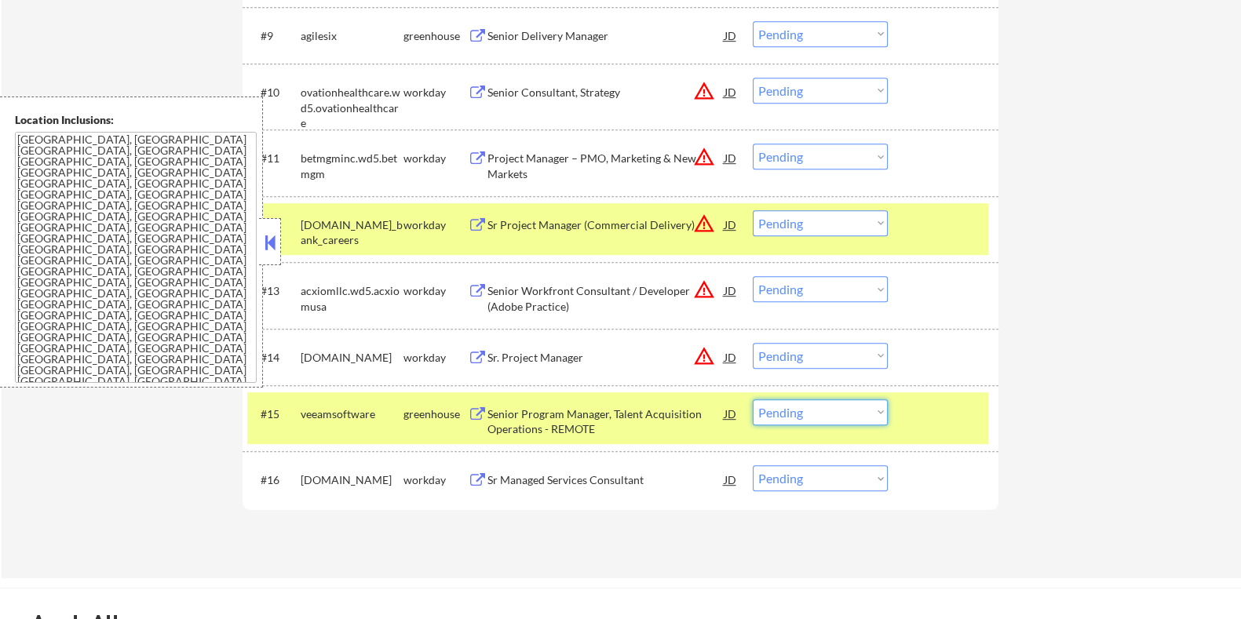
click at [826, 420] on select "Choose an option... Pending Applied Excluded (Questions) Excluded (Expired) Exc…" at bounding box center [820, 412] width 135 height 26
click at [753, 399] on select "Choose an option... Pending Applied Excluded (Questions) Excluded (Expired) Exc…" at bounding box center [820, 412] width 135 height 26
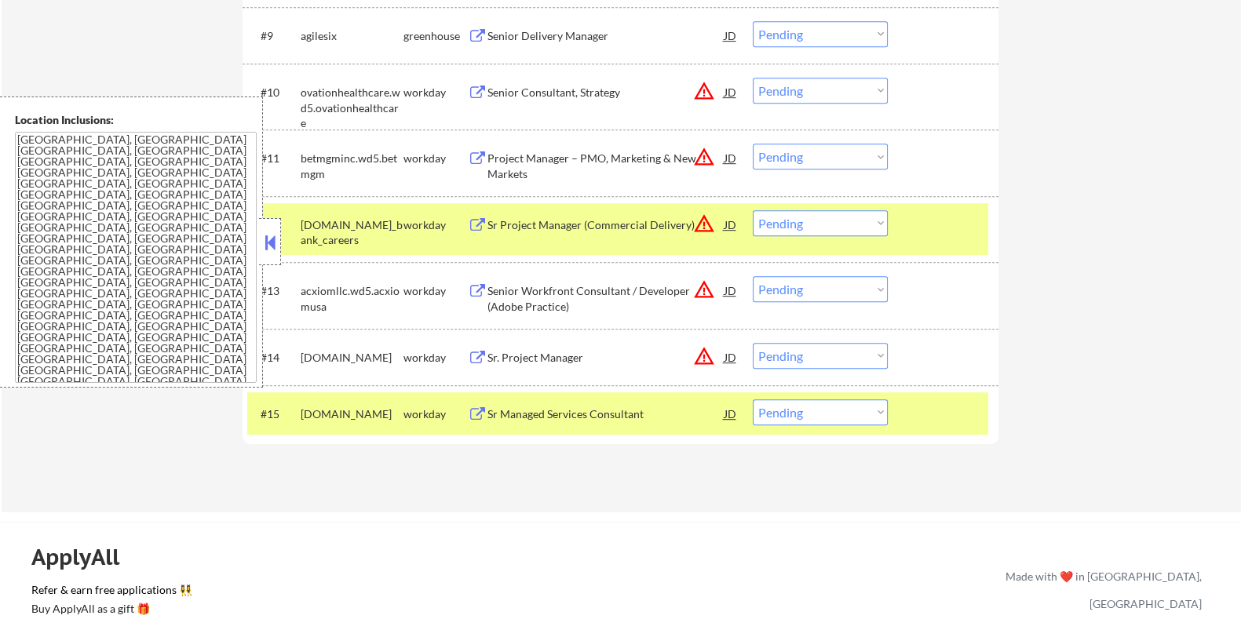
click at [579, 415] on div "Sr Managed Services Consultant" at bounding box center [605, 415] width 237 height 16
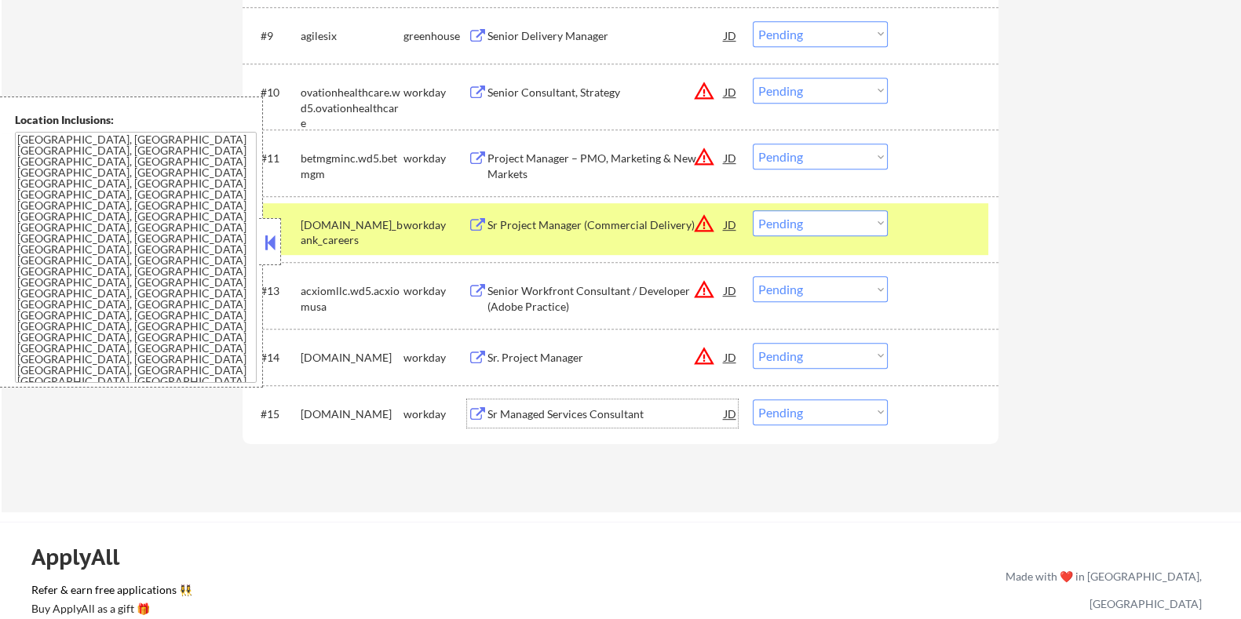
click at [863, 410] on select "Choose an option... Pending Applied Excluded (Questions) Excluded (Expired) Exc…" at bounding box center [820, 412] width 135 height 26
select select ""excluded__expired_""
click at [753, 399] on select "Choose an option... Pending Applied Excluded (Questions) Excluded (Expired) Exc…" at bounding box center [820, 412] width 135 height 26
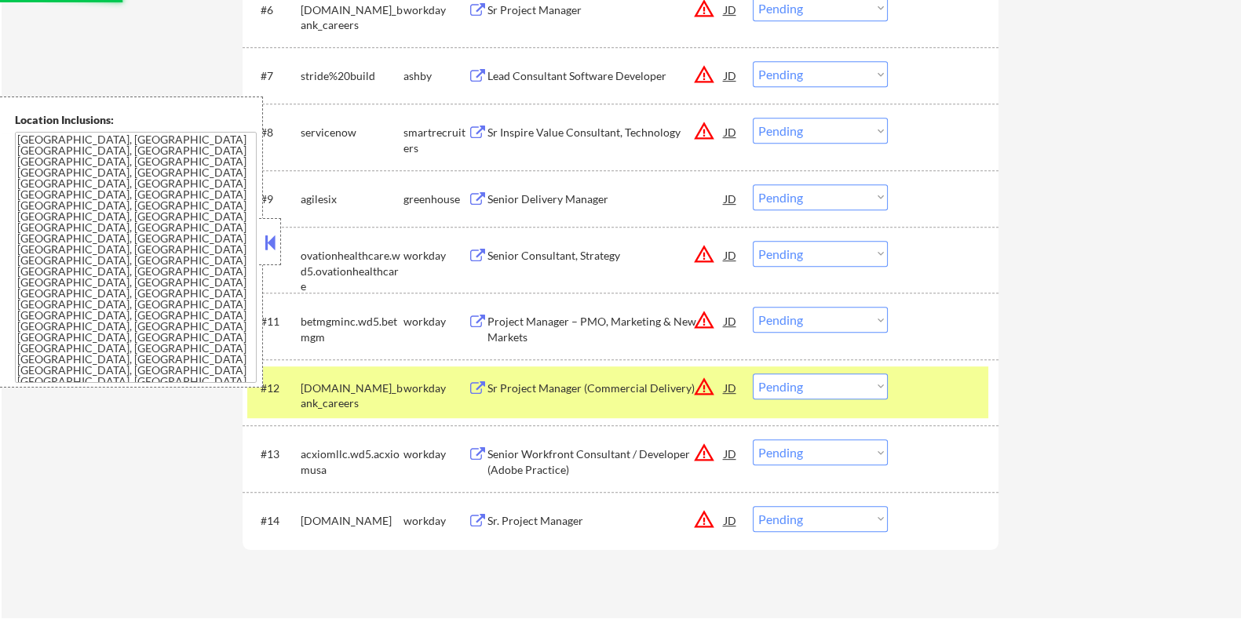
scroll to position [883, 0]
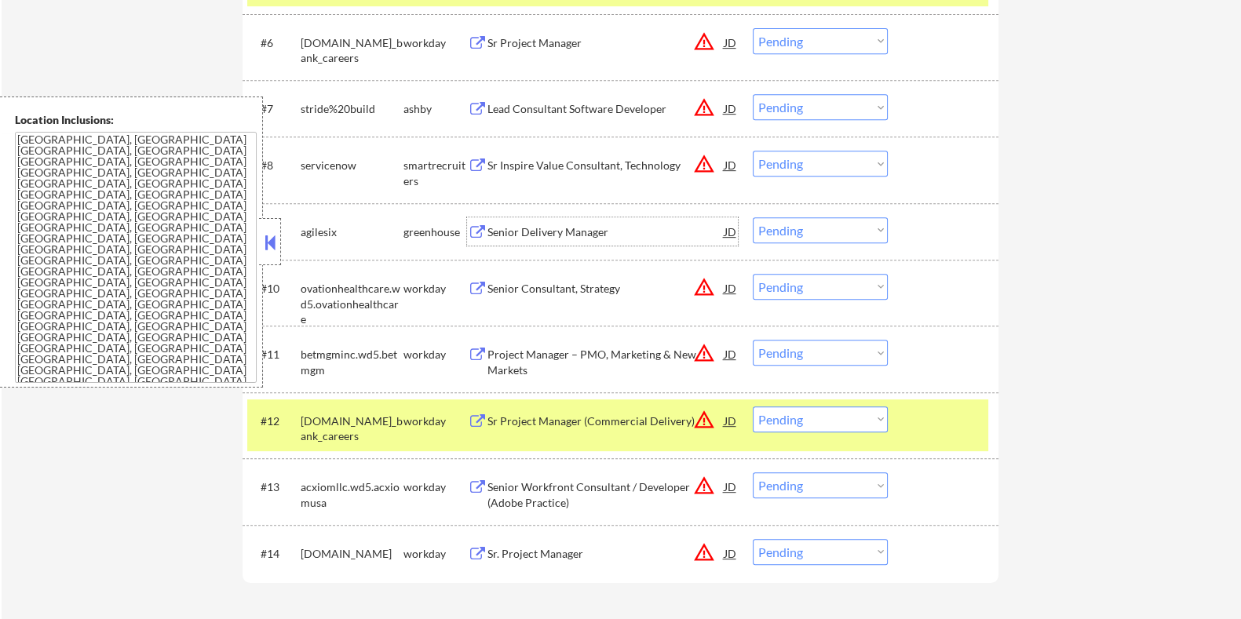
click at [574, 232] on div "Senior Delivery Manager" at bounding box center [605, 232] width 237 height 16
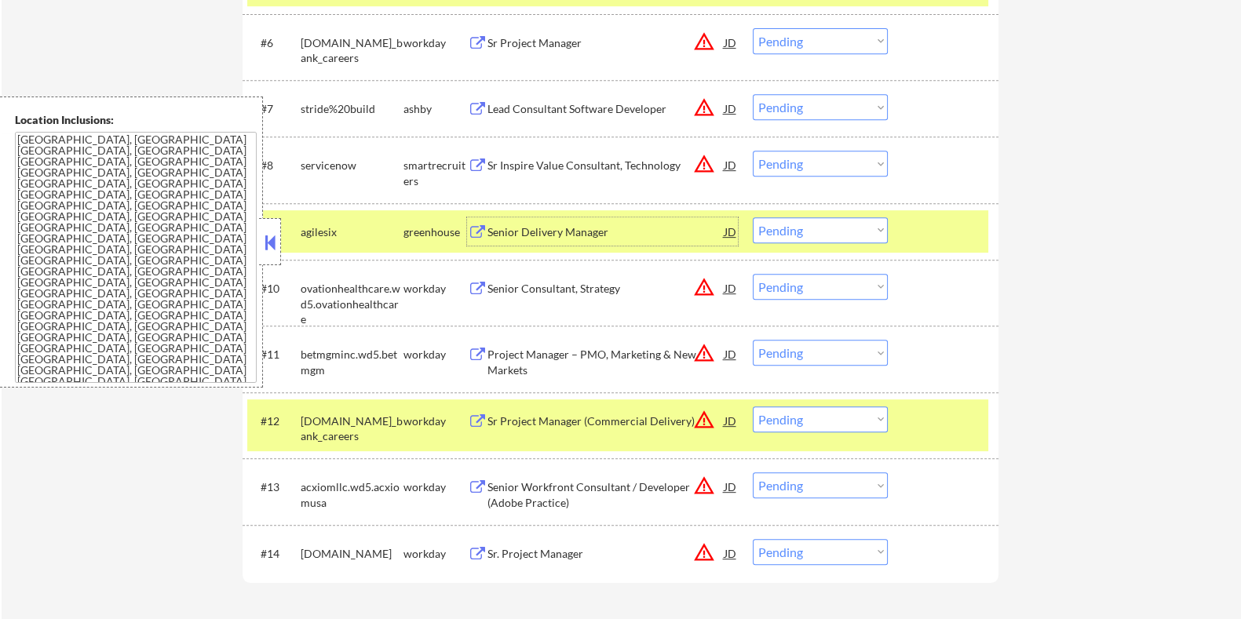
click at [828, 227] on select "Choose an option... Pending Applied Excluded (Questions) Excluded (Expired) Exc…" at bounding box center [820, 230] width 135 height 26
click at [753, 217] on select "Choose an option... Pending Applied Excluded (Questions) Excluded (Expired) Exc…" at bounding box center [820, 230] width 135 height 26
select select ""pending""
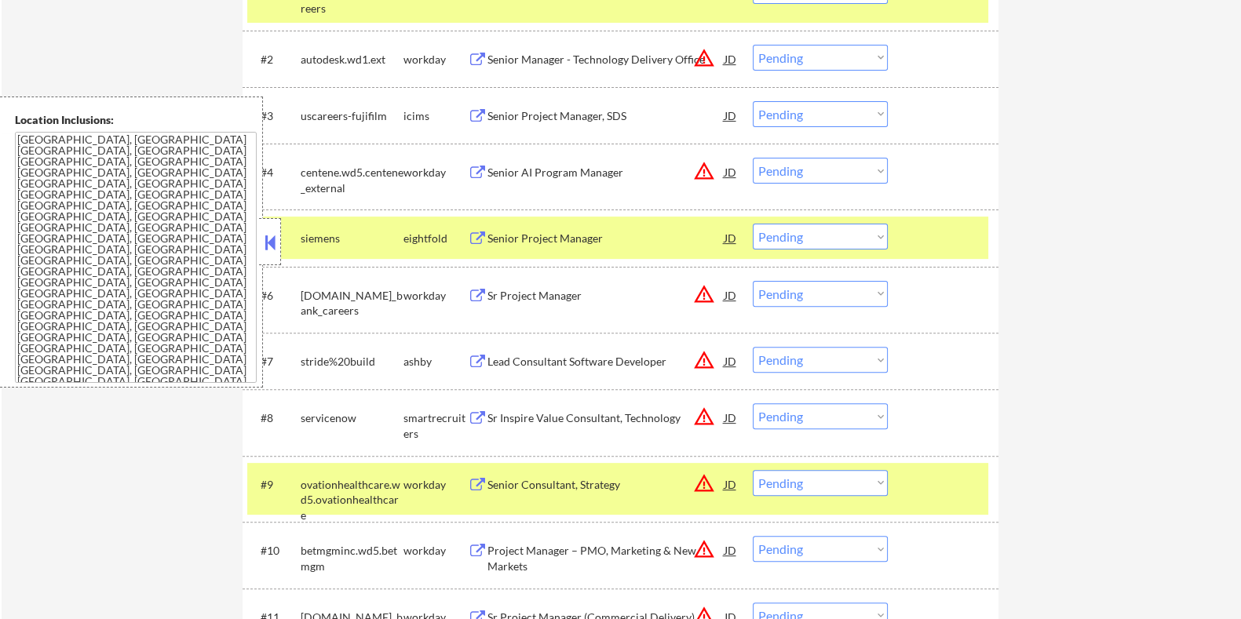
scroll to position [589, 0]
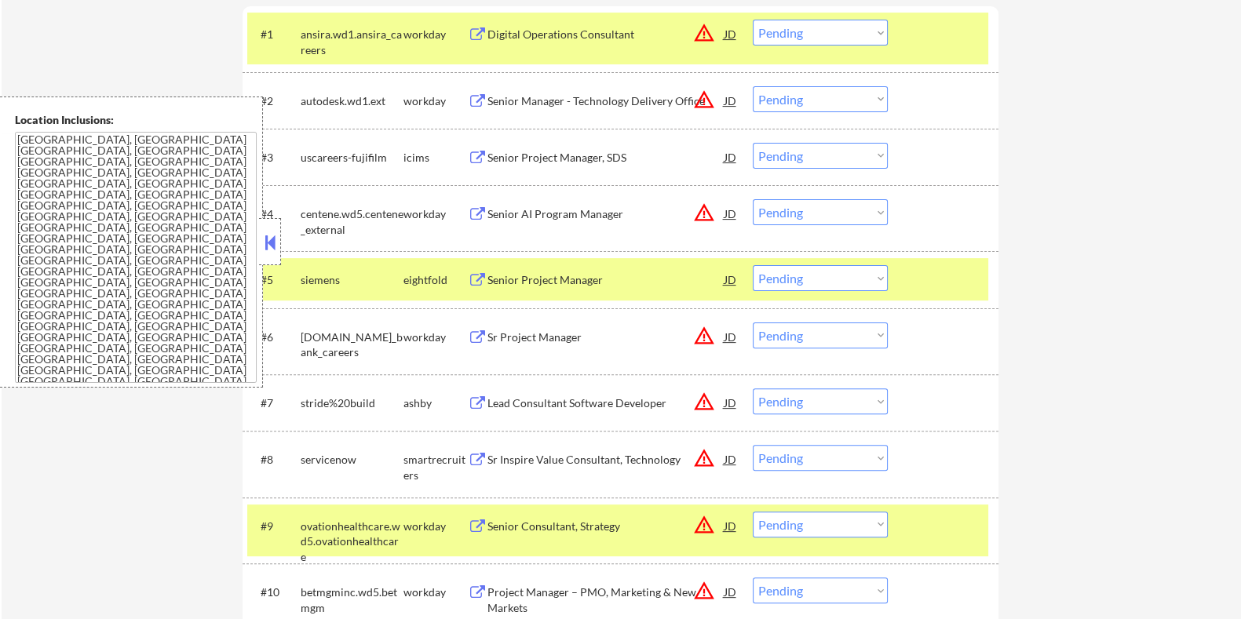
click at [607, 280] on div "Senior Project Manager" at bounding box center [605, 280] width 237 height 16
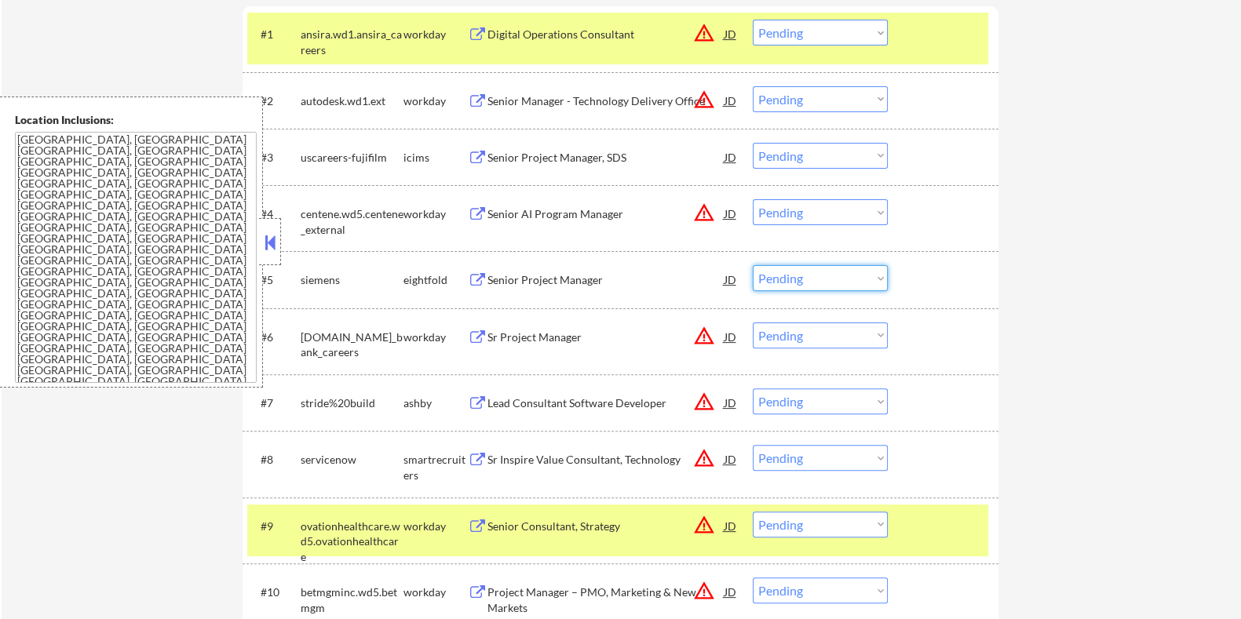
click at [831, 279] on select "Choose an option... Pending Applied Excluded (Questions) Excluded (Expired) Exc…" at bounding box center [820, 278] width 135 height 26
click at [753, 265] on select "Choose an option... Pending Applied Excluded (Questions) Excluded (Expired) Exc…" at bounding box center [820, 278] width 135 height 26
select select ""pending""
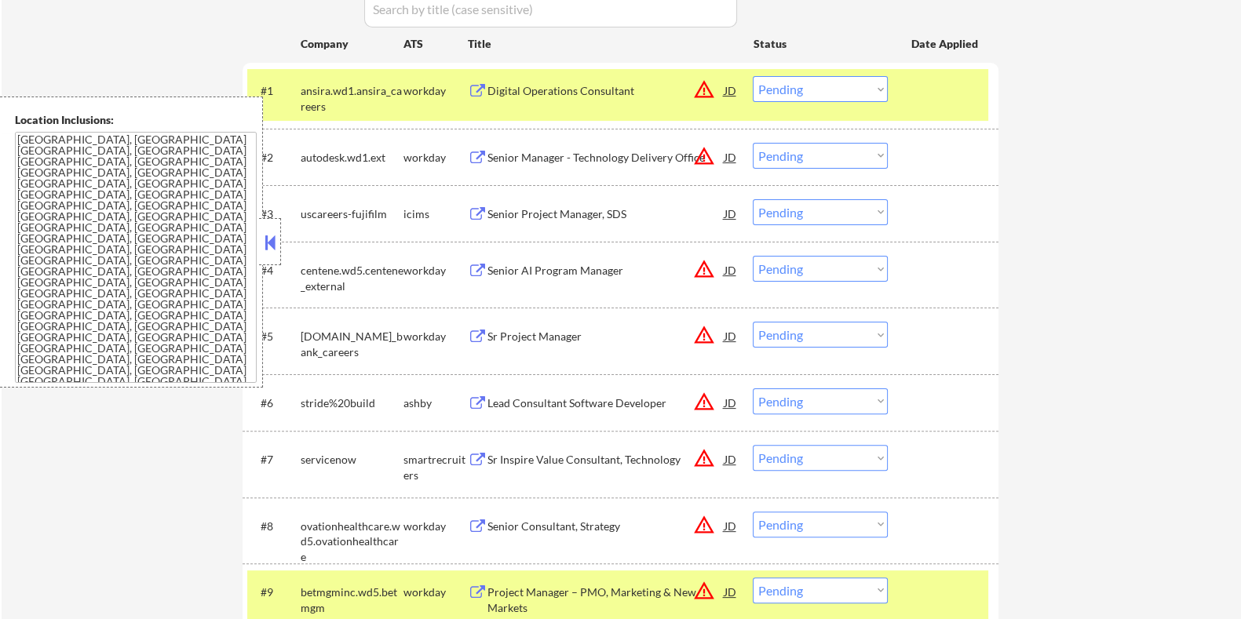
scroll to position [491, 0]
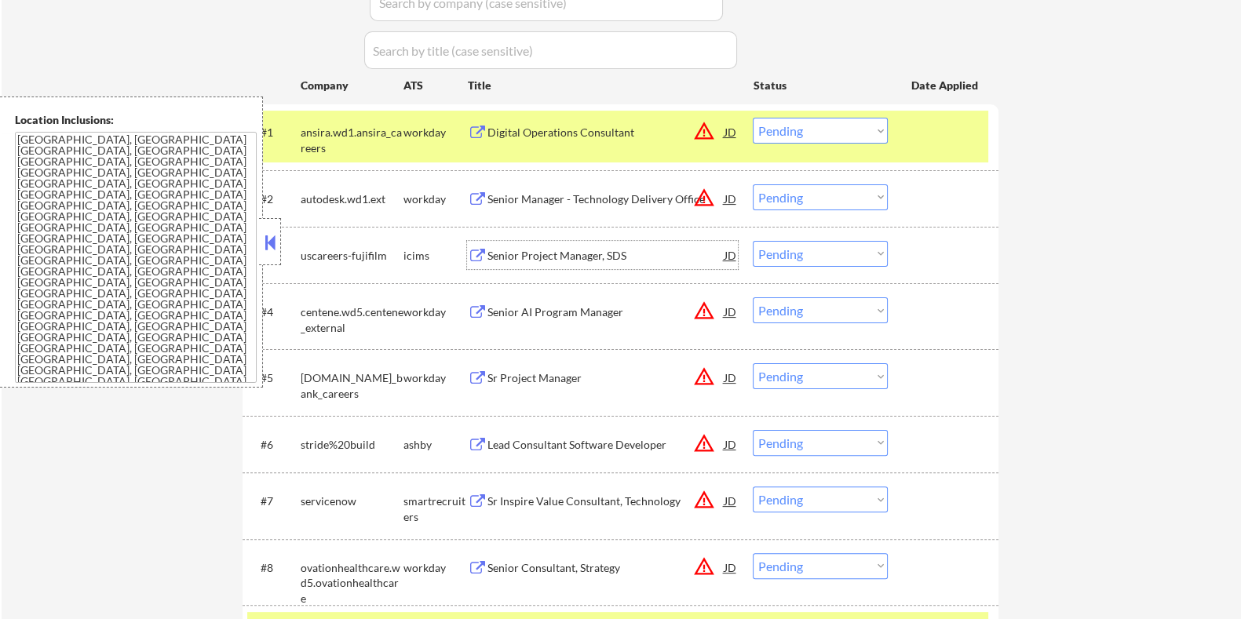
click at [589, 253] on div "Senior Project Manager, SDS" at bounding box center [605, 256] width 237 height 16
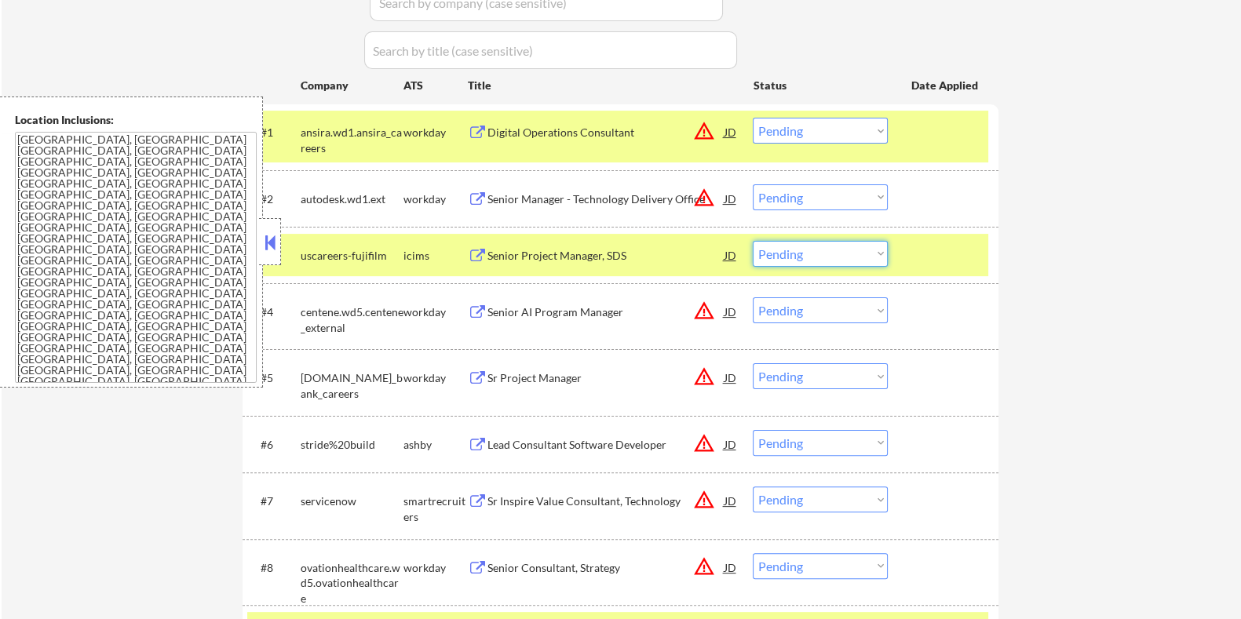
click at [833, 259] on select "Choose an option... Pending Applied Excluded (Questions) Excluded (Expired) Exc…" at bounding box center [820, 254] width 135 height 26
click at [753, 241] on select "Choose an option... Pending Applied Excluded (Questions) Excluded (Expired) Exc…" at bounding box center [820, 254] width 135 height 26
select select ""pending""
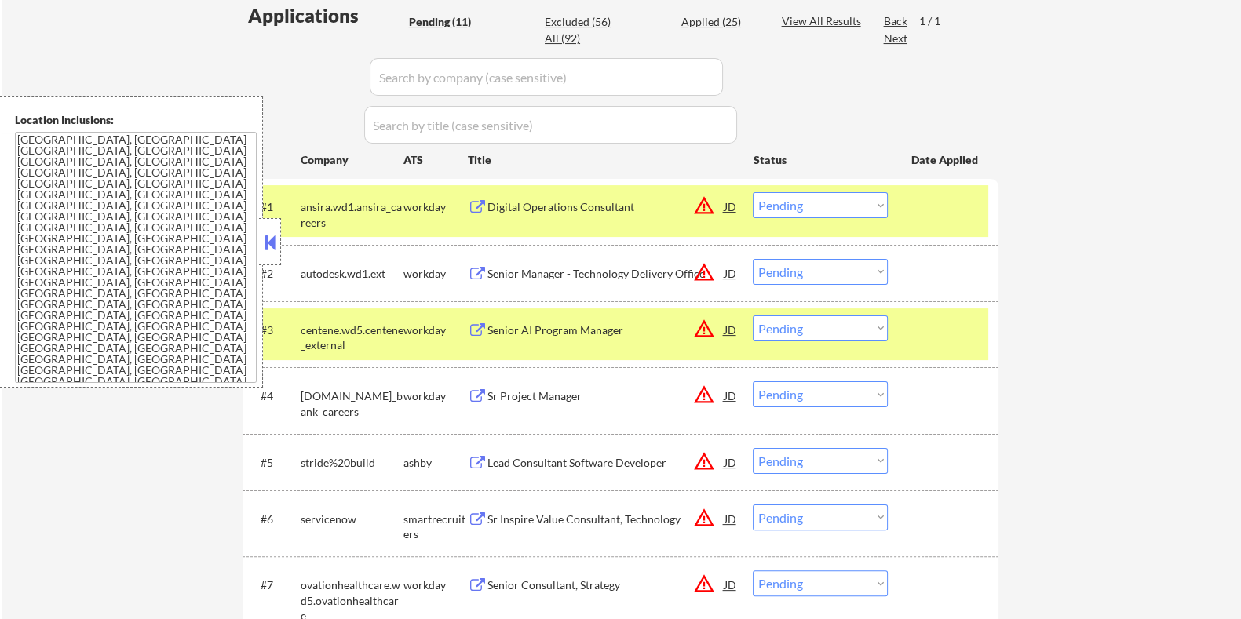
scroll to position [392, 0]
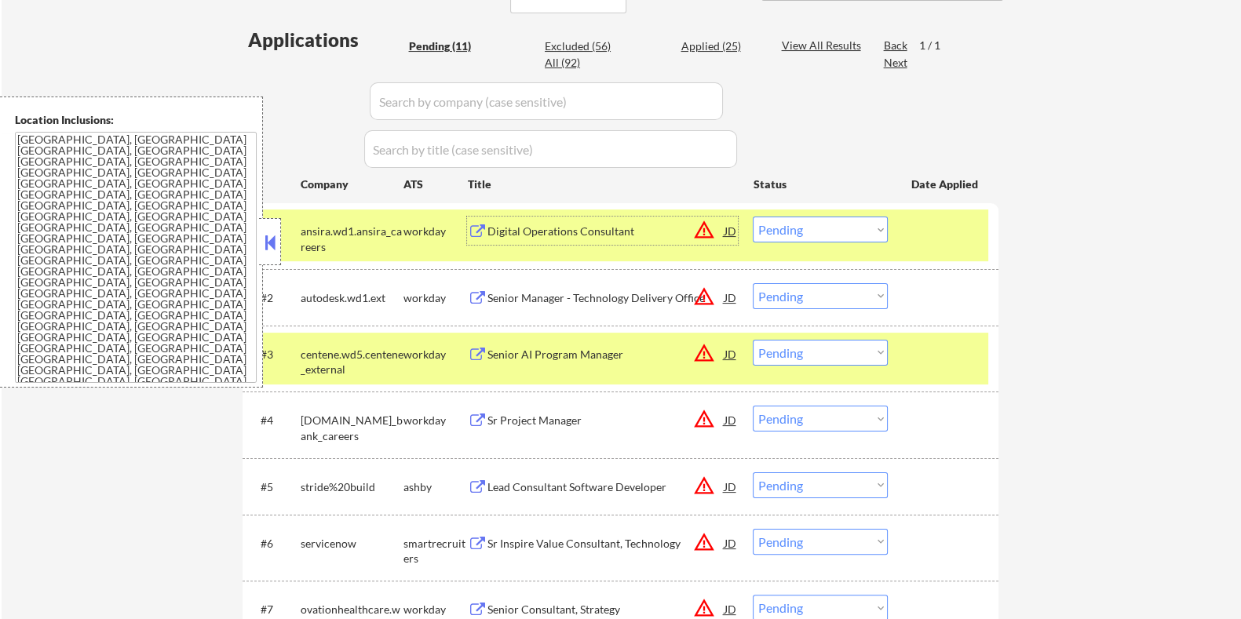
click at [593, 233] on div "Digital Operations Consultant" at bounding box center [605, 232] width 237 height 16
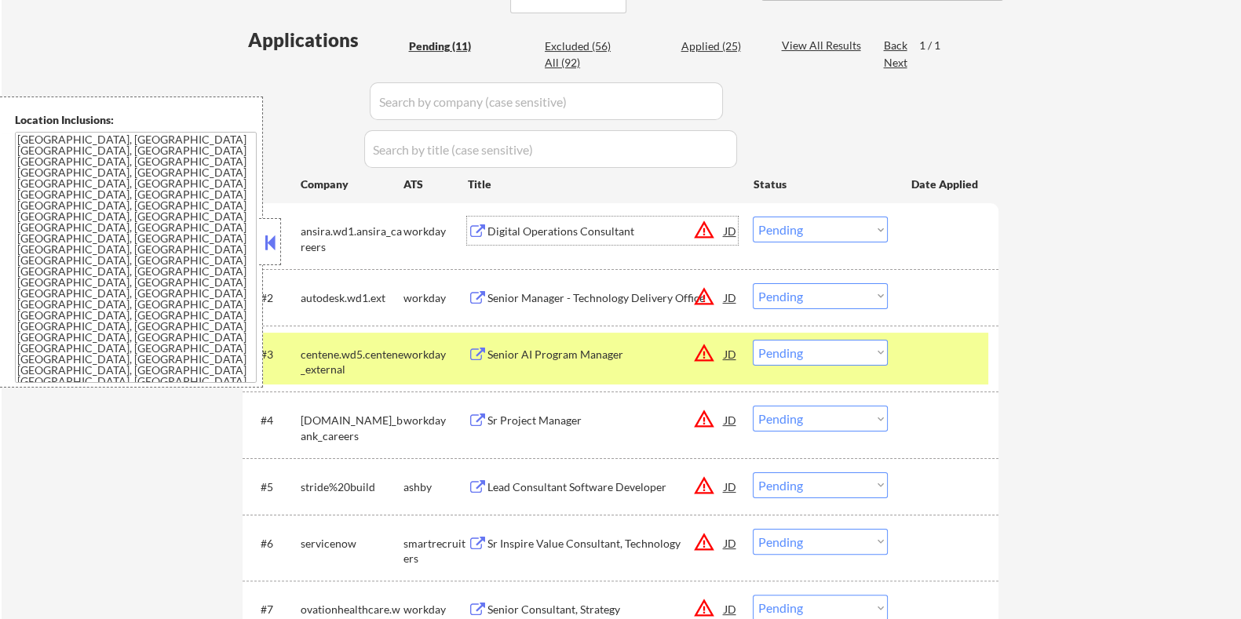
click at [826, 223] on select "Choose an option... Pending Applied Excluded (Questions) Excluded (Expired) Exc…" at bounding box center [820, 230] width 135 height 26
click at [753, 217] on select "Choose an option... Pending Applied Excluded (Questions) Excluded (Expired) Exc…" at bounding box center [820, 230] width 135 height 26
select select ""pending""
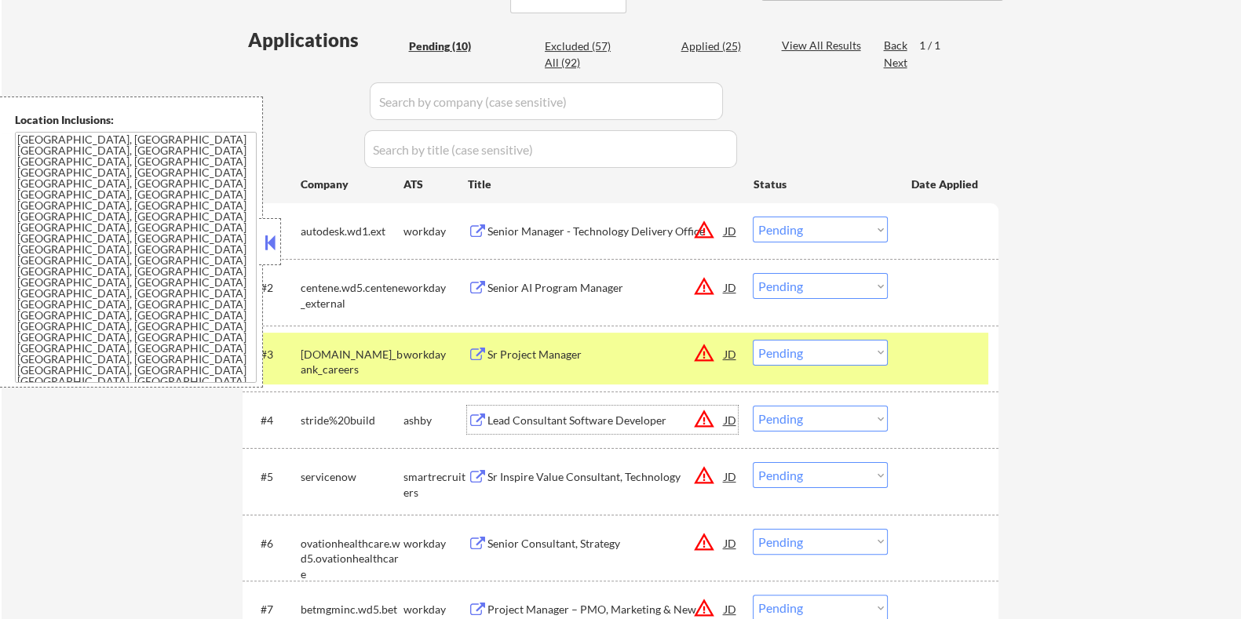
click at [522, 416] on div "Lead Consultant Software Developer" at bounding box center [605, 421] width 237 height 16
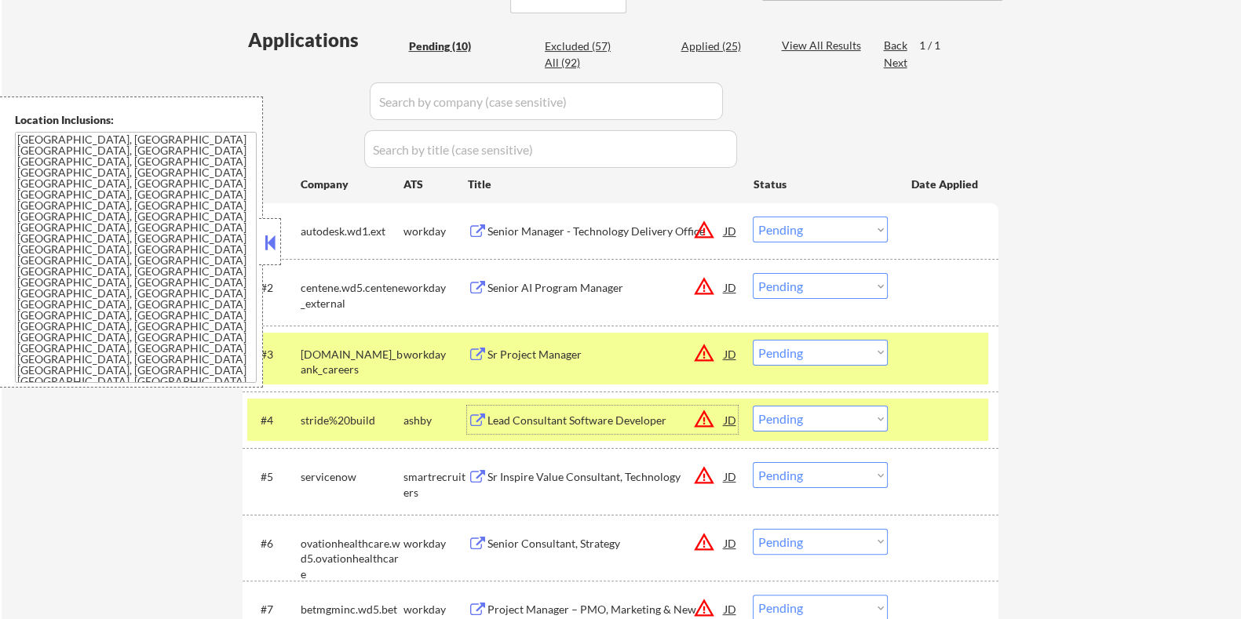
click at [836, 418] on select "Choose an option... Pending Applied Excluded (Questions) Excluded (Expired) Exc…" at bounding box center [820, 419] width 135 height 26
click at [753, 406] on select "Choose an option... Pending Applied Excluded (Questions) Excluded (Expired) Exc…" at bounding box center [820, 419] width 135 height 26
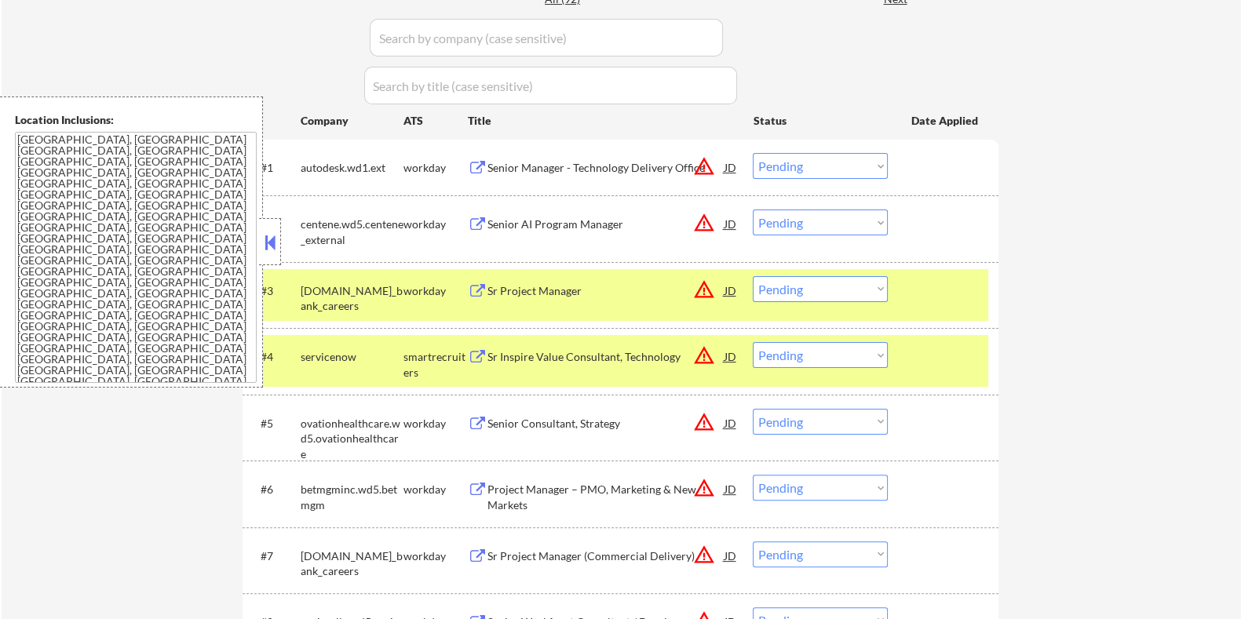
scroll to position [589, 0]
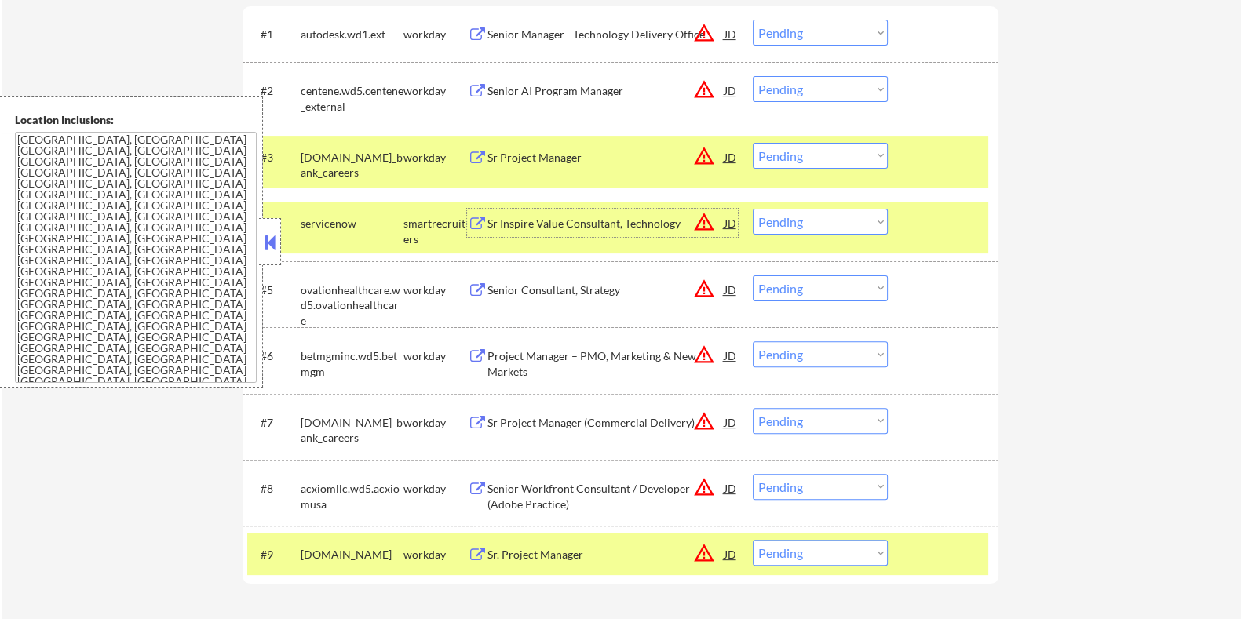
click at [499, 217] on div "Sr Inspire Value Consultant, Technology" at bounding box center [605, 224] width 237 height 16
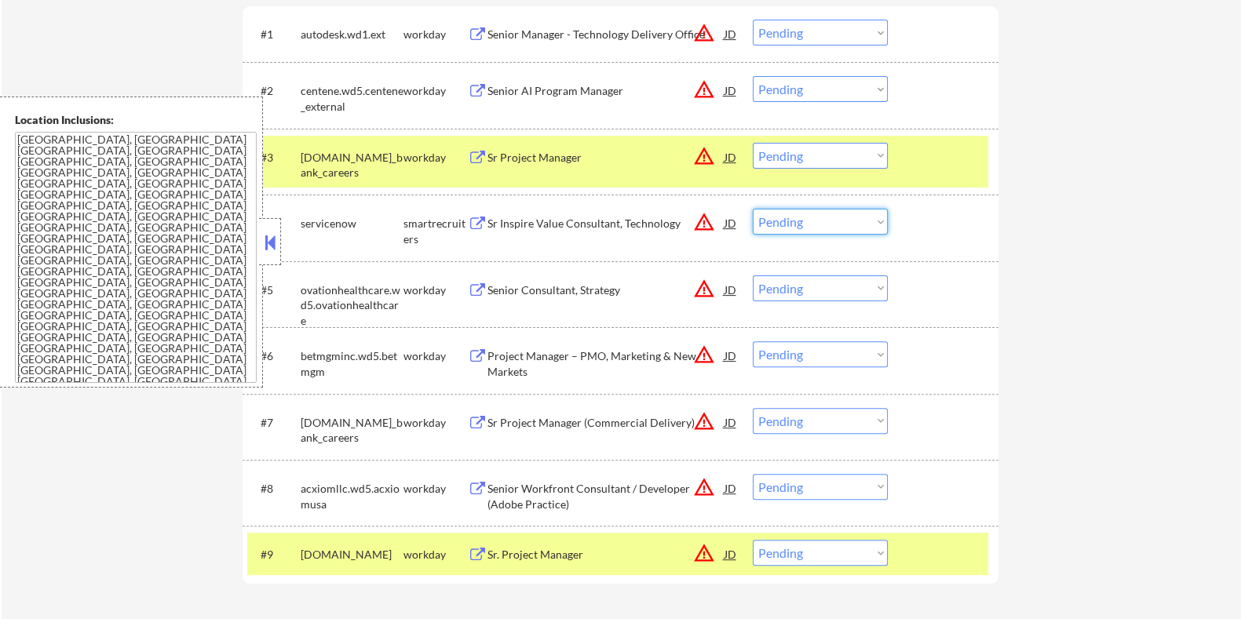
click at [826, 224] on select "Choose an option... Pending Applied Excluded (Questions) Excluded (Expired) Exc…" at bounding box center [820, 222] width 135 height 26
click at [753, 209] on select "Choose an option... Pending Applied Excluded (Questions) Excluded (Expired) Exc…" at bounding box center [820, 222] width 135 height 26
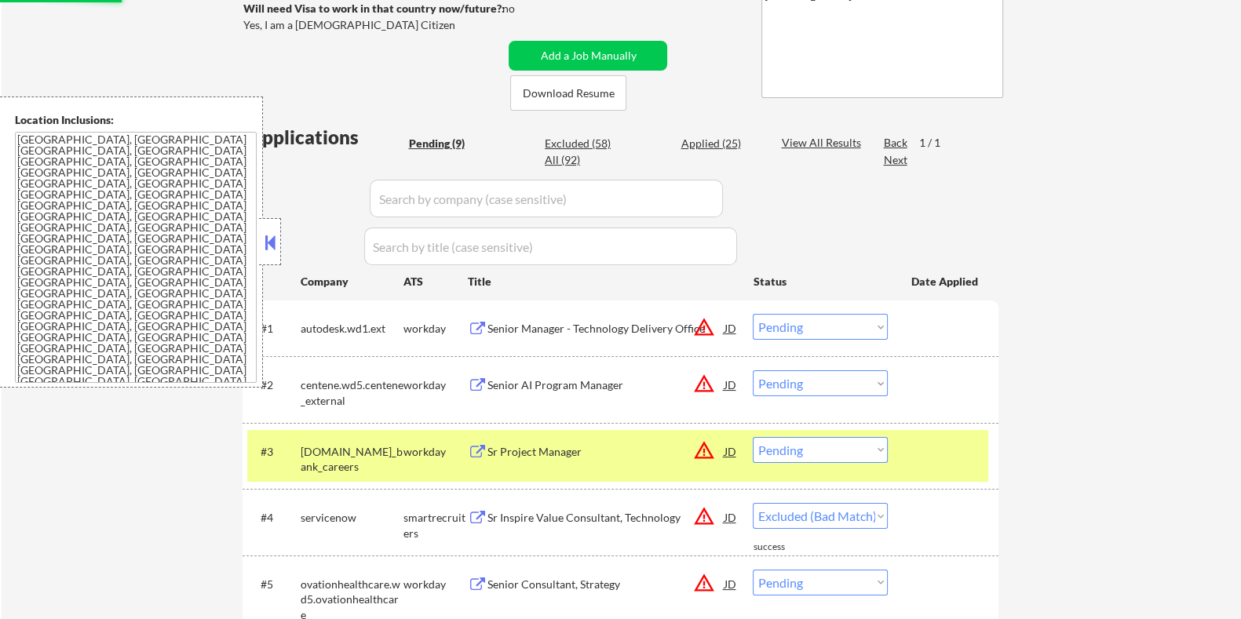
select select ""pending""
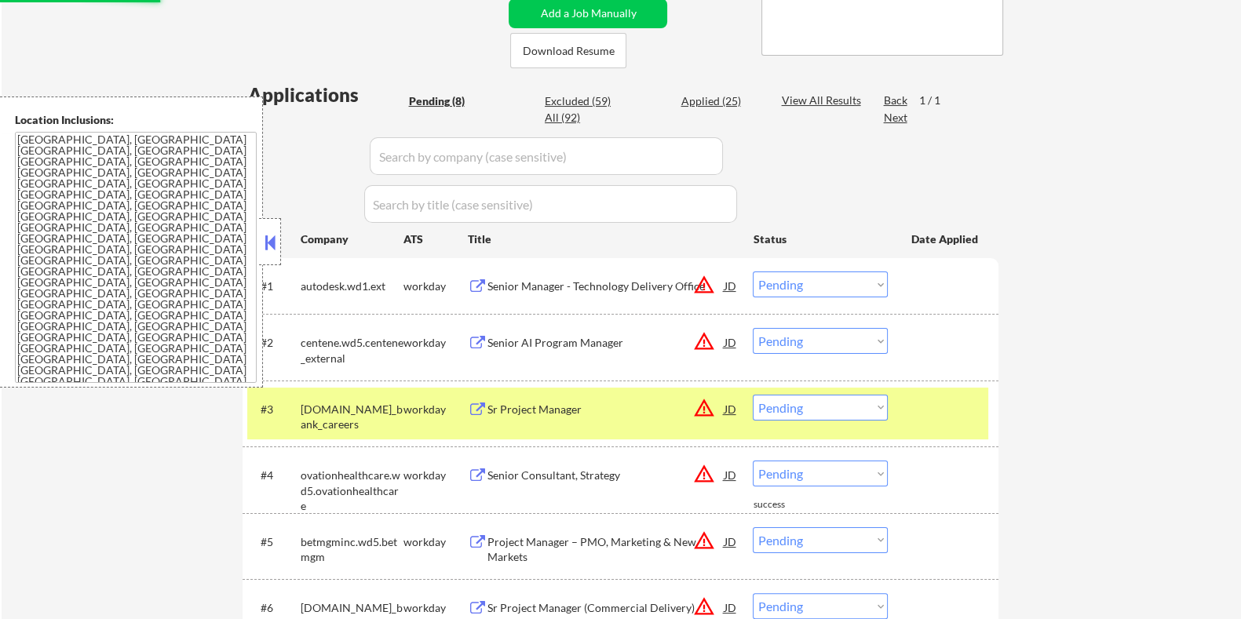
scroll to position [491, 0]
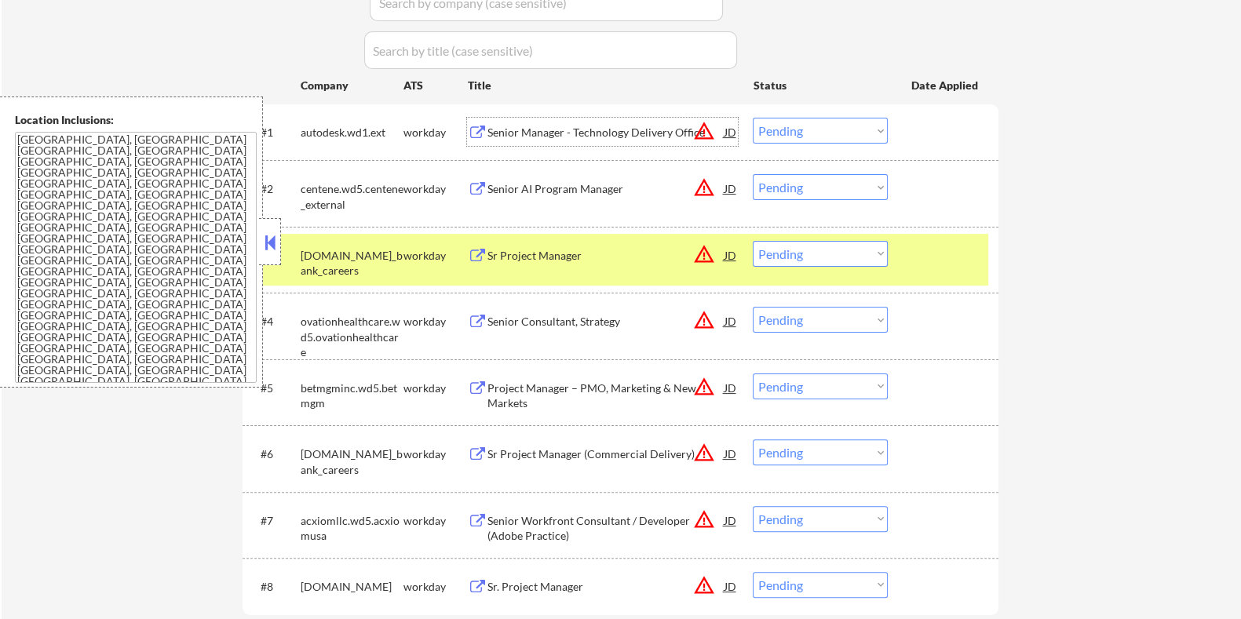
click at [552, 136] on div "Senior Manager - Technology Delivery Office" at bounding box center [605, 133] width 237 height 16
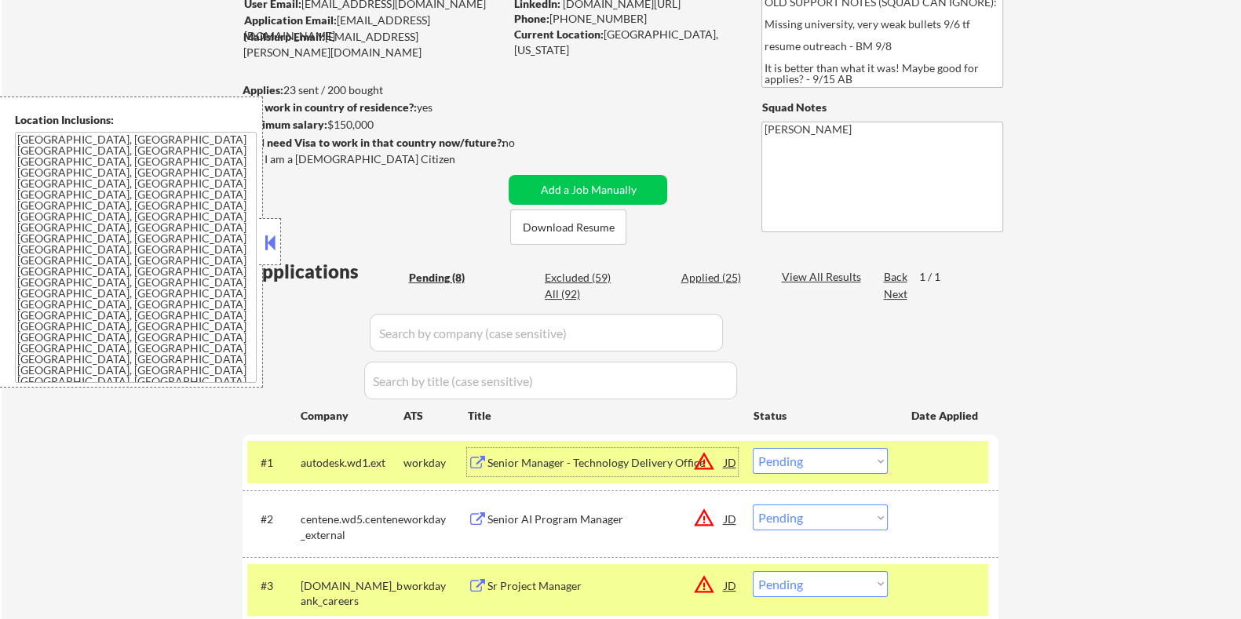
scroll to position [97, 0]
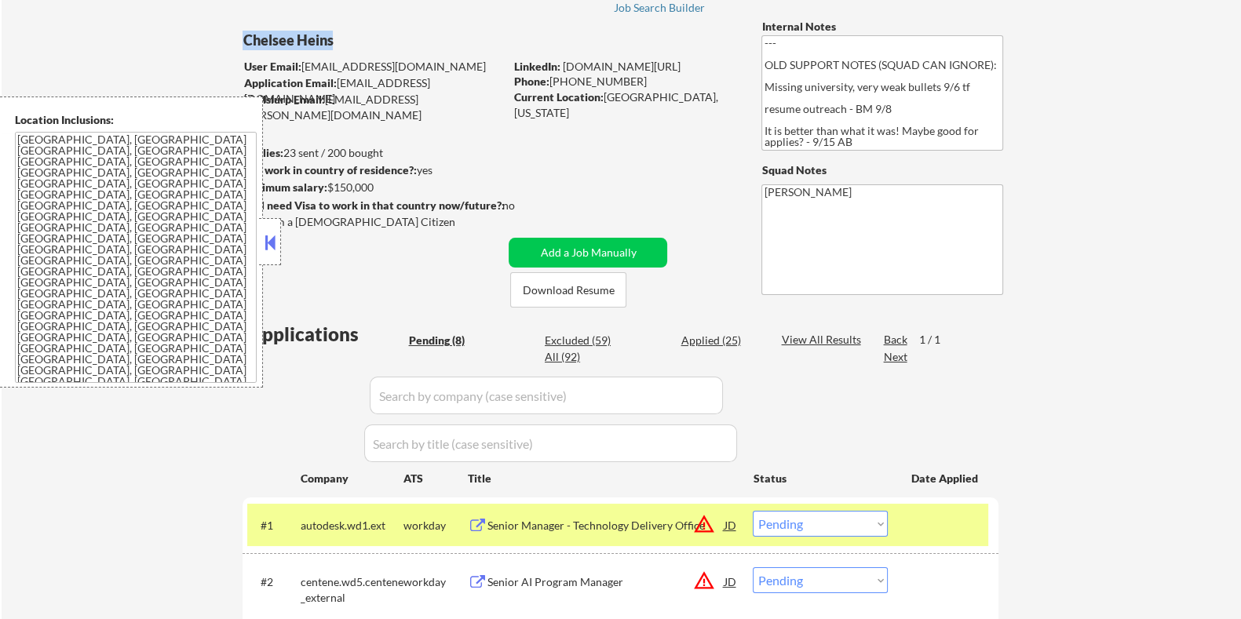
drag, startPoint x: 340, startPoint y: 38, endPoint x: 243, endPoint y: 33, distance: 97.4
click at [243, 33] on div "Chelsee Heins" at bounding box center [404, 41] width 323 height 20
copy div "Chelsee Heins"
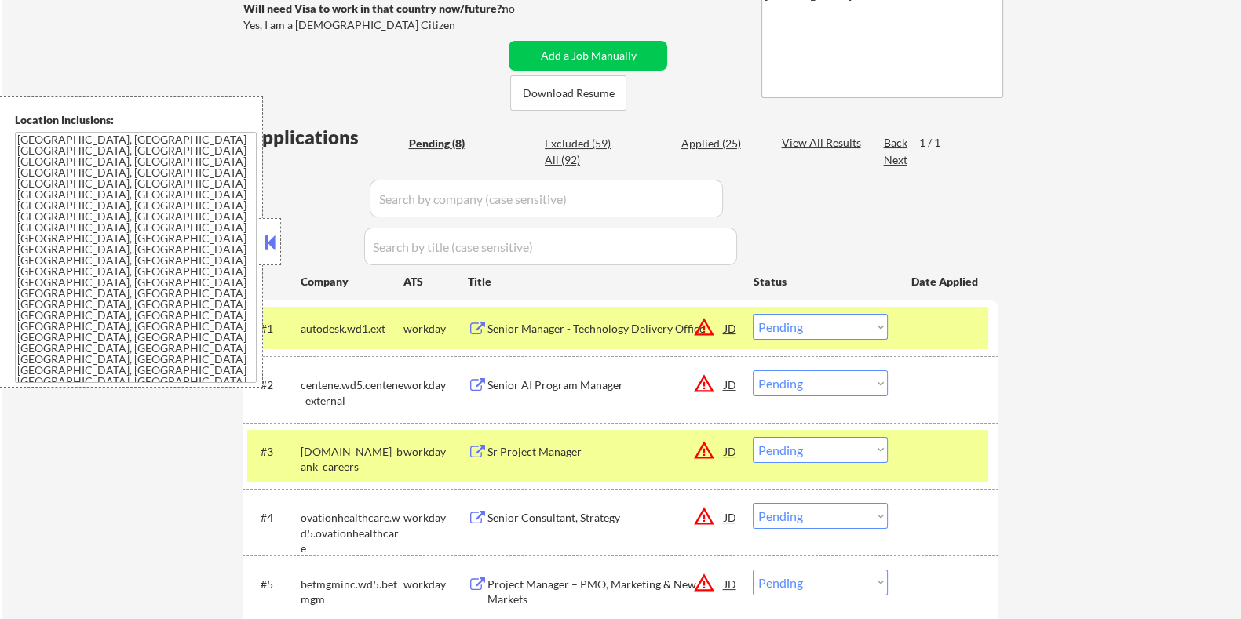
click at [823, 327] on select "Choose an option... Pending Applied Excluded (Questions) Excluded (Expired) Exc…" at bounding box center [820, 327] width 135 height 26
click at [753, 314] on select "Choose an option... Pending Applied Excluded (Questions) Excluded (Expired) Exc…" at bounding box center [820, 327] width 135 height 26
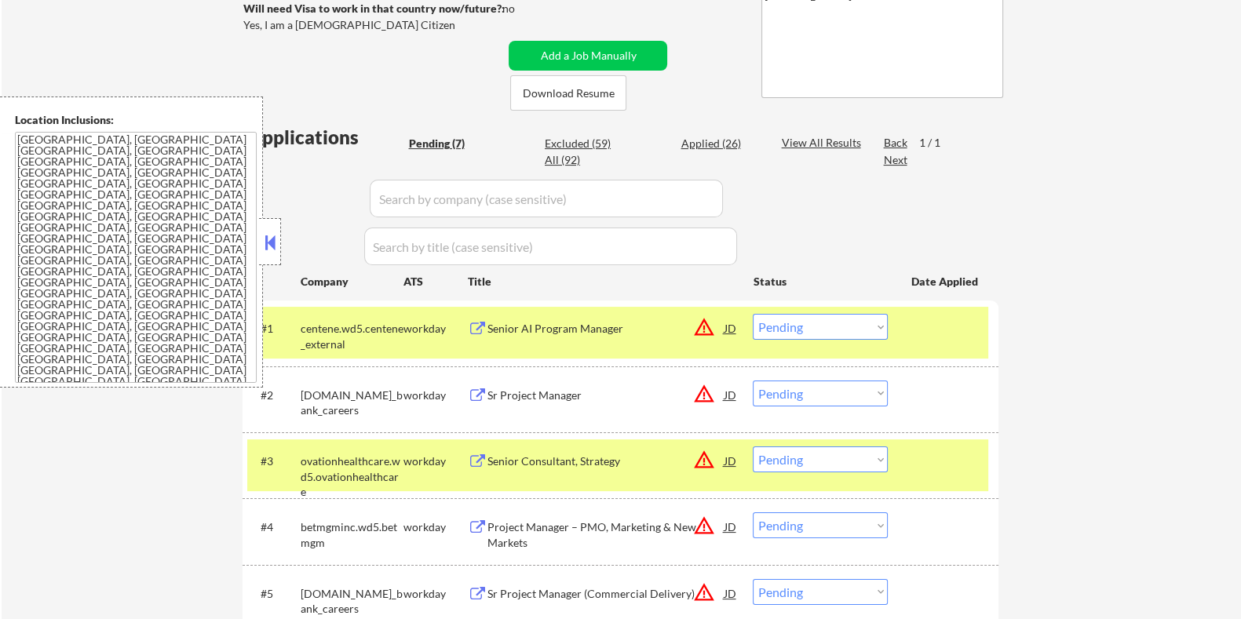
click at [793, 330] on select "Choose an option... Pending Applied Excluded (Questions) Excluded (Expired) Exc…" at bounding box center [820, 327] width 135 height 26
click at [753, 314] on select "Choose an option... Pending Applied Excluded (Questions) Excluded (Expired) Exc…" at bounding box center [820, 327] width 135 height 26
select select ""pending""
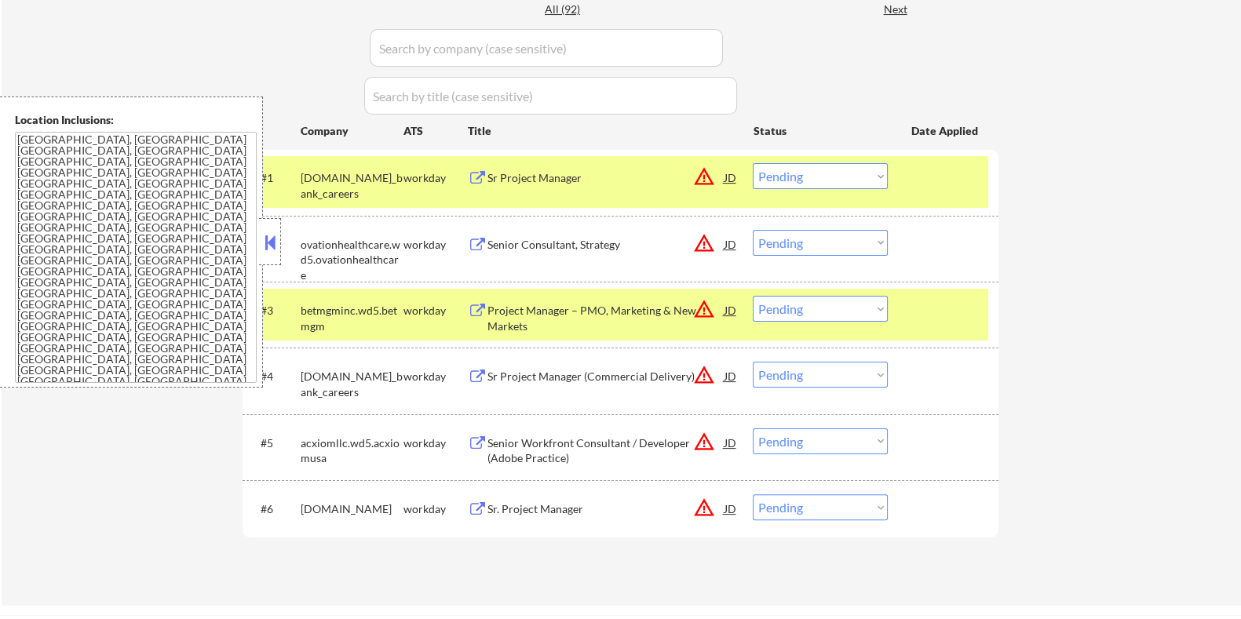
scroll to position [491, 0]
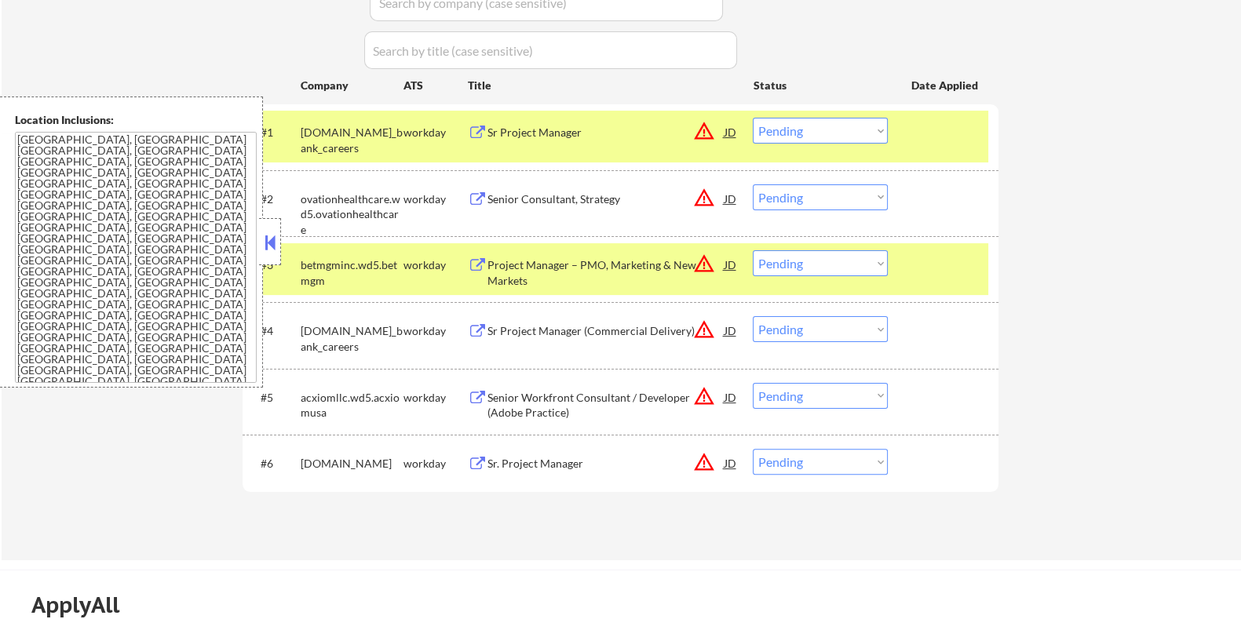
click at [510, 132] on div "Sr Project Manager" at bounding box center [605, 133] width 237 height 16
